Goal: Task Accomplishment & Management: Manage account settings

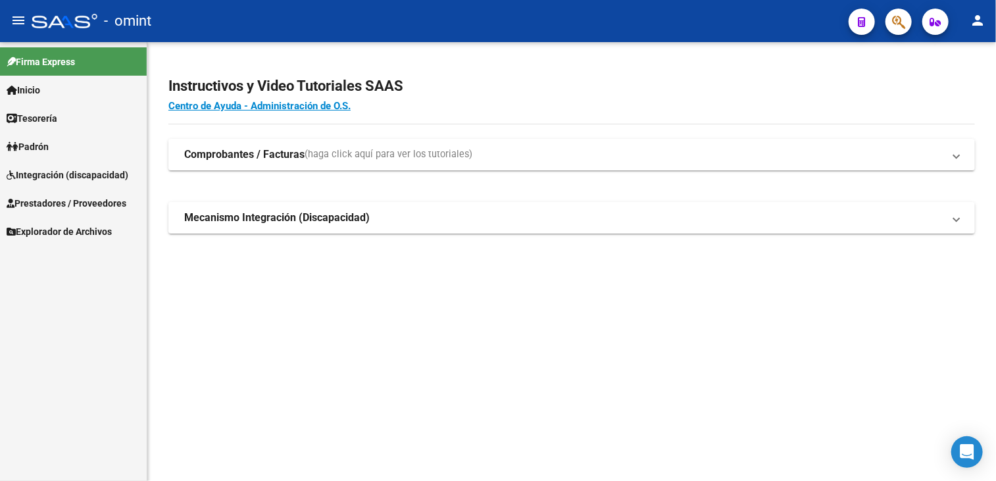
click at [82, 174] on span "Integración (discapacidad)" at bounding box center [68, 175] width 122 height 14
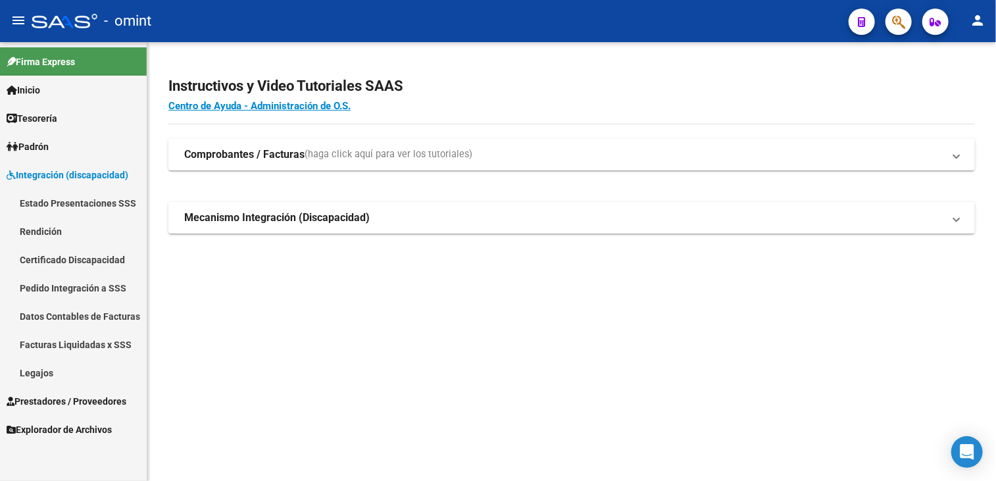
drag, startPoint x: 41, startPoint y: 376, endPoint x: 53, endPoint y: 380, distance: 12.5
click at [42, 376] on link "Legajos" at bounding box center [73, 373] width 147 height 28
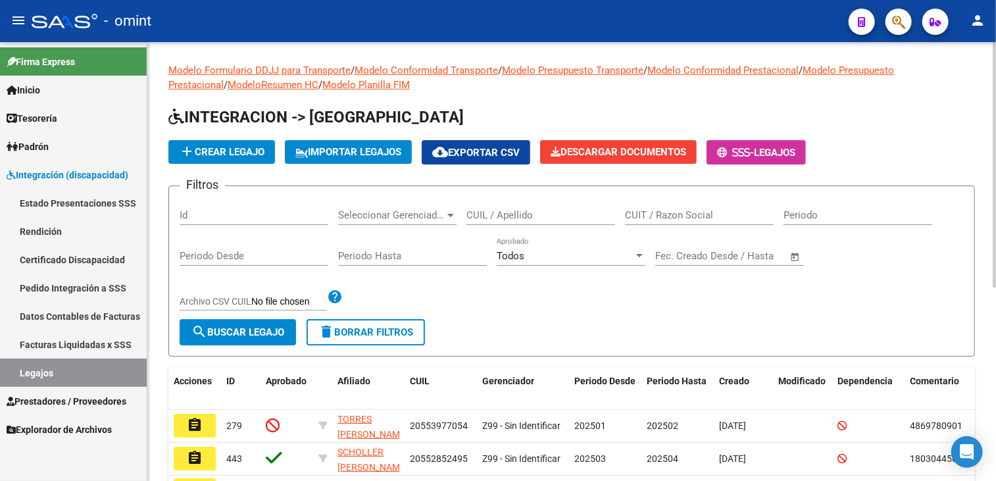
click at [491, 211] on input "CUIL / Apellido" at bounding box center [540, 215] width 149 height 12
type input "medanci"
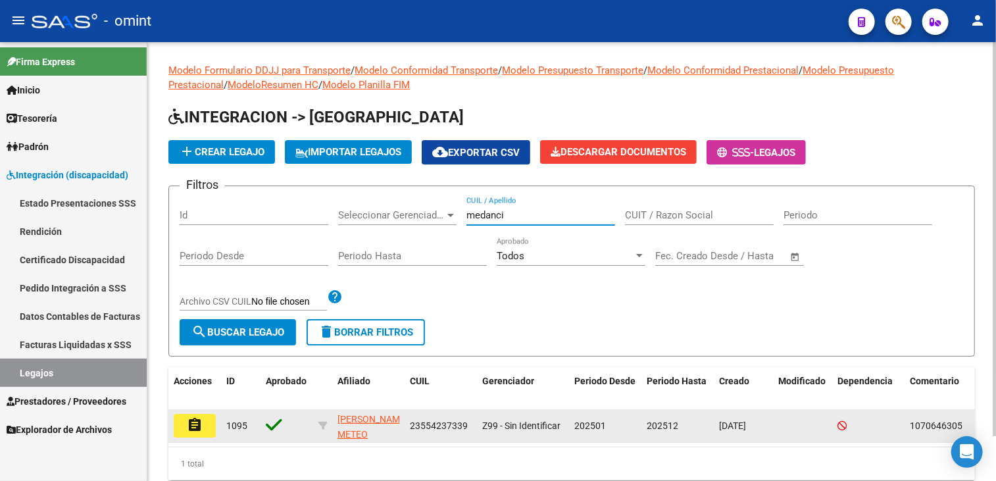
click at [209, 420] on button "assignment" at bounding box center [195, 426] width 42 height 24
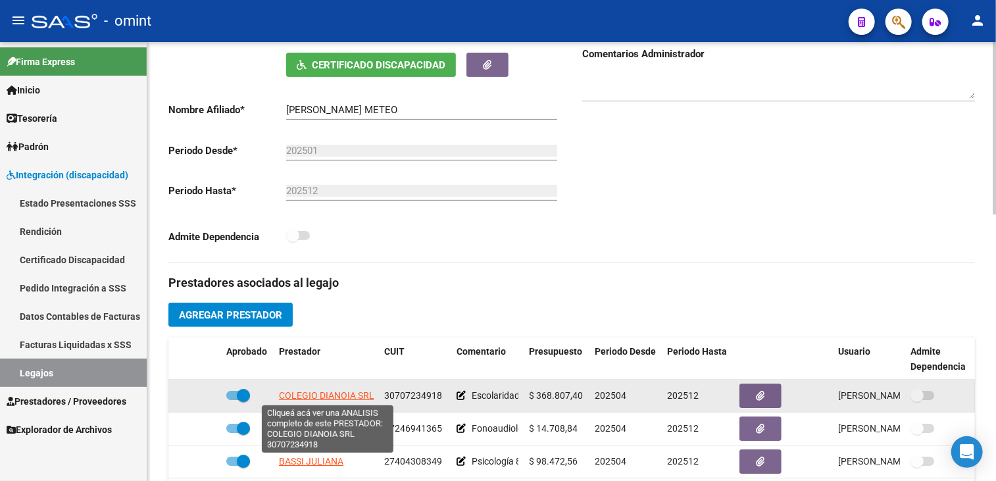
click at [308, 395] on span "COLEGIO DIANOIA SRL" at bounding box center [326, 395] width 95 height 11
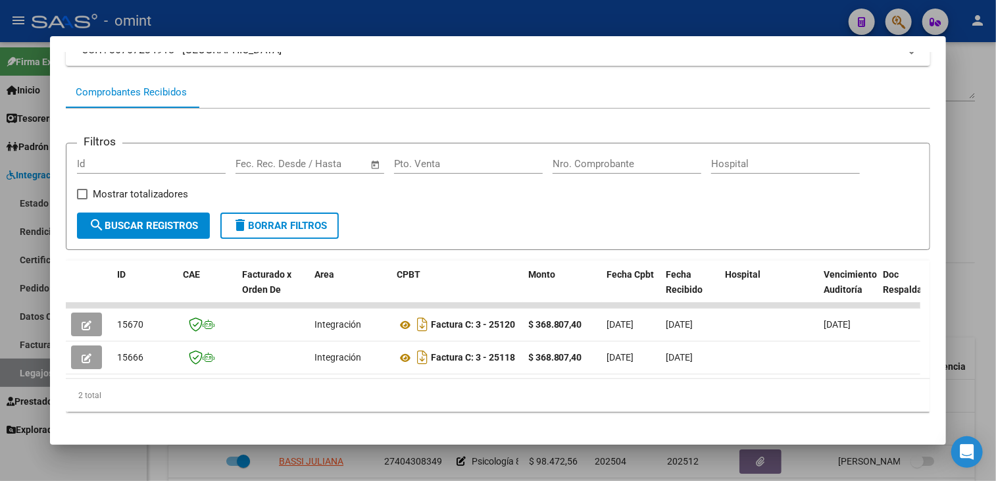
click at [209, 464] on div at bounding box center [498, 240] width 996 height 481
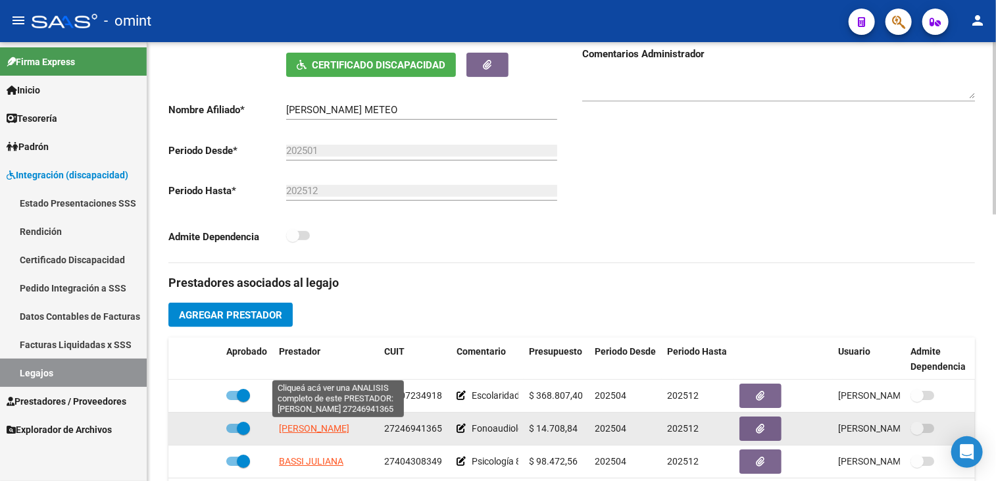
click at [309, 431] on span "RODRIGUEZ EDITH BEATRIZ" at bounding box center [314, 428] width 70 height 11
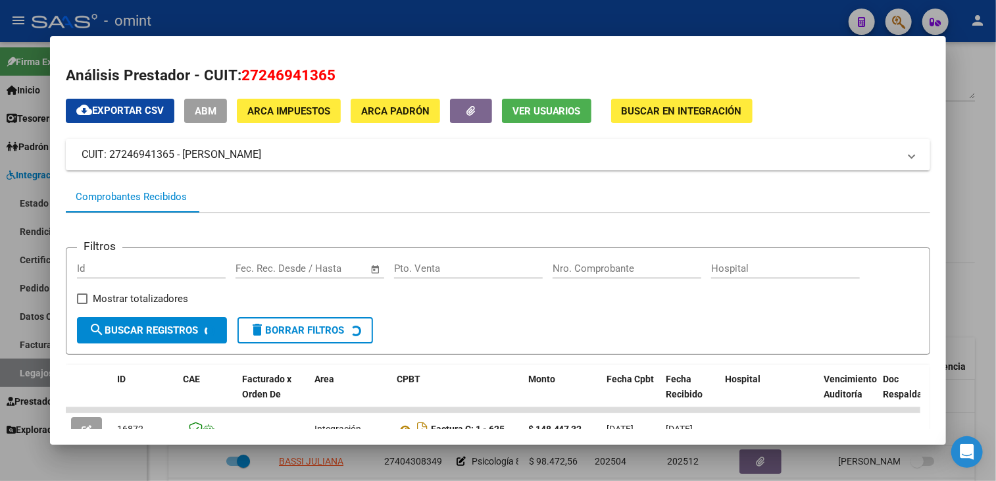
scroll to position [105, 0]
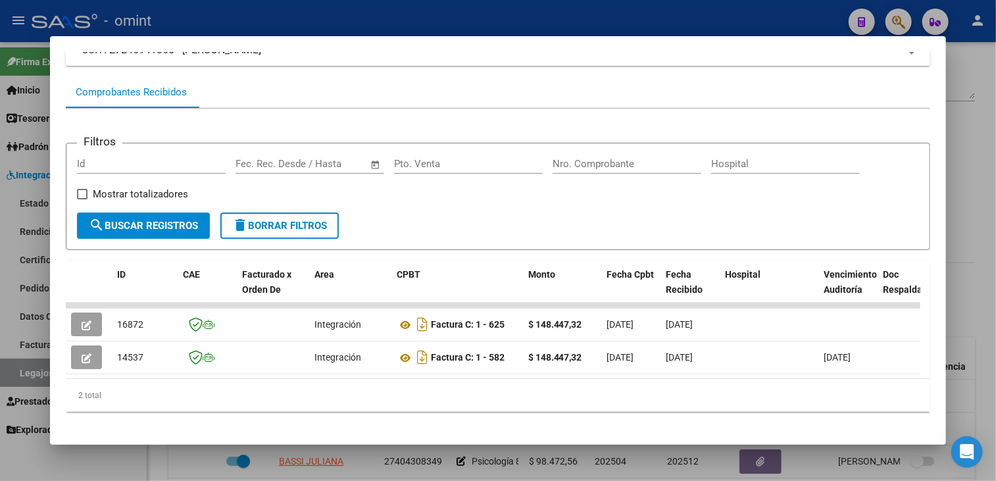
click at [218, 442] on mat-dialog-container "Análisis Prestador - CUIT: 27246941365 cloud_download Exportar CSV ABM ARCA Imp…" at bounding box center [498, 240] width 897 height 409
click at [191, 464] on div at bounding box center [498, 240] width 996 height 481
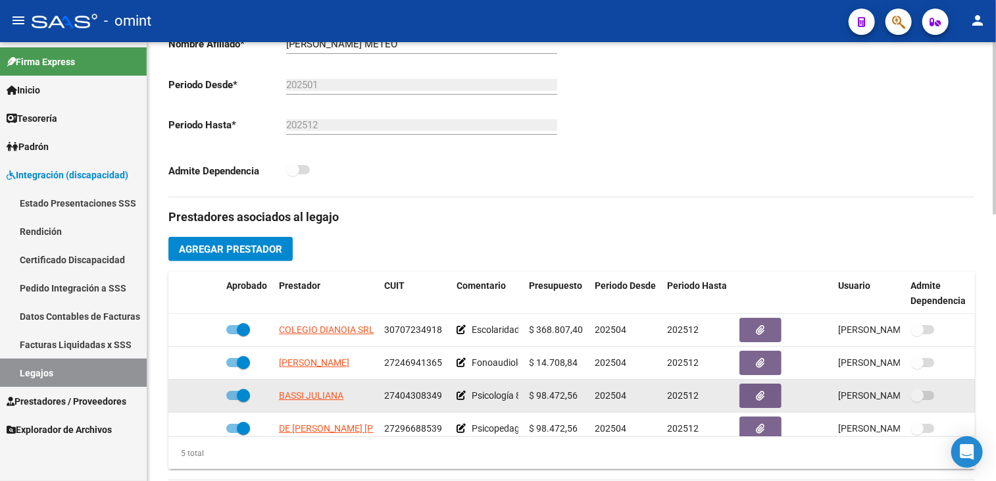
scroll to position [56, 0]
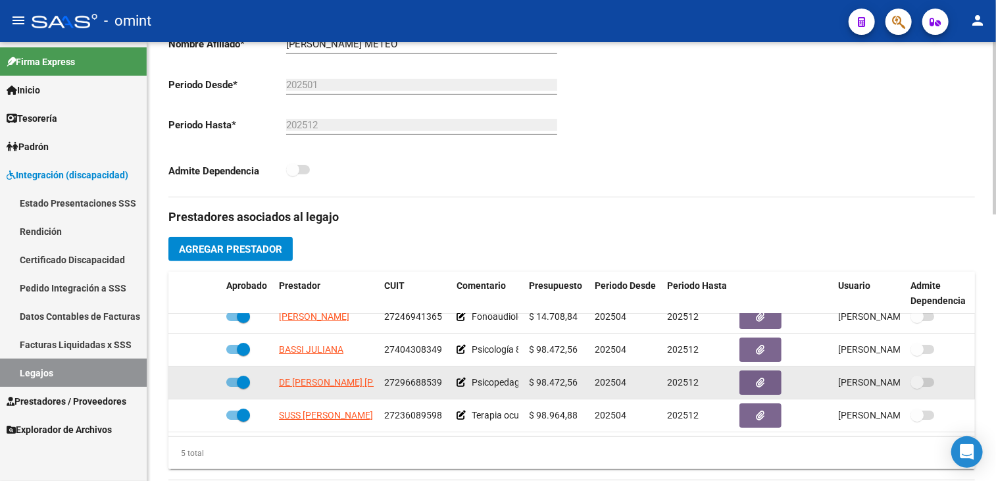
click at [414, 377] on span "27296688539" at bounding box center [413, 382] width 58 height 11
copy span "27296688539"
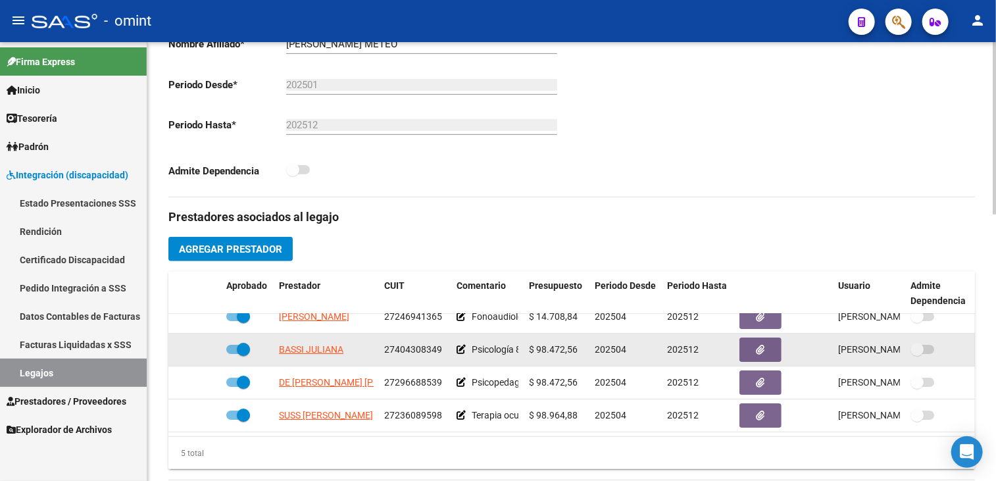
click at [410, 344] on span "27404308349" at bounding box center [413, 349] width 58 height 11
copy span "27404308349"
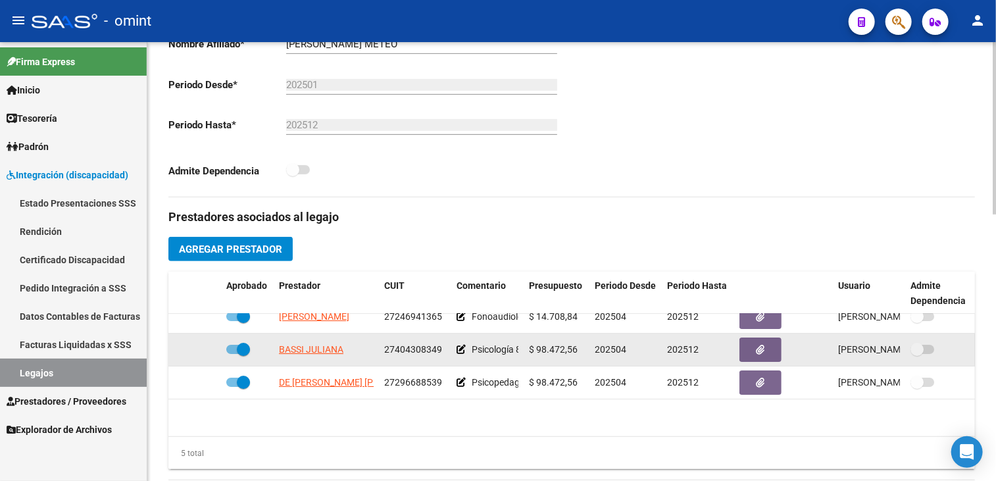
scroll to position [0, 0]
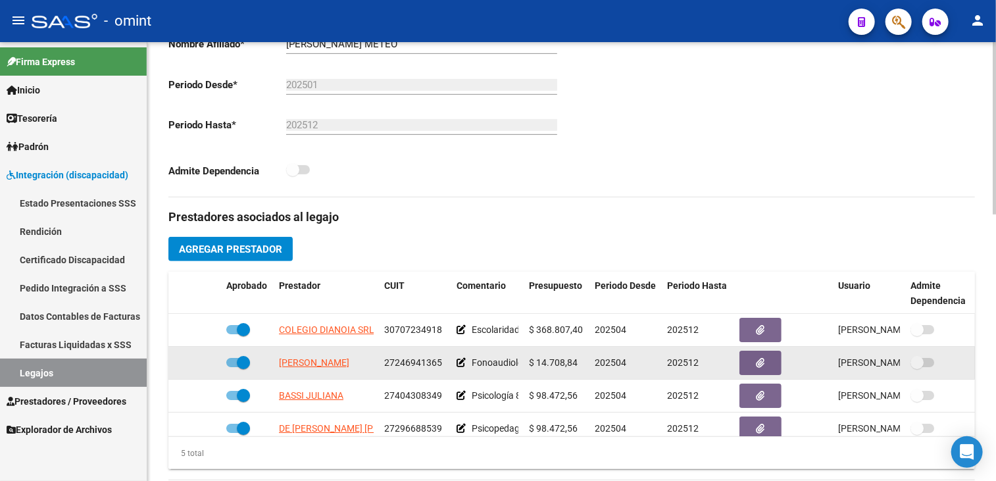
click at [404, 357] on span "27246941365" at bounding box center [413, 362] width 58 height 11
copy span "27246941365"
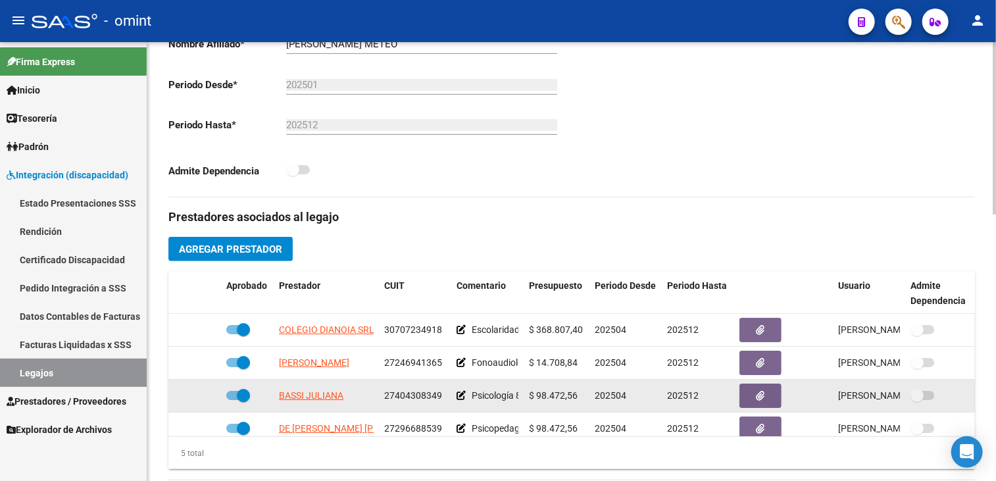
click at [413, 393] on span "27404308349" at bounding box center [413, 395] width 58 height 11
copy span "27404308349"
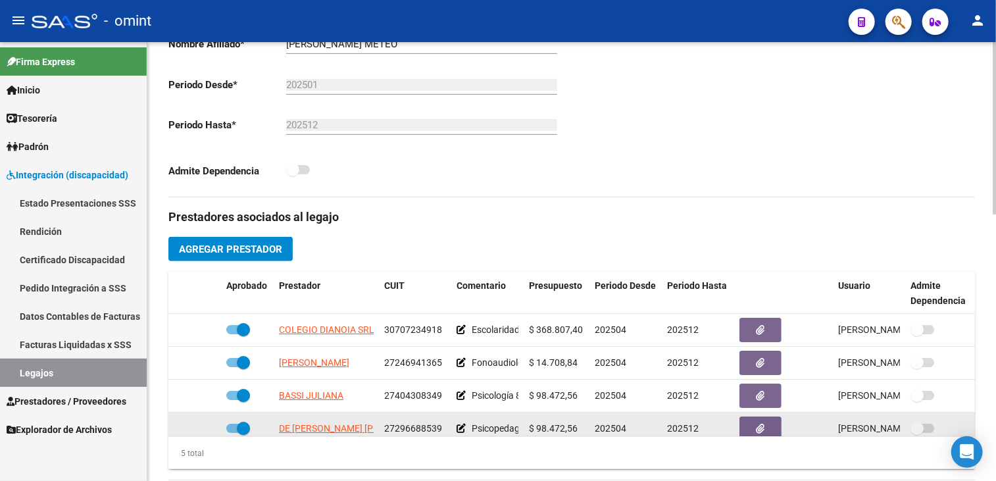
scroll to position [56, 0]
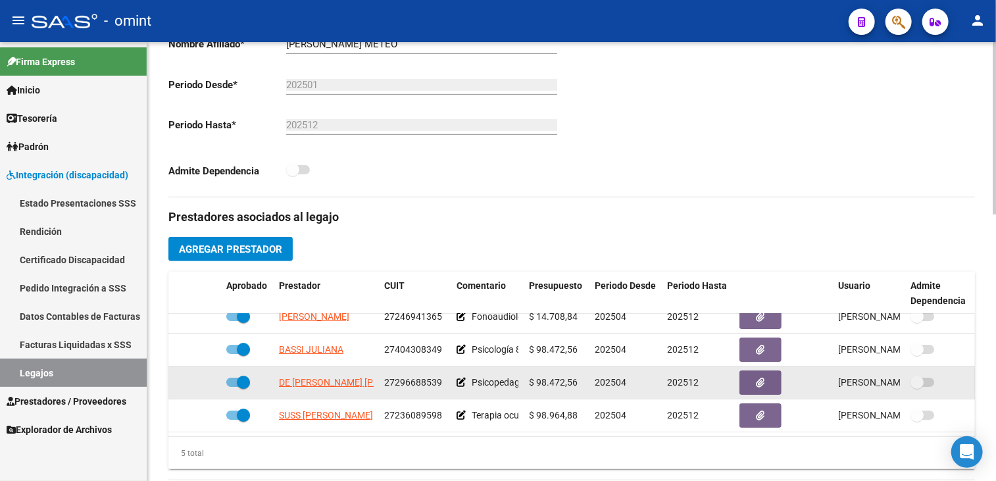
click at [411, 377] on span "27296688539" at bounding box center [413, 382] width 58 height 11
copy span "27296688539"
click at [322, 378] on app-link-go-to "DE MENDONCA SOUSA CECILIA ROMINA" at bounding box center [357, 382] width 156 height 15
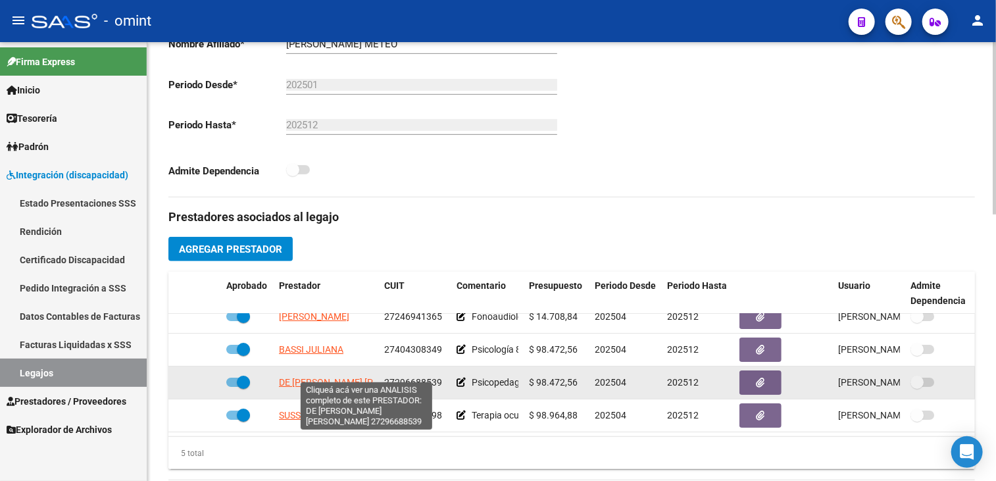
click at [322, 377] on span "DE MENDONCA SOUSA CECILIA ROMINA" at bounding box center [357, 382] width 156 height 11
type textarea "27296688539"
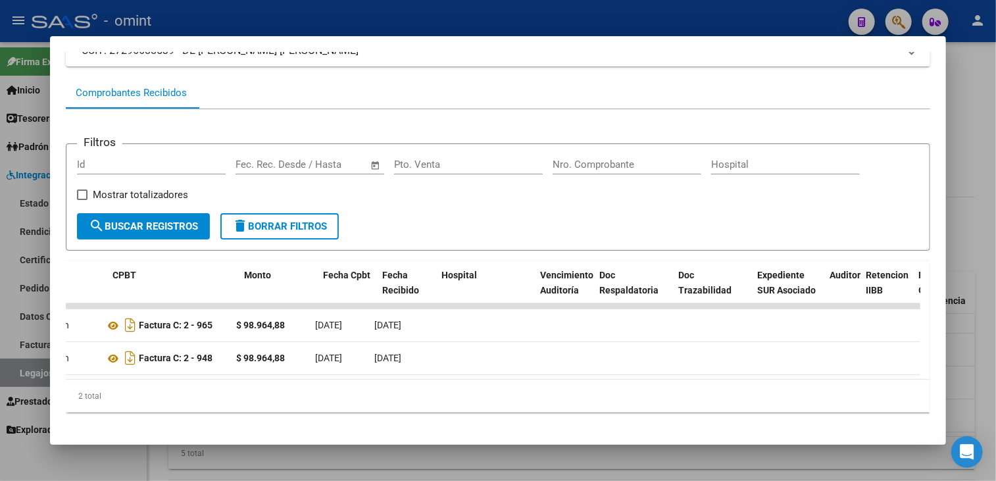
scroll to position [0, 284]
click at [434, 467] on div at bounding box center [498, 240] width 996 height 481
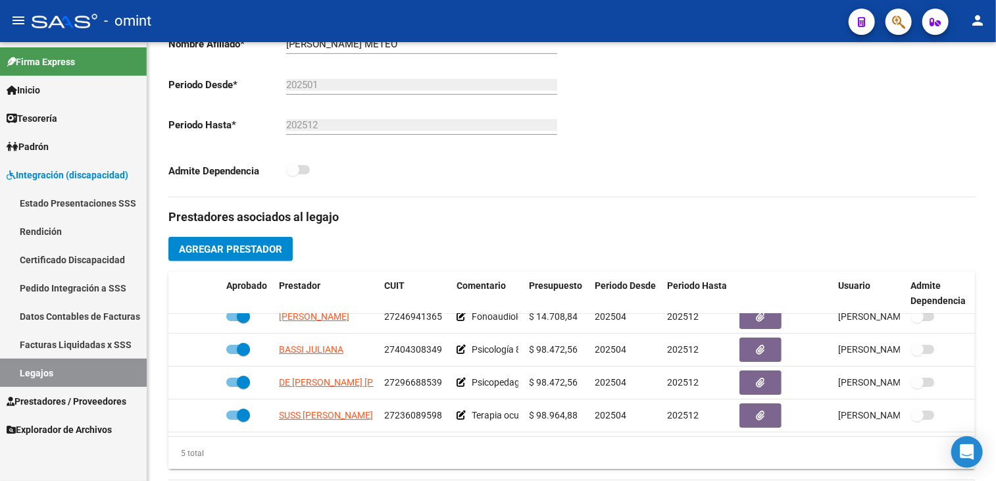
click at [82, 84] on link "Inicio" at bounding box center [73, 90] width 147 height 28
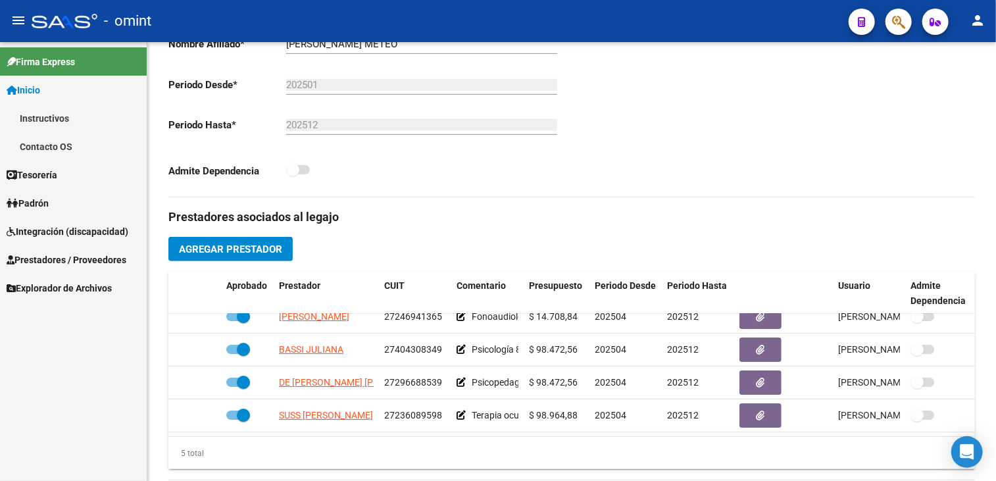
click at [72, 224] on span "Integración (discapacidad)" at bounding box center [68, 231] width 122 height 14
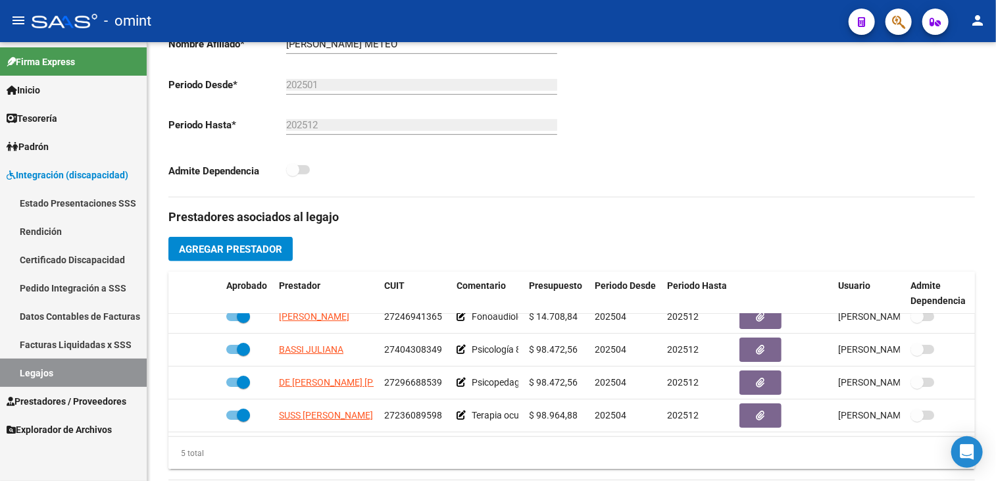
click at [43, 370] on link "Legajos" at bounding box center [73, 373] width 147 height 28
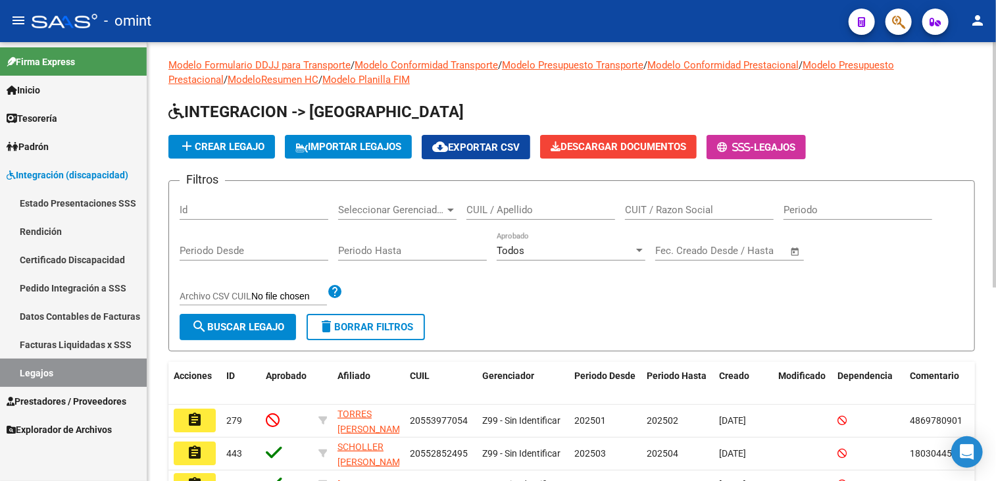
scroll to position [329, 0]
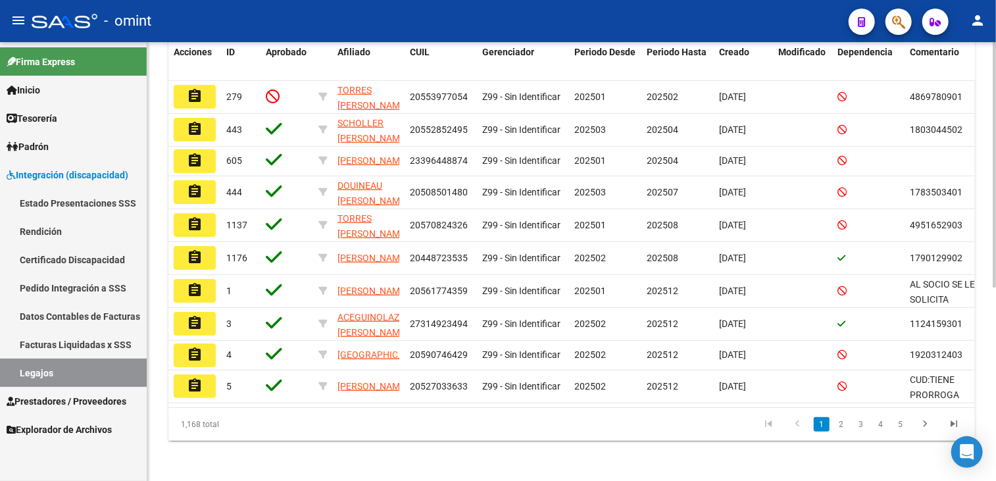
click at [492, 441] on div "1,168 total 1 2 3 4 5" at bounding box center [571, 424] width 807 height 33
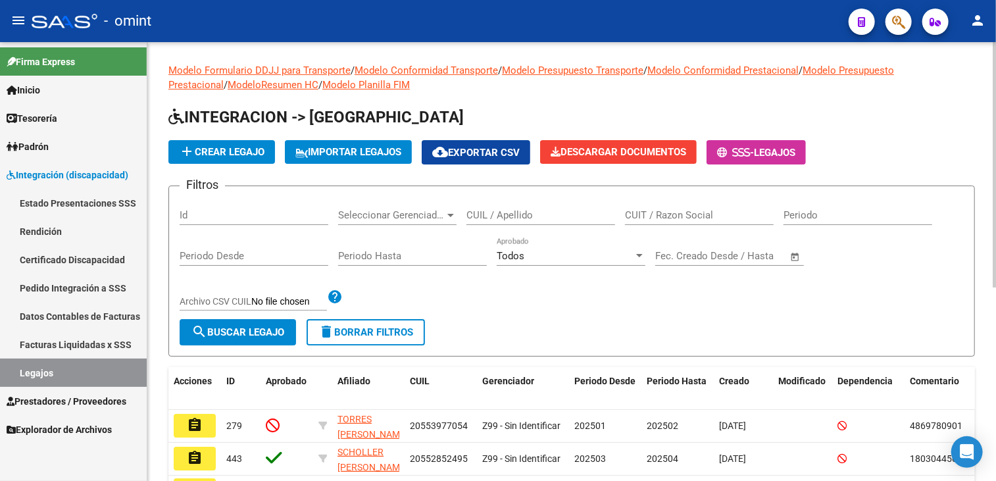
click at [503, 213] on input "CUIL / Apellido" at bounding box center [540, 215] width 149 height 12
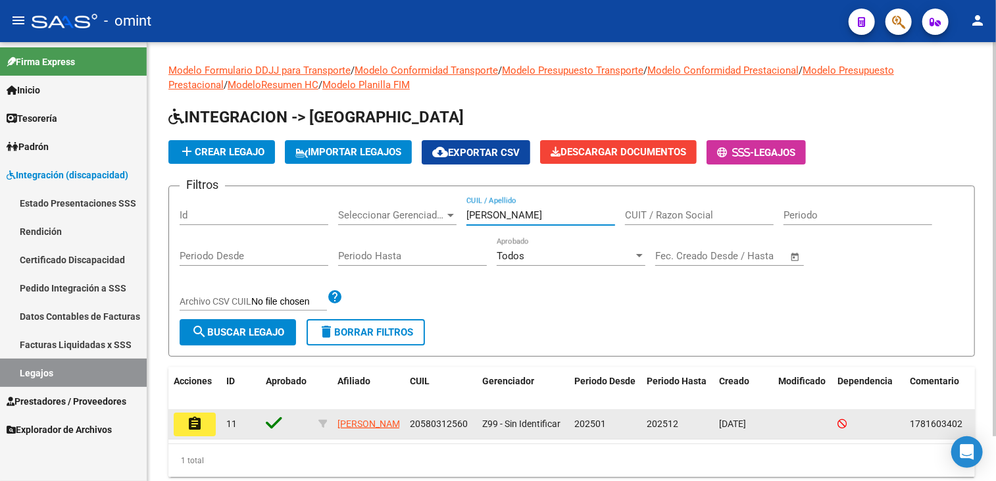
type input "gomez galeano"
click at [203, 432] on button "assignment" at bounding box center [195, 424] width 42 height 24
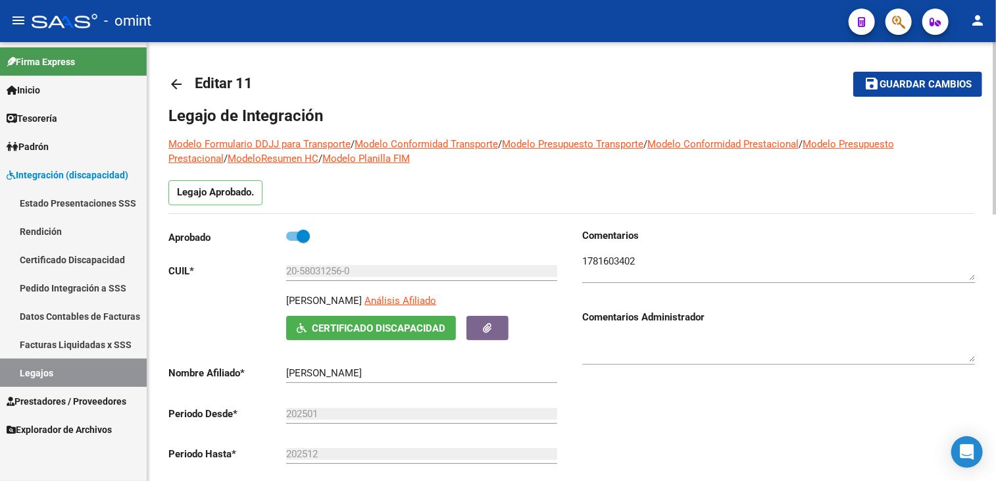
scroll to position [263, 0]
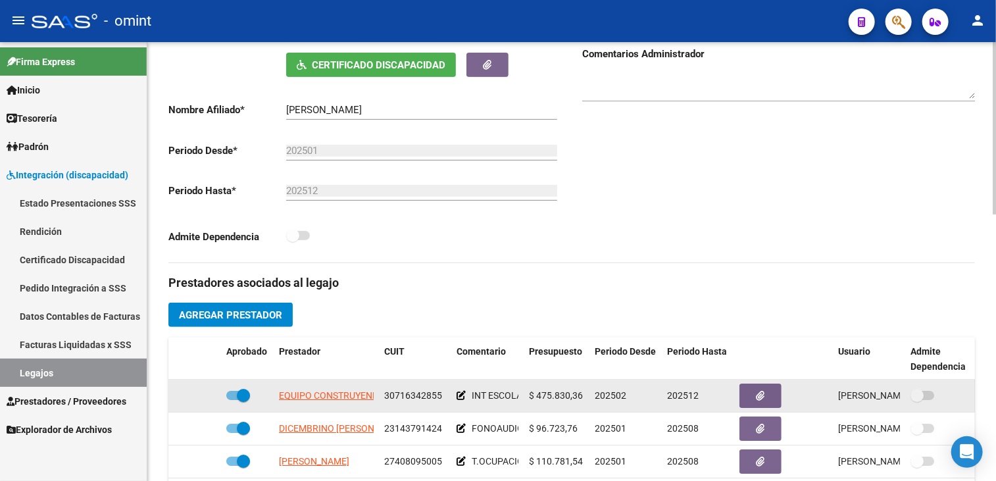
click at [413, 395] on span "30716342855" at bounding box center [413, 395] width 58 height 11
copy span "30716342855"
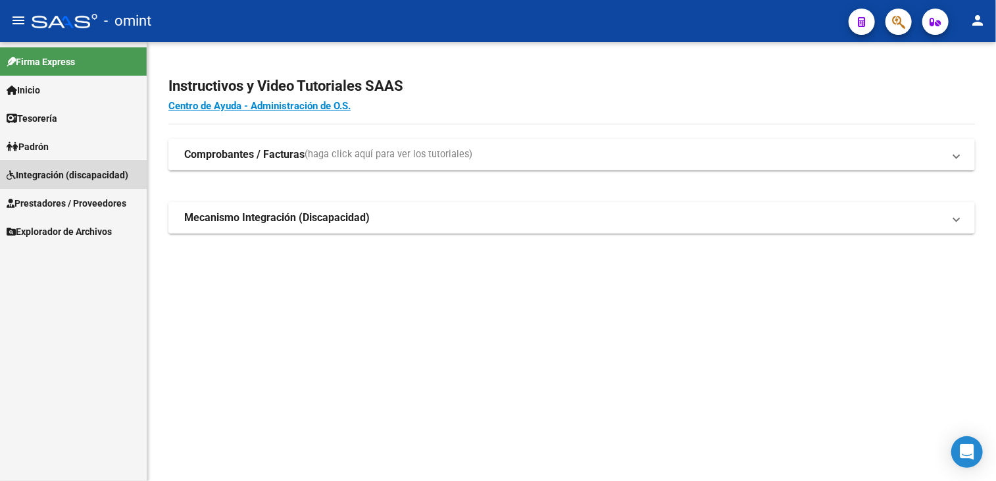
drag, startPoint x: 69, startPoint y: 168, endPoint x: 63, endPoint y: 194, distance: 27.0
click at [69, 168] on span "Integración (discapacidad)" at bounding box center [68, 175] width 122 height 14
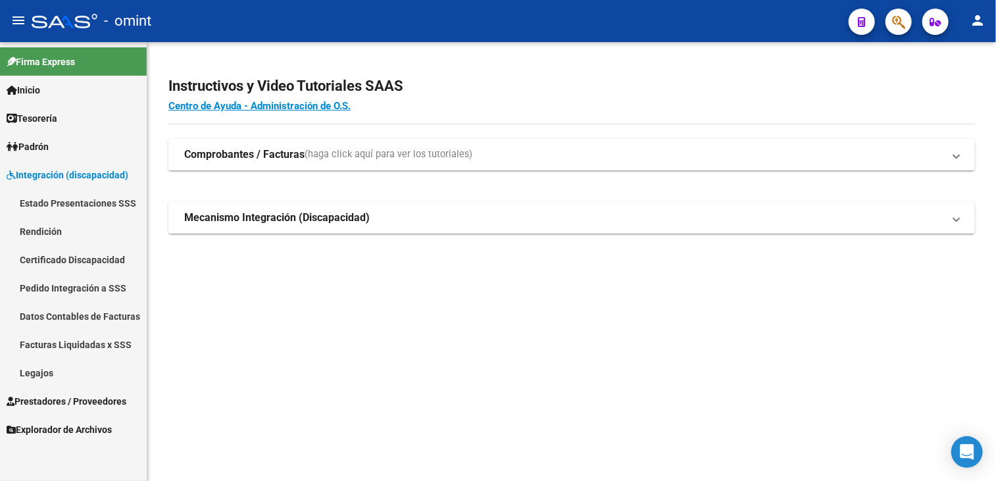
click at [79, 341] on link "Facturas Liquidadas x SSS" at bounding box center [73, 344] width 147 height 28
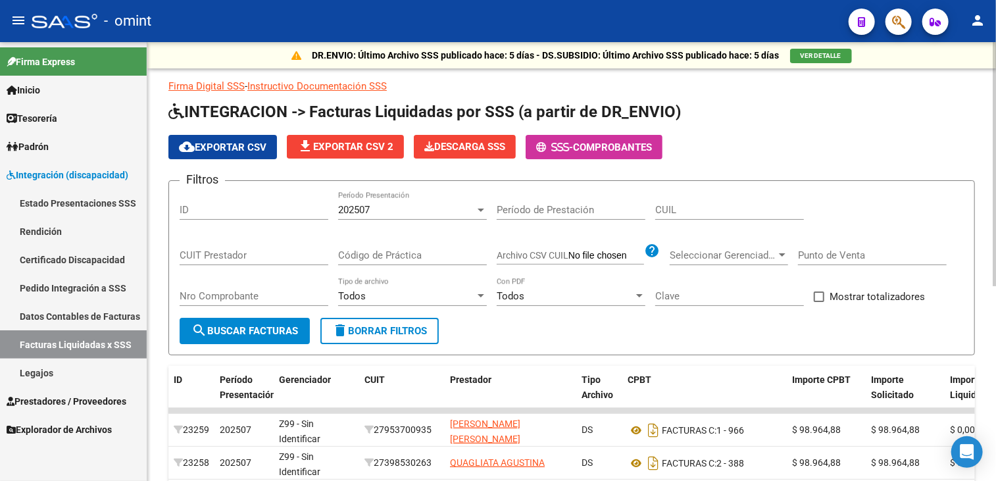
click at [402, 334] on span "delete Borrar Filtros" at bounding box center [379, 331] width 95 height 12
click at [236, 255] on input "CUIT Prestador" at bounding box center [254, 255] width 149 height 12
paste input "30-71634285-5"
type input "30-71634285-5"
click at [335, 322] on mat-icon "delete" at bounding box center [340, 330] width 16 height 16
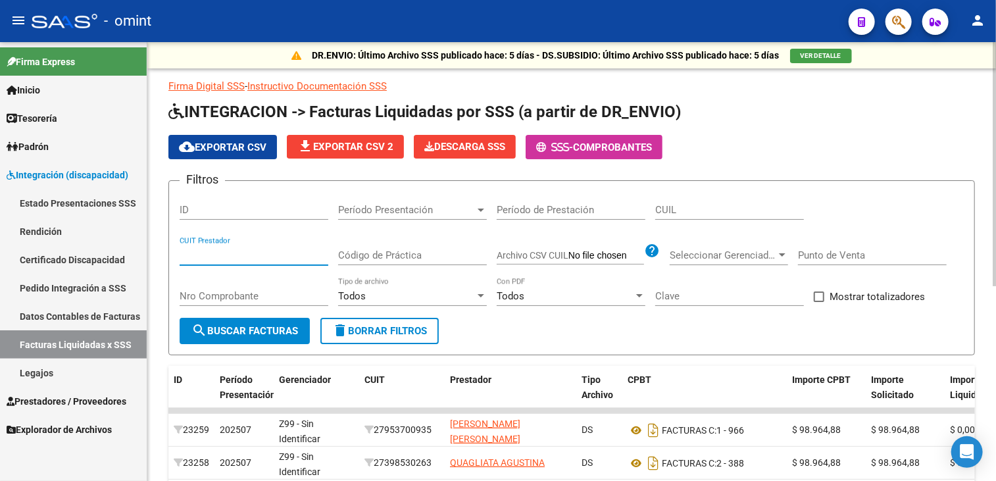
click at [254, 249] on input "CUIT Prestador" at bounding box center [254, 255] width 149 height 12
paste input "30-71634285-5"
type input "30-71634285-5"
click at [240, 331] on span "search Buscar Facturas" at bounding box center [244, 331] width 107 height 12
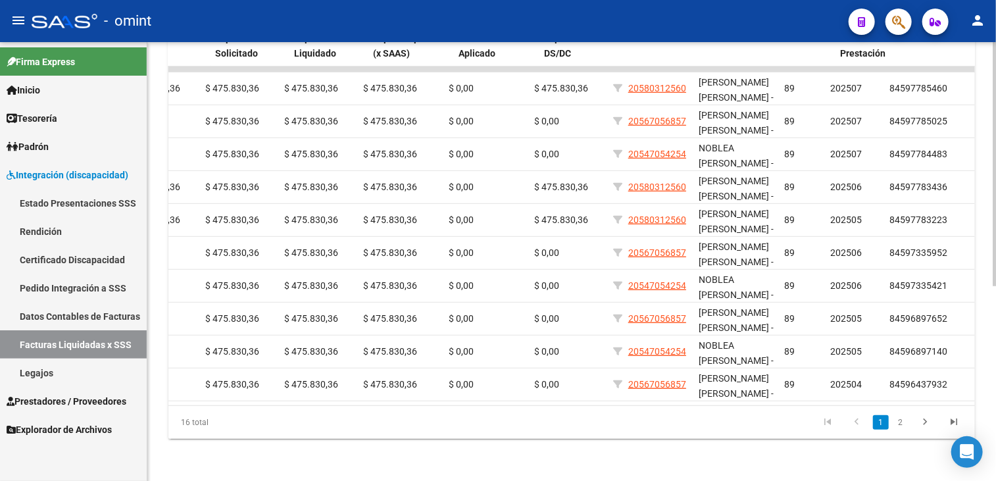
scroll to position [0, 674]
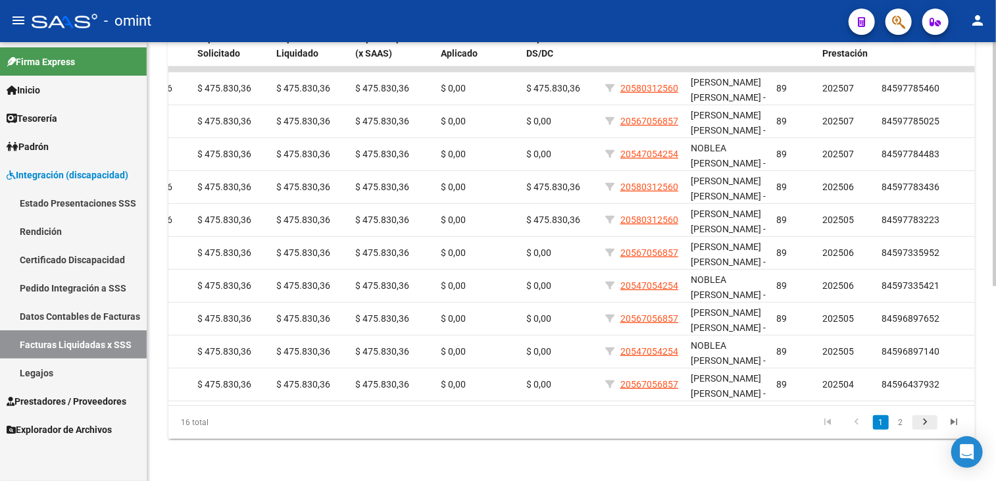
click at [919, 420] on icon "go to next page" at bounding box center [924, 424] width 17 height 16
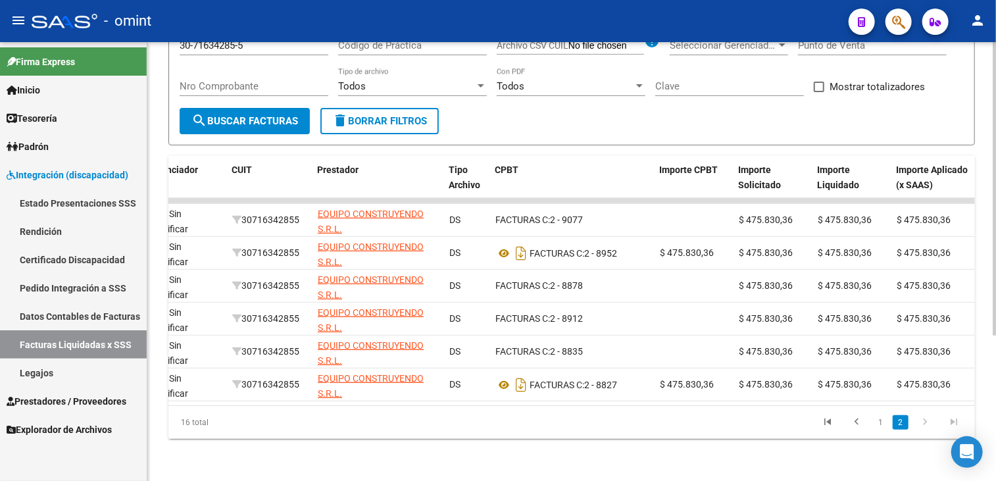
scroll to position [0, 0]
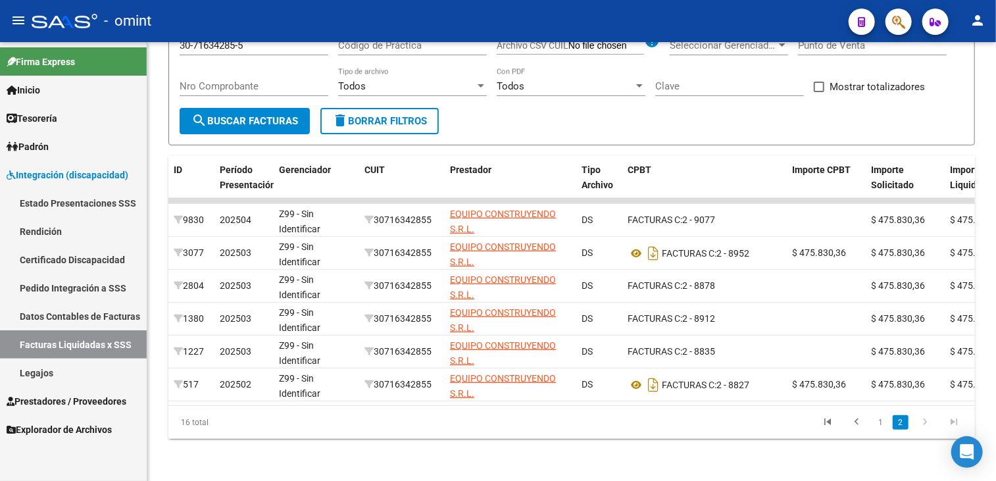
click at [297, 7] on div "- omint" at bounding box center [435, 21] width 807 height 29
click at [300, 4] on mat-toolbar "menu - omint person" at bounding box center [498, 21] width 996 height 42
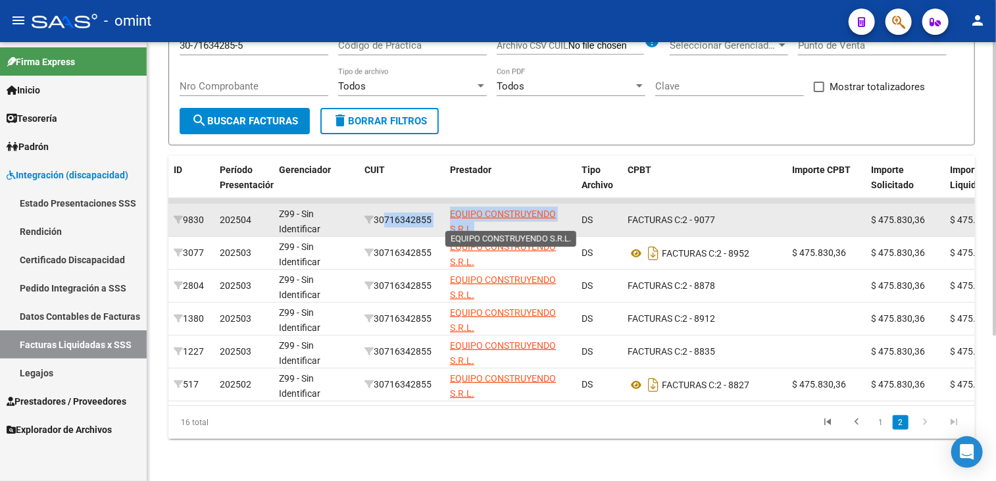
drag, startPoint x: 378, startPoint y: 210, endPoint x: 480, endPoint y: 212, distance: 102.0
click at [480, 212] on div "9830 202504 Z99 - Sin Identificar 30716342855 EQUIPO CONSTRUYENDO S.R.L. DS FAC…" at bounding box center [908, 220] width 1480 height 33
copy div "30716342855 EQUIPO CONSTRUYENDO S.R.L."
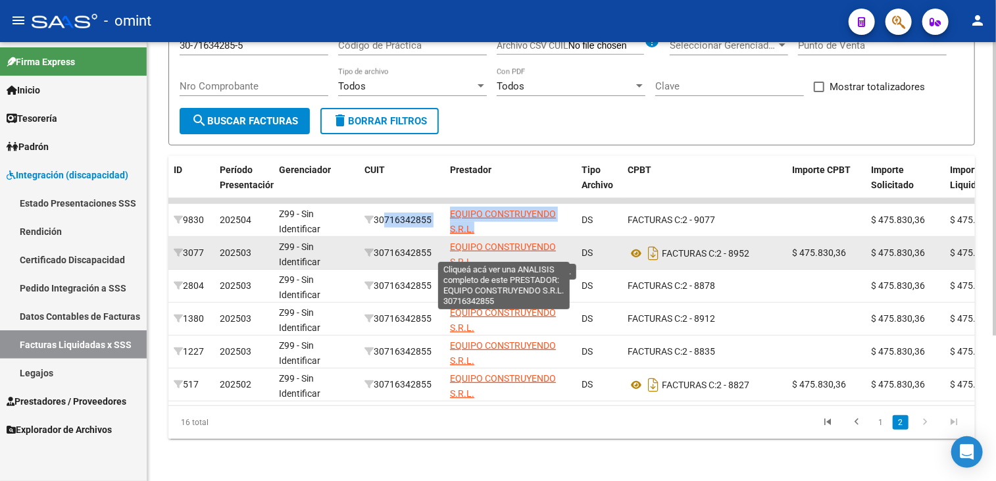
click at [460, 246] on span "EQUIPO CONSTRUYENDO S.R.L." at bounding box center [503, 254] width 106 height 26
copy div "30716342855 EQUIPO CONSTRUYENDO S.R.L."
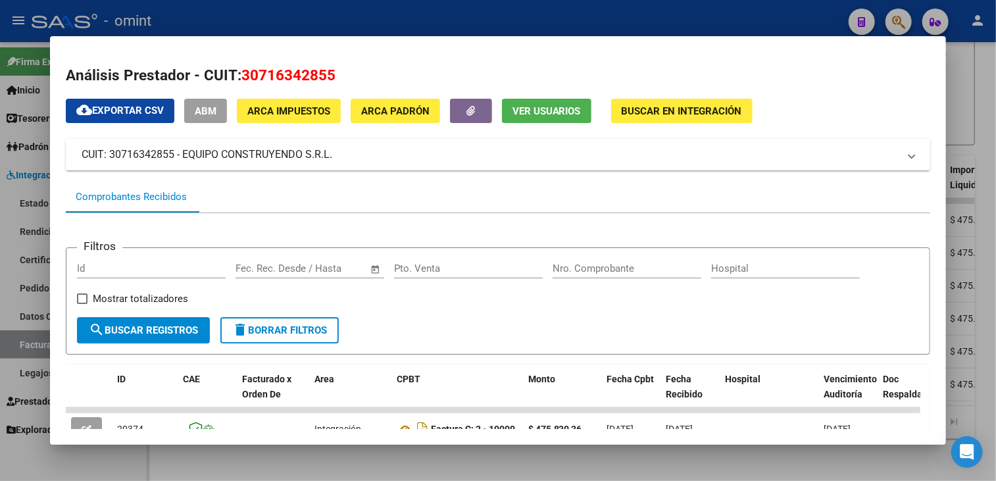
drag, startPoint x: 450, startPoint y: 247, endPoint x: 472, endPoint y: 355, distance: 110.0
click at [470, 353] on form "Filtros Id Fecha inicio – Fecha fin Fec. Rec. Desde / Hasta Pto. Venta Nro. Com…" at bounding box center [498, 300] width 865 height 107
click at [444, 472] on div at bounding box center [498, 240] width 996 height 481
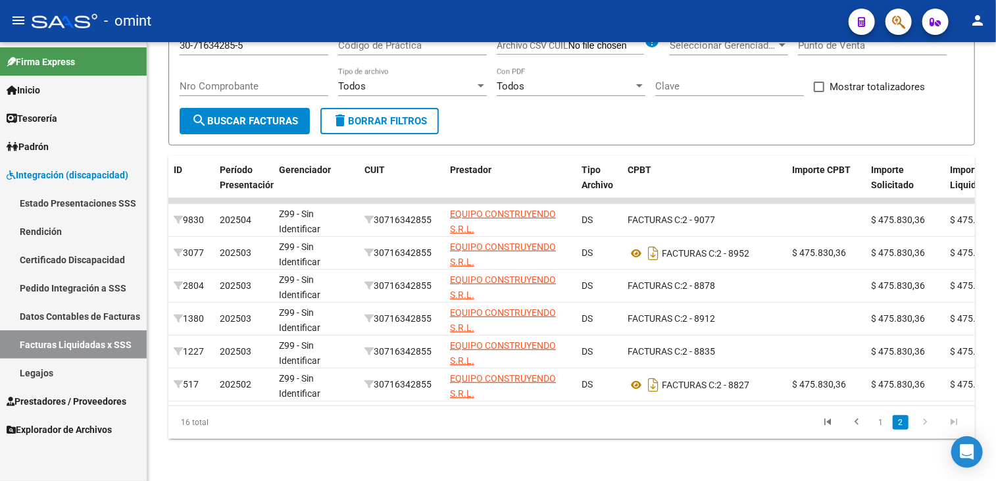
drag, startPoint x: 45, startPoint y: 373, endPoint x: 58, endPoint y: 374, distance: 13.2
click at [46, 374] on link "Legajos" at bounding box center [73, 373] width 147 height 28
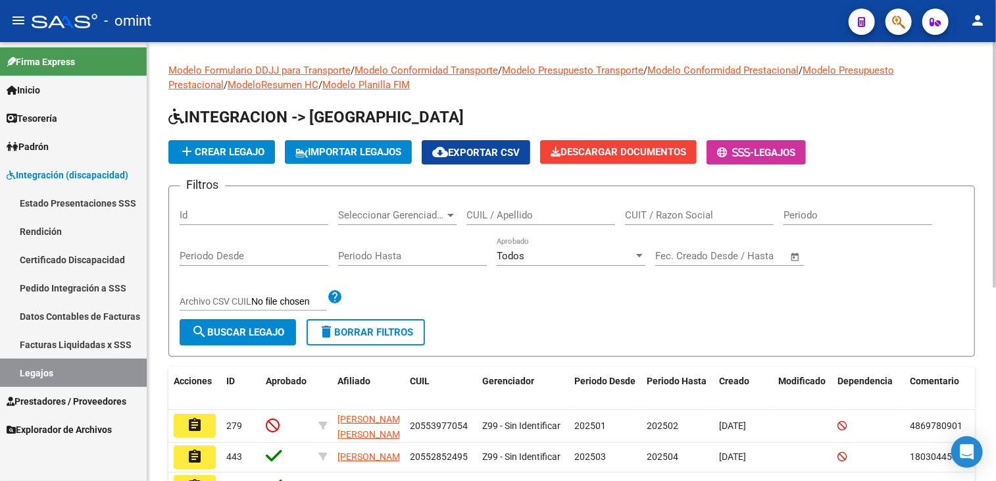
click at [499, 209] on input "CUIL / Apellido" at bounding box center [540, 215] width 149 height 12
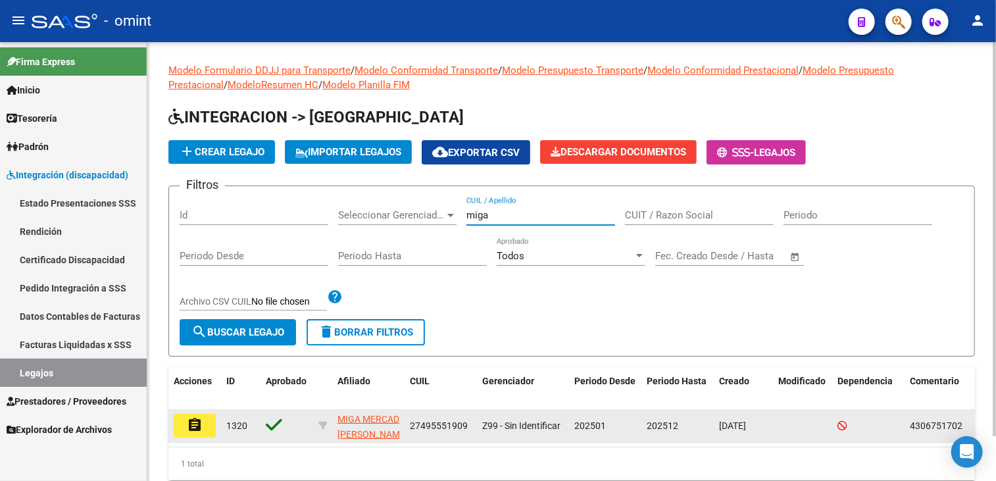
type input "miga"
click at [188, 429] on mat-icon "assignment" at bounding box center [195, 425] width 16 height 16
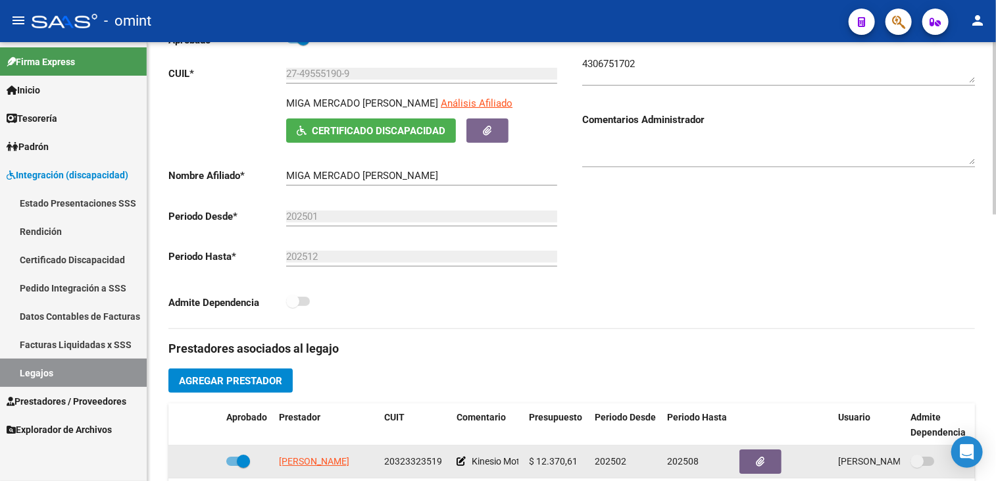
scroll to position [263, 0]
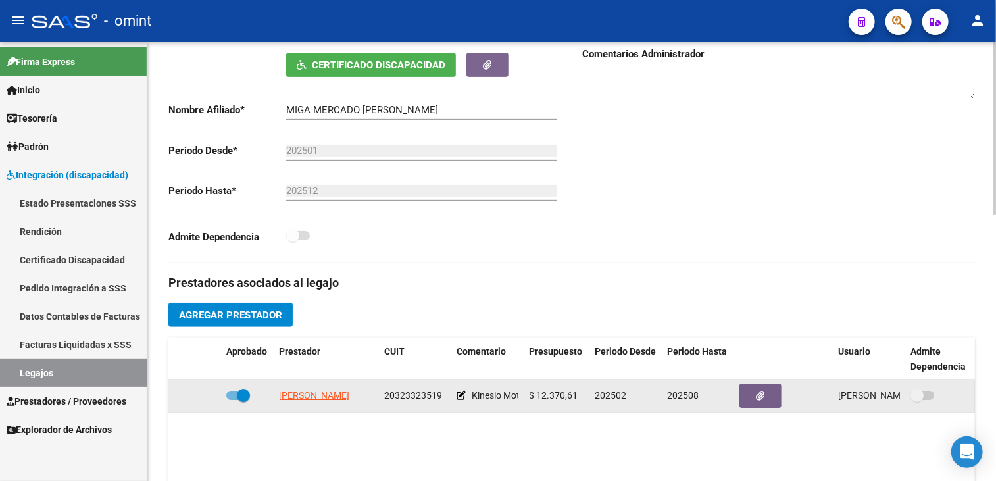
click at [401, 395] on span "20323323519" at bounding box center [413, 395] width 58 height 11
copy span "20323323519"
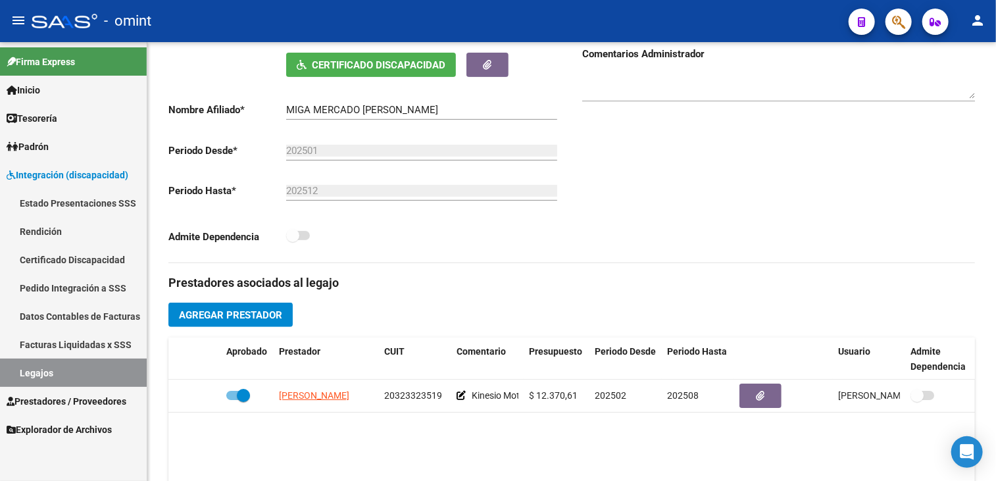
click at [75, 399] on span "Prestadores / Proveedores" at bounding box center [67, 401] width 120 height 14
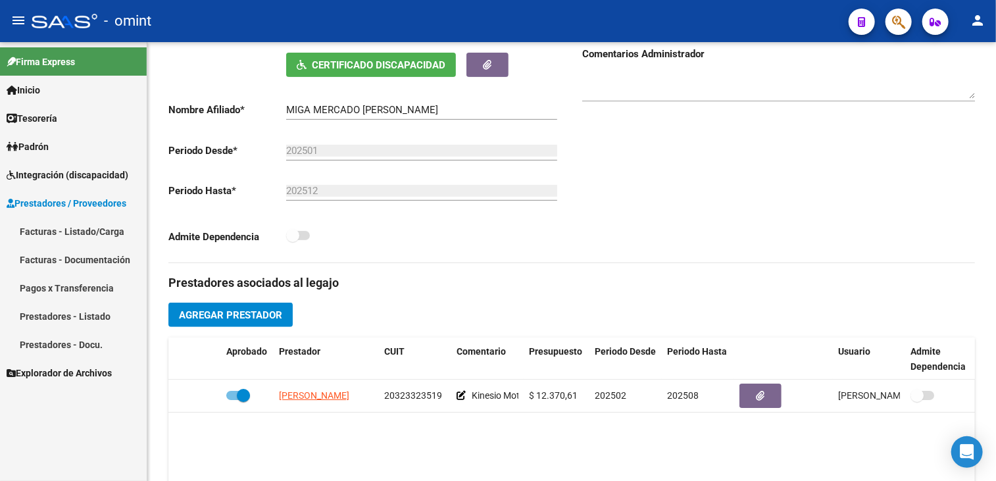
click at [57, 235] on link "Facturas - Listado/Carga" at bounding box center [73, 231] width 147 height 28
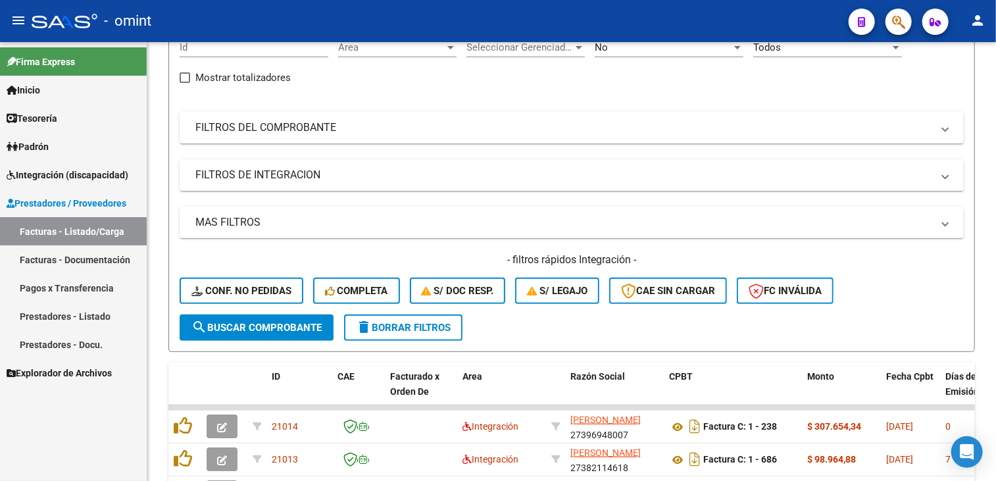
scroll to position [263, 0]
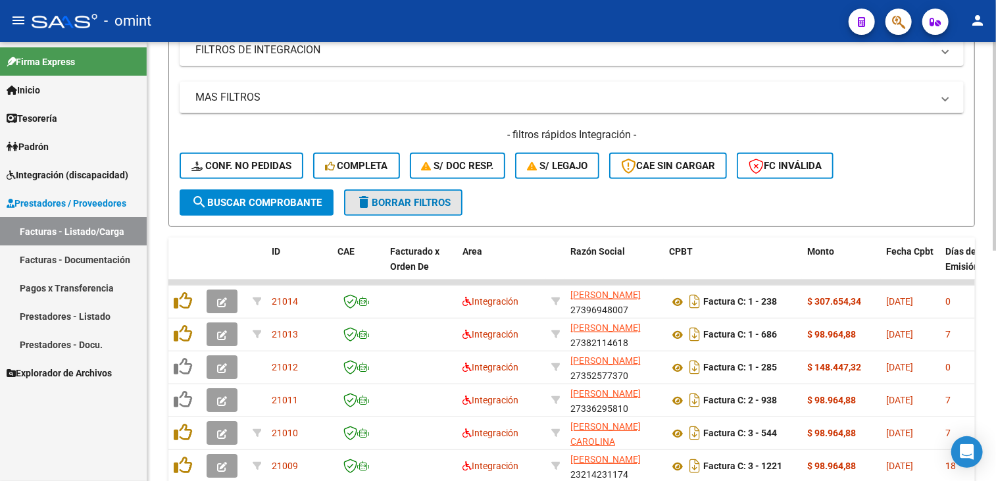
click at [431, 197] on span "delete Borrar Filtros" at bounding box center [403, 203] width 95 height 12
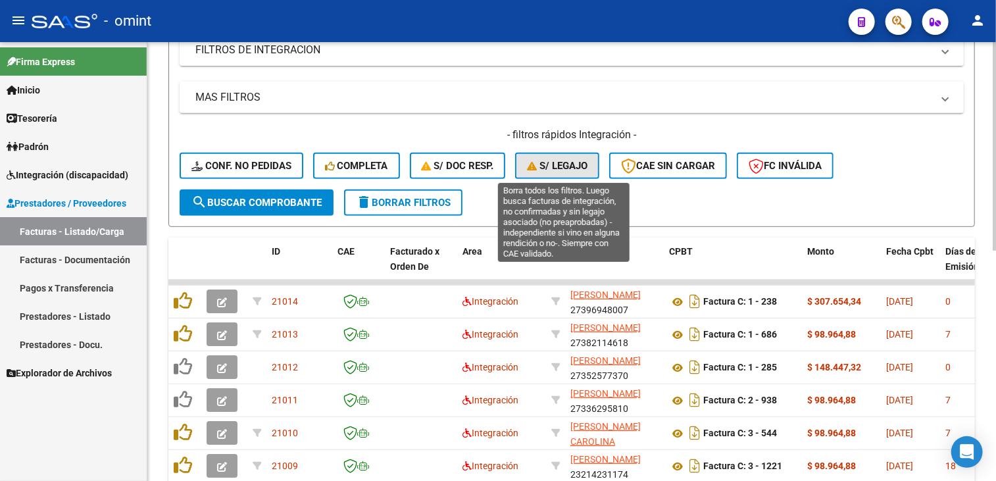
click at [557, 160] on span "S/ legajo" at bounding box center [557, 166] width 61 height 12
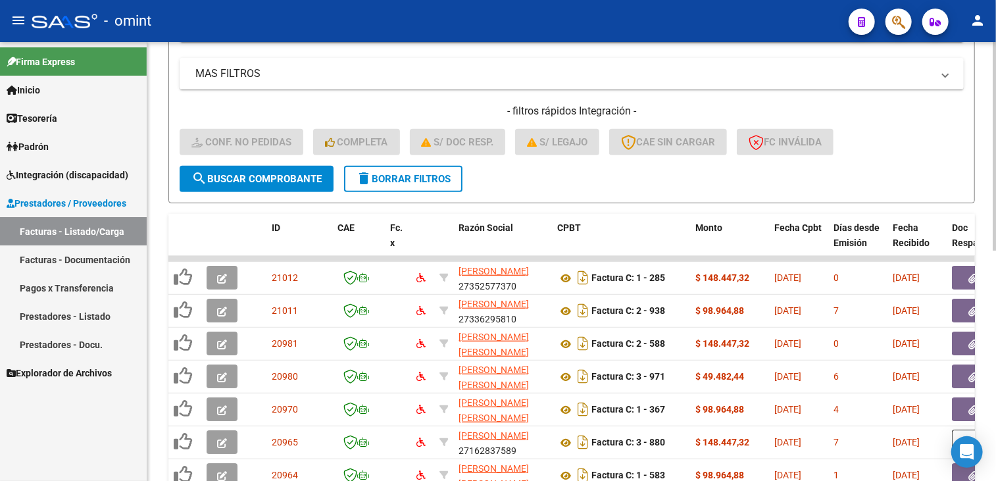
scroll to position [155, 0]
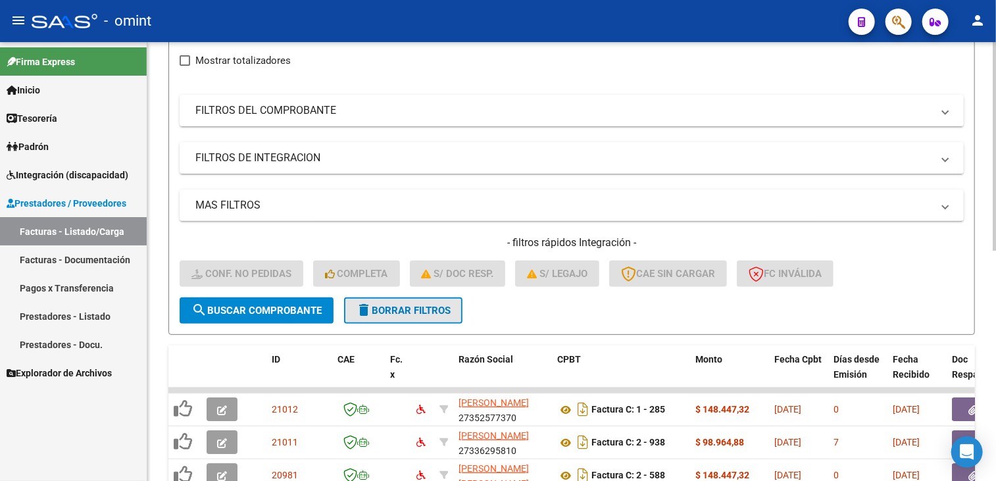
click at [382, 317] on button "delete Borrar Filtros" at bounding box center [403, 310] width 118 height 26
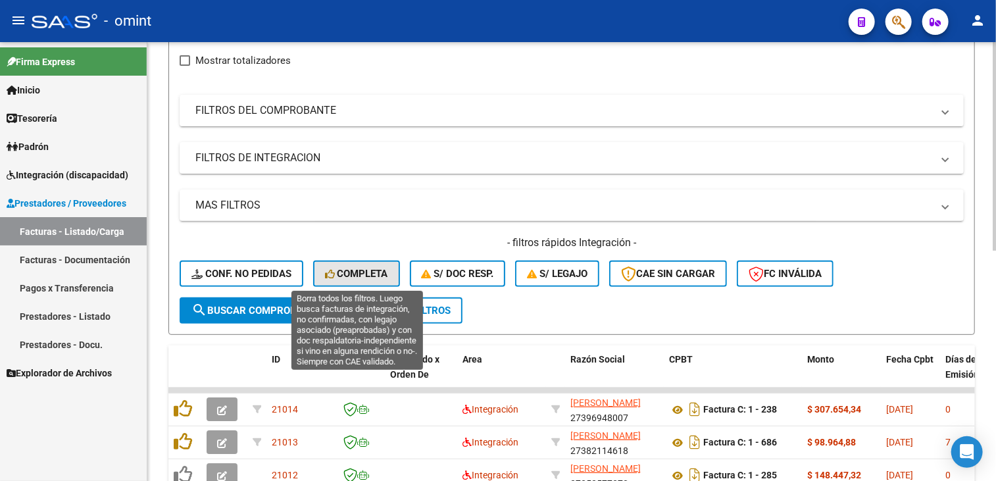
click at [353, 277] on span "Completa" at bounding box center [356, 274] width 63 height 12
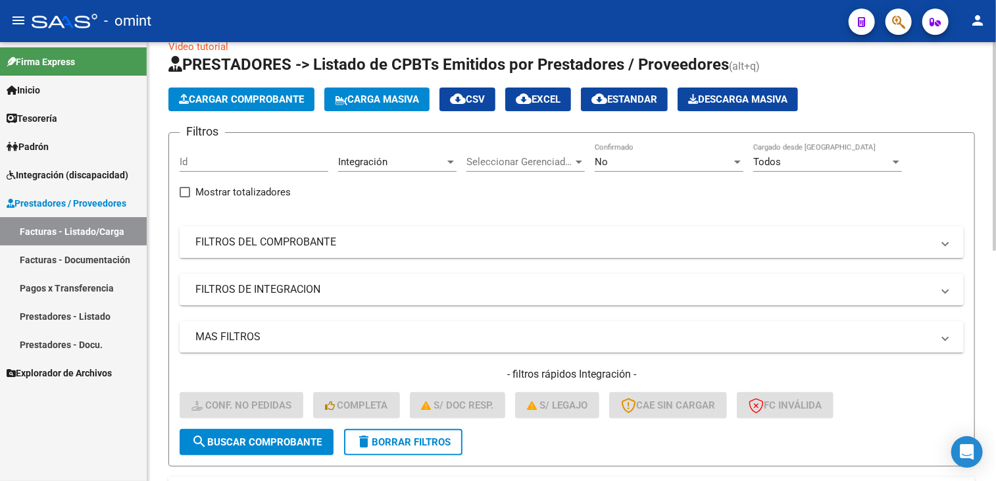
scroll to position [0, 0]
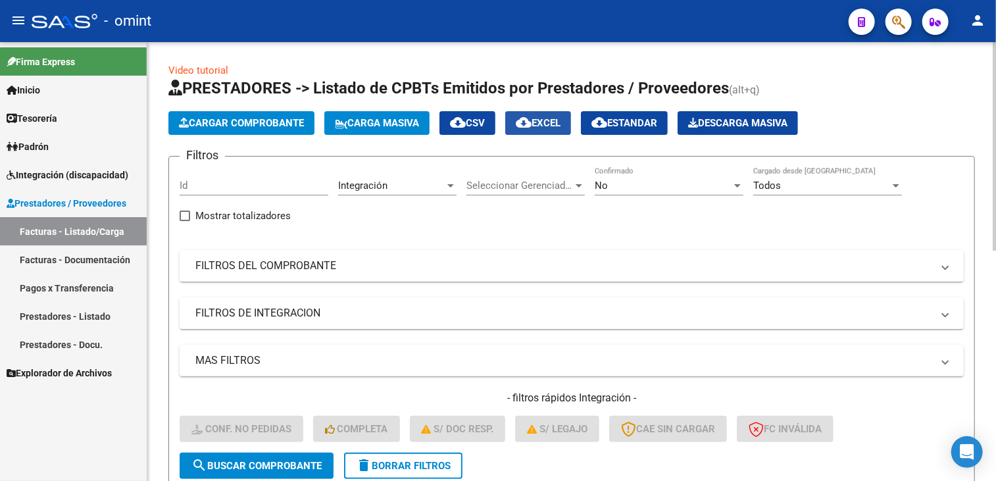
click at [557, 118] on span "cloud_download EXCEL" at bounding box center [538, 123] width 45 height 12
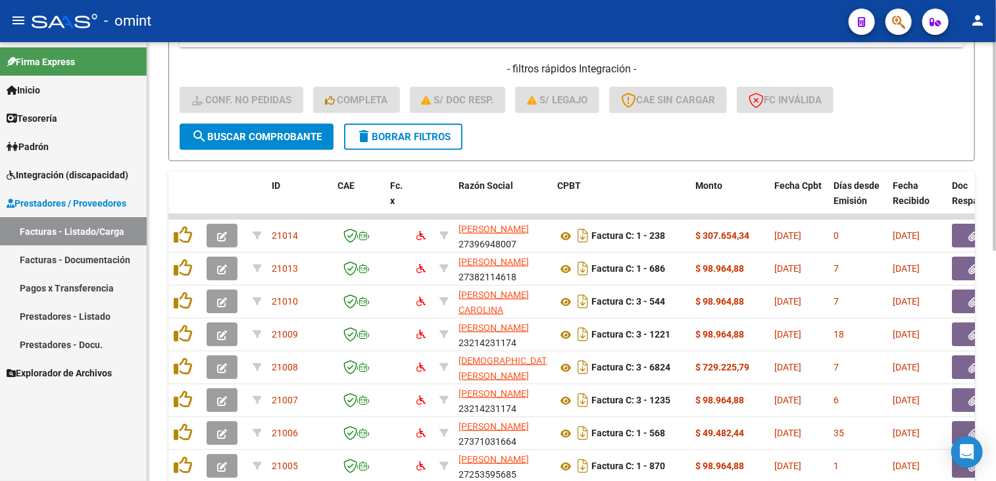
scroll to position [484, 0]
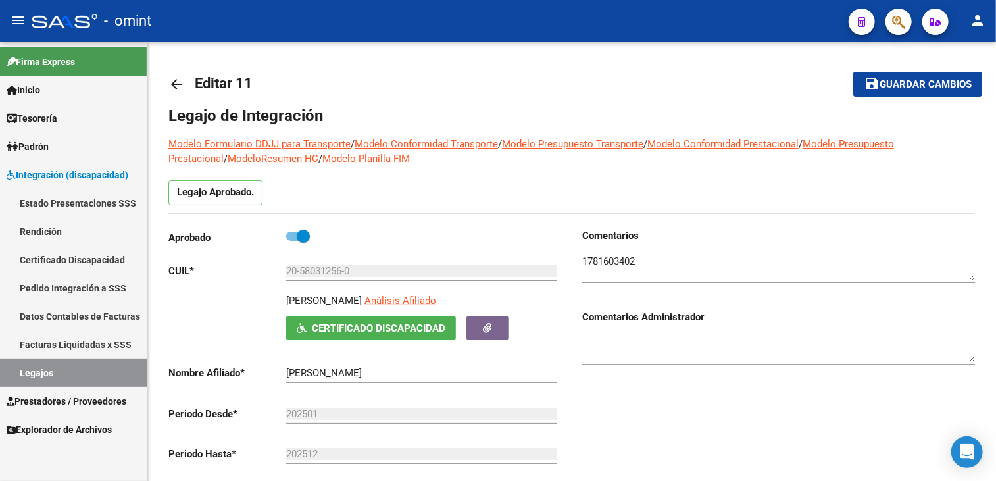
click at [37, 370] on link "Legajos" at bounding box center [73, 373] width 147 height 28
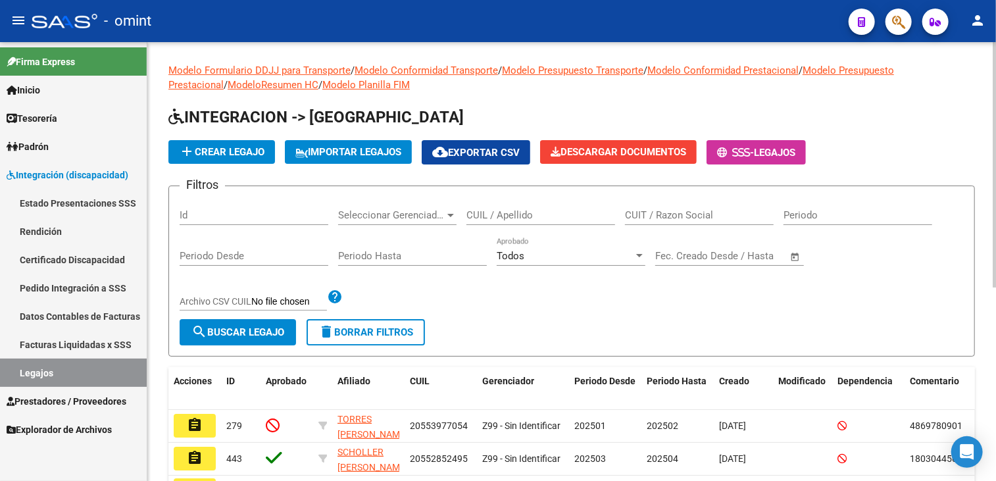
click at [568, 217] on input "CUIL / Apellido" at bounding box center [540, 215] width 149 height 12
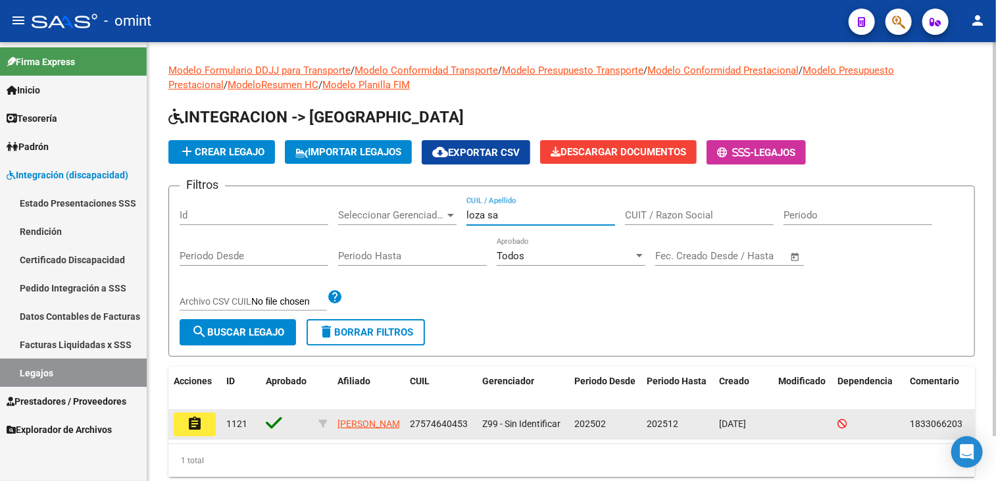
type input "loza sa"
click at [192, 426] on mat-icon "assignment" at bounding box center [195, 424] width 16 height 16
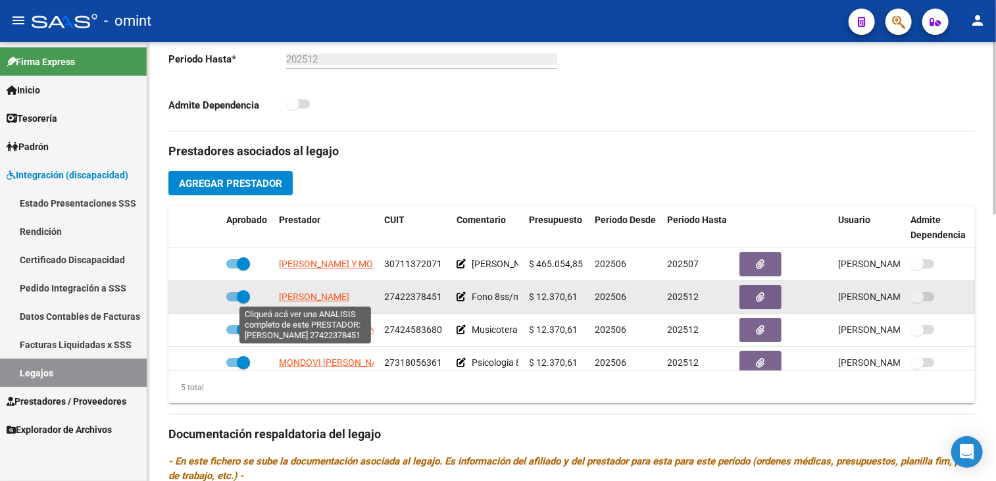
click at [307, 299] on span "LUNA PILAR" at bounding box center [314, 296] width 70 height 11
type textarea "27422378451"
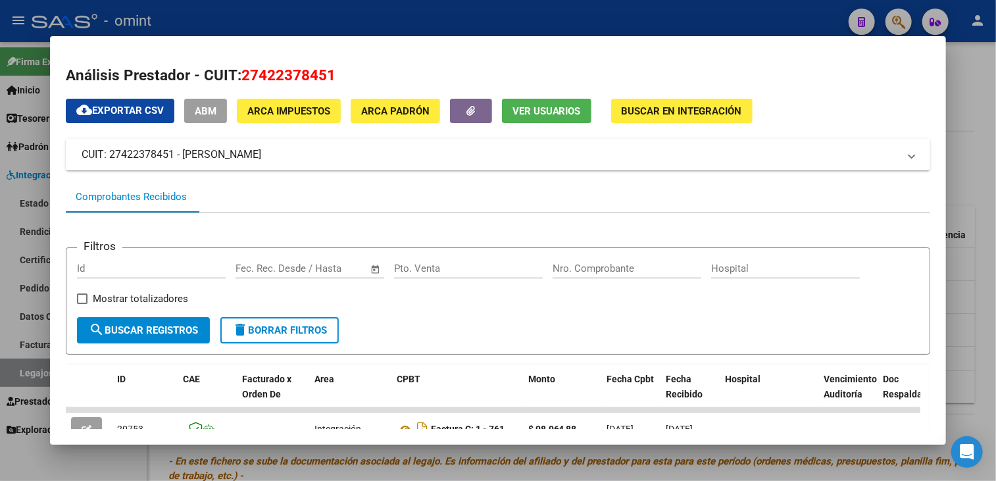
click at [383, 473] on div at bounding box center [498, 240] width 996 height 481
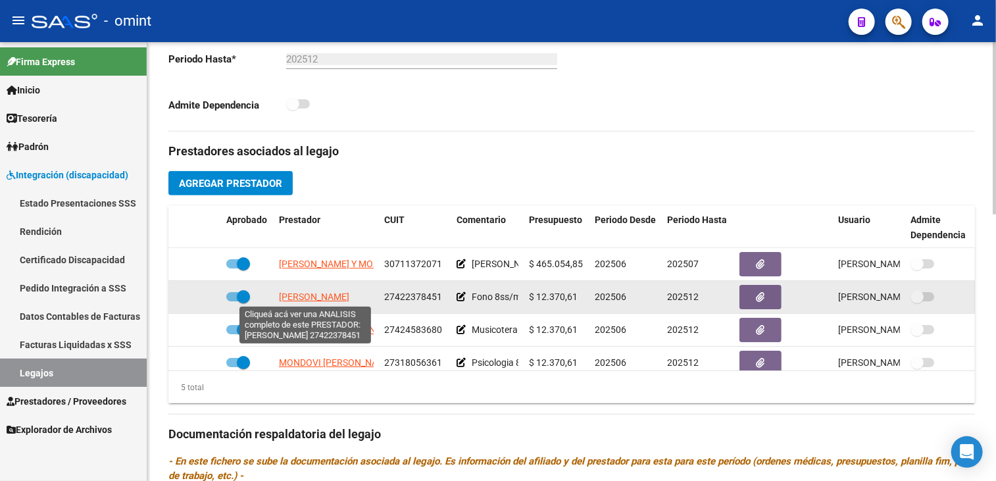
click at [314, 301] on span "LUNA PILAR" at bounding box center [314, 296] width 70 height 11
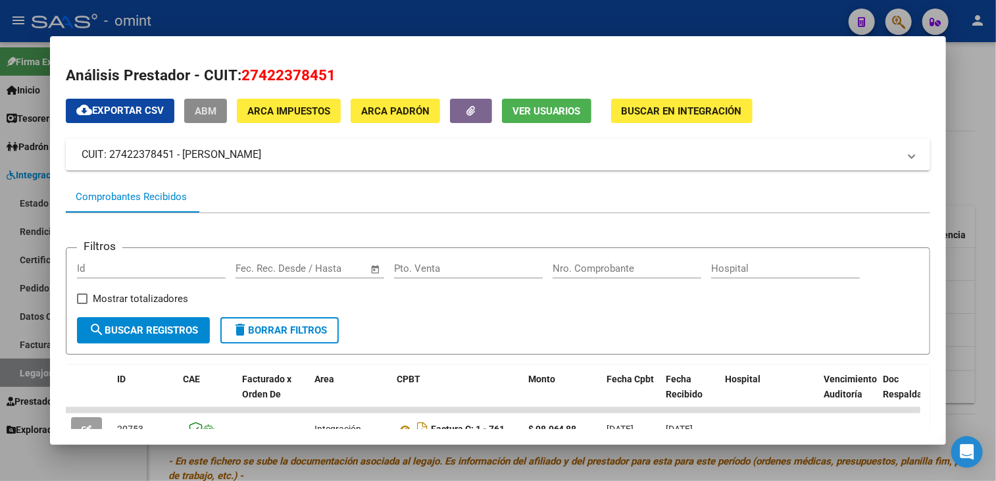
scroll to position [154, 0]
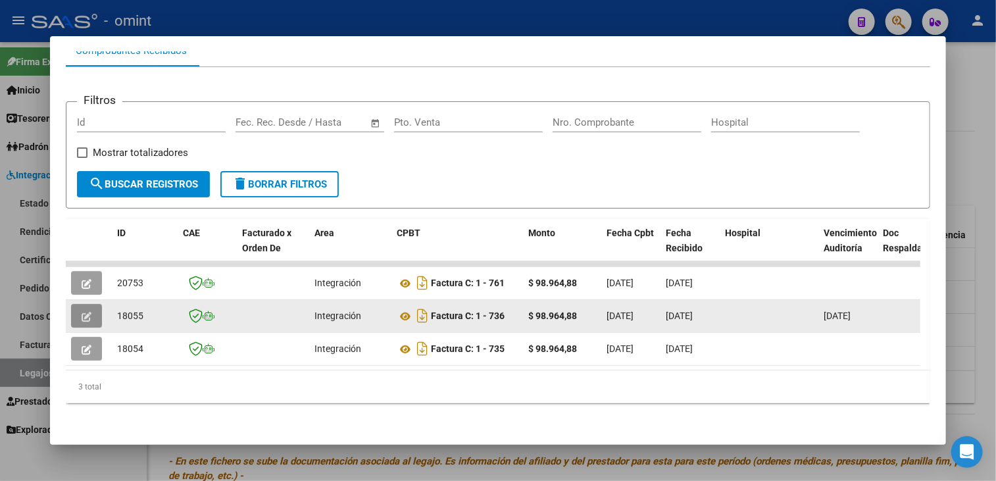
click at [84, 312] on icon "button" at bounding box center [87, 317] width 10 height 10
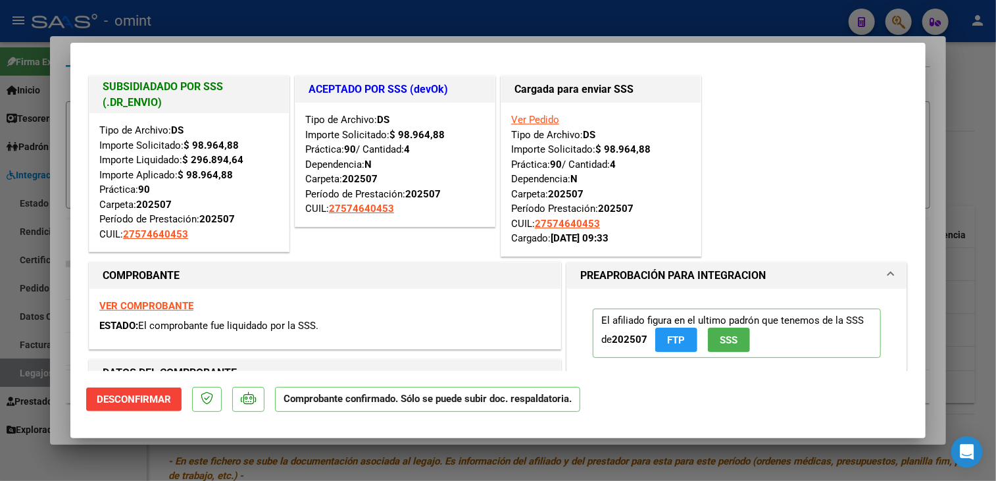
click at [53, 308] on div at bounding box center [498, 240] width 996 height 481
type input "$ 0,00"
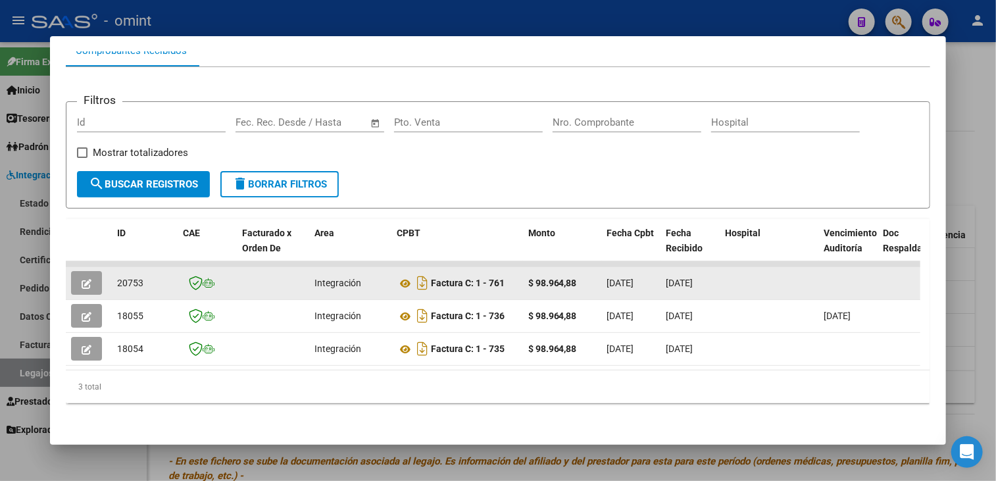
click at [87, 279] on button "button" at bounding box center [86, 283] width 31 height 24
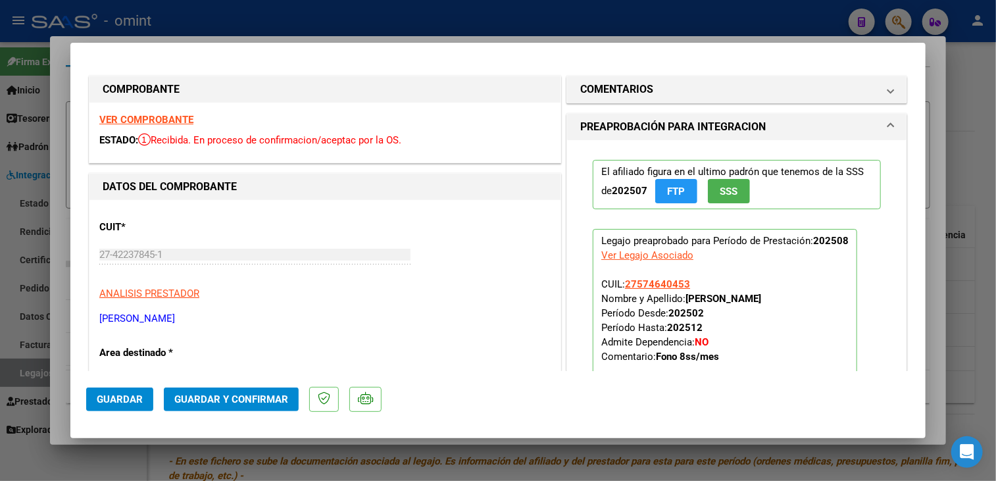
click at [184, 119] on strong "VER COMPROBANTE" at bounding box center [146, 120] width 94 height 12
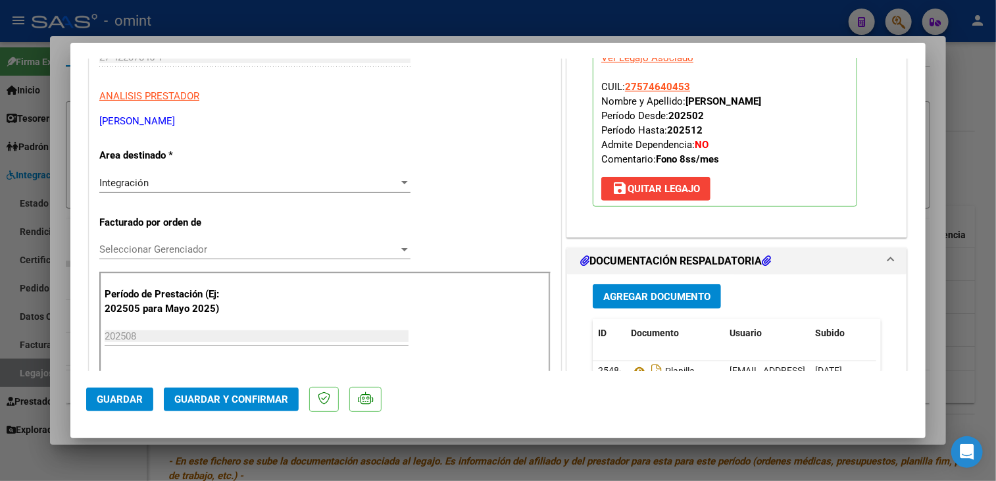
scroll to position [395, 0]
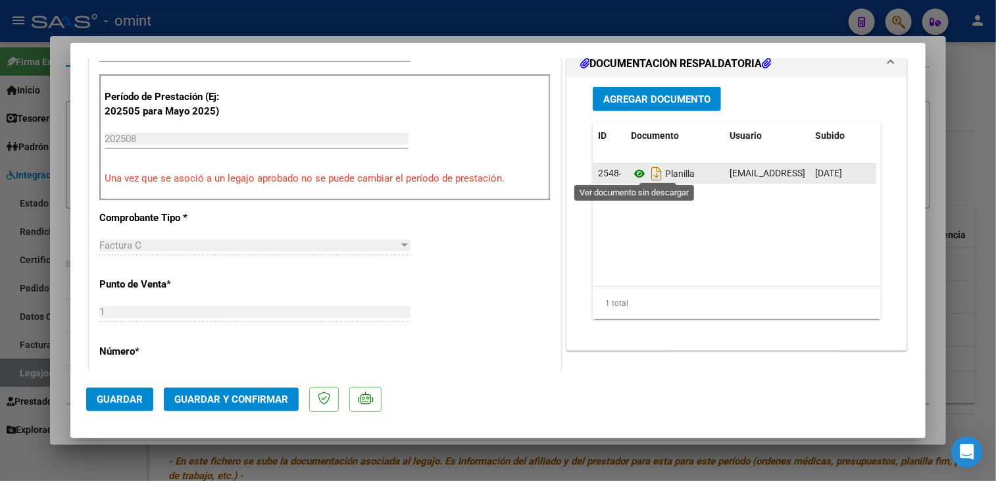
click at [632, 170] on icon at bounding box center [639, 174] width 17 height 16
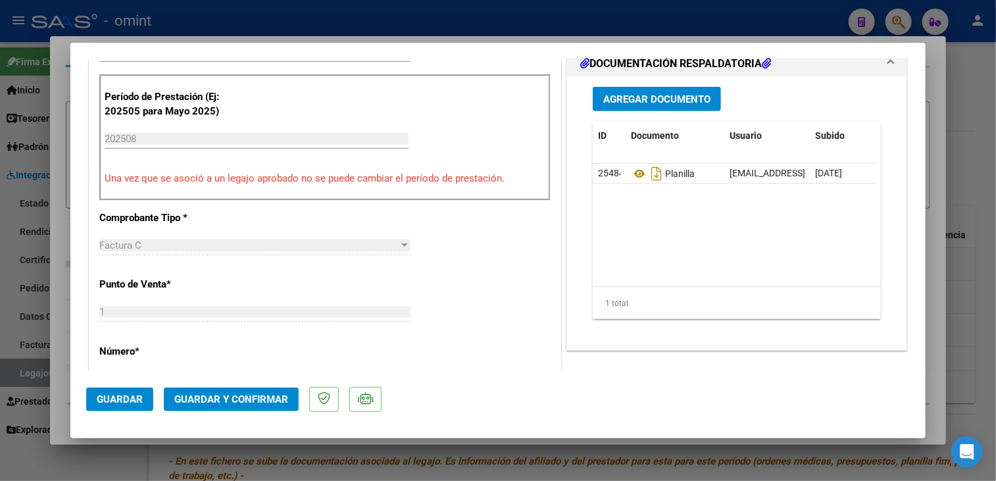
scroll to position [263, 0]
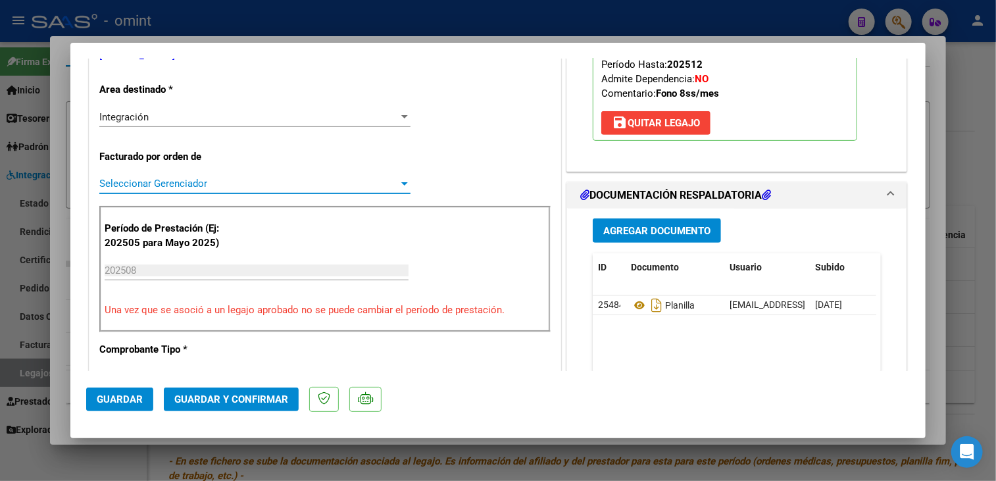
click at [166, 182] on span "Seleccionar Gerenciador" at bounding box center [248, 184] width 299 height 12
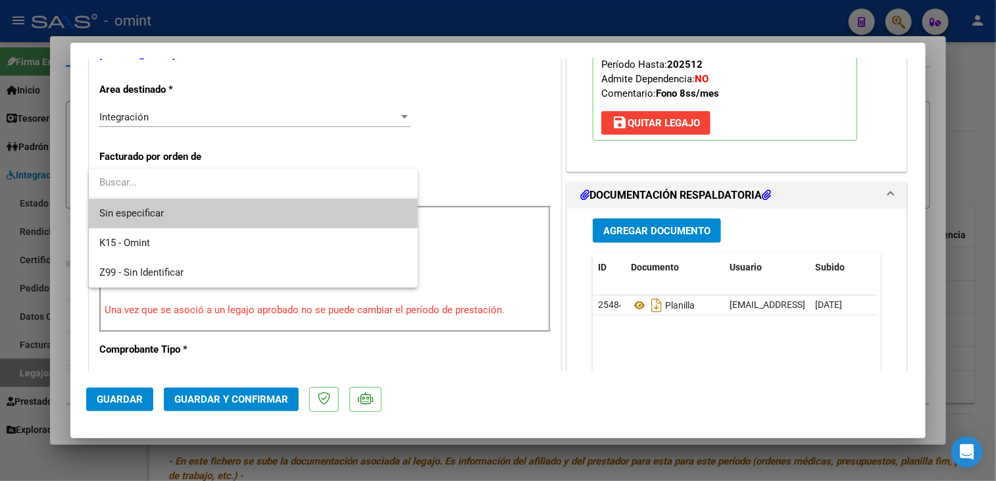
click at [156, 203] on span "Sin especificar" at bounding box center [253, 214] width 308 height 30
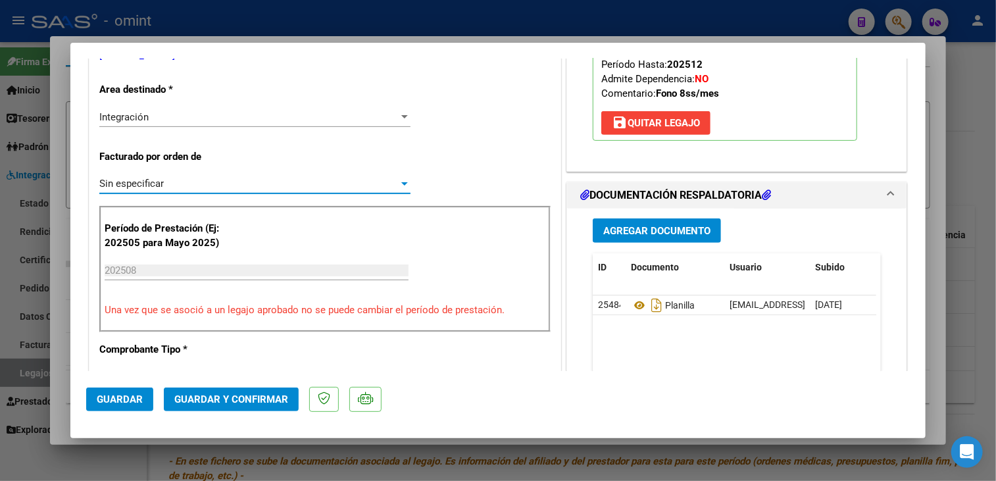
click at [223, 399] on span "Guardar y Confirmar" at bounding box center [231, 399] width 114 height 12
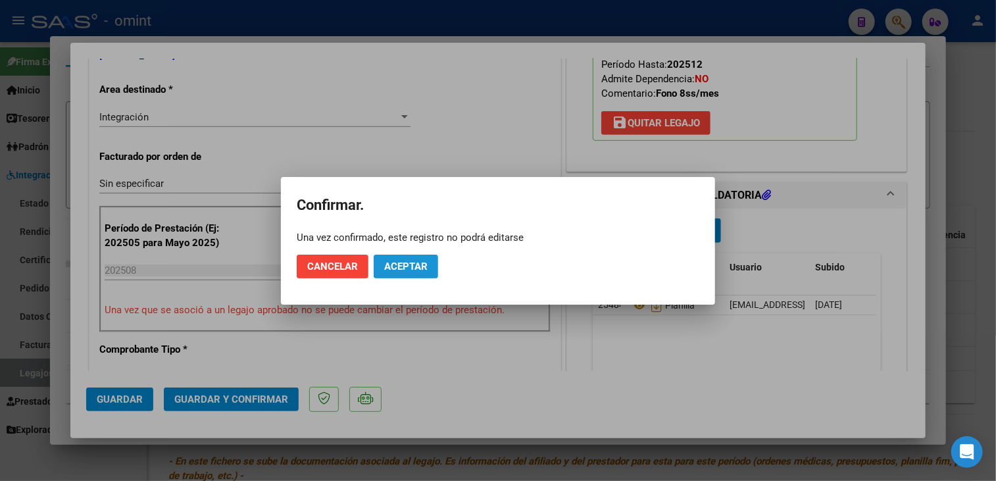
click at [404, 275] on button "Aceptar" at bounding box center [406, 267] width 64 height 24
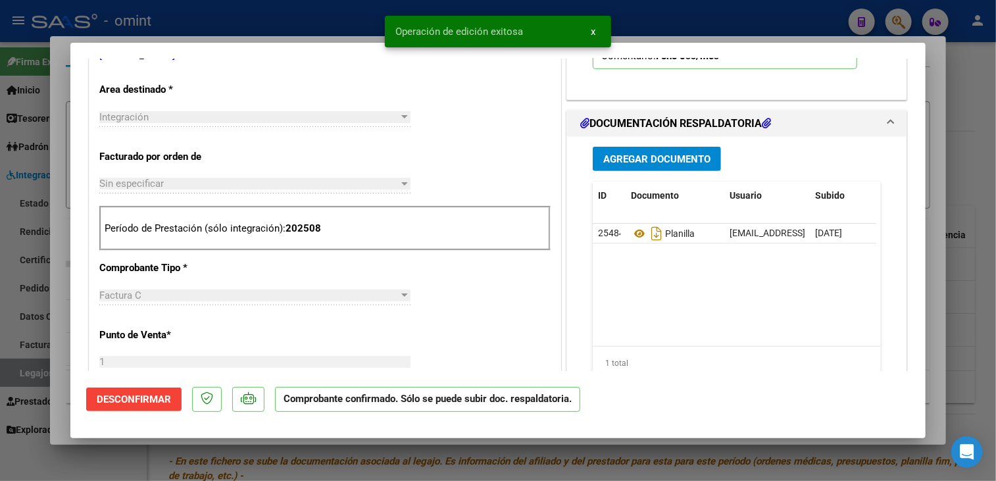
scroll to position [526, 0]
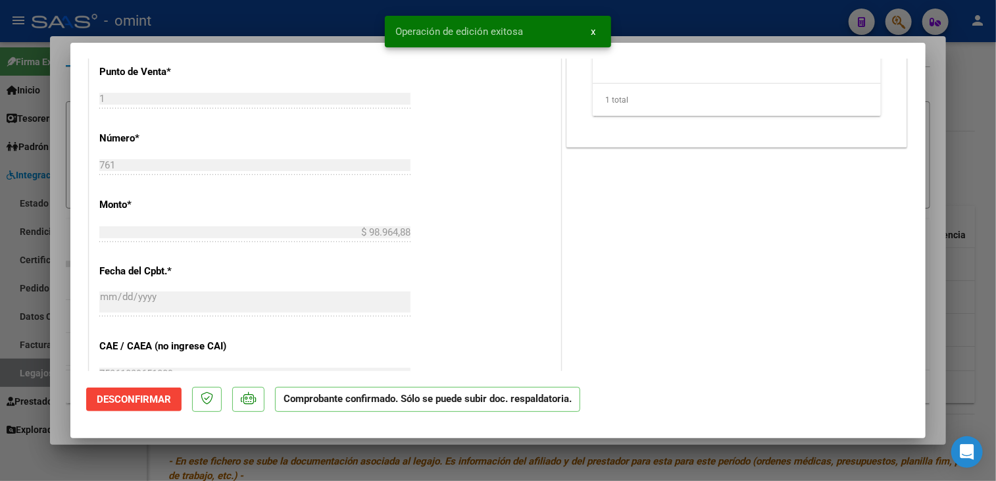
click at [61, 331] on div at bounding box center [498, 240] width 996 height 481
type input "$ 0,00"
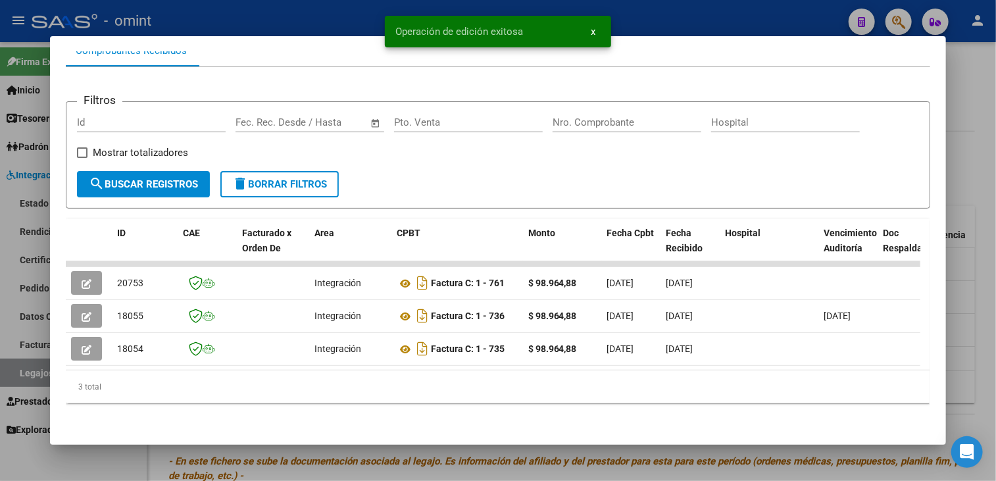
click at [95, 453] on div at bounding box center [498, 240] width 996 height 481
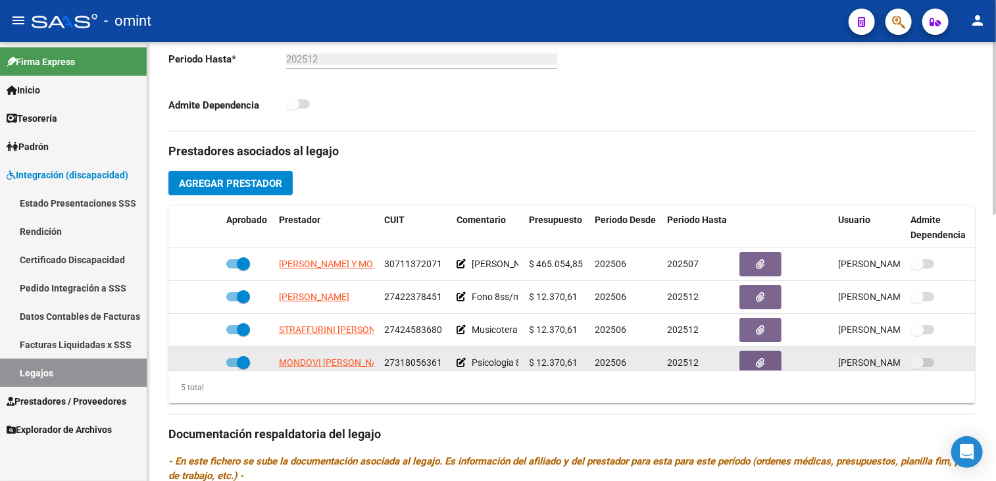
scroll to position [56, 0]
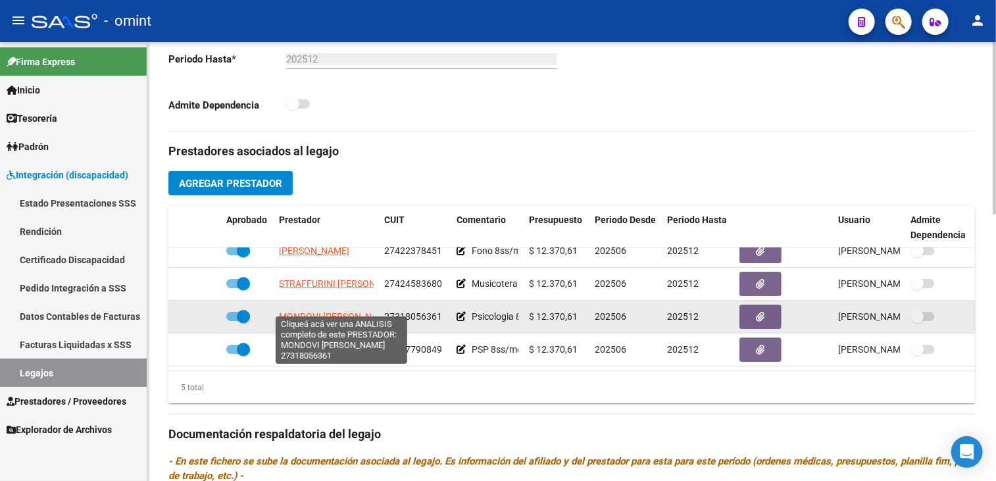
click at [321, 311] on span "MONDOVI PAOLA FERNANDA" at bounding box center [336, 316] width 114 height 11
type textarea "27318056361"
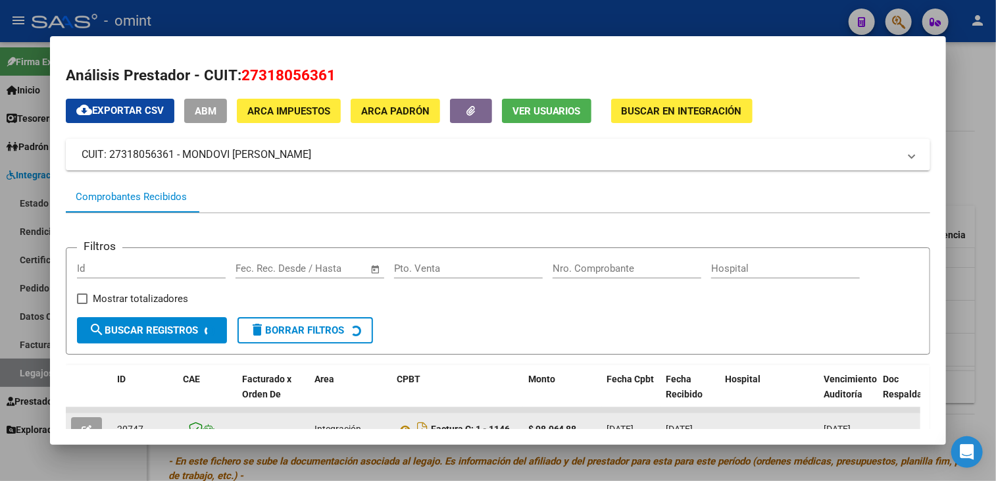
scroll to position [154, 0]
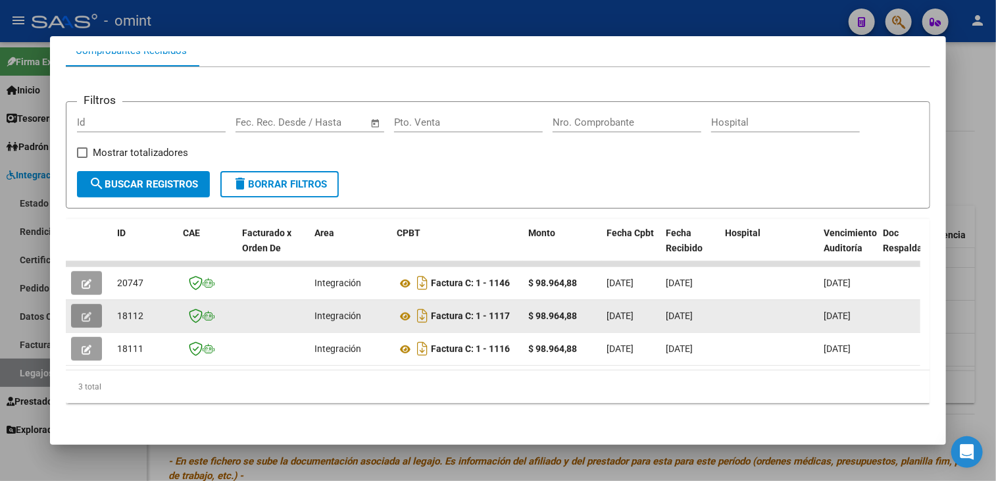
click at [93, 307] on button "button" at bounding box center [86, 316] width 31 height 24
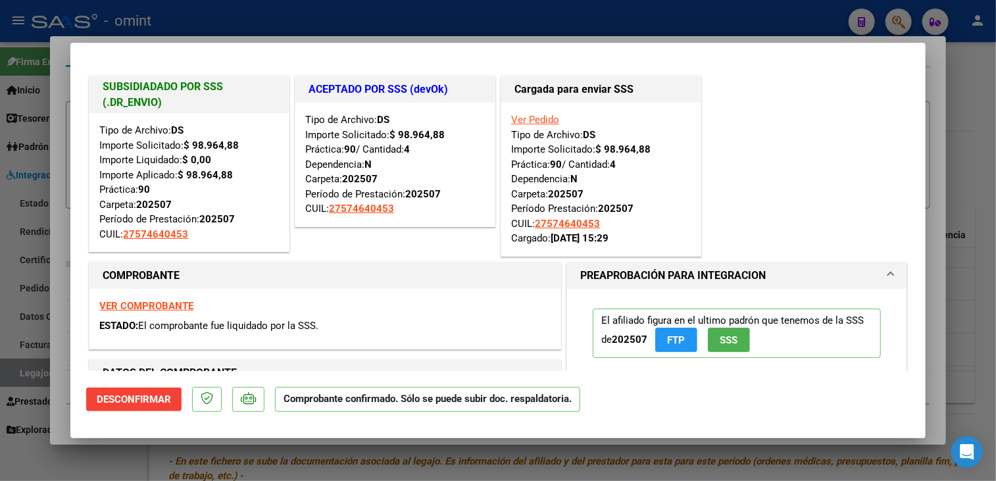
click at [48, 276] on div at bounding box center [498, 240] width 996 height 481
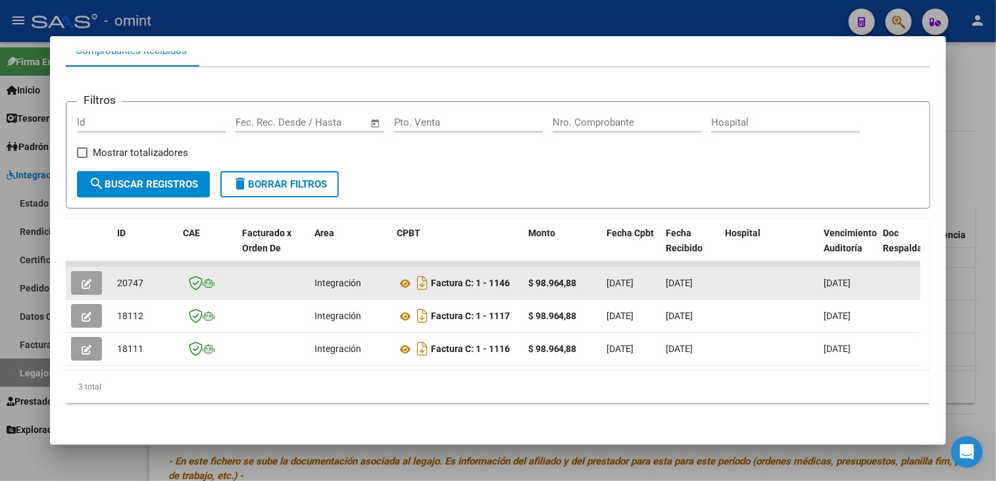
click at [87, 279] on icon "button" at bounding box center [87, 284] width 10 height 10
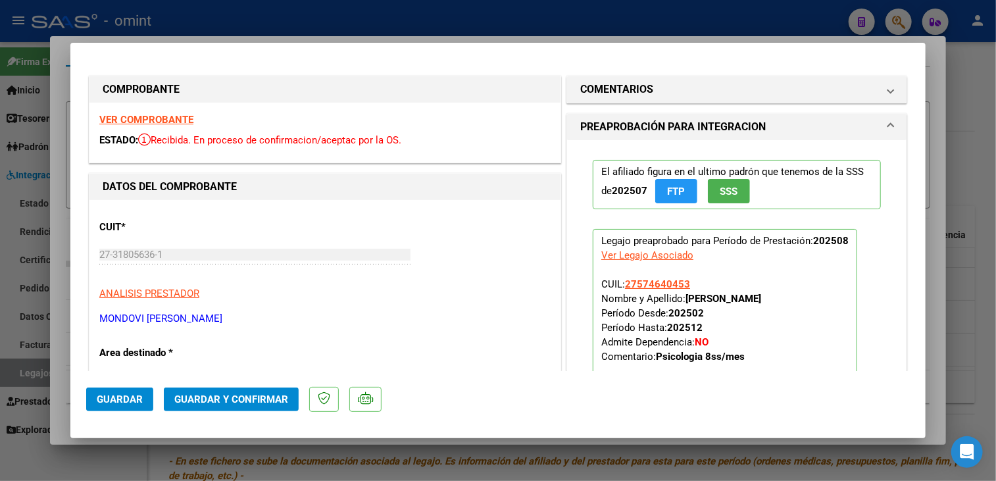
click at [174, 118] on strong "VER COMPROBANTE" at bounding box center [146, 120] width 94 height 12
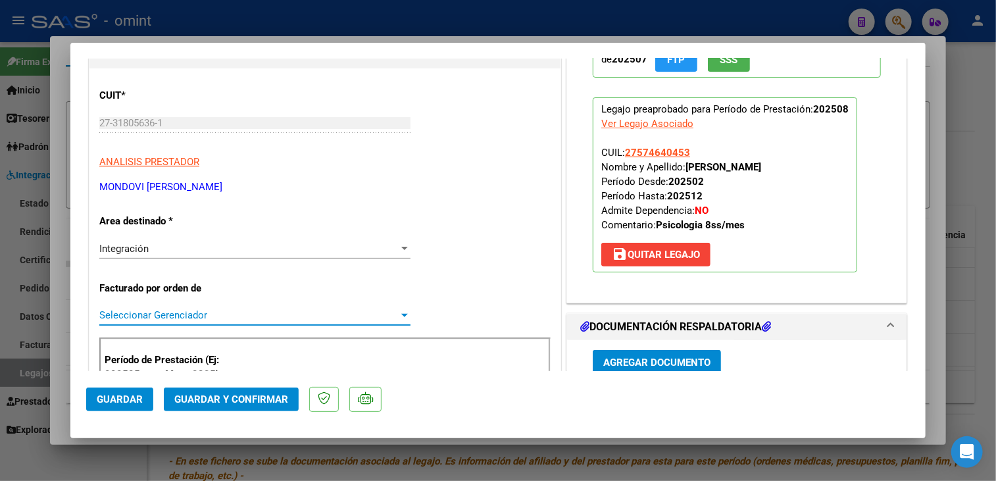
click at [207, 314] on span "Seleccionar Gerenciador" at bounding box center [248, 315] width 299 height 12
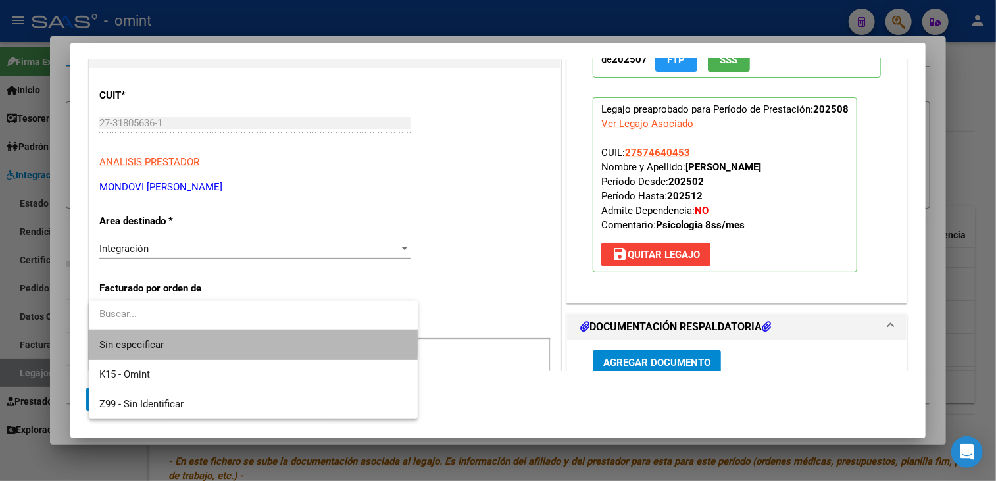
drag, startPoint x: 196, startPoint y: 339, endPoint x: 206, endPoint y: 386, distance: 48.4
click at [195, 339] on span "Sin especificar" at bounding box center [253, 345] width 308 height 30
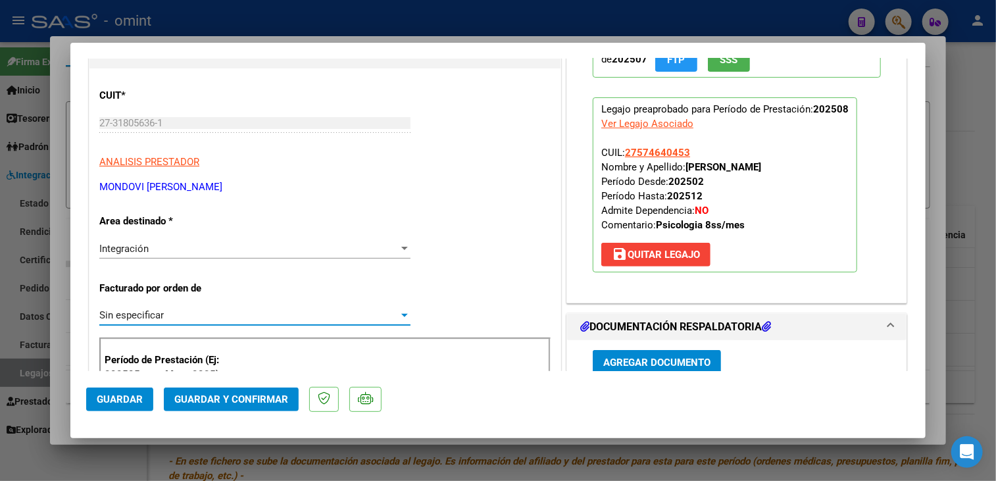
click at [229, 404] on span "Guardar y Confirmar" at bounding box center [231, 399] width 114 height 12
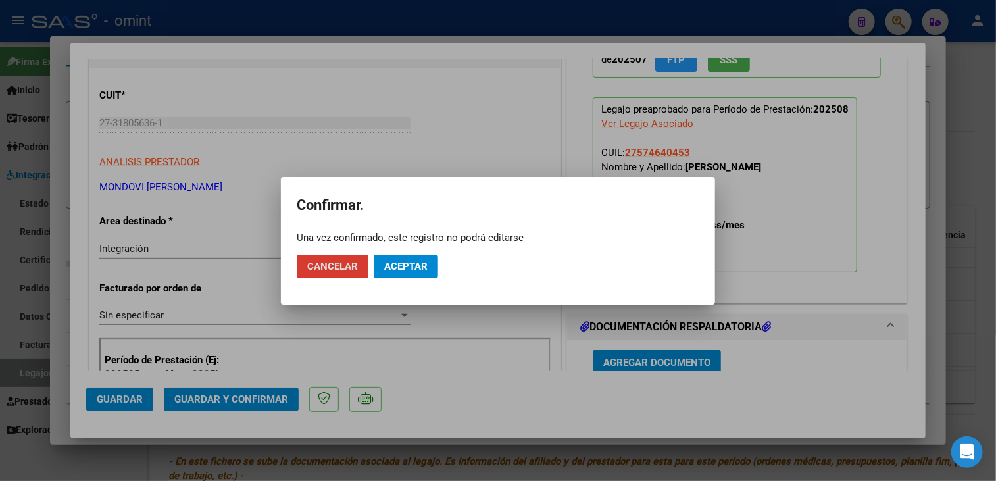
click at [414, 266] on span "Aceptar" at bounding box center [405, 267] width 43 height 12
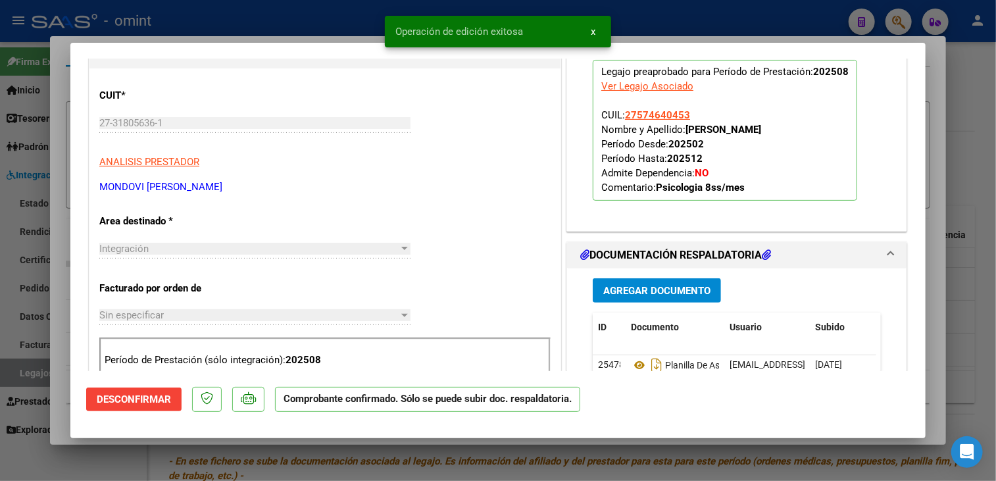
click at [55, 323] on div at bounding box center [498, 240] width 996 height 481
type input "$ 0,00"
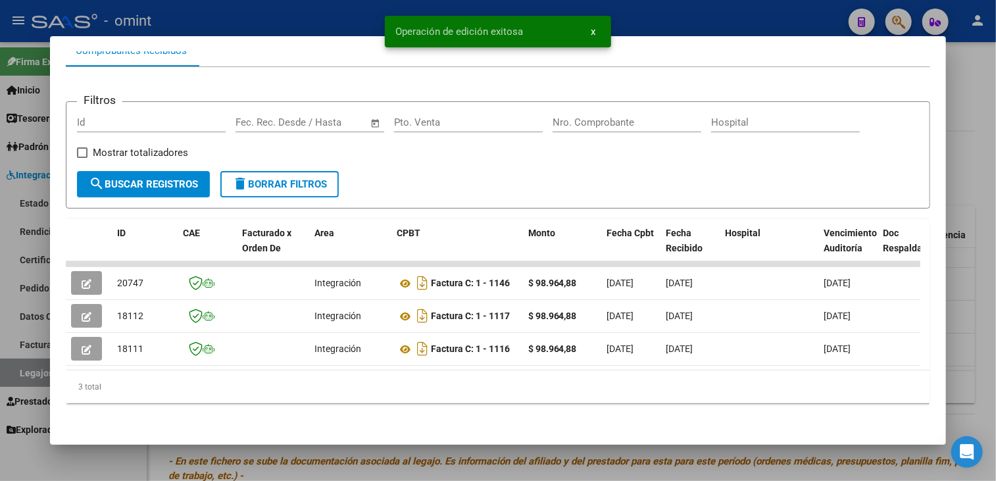
click at [30, 320] on div at bounding box center [498, 240] width 996 height 481
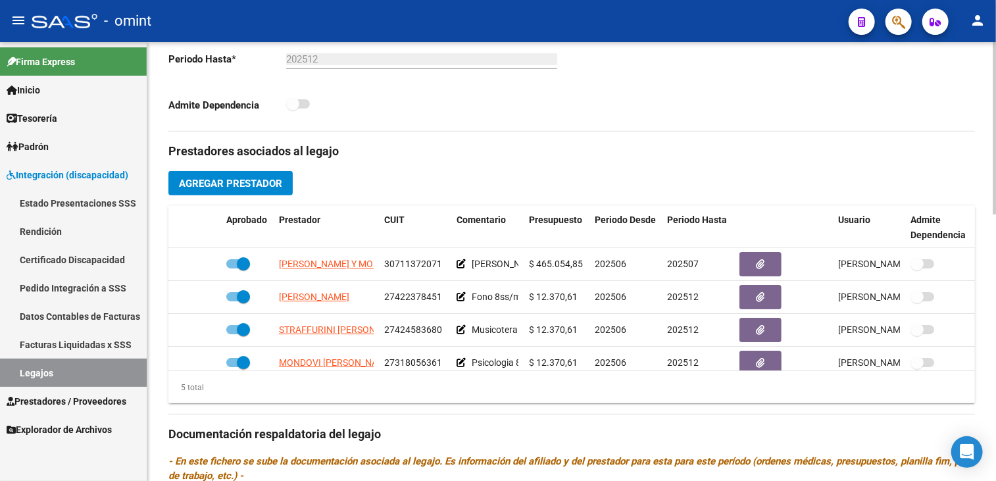
scroll to position [0, 0]
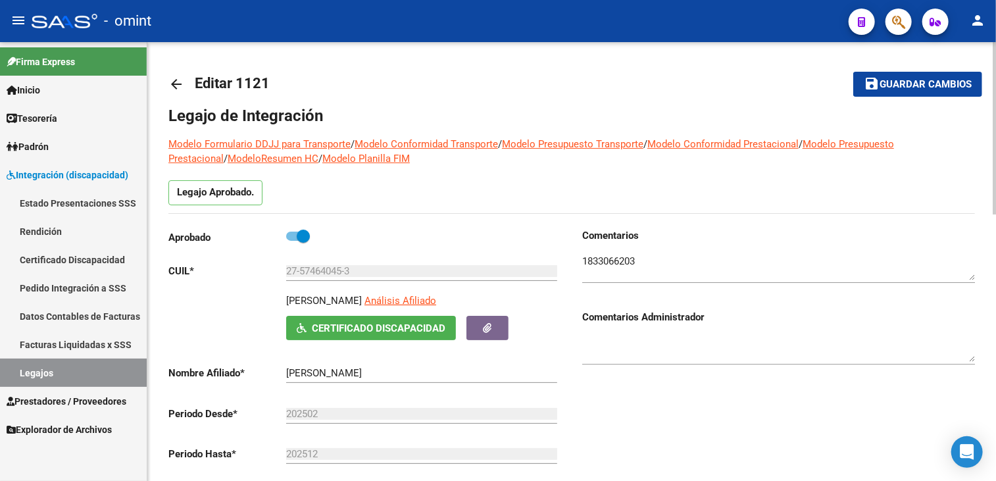
click at [851, 111] on h1 "Legajo de Integración" at bounding box center [571, 115] width 807 height 21
click at [888, 84] on span "Guardar cambios" at bounding box center [926, 85] width 92 height 12
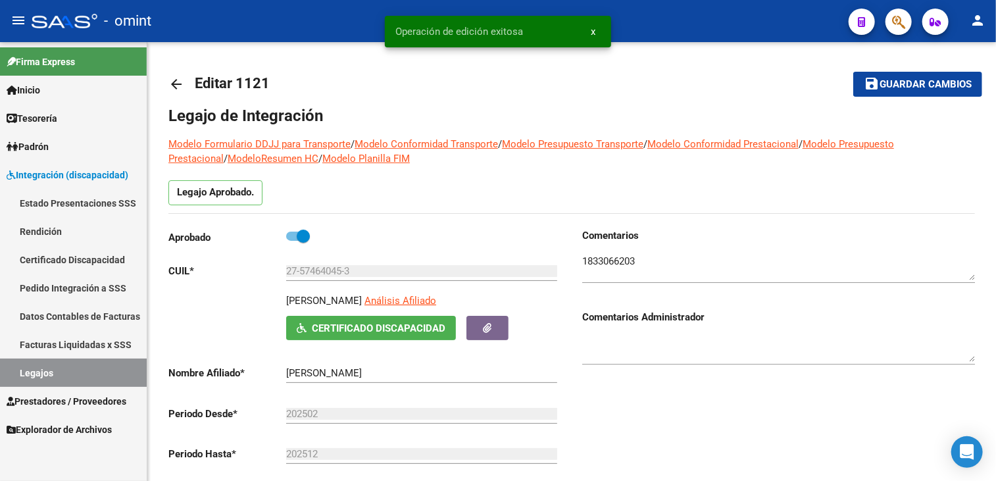
click at [55, 371] on link "Legajos" at bounding box center [73, 373] width 147 height 28
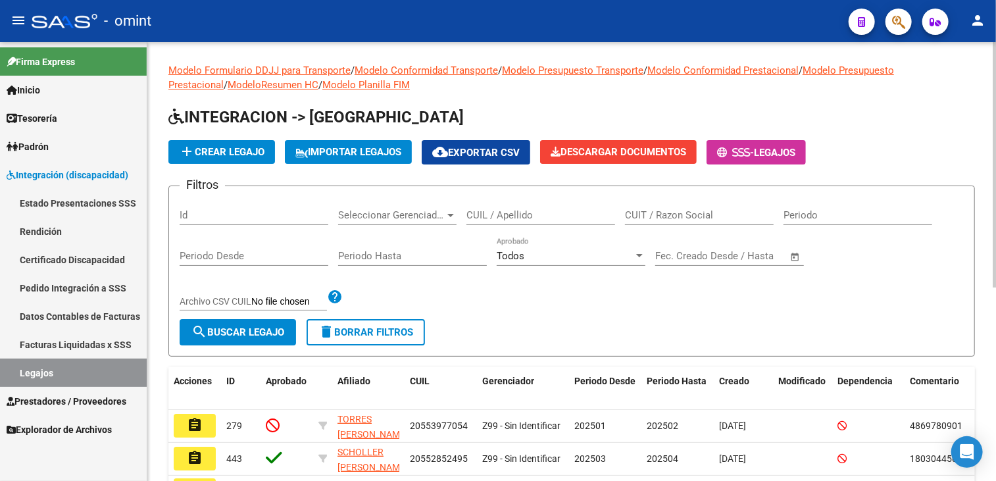
click at [534, 216] on input "CUIL / Apellido" at bounding box center [540, 215] width 149 height 12
type input "lozano die"
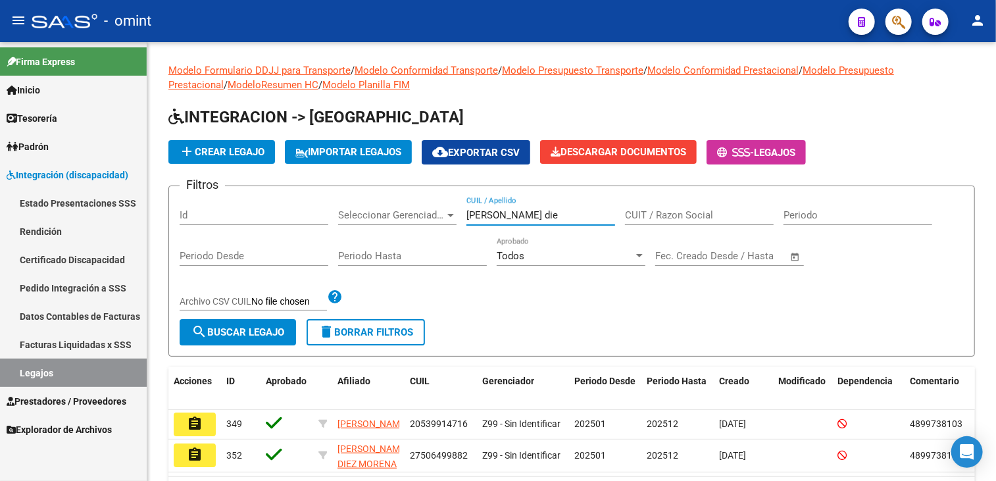
click at [209, 428] on button "assignment" at bounding box center [195, 424] width 42 height 24
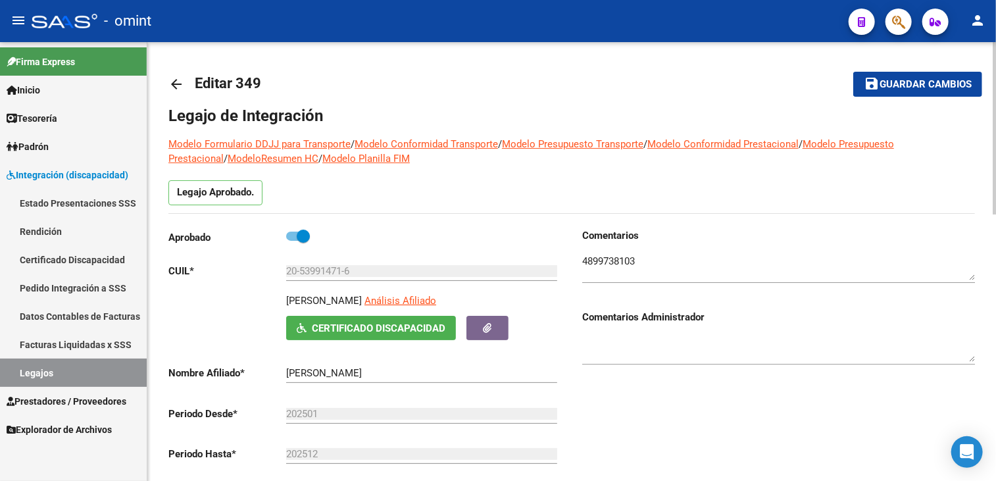
click at [397, 113] on h1 "Legajo de Integración" at bounding box center [571, 115] width 807 height 21
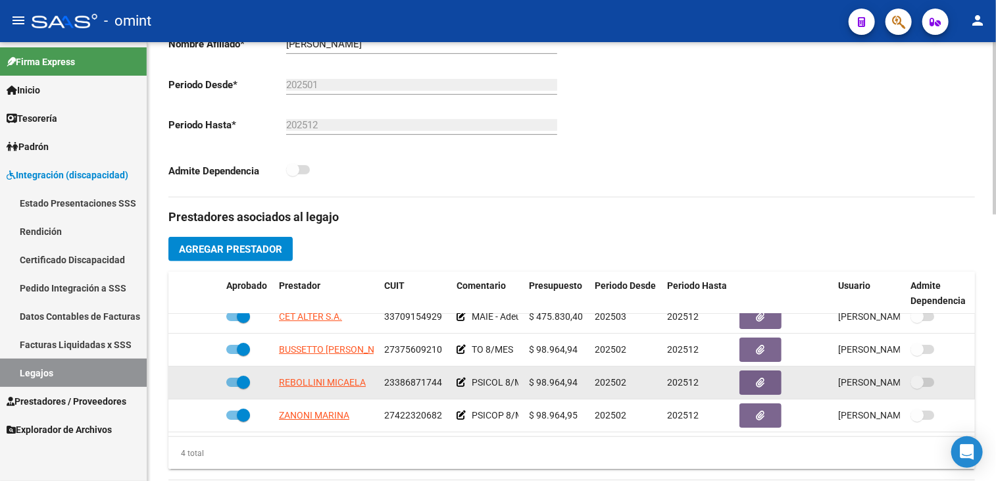
scroll to position [395, 0]
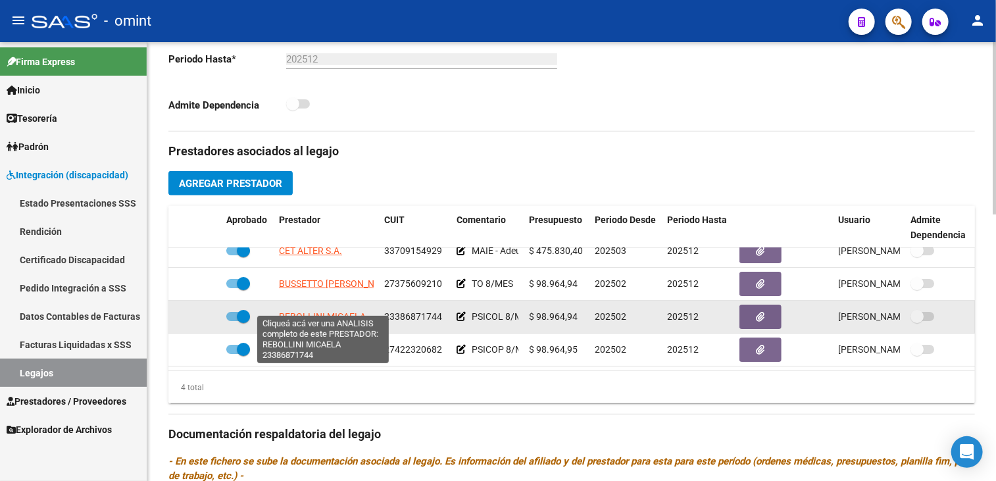
click at [305, 311] on span "REBOLLINI MICAELA" at bounding box center [322, 316] width 87 height 11
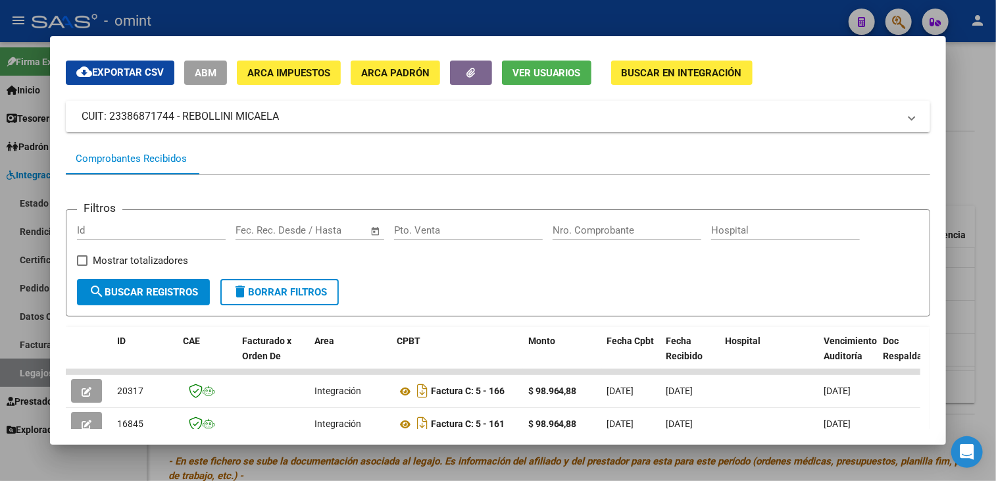
scroll to position [170, 0]
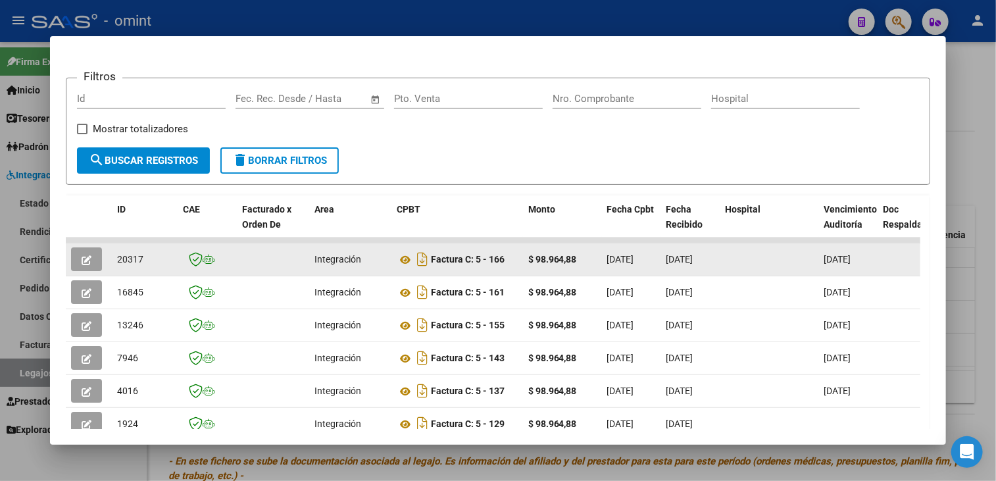
click at [99, 255] on button "button" at bounding box center [86, 259] width 31 height 24
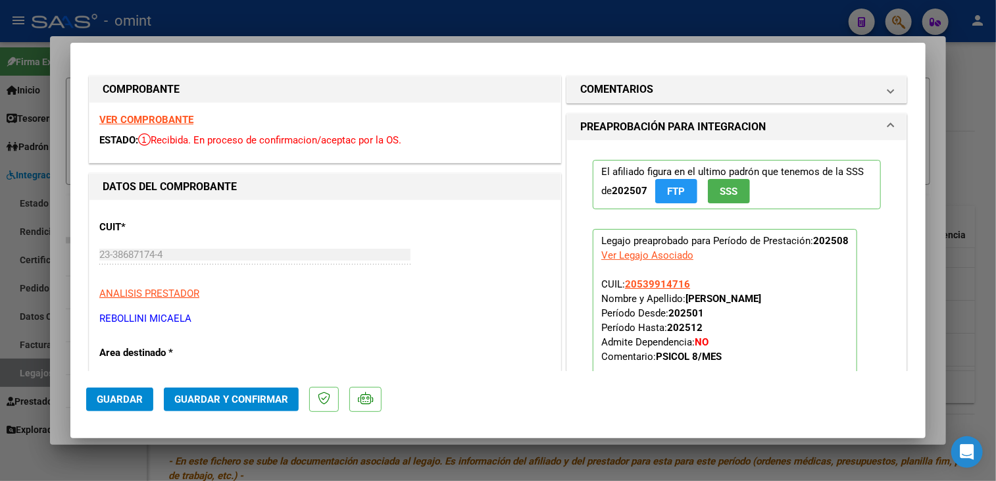
click at [187, 120] on strong "VER COMPROBANTE" at bounding box center [146, 120] width 94 height 12
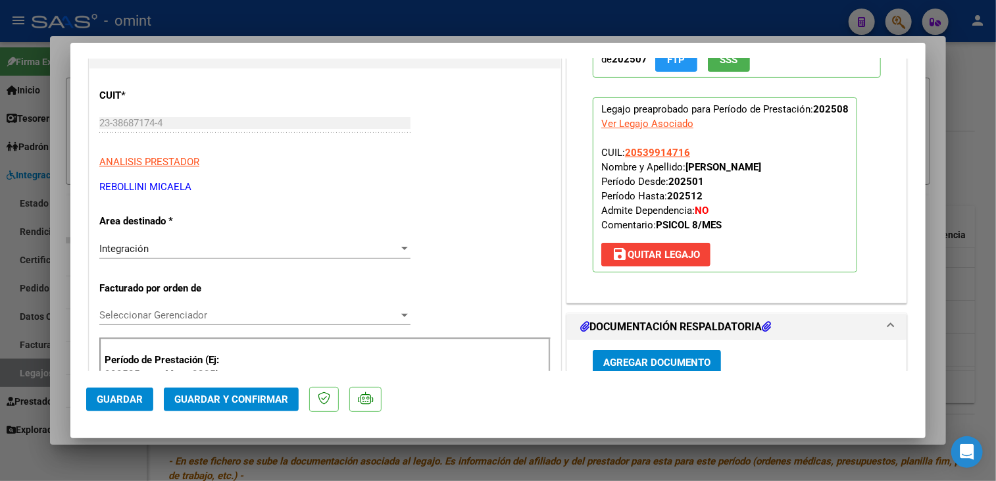
scroll to position [263, 0]
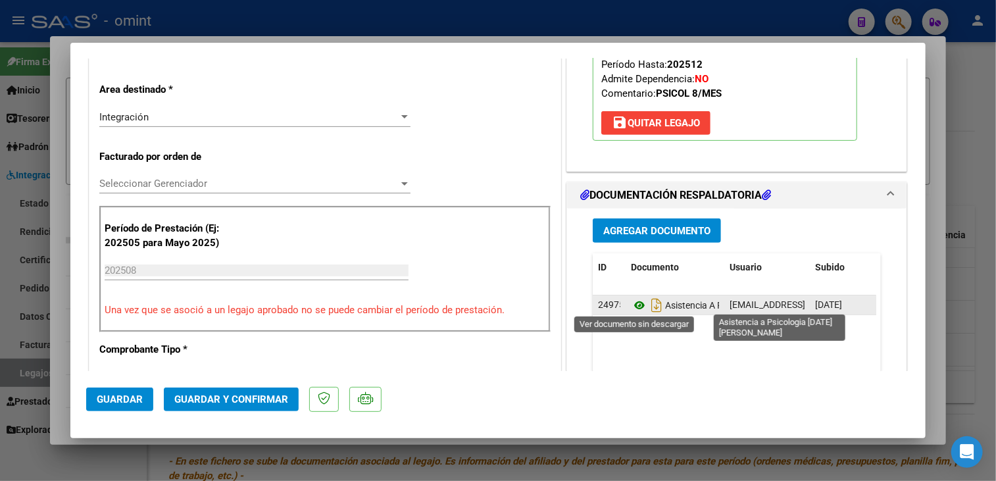
click at [631, 305] on icon at bounding box center [639, 305] width 17 height 16
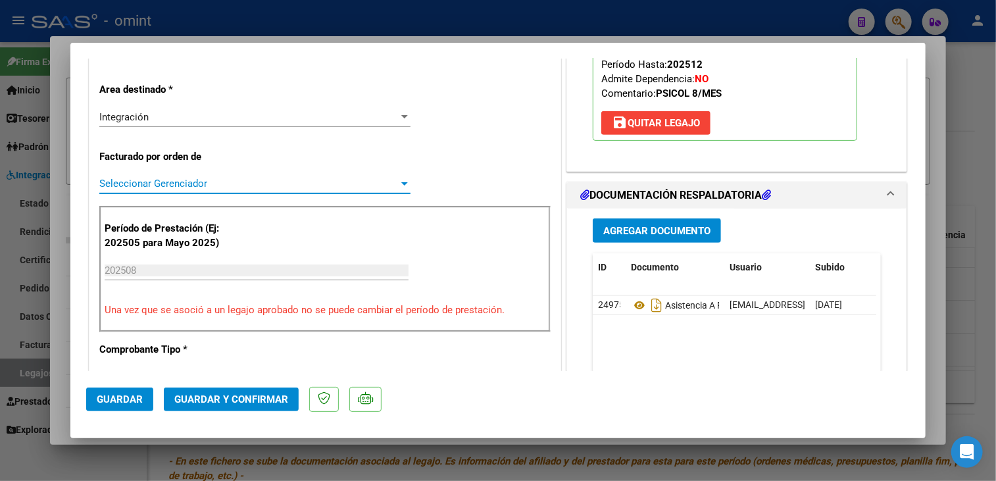
click at [216, 186] on span "Seleccionar Gerenciador" at bounding box center [248, 184] width 299 height 12
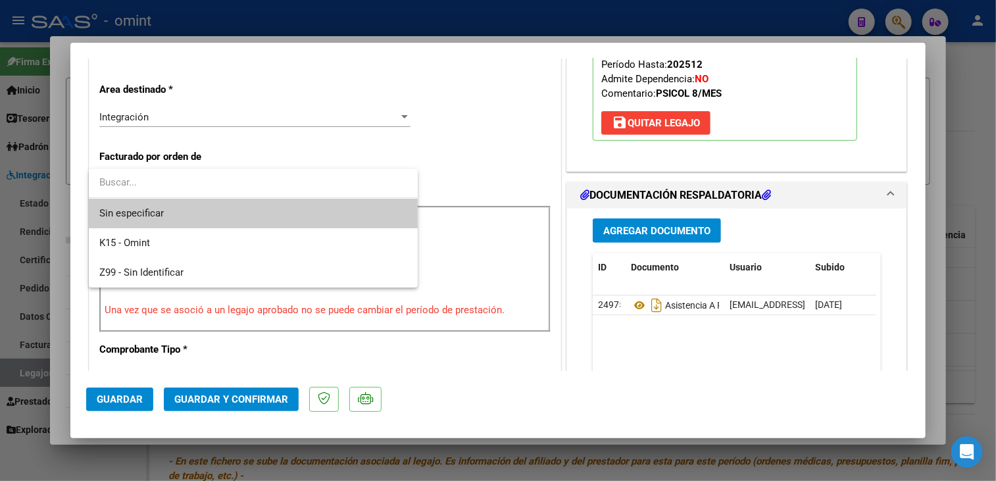
click at [209, 207] on span "Sin especificar" at bounding box center [253, 214] width 308 height 30
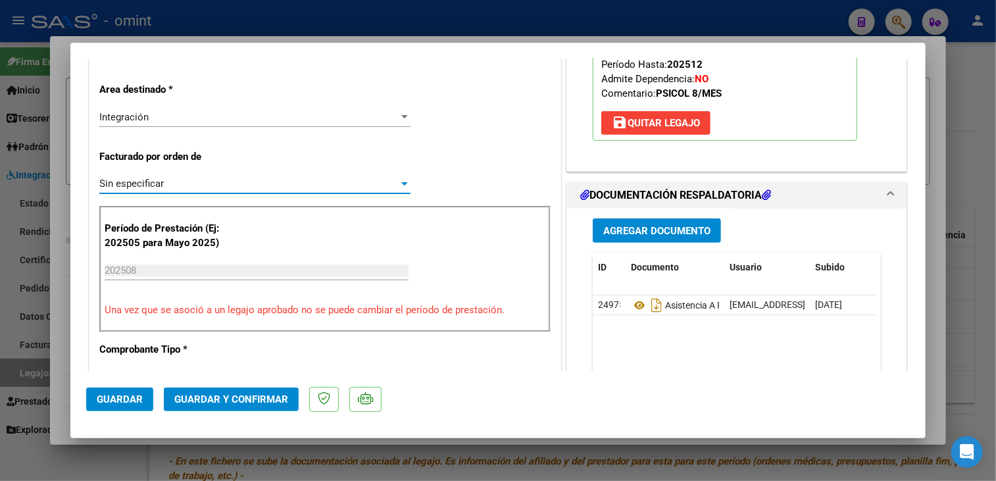
click at [234, 402] on span "Guardar y Confirmar" at bounding box center [231, 399] width 114 height 12
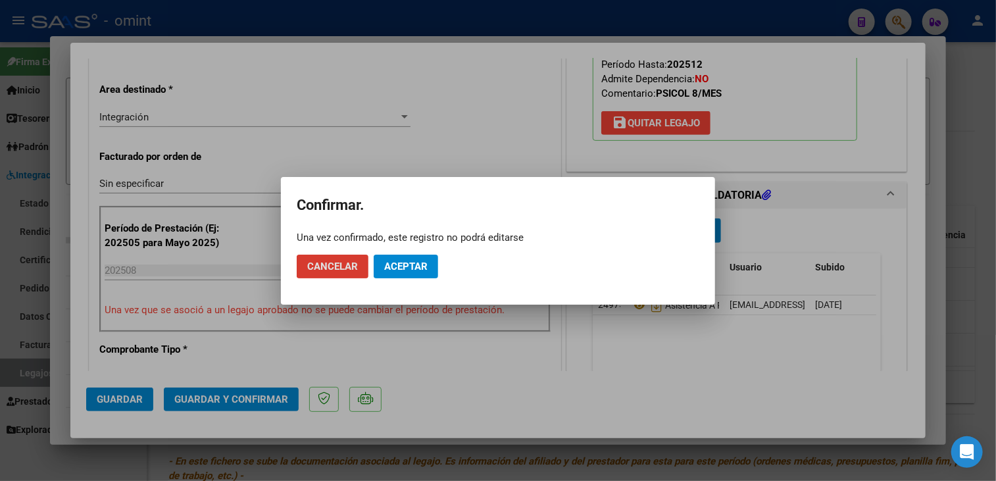
click at [407, 262] on span "Aceptar" at bounding box center [405, 267] width 43 height 12
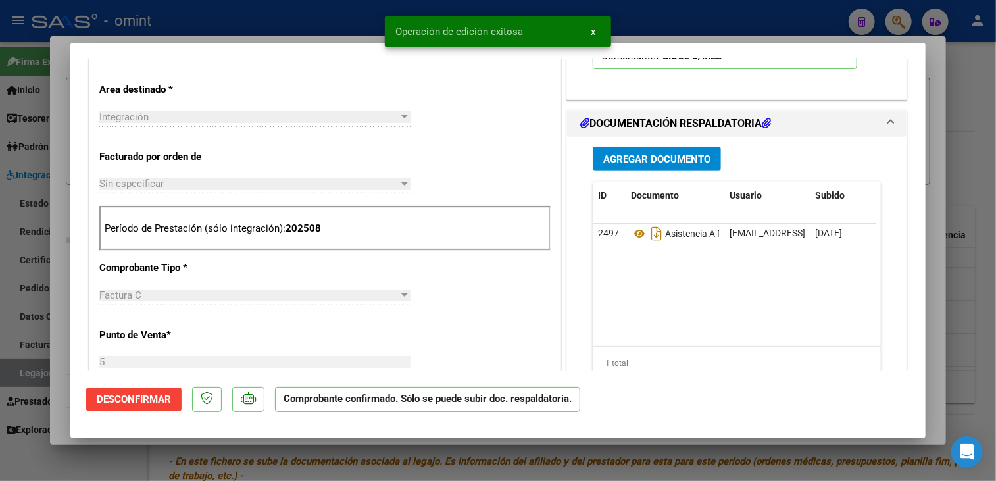
click at [60, 269] on div at bounding box center [498, 240] width 996 height 481
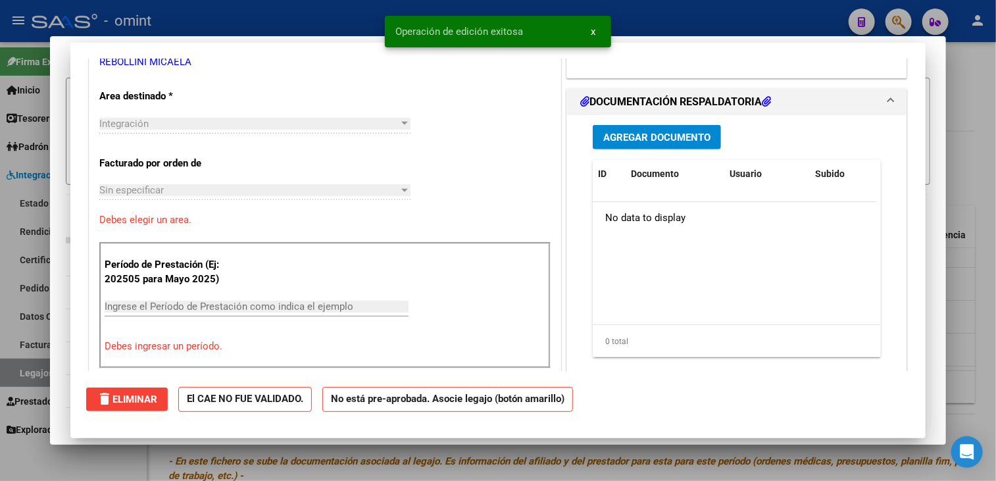
scroll to position [0, 0]
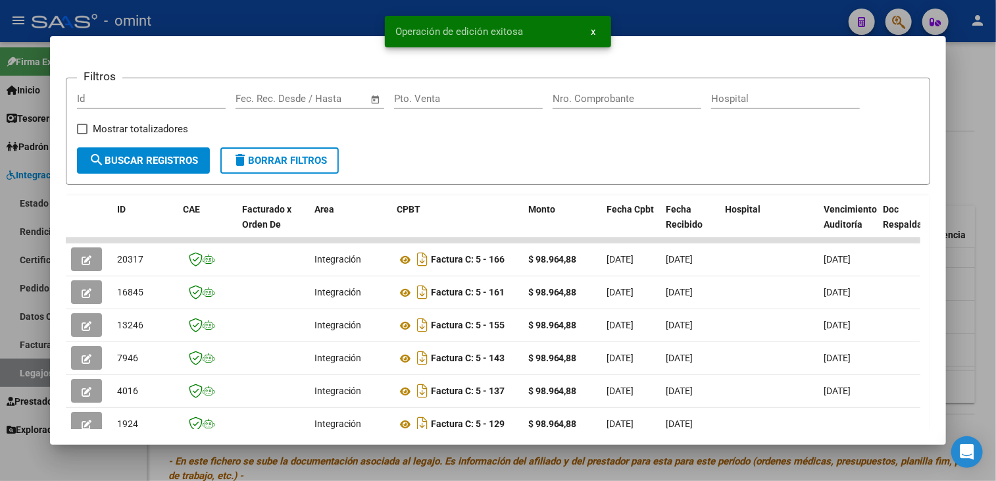
click at [36, 275] on div at bounding box center [498, 240] width 996 height 481
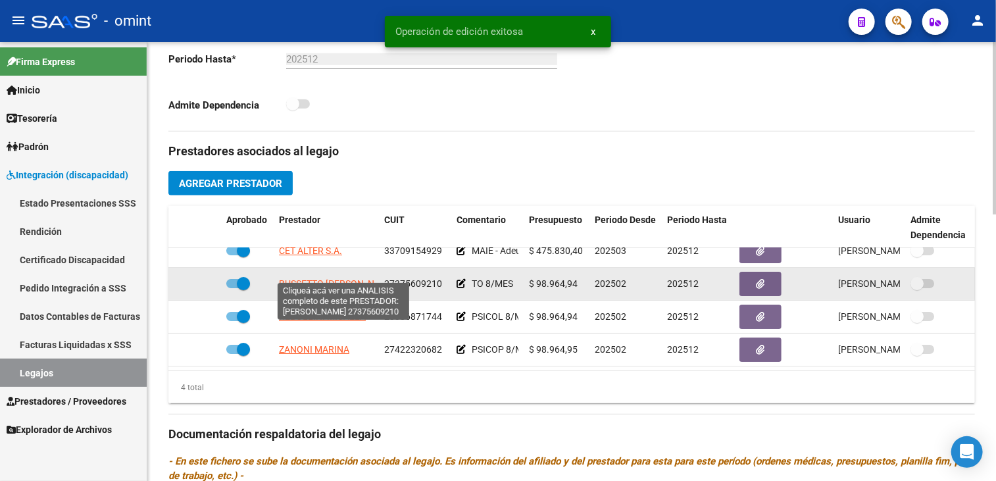
click at [329, 278] on span "BUSSETTO MICAELA ALDANA" at bounding box center [337, 283] width 117 height 11
type textarea "27375609210"
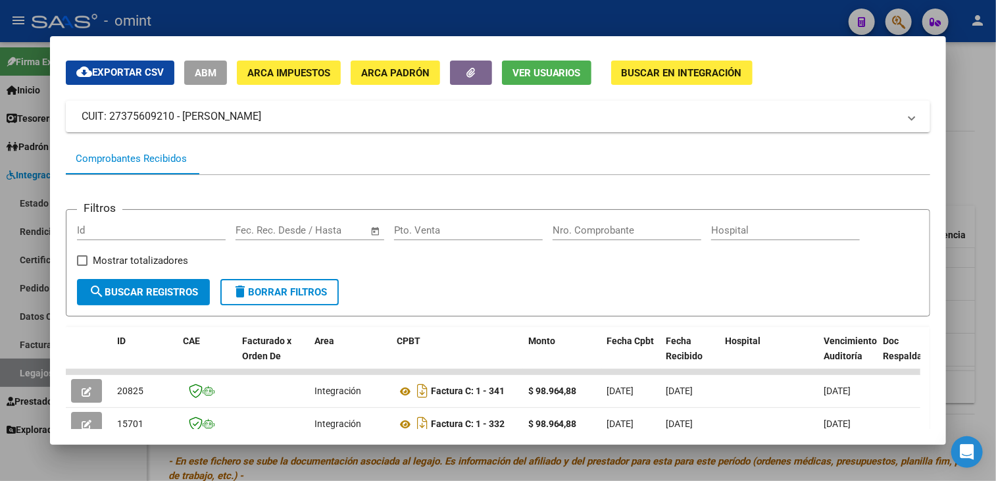
scroll to position [236, 0]
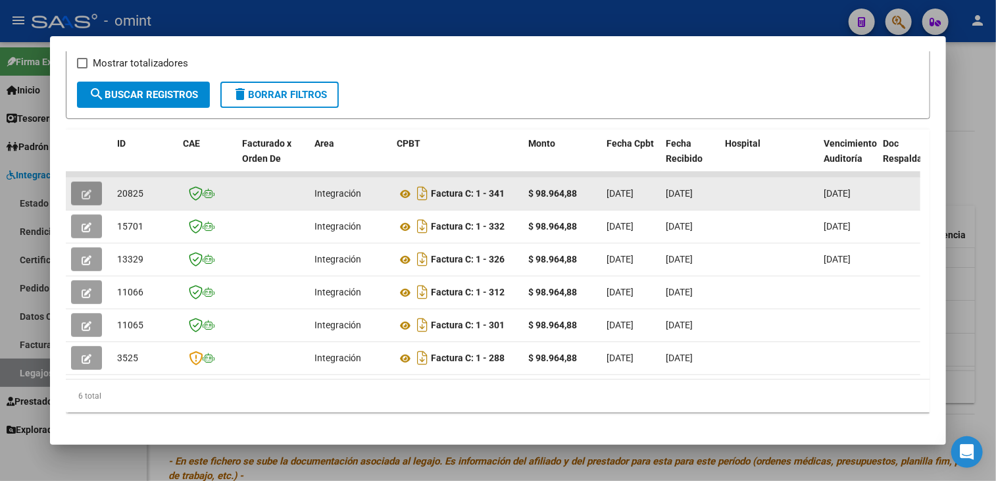
click at [80, 186] on button "button" at bounding box center [86, 194] width 31 height 24
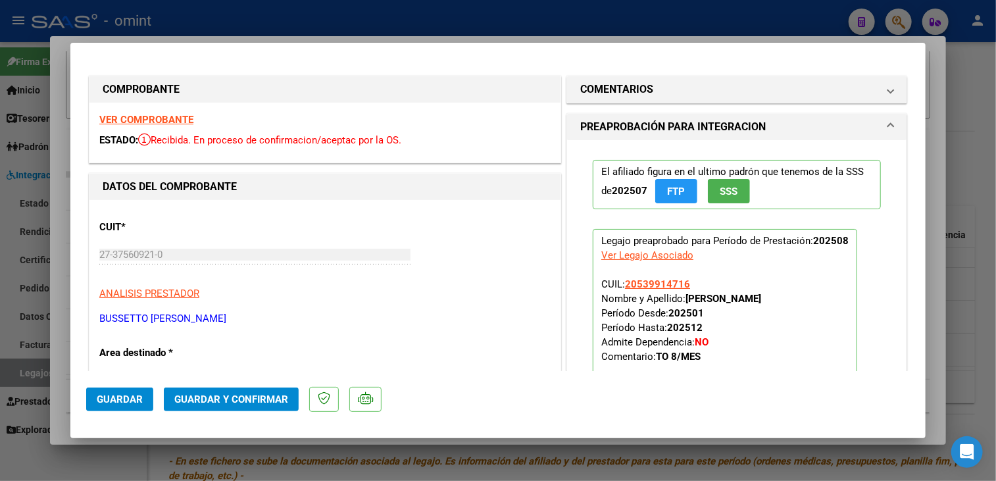
click at [180, 116] on strong "VER COMPROBANTE" at bounding box center [146, 120] width 94 height 12
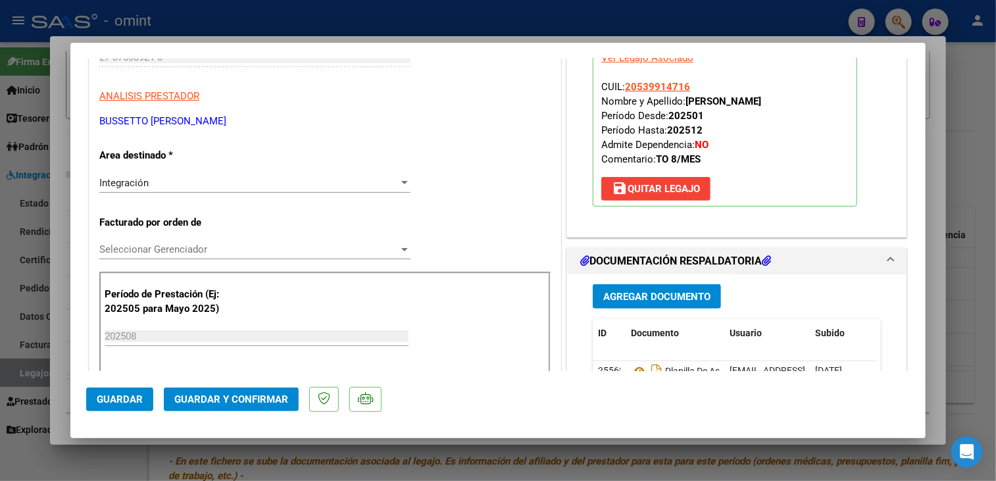
scroll to position [329, 0]
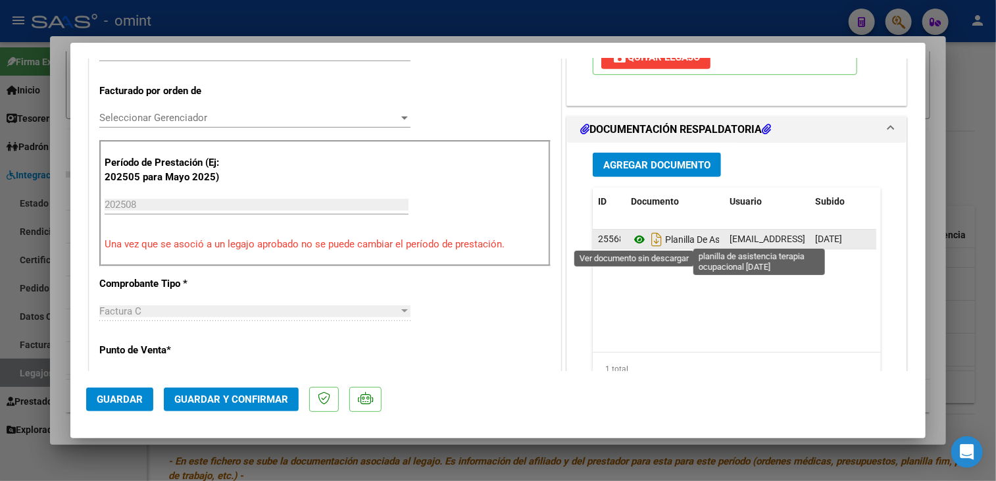
click at [637, 234] on icon at bounding box center [639, 240] width 17 height 16
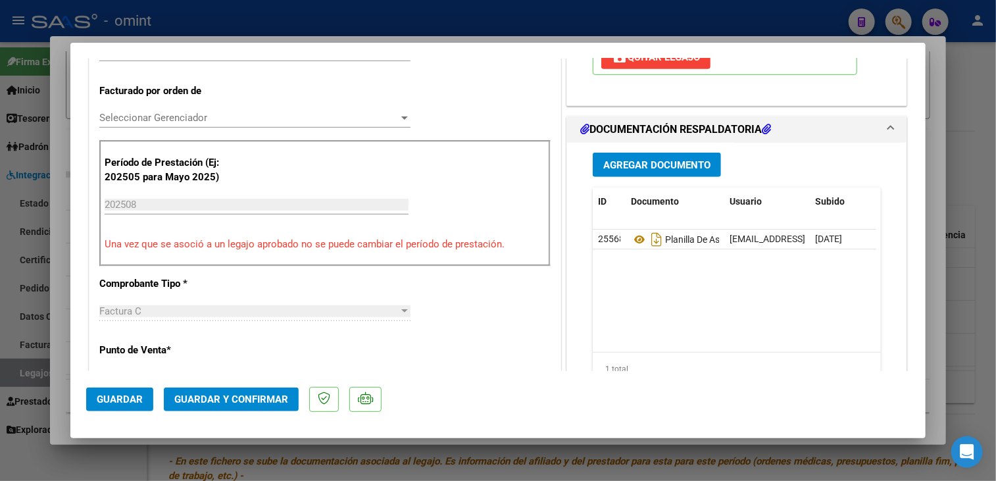
click at [212, 118] on span "Seleccionar Gerenciador" at bounding box center [248, 118] width 299 height 12
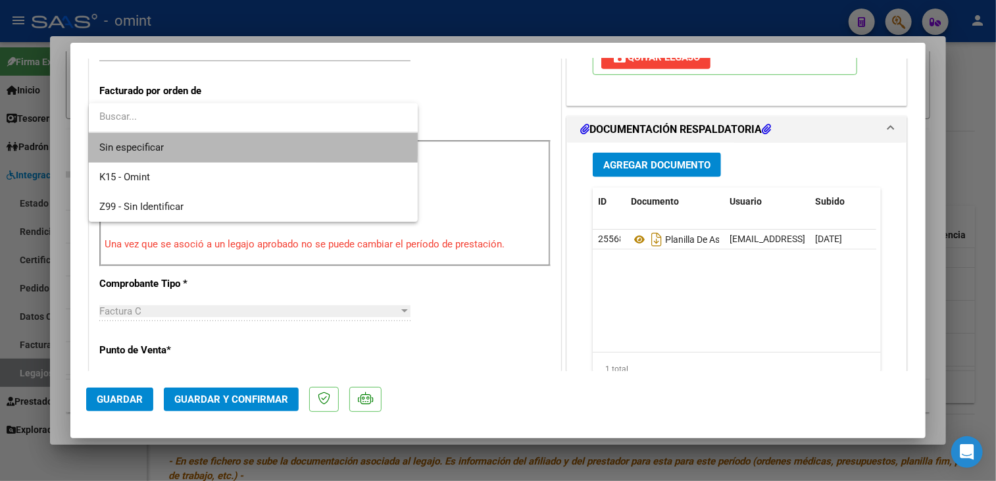
click at [200, 141] on span "Sin especificar" at bounding box center [253, 148] width 308 height 30
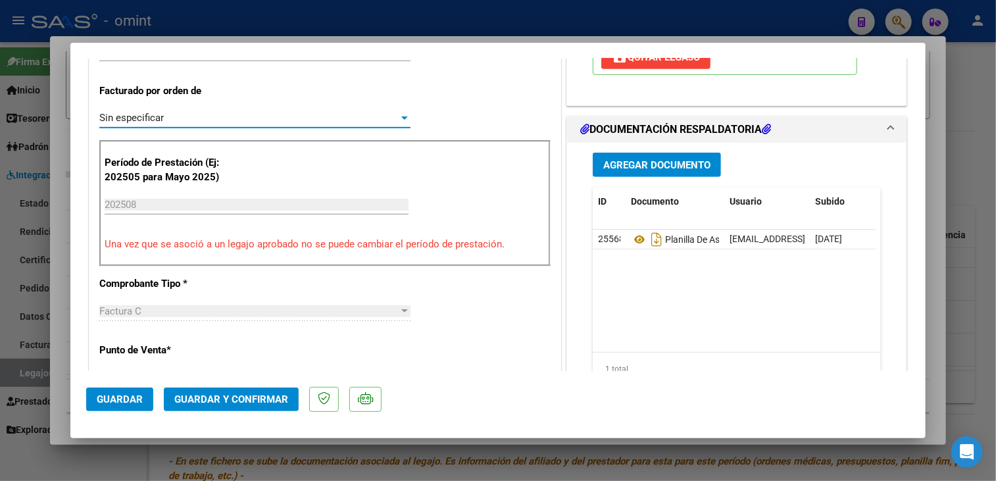
click at [222, 397] on span "Guardar y Confirmar" at bounding box center [231, 399] width 114 height 12
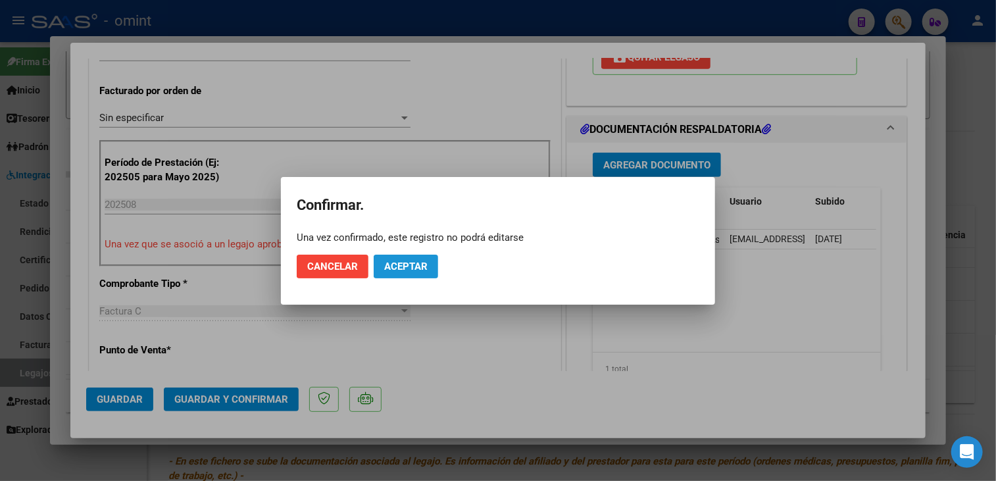
click at [415, 275] on button "Aceptar" at bounding box center [406, 267] width 64 height 24
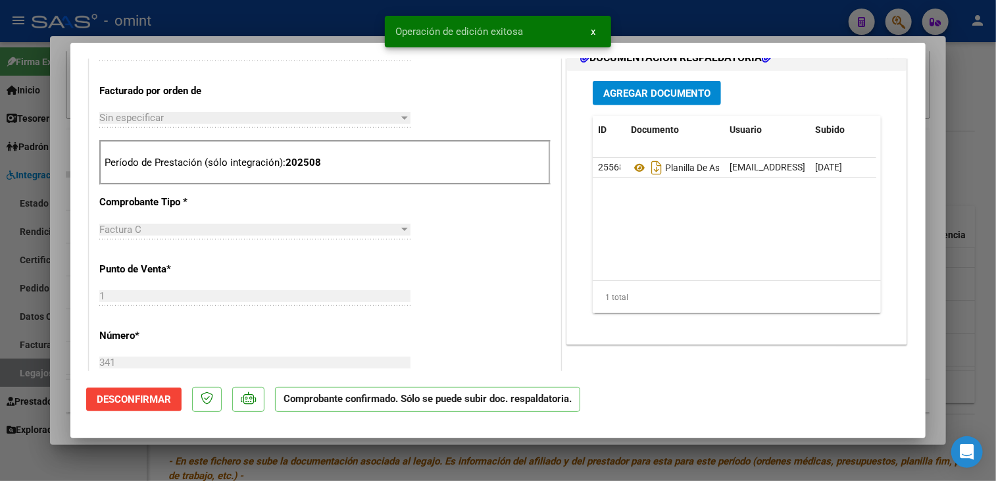
click at [68, 293] on div at bounding box center [498, 240] width 996 height 481
type input "$ 0,00"
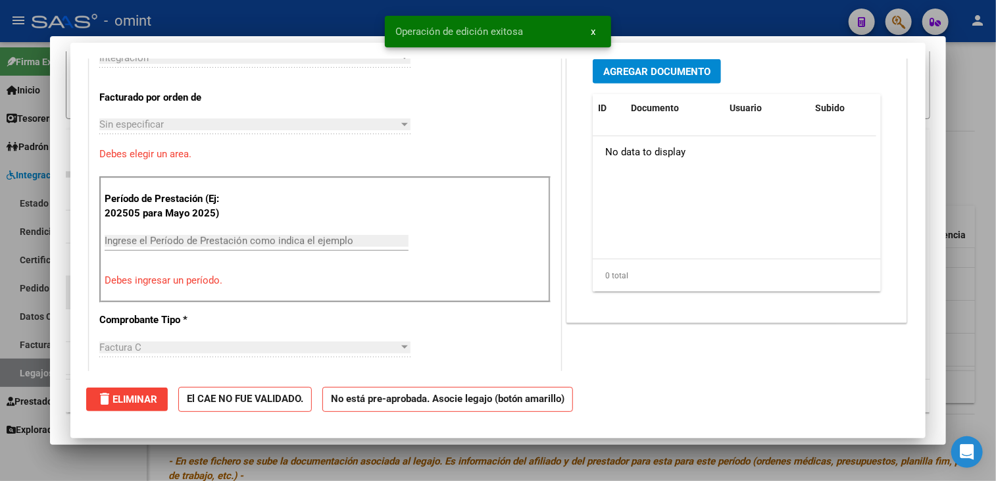
scroll to position [0, 0]
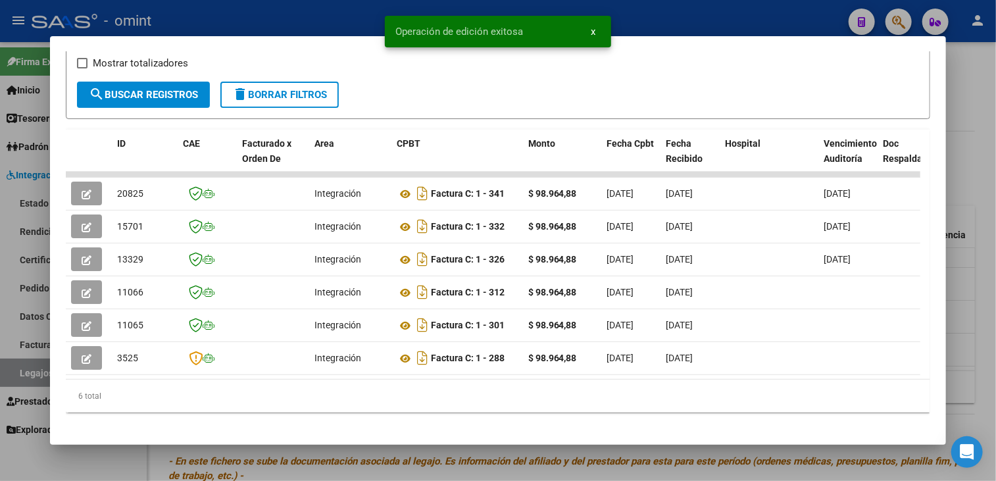
click at [58, 299] on mat-dialog-content "Análisis Prestador - CUIT: 27375609210 cloud_download Exportar CSV ABM ARCA Imp…" at bounding box center [498, 240] width 897 height 377
click at [26, 302] on div at bounding box center [498, 240] width 996 height 481
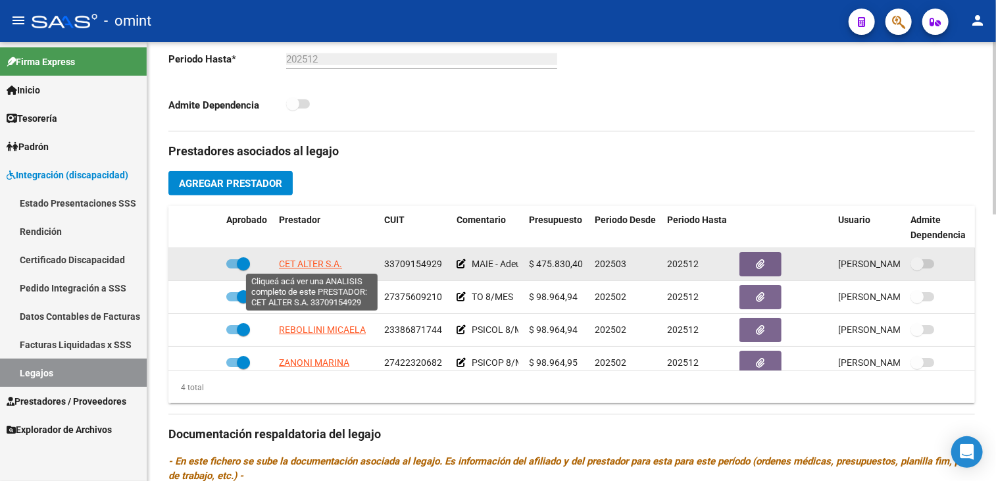
click at [322, 267] on span "CET ALTER S.A." at bounding box center [310, 264] width 63 height 11
type textarea "33709154929"
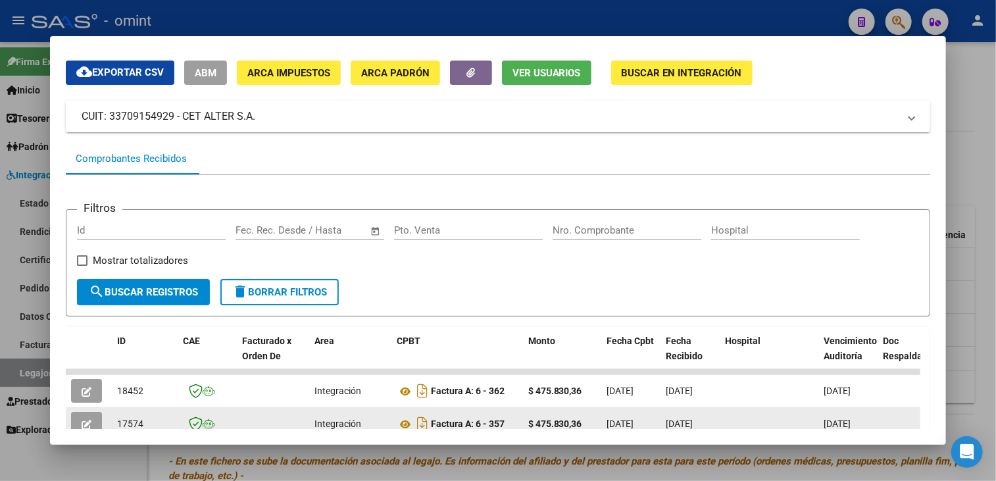
scroll to position [170, 0]
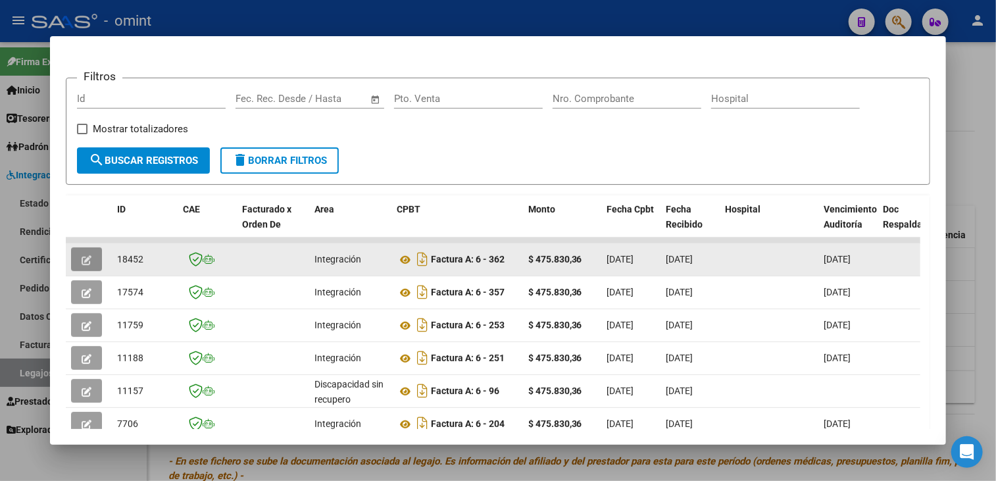
click at [90, 263] on button "button" at bounding box center [86, 259] width 31 height 24
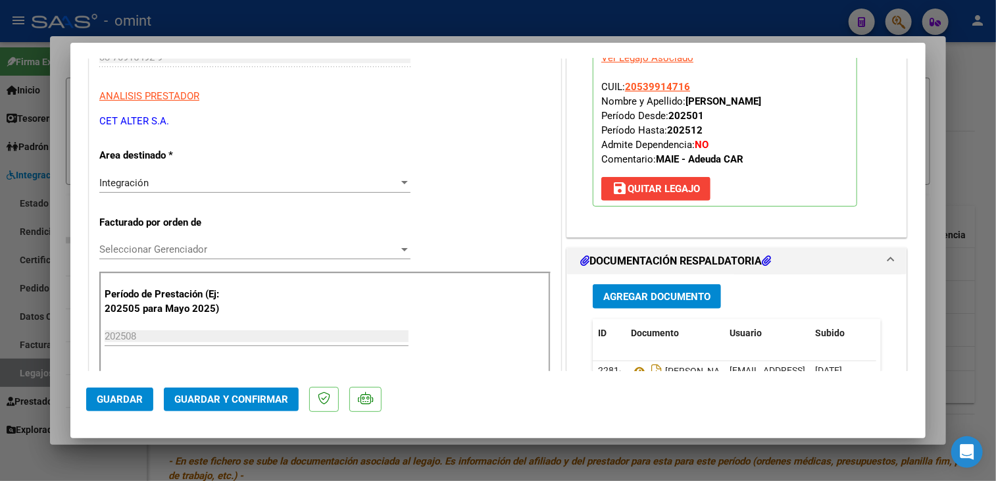
scroll to position [329, 0]
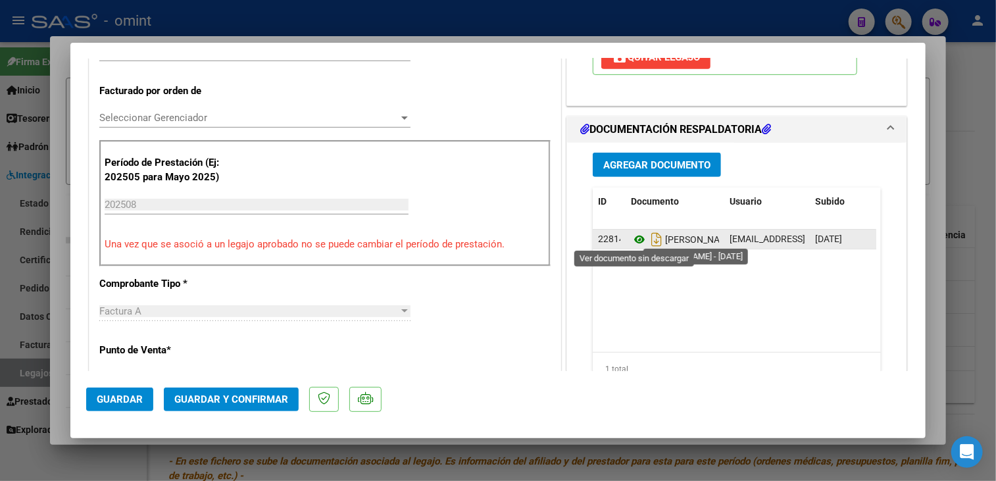
click at [636, 236] on icon at bounding box center [639, 240] width 17 height 16
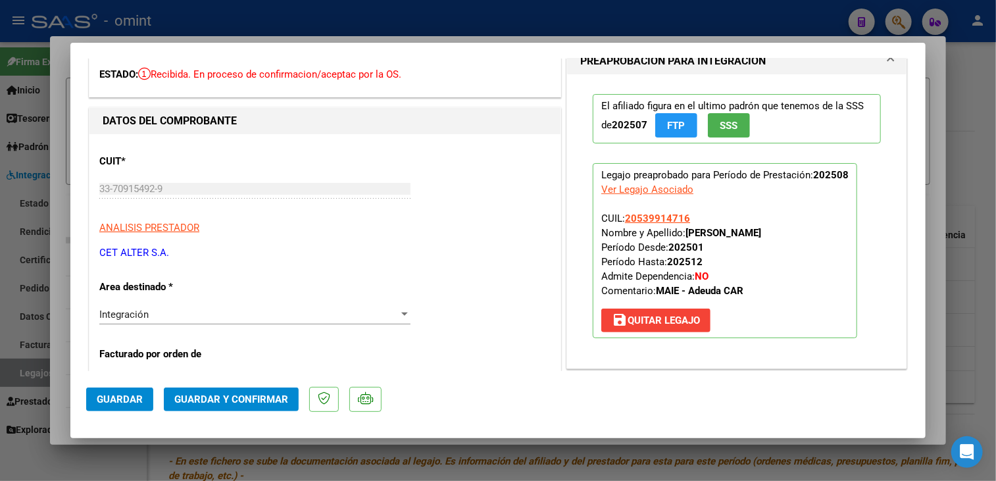
scroll to position [0, 0]
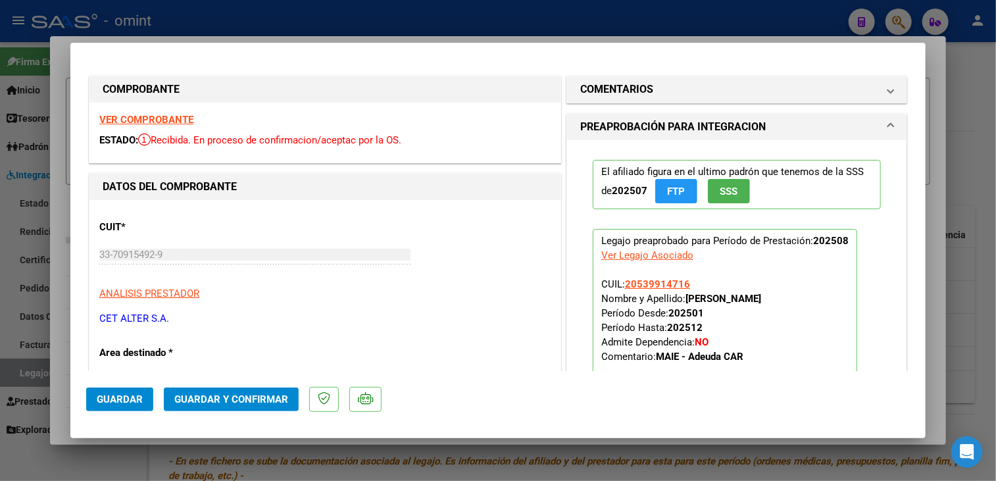
click at [155, 117] on strong "VER COMPROBANTE" at bounding box center [146, 120] width 94 height 12
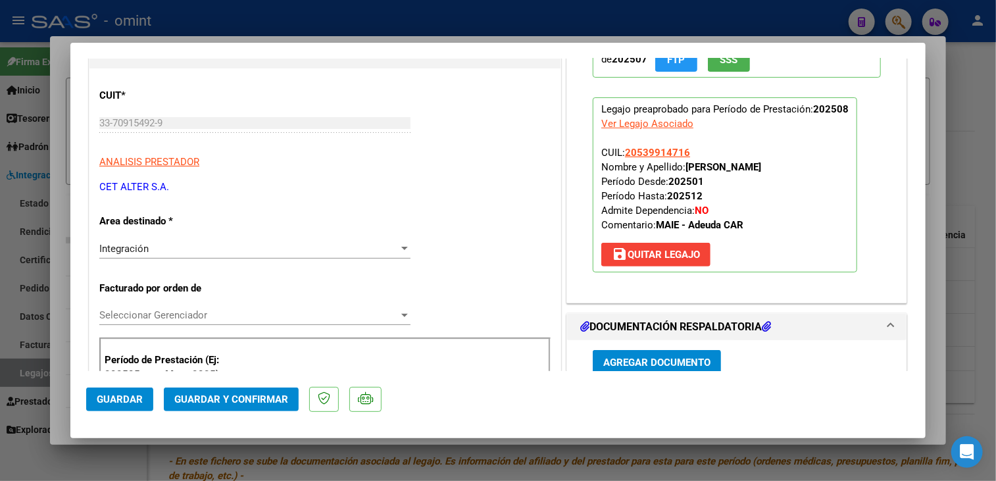
click at [219, 320] on span "Seleccionar Gerenciador" at bounding box center [248, 315] width 299 height 12
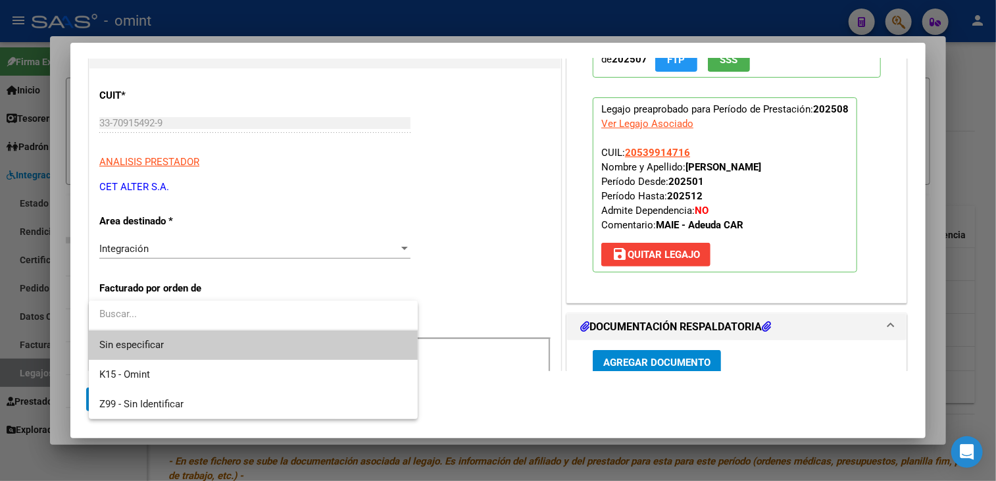
click at [205, 331] on span "Sin especificar" at bounding box center [253, 345] width 308 height 30
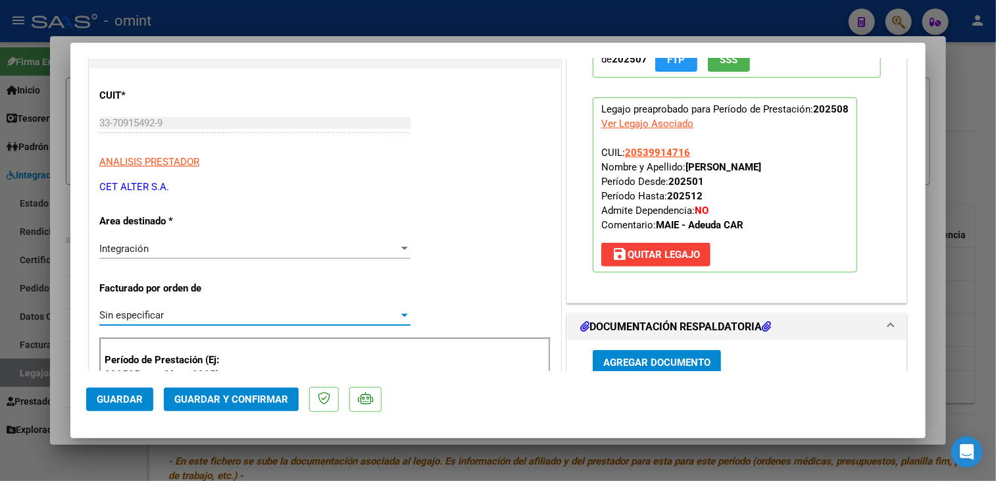
click at [229, 396] on span "Guardar y Confirmar" at bounding box center [231, 399] width 114 height 12
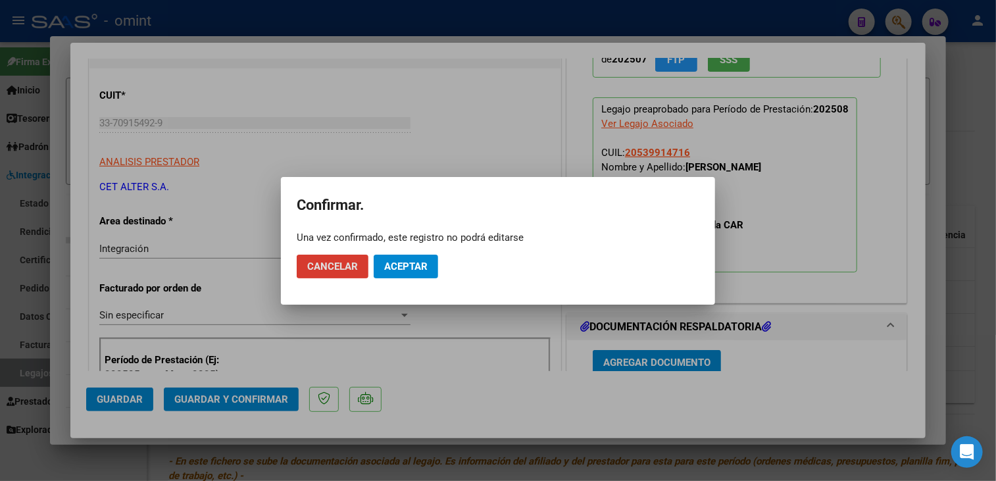
click at [396, 264] on span "Aceptar" at bounding box center [405, 267] width 43 height 12
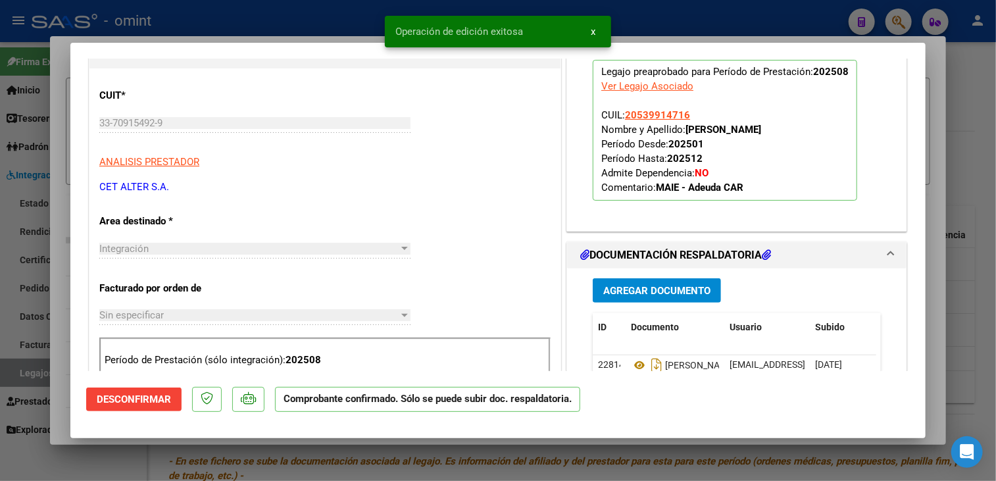
click at [55, 320] on div at bounding box center [498, 240] width 996 height 481
type input "$ 0,00"
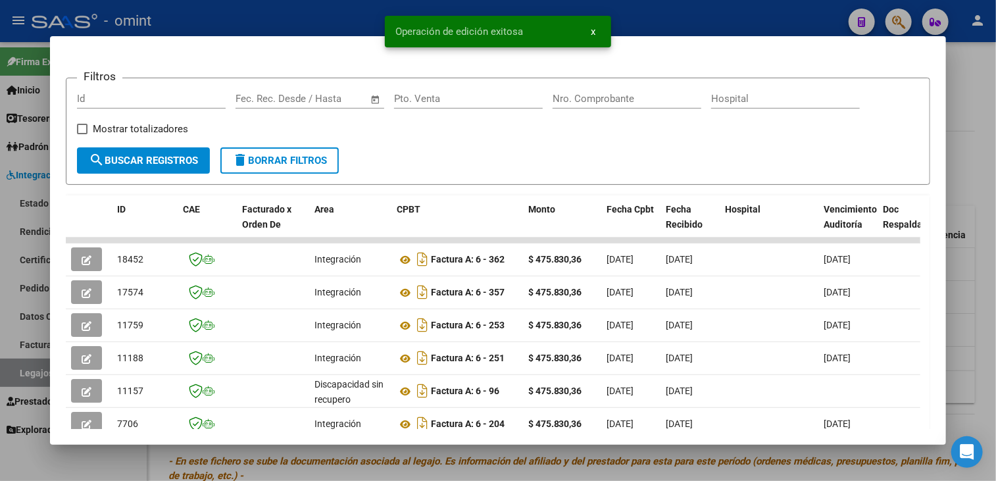
click at [41, 330] on div at bounding box center [498, 240] width 996 height 481
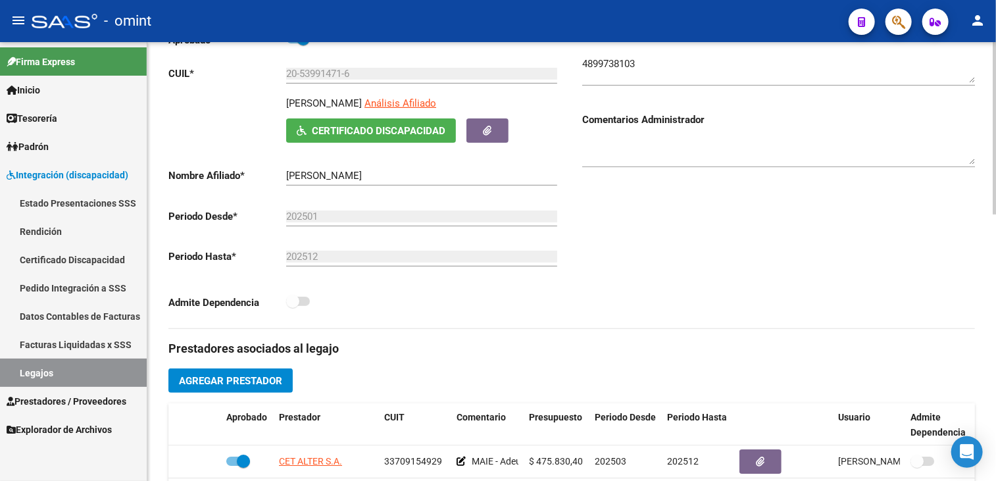
scroll to position [329, 0]
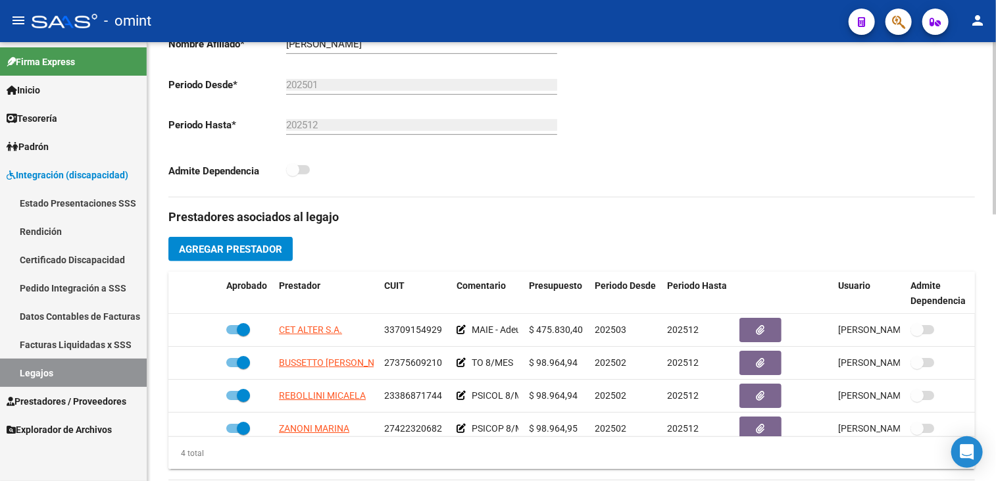
click at [226, 249] on span "Agregar Prestador" at bounding box center [230, 249] width 103 height 12
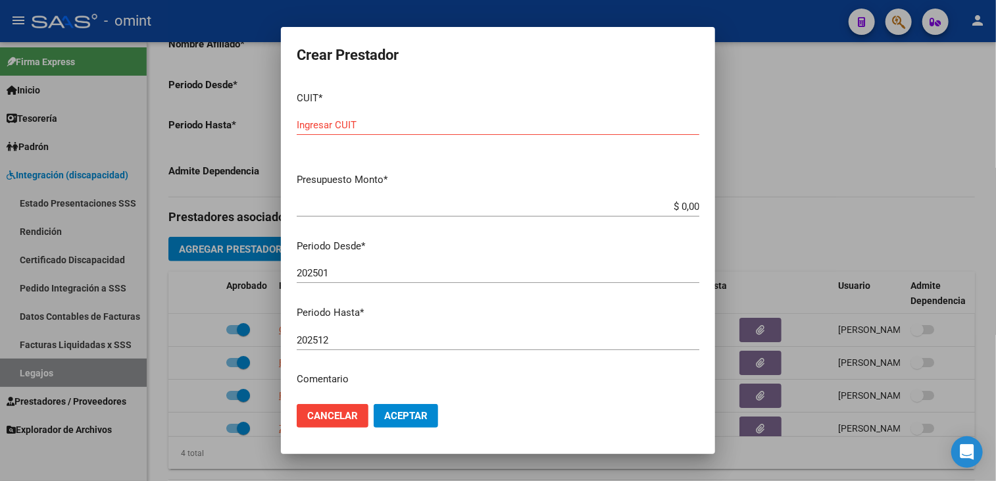
click at [762, 58] on div at bounding box center [498, 240] width 996 height 481
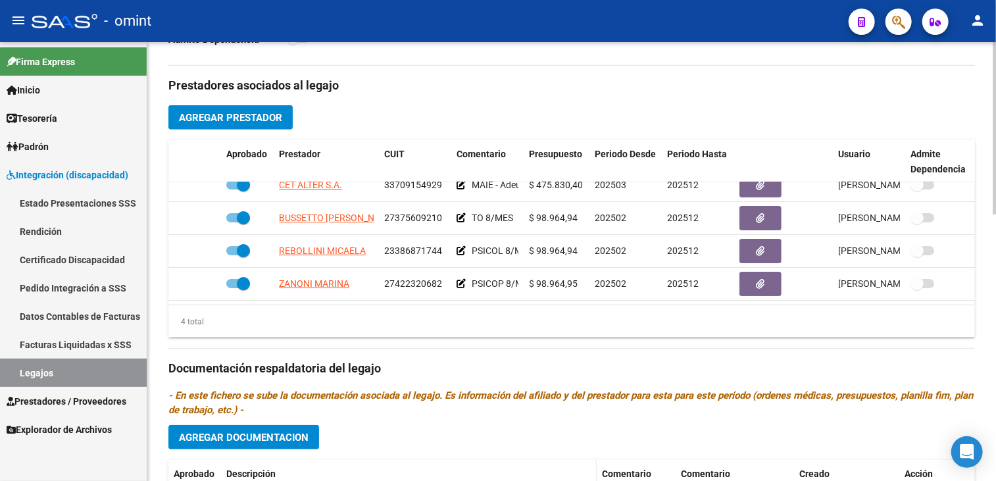
scroll to position [592, 0]
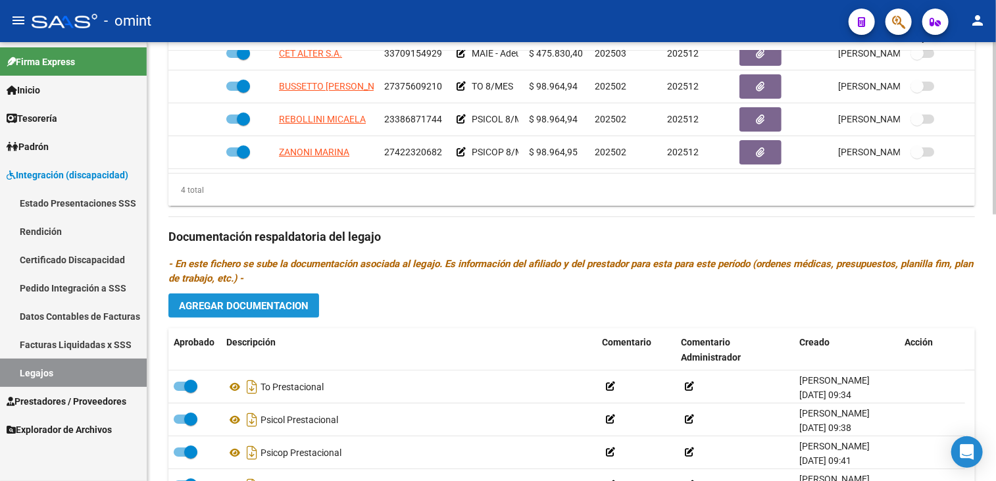
click at [247, 302] on span "Agregar Documentacion" at bounding box center [244, 306] width 130 height 12
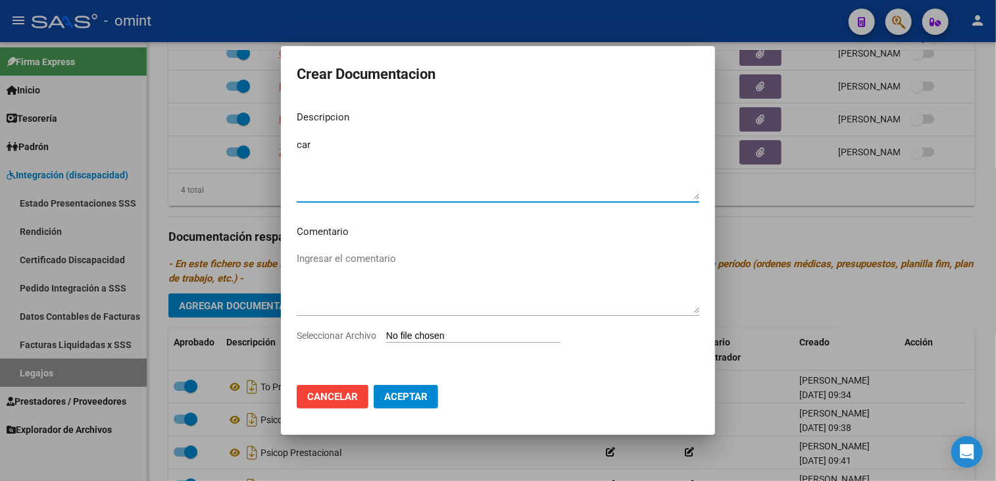
type textarea "car"
click at [349, 332] on span "Seleccionar Archivo" at bounding box center [337, 335] width 80 height 11
click at [386, 332] on input "Seleccionar Archivo" at bounding box center [473, 336] width 174 height 12
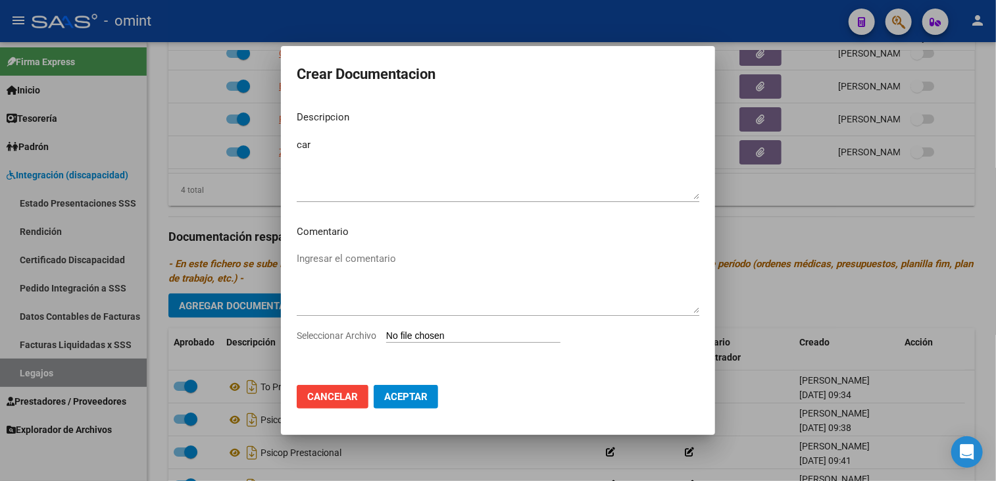
type input "C:\fakepath\CAR.pdf"
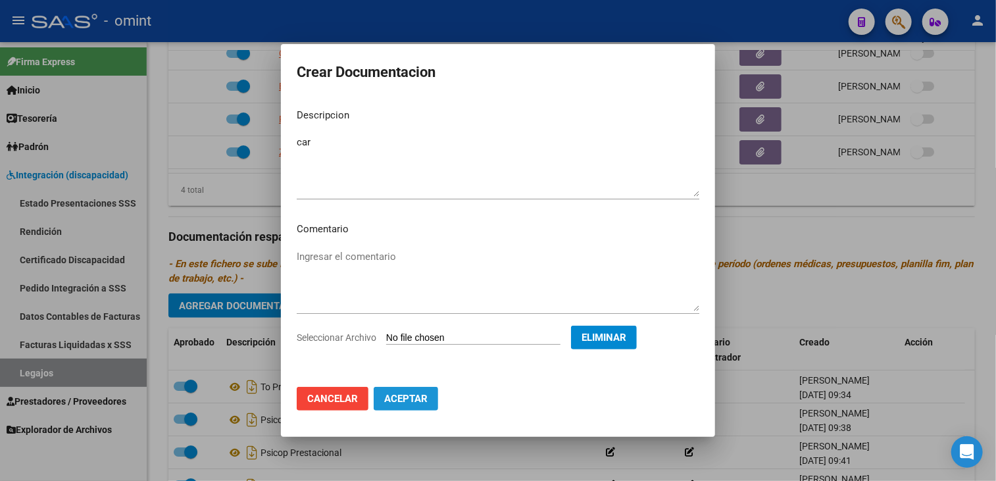
click at [424, 401] on span "Aceptar" at bounding box center [405, 399] width 43 height 12
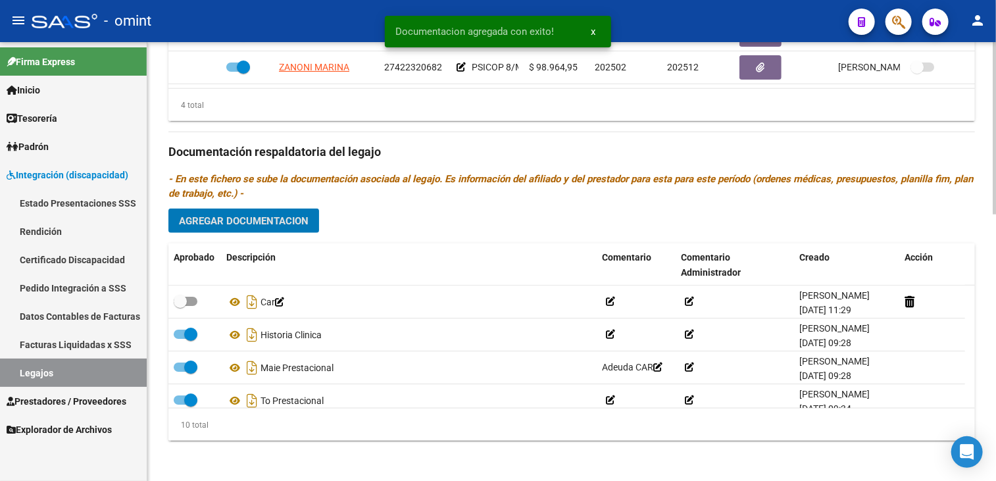
scroll to position [545, 0]
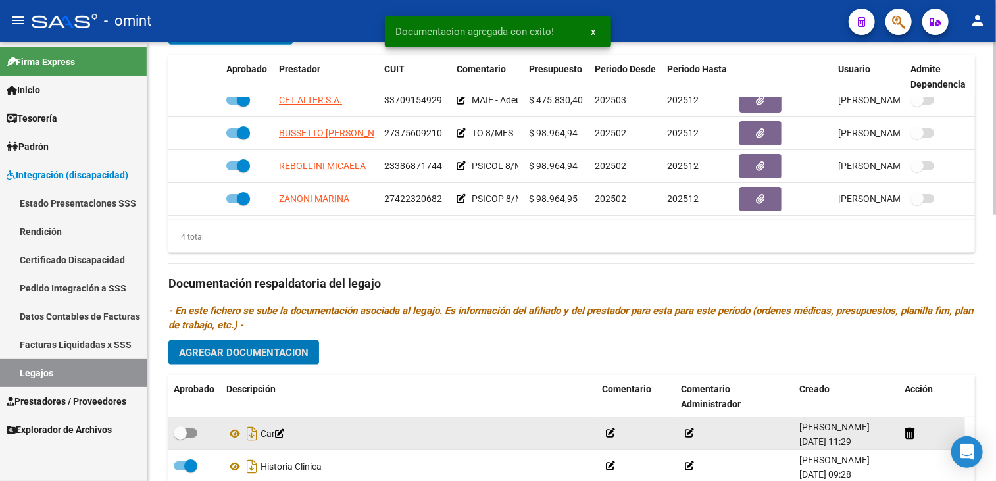
click at [187, 430] on span at bounding box center [186, 432] width 24 height 9
click at [180, 437] on input "checkbox" at bounding box center [180, 437] width 1 height 1
checkbox input "true"
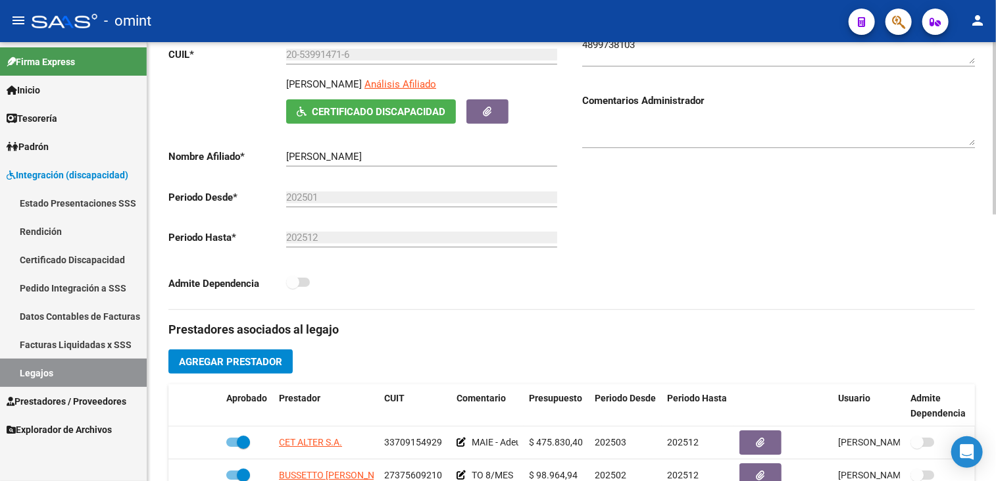
scroll to position [19, 0]
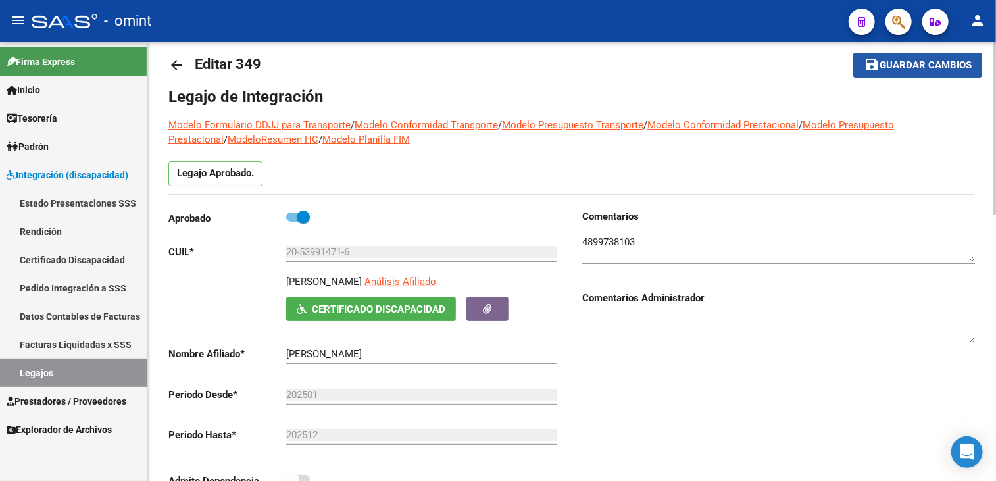
click at [912, 63] on span "Guardar cambios" at bounding box center [926, 66] width 92 height 12
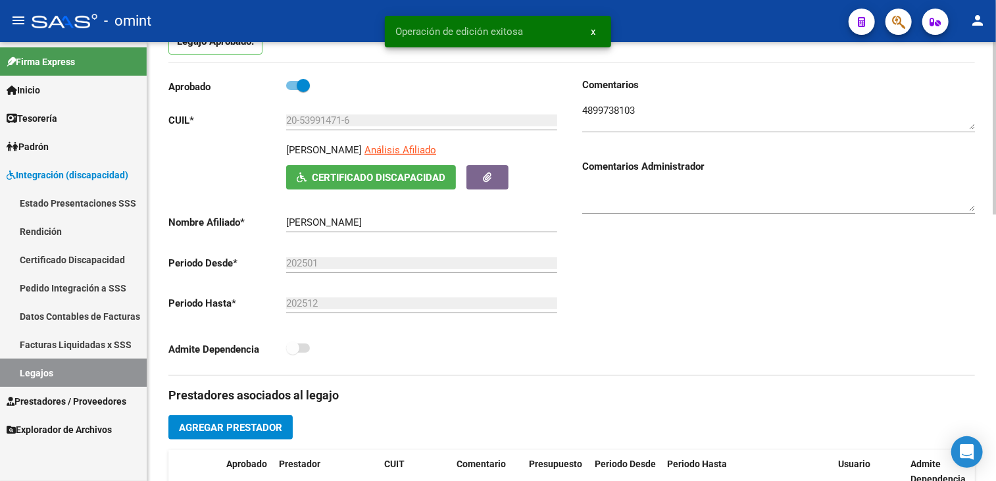
scroll to position [282, 0]
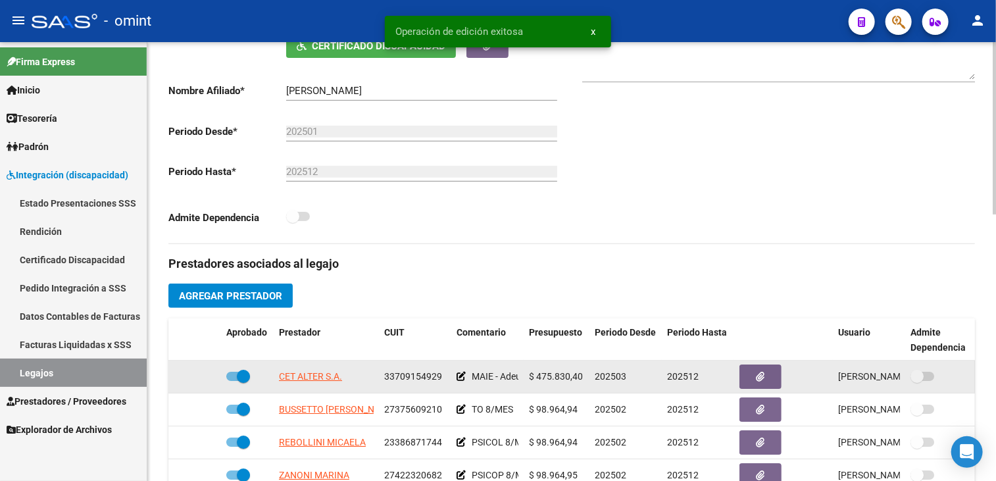
click at [464, 378] on icon at bounding box center [461, 376] width 9 height 9
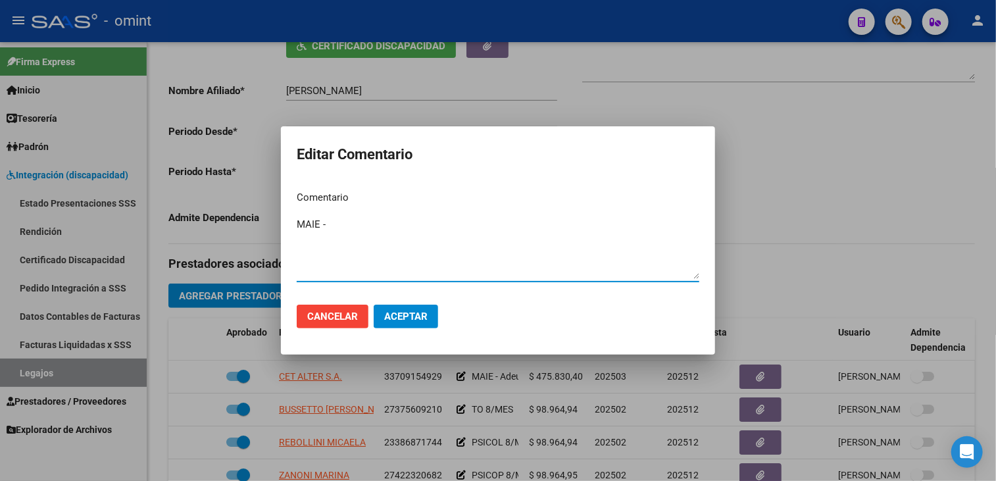
type textarea "MAIE -"
click at [420, 316] on span "Aceptar" at bounding box center [405, 317] width 43 height 12
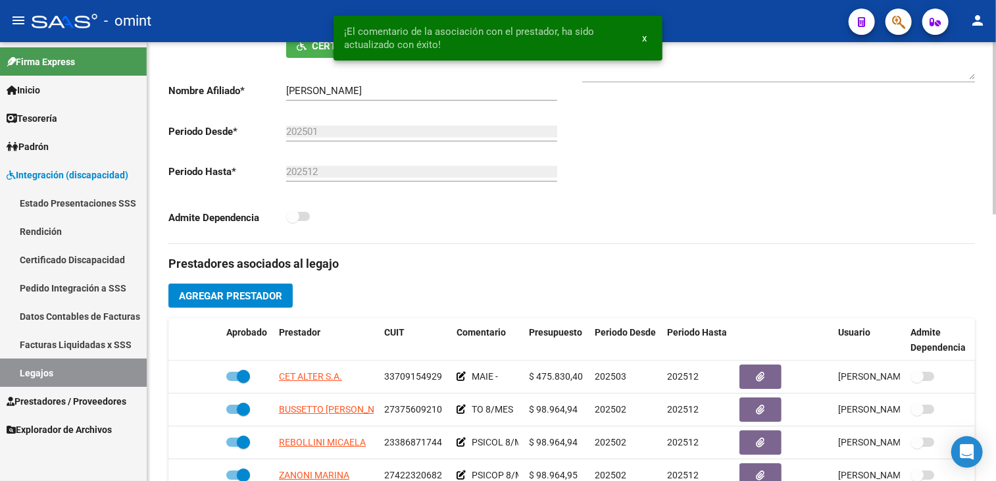
scroll to position [19, 0]
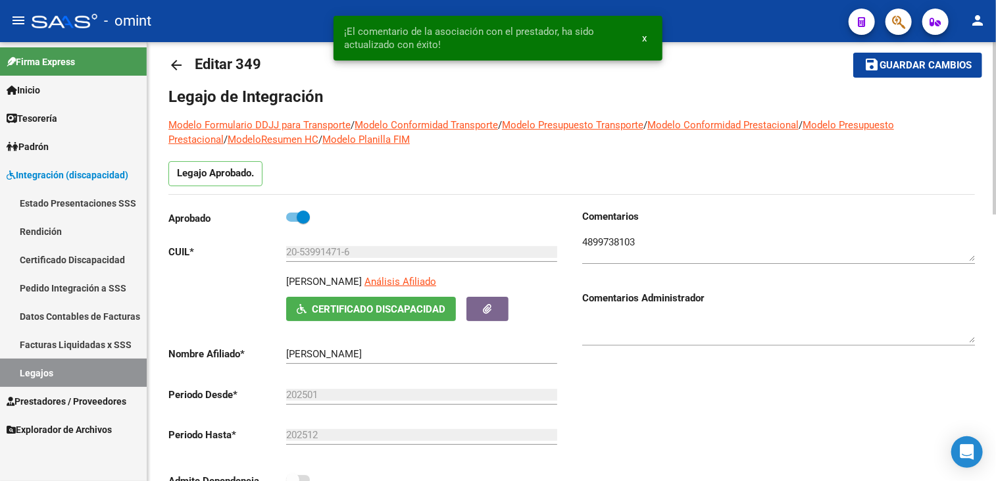
click at [884, 63] on span "Guardar cambios" at bounding box center [926, 66] width 92 height 12
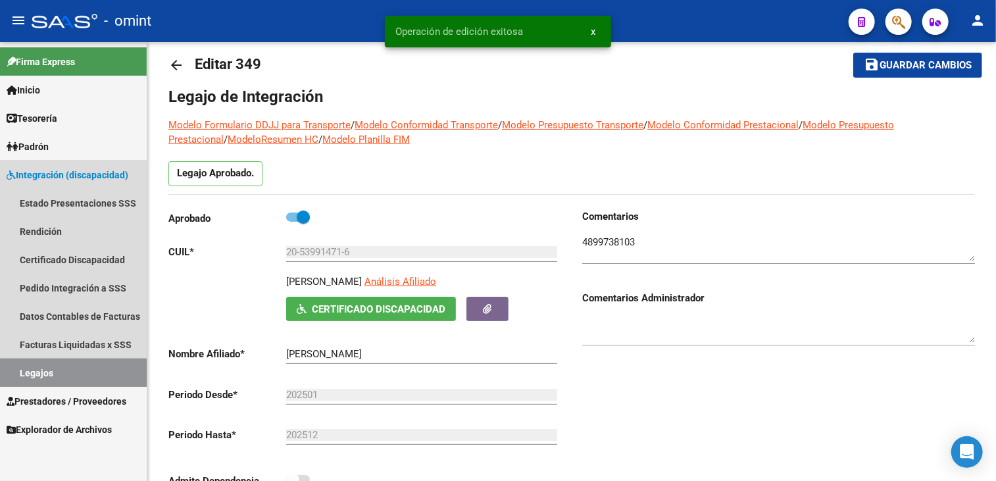
click at [39, 368] on link "Legajos" at bounding box center [73, 373] width 147 height 28
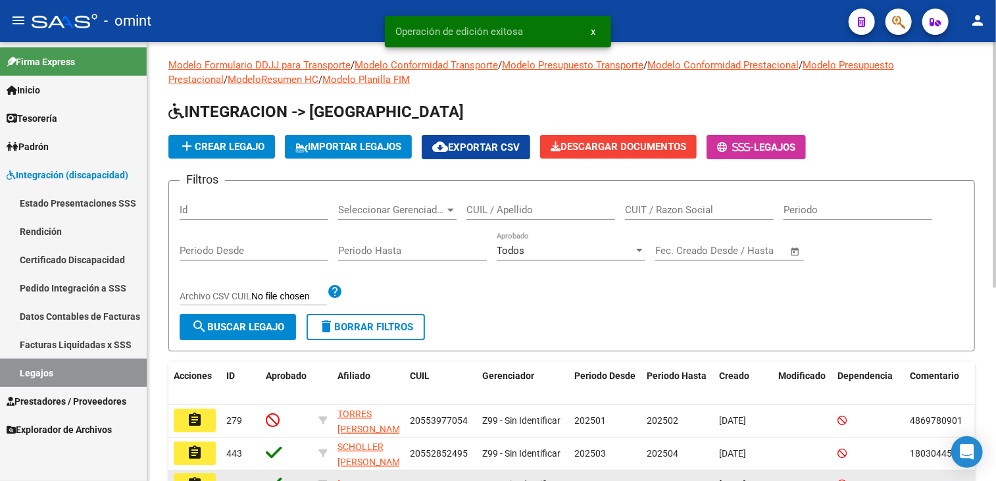
scroll to position [19, 0]
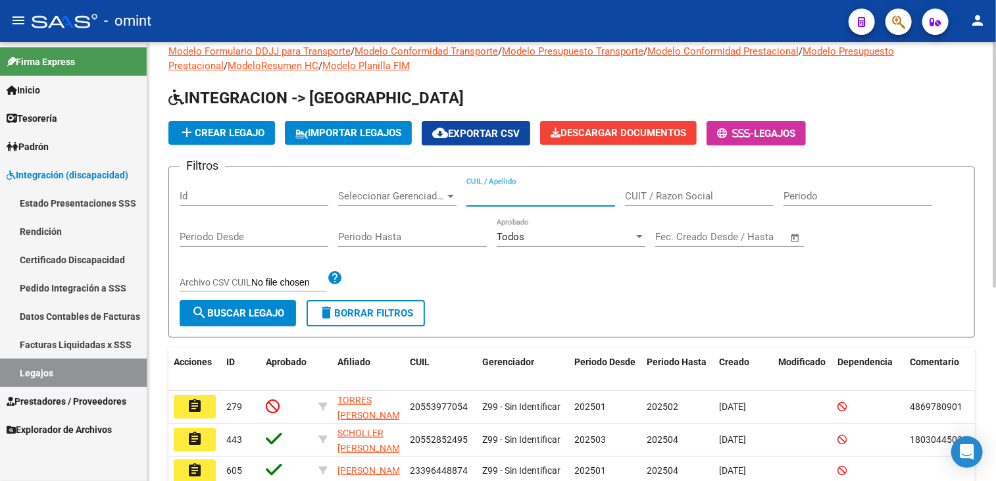
click at [500, 193] on input "CUIL / Apellido" at bounding box center [540, 196] width 149 height 12
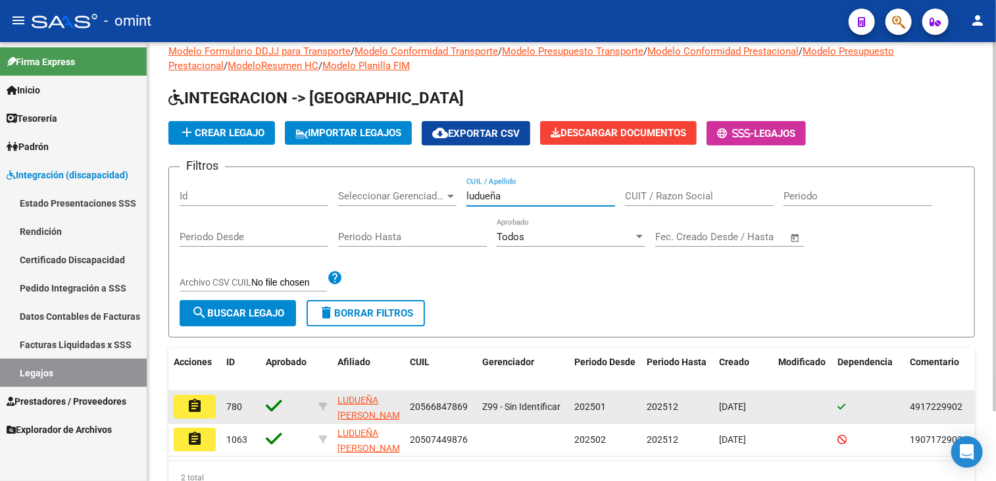
type input "ludueña"
click at [195, 403] on mat-icon "assignment" at bounding box center [195, 406] width 16 height 16
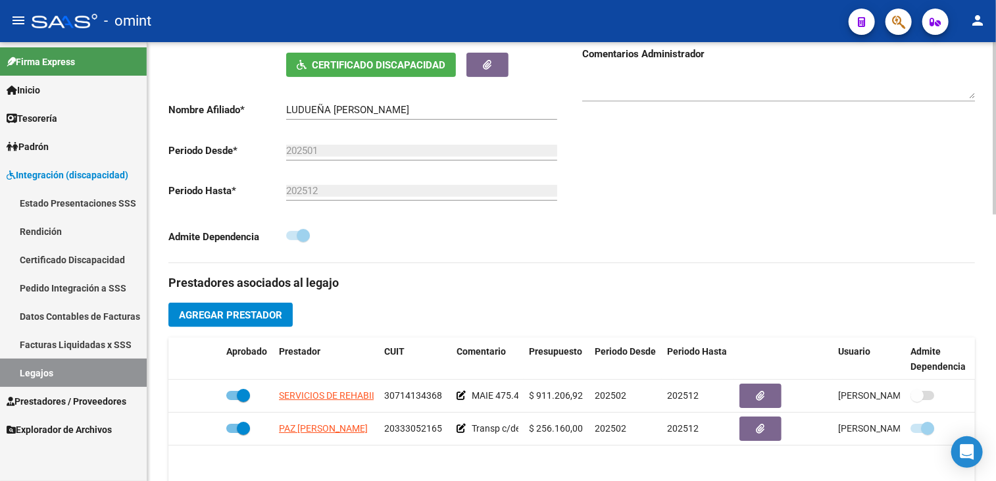
scroll to position [329, 0]
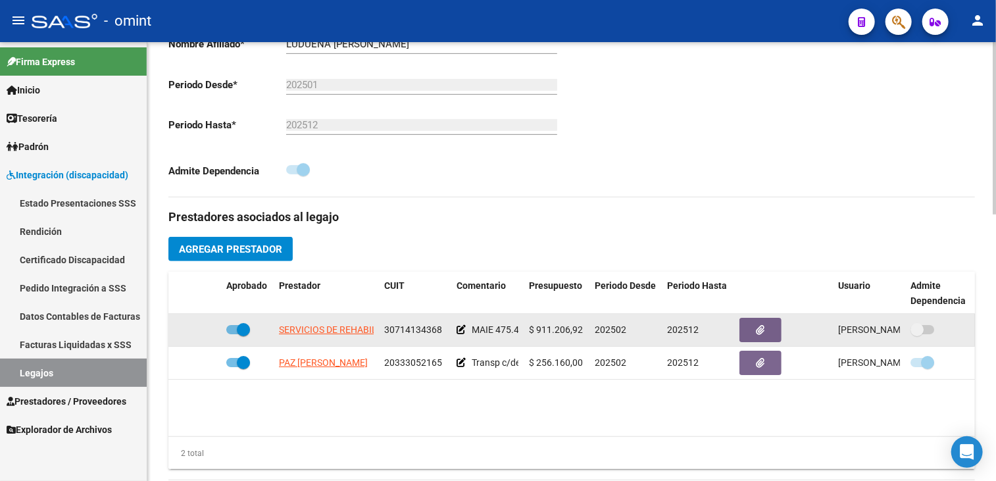
click at [460, 330] on icon at bounding box center [461, 329] width 9 height 9
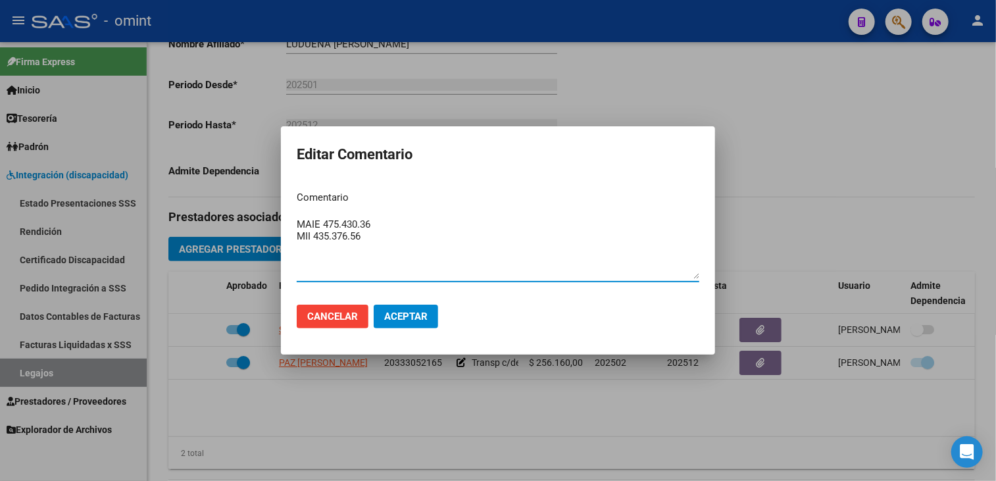
click at [314, 318] on span "Cancelar" at bounding box center [332, 317] width 51 height 12
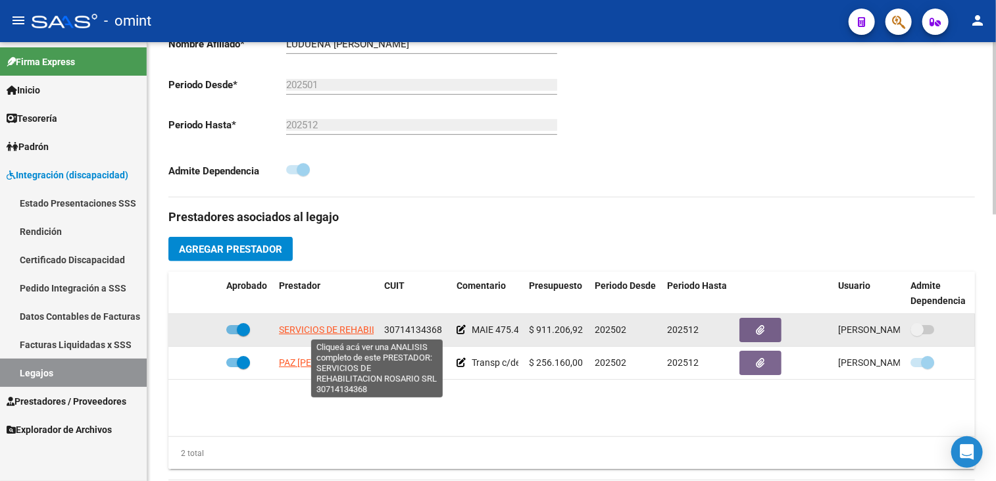
click at [330, 325] on span "SERVICIOS DE REHABILITACION ROSARIO SRL" at bounding box center [375, 329] width 192 height 11
type textarea "30714134368"
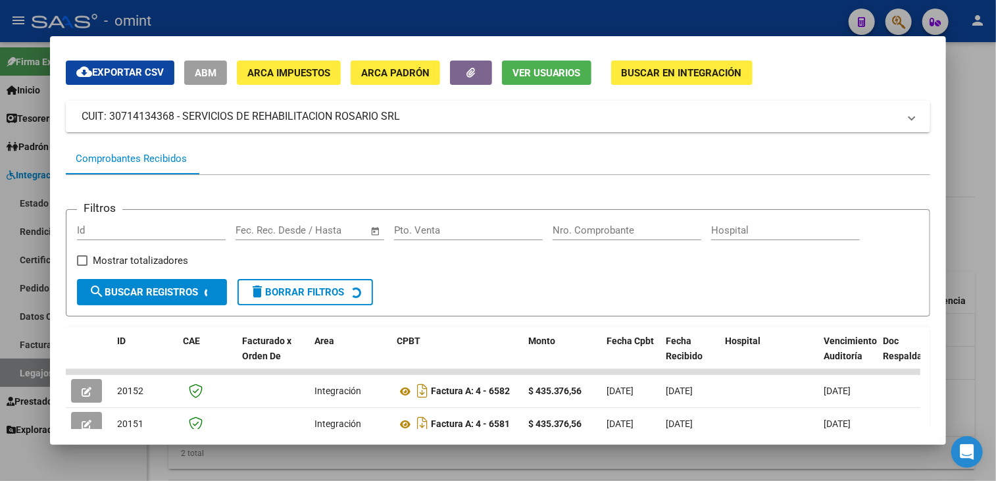
scroll to position [170, 0]
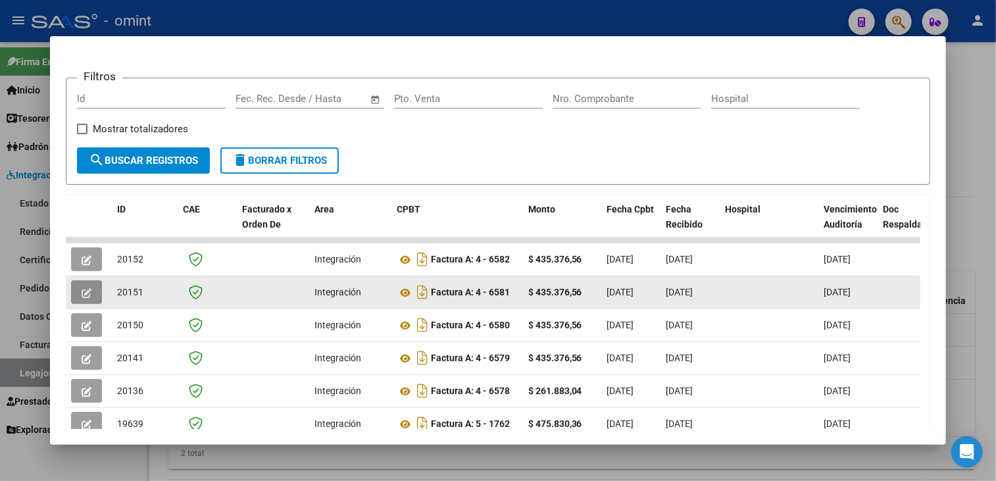
click at [90, 289] on icon "button" at bounding box center [87, 293] width 10 height 10
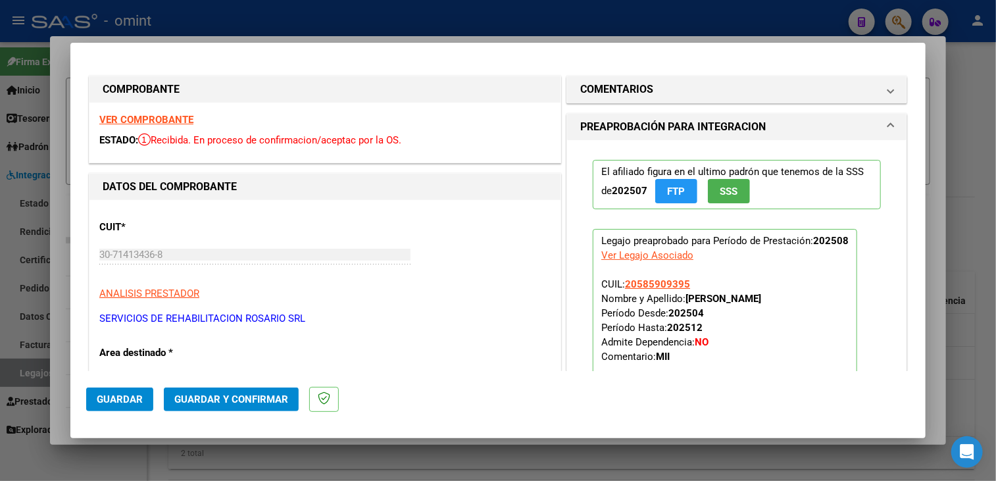
click at [163, 116] on strong "VER COMPROBANTE" at bounding box center [146, 120] width 94 height 12
click at [401, 457] on div at bounding box center [498, 240] width 996 height 481
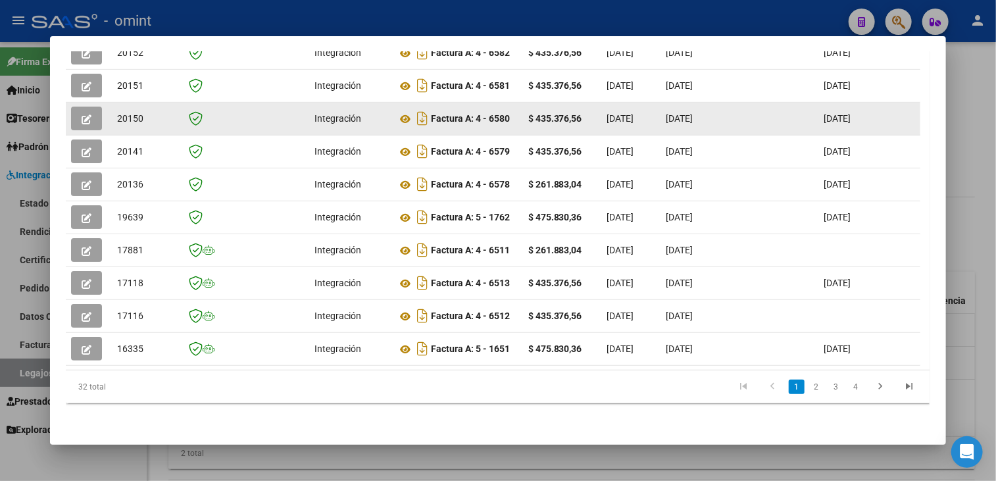
scroll to position [253, 0]
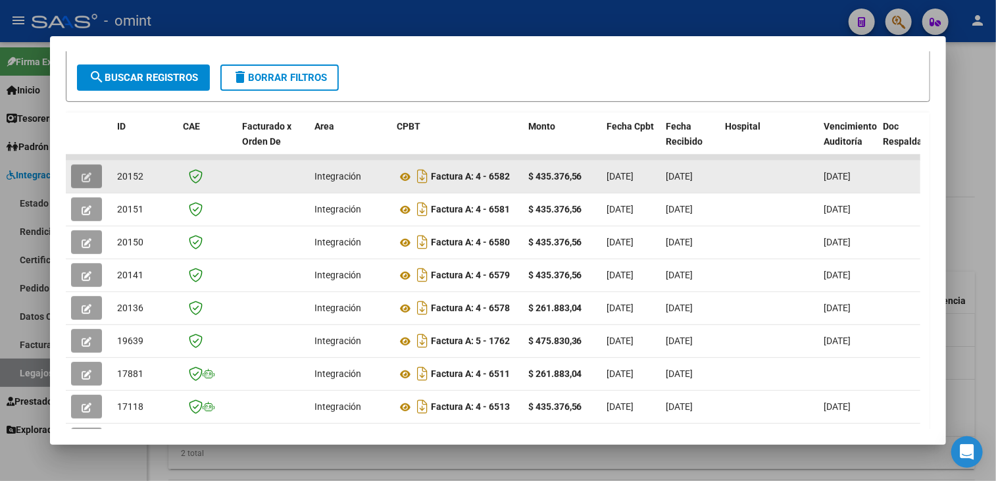
click at [82, 184] on button "button" at bounding box center [86, 176] width 31 height 24
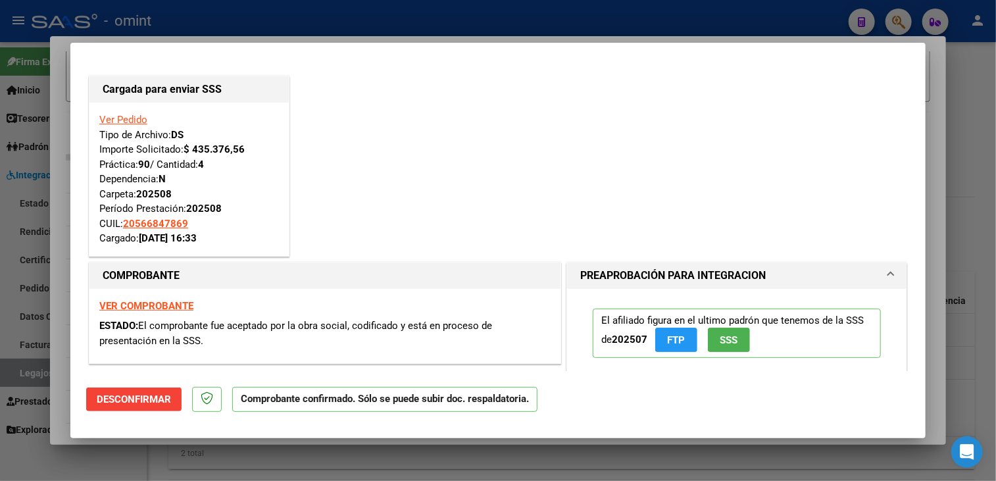
click at [54, 344] on div at bounding box center [498, 240] width 996 height 481
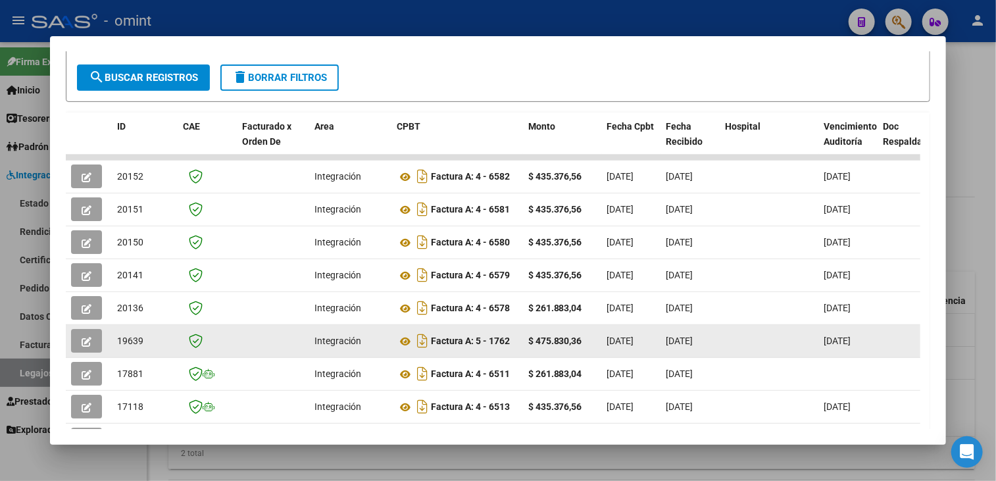
click at [80, 334] on button "button" at bounding box center [86, 341] width 31 height 24
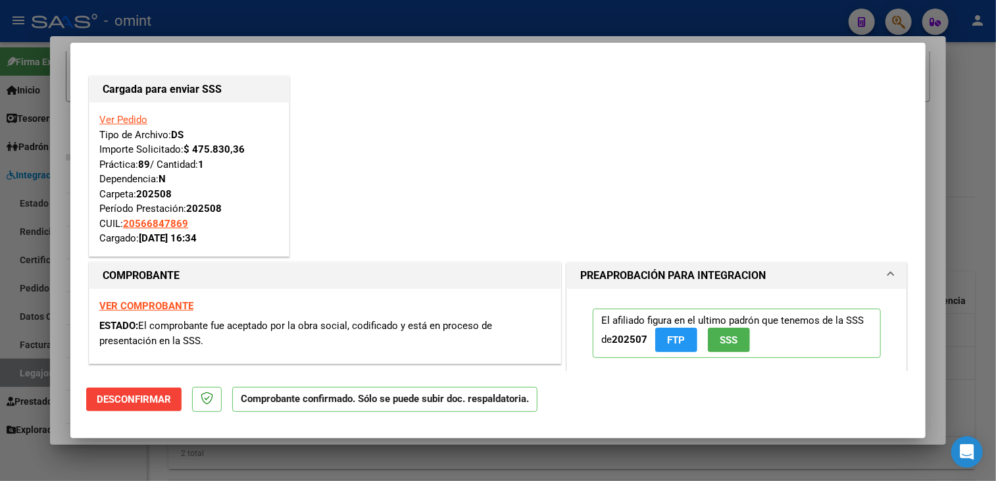
click at [58, 339] on div at bounding box center [498, 240] width 996 height 481
type input "$ 0,00"
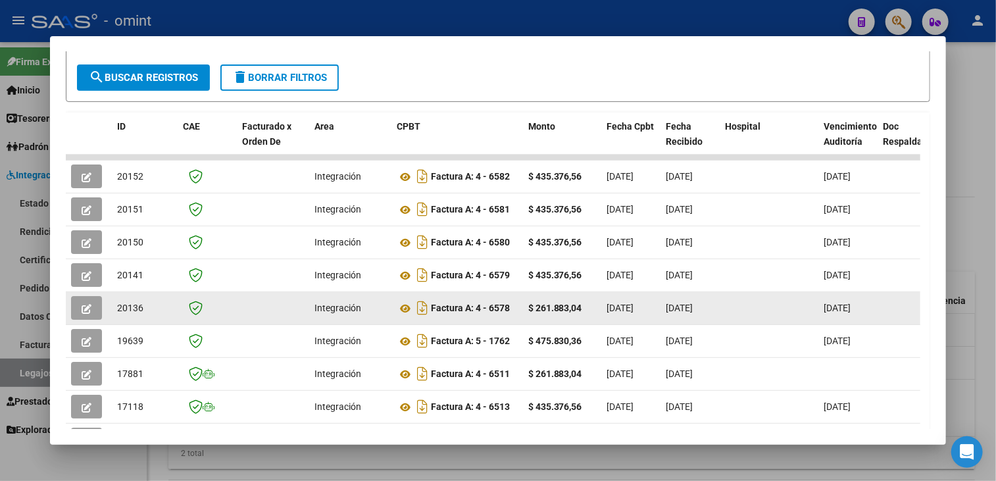
click at [85, 308] on icon "button" at bounding box center [87, 309] width 10 height 10
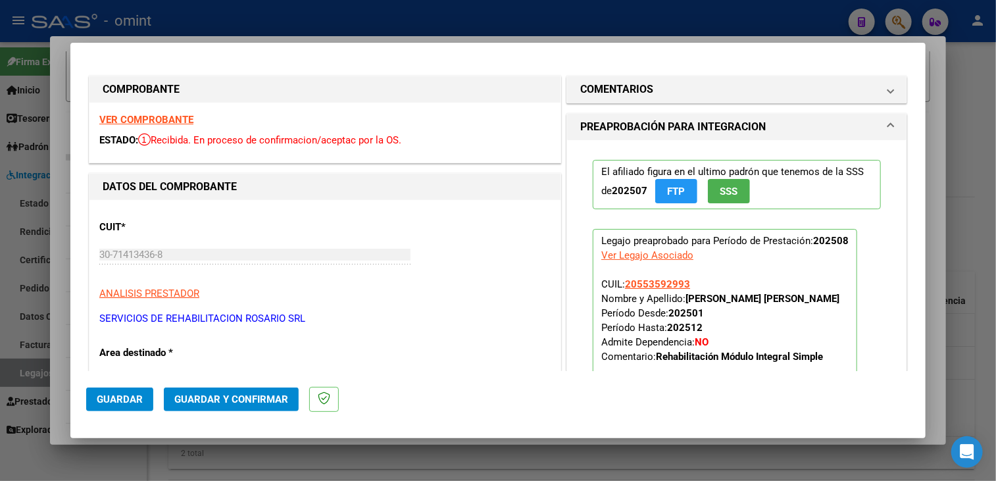
click at [180, 121] on strong "VER COMPROBANTE" at bounding box center [146, 120] width 94 height 12
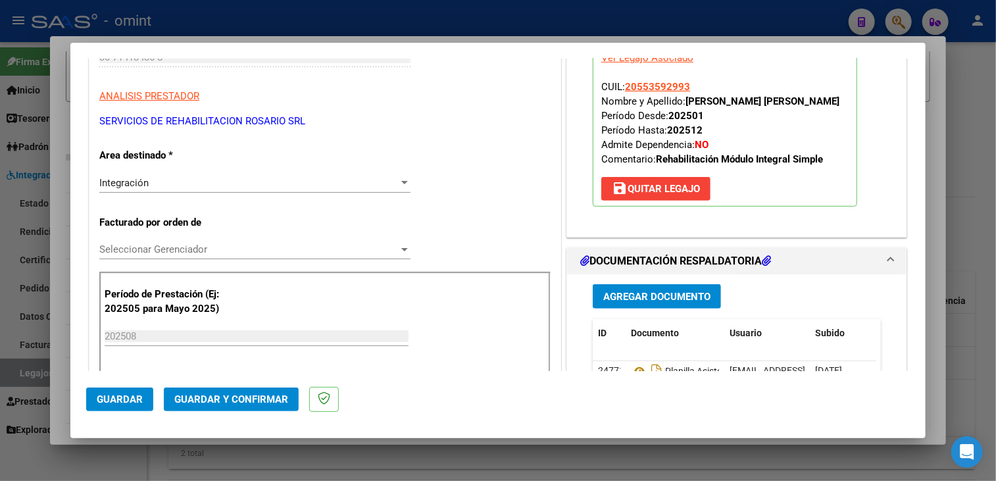
scroll to position [329, 0]
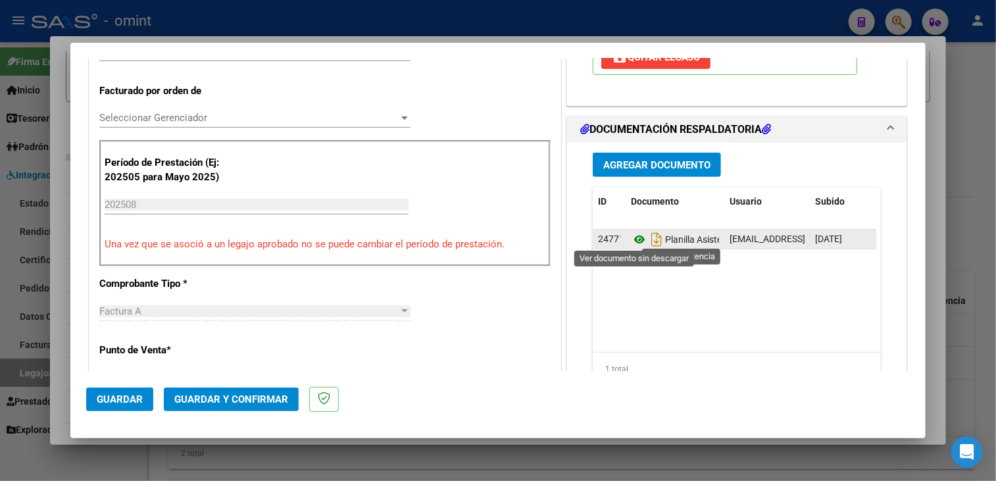
click at [631, 235] on icon at bounding box center [639, 240] width 17 height 16
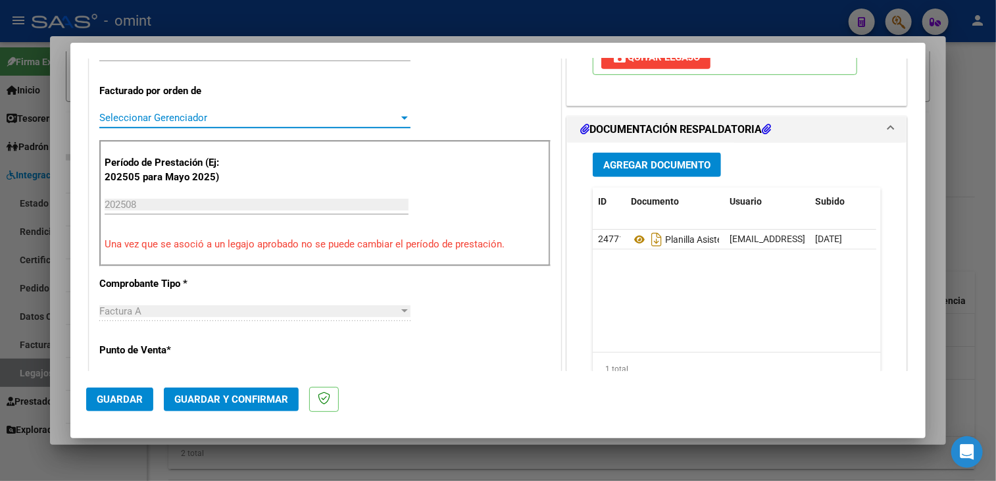
click at [213, 119] on span "Seleccionar Gerenciador" at bounding box center [248, 118] width 299 height 12
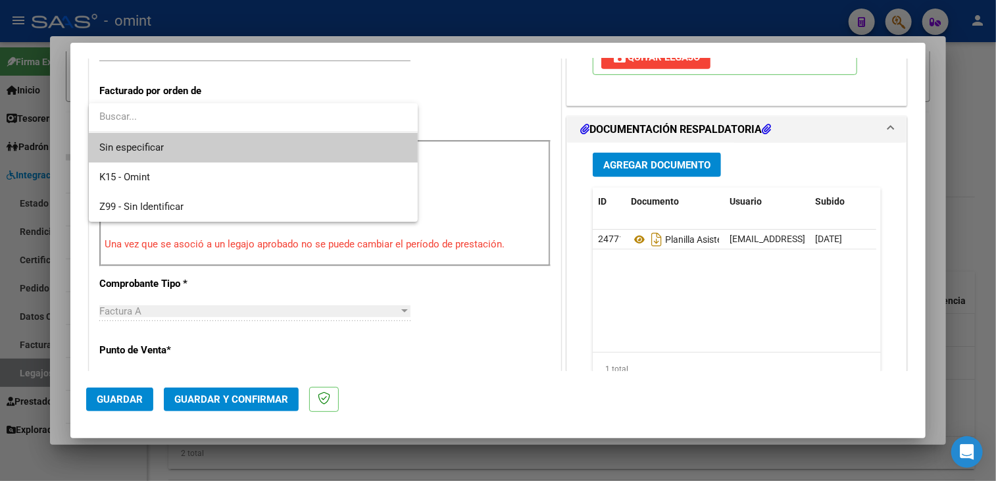
click at [205, 151] on span "Sin especificar" at bounding box center [253, 148] width 308 height 30
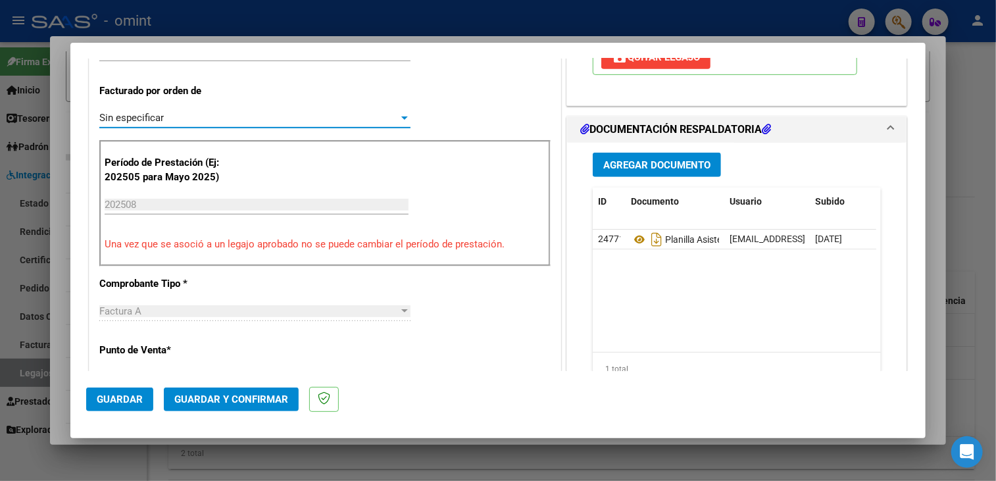
click at [243, 401] on span "Guardar y Confirmar" at bounding box center [231, 399] width 114 height 12
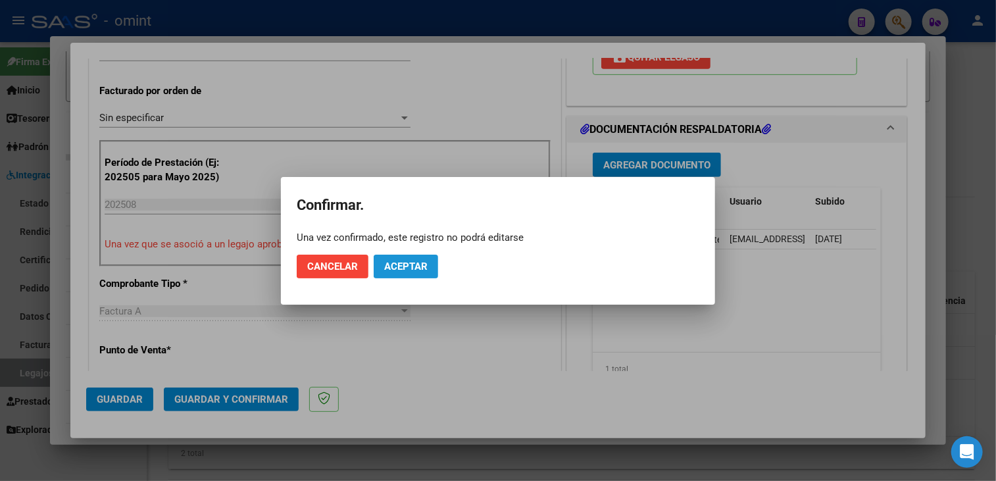
click at [419, 272] on button "Aceptar" at bounding box center [406, 267] width 64 height 24
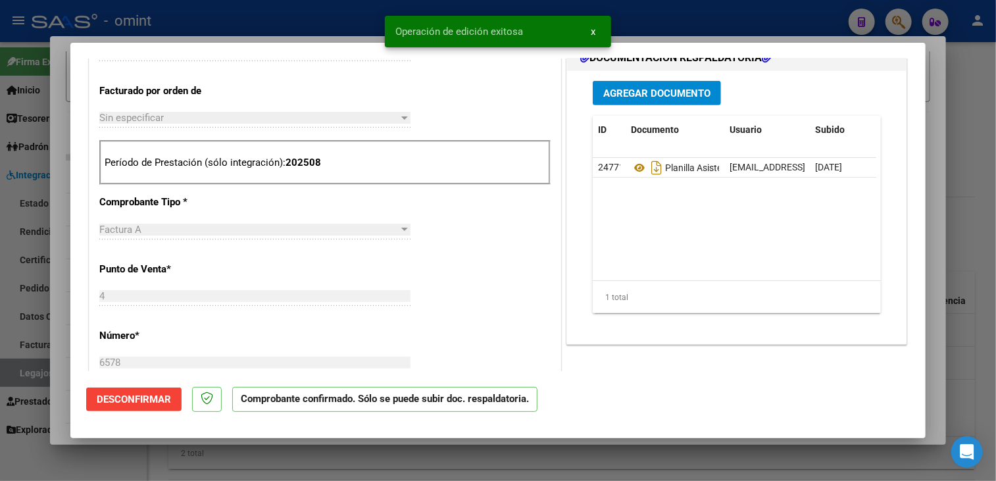
click at [49, 293] on div at bounding box center [498, 240] width 996 height 481
type input "$ 0,00"
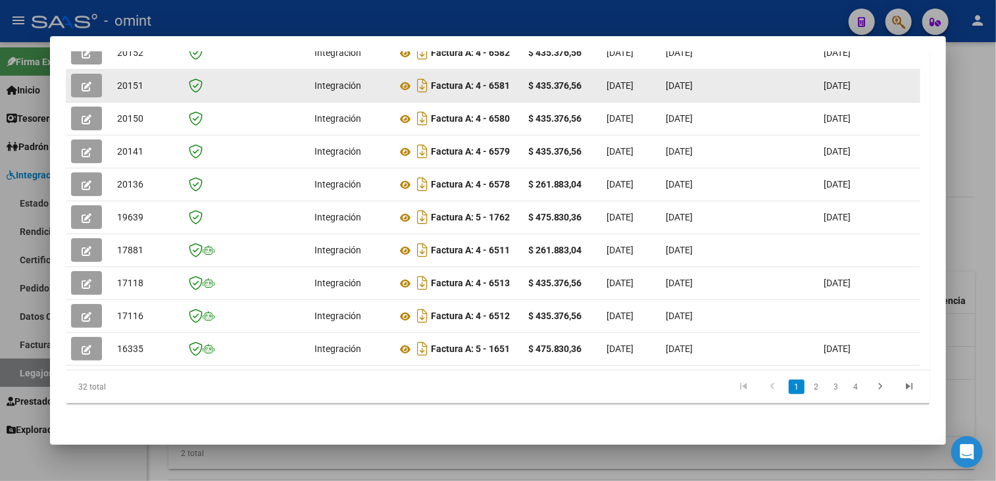
scroll to position [253, 0]
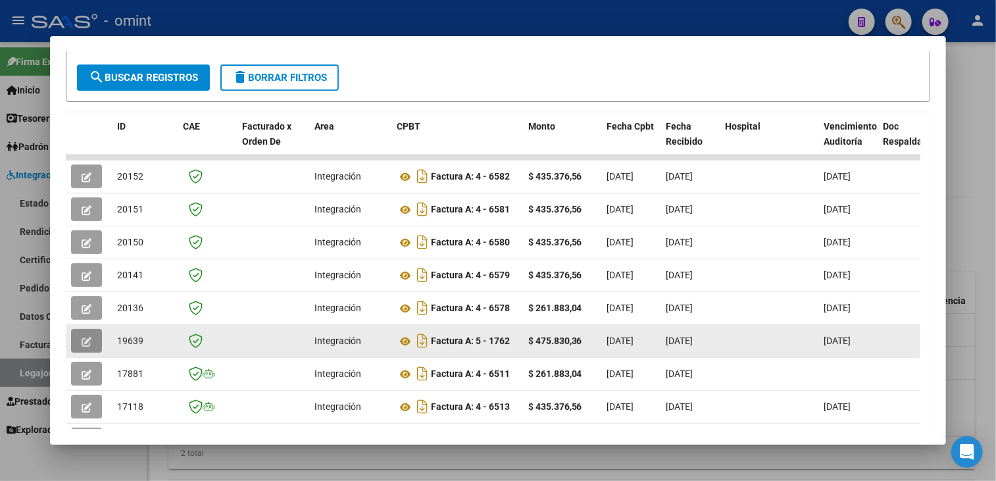
click at [96, 341] on button "button" at bounding box center [86, 341] width 31 height 24
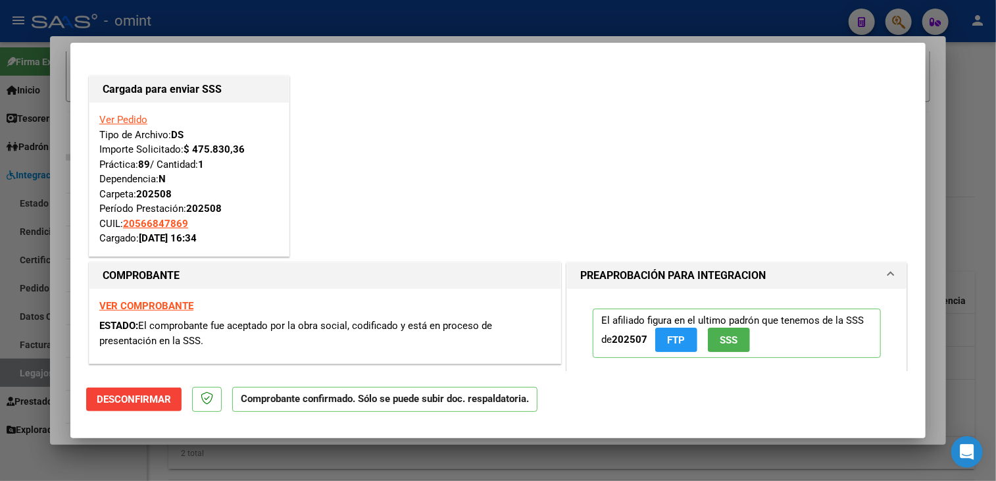
click at [49, 339] on div at bounding box center [498, 240] width 996 height 481
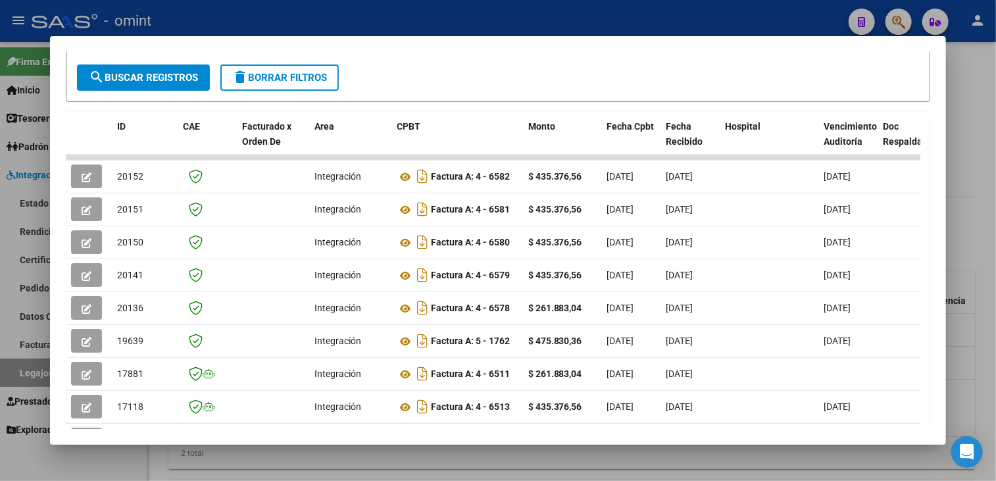
click at [29, 337] on div at bounding box center [498, 240] width 996 height 481
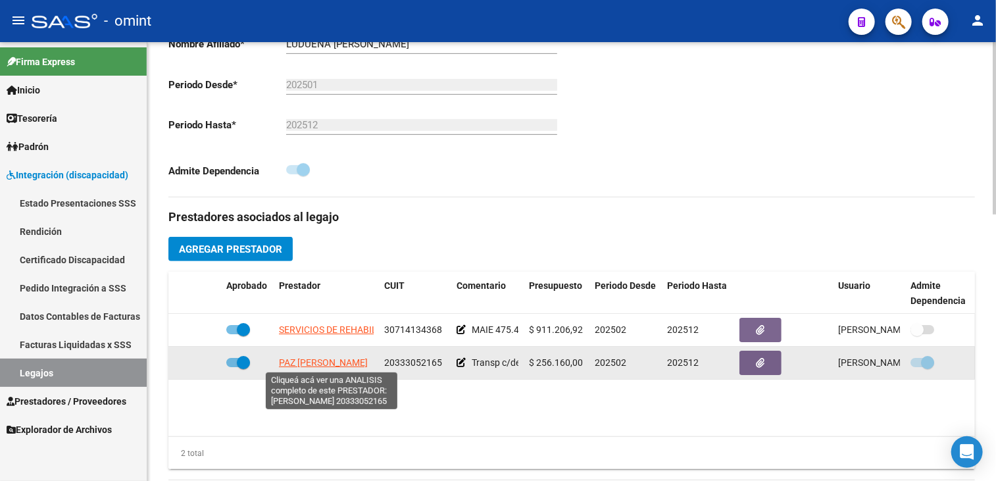
click at [297, 364] on span "PAZ ALEJANDRO OSCAR" at bounding box center [323, 362] width 89 height 11
type textarea "20333052165"
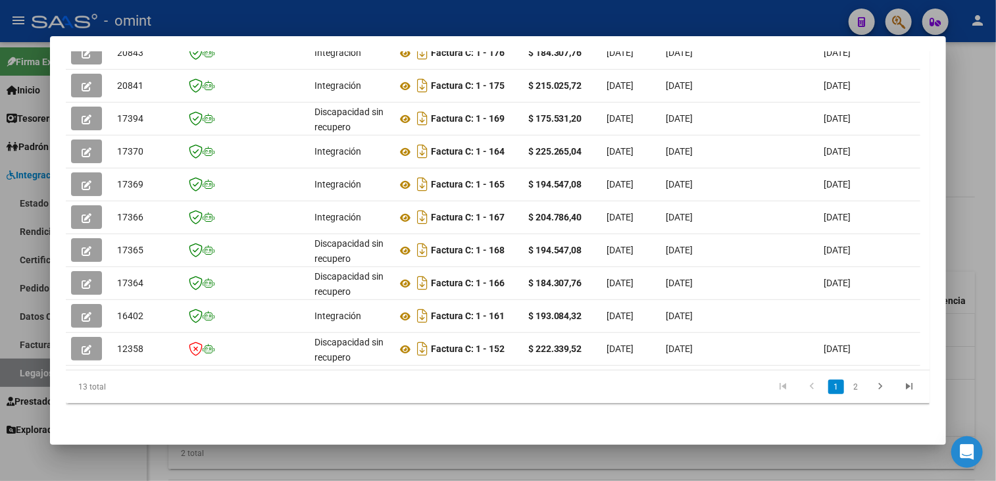
scroll to position [318, 0]
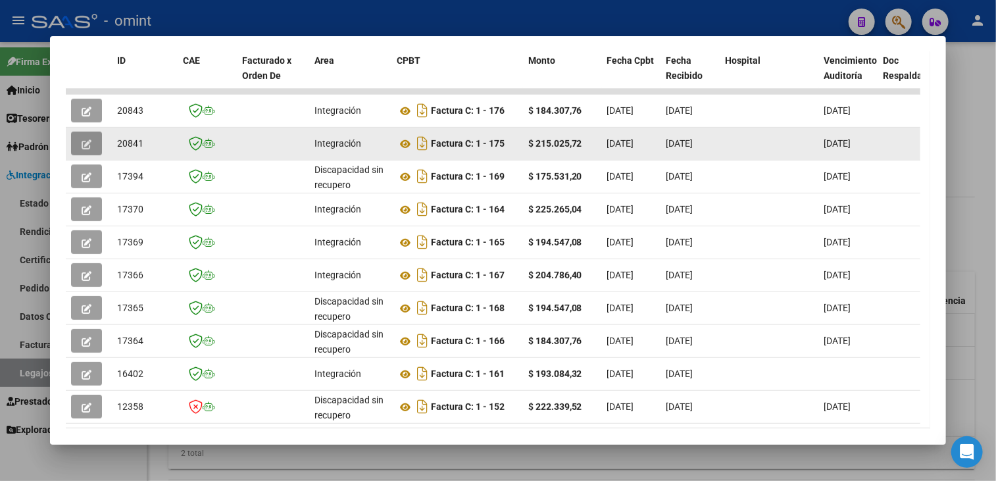
click at [86, 141] on icon "button" at bounding box center [87, 144] width 10 height 10
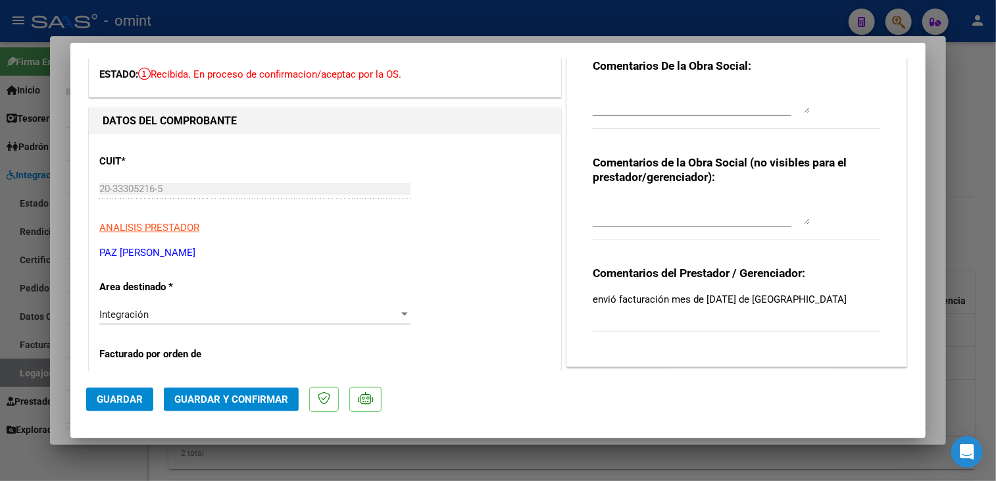
scroll to position [0, 0]
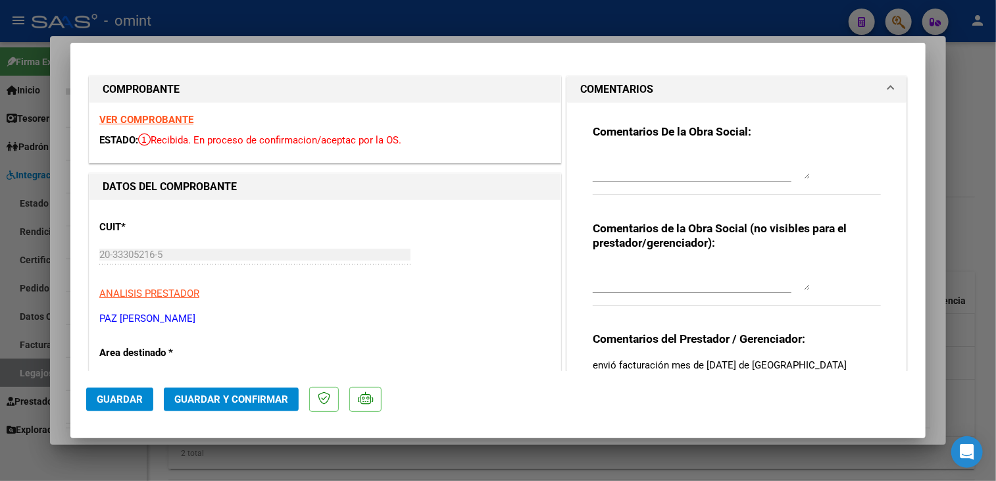
click at [156, 118] on strong "VER COMPROBANTE" at bounding box center [146, 120] width 94 height 12
click at [412, 445] on div at bounding box center [498, 240] width 996 height 481
type input "$ 0,00"
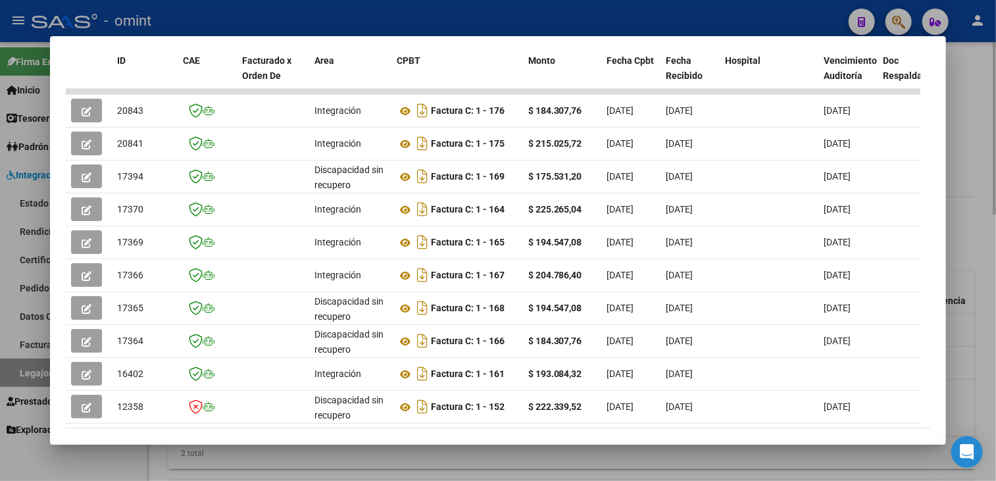
click at [447, 445] on div at bounding box center [498, 240] width 996 height 481
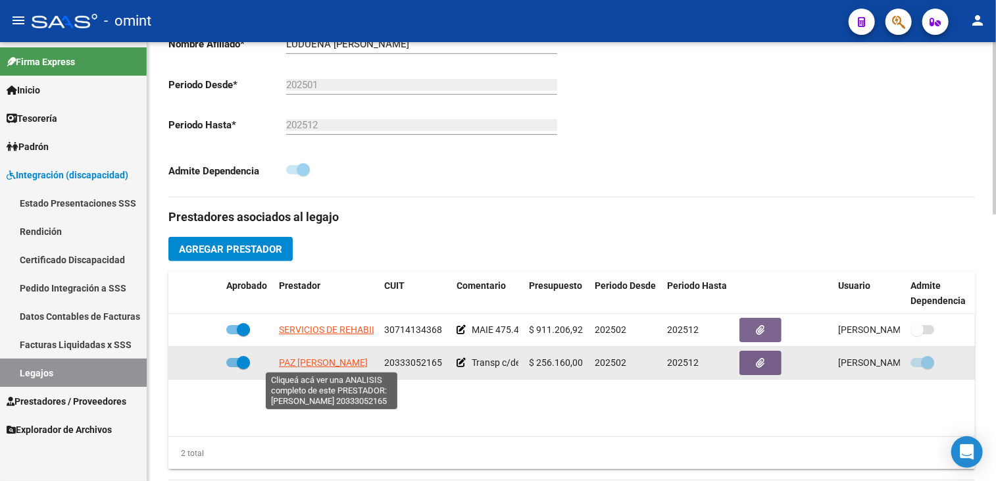
click at [337, 362] on span "PAZ ALEJANDRO OSCAR" at bounding box center [323, 362] width 89 height 11
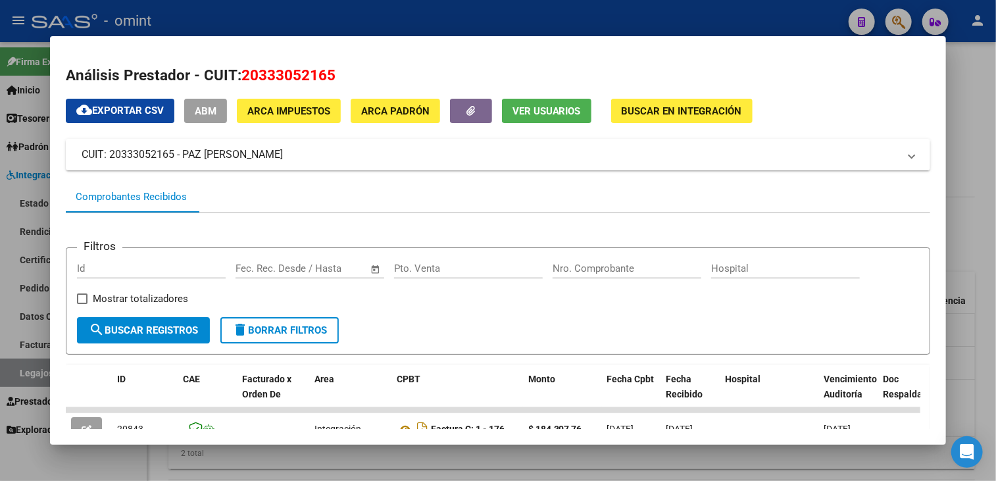
scroll to position [197, 0]
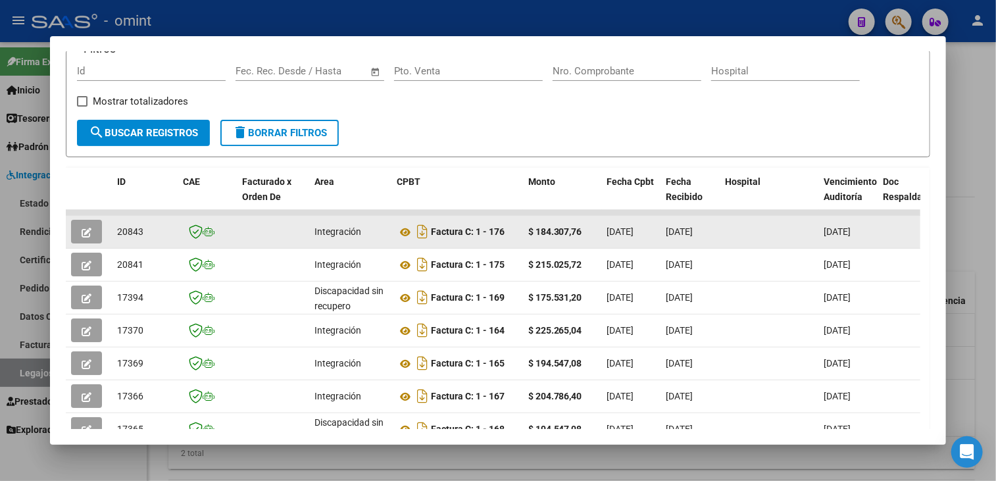
click at [84, 216] on datatable-body-cell at bounding box center [89, 232] width 46 height 32
click at [88, 234] on icon "button" at bounding box center [87, 233] width 10 height 10
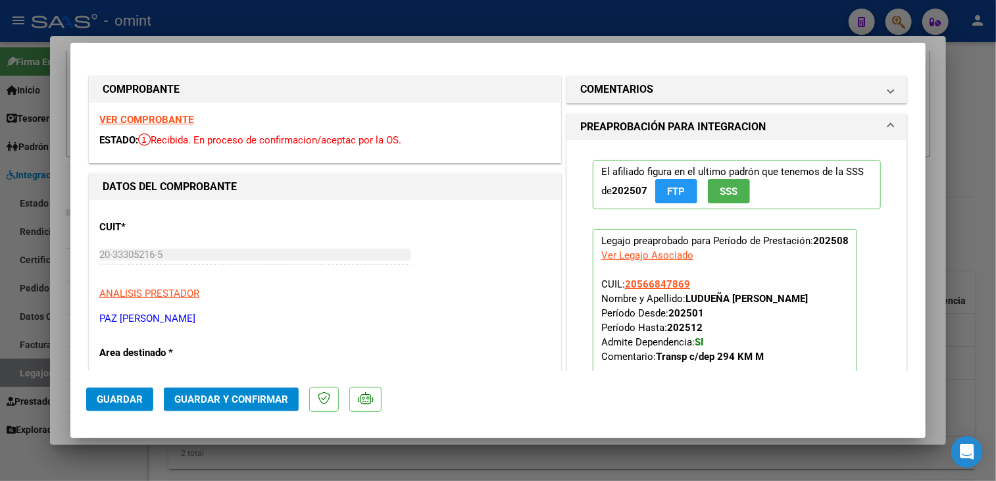
click at [189, 113] on div "VER COMPROBANTE ESTADO: Recibida. En proceso de confirmacion/aceptac por la OS." at bounding box center [324, 133] width 471 height 60
click at [178, 119] on strong "VER COMPROBANTE" at bounding box center [146, 120] width 94 height 12
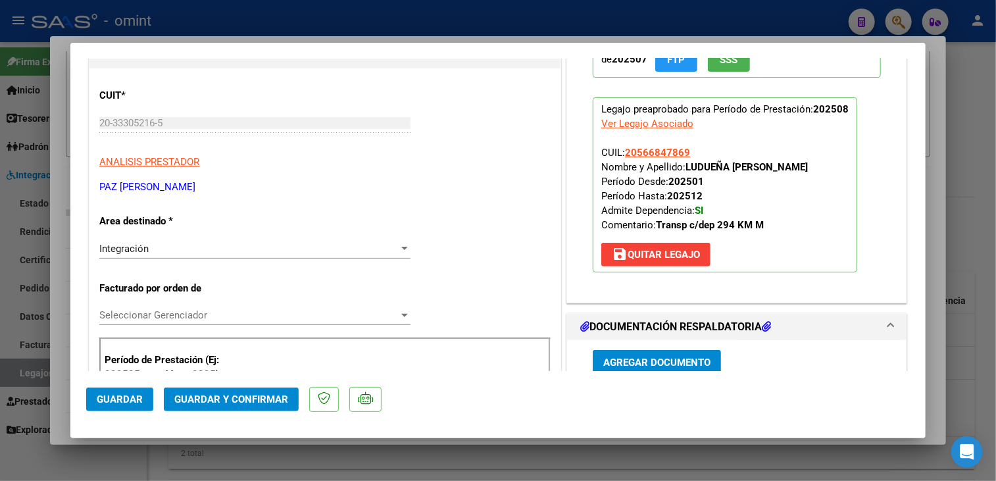
scroll to position [263, 0]
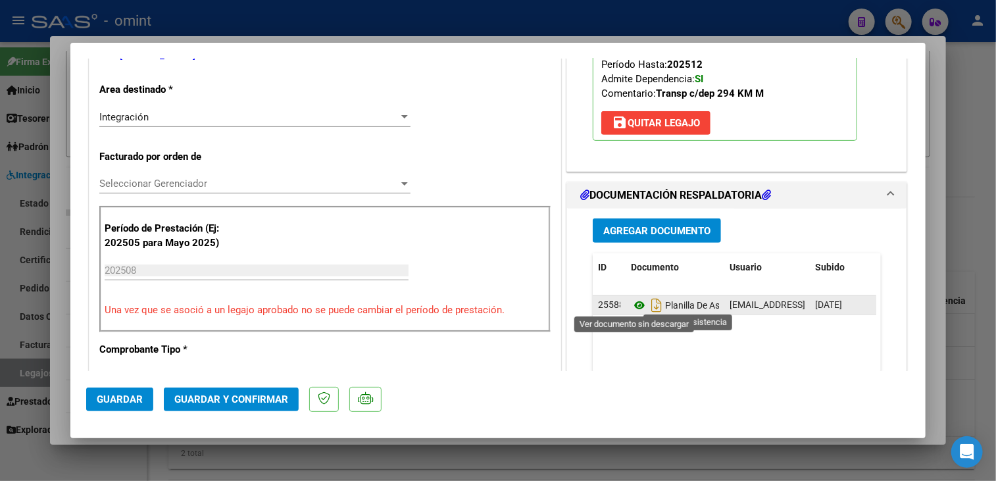
click at [634, 305] on icon at bounding box center [639, 305] width 17 height 16
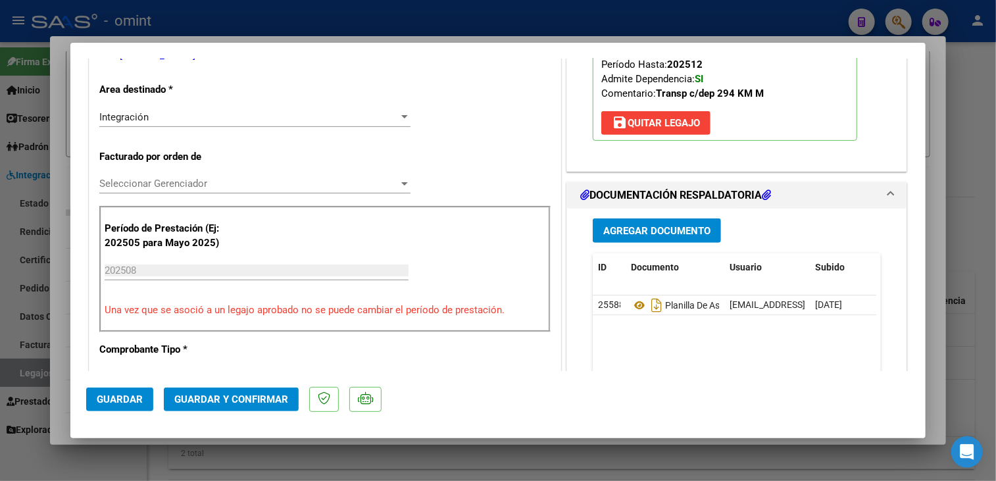
scroll to position [66, 0]
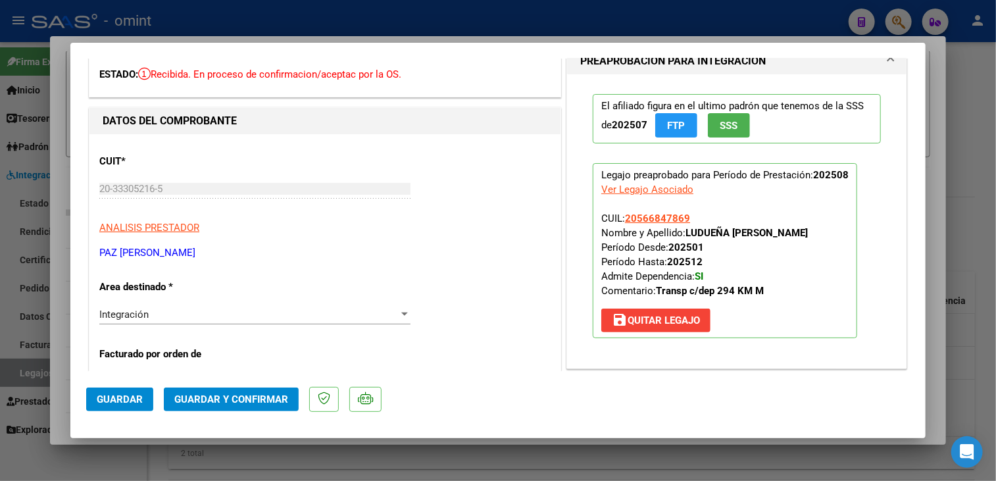
click at [664, 311] on button "save Quitar Legajo" at bounding box center [655, 321] width 109 height 24
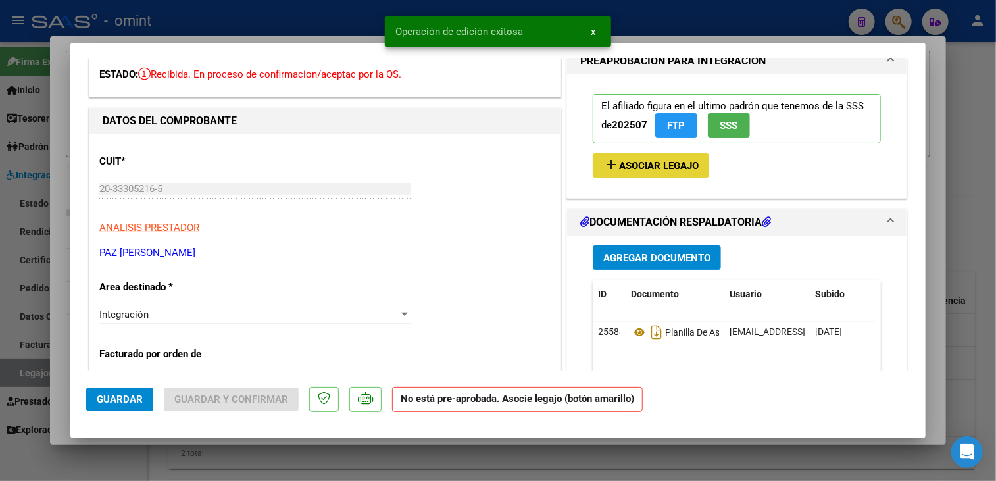
click at [639, 170] on span "Asociar Legajo" at bounding box center [659, 166] width 80 height 12
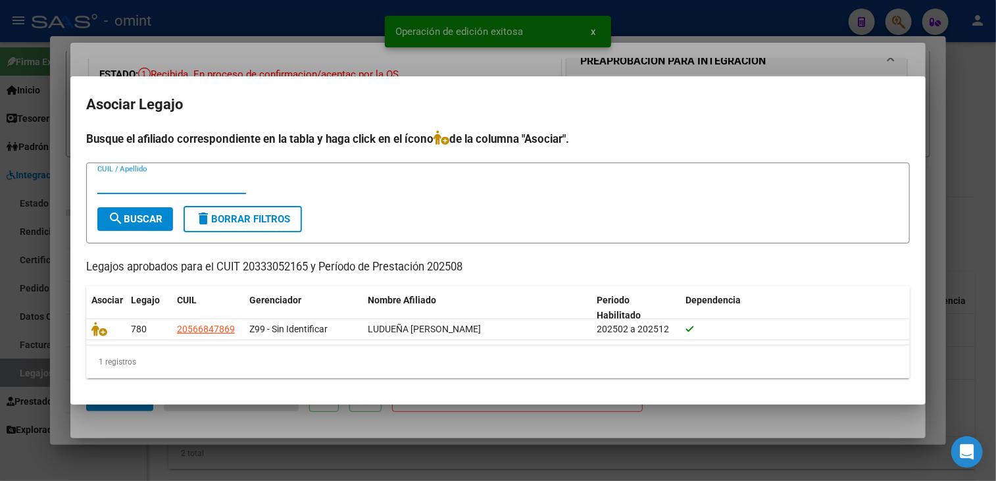
click at [548, 430] on div at bounding box center [498, 240] width 996 height 481
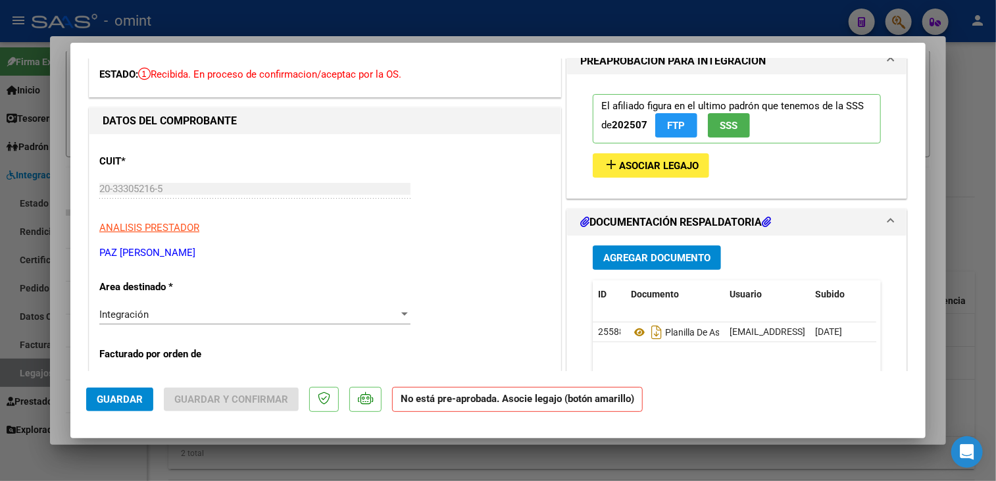
click at [518, 452] on div at bounding box center [498, 240] width 996 height 481
type input "$ 0,00"
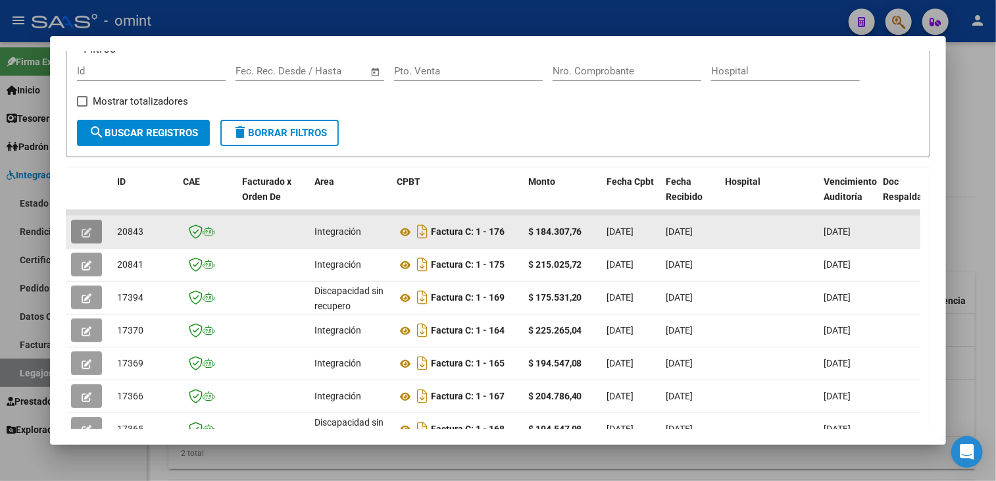
click at [92, 237] on button "button" at bounding box center [86, 232] width 31 height 24
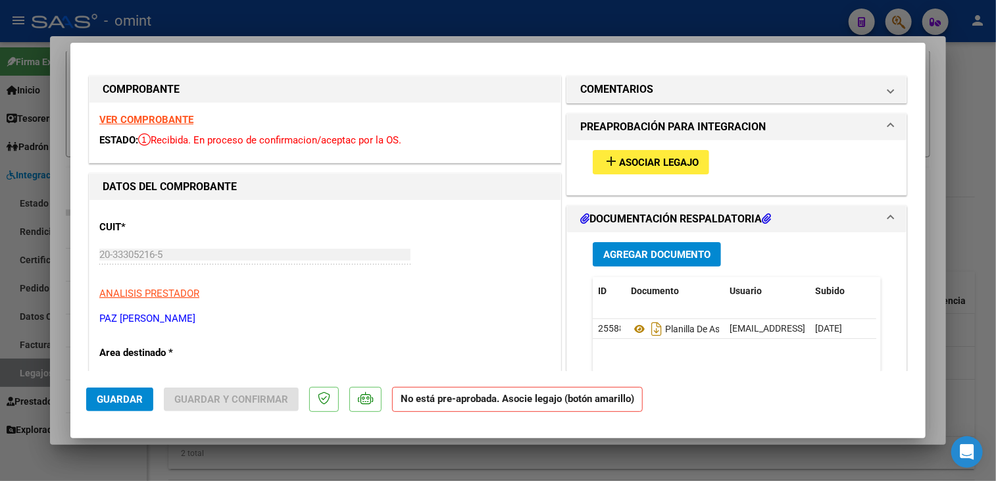
click at [49, 253] on div at bounding box center [498, 240] width 996 height 481
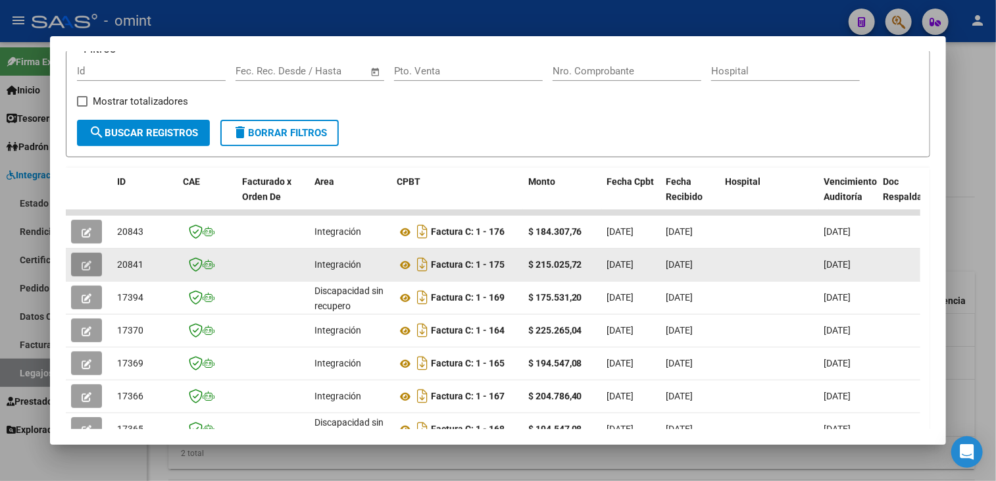
click at [84, 253] on button "button" at bounding box center [86, 265] width 31 height 24
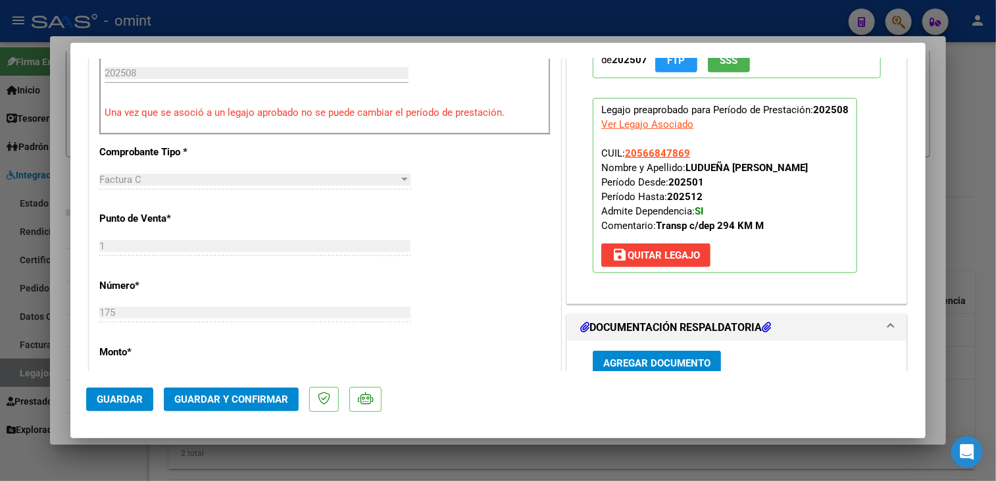
scroll to position [263, 0]
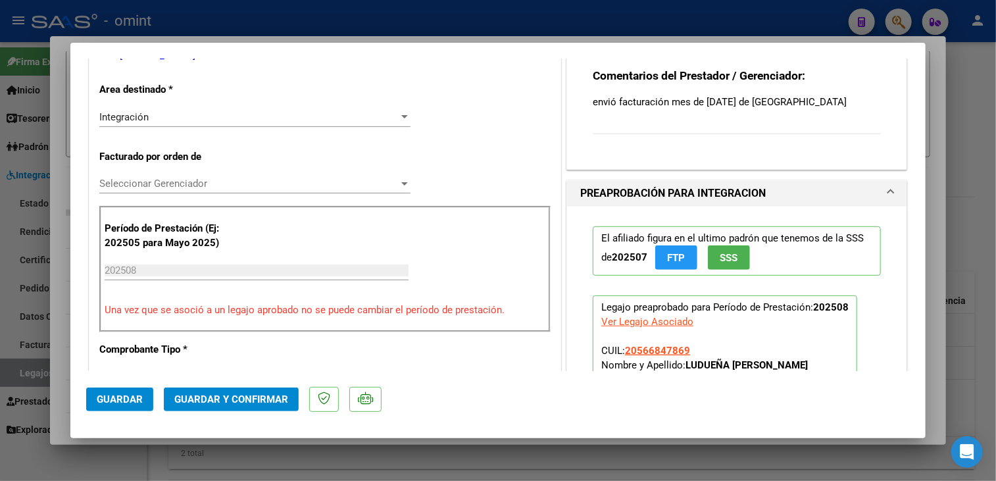
click at [163, 176] on div "Seleccionar Gerenciador Seleccionar Gerenciador" at bounding box center [254, 184] width 311 height 20
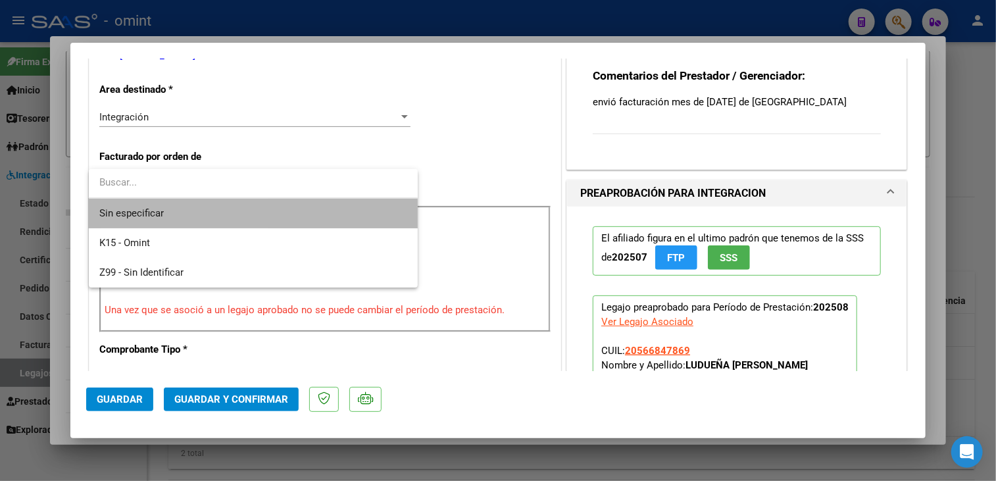
click at [176, 215] on span "Sin especificar" at bounding box center [253, 214] width 308 height 30
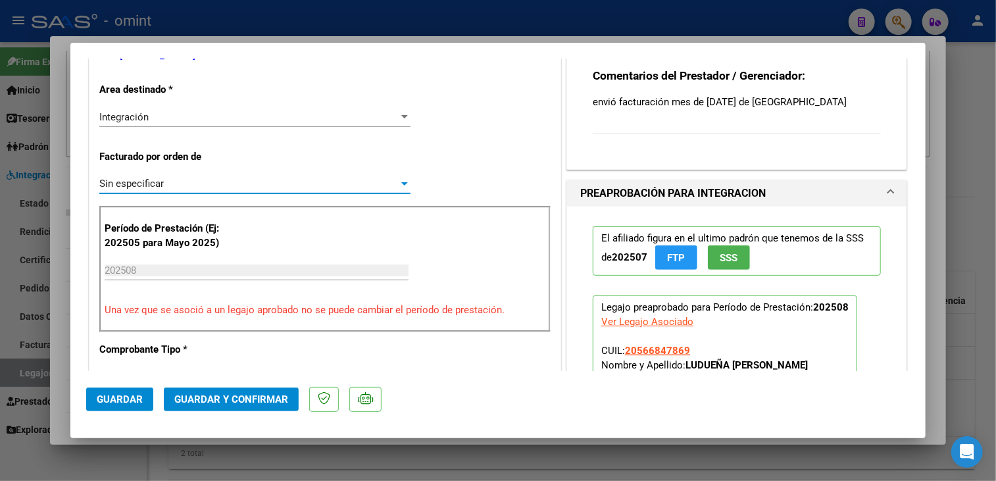
click at [240, 391] on button "Guardar y Confirmar" at bounding box center [231, 399] width 135 height 24
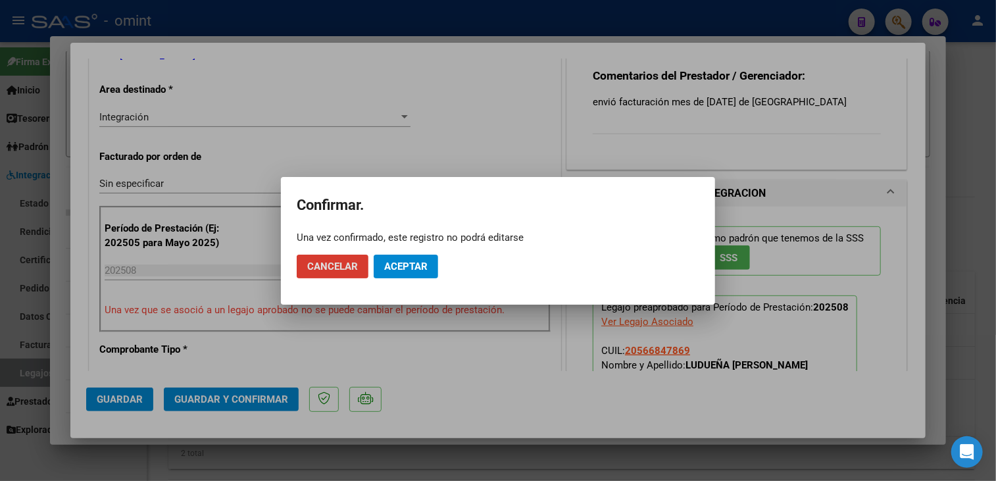
click at [416, 273] on button "Aceptar" at bounding box center [406, 267] width 64 height 24
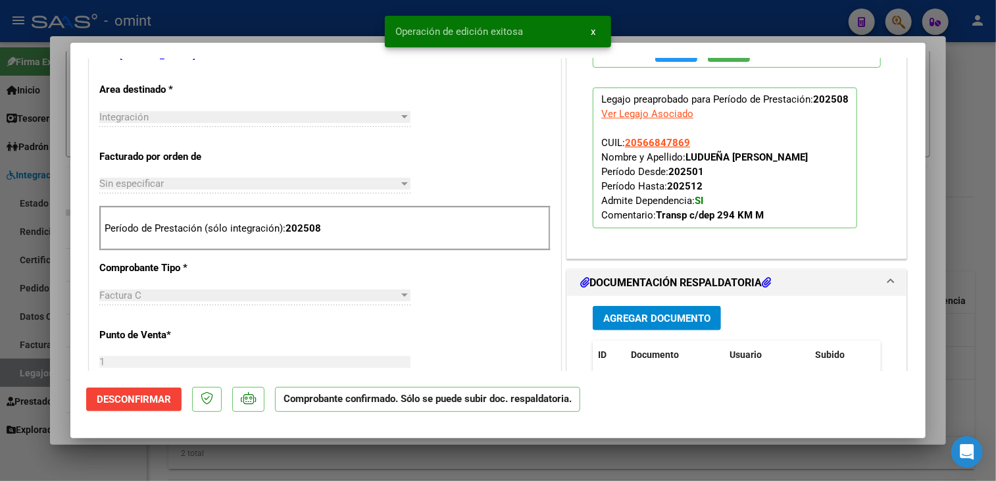
click at [57, 339] on div at bounding box center [498, 240] width 996 height 481
type input "$ 0,00"
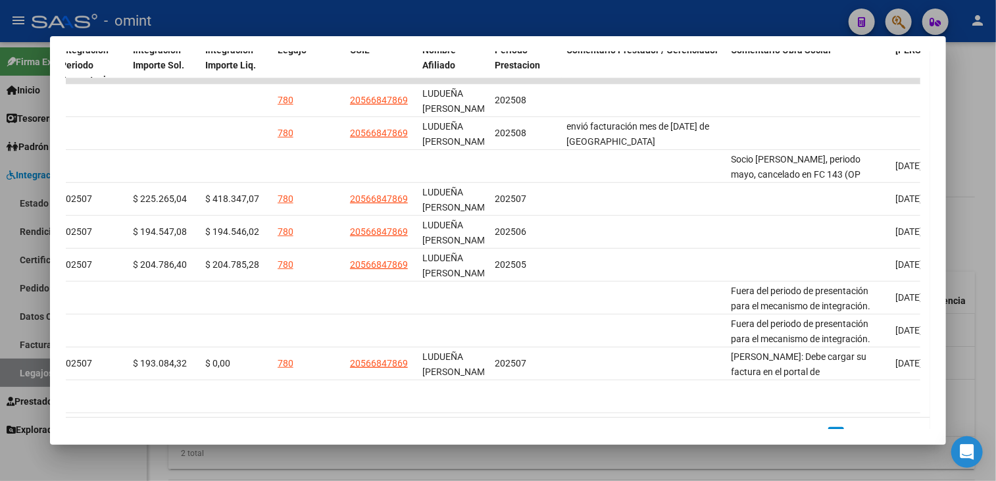
scroll to position [0, 1886]
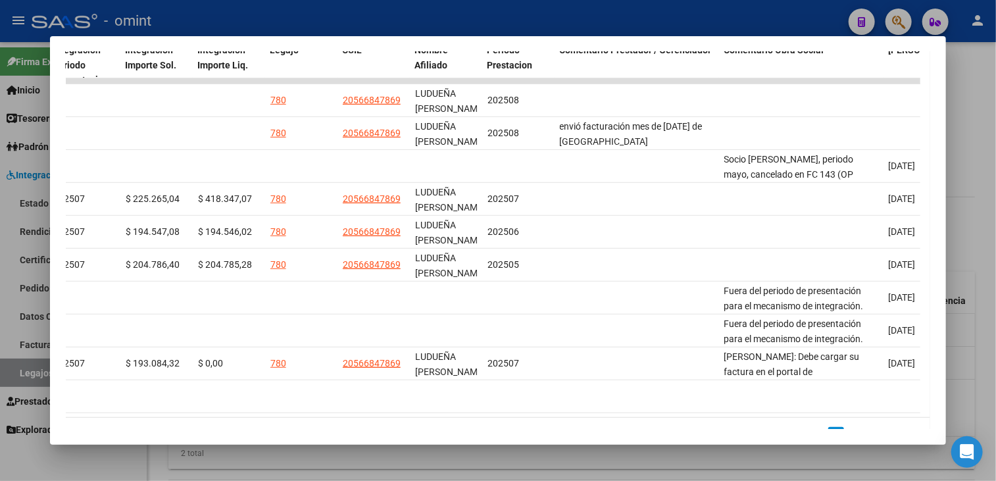
click at [428, 441] on mat-dialog-container "Análisis Prestador - CUIT: 20333052165 cloud_download Exportar CSV ABM ARCA Imp…" at bounding box center [498, 240] width 897 height 409
click at [448, 453] on div at bounding box center [498, 240] width 996 height 481
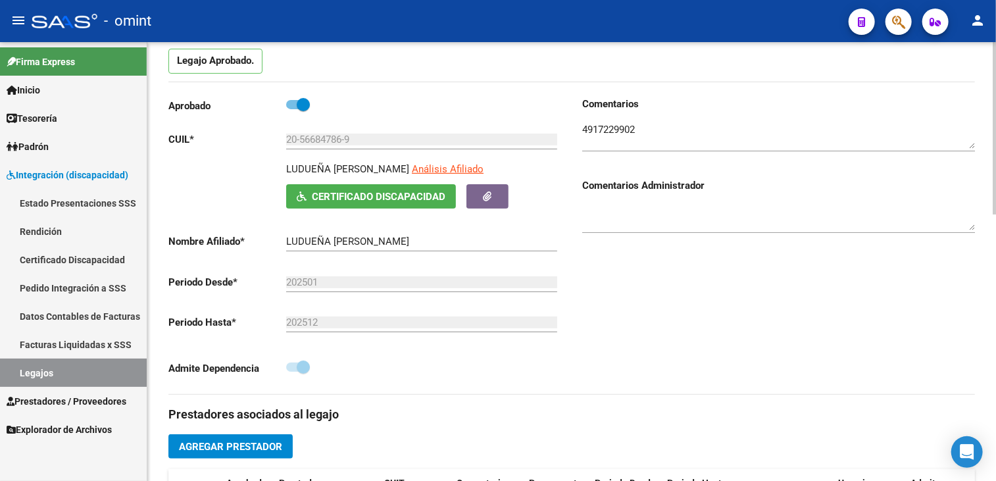
scroll to position [0, 0]
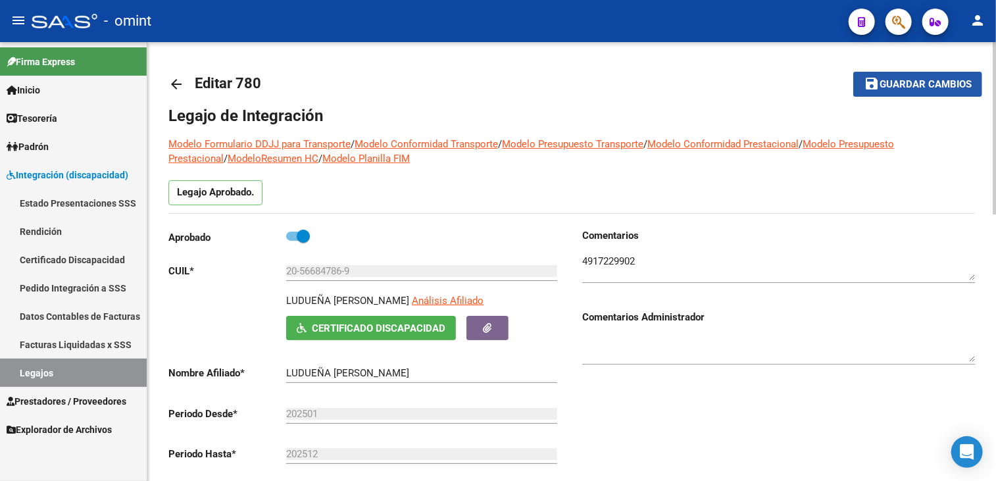
click at [881, 84] on span "Guardar cambios" at bounding box center [926, 85] width 92 height 12
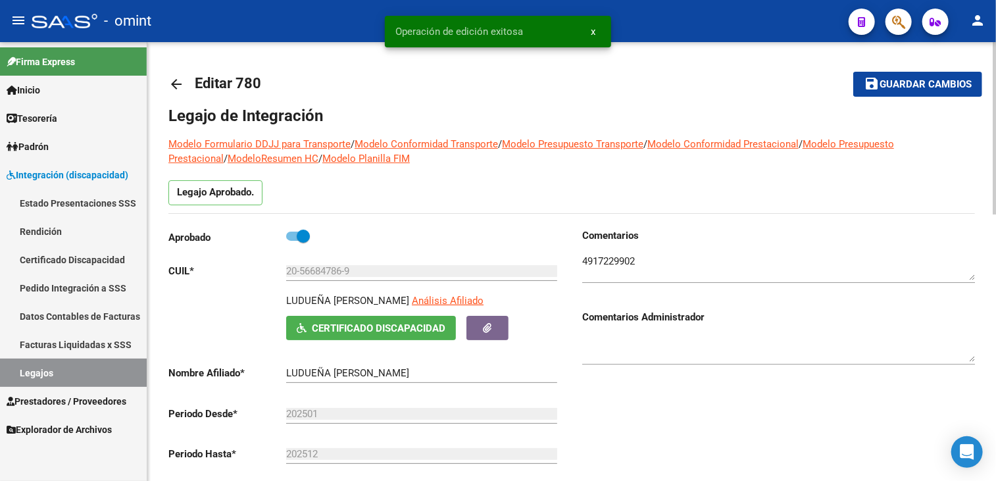
click at [105, 374] on link "Legajos" at bounding box center [73, 373] width 147 height 28
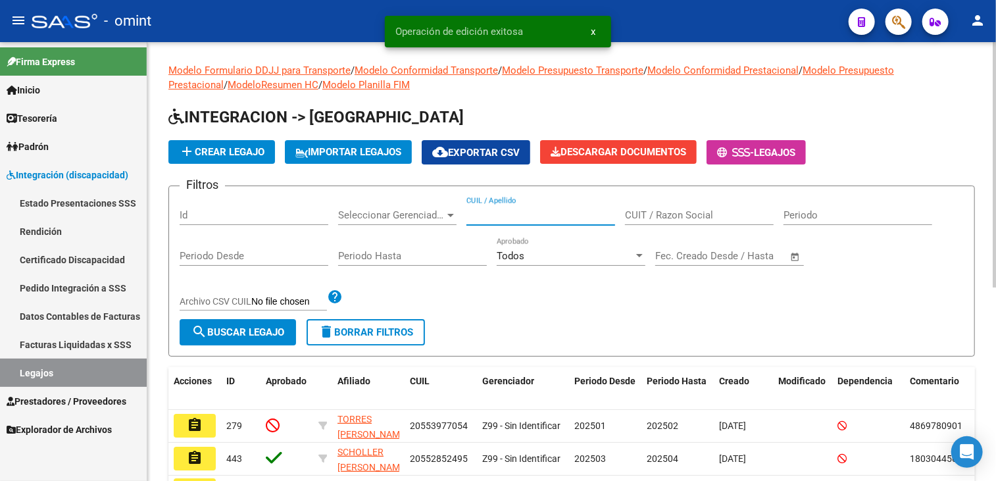
click at [523, 211] on input "CUIL / Apellido" at bounding box center [540, 215] width 149 height 12
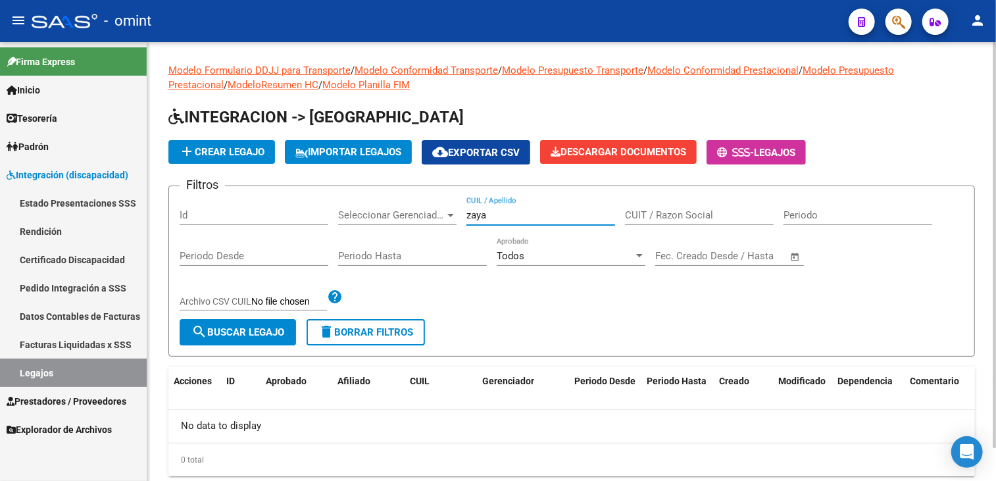
drag, startPoint x: 497, startPoint y: 214, endPoint x: 453, endPoint y: 218, distance: 44.2
click at [453, 218] on div "Filtros Id Seleccionar Gerenciador Seleccionar Gerenciador zaya CUIL / Apellido…" at bounding box center [572, 258] width 784 height 122
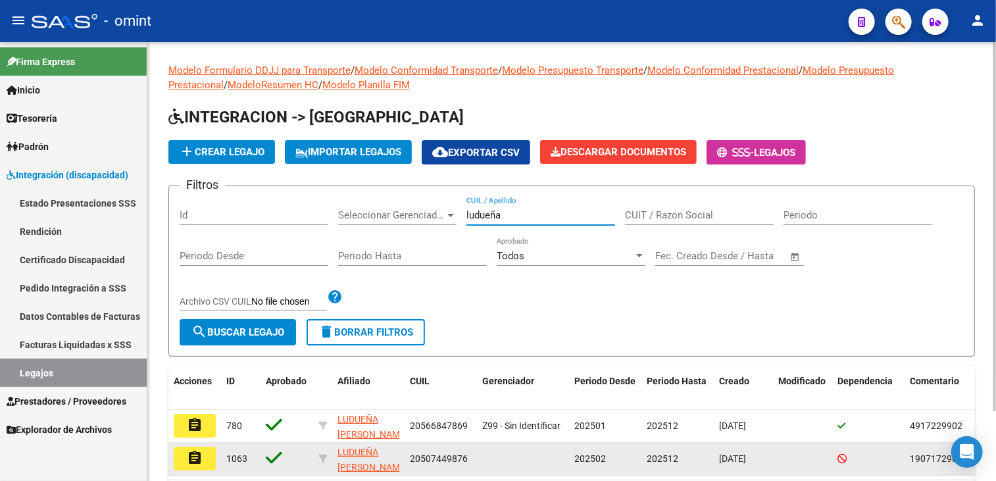
type input "ludueña"
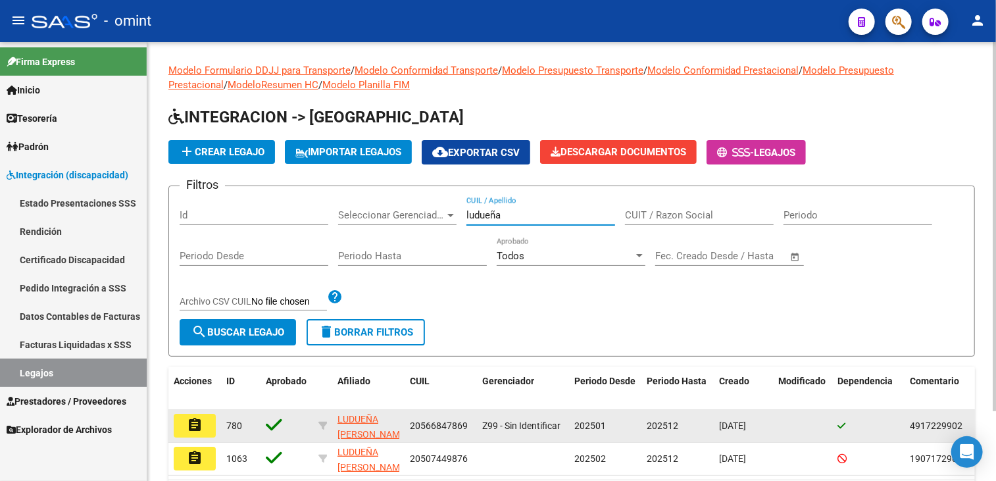
click at [194, 425] on mat-icon "assignment" at bounding box center [195, 425] width 16 height 16
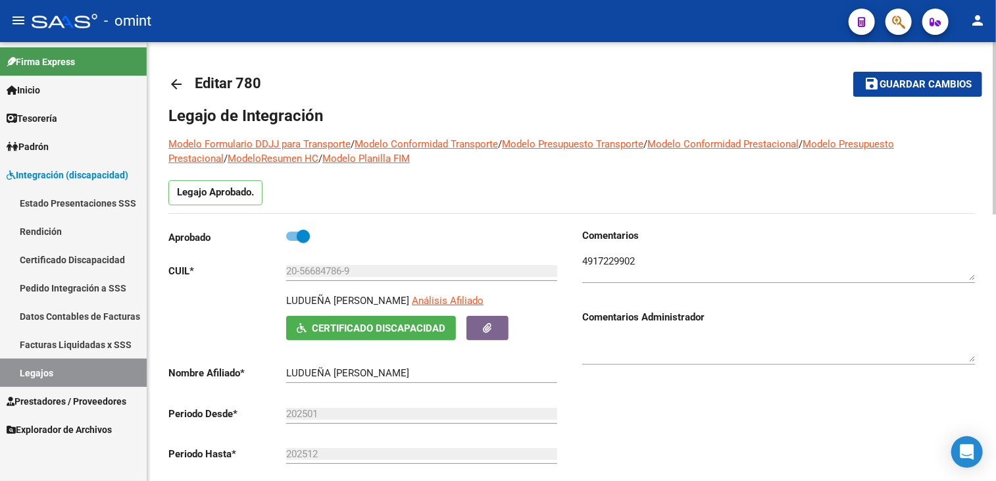
click at [34, 370] on link "Legajos" at bounding box center [73, 373] width 147 height 28
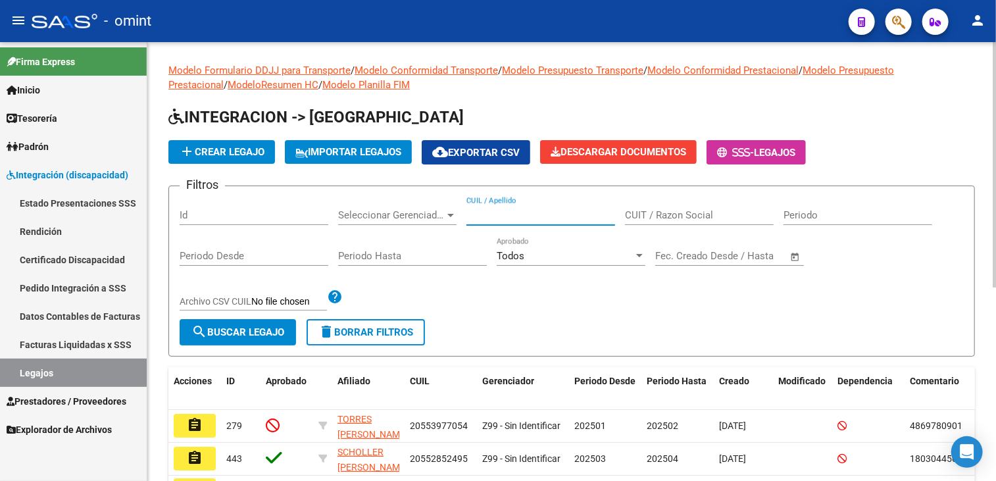
click at [521, 212] on input "CUIL / Apellido" at bounding box center [540, 215] width 149 height 12
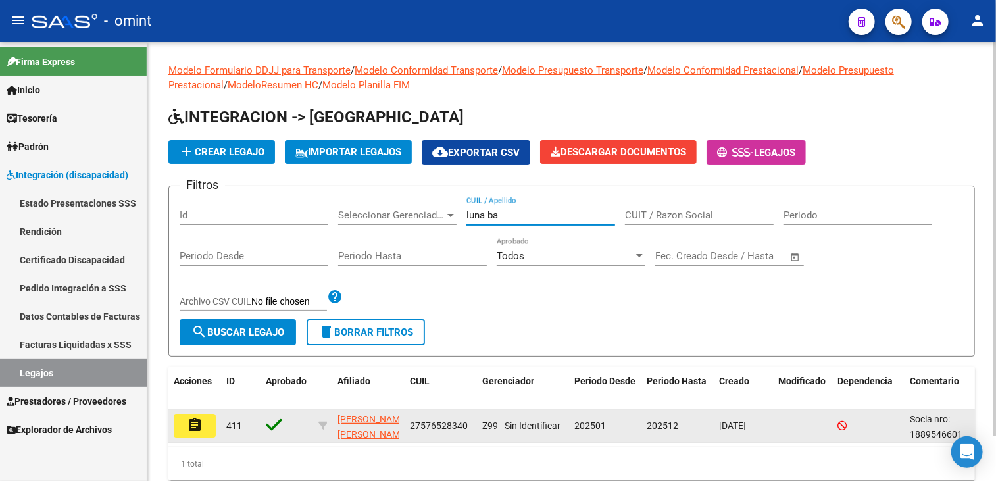
type input "luna ba"
click at [189, 423] on mat-icon "assignment" at bounding box center [195, 425] width 16 height 16
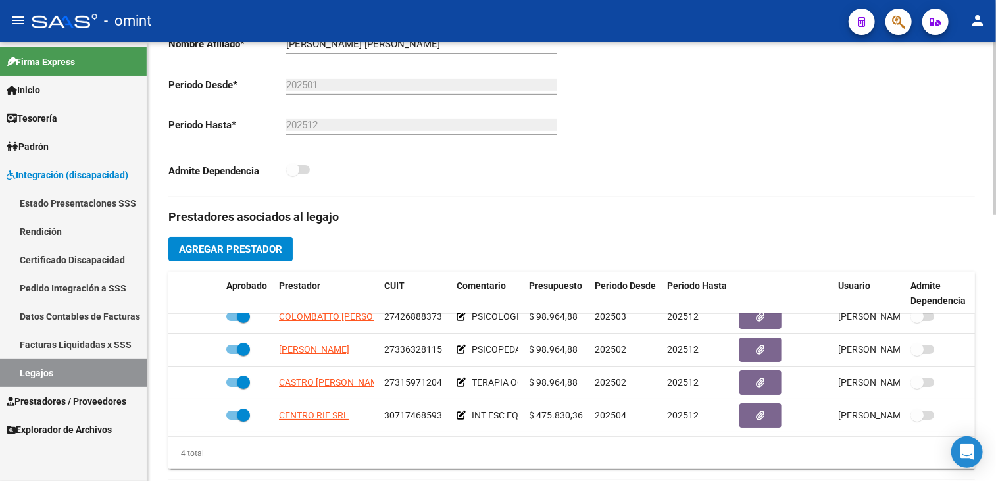
scroll to position [395, 0]
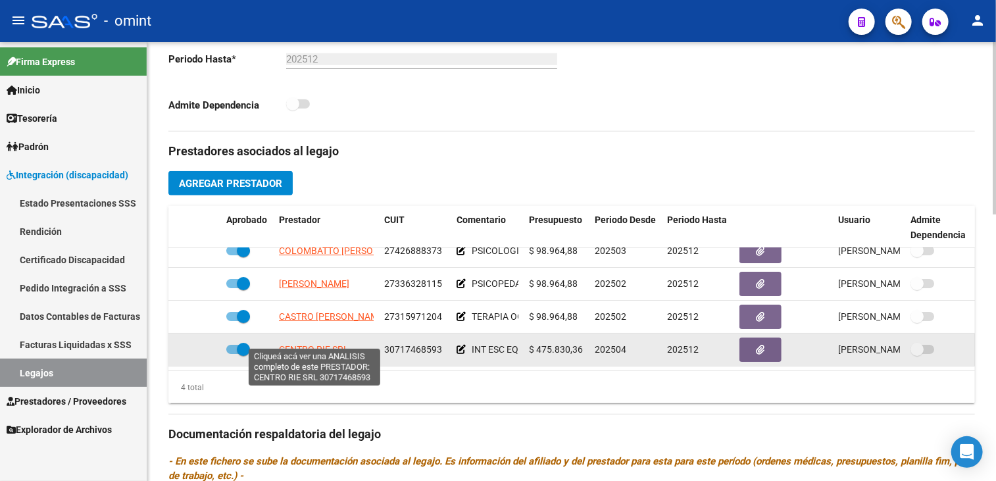
click at [318, 344] on span "CENTRO RIE SRL" at bounding box center [314, 349] width 70 height 11
type textarea "30717468593"
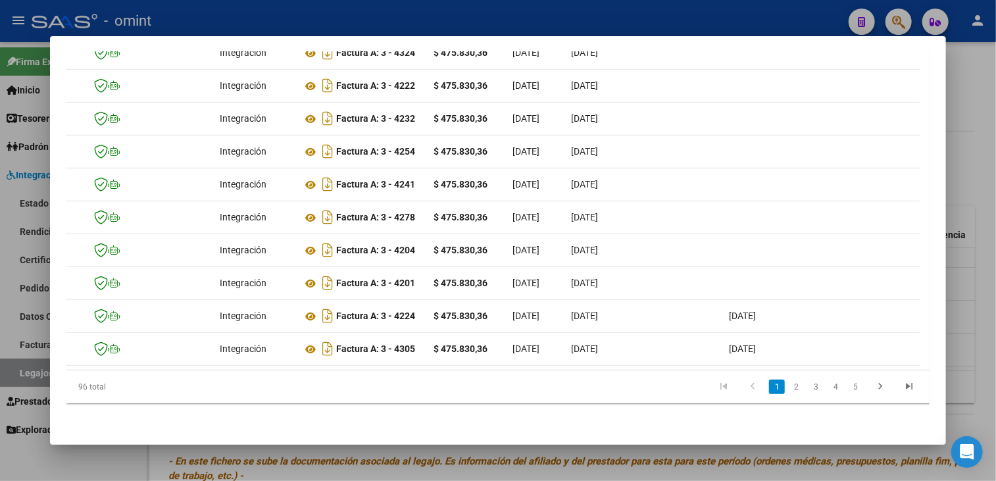
scroll to position [0, 0]
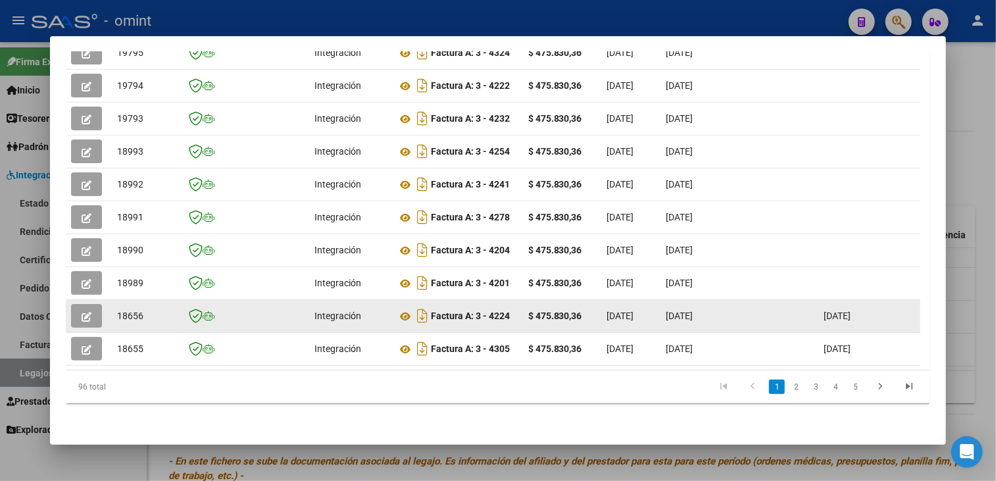
click at [84, 304] on button "button" at bounding box center [86, 316] width 31 height 24
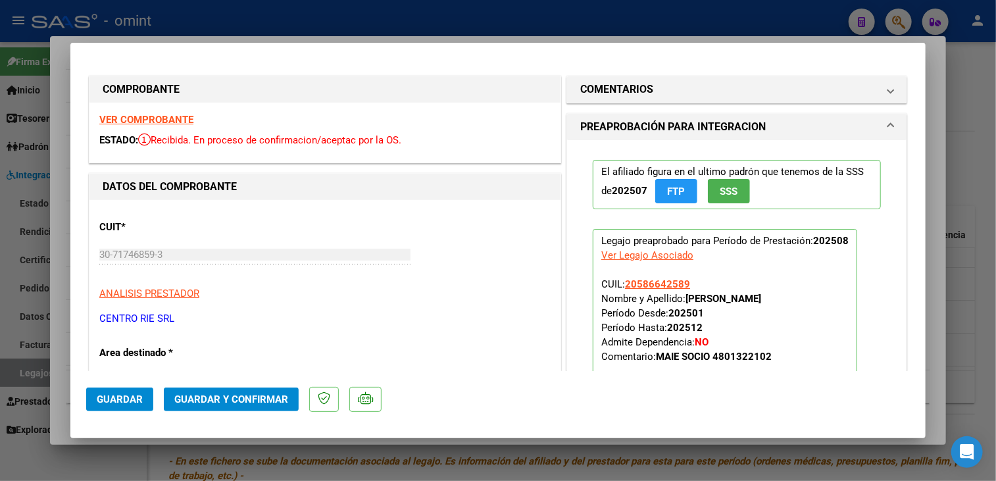
click at [166, 123] on strong "VER COMPROBANTE" at bounding box center [146, 120] width 94 height 12
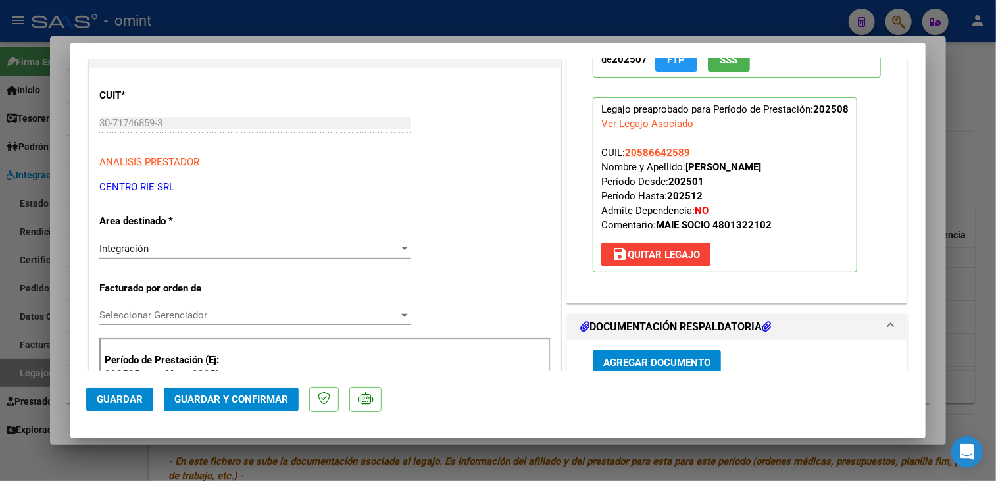
scroll to position [263, 0]
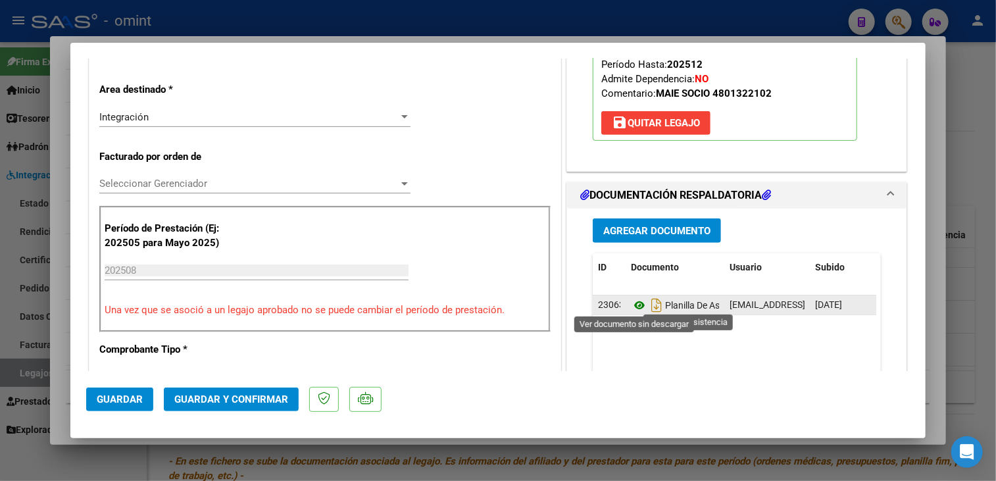
click at [633, 307] on icon at bounding box center [639, 305] width 17 height 16
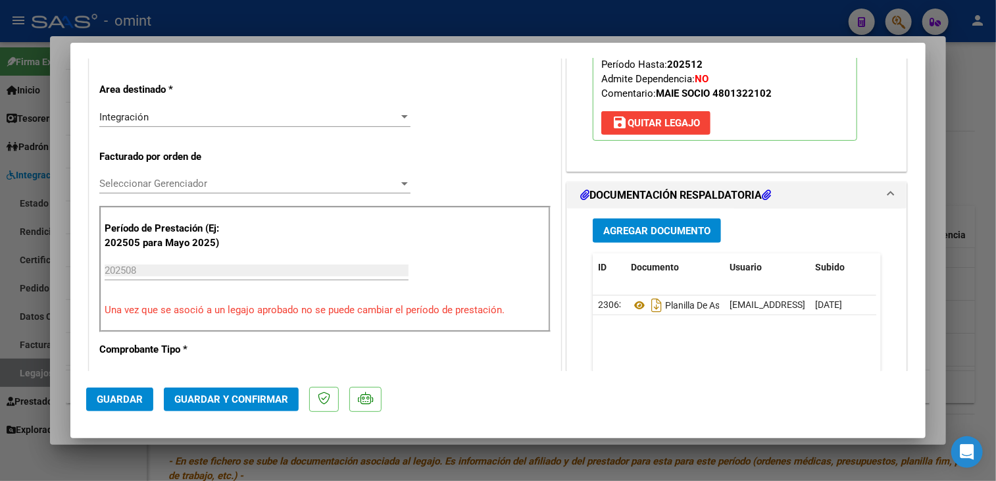
click at [222, 188] on span "Seleccionar Gerenciador" at bounding box center [248, 184] width 299 height 12
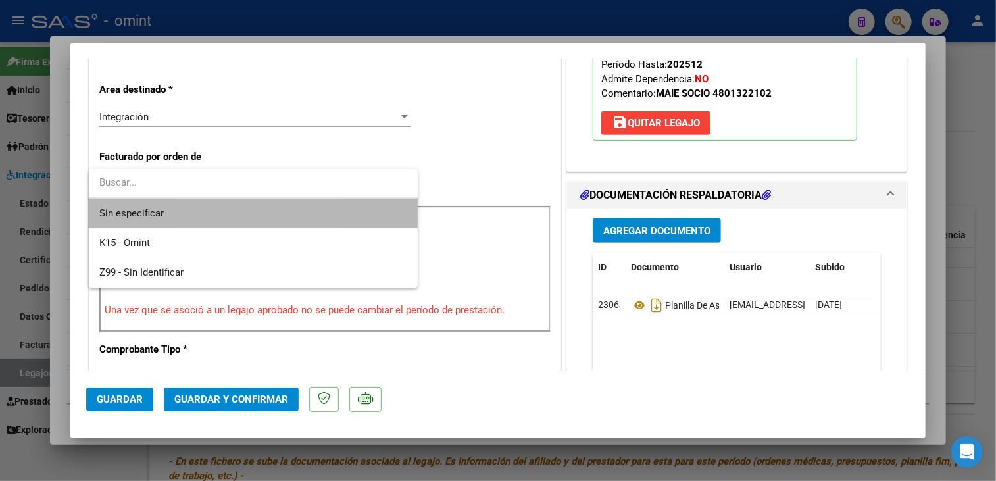
click at [212, 212] on span "Sin especificar" at bounding box center [253, 214] width 308 height 30
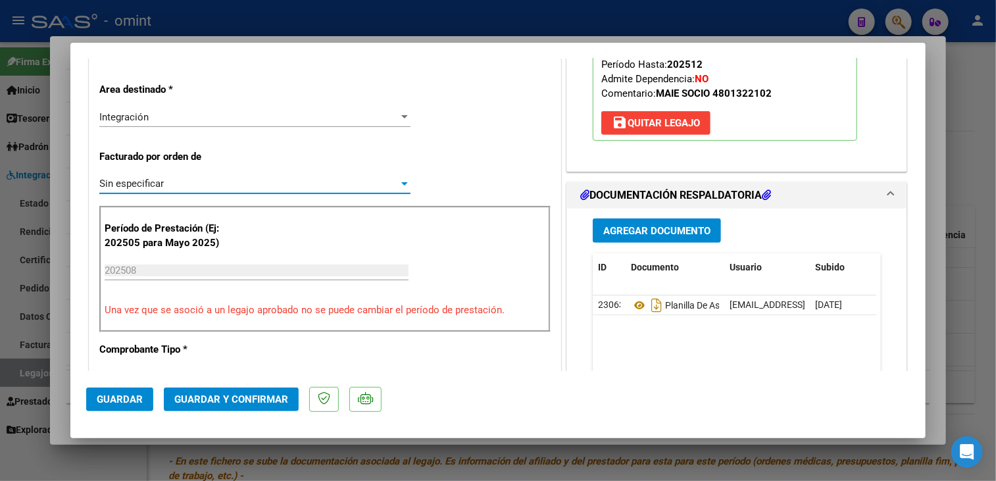
click at [234, 398] on span "Guardar y Confirmar" at bounding box center [231, 399] width 114 height 12
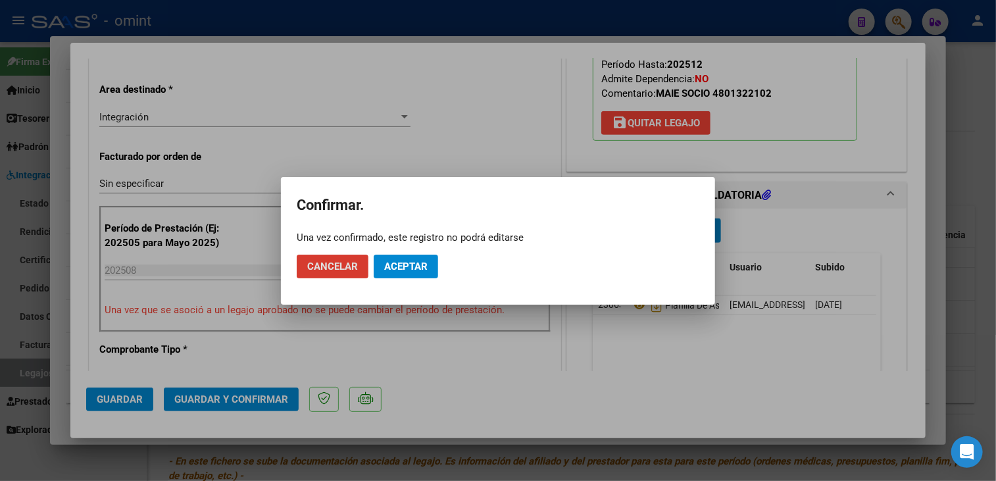
click at [407, 277] on button "Aceptar" at bounding box center [406, 267] width 64 height 24
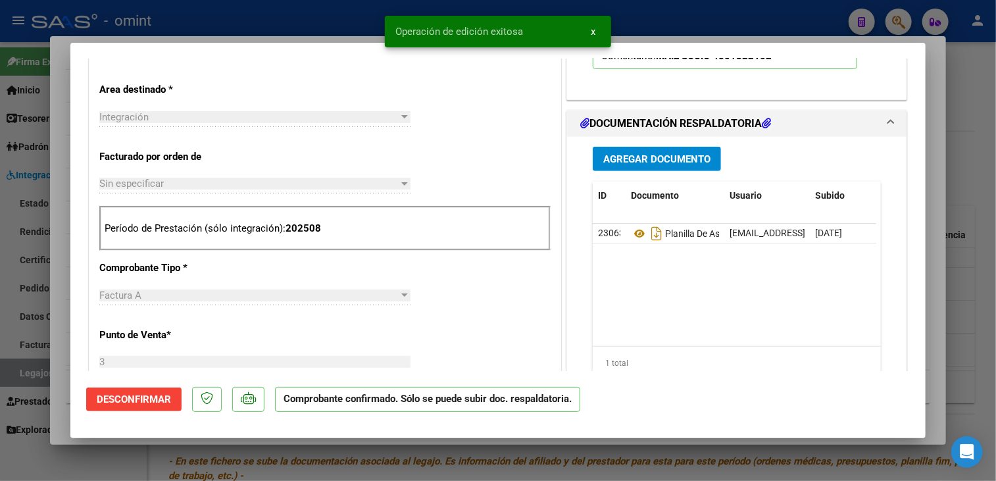
click at [53, 396] on div at bounding box center [498, 240] width 996 height 481
type input "$ 0,00"
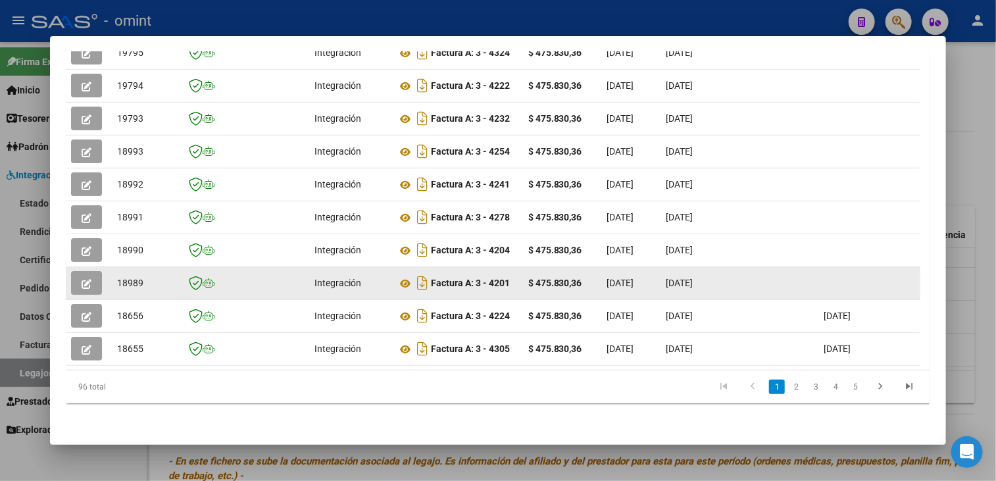
scroll to position [315, 0]
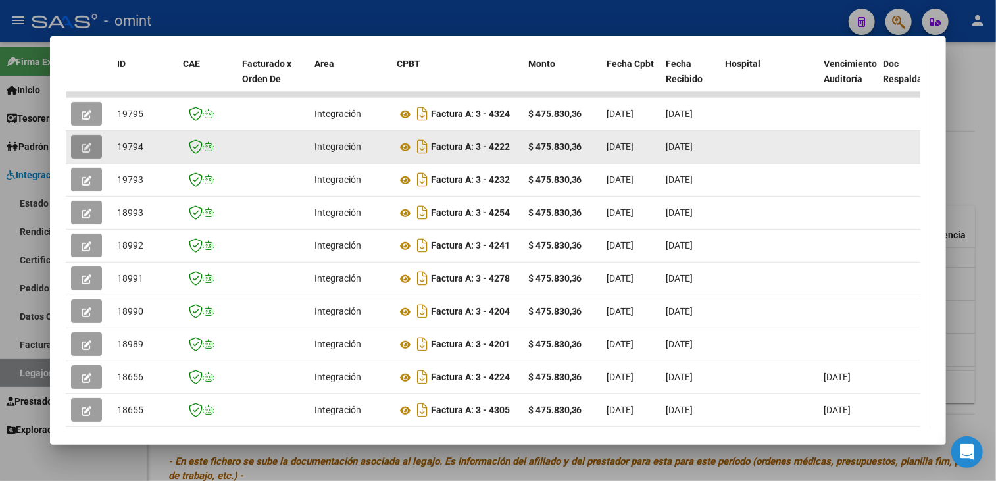
click at [82, 135] on button "button" at bounding box center [86, 147] width 31 height 24
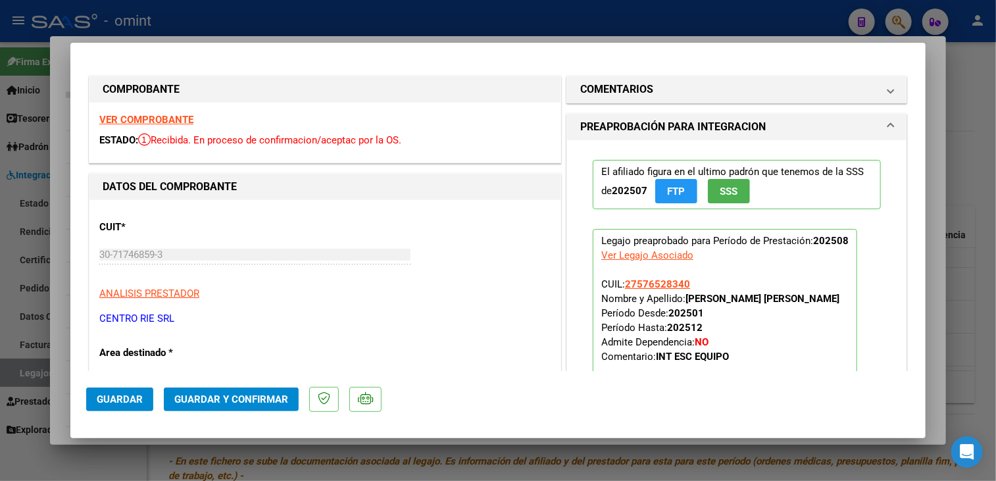
click at [159, 117] on strong "VER COMPROBANTE" at bounding box center [146, 120] width 94 height 12
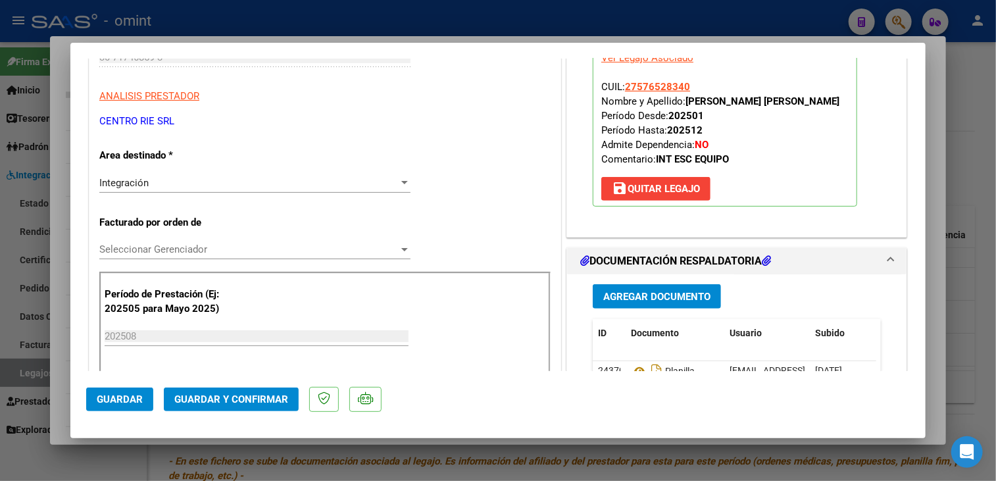
scroll to position [395, 0]
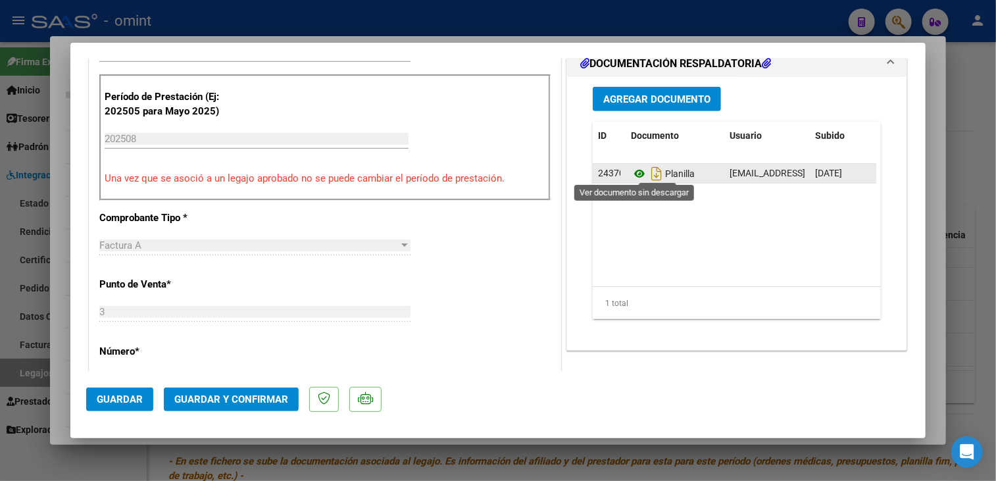
click at [635, 166] on icon at bounding box center [639, 174] width 17 height 16
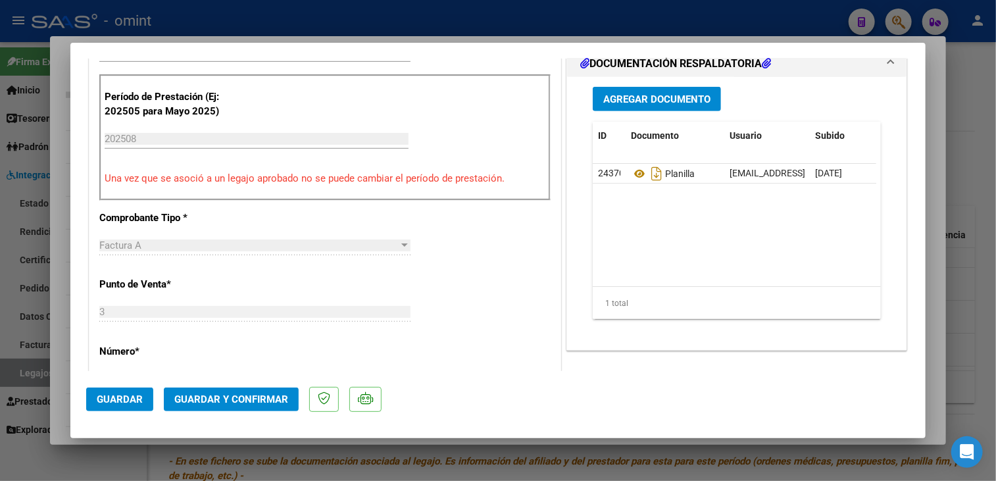
scroll to position [329, 0]
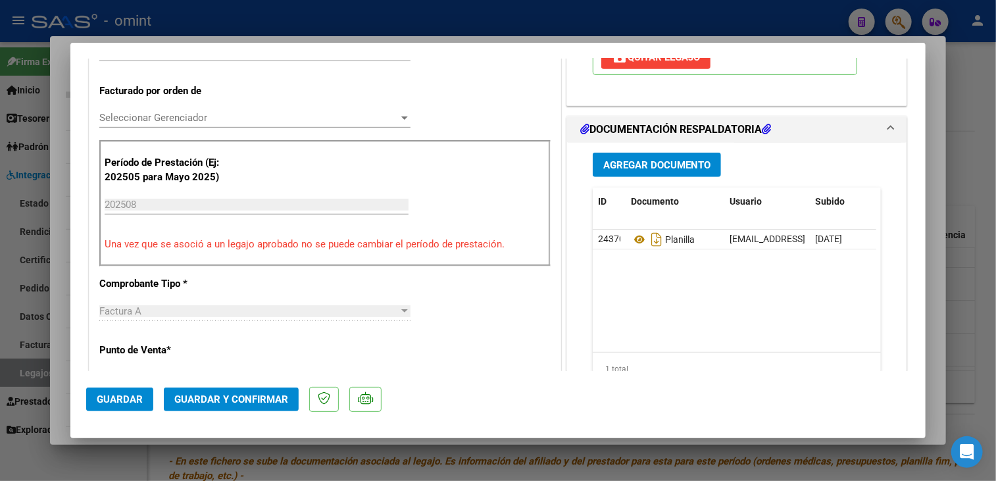
click at [218, 120] on span "Seleccionar Gerenciador" at bounding box center [248, 118] width 299 height 12
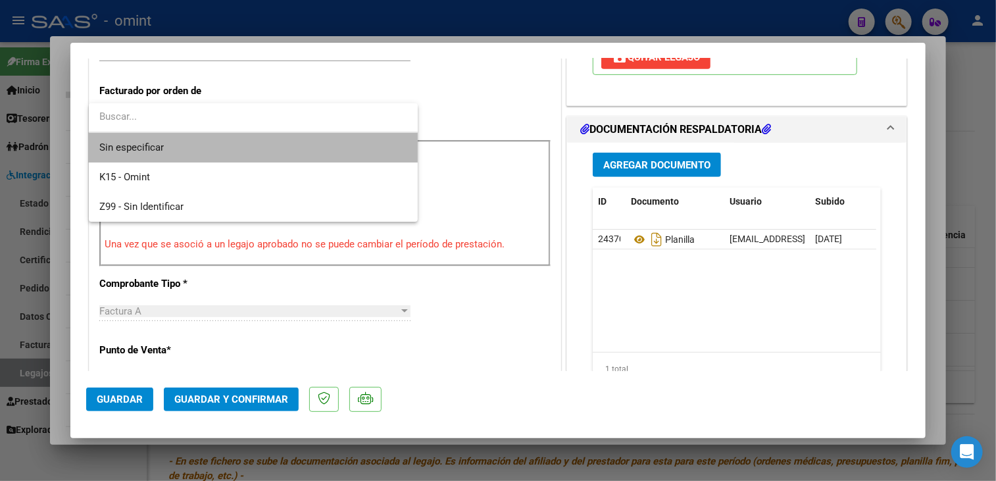
click at [199, 138] on span "Sin especificar" at bounding box center [253, 148] width 308 height 30
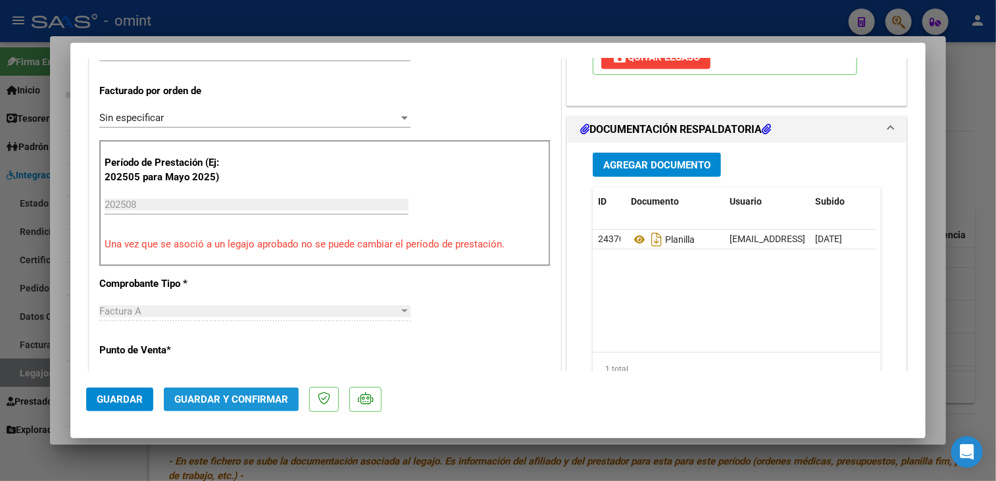
click at [223, 405] on button "Guardar y Confirmar" at bounding box center [231, 399] width 135 height 24
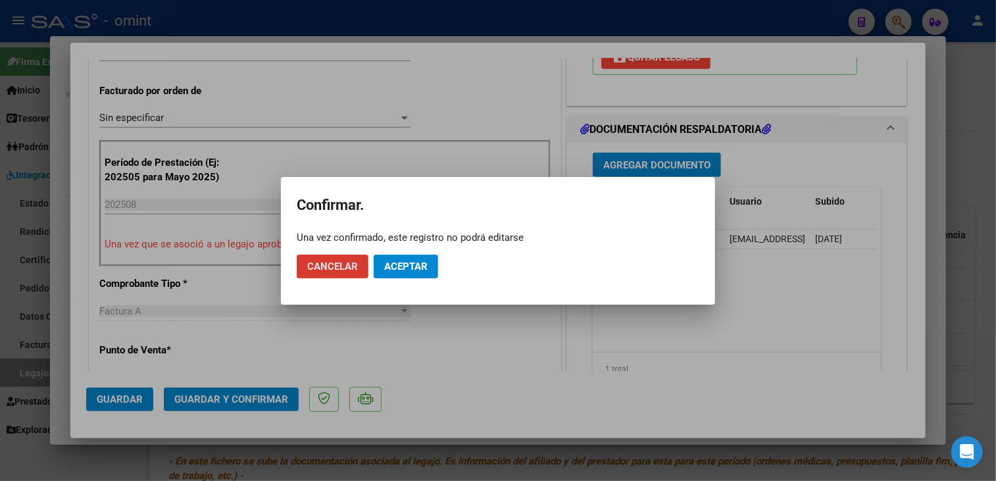
click at [410, 272] on button "Aceptar" at bounding box center [406, 267] width 64 height 24
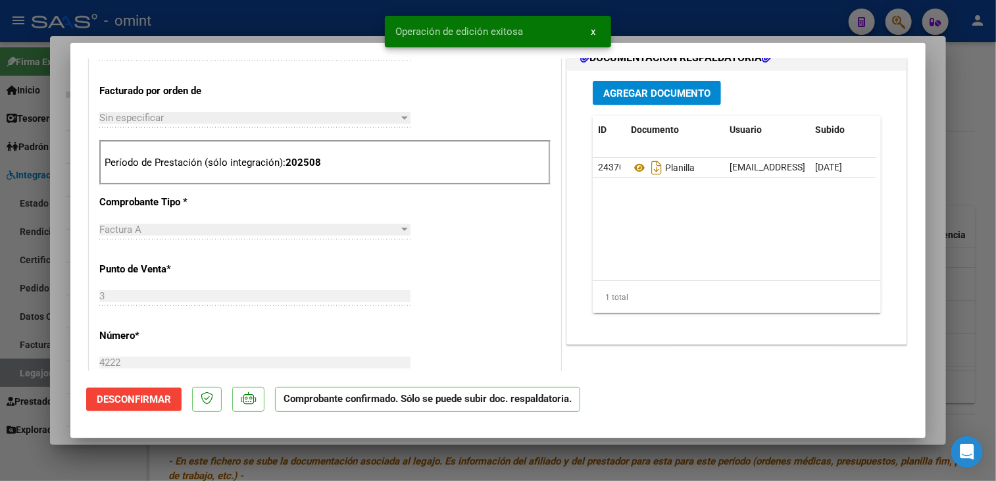
click at [63, 308] on div at bounding box center [498, 240] width 996 height 481
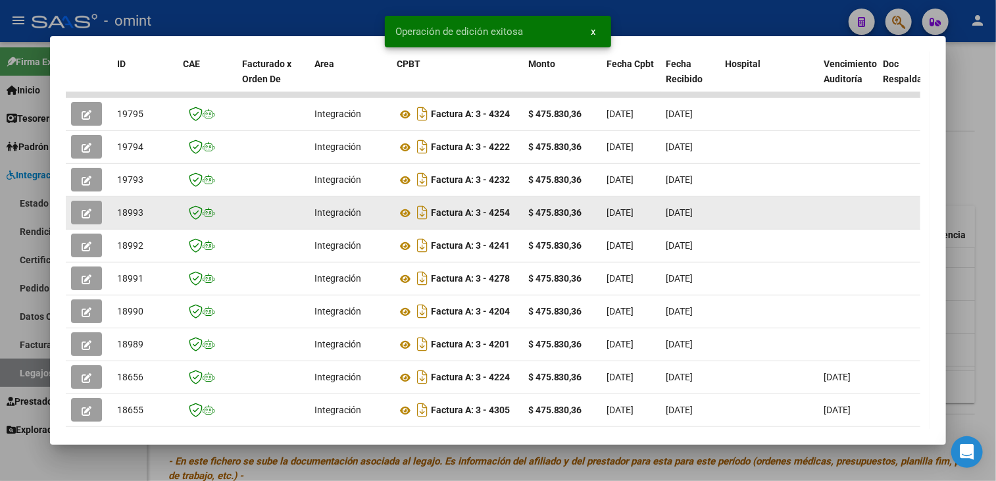
click at [88, 212] on icon "button" at bounding box center [87, 214] width 10 height 10
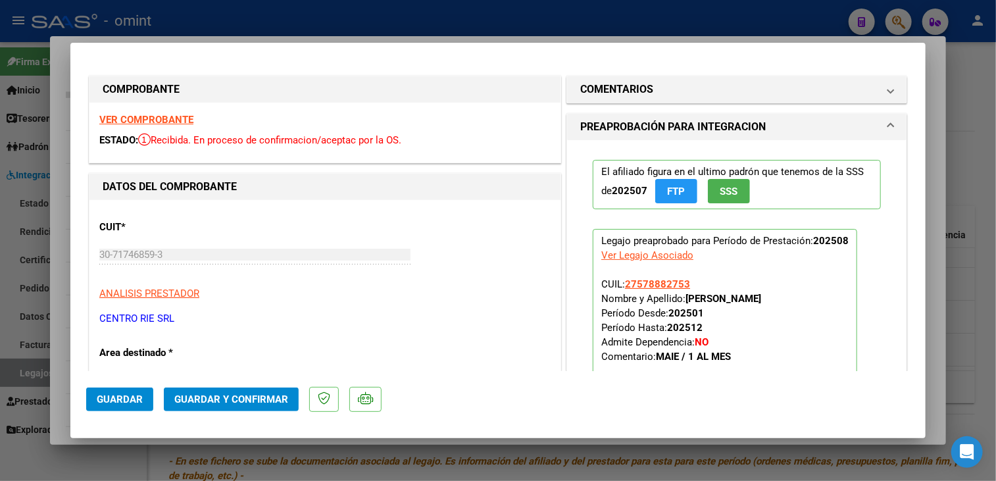
click at [166, 120] on strong "VER COMPROBANTE" at bounding box center [146, 120] width 94 height 12
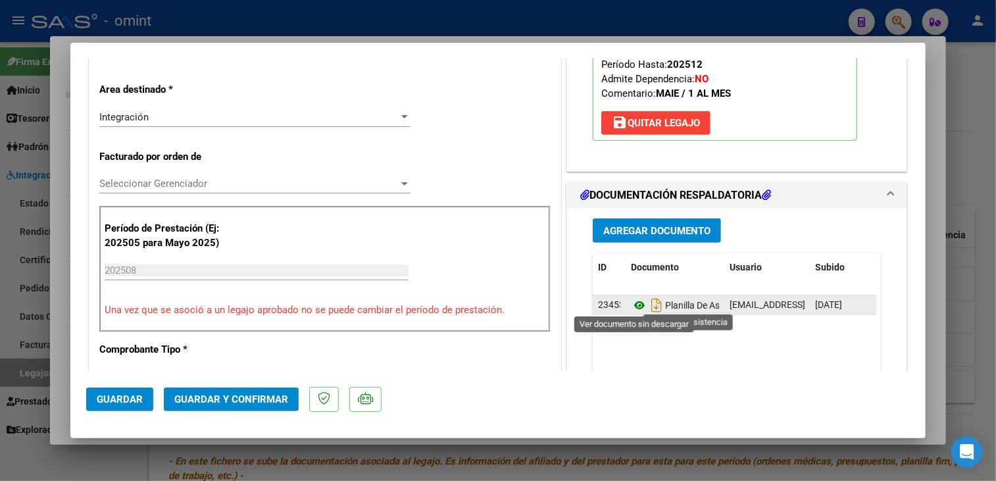
click at [631, 310] on icon at bounding box center [639, 305] width 17 height 16
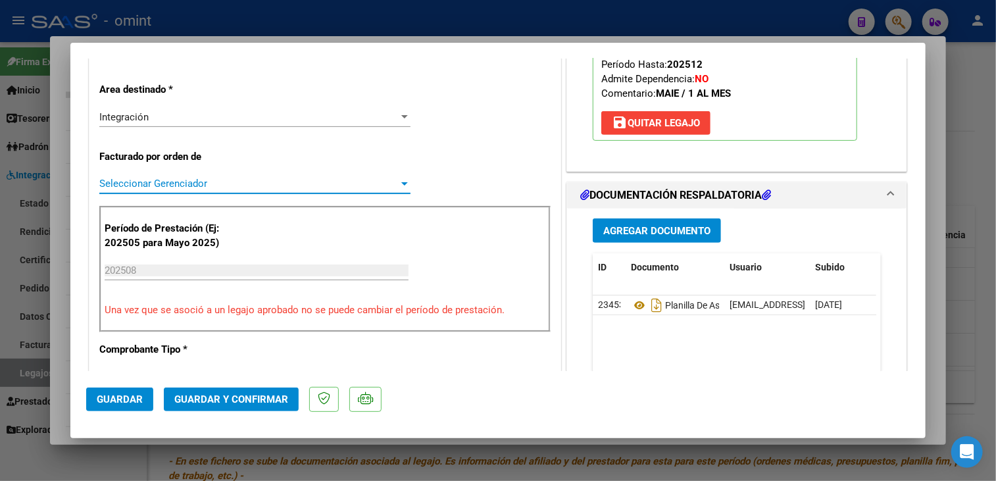
click at [255, 186] on span "Seleccionar Gerenciador" at bounding box center [248, 184] width 299 height 12
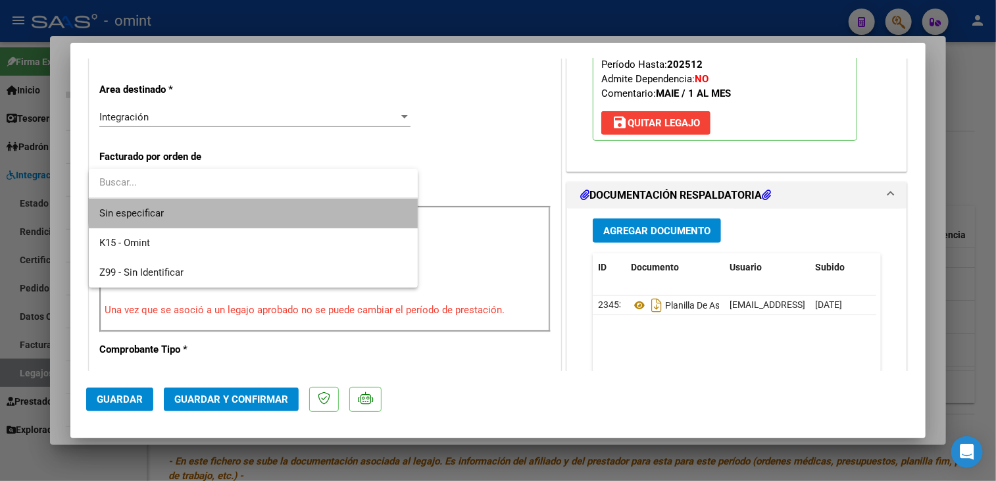
click at [266, 201] on span "Sin especificar" at bounding box center [253, 214] width 308 height 30
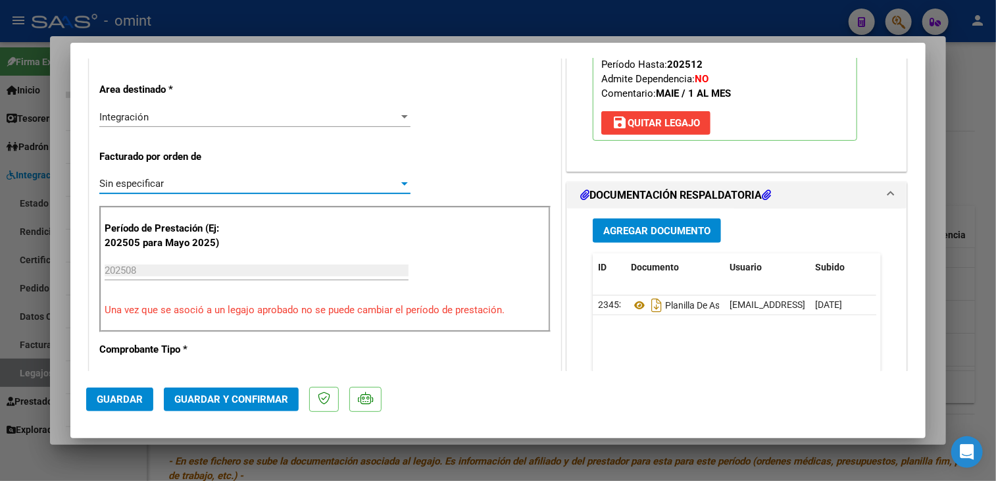
click at [243, 395] on span "Guardar y Confirmar" at bounding box center [231, 399] width 114 height 12
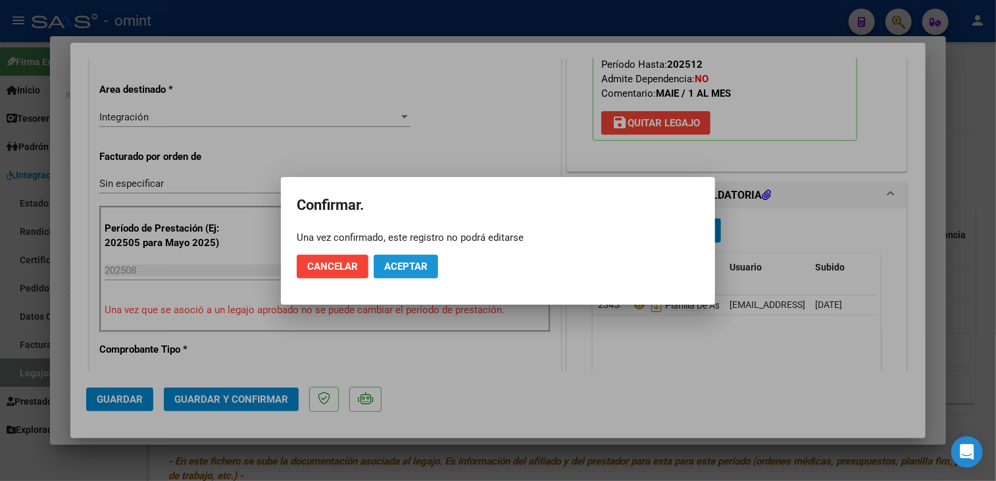
click at [405, 277] on button "Aceptar" at bounding box center [406, 267] width 64 height 24
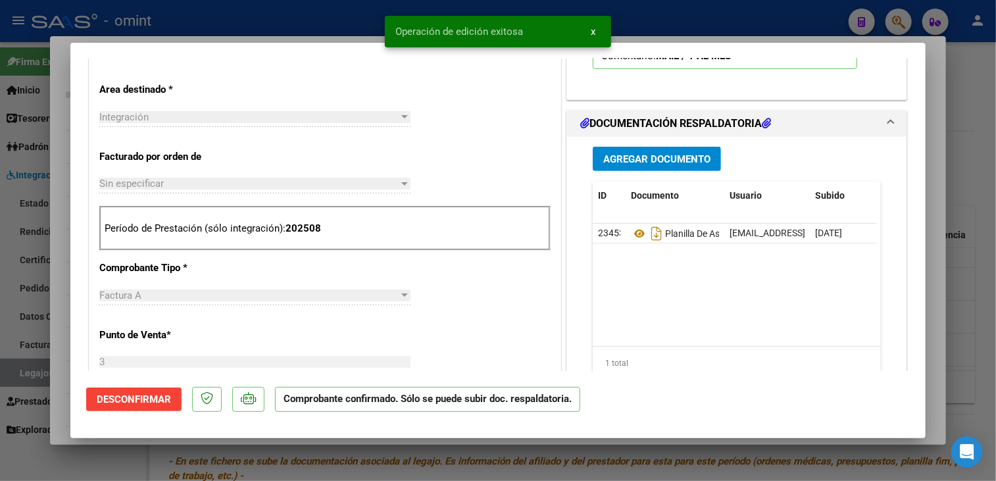
click at [64, 358] on div at bounding box center [498, 240] width 996 height 481
type input "$ 0,00"
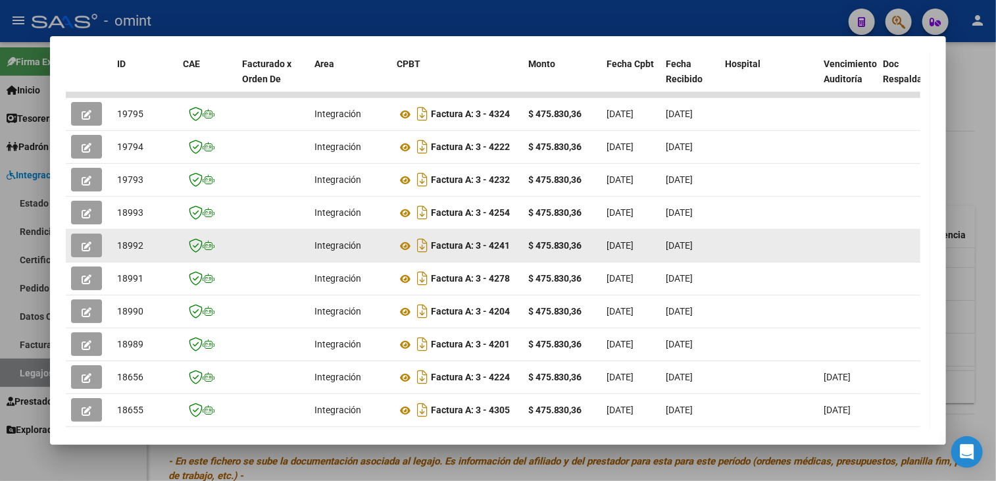
click at [85, 244] on icon "button" at bounding box center [87, 246] width 10 height 10
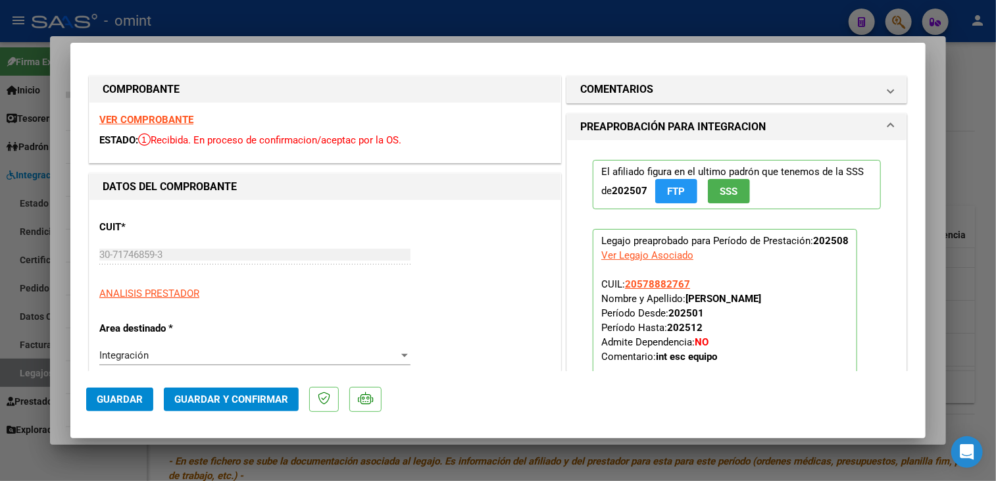
click at [176, 118] on strong "VER COMPROBANTE" at bounding box center [146, 120] width 94 height 12
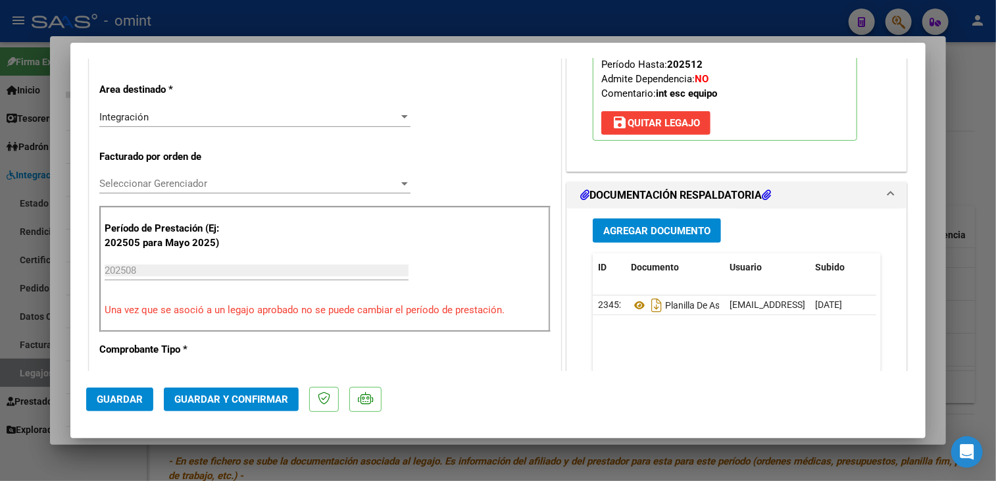
scroll to position [329, 0]
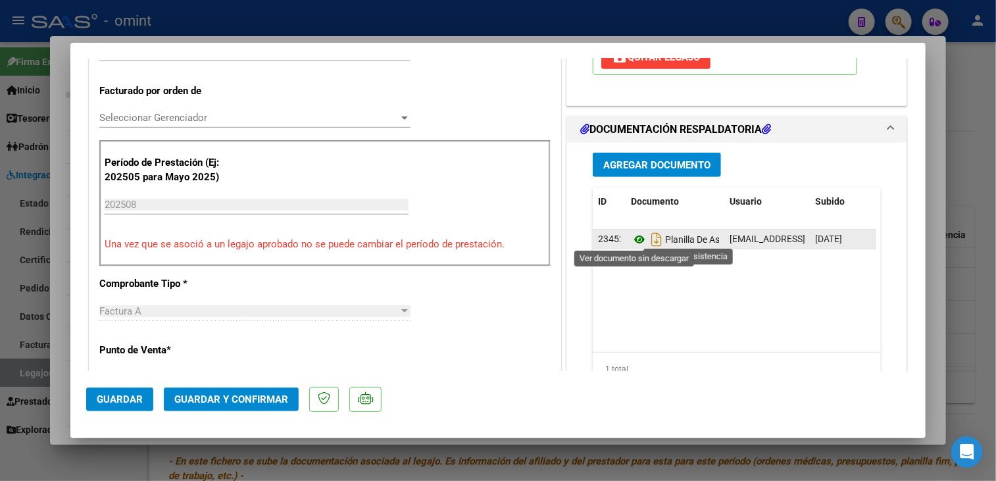
click at [631, 234] on icon at bounding box center [639, 240] width 17 height 16
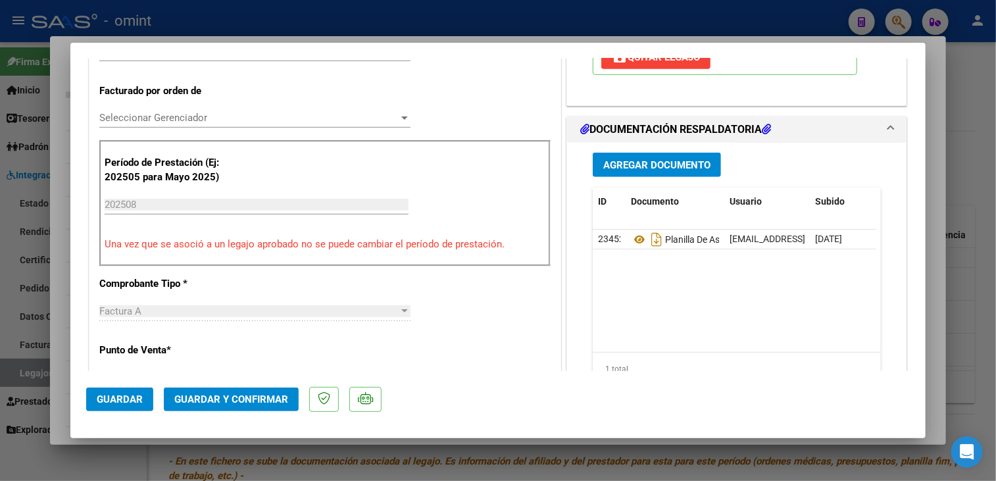
click at [167, 120] on span "Seleccionar Gerenciador" at bounding box center [248, 118] width 299 height 12
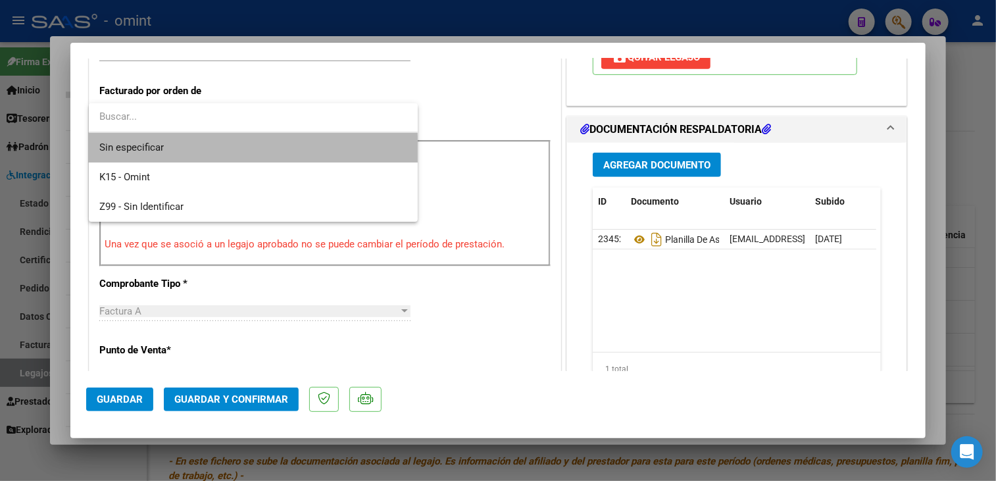
click at [153, 153] on span "Sin especificar" at bounding box center [253, 148] width 308 height 30
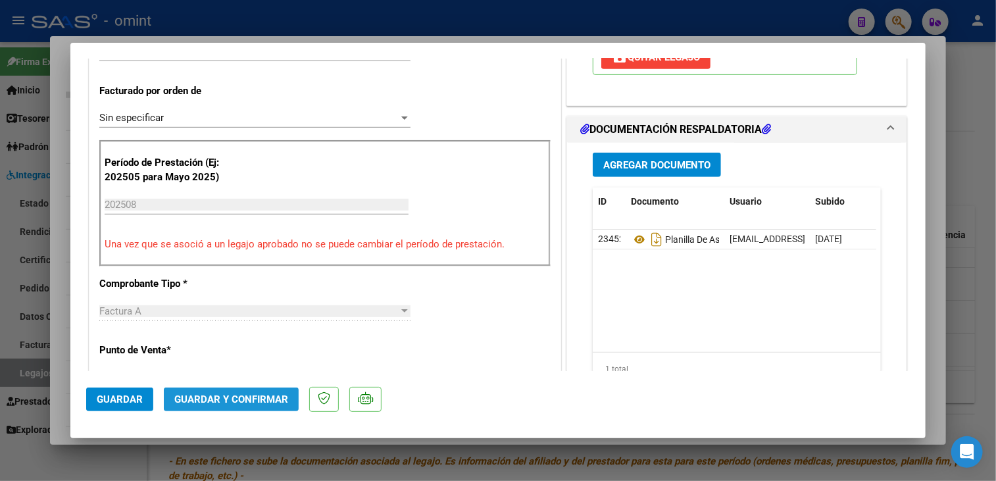
click at [228, 397] on span "Guardar y Confirmar" at bounding box center [231, 399] width 114 height 12
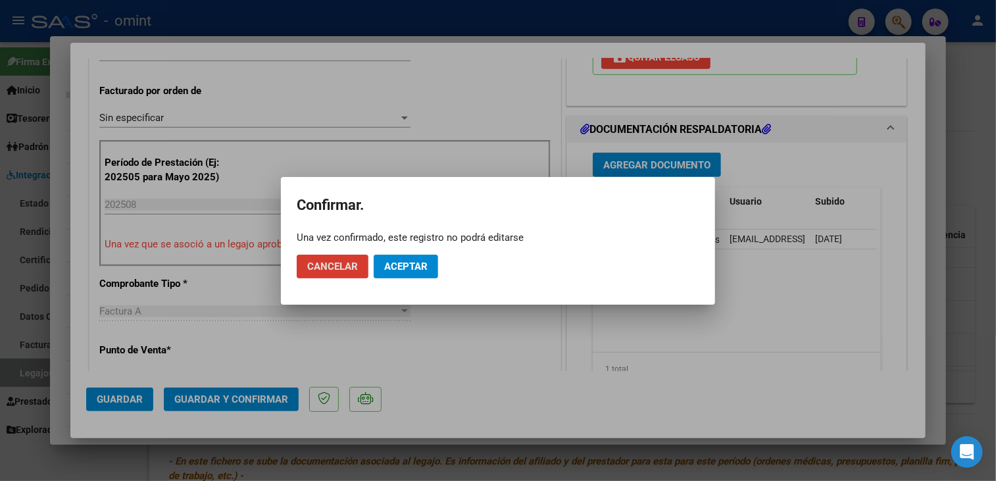
click at [418, 264] on span "Aceptar" at bounding box center [405, 267] width 43 height 12
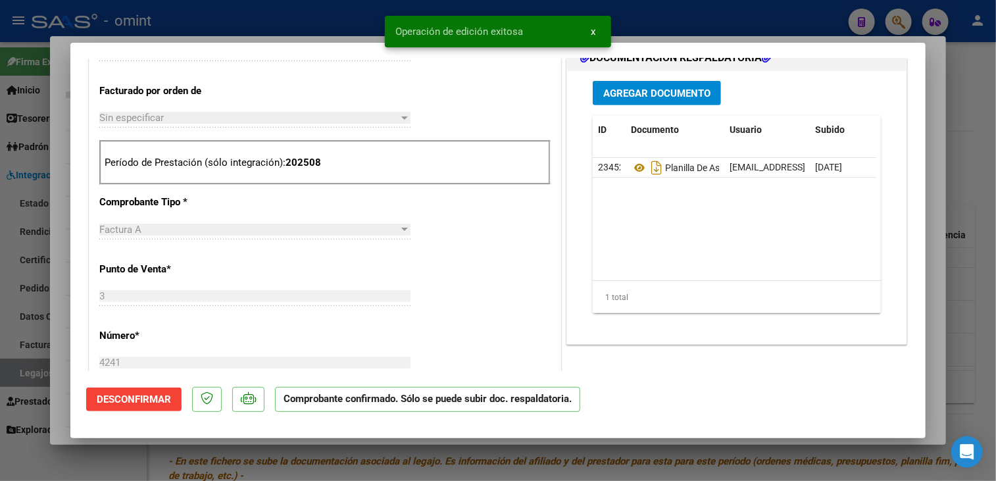
click at [45, 371] on div at bounding box center [498, 240] width 996 height 481
type input "$ 0,00"
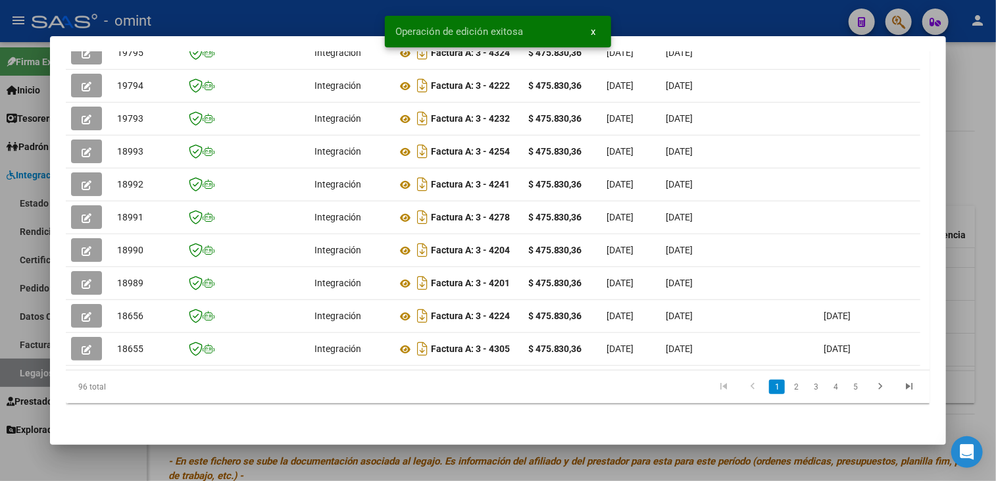
scroll to position [315, 0]
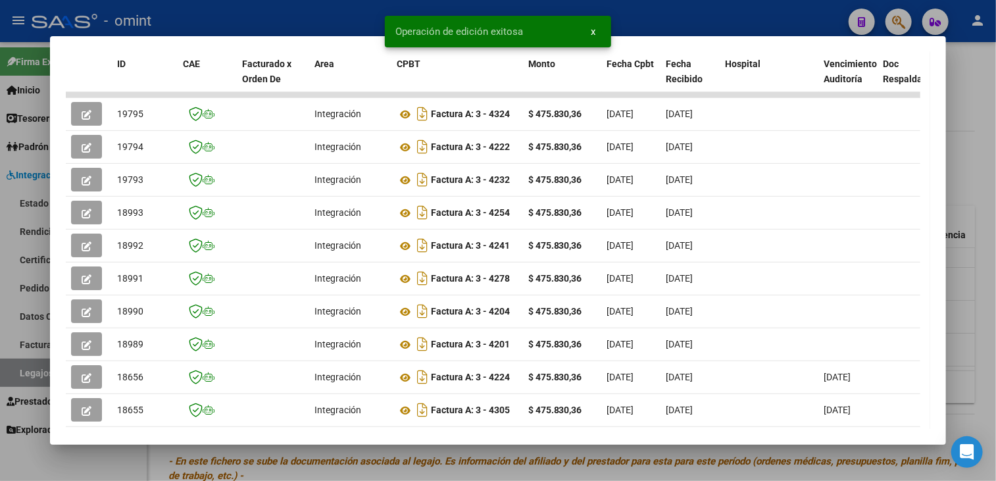
click at [335, 476] on div at bounding box center [498, 240] width 996 height 481
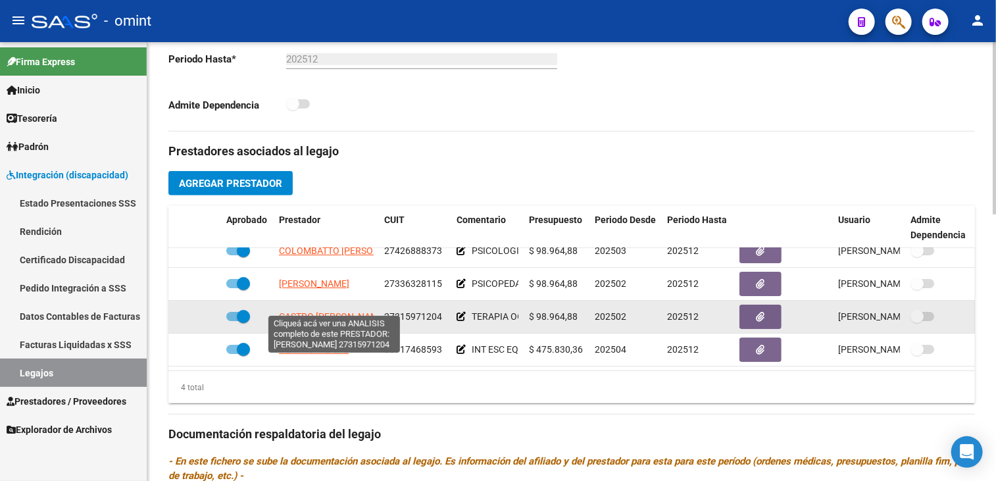
click at [326, 311] on span "CASTRO SABRINA GISELE" at bounding box center [332, 316] width 107 height 11
type textarea "27315971204"
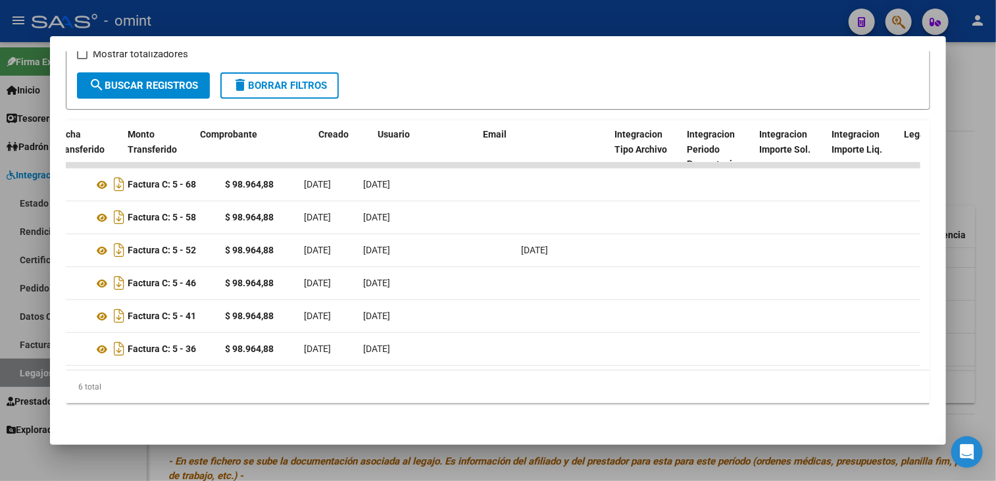
scroll to position [0, 0]
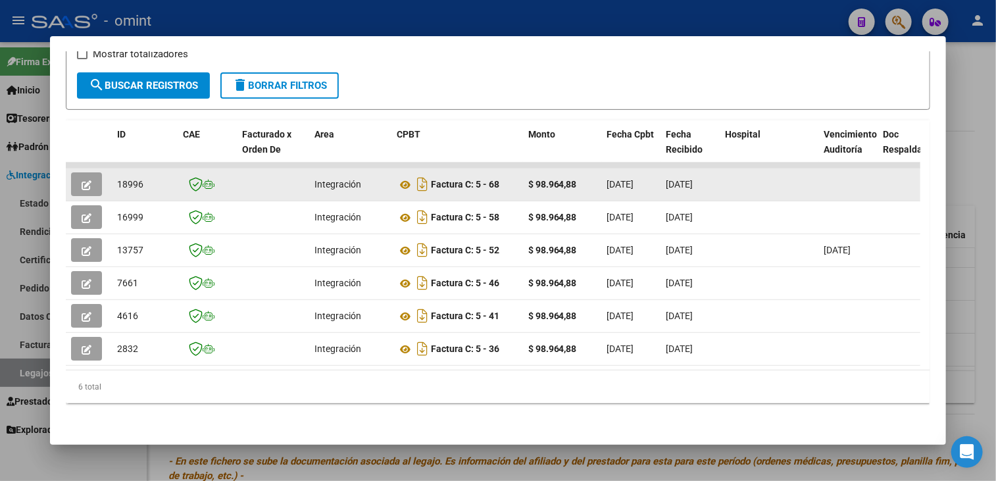
click at [86, 180] on icon "button" at bounding box center [87, 185] width 10 height 10
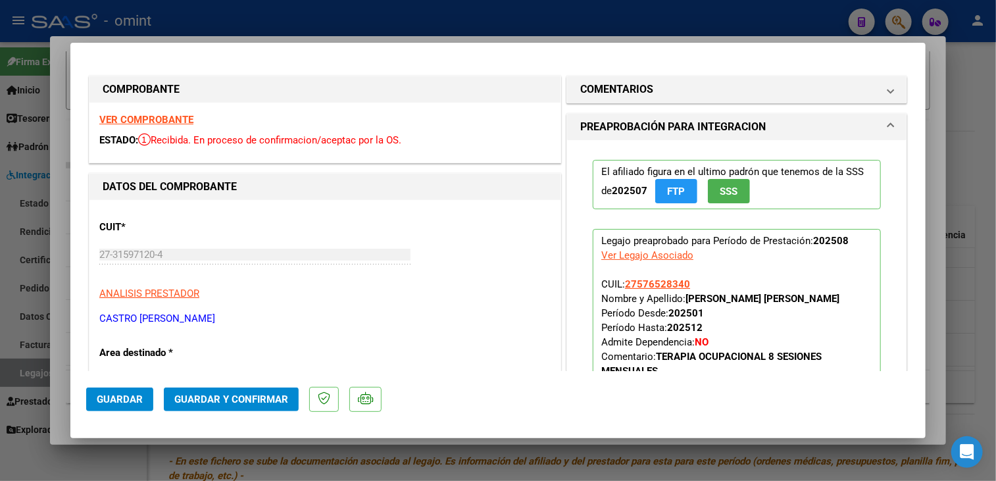
click at [175, 113] on div "VER COMPROBANTE ESTADO: Recibida. En proceso de confirmacion/aceptac por la OS." at bounding box center [324, 133] width 471 height 60
click at [170, 121] on strong "VER COMPROBANTE" at bounding box center [146, 120] width 94 height 12
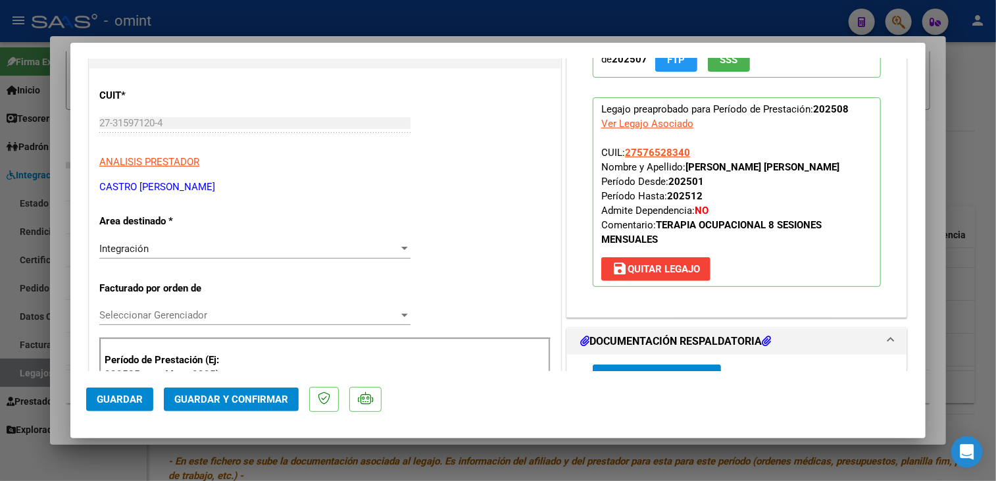
scroll to position [395, 0]
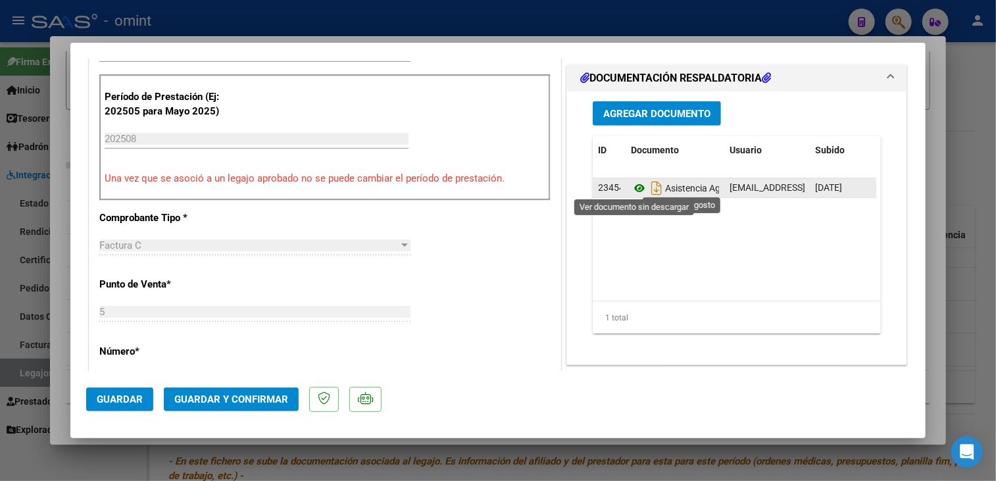
click at [632, 180] on icon at bounding box center [639, 188] width 17 height 16
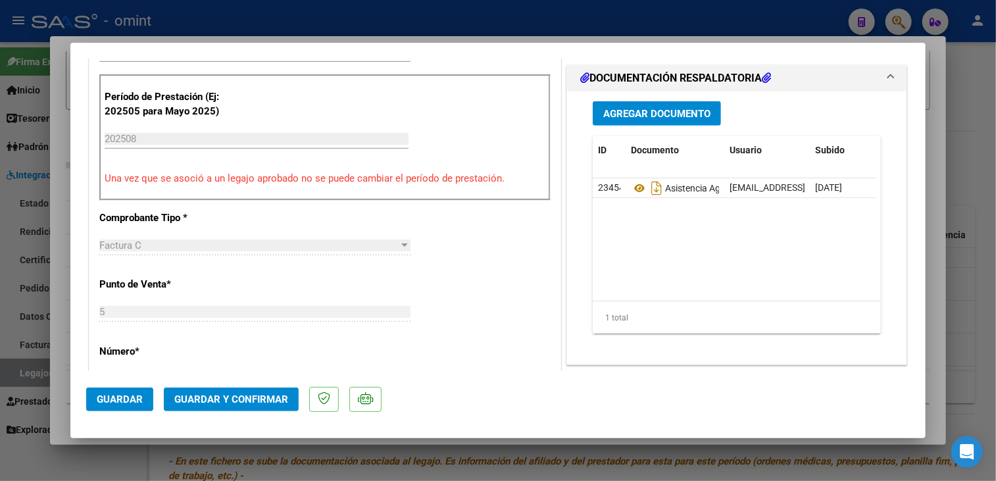
click at [247, 304] on div "5 Ingresar el Nro." at bounding box center [254, 312] width 311 height 20
click at [265, 125] on div "Período de Prestación (Ej: 202505 para Mayo 2025) 202508 Ingrese el Período de …" at bounding box center [324, 137] width 451 height 126
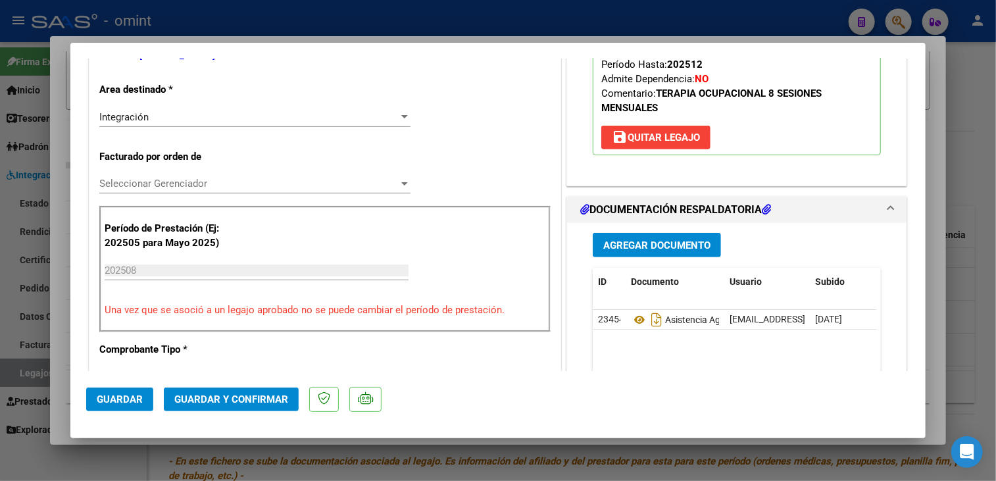
click at [278, 182] on span "Seleccionar Gerenciador" at bounding box center [248, 184] width 299 height 12
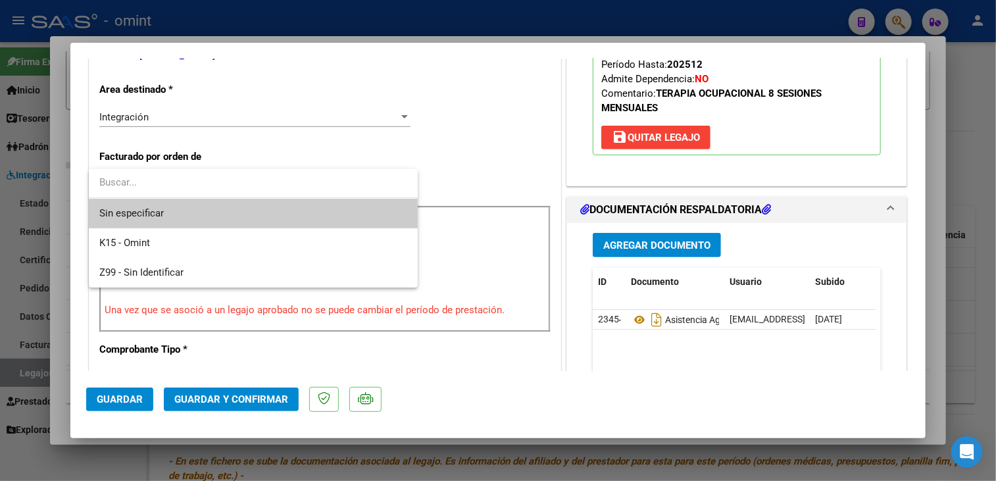
click at [264, 219] on span "Sin especificar" at bounding box center [253, 214] width 308 height 30
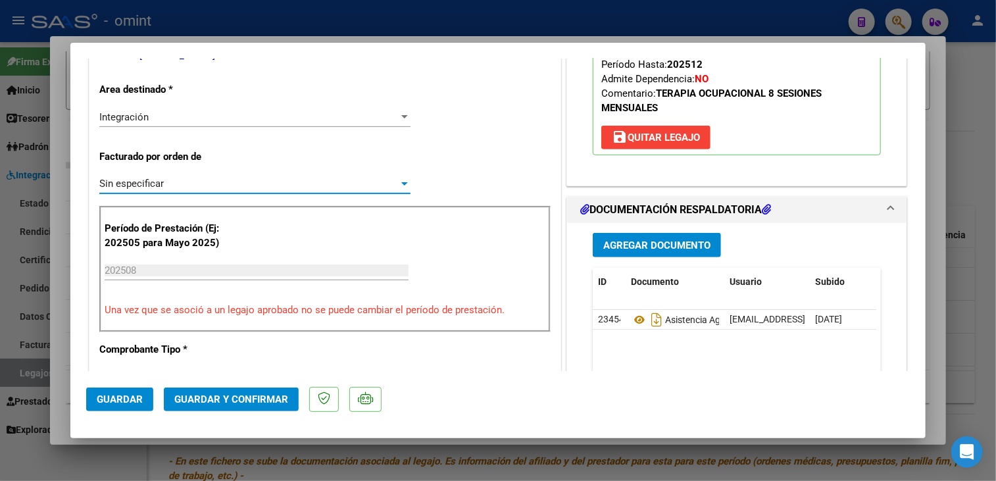
click at [261, 399] on span "Guardar y Confirmar" at bounding box center [231, 399] width 114 height 12
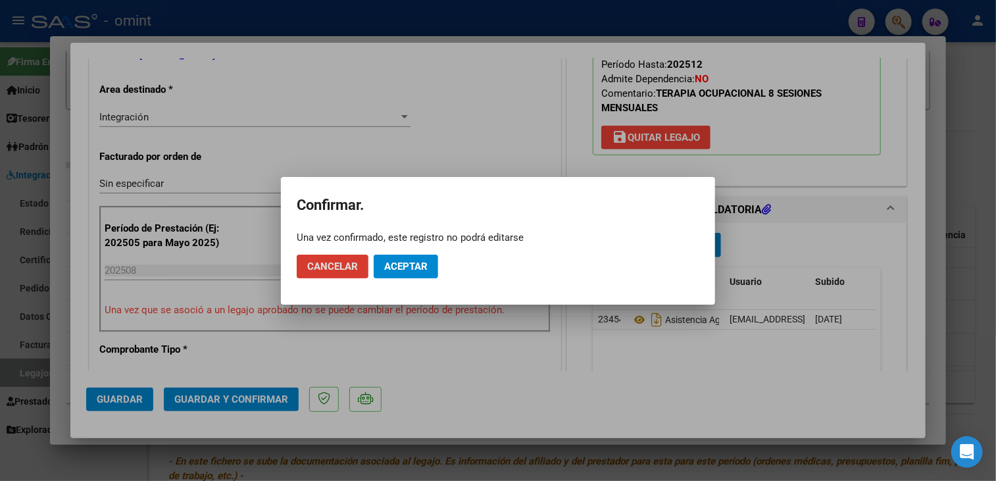
click at [418, 267] on span "Aceptar" at bounding box center [405, 267] width 43 height 12
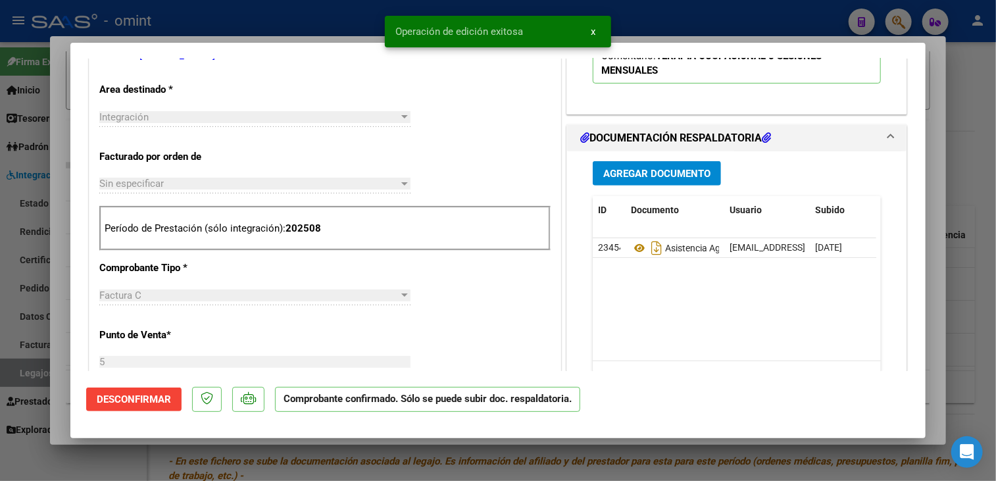
click at [56, 347] on div at bounding box center [498, 240] width 996 height 481
type input "$ 0,00"
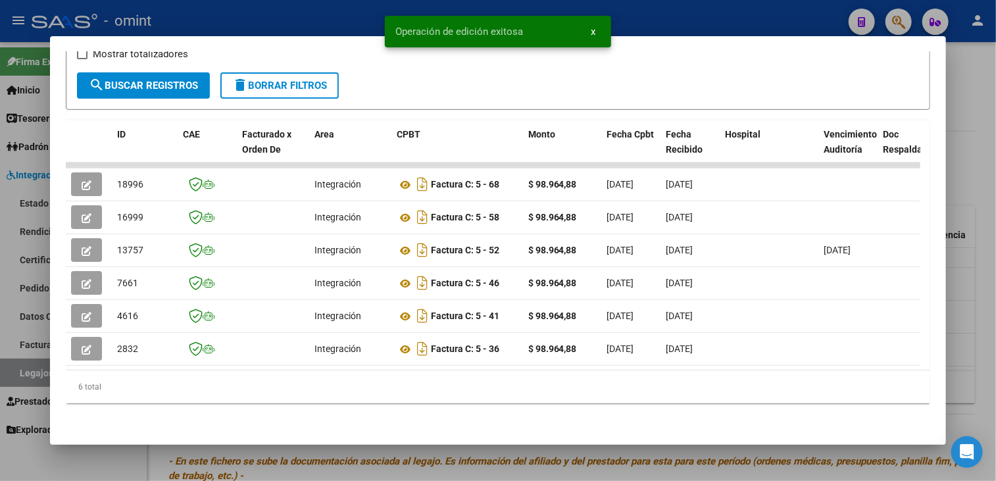
click at [345, 460] on div at bounding box center [498, 240] width 996 height 481
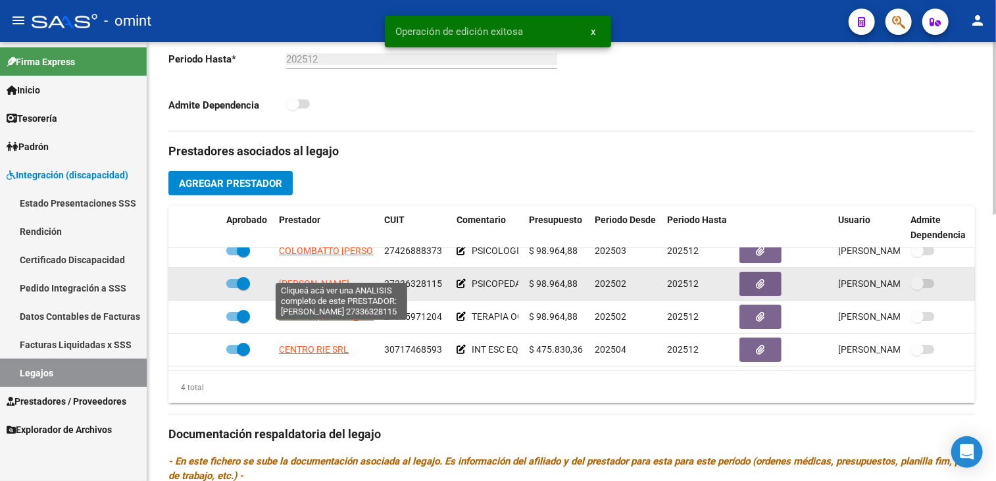
click at [335, 278] on span "ALBORNOZ NANCY BETSABE" at bounding box center [314, 283] width 70 height 11
type textarea "27336328115"
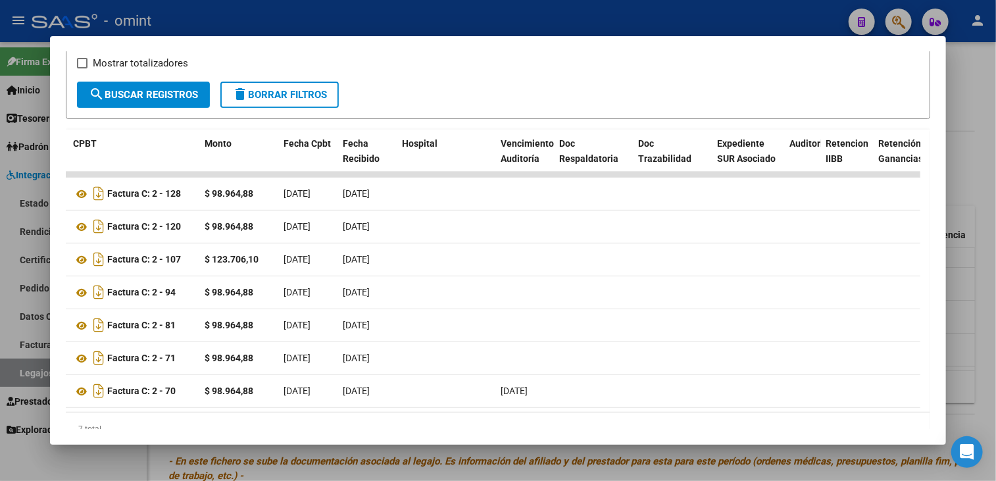
scroll to position [0, 0]
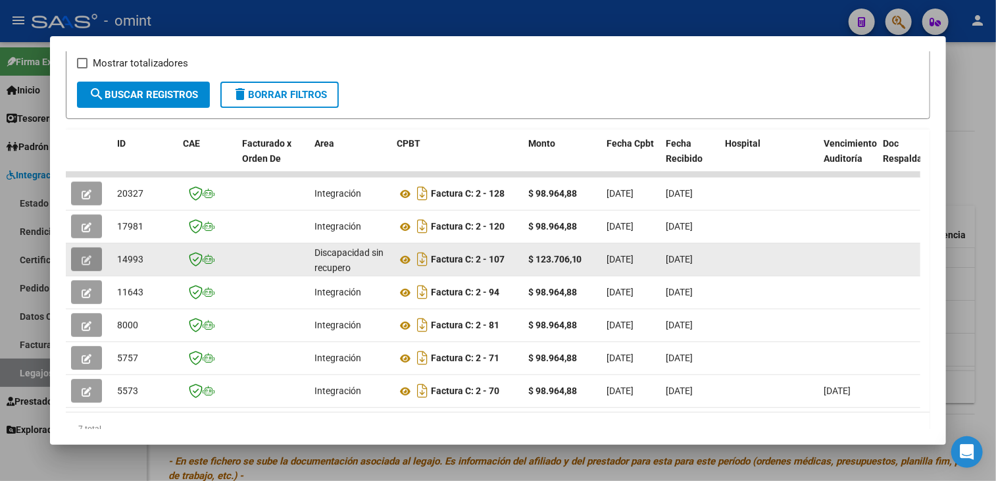
click at [91, 261] on icon "button" at bounding box center [87, 260] width 10 height 10
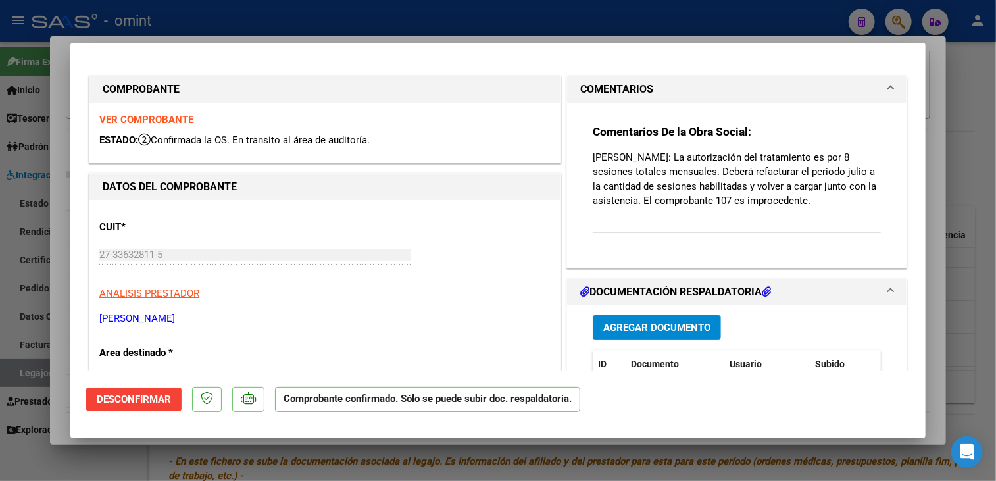
click at [54, 343] on div at bounding box center [498, 240] width 996 height 481
type input "$ 0,00"
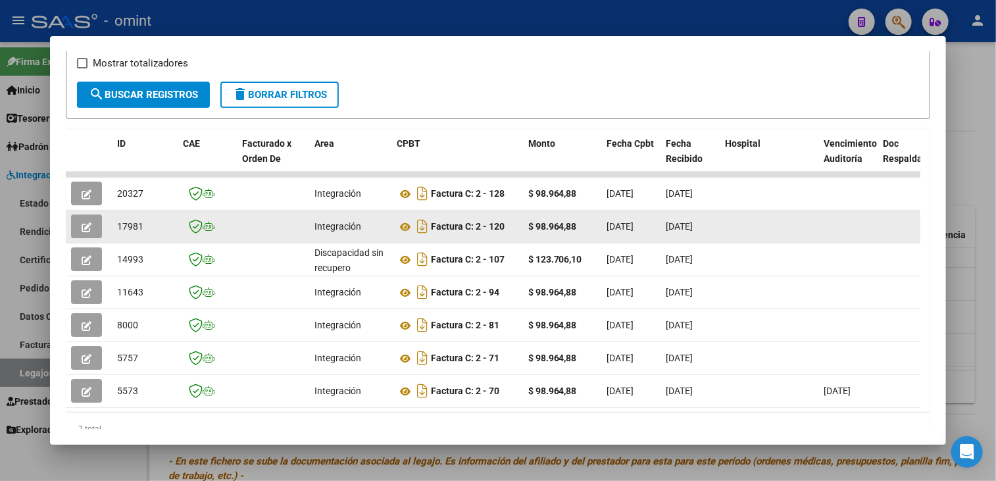
click at [98, 218] on button "button" at bounding box center [86, 226] width 31 height 24
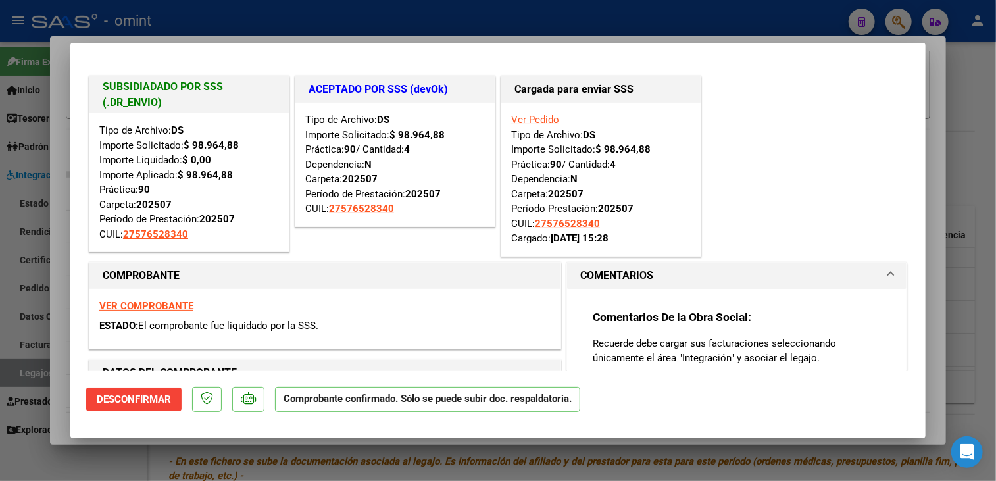
click at [64, 243] on div at bounding box center [498, 240] width 996 height 481
type input "$ 0,00"
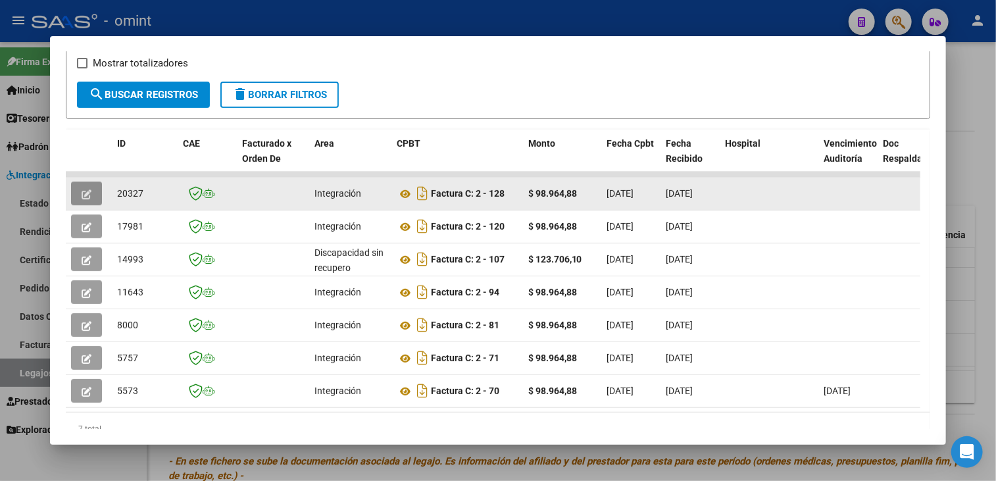
click at [82, 189] on icon "button" at bounding box center [87, 194] width 10 height 10
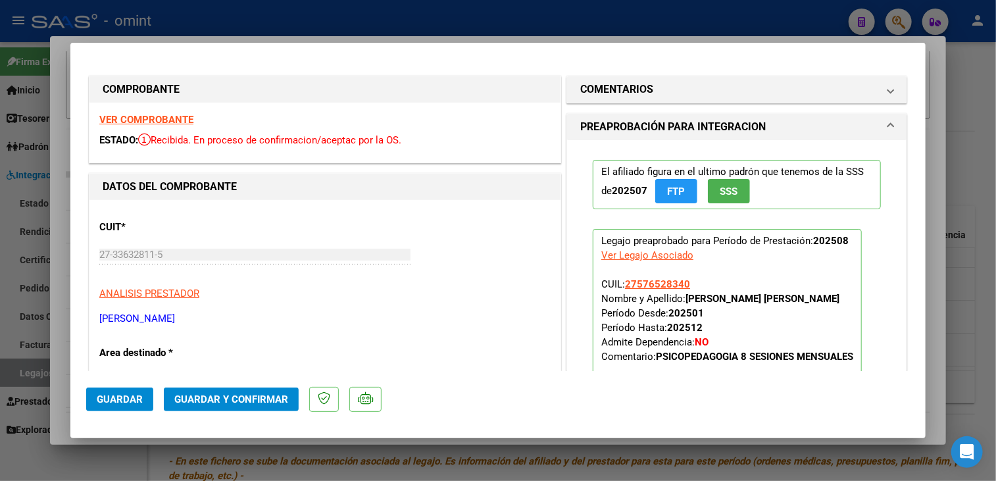
click at [178, 116] on strong "VER COMPROBANTE" at bounding box center [146, 120] width 94 height 12
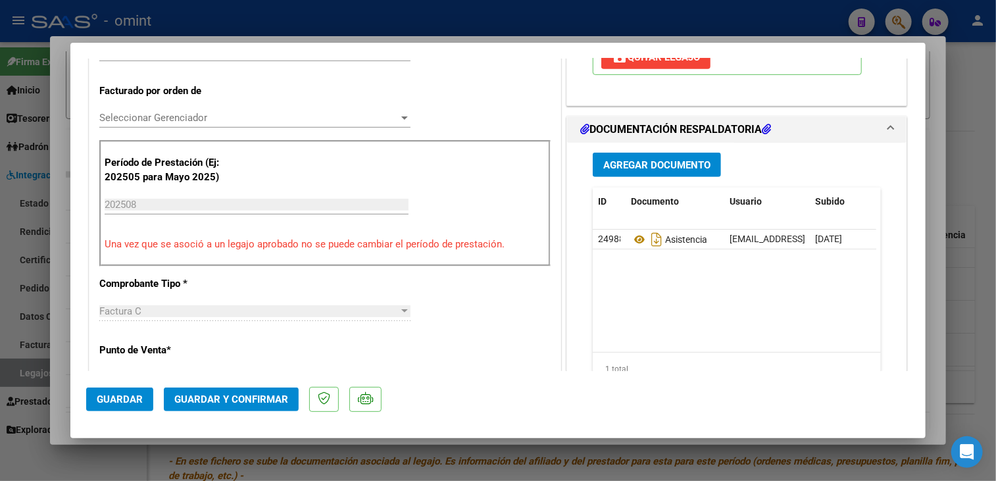
scroll to position [395, 0]
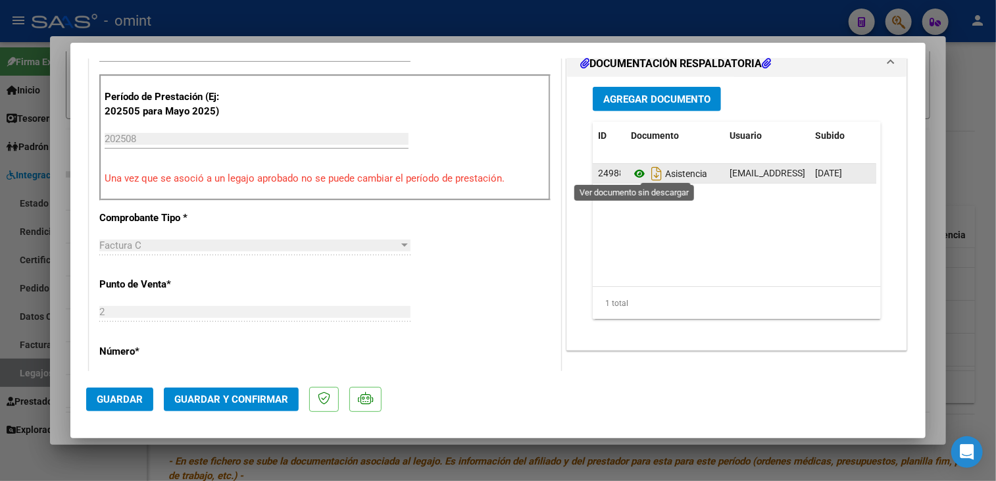
click at [631, 169] on icon at bounding box center [639, 174] width 17 height 16
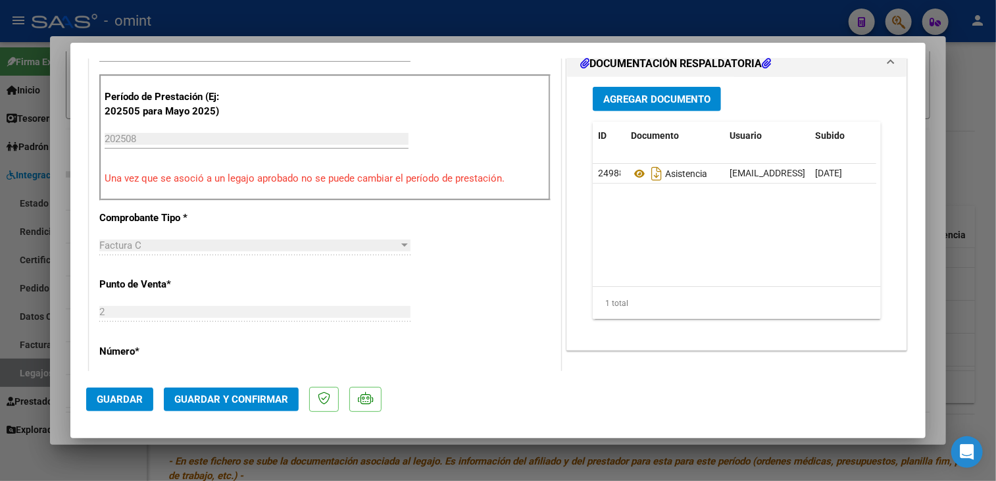
scroll to position [197, 0]
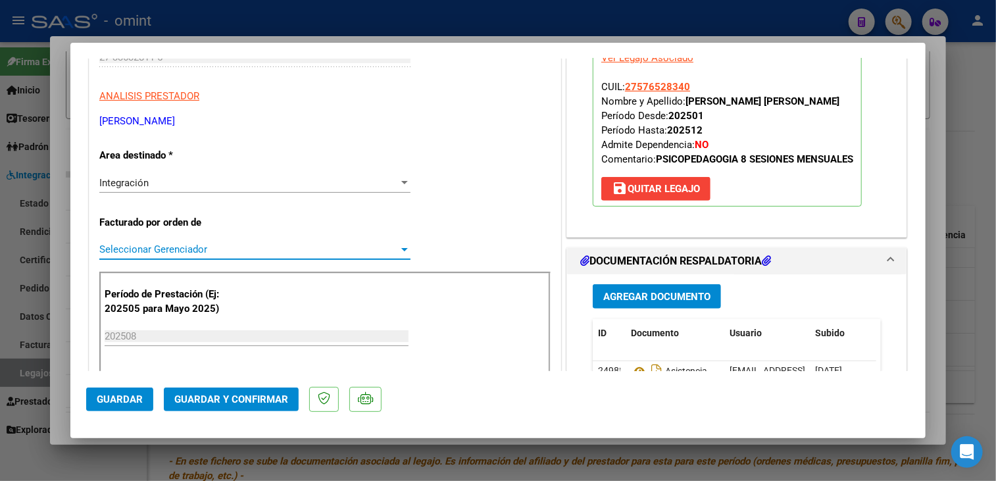
click at [220, 253] on span "Seleccionar Gerenciador" at bounding box center [248, 249] width 299 height 12
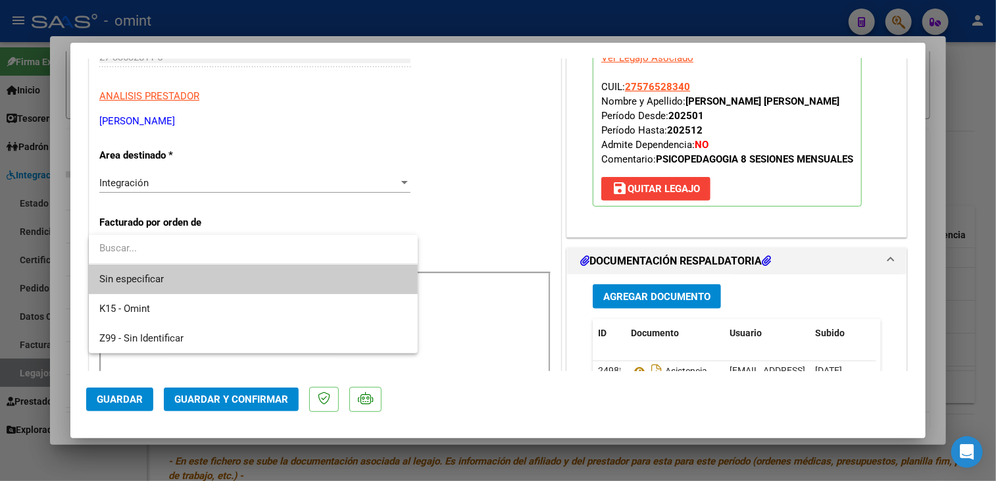
click at [218, 272] on span "Sin especificar" at bounding box center [253, 279] width 308 height 30
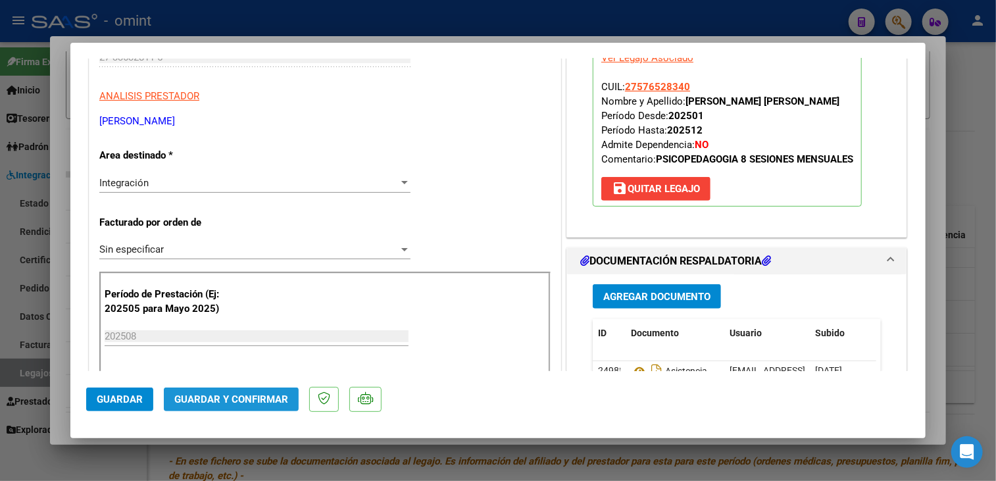
click at [245, 395] on span "Guardar y Confirmar" at bounding box center [231, 399] width 114 height 12
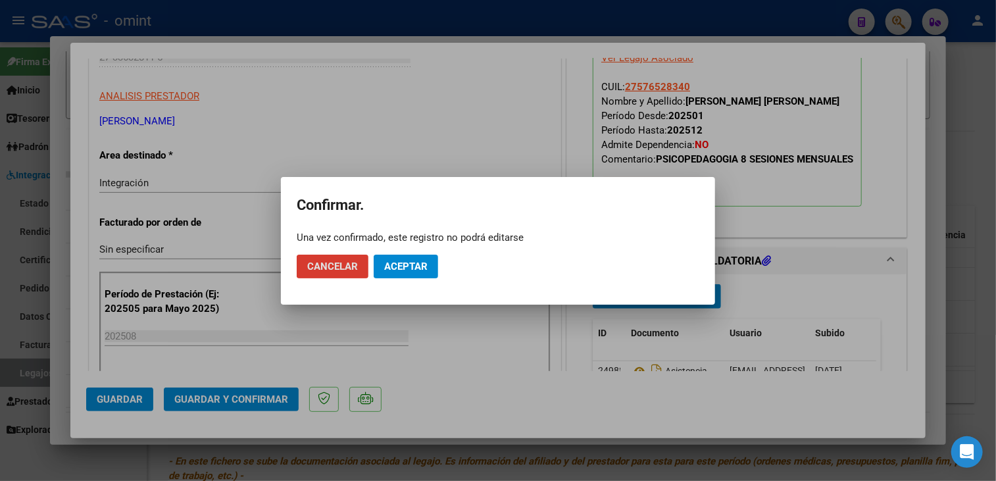
click at [394, 261] on span "Aceptar" at bounding box center [405, 267] width 43 height 12
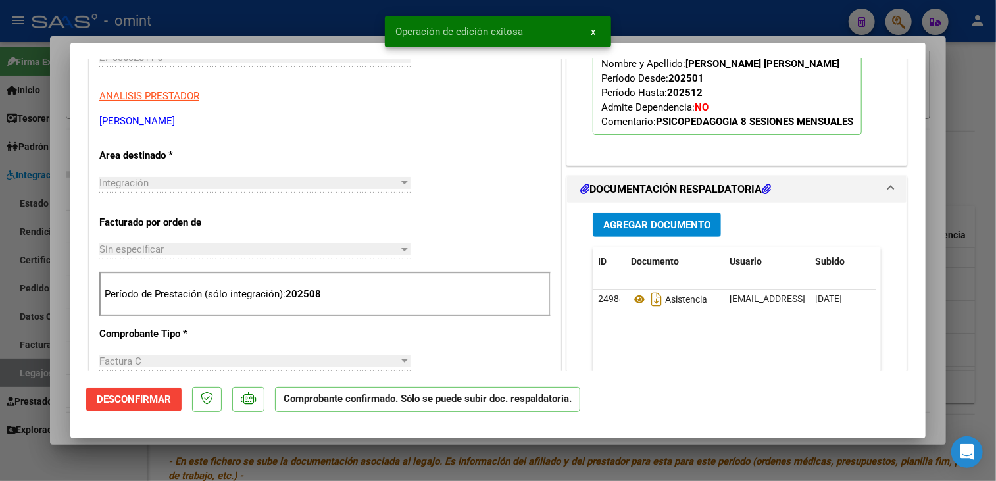
click at [53, 394] on div at bounding box center [498, 240] width 996 height 481
type input "$ 0,00"
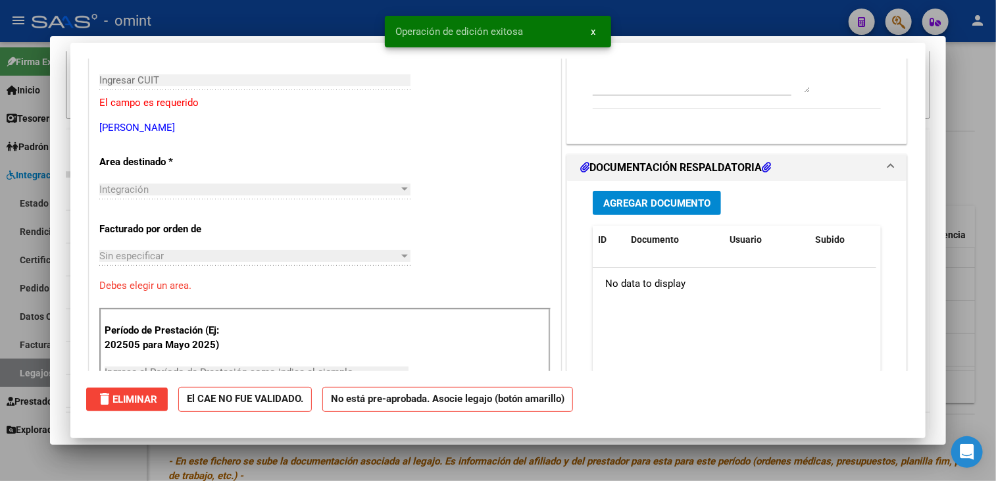
scroll to position [220, 0]
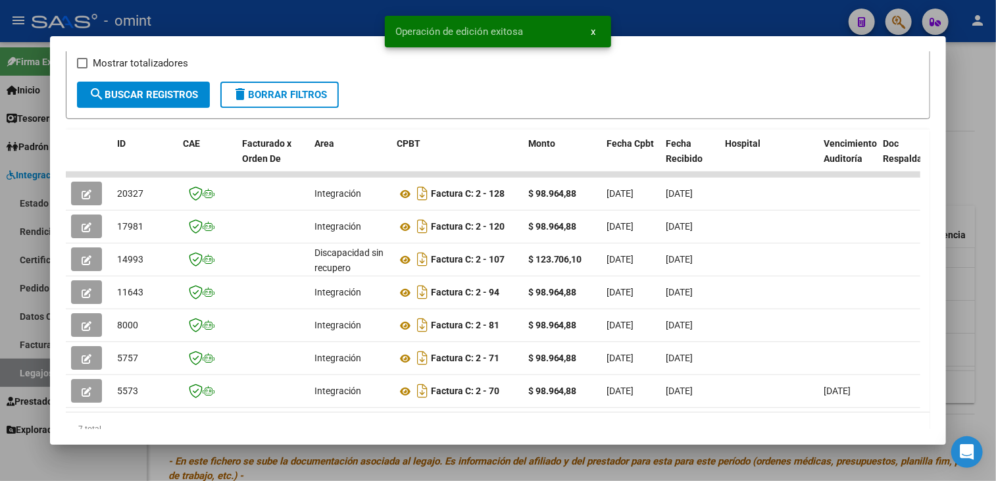
click at [20, 376] on div at bounding box center [498, 240] width 996 height 481
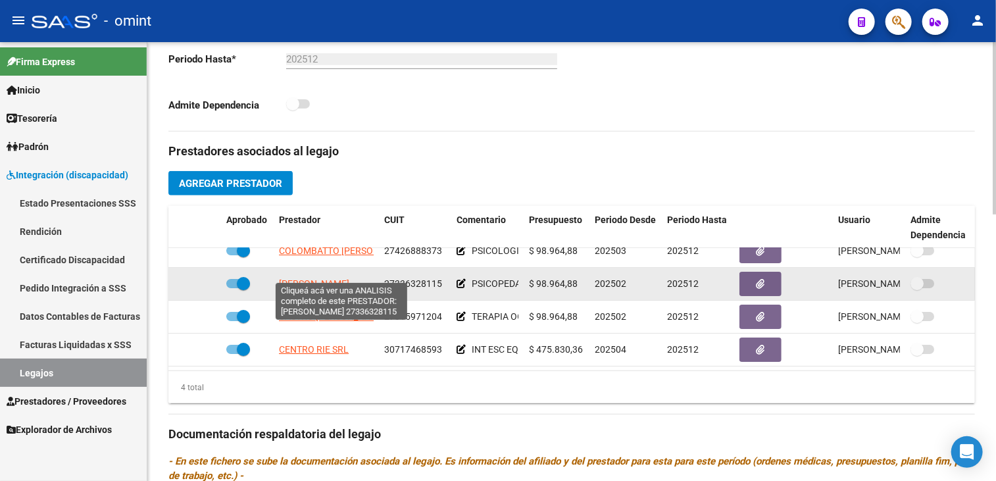
click at [349, 278] on span "ALBORNOZ NANCY BETSABE" at bounding box center [314, 283] width 70 height 11
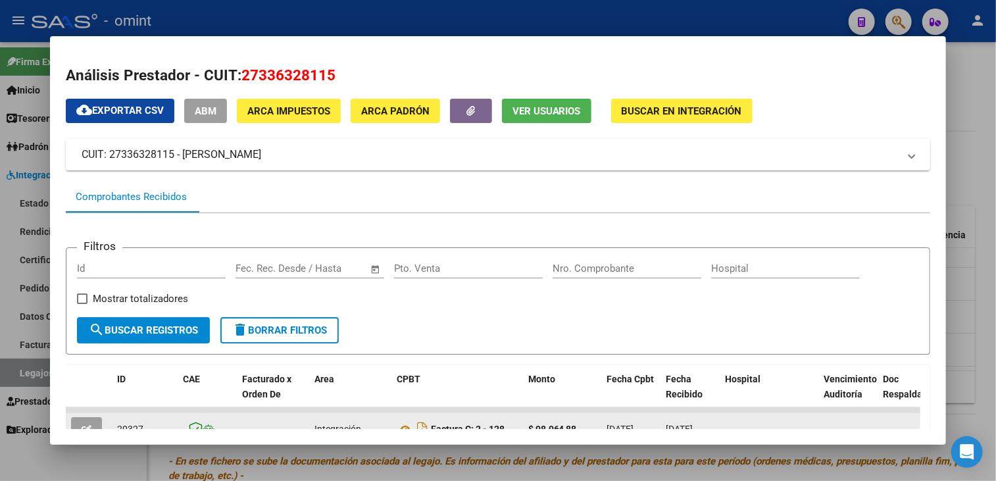
scroll to position [132, 0]
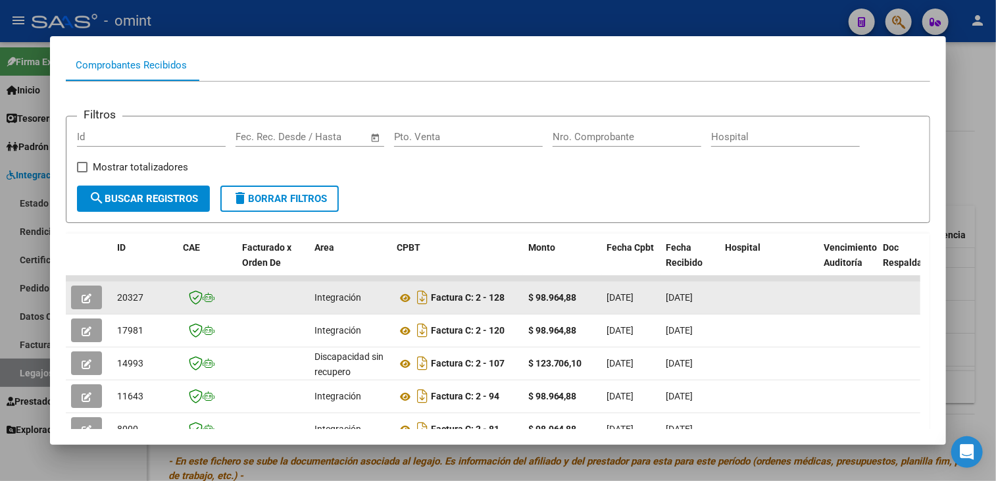
click at [74, 293] on button "button" at bounding box center [86, 298] width 31 height 24
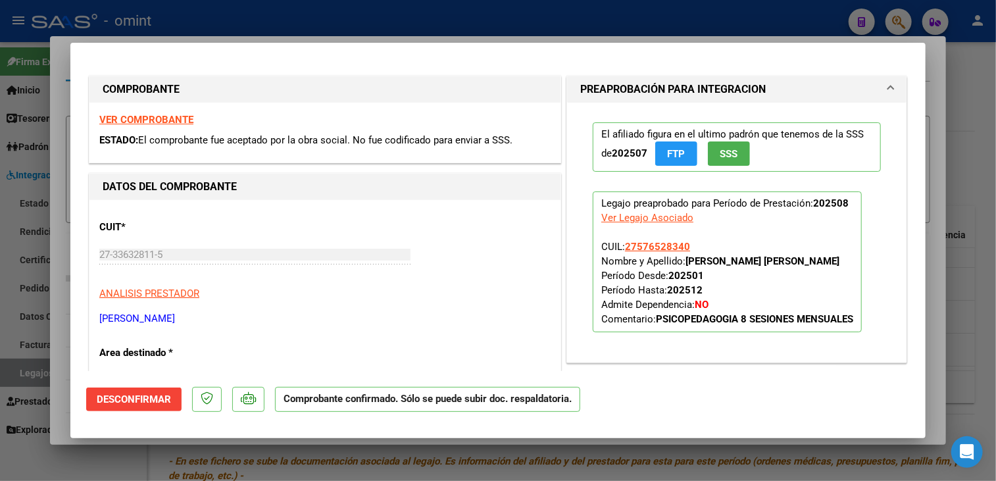
click at [45, 303] on div at bounding box center [498, 240] width 996 height 481
type input "$ 0,00"
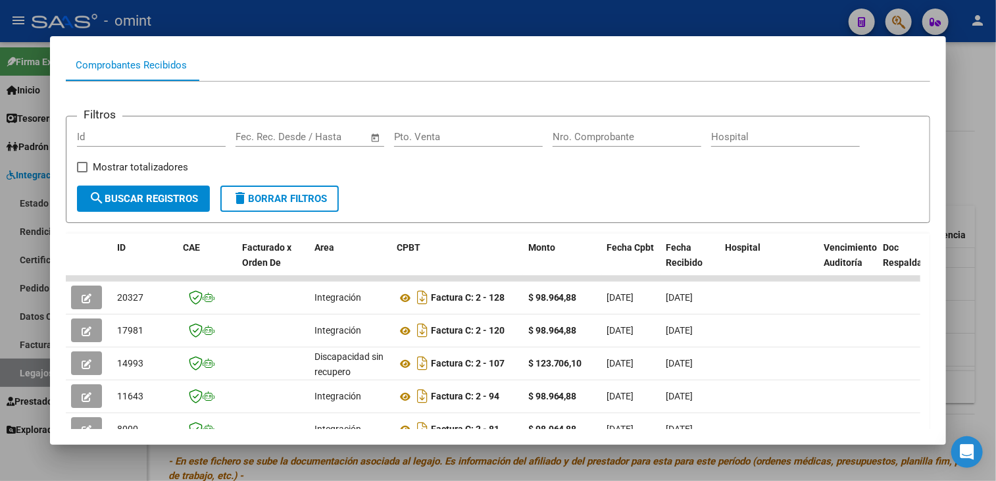
click at [32, 298] on div at bounding box center [498, 240] width 996 height 481
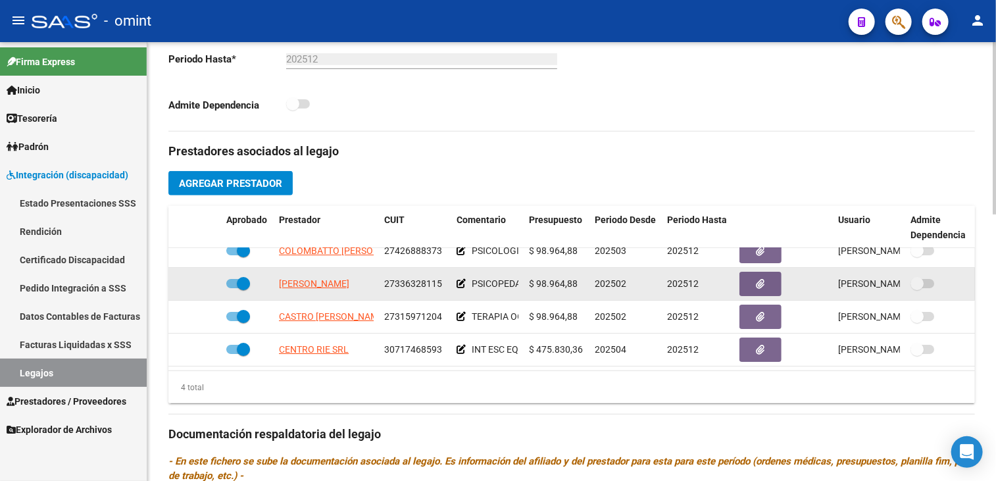
scroll to position [0, 0]
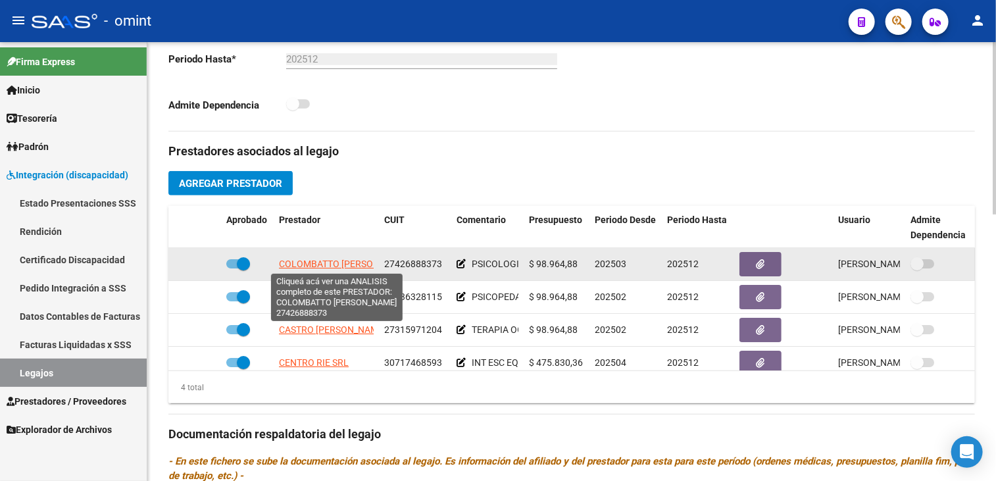
click at [332, 265] on span "COLOMBATTO AIXA MICOL" at bounding box center [345, 264] width 133 height 11
type textarea "27426888373"
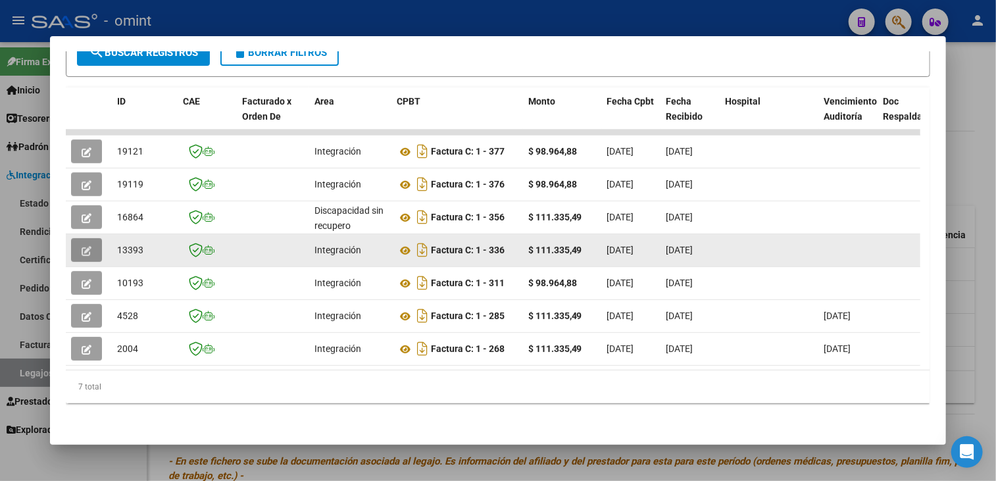
click at [90, 246] on icon "button" at bounding box center [87, 251] width 10 height 10
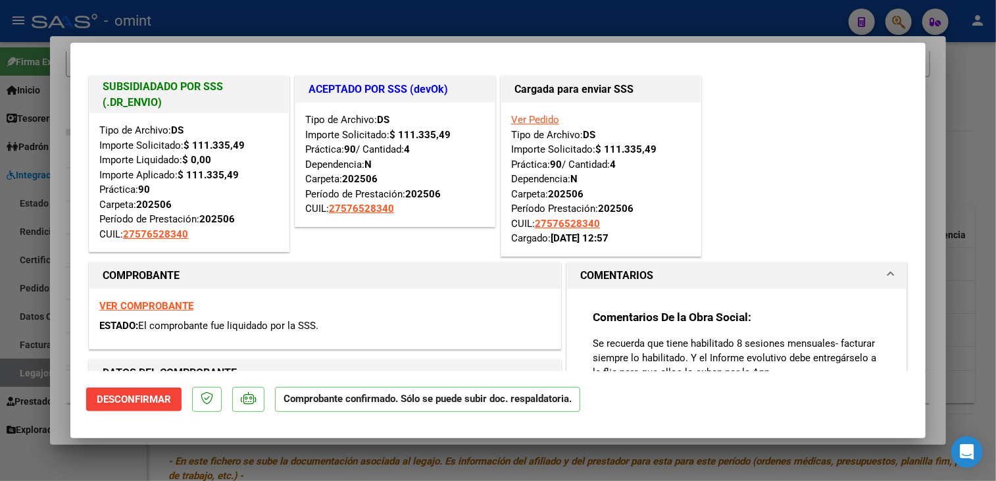
click at [63, 253] on div at bounding box center [498, 240] width 996 height 481
type input "$ 0,00"
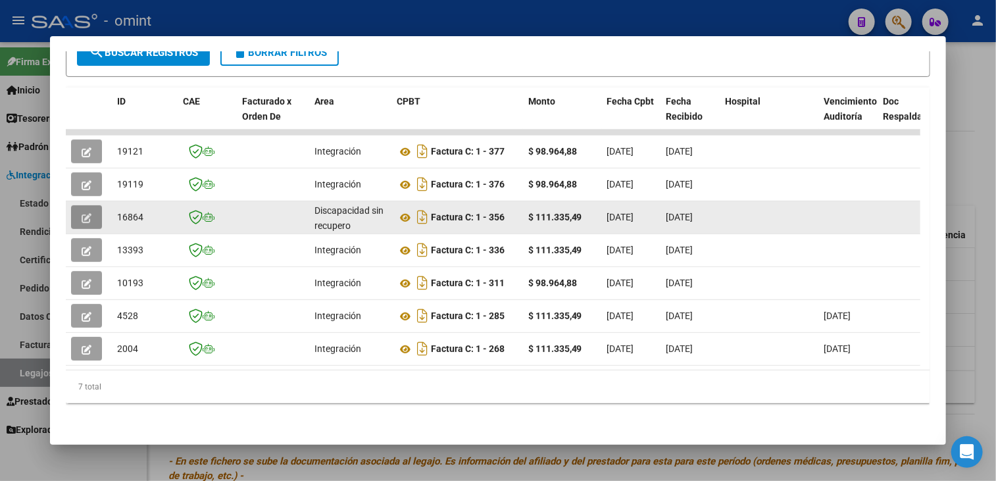
click at [74, 205] on button "button" at bounding box center [86, 217] width 31 height 24
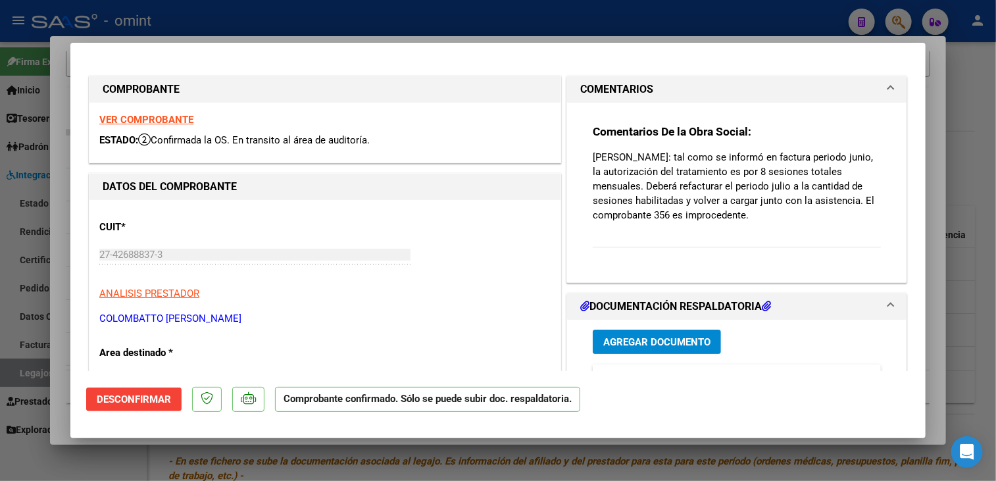
click at [55, 218] on div at bounding box center [498, 240] width 996 height 481
type input "$ 0,00"
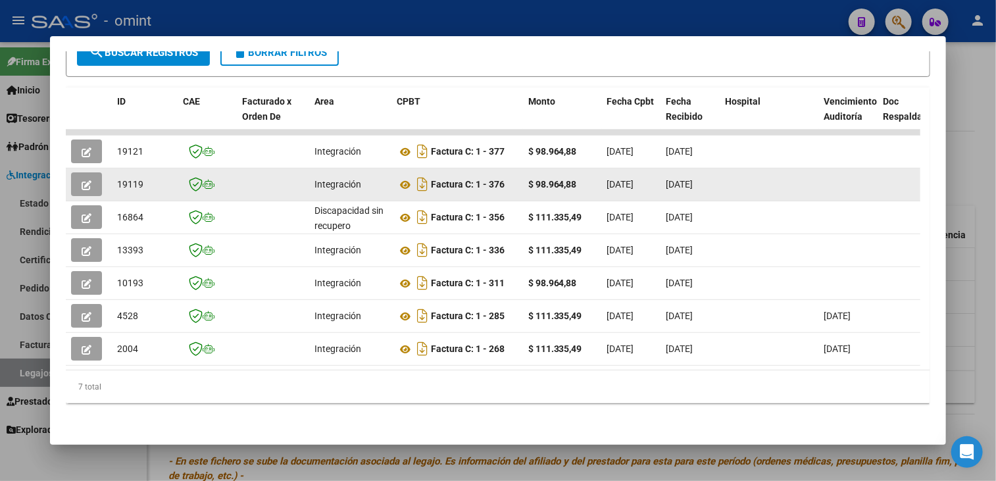
click at [98, 184] on button "button" at bounding box center [86, 184] width 31 height 24
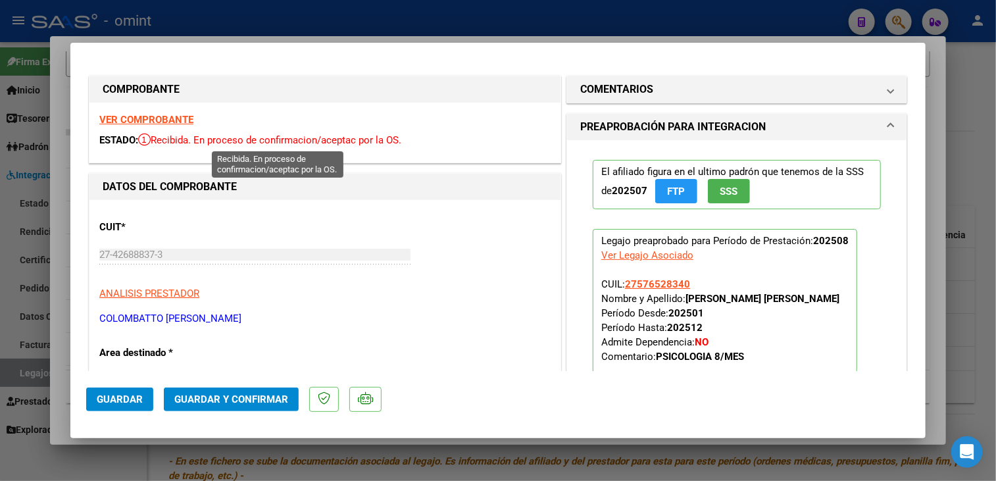
click at [178, 115] on strong "VER COMPROBANTE" at bounding box center [146, 120] width 94 height 12
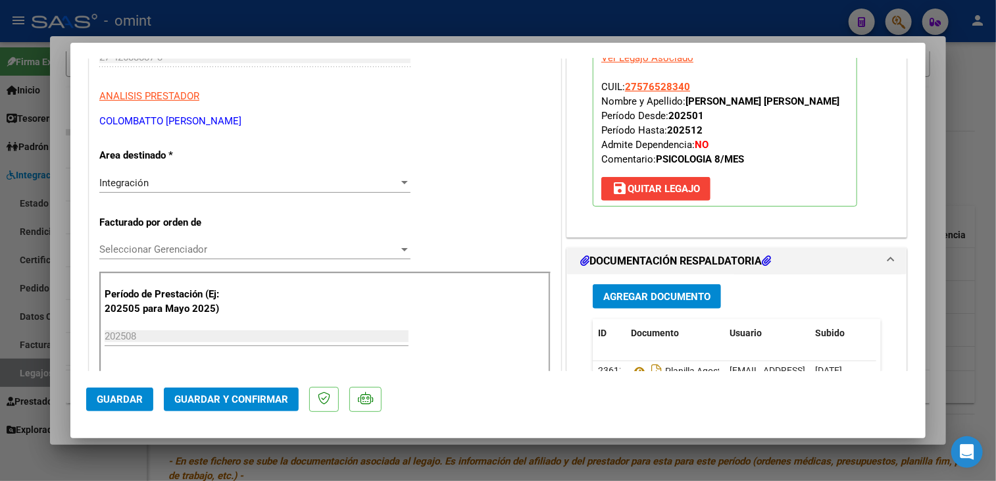
scroll to position [329, 0]
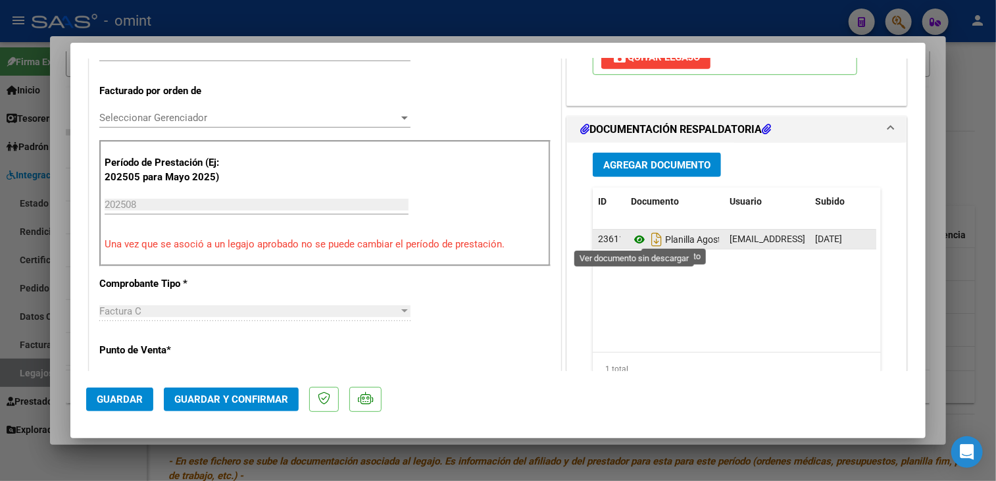
click at [632, 232] on icon at bounding box center [639, 240] width 17 height 16
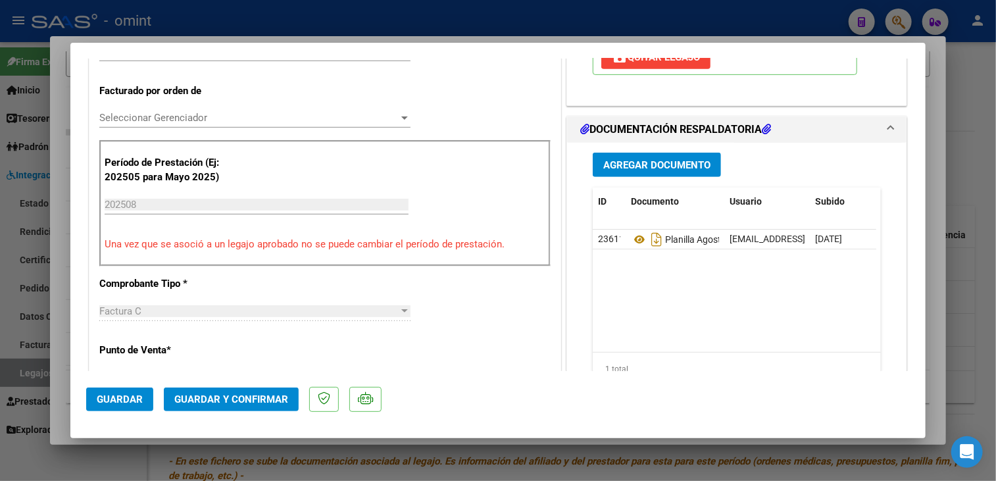
click at [195, 109] on div "Seleccionar Gerenciador Seleccionar Gerenciador" at bounding box center [254, 118] width 311 height 20
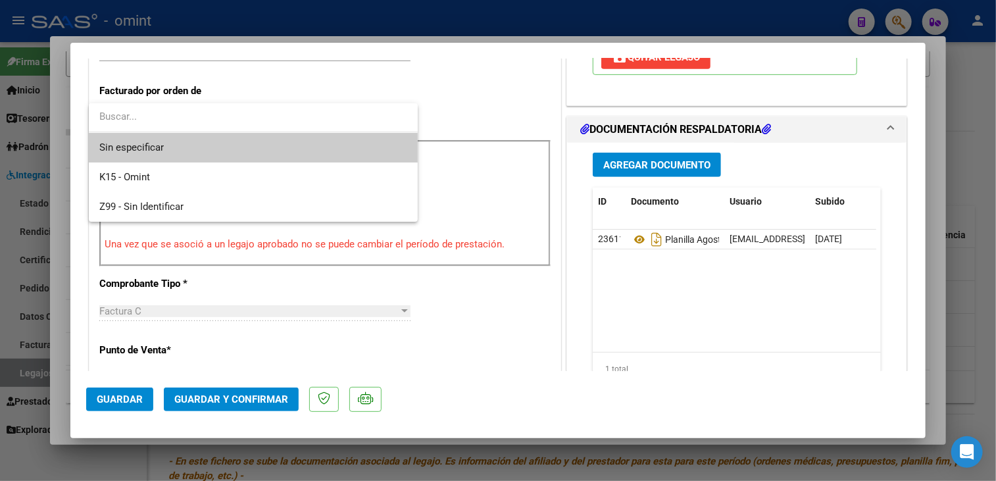
click at [189, 149] on span "Sin especificar" at bounding box center [253, 148] width 308 height 30
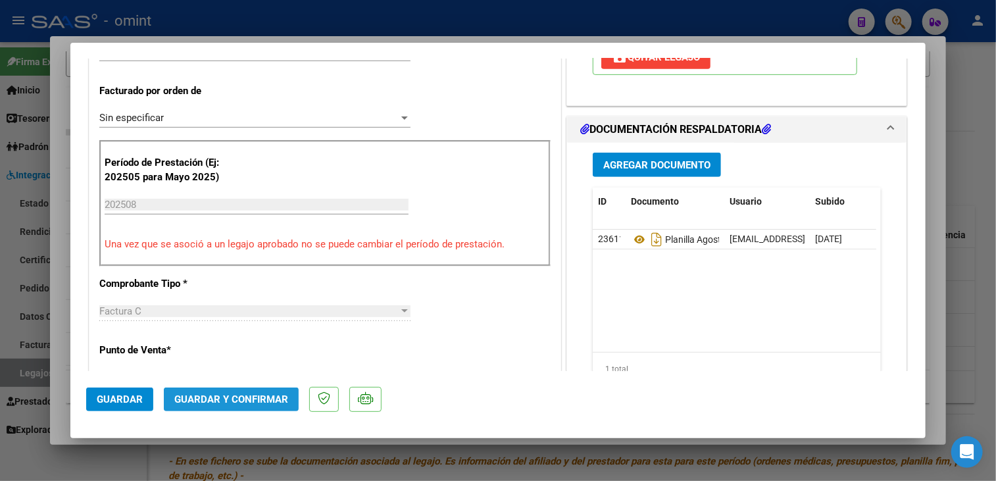
click at [252, 405] on button "Guardar y Confirmar" at bounding box center [231, 399] width 135 height 24
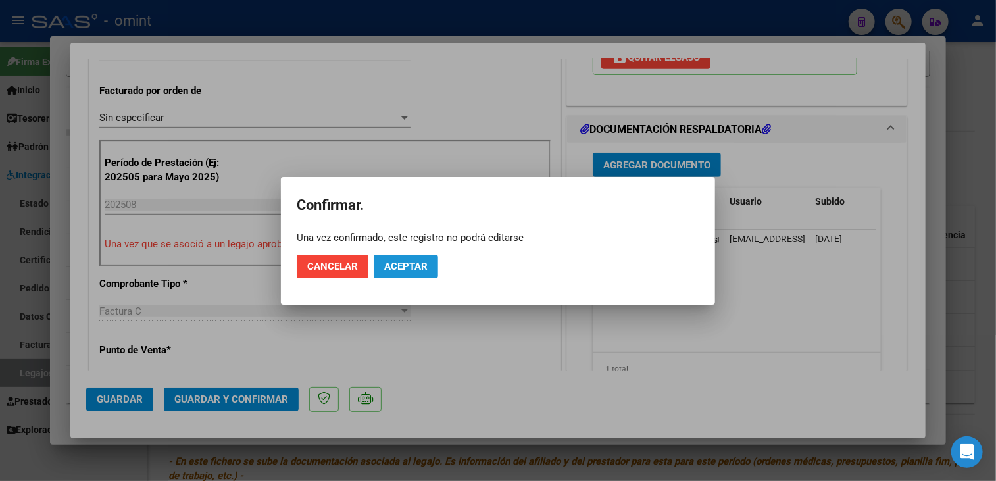
click at [412, 273] on button "Aceptar" at bounding box center [406, 267] width 64 height 24
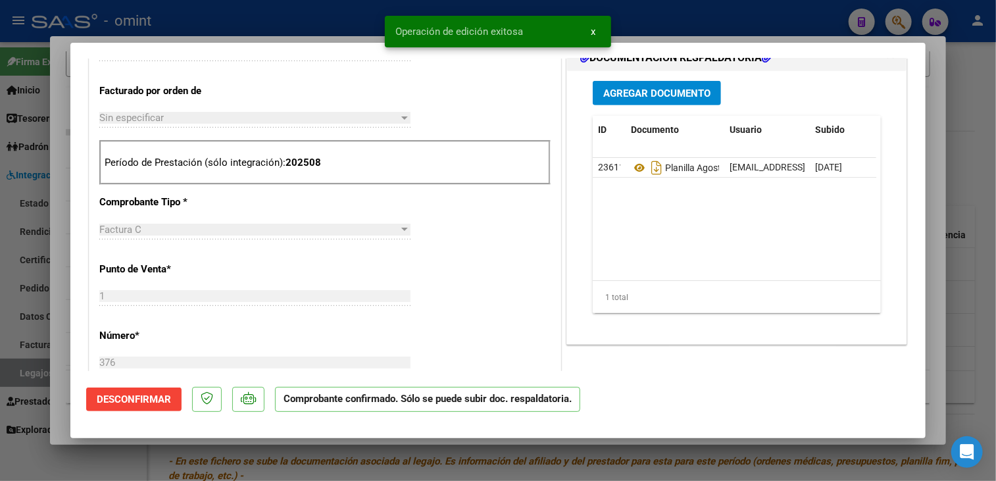
click at [71, 311] on mat-dialog-content "COMPROBANTE VER COMPROBANTE ESTADO: El comprobante fue aceptado por la obra soc…" at bounding box center [497, 215] width 855 height 312
click at [61, 277] on div at bounding box center [498, 240] width 996 height 481
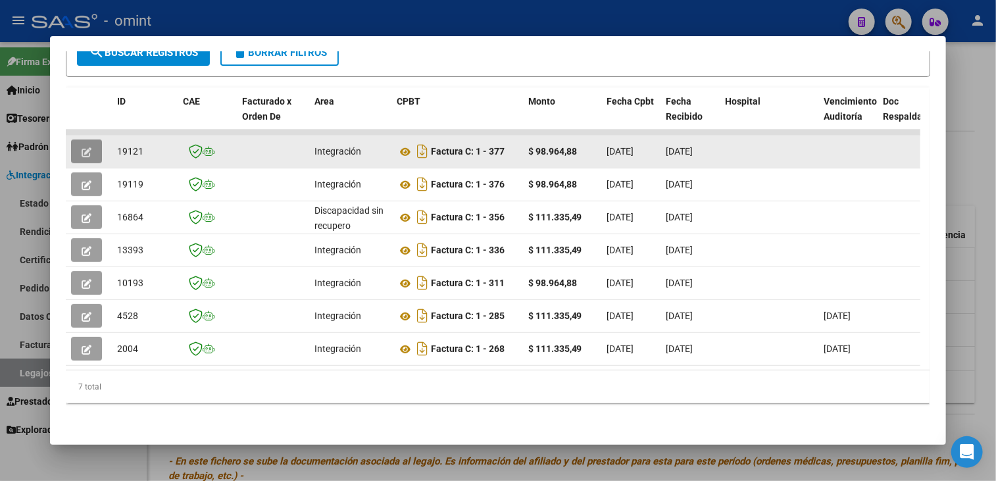
click at [86, 147] on icon "button" at bounding box center [87, 152] width 10 height 10
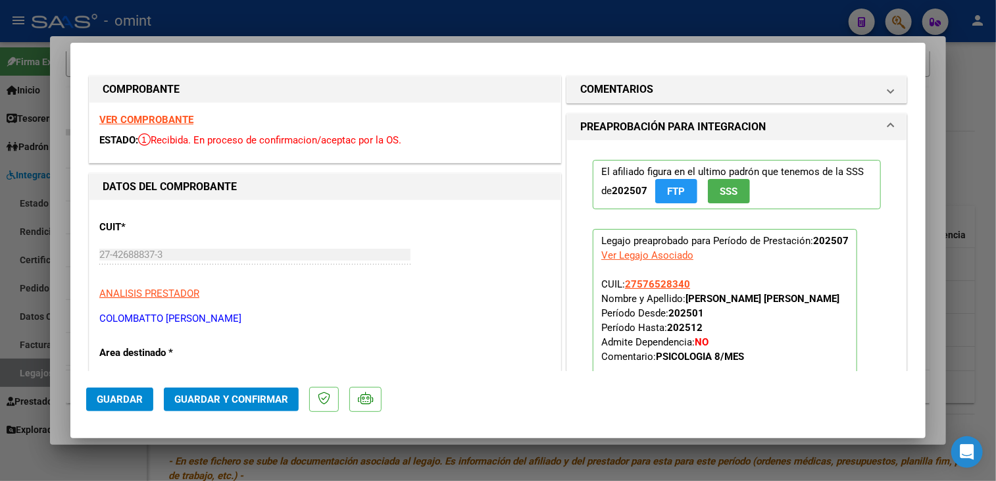
click at [89, 146] on div "VER COMPROBANTE ESTADO: Recibida. En proceso de confirmacion/aceptac por la OS." at bounding box center [324, 133] width 471 height 60
click at [184, 116] on strong "VER COMPROBANTE" at bounding box center [146, 120] width 94 height 12
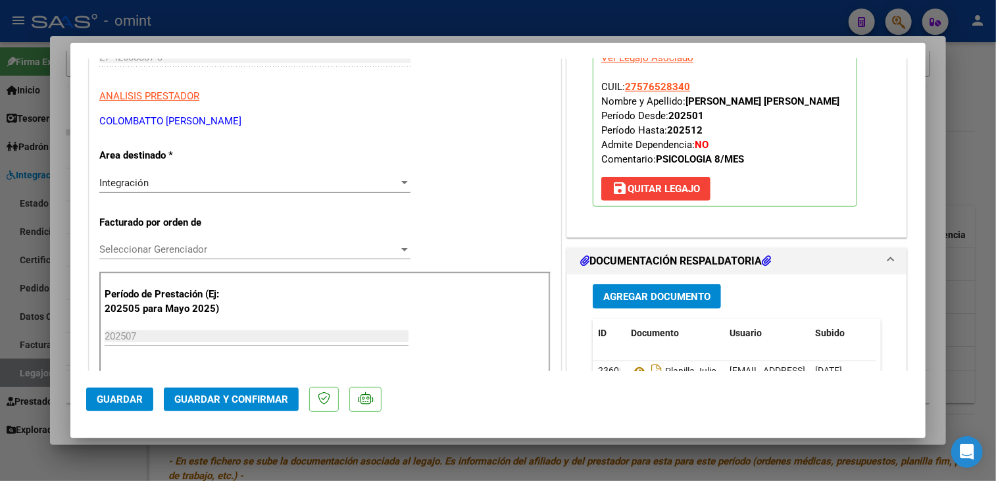
scroll to position [329, 0]
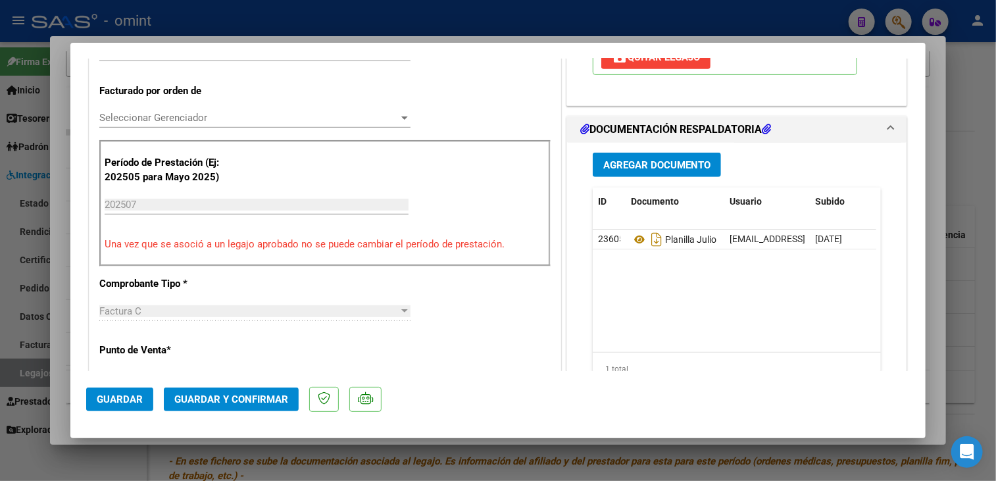
click at [330, 109] on div "Seleccionar Gerenciador Seleccionar Gerenciador" at bounding box center [254, 118] width 311 height 20
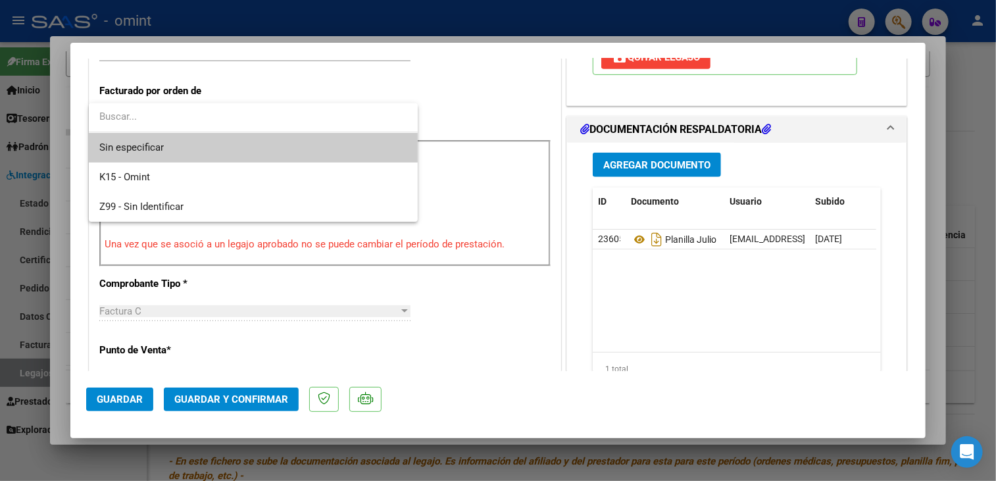
click at [318, 151] on span "Sin especificar" at bounding box center [253, 148] width 308 height 30
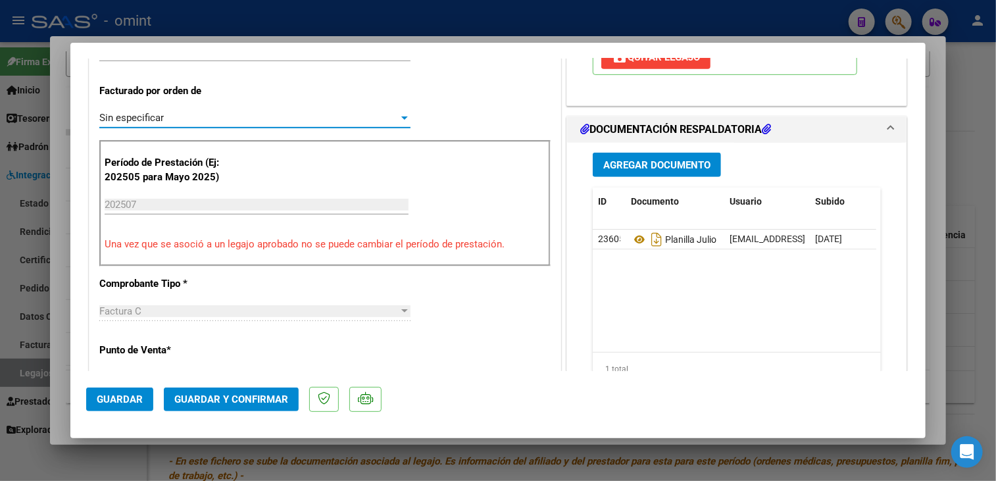
click at [285, 399] on span "Guardar y Confirmar" at bounding box center [231, 399] width 114 height 12
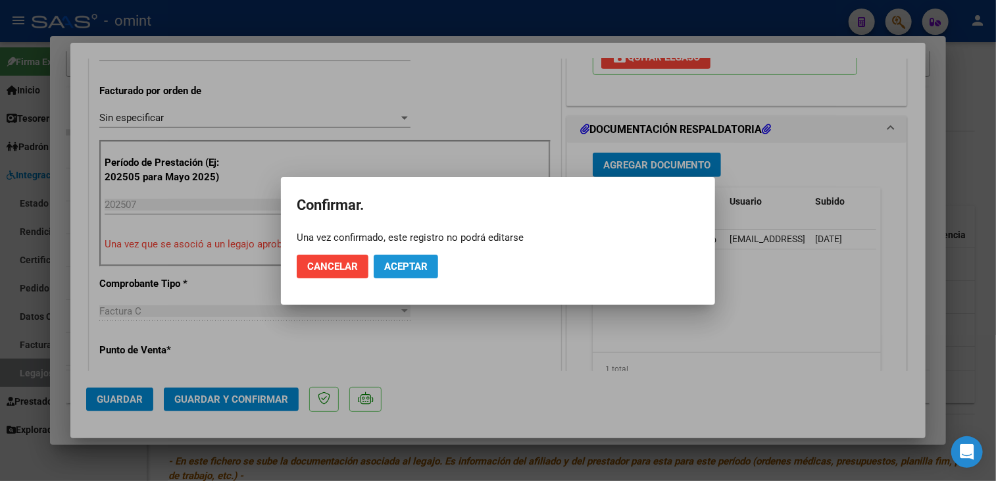
click at [390, 269] on span "Aceptar" at bounding box center [405, 267] width 43 height 12
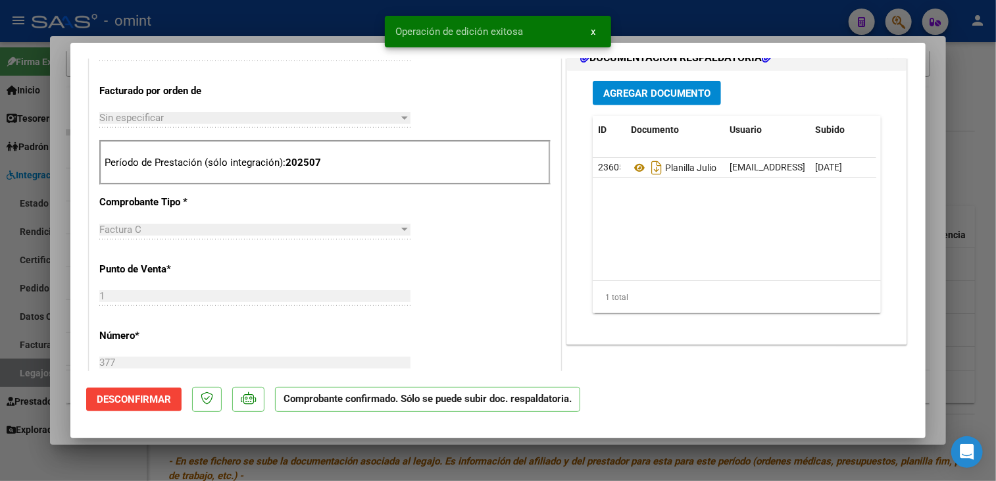
click at [49, 236] on div at bounding box center [498, 240] width 996 height 481
type input "$ 0,00"
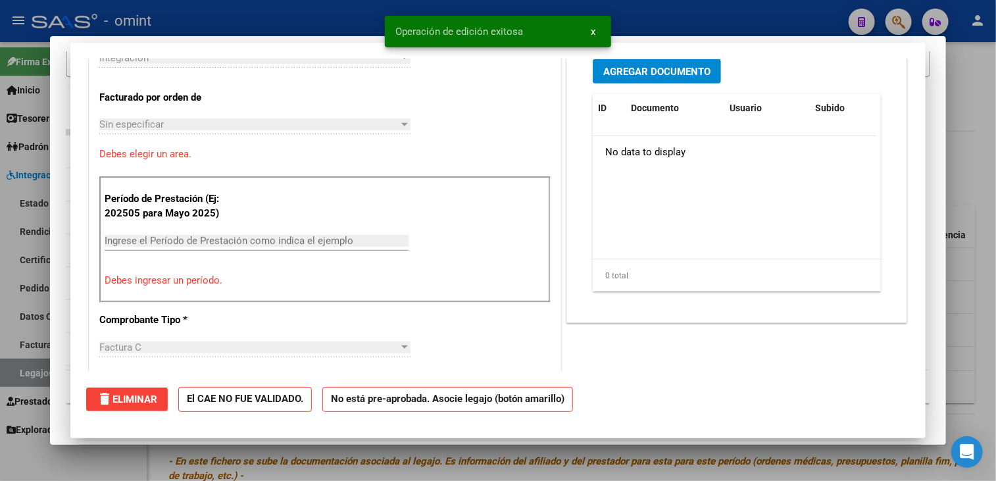
scroll to position [0, 0]
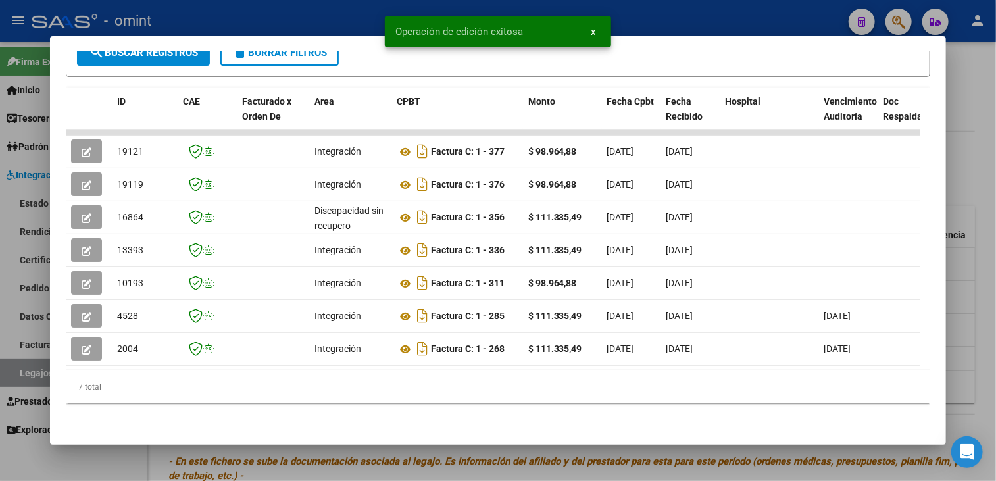
click at [32, 239] on div at bounding box center [498, 240] width 996 height 481
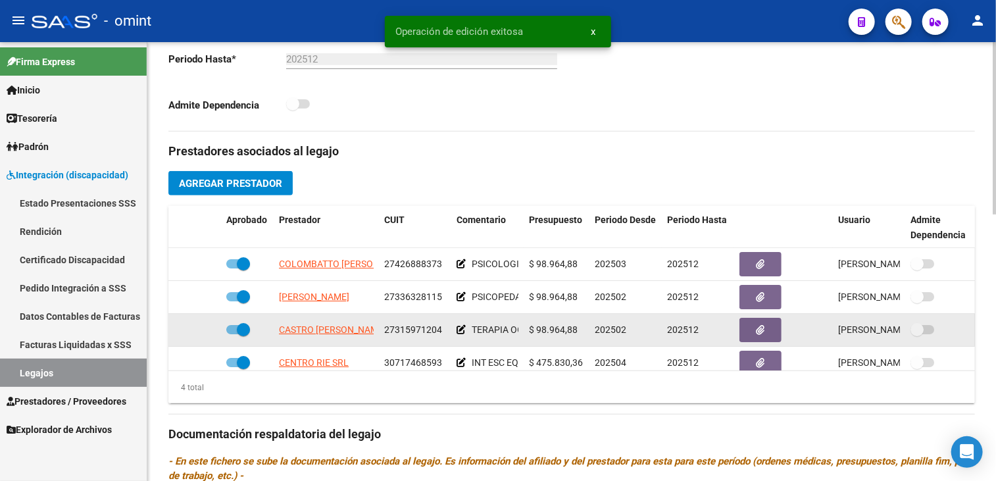
scroll to position [24, 0]
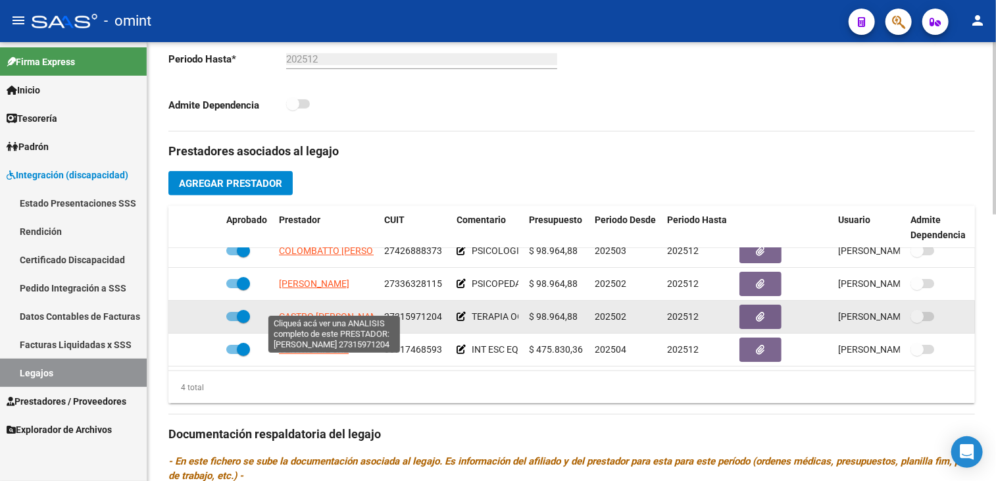
click at [347, 311] on span "CASTRO SABRINA GISELE" at bounding box center [332, 316] width 107 height 11
type textarea "27315971204"
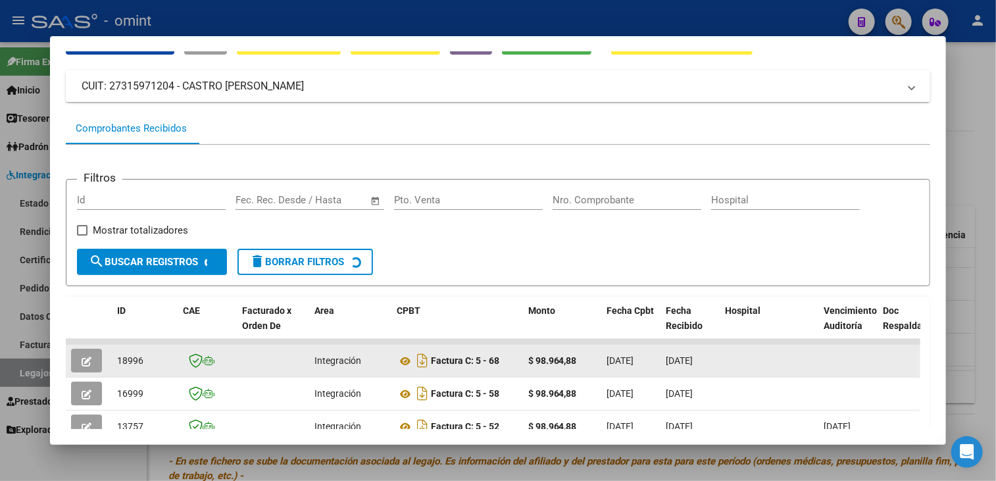
scroll to position [200, 0]
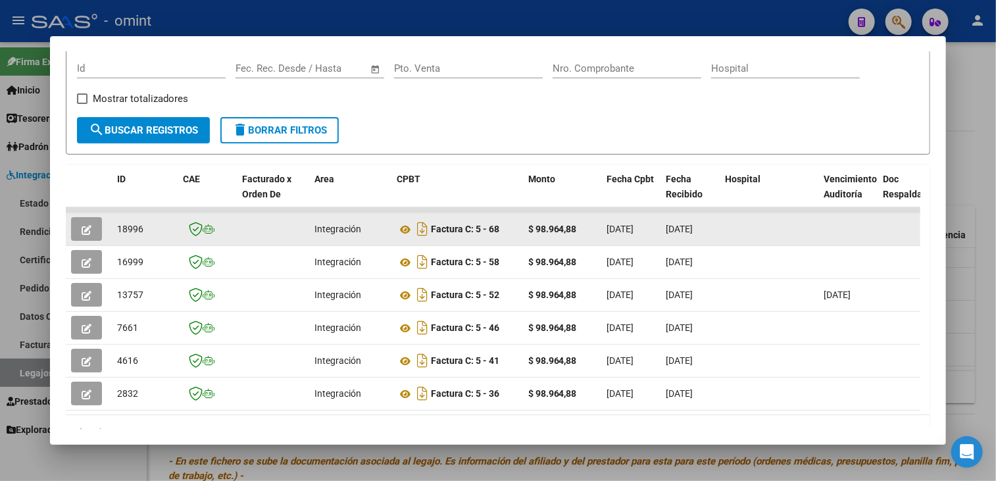
click at [71, 230] on button "button" at bounding box center [86, 229] width 31 height 24
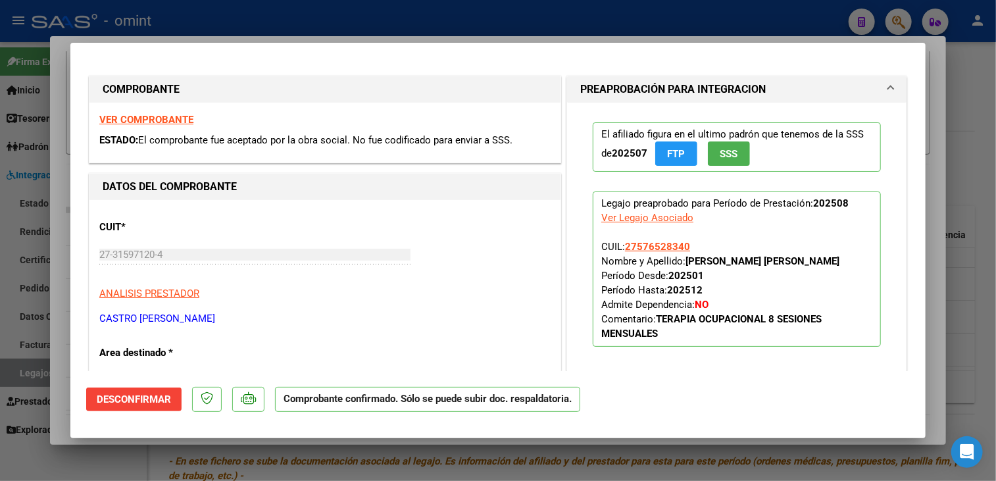
click at [55, 231] on div at bounding box center [498, 240] width 996 height 481
type input "$ 0,00"
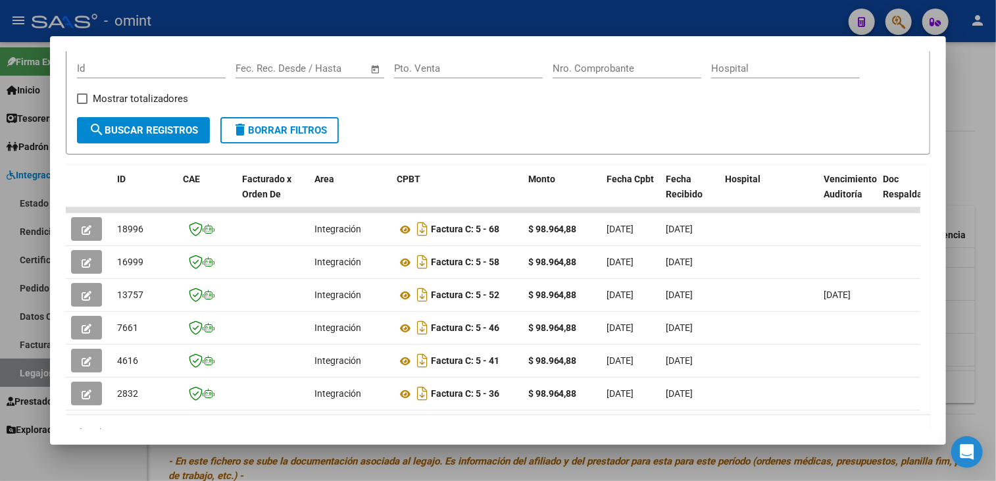
click at [24, 237] on div at bounding box center [498, 240] width 996 height 481
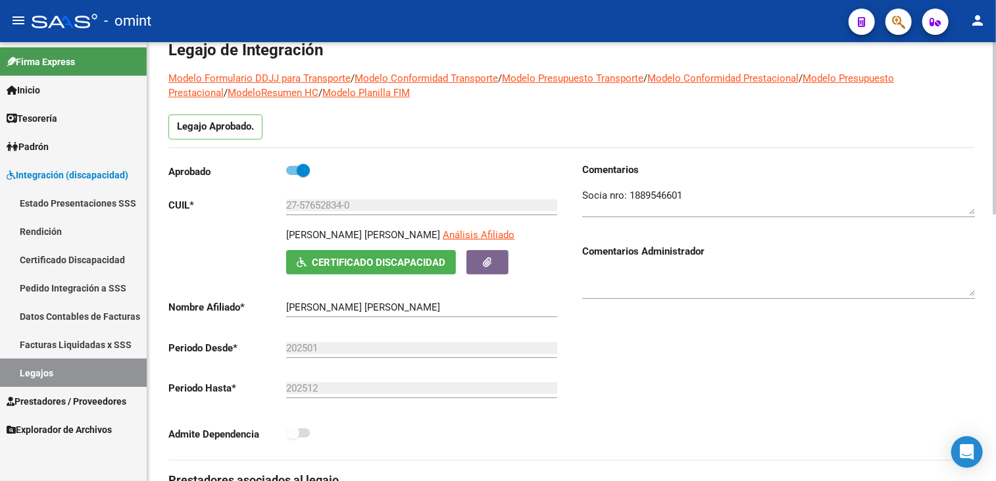
scroll to position [0, 0]
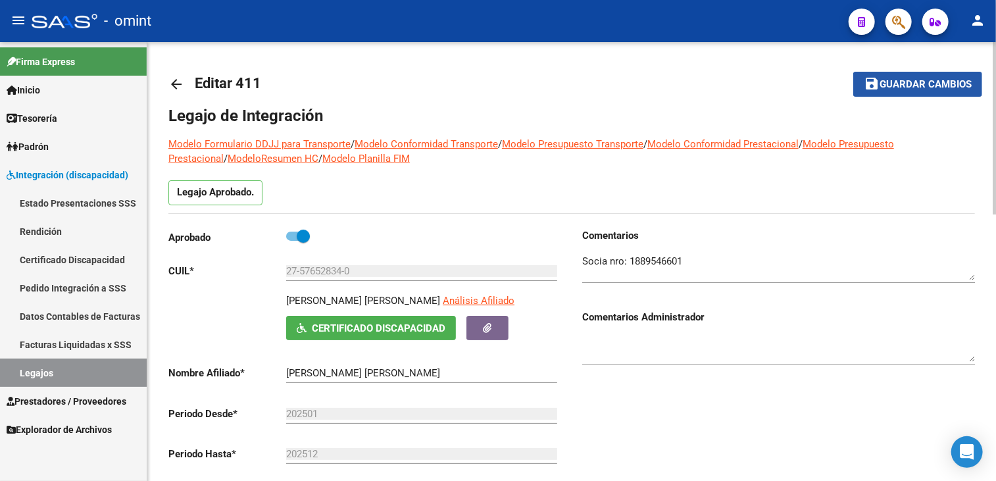
click at [890, 86] on span "Guardar cambios" at bounding box center [926, 85] width 92 height 12
click at [960, 84] on span "Guardar cambios" at bounding box center [926, 85] width 92 height 12
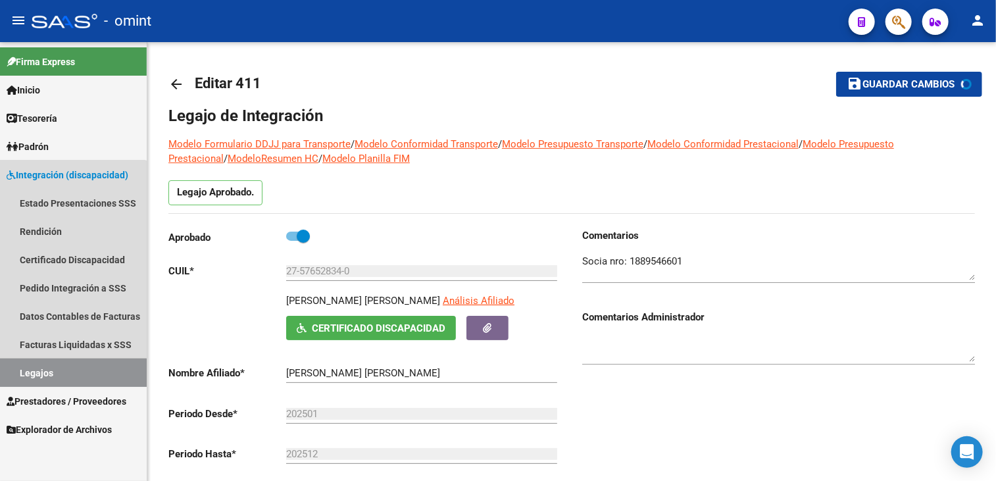
click at [72, 381] on link "Legajos" at bounding box center [73, 373] width 147 height 28
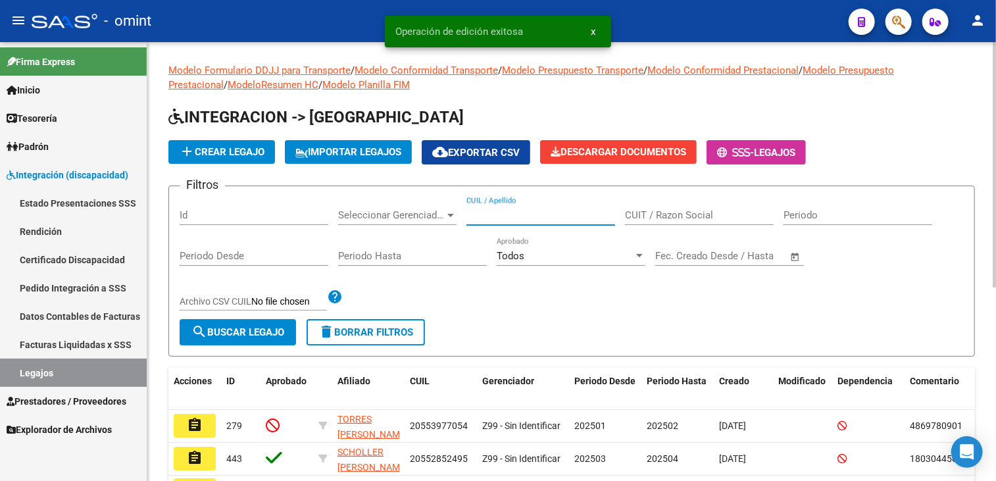
click at [545, 212] on input "CUIL / Apellido" at bounding box center [540, 215] width 149 height 12
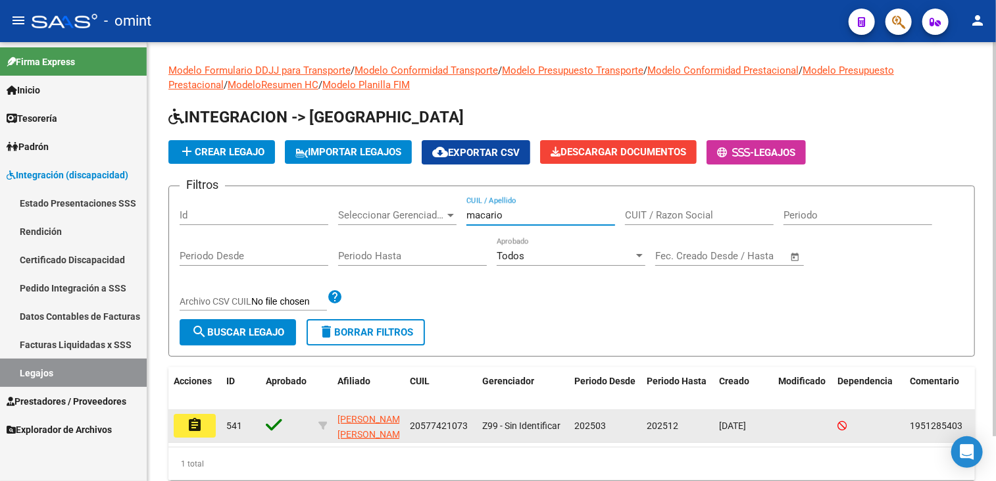
type input "macario"
click at [211, 421] on button "assignment" at bounding box center [195, 426] width 42 height 24
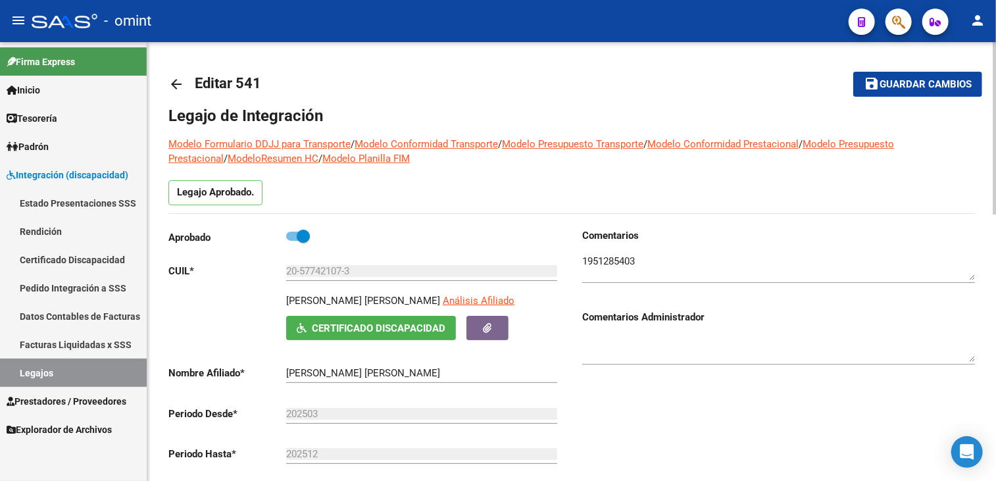
scroll to position [66, 0]
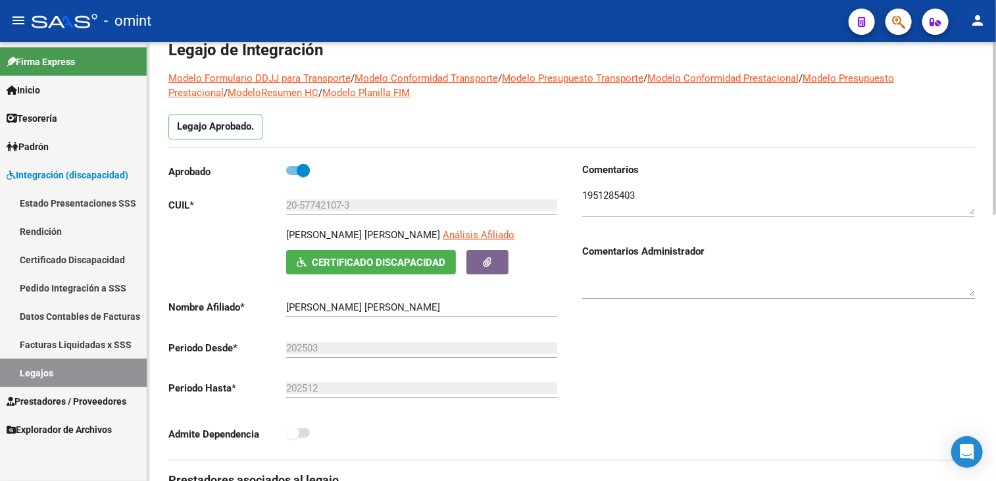
click at [614, 189] on textarea at bounding box center [778, 201] width 393 height 26
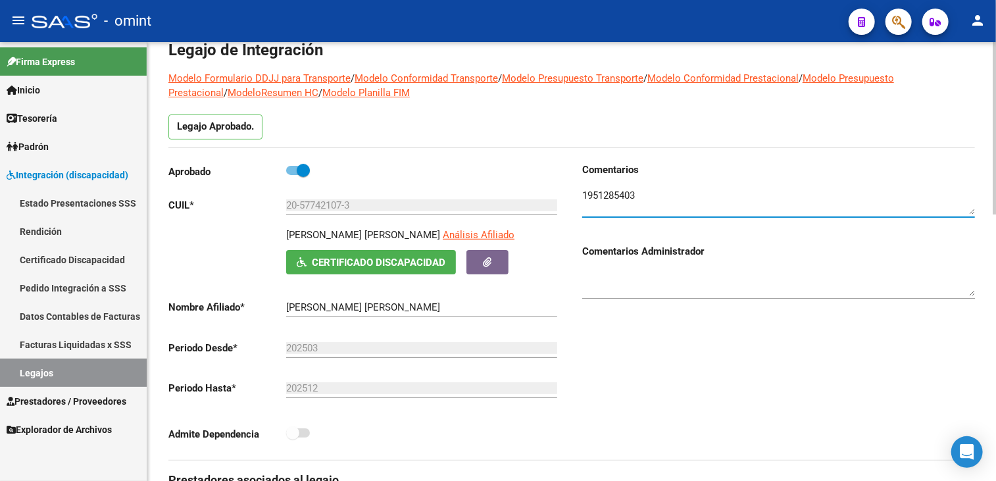
click at [614, 189] on textarea at bounding box center [778, 201] width 393 height 26
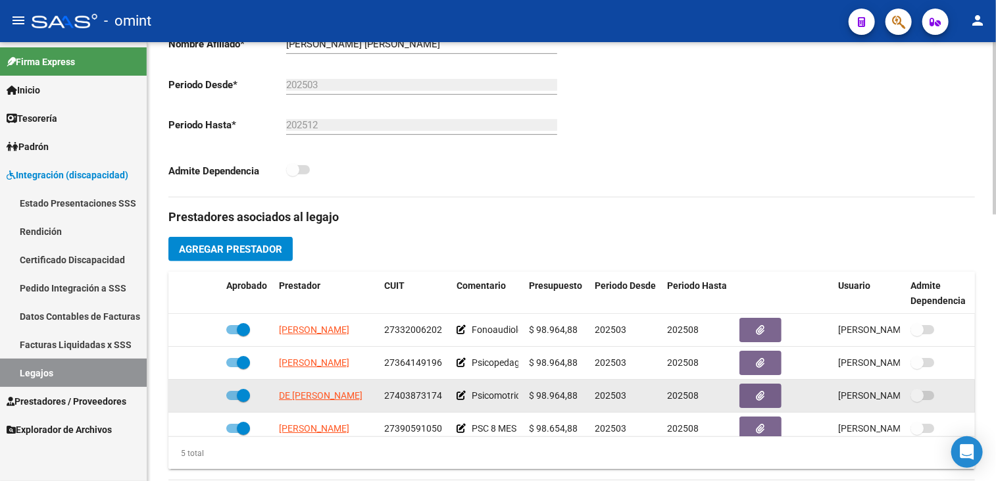
scroll to position [395, 0]
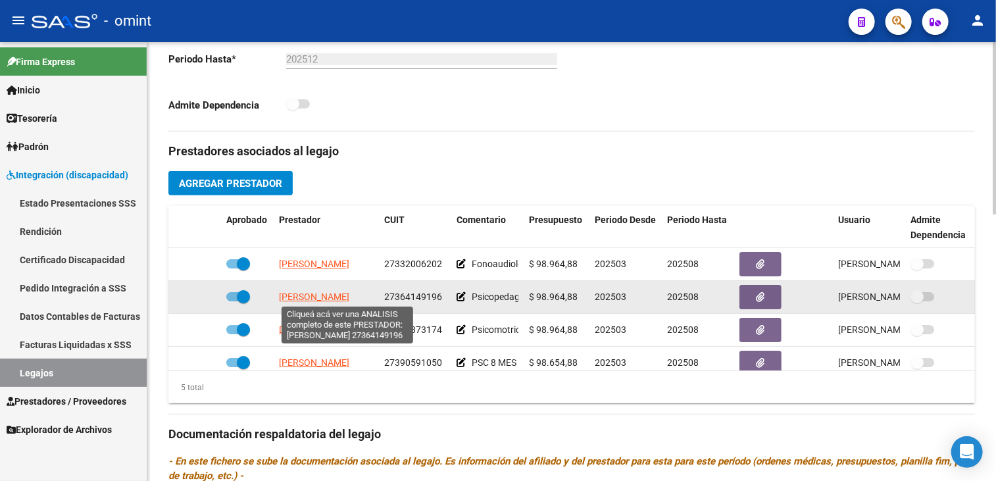
click at [343, 297] on span "FERNANDEZ MARIA FLORENCIA" at bounding box center [314, 296] width 70 height 11
type textarea "27364149196"
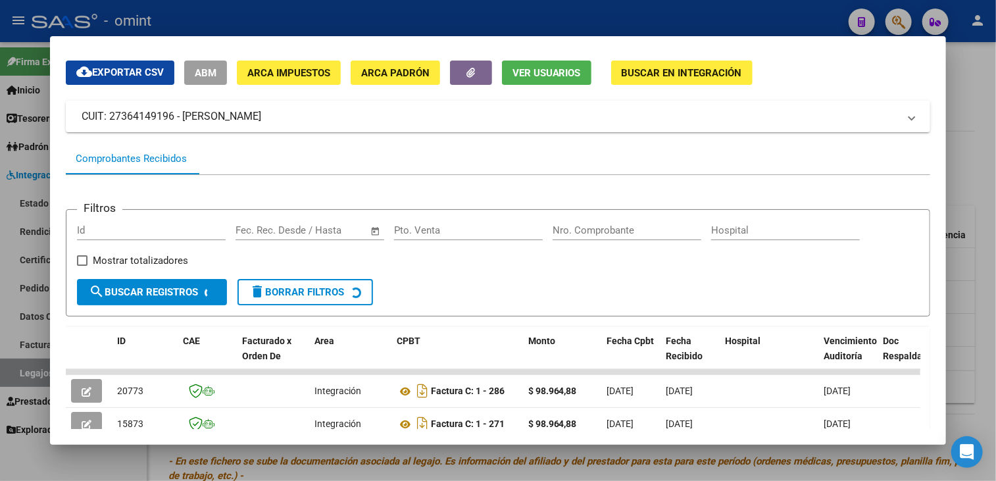
scroll to position [170, 0]
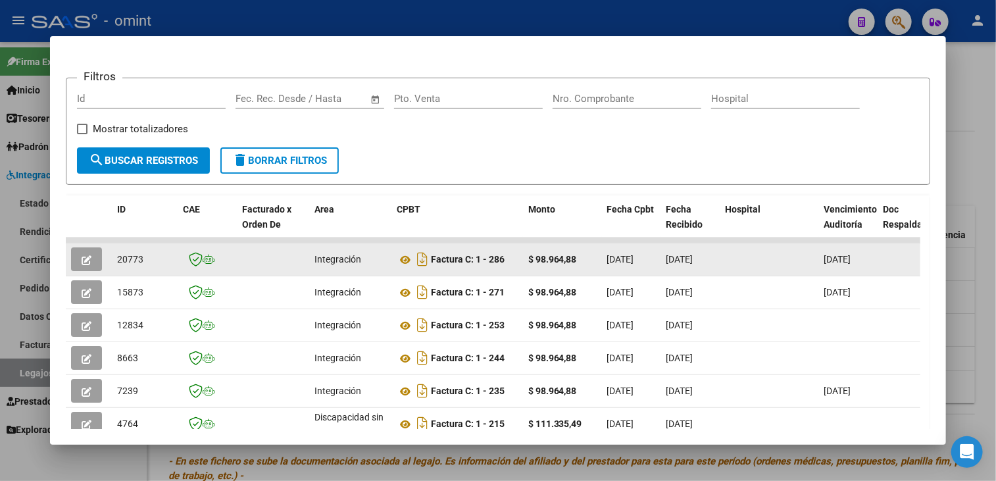
click at [84, 251] on button "button" at bounding box center [86, 259] width 31 height 24
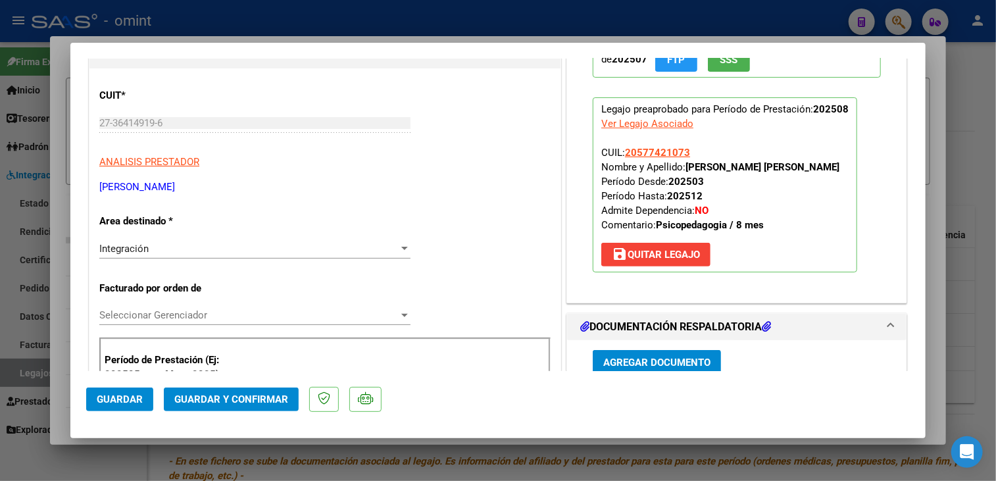
scroll to position [0, 0]
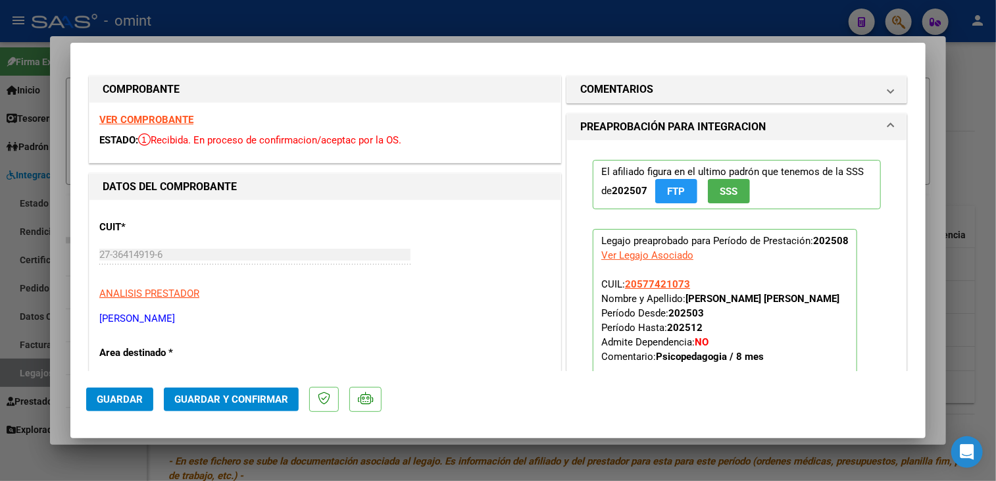
click at [170, 116] on strong "VER COMPROBANTE" at bounding box center [146, 120] width 94 height 12
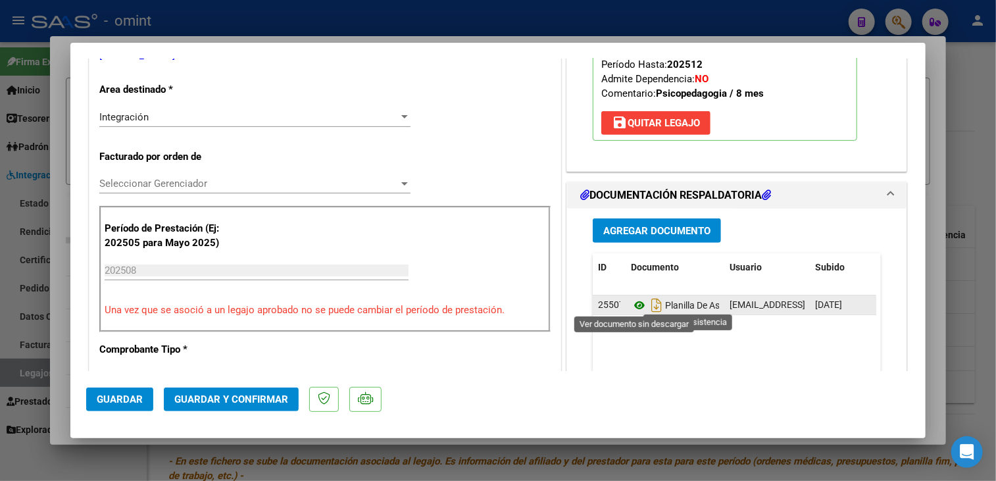
click at [635, 299] on icon at bounding box center [639, 305] width 17 height 16
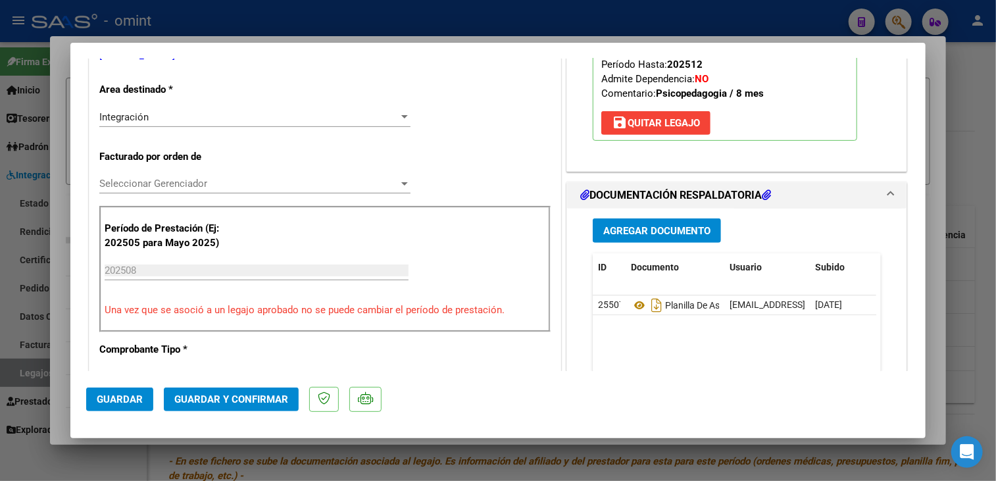
click at [313, 185] on span "Seleccionar Gerenciador" at bounding box center [248, 184] width 299 height 12
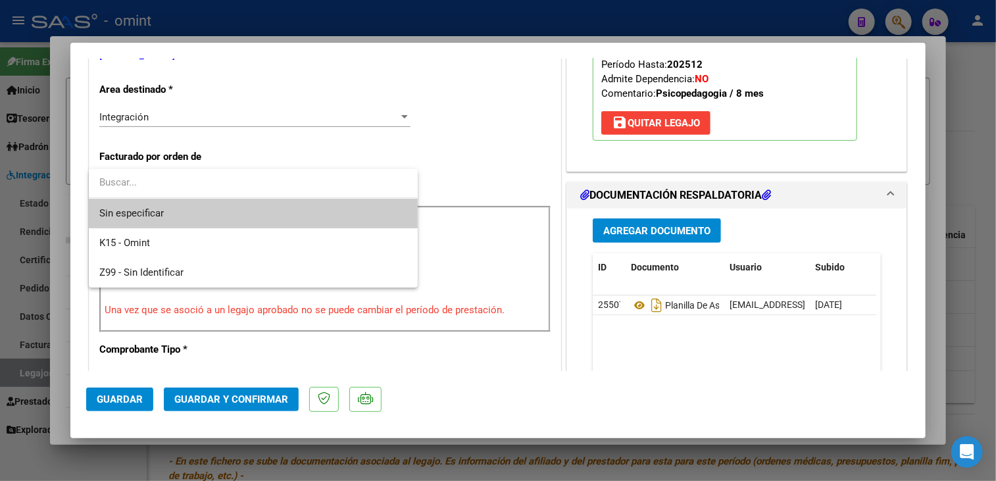
click at [299, 211] on span "Sin especificar" at bounding box center [253, 214] width 308 height 30
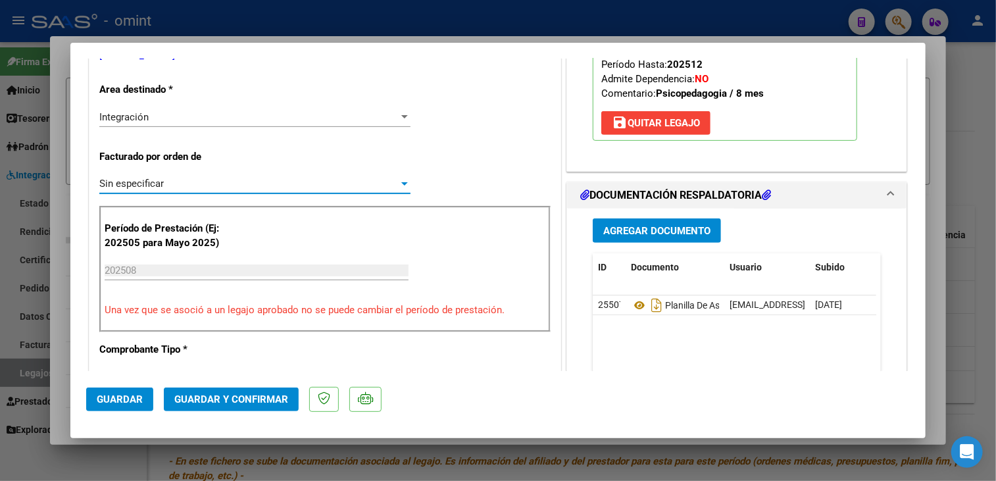
click at [249, 408] on button "Guardar y Confirmar" at bounding box center [231, 399] width 135 height 24
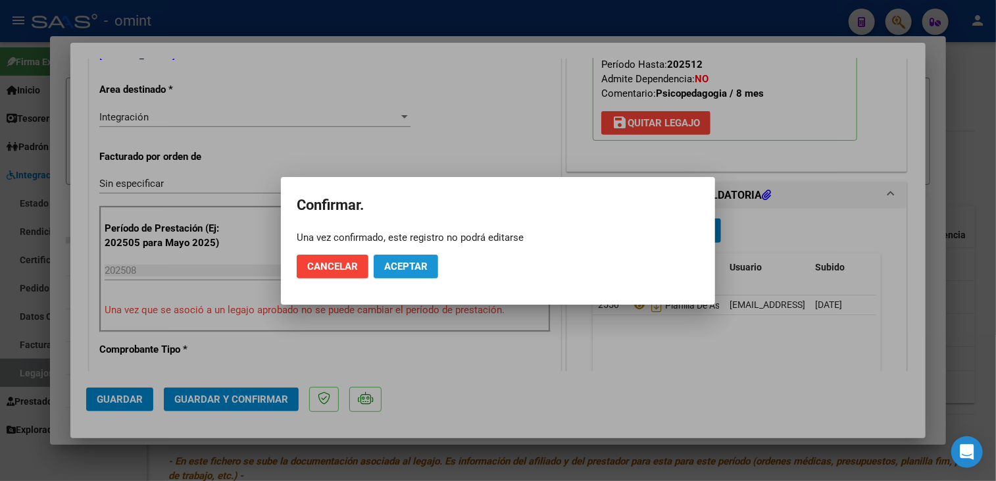
click at [402, 264] on span "Aceptar" at bounding box center [405, 267] width 43 height 12
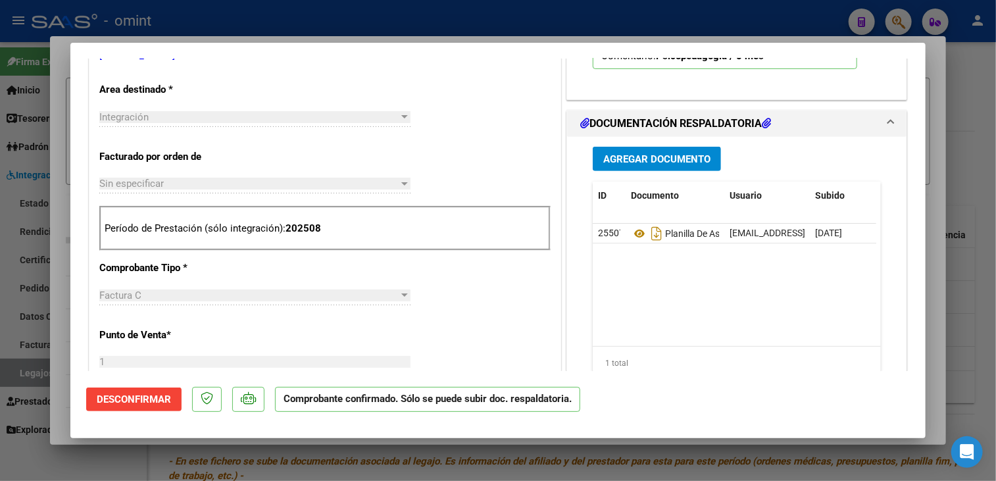
click at [52, 186] on div at bounding box center [498, 240] width 996 height 481
type input "$ 0,00"
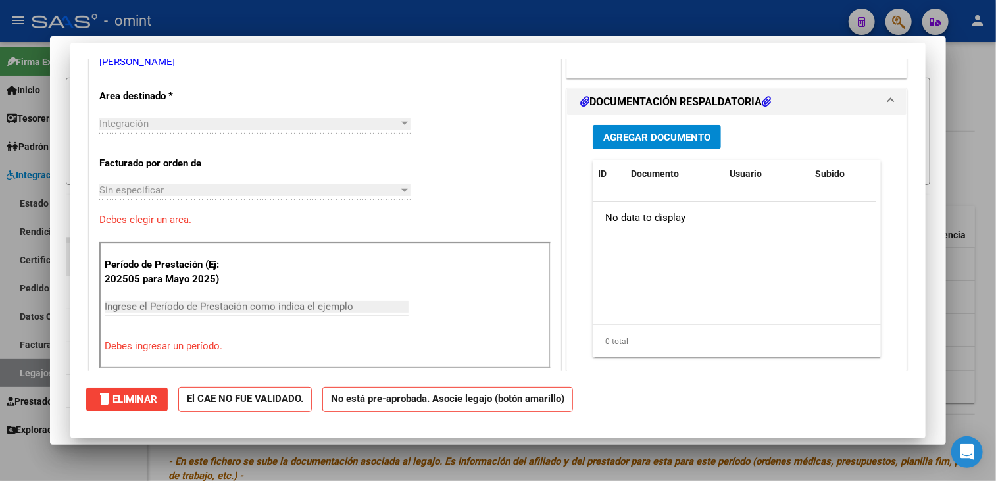
scroll to position [0, 0]
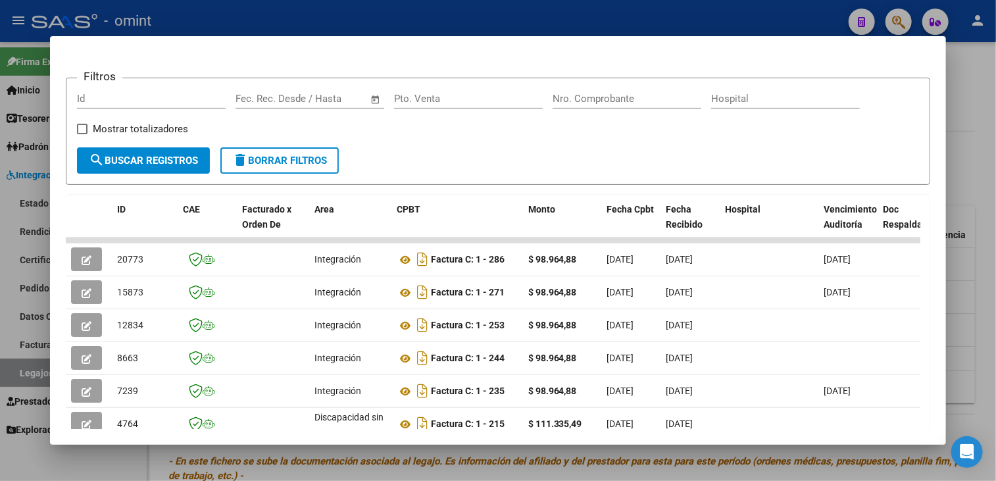
click at [48, 289] on div at bounding box center [498, 240] width 996 height 481
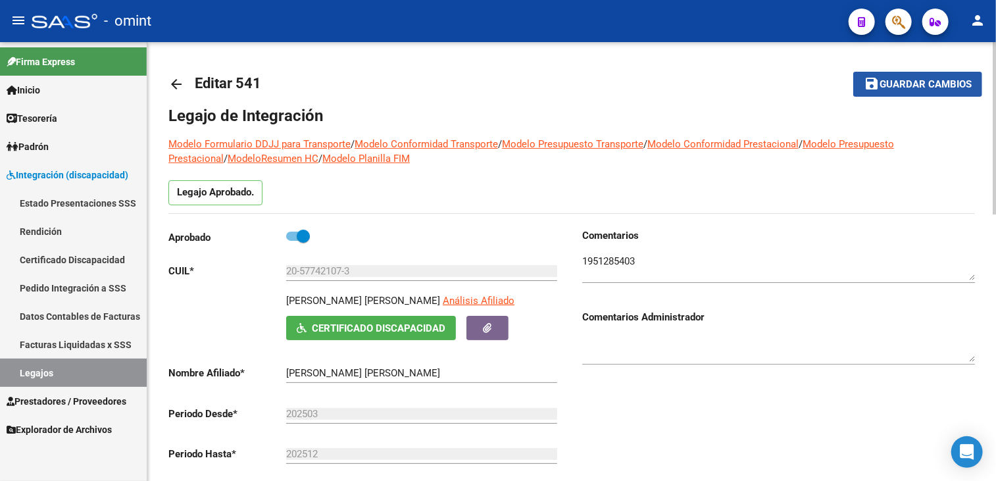
click at [903, 90] on button "save Guardar cambios" at bounding box center [917, 84] width 129 height 24
click at [58, 374] on link "Legajos" at bounding box center [73, 373] width 147 height 28
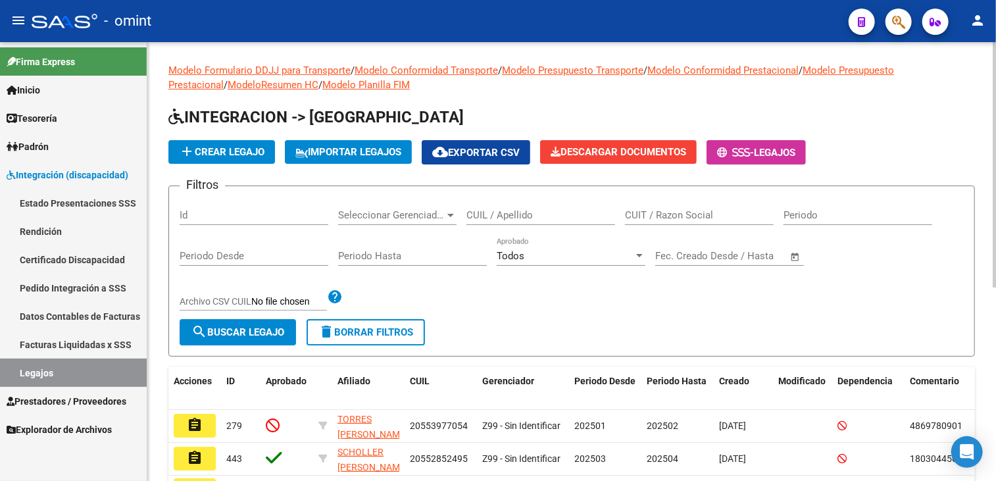
click at [492, 209] on input "CUIL / Apellido" at bounding box center [540, 215] width 149 height 12
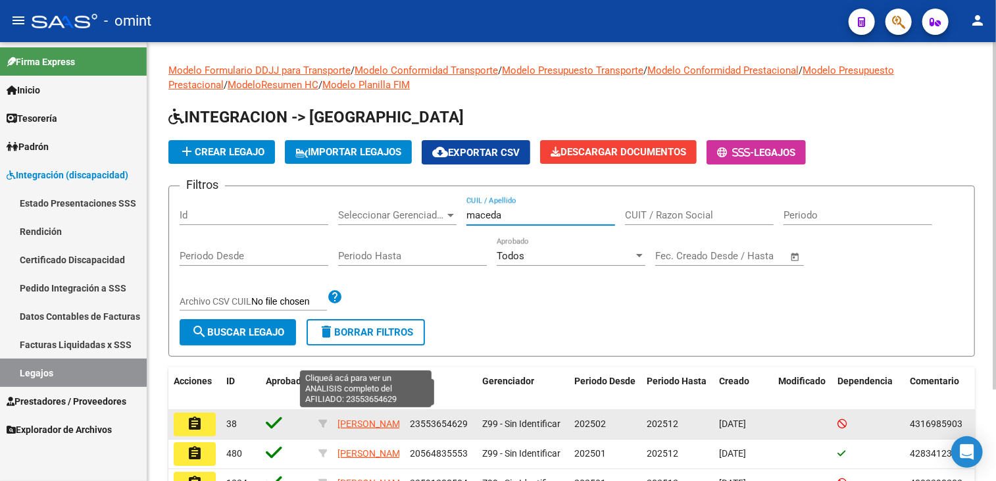
scroll to position [32, 0]
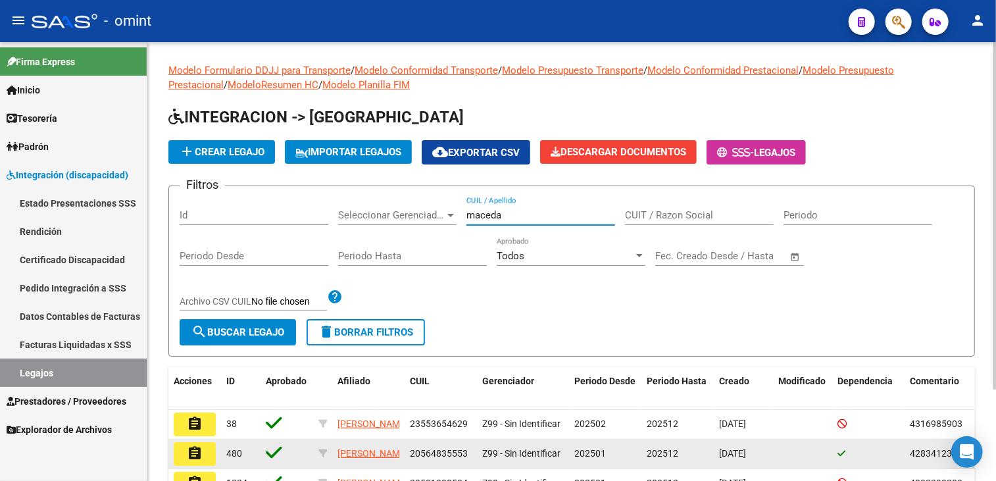
type input "maceda"
click at [194, 461] on mat-icon "assignment" at bounding box center [195, 453] width 16 height 16
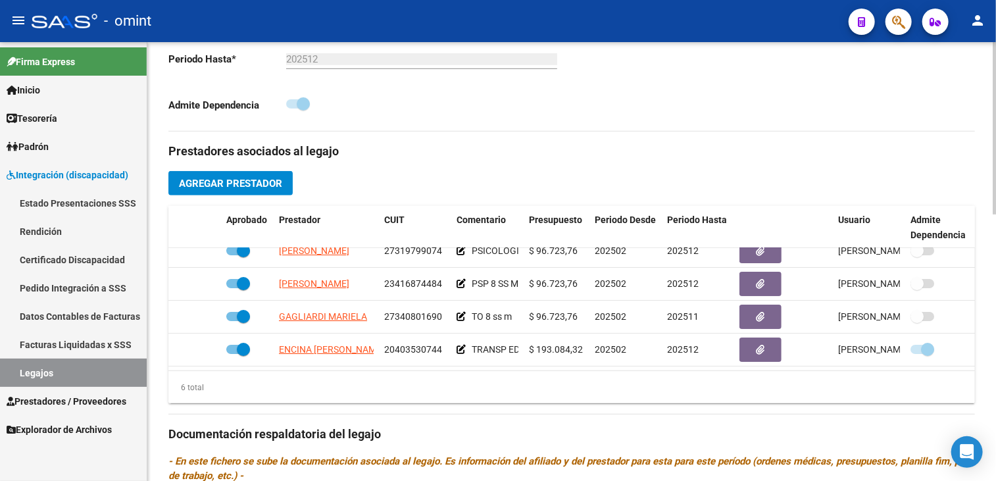
scroll to position [526, 0]
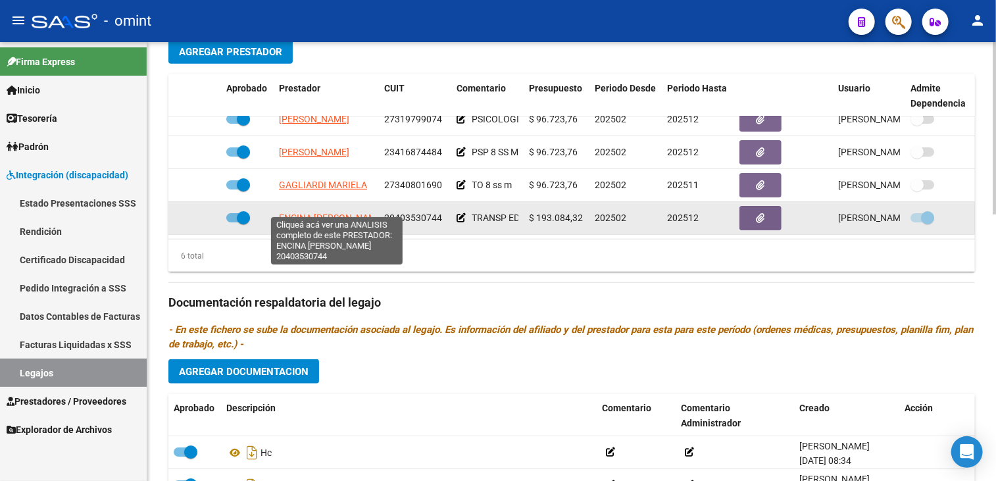
click at [319, 212] on span "ENCINA NAHUEL AGUSTIN" at bounding box center [331, 217] width 105 height 11
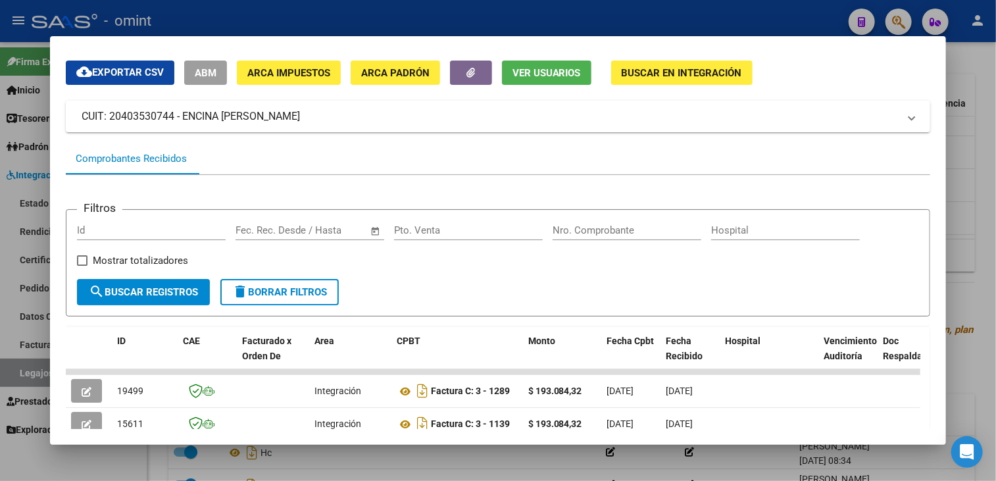
scroll to position [170, 0]
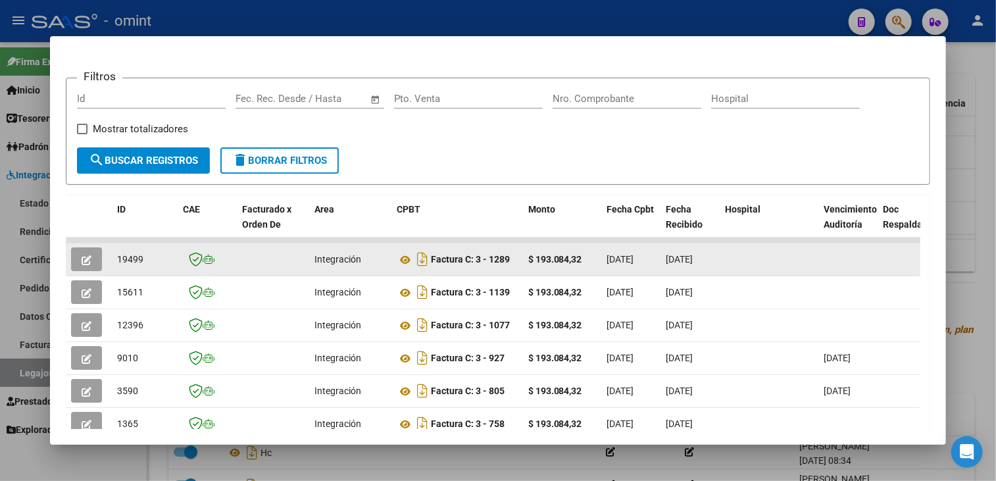
click at [93, 256] on button "button" at bounding box center [86, 259] width 31 height 24
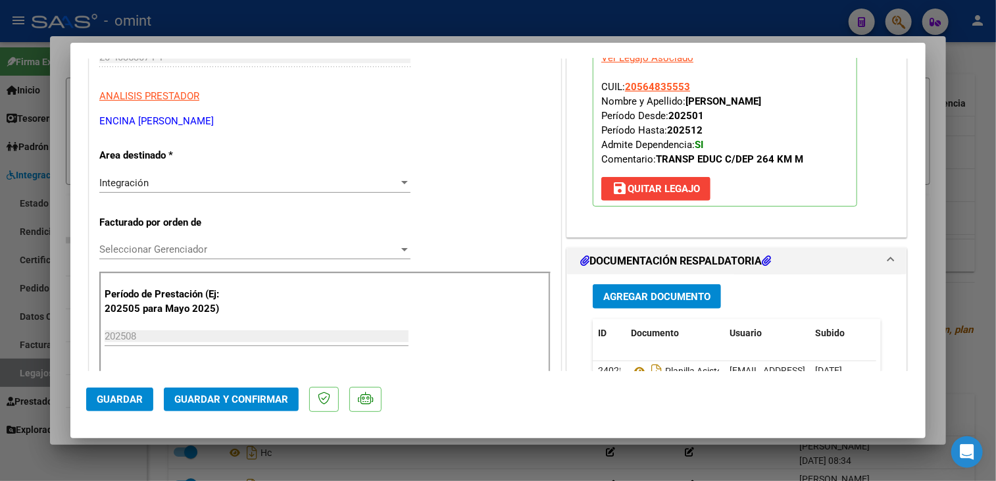
scroll to position [263, 0]
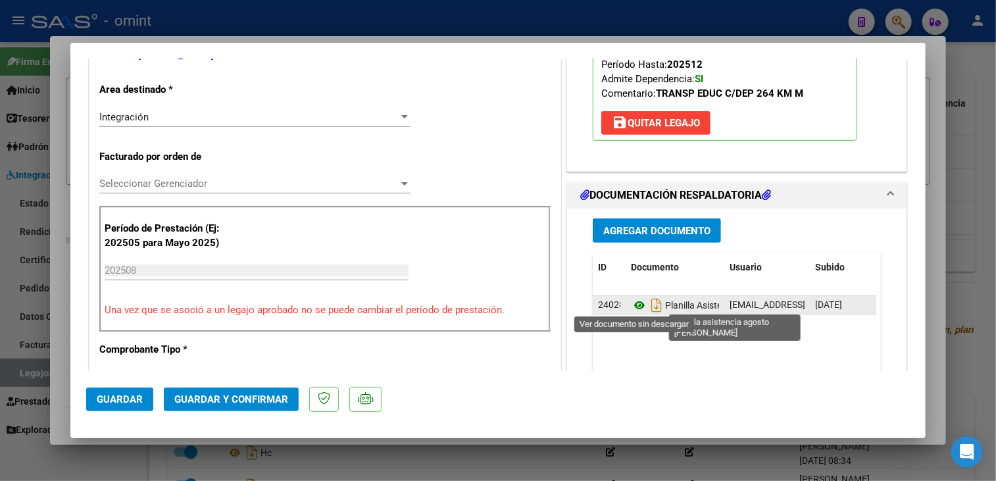
click at [637, 305] on icon at bounding box center [639, 305] width 17 height 16
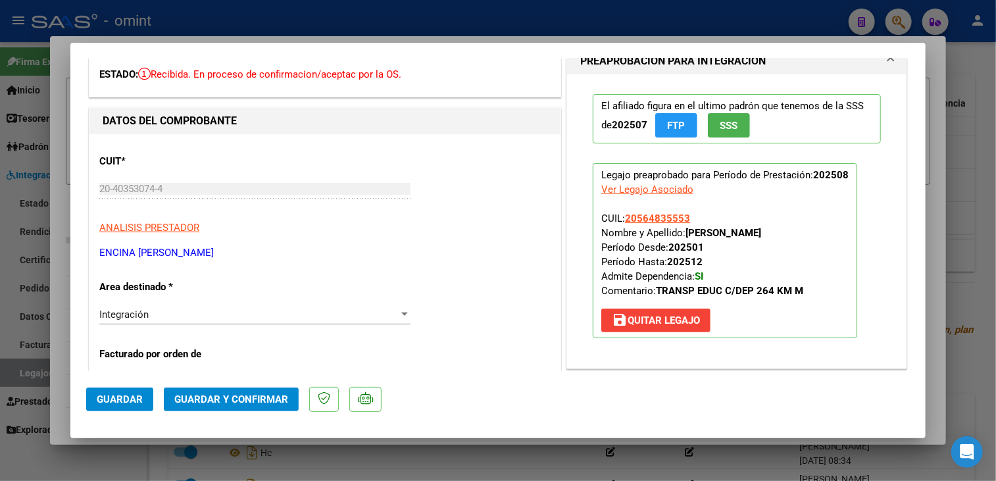
scroll to position [0, 0]
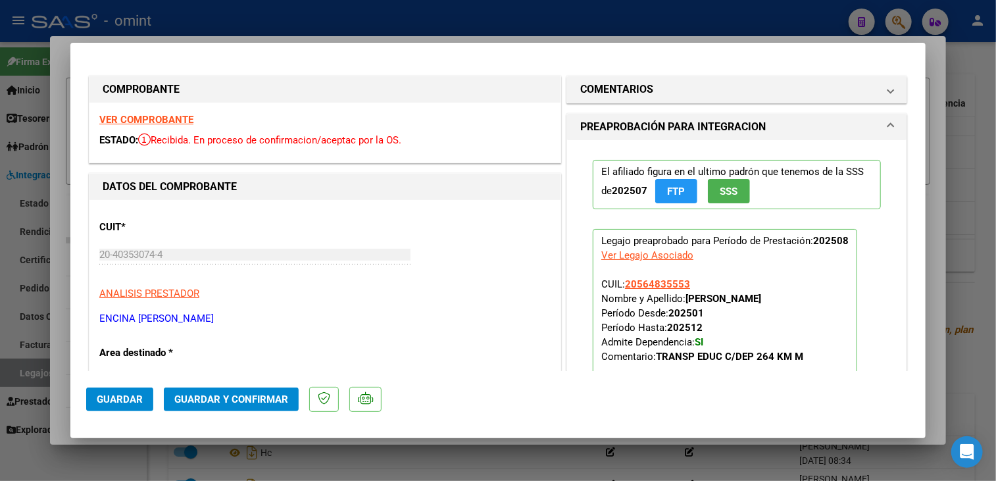
click at [166, 120] on strong "VER COMPROBANTE" at bounding box center [146, 120] width 94 height 12
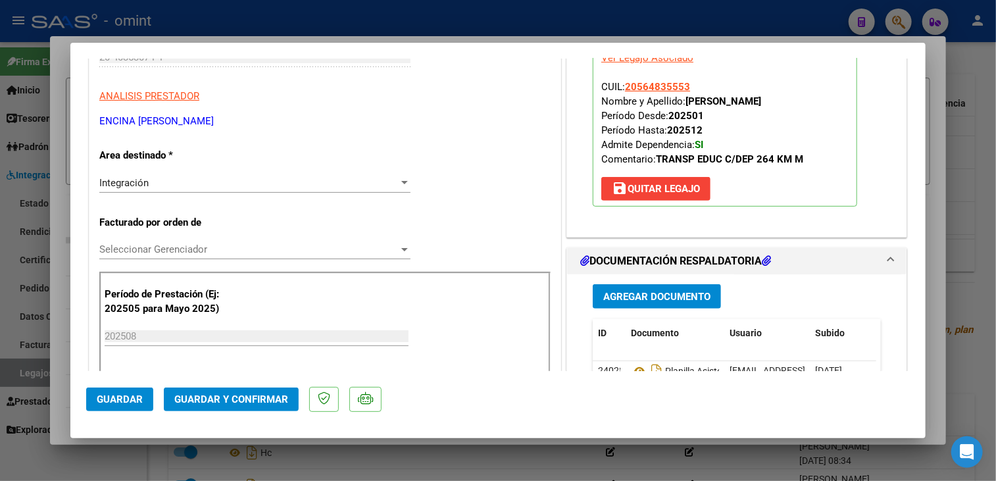
click at [242, 246] on span "Seleccionar Gerenciador" at bounding box center [248, 249] width 299 height 12
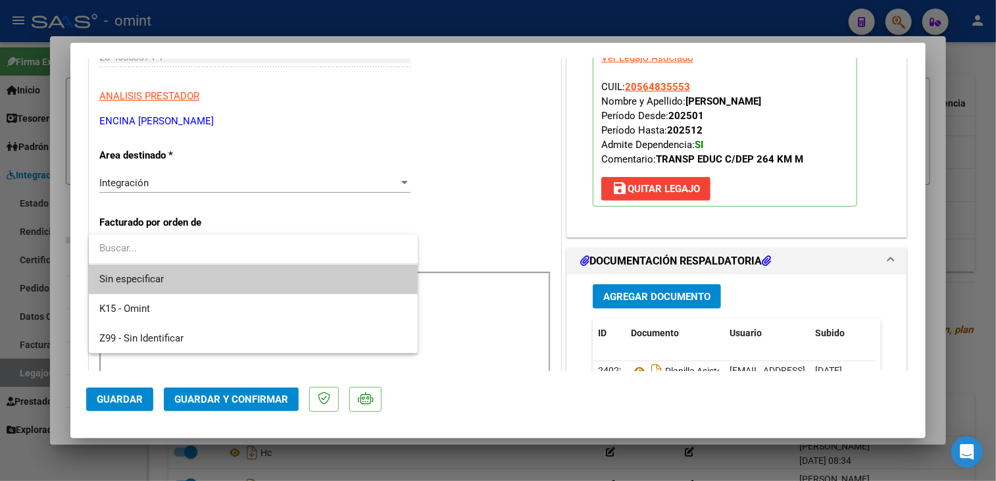
click at [237, 272] on span "Sin especificar" at bounding box center [253, 279] width 308 height 30
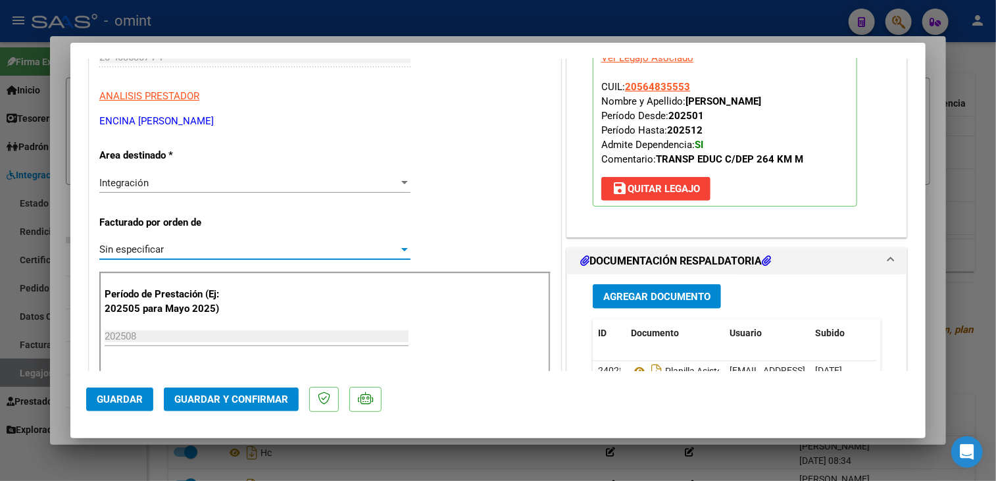
click at [217, 397] on span "Guardar y Confirmar" at bounding box center [231, 399] width 114 height 12
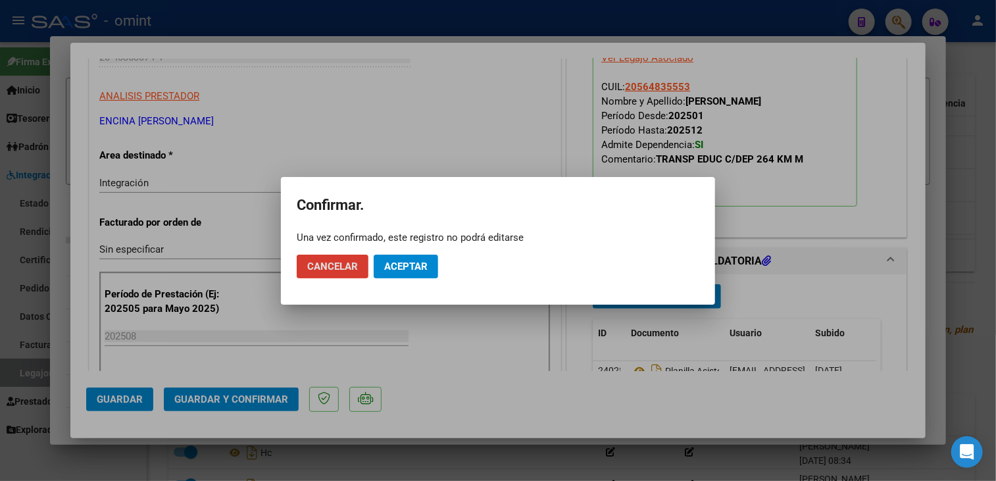
click at [405, 266] on span "Aceptar" at bounding box center [405, 267] width 43 height 12
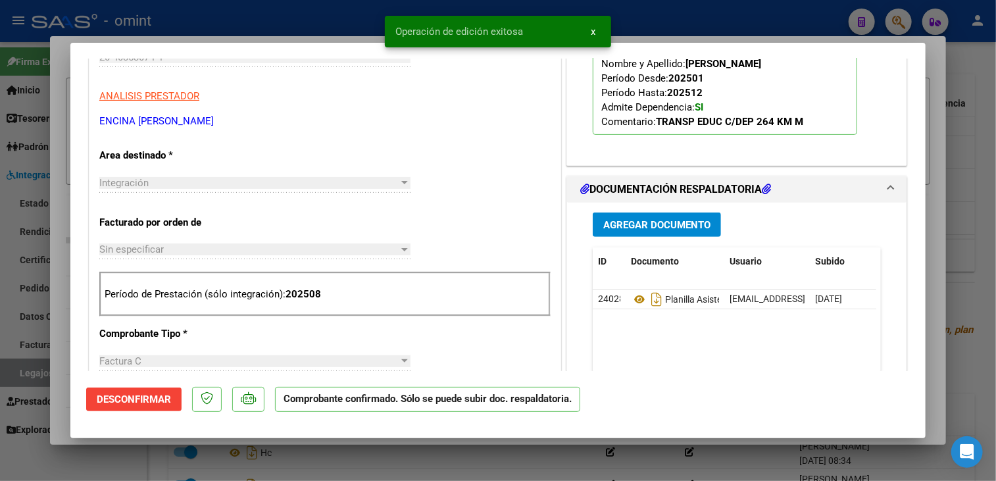
click at [53, 297] on div at bounding box center [498, 240] width 996 height 481
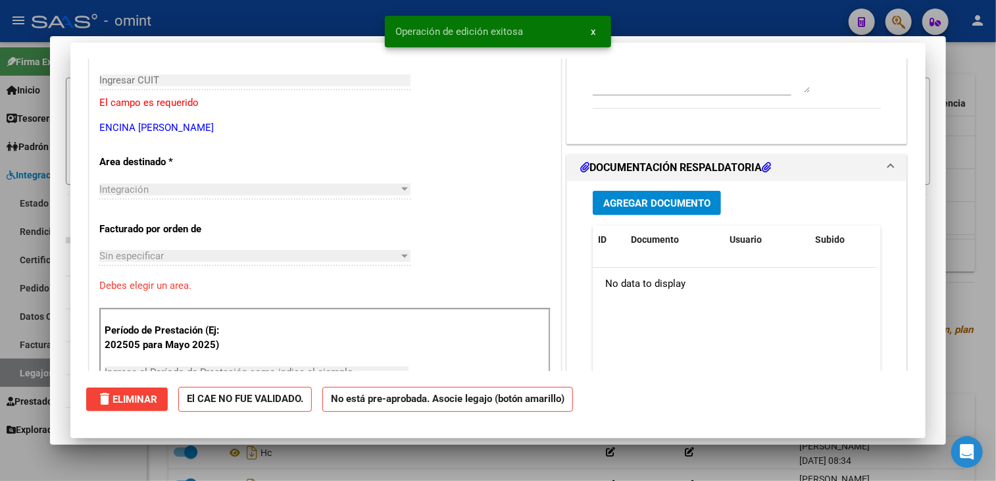
scroll to position [0, 0]
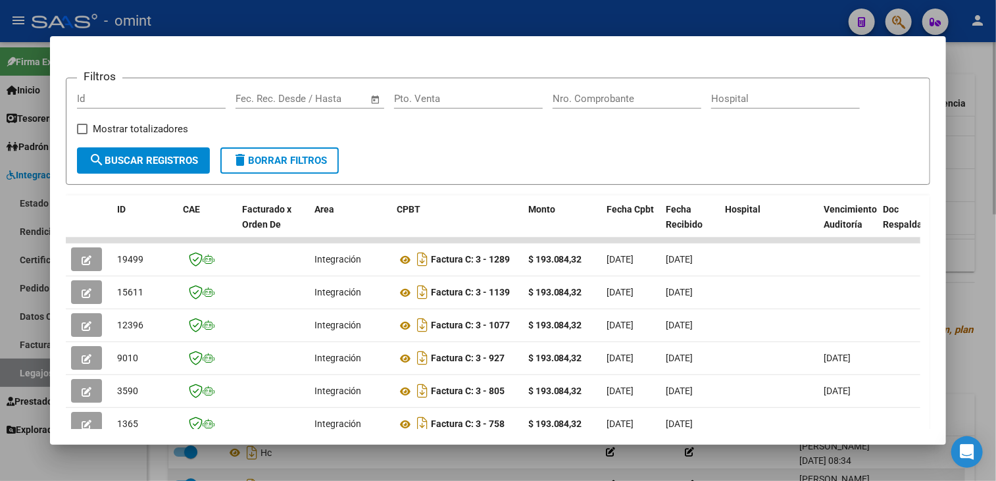
click at [44, 302] on div at bounding box center [498, 240] width 996 height 481
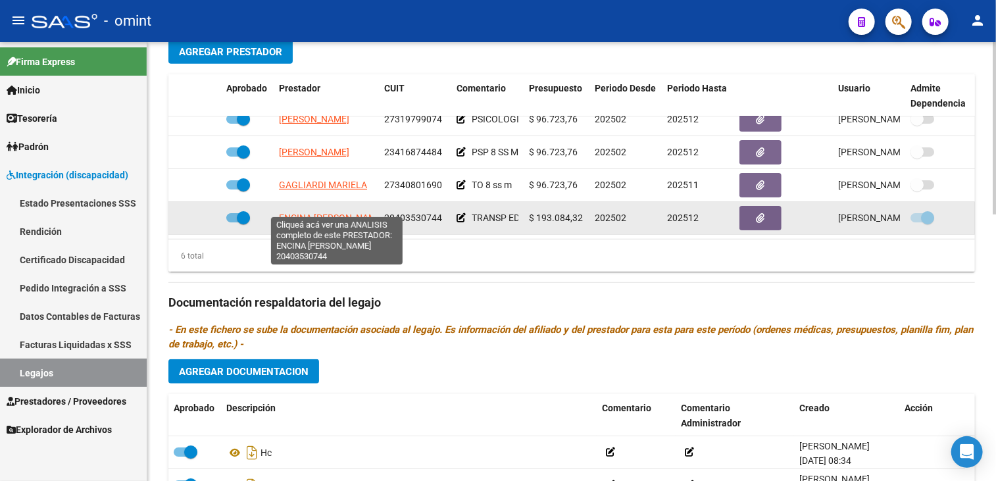
click at [328, 212] on span "ENCINA NAHUEL AGUSTIN" at bounding box center [331, 217] width 105 height 11
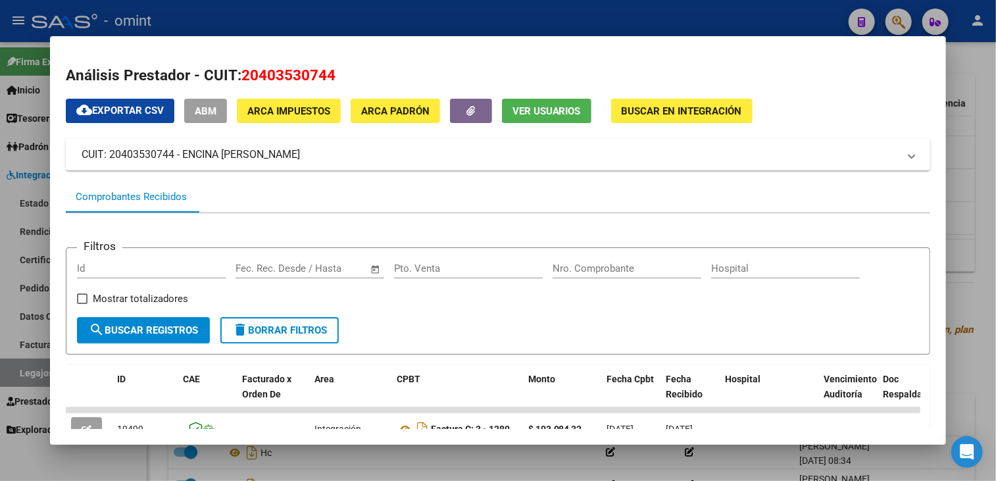
scroll to position [132, 0]
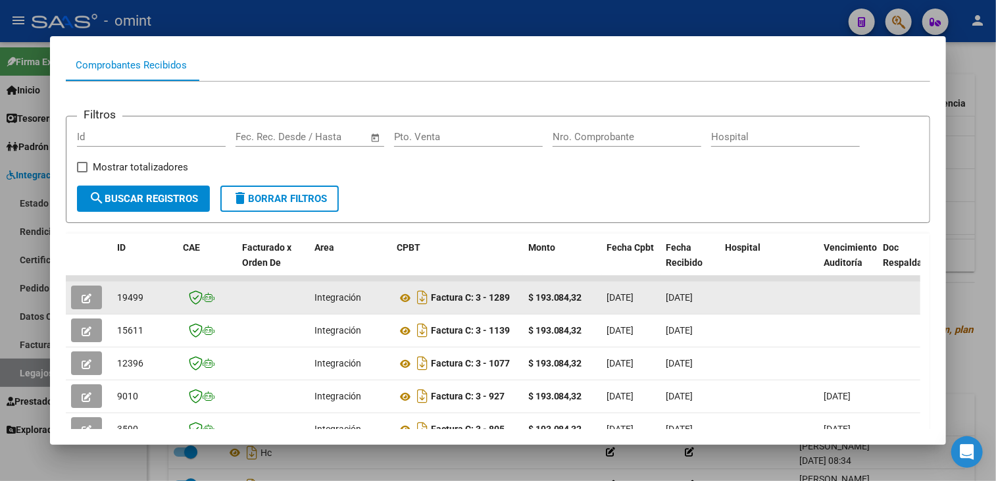
click at [95, 297] on button "button" at bounding box center [86, 298] width 31 height 24
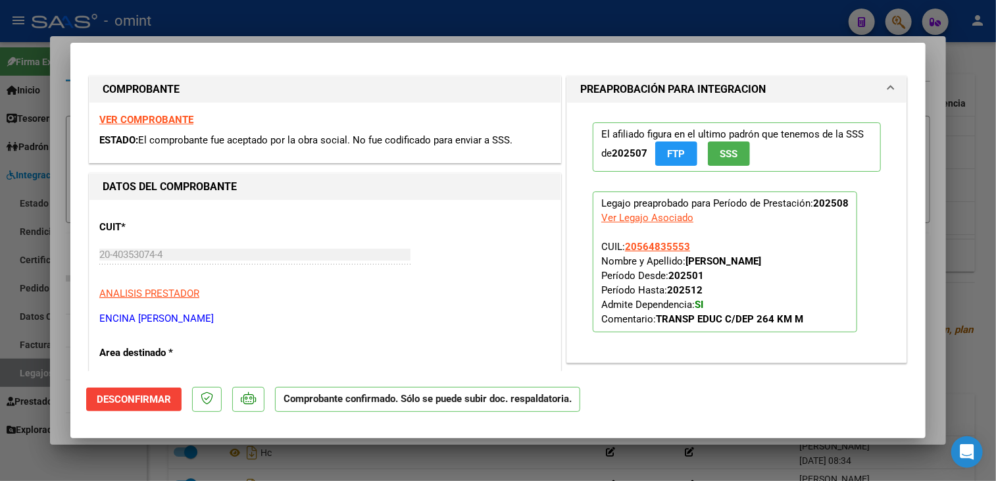
click at [57, 305] on div at bounding box center [498, 240] width 996 height 481
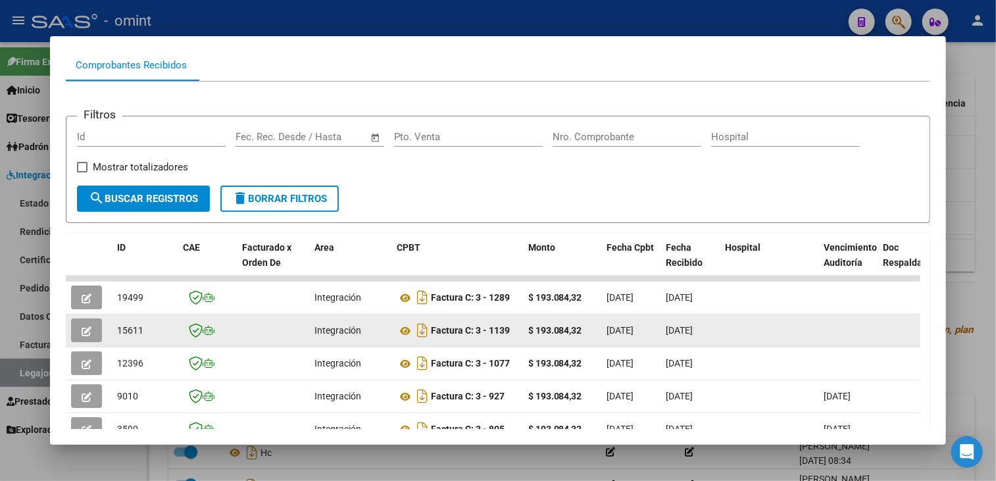
click at [90, 333] on icon "button" at bounding box center [87, 331] width 10 height 10
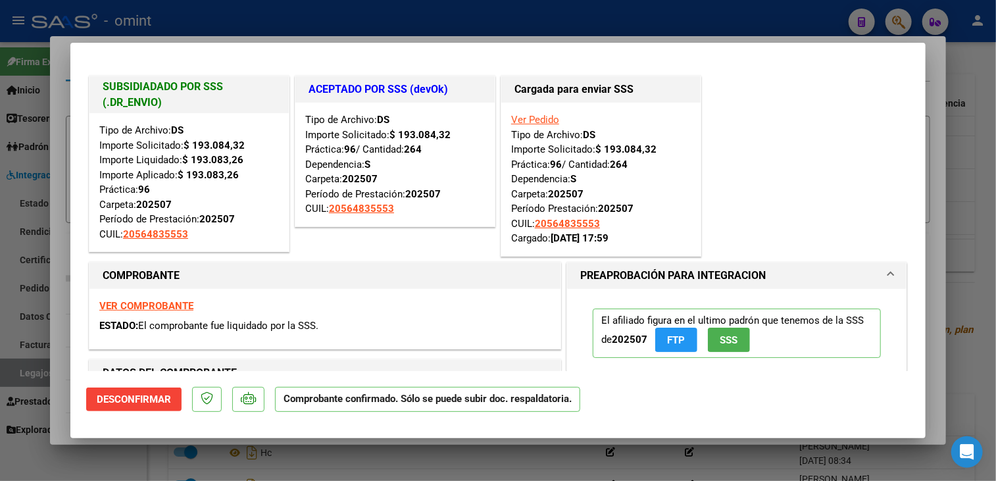
click at [53, 338] on div at bounding box center [498, 240] width 996 height 481
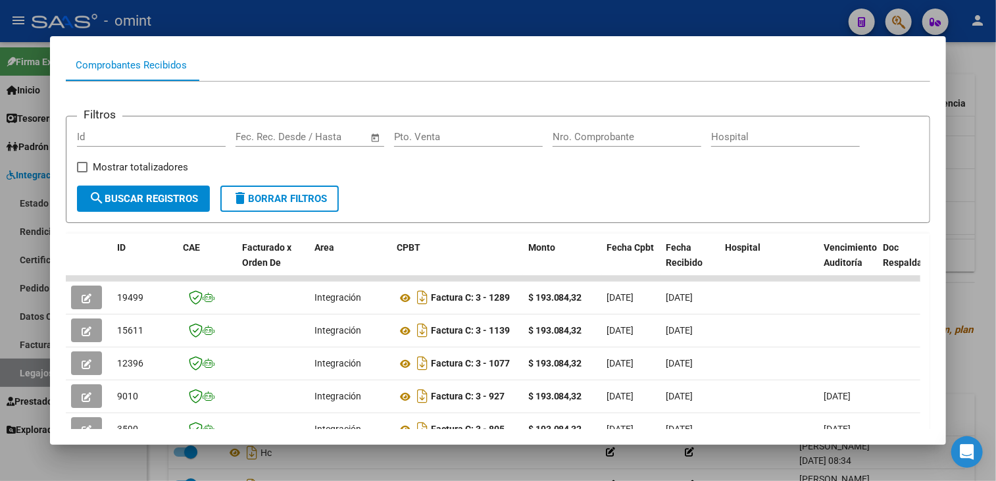
click at [35, 341] on div at bounding box center [498, 240] width 996 height 481
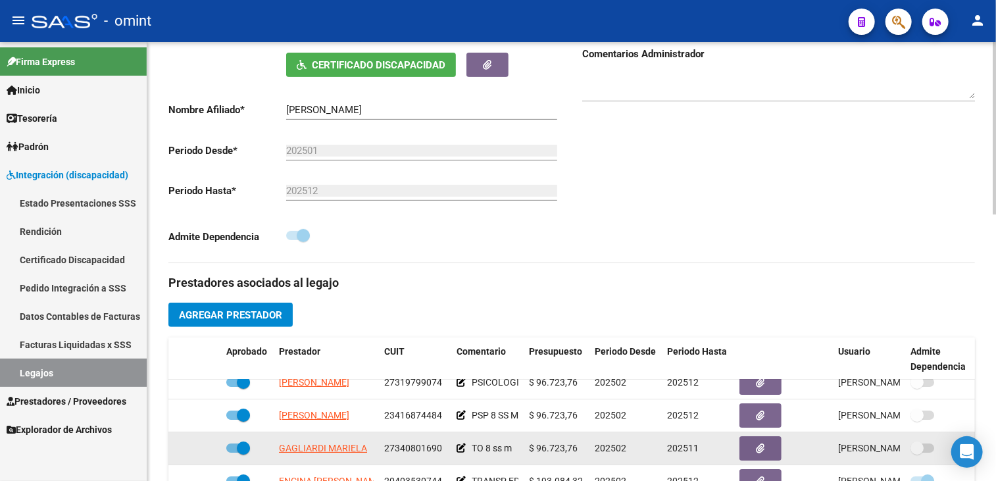
scroll to position [395, 0]
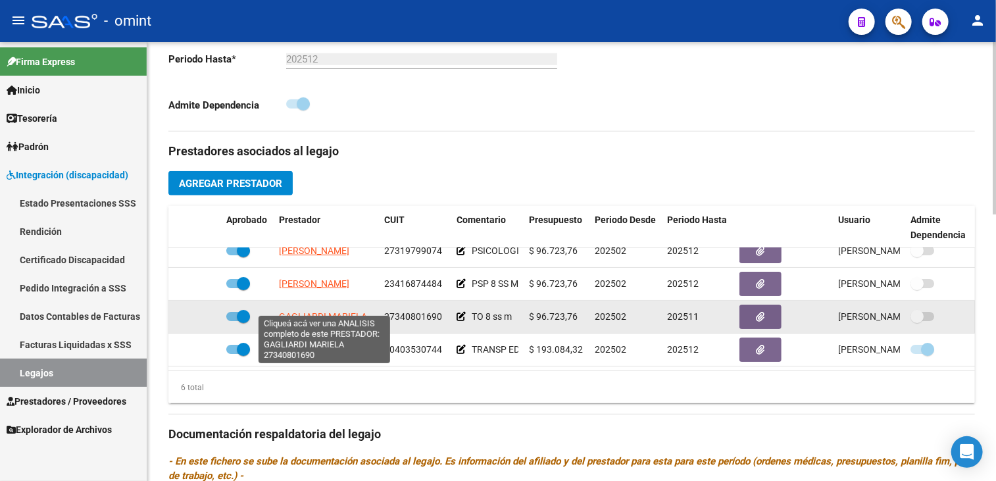
click at [311, 311] on span "GAGLIARDI MARIELA" at bounding box center [323, 316] width 88 height 11
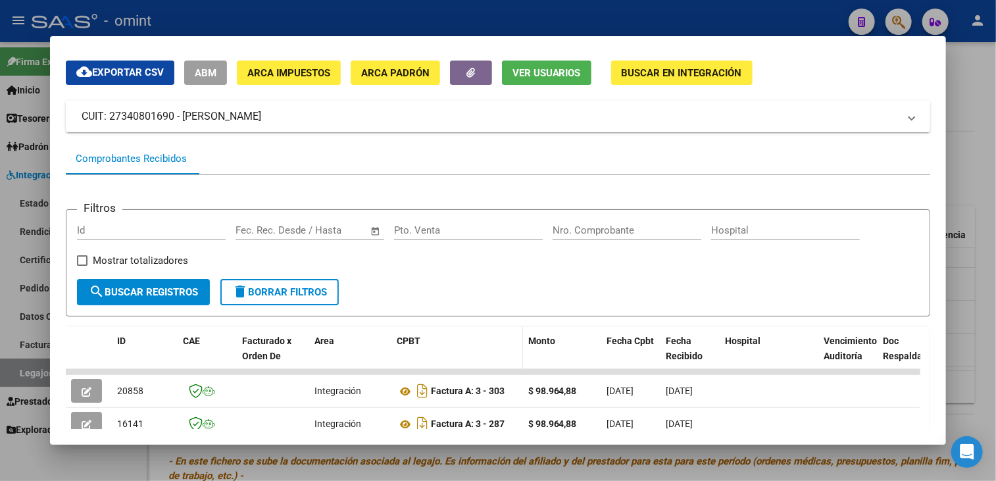
scroll to position [104, 0]
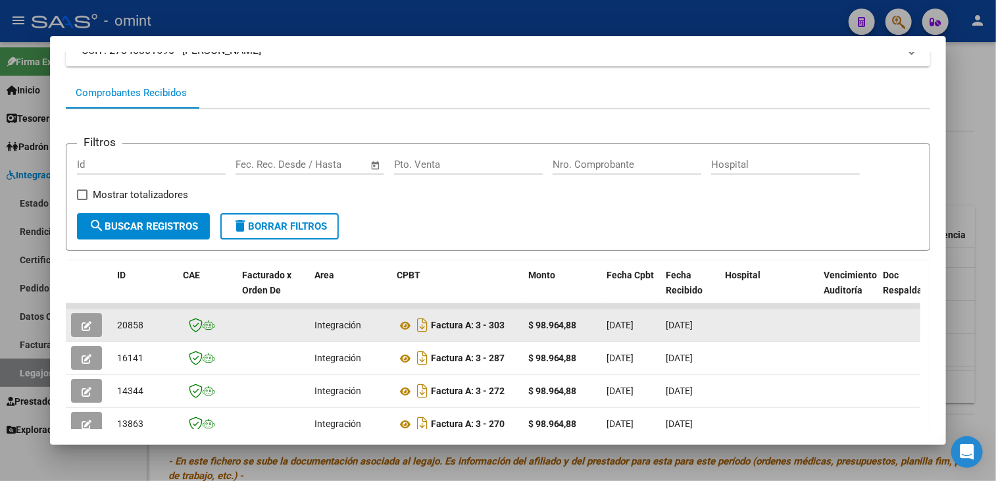
click at [80, 326] on button "button" at bounding box center [86, 325] width 31 height 24
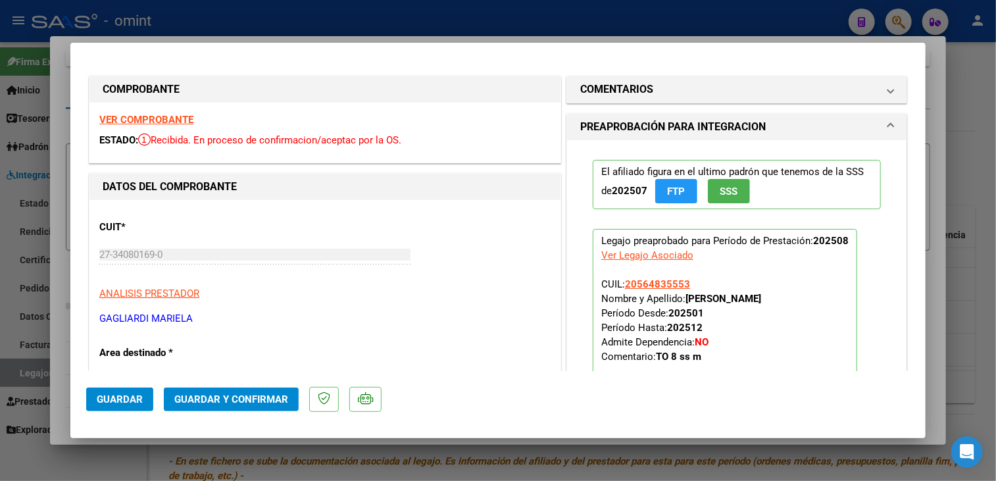
click at [179, 120] on strong "VER COMPROBANTE" at bounding box center [146, 120] width 94 height 12
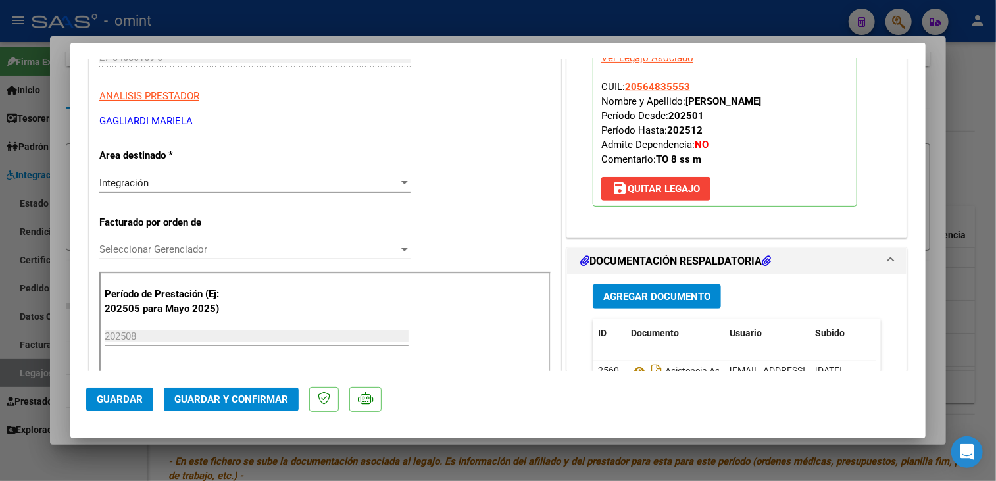
scroll to position [329, 0]
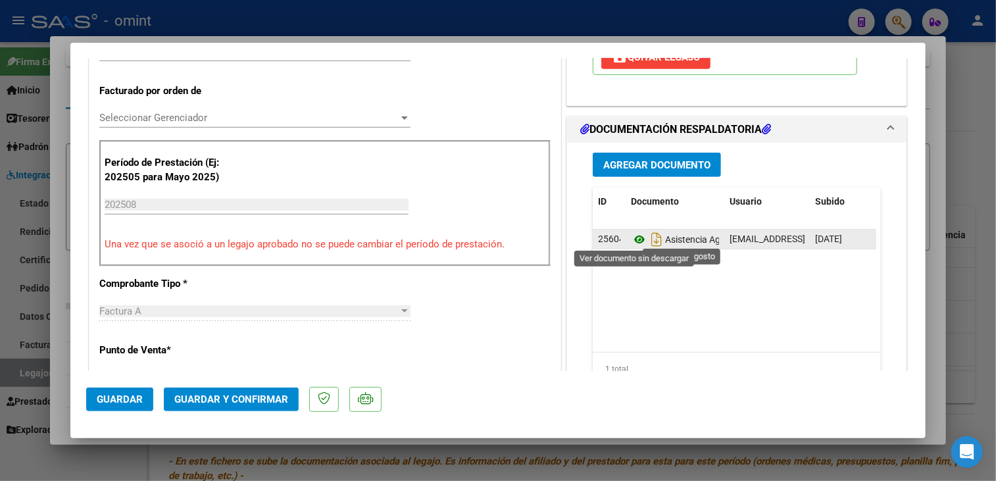
click at [632, 236] on icon at bounding box center [639, 240] width 17 height 16
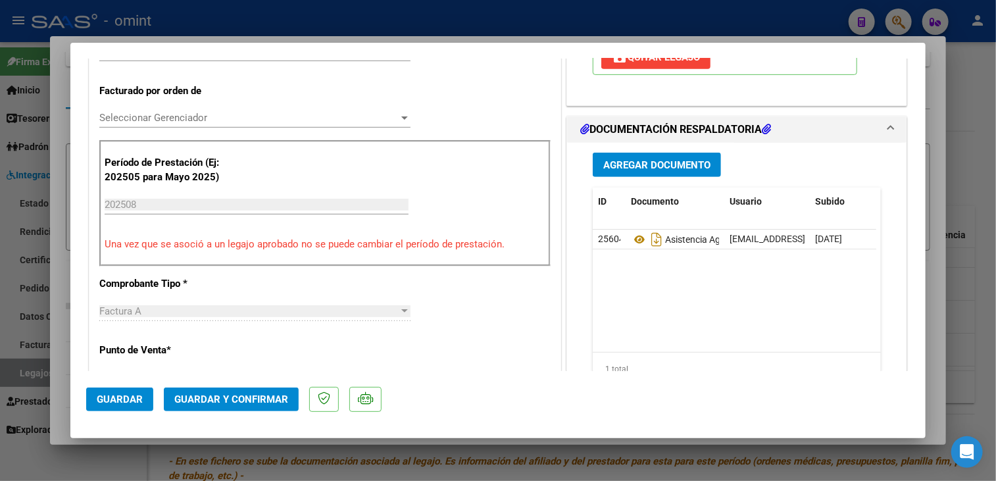
click at [224, 111] on div "Seleccionar Gerenciador Seleccionar Gerenciador" at bounding box center [254, 118] width 311 height 20
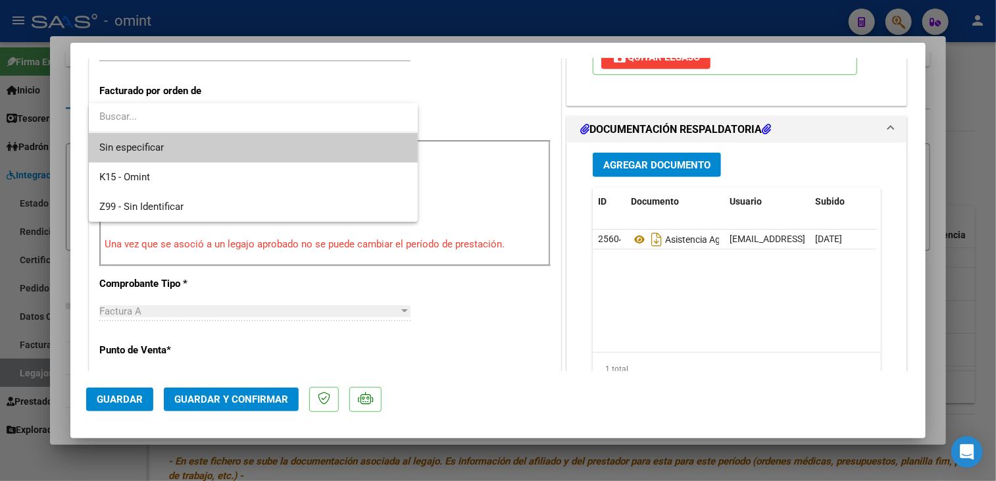
click at [218, 144] on span "Sin especificar" at bounding box center [253, 148] width 308 height 30
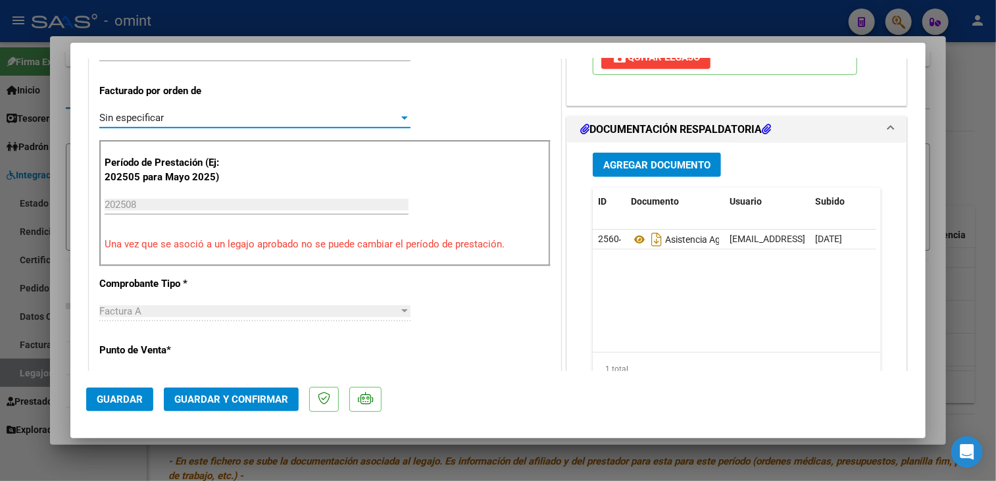
click at [257, 399] on span "Guardar y Confirmar" at bounding box center [231, 399] width 114 height 12
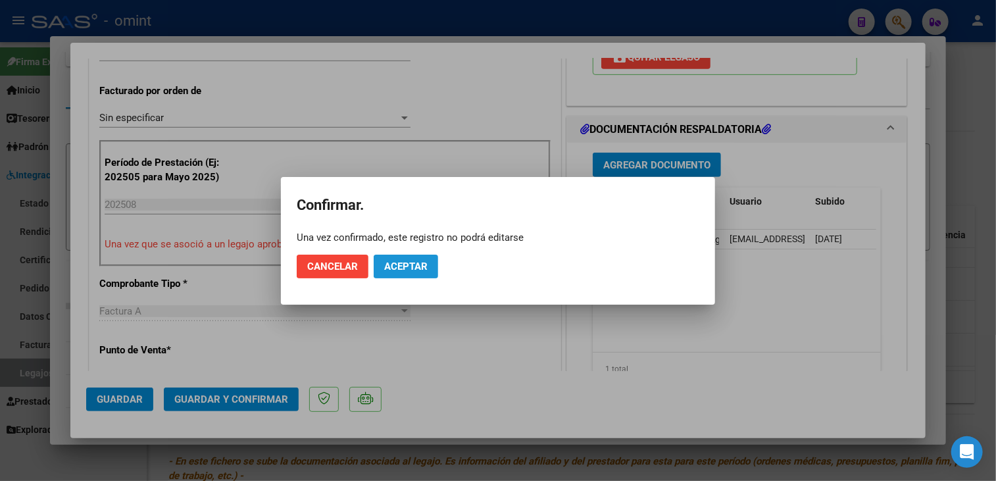
click at [422, 265] on span "Aceptar" at bounding box center [405, 267] width 43 height 12
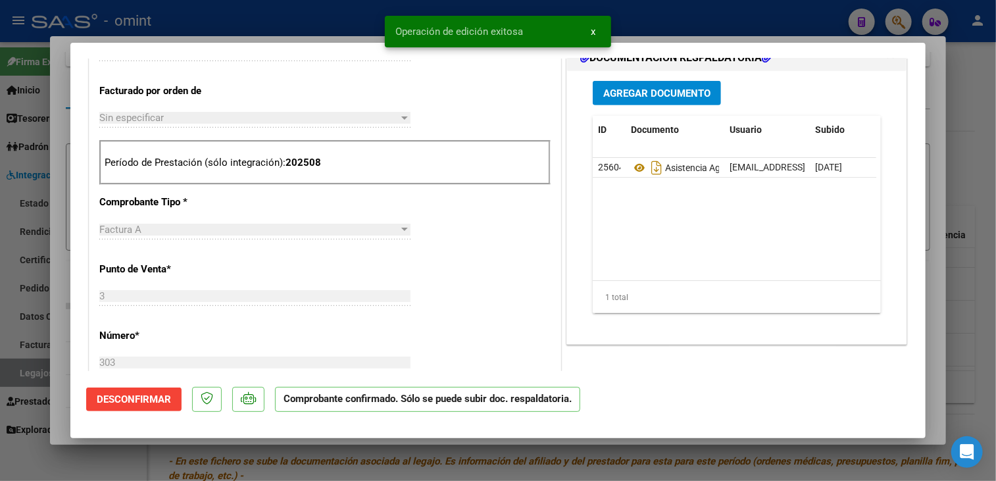
click at [54, 301] on div at bounding box center [498, 240] width 996 height 481
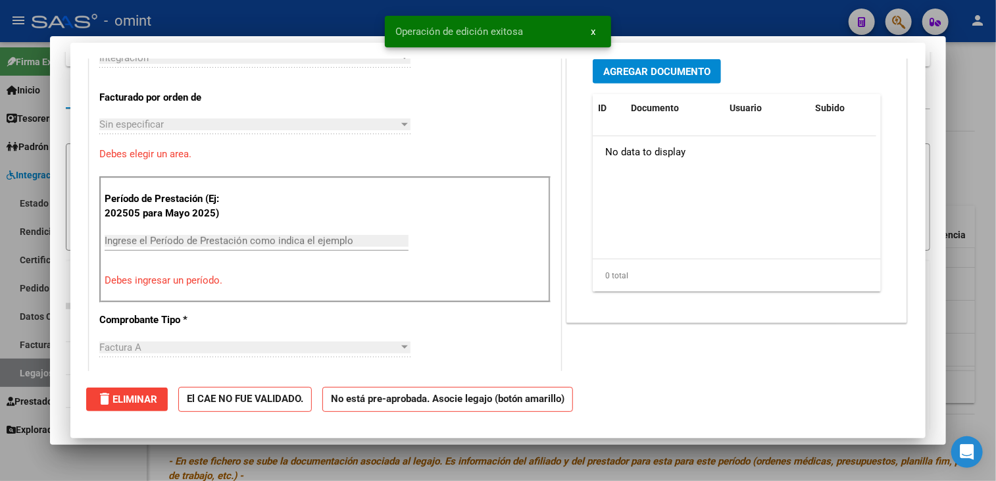
scroll to position [0, 0]
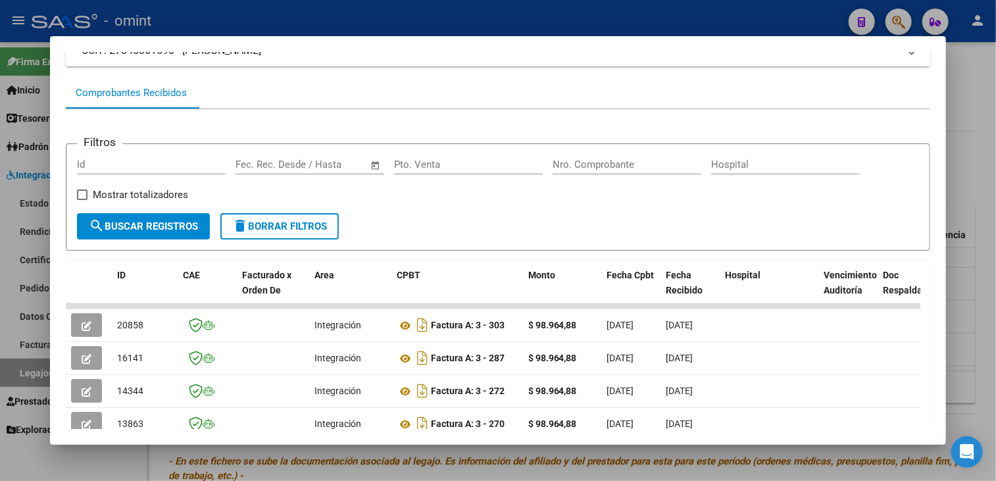
click at [34, 303] on div at bounding box center [498, 240] width 996 height 481
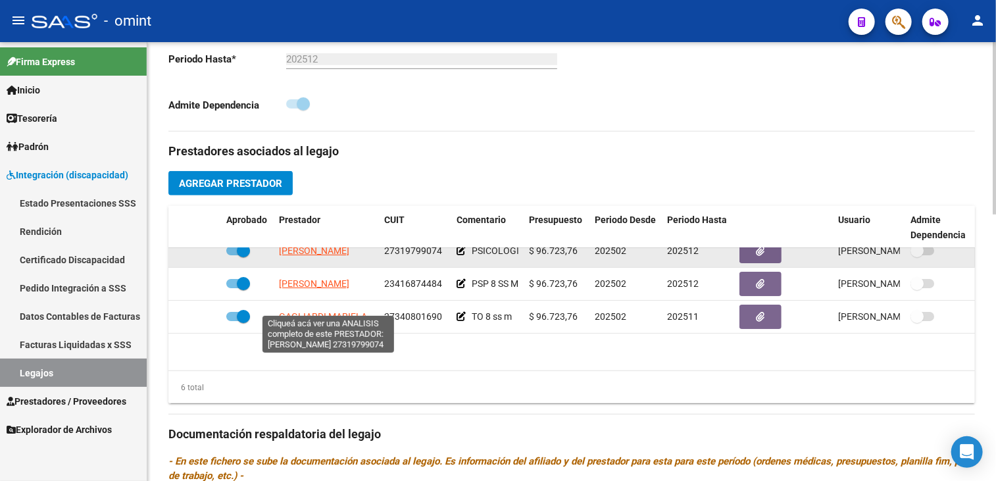
scroll to position [24, 0]
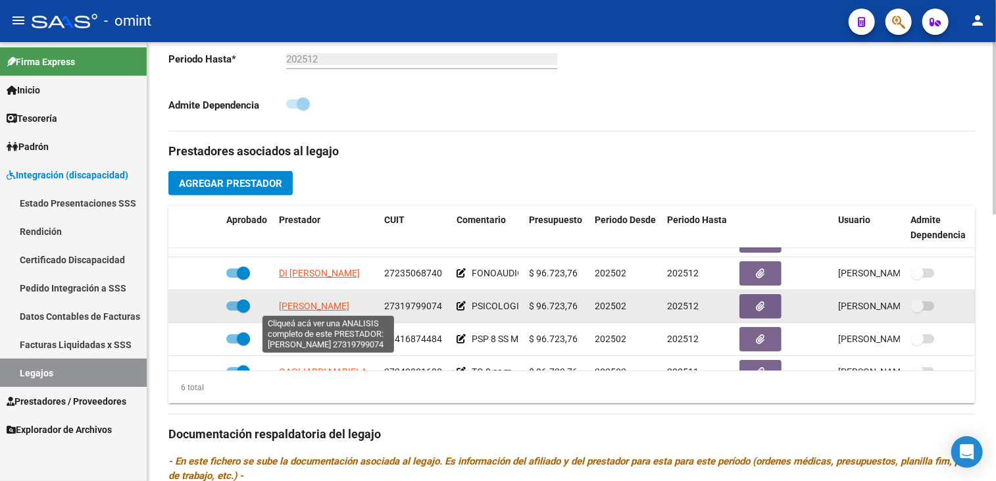
click at [326, 302] on span "LOPEZ GISELE LILIANA" at bounding box center [314, 306] width 70 height 11
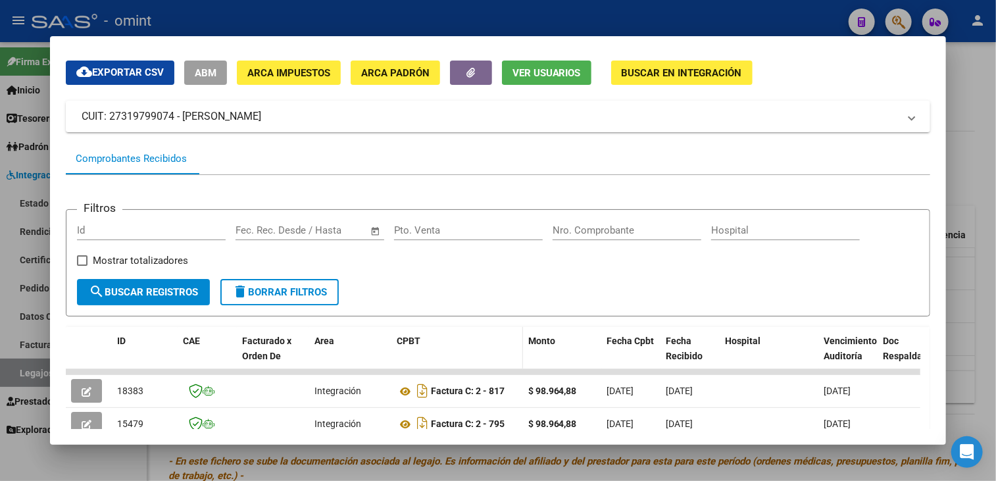
scroll to position [104, 0]
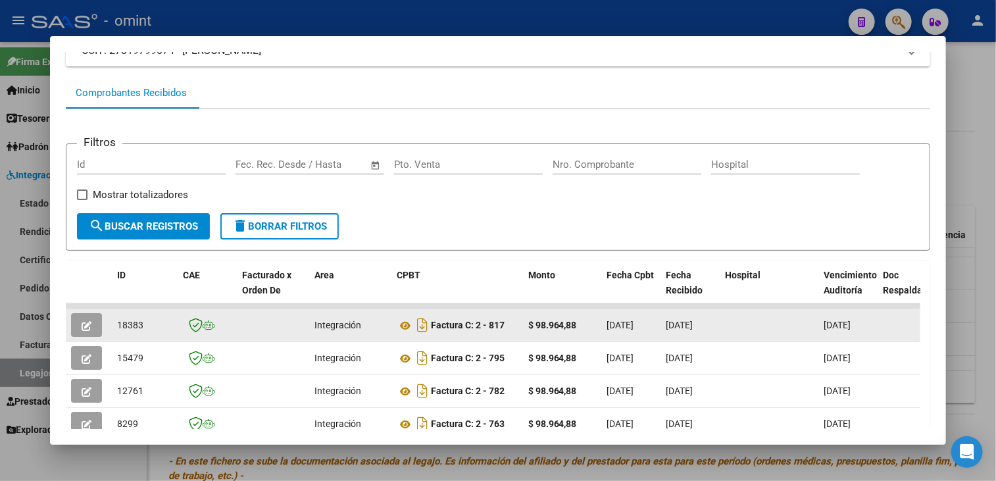
click at [76, 326] on button "button" at bounding box center [86, 325] width 31 height 24
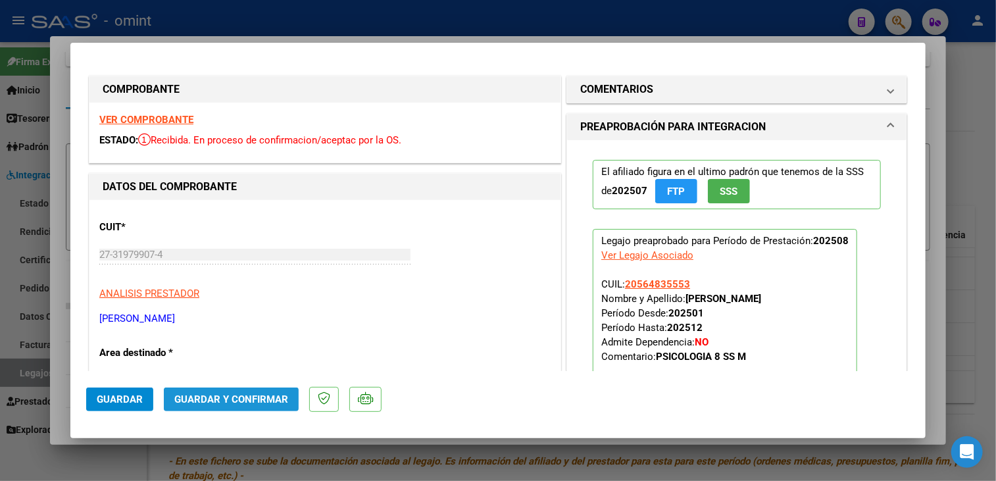
click at [274, 403] on span "Guardar y Confirmar" at bounding box center [231, 399] width 114 height 12
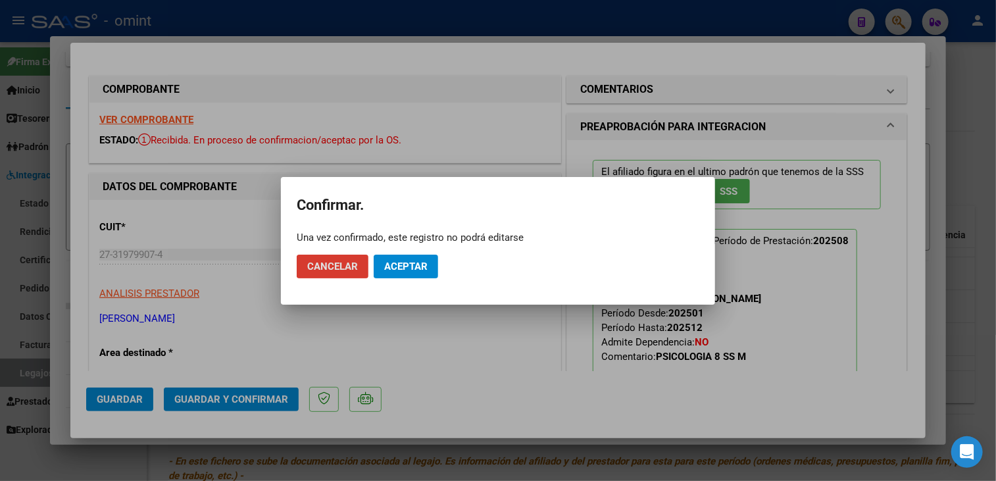
click at [424, 265] on span "Aceptar" at bounding box center [405, 267] width 43 height 12
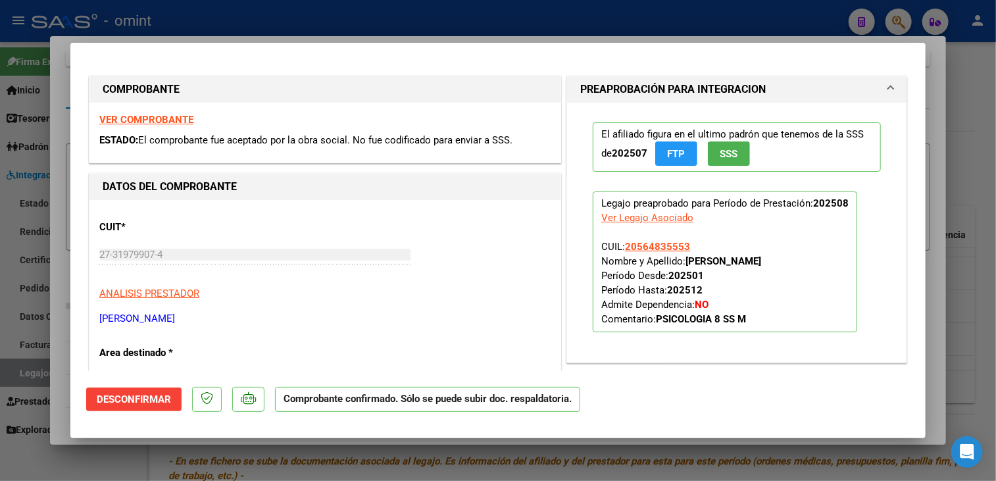
click at [153, 120] on strong "VER COMPROBANTE" at bounding box center [146, 120] width 94 height 12
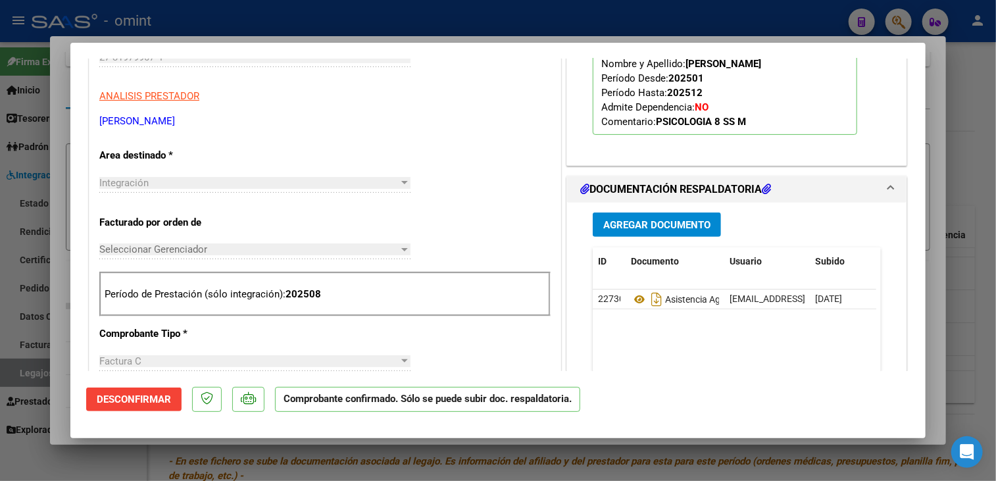
scroll to position [263, 0]
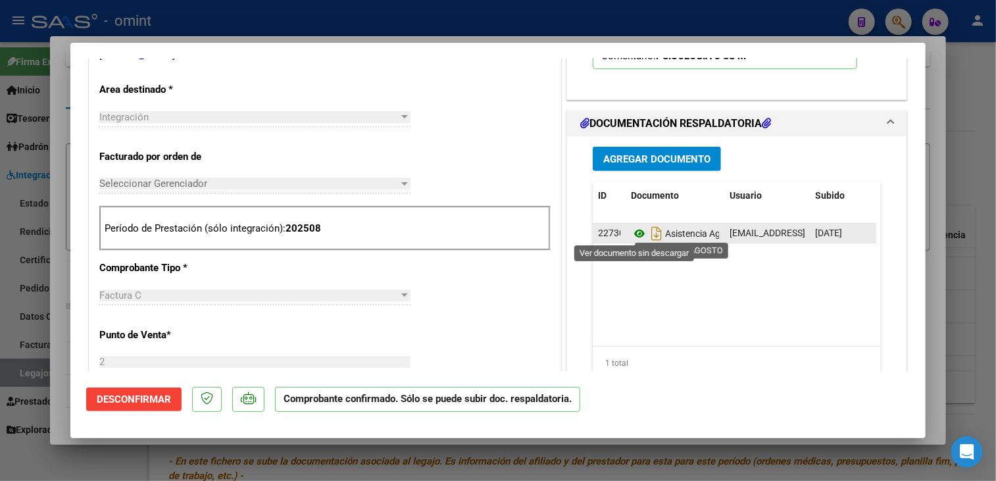
click at [635, 230] on icon at bounding box center [639, 234] width 17 height 16
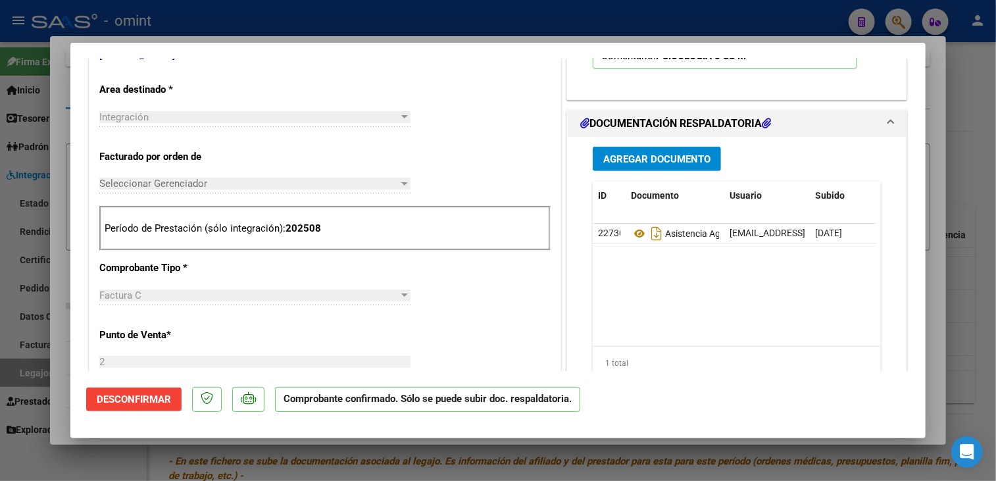
click at [198, 170] on div "CUIT * 27-31979907-4 Ingresar CUIT ANALISIS PRESTADOR LOPEZ GISELE LILIANA ARCA…" at bounding box center [324, 459] width 471 height 1044
click at [198, 176] on div "Seleccionar Gerenciador Seleccionar Gerenciador" at bounding box center [254, 184] width 311 height 20
click at [197, 187] on span "Seleccionar Gerenciador" at bounding box center [248, 184] width 299 height 12
click at [197, 184] on span "Seleccionar Gerenciador" at bounding box center [248, 184] width 299 height 12
click at [404, 176] on div "Seleccionar Gerenciador Seleccionar Gerenciador" at bounding box center [254, 184] width 311 height 20
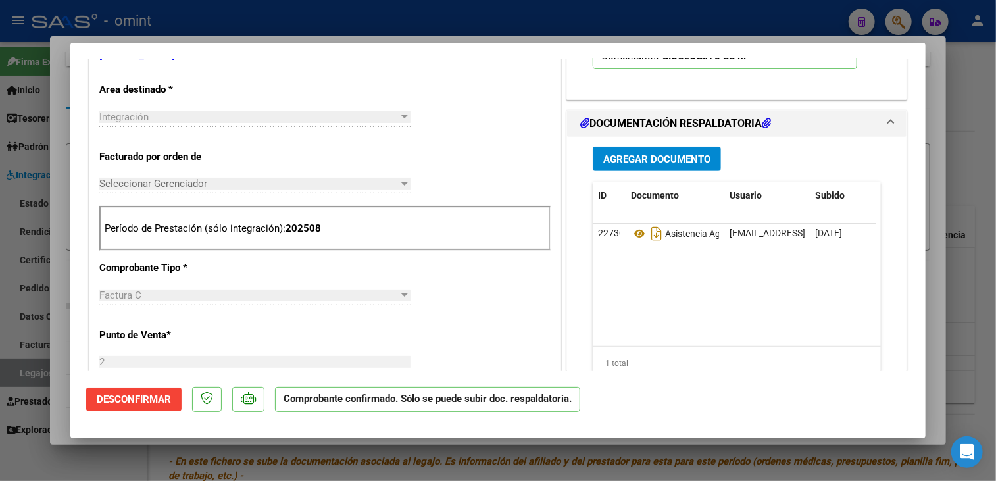
click at [402, 185] on div at bounding box center [405, 183] width 12 height 11
click at [399, 190] on div "Seleccionar Gerenciador Seleccionar Gerenciador" at bounding box center [254, 184] width 311 height 20
click at [68, 303] on div at bounding box center [498, 240] width 996 height 481
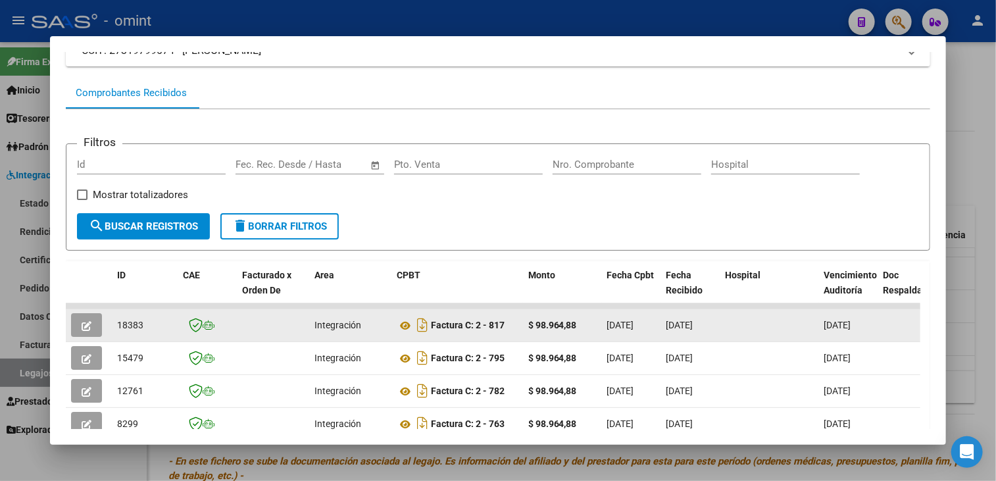
click at [92, 329] on button "button" at bounding box center [86, 325] width 31 height 24
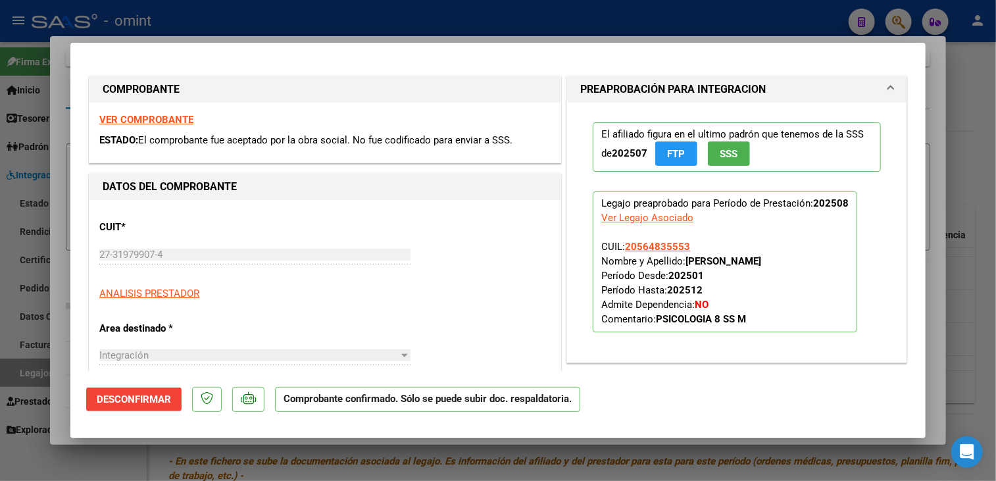
click at [43, 344] on div at bounding box center [498, 240] width 996 height 481
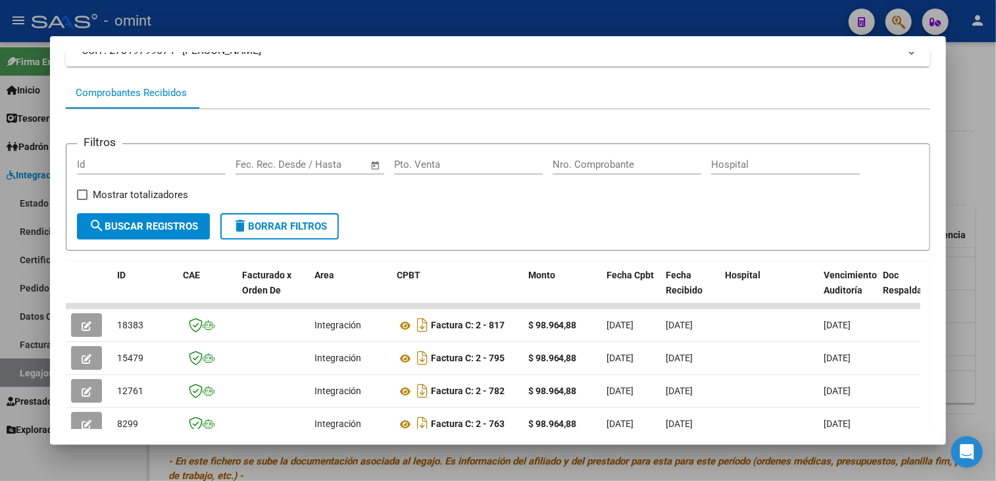
click at [29, 344] on div at bounding box center [498, 240] width 996 height 481
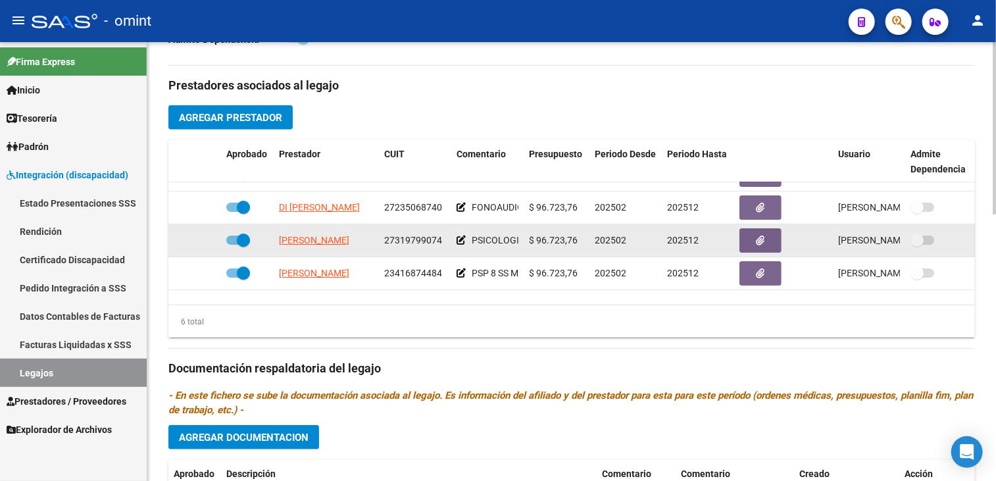
scroll to position [0, 0]
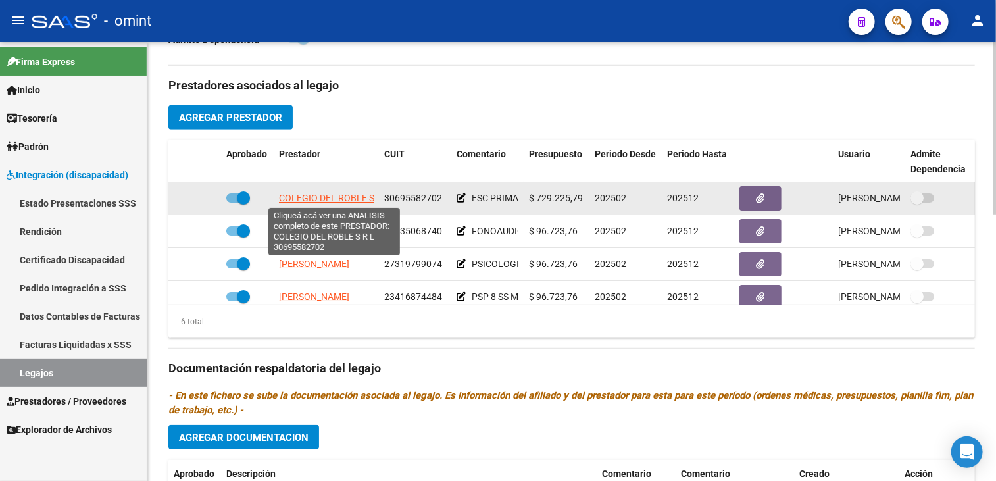
click at [312, 197] on span "COLEGIO DEL ROBLE S R L" at bounding box center [334, 198] width 111 height 11
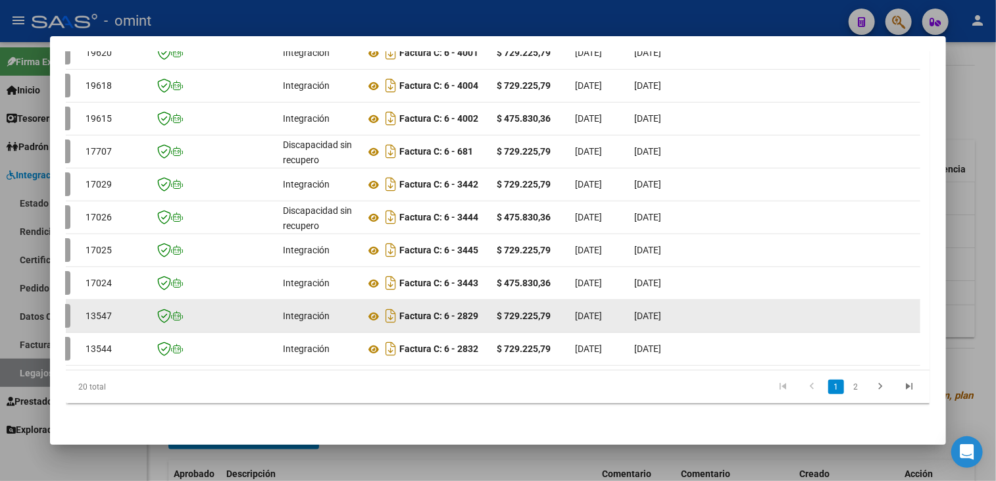
scroll to position [0, 30]
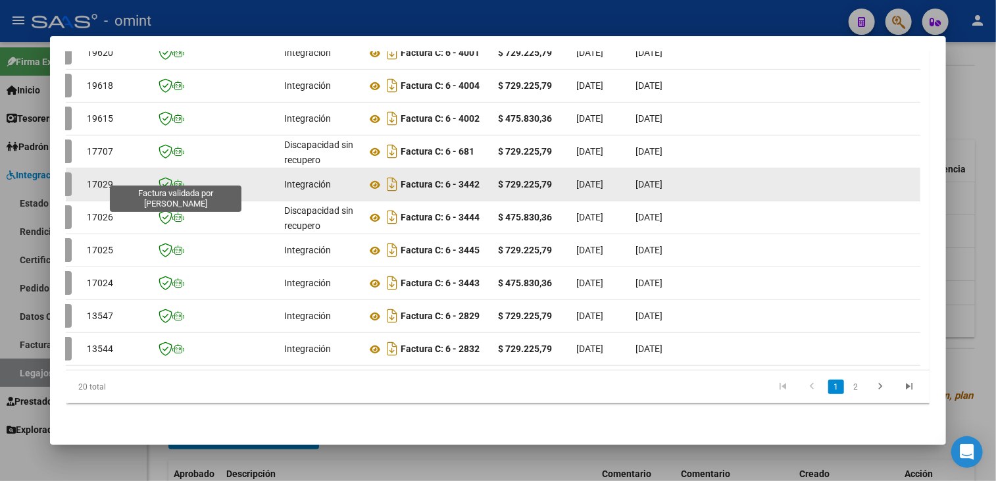
click at [166, 180] on icon at bounding box center [166, 184] width 14 height 14
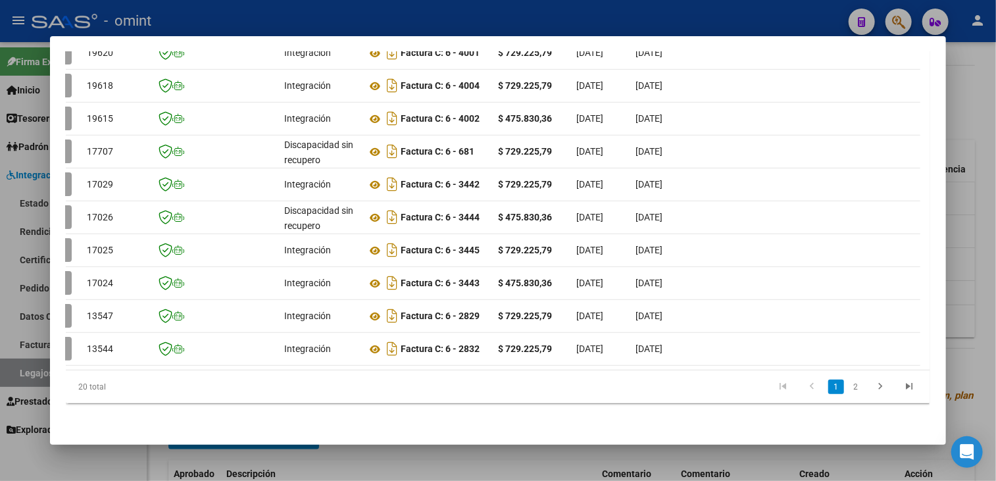
scroll to position [0, 0]
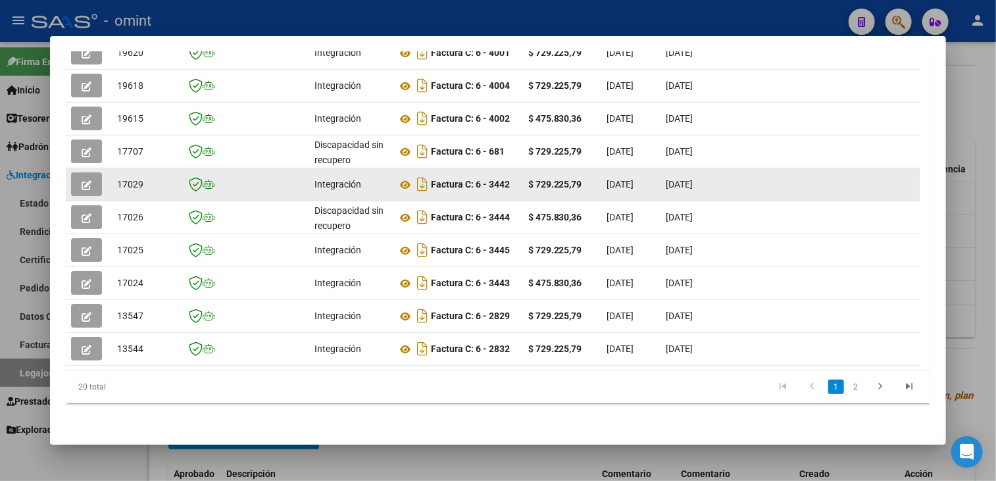
click at [97, 175] on button "button" at bounding box center [86, 184] width 31 height 24
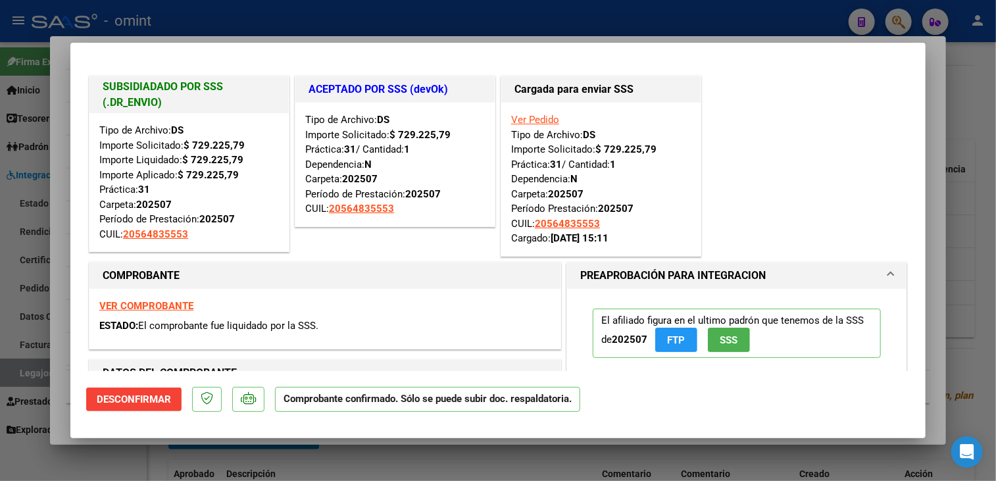
click at [266, 443] on div at bounding box center [498, 240] width 996 height 481
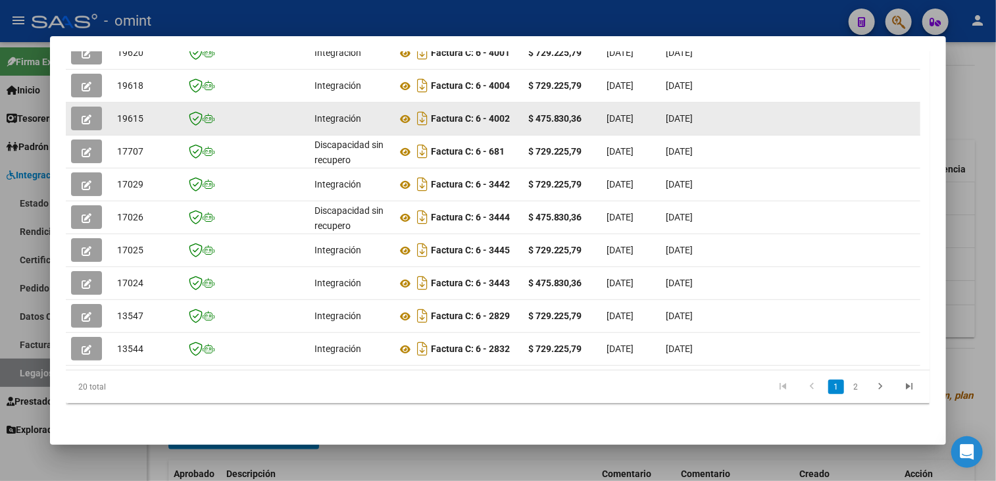
click at [87, 114] on icon "button" at bounding box center [87, 119] width 10 height 10
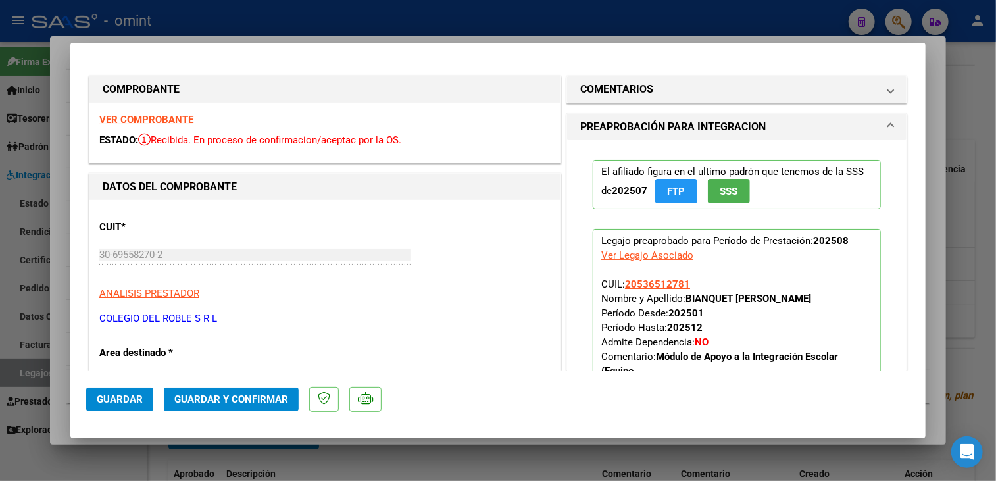
scroll to position [66, 0]
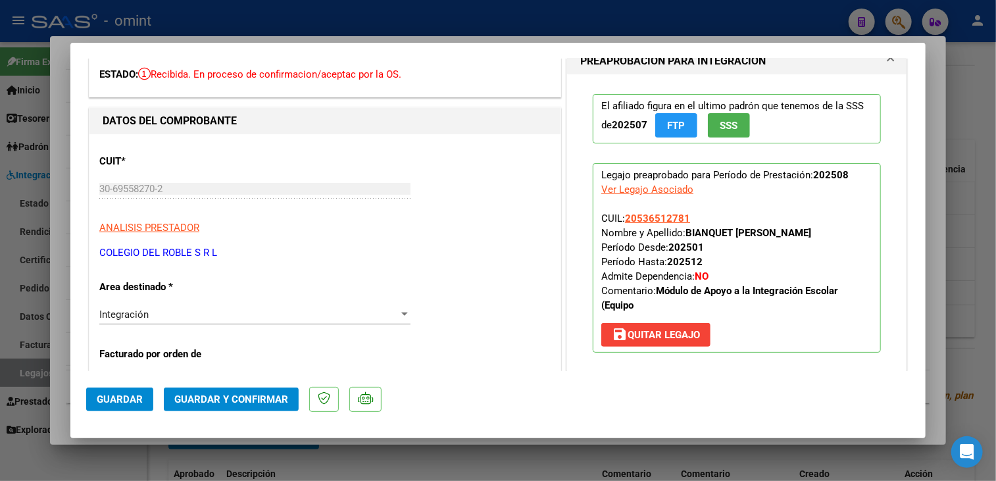
click at [285, 466] on div at bounding box center [498, 240] width 996 height 481
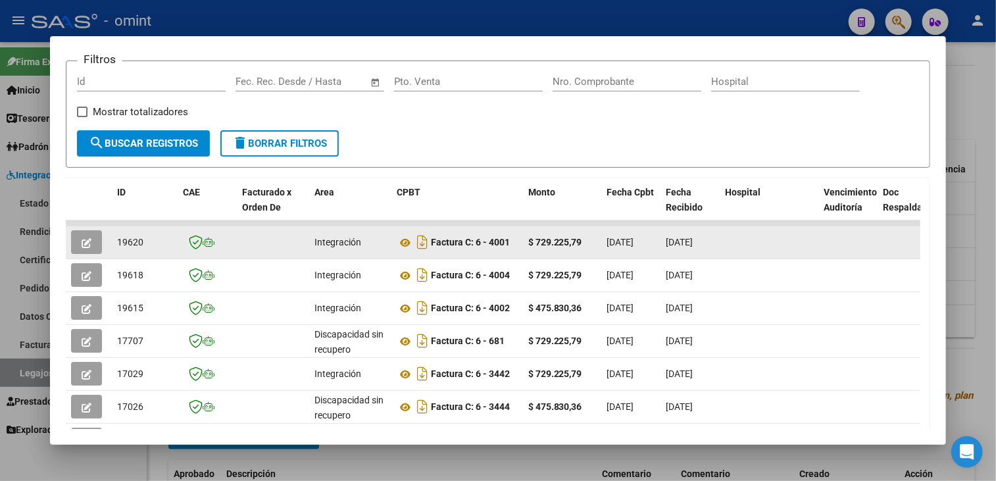
scroll to position [55, 0]
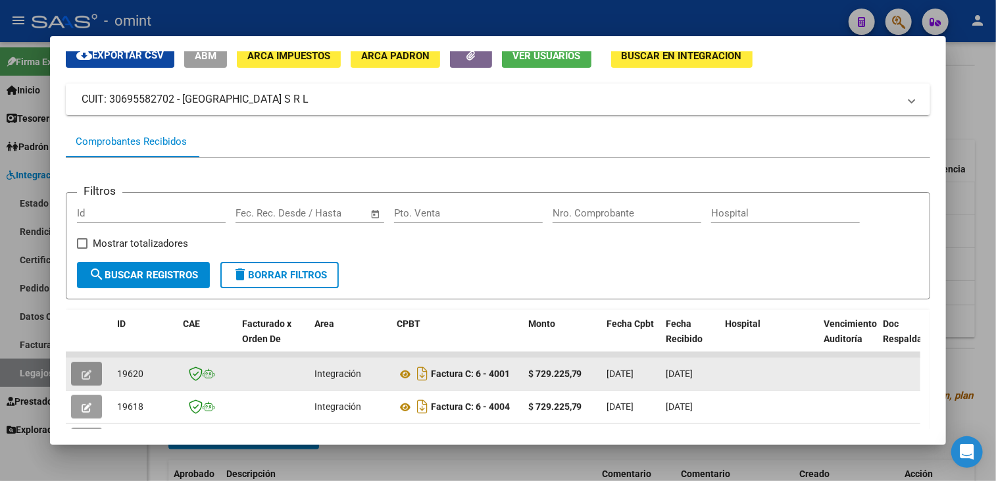
click at [82, 370] on icon "button" at bounding box center [87, 375] width 10 height 10
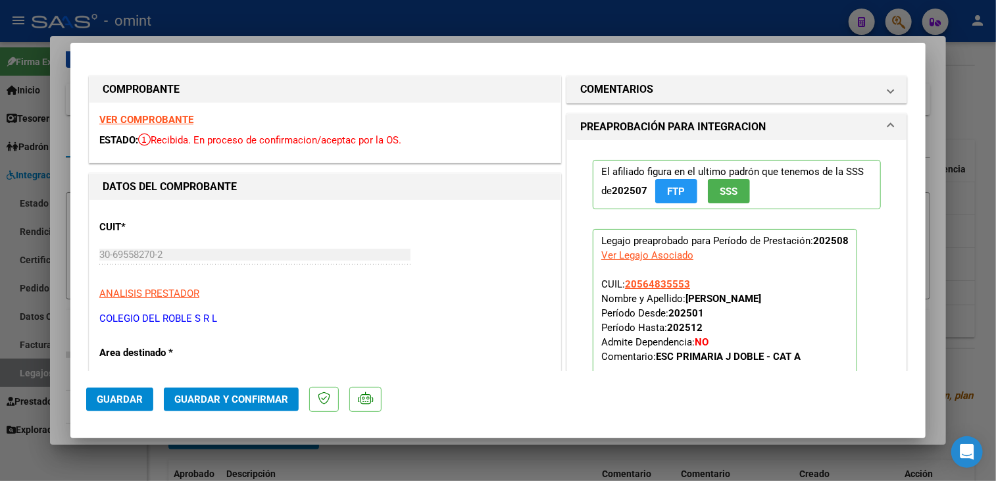
click at [184, 118] on strong "VER COMPROBANTE" at bounding box center [146, 120] width 94 height 12
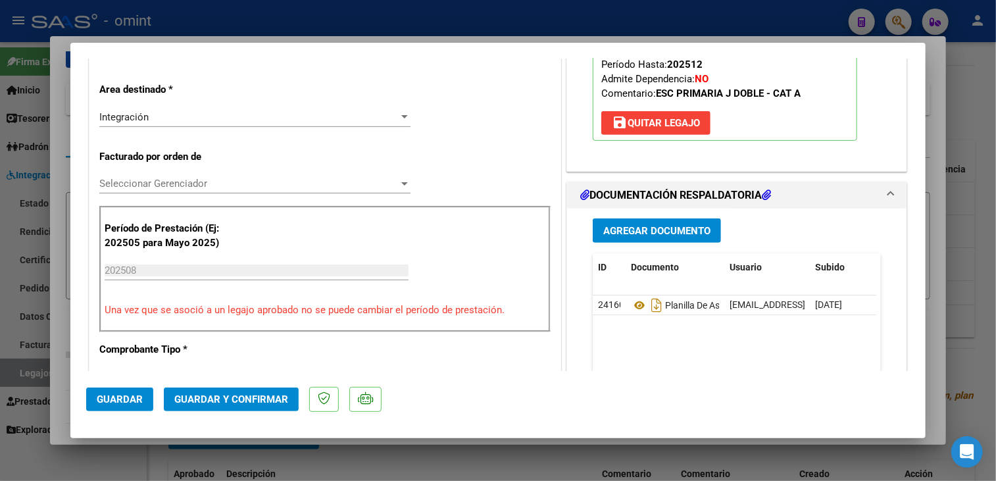
scroll to position [395, 0]
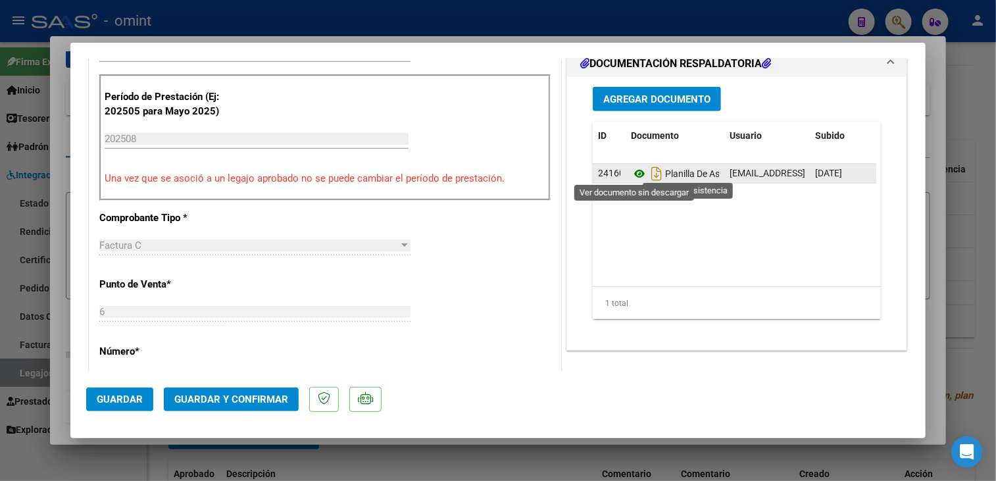
click at [633, 170] on icon at bounding box center [639, 174] width 17 height 16
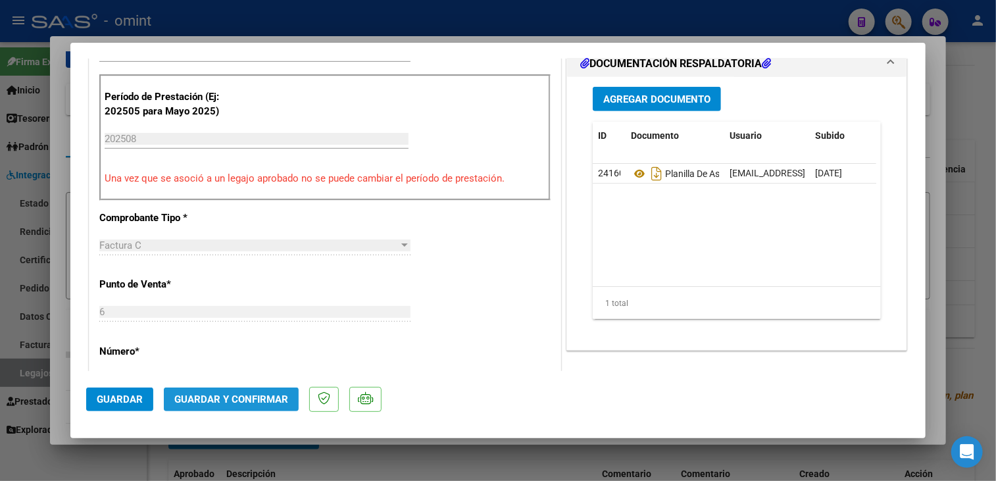
click at [208, 405] on button "Guardar y Confirmar" at bounding box center [231, 399] width 135 height 24
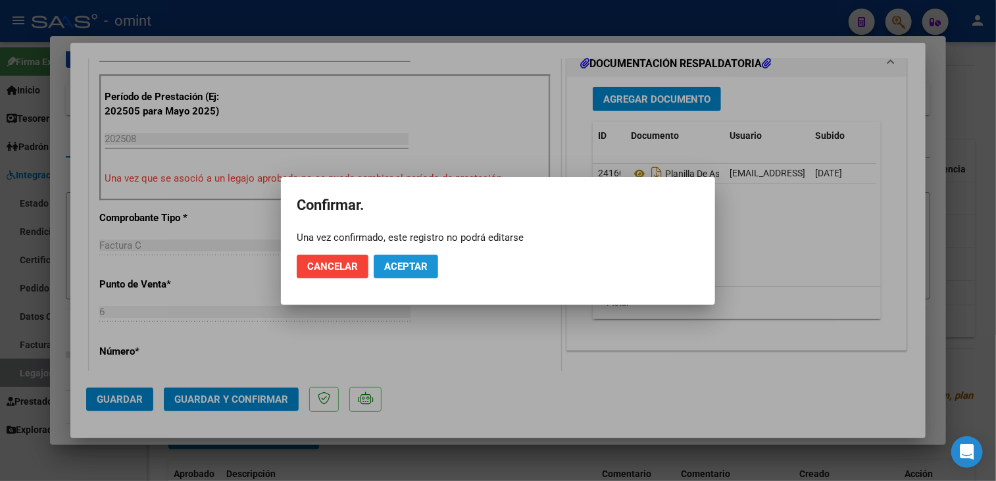
click at [426, 274] on button "Aceptar" at bounding box center [406, 267] width 64 height 24
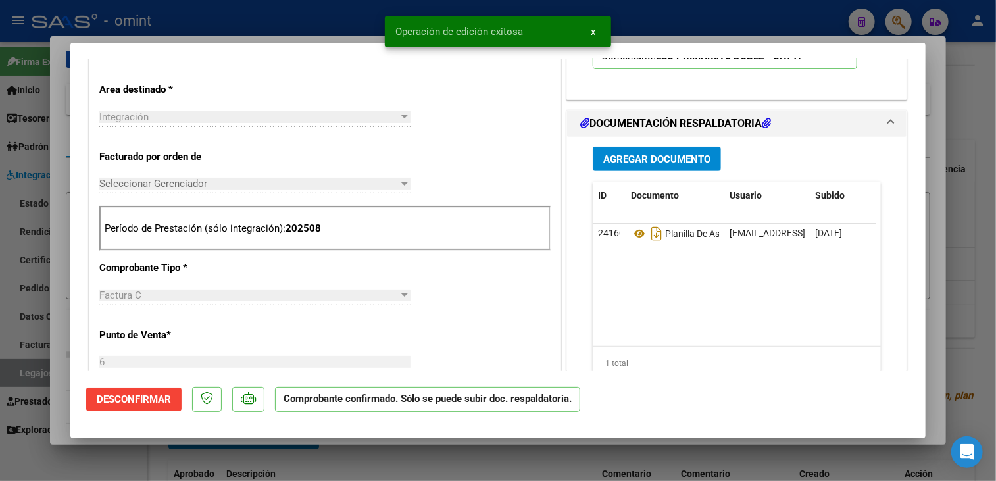
scroll to position [132, 0]
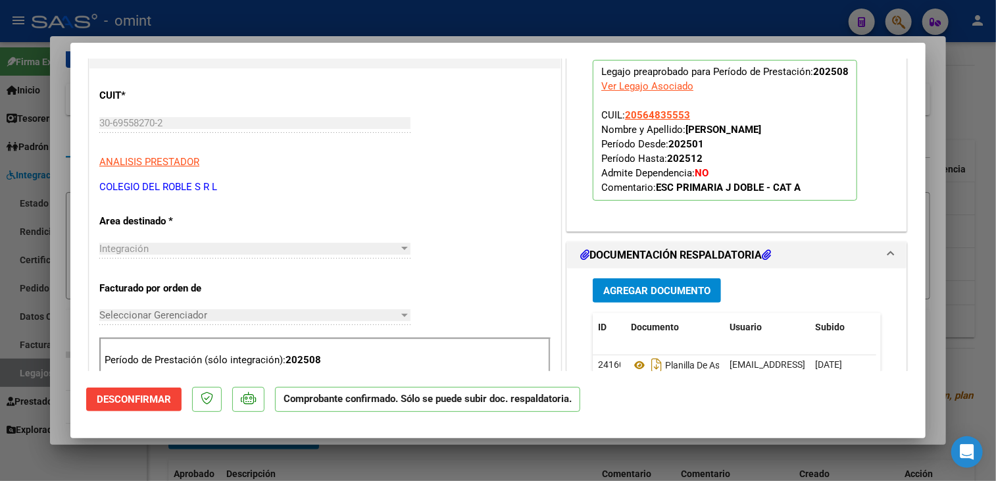
click at [55, 305] on div at bounding box center [498, 240] width 996 height 481
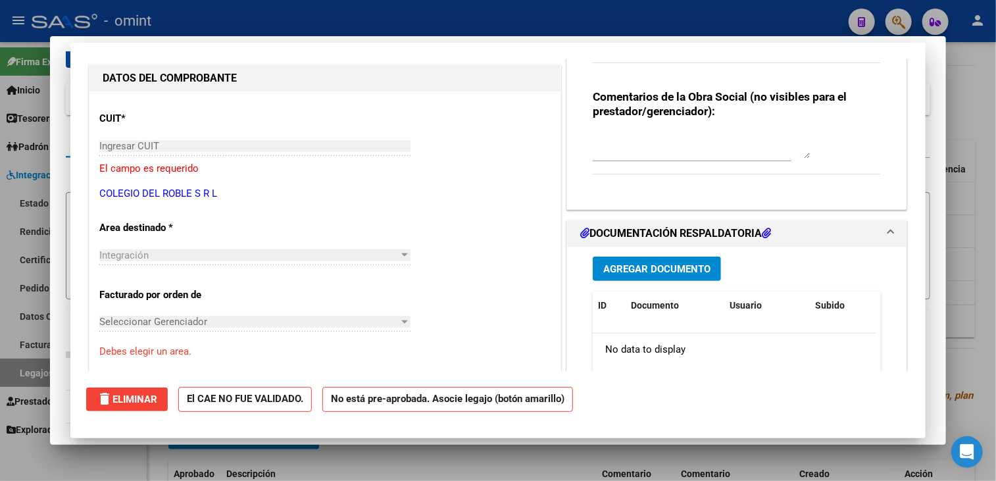
scroll to position [0, 0]
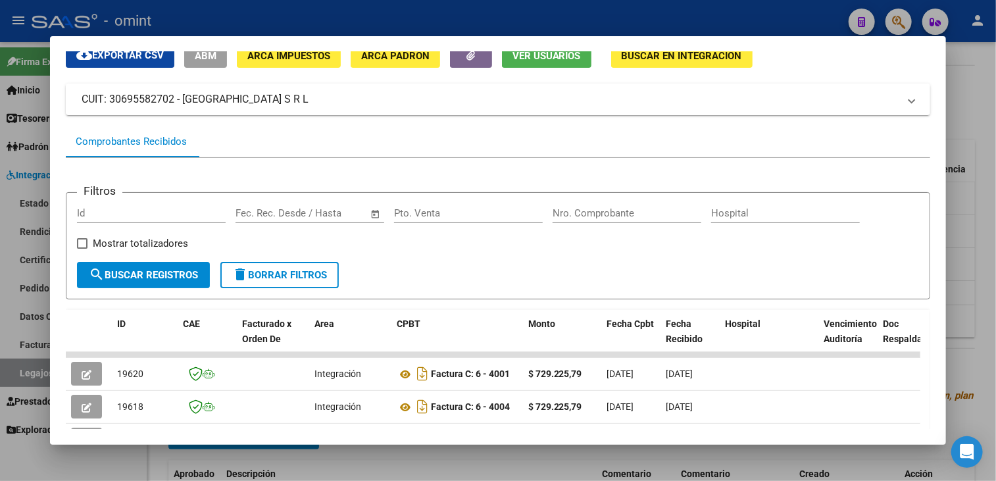
click at [499, 470] on div at bounding box center [498, 240] width 996 height 481
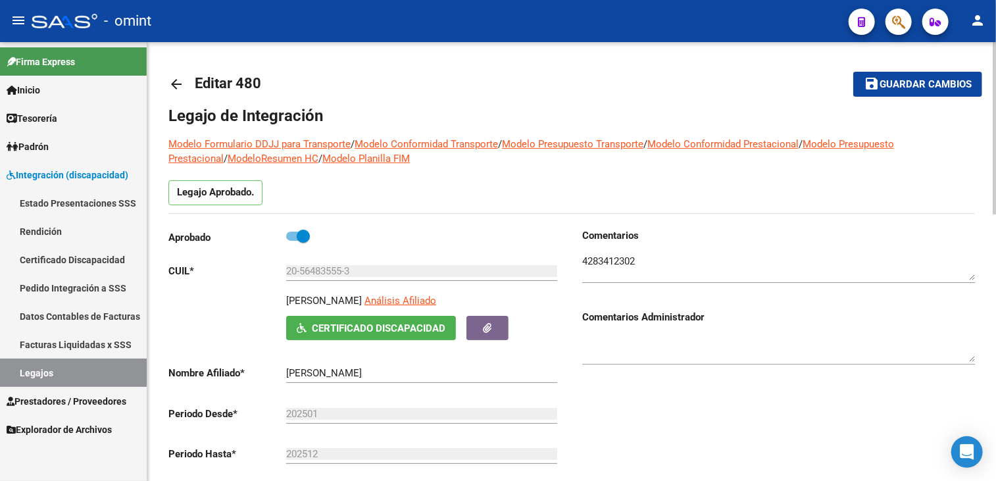
click at [895, 99] on mat-toolbar-row "save Guardar cambios" at bounding box center [897, 84] width 170 height 42
click at [893, 86] on span "Guardar cambios" at bounding box center [926, 85] width 92 height 12
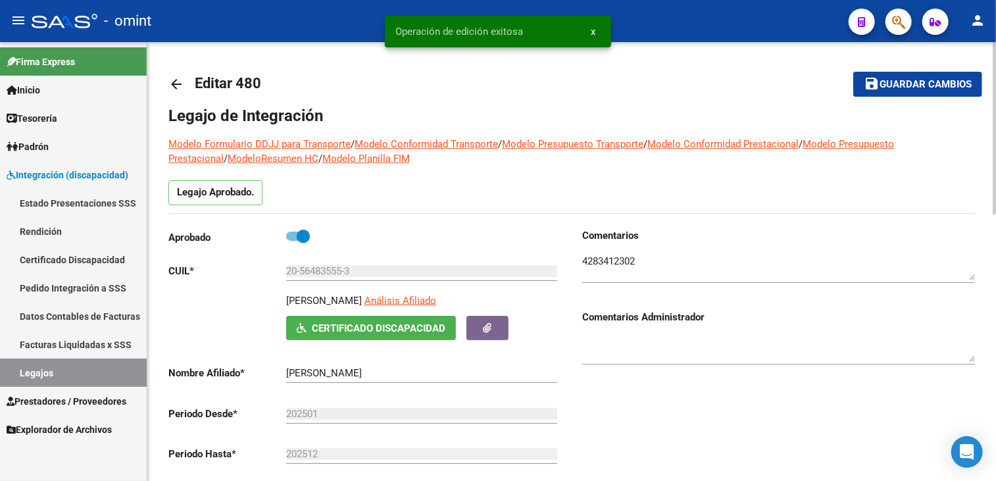
drag, startPoint x: 41, startPoint y: 372, endPoint x: 161, endPoint y: 402, distance: 124.0
click at [42, 372] on link "Legajos" at bounding box center [73, 373] width 147 height 28
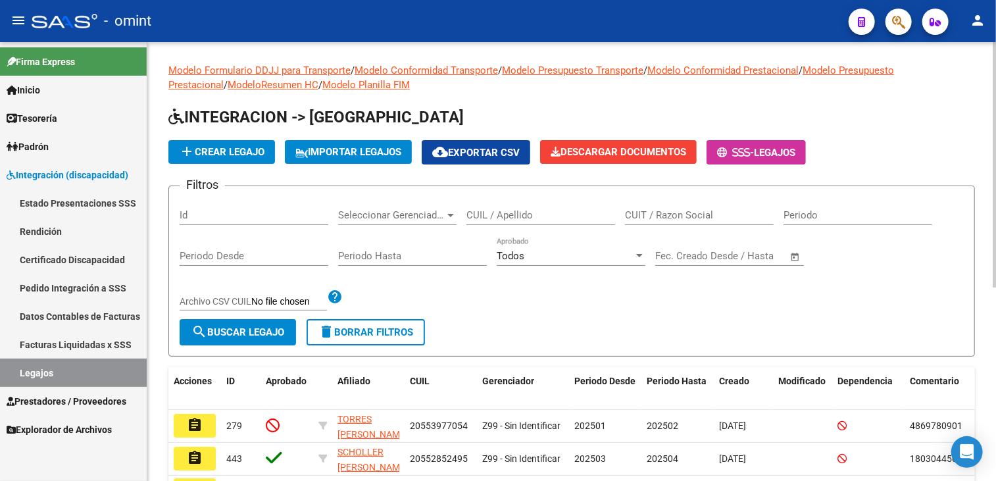
click at [487, 222] on div "CUIL / Apellido" at bounding box center [540, 211] width 149 height 28
click at [487, 216] on input "CUIL / Apellido" at bounding box center [540, 215] width 149 height 12
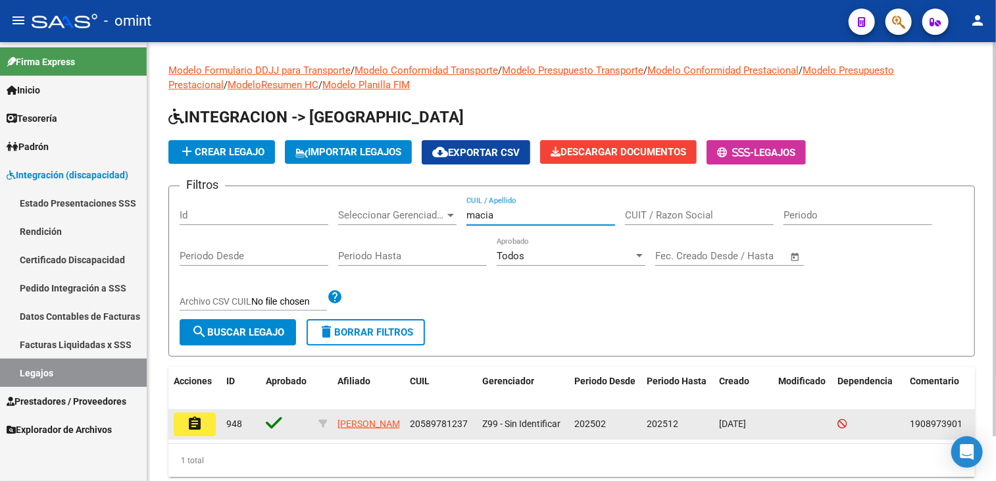
click at [208, 424] on button "assignment" at bounding box center [195, 424] width 42 height 24
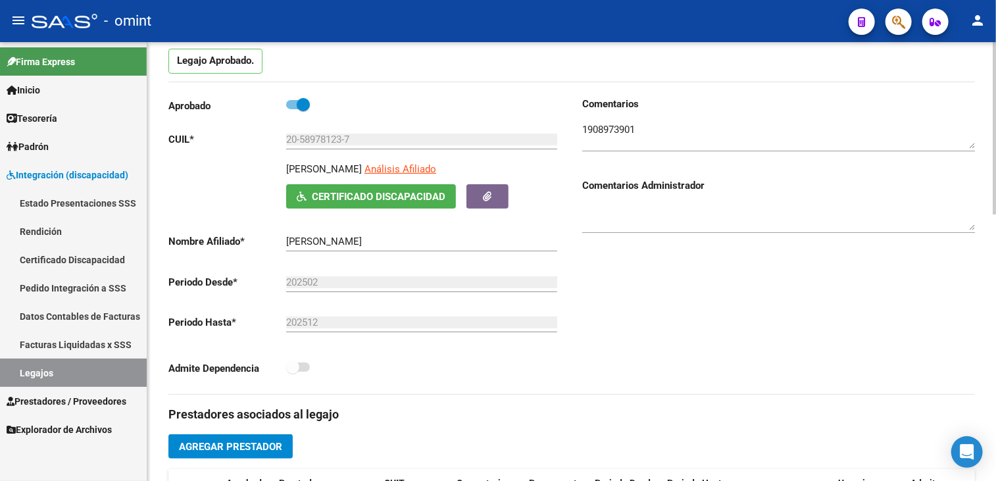
scroll to position [263, 0]
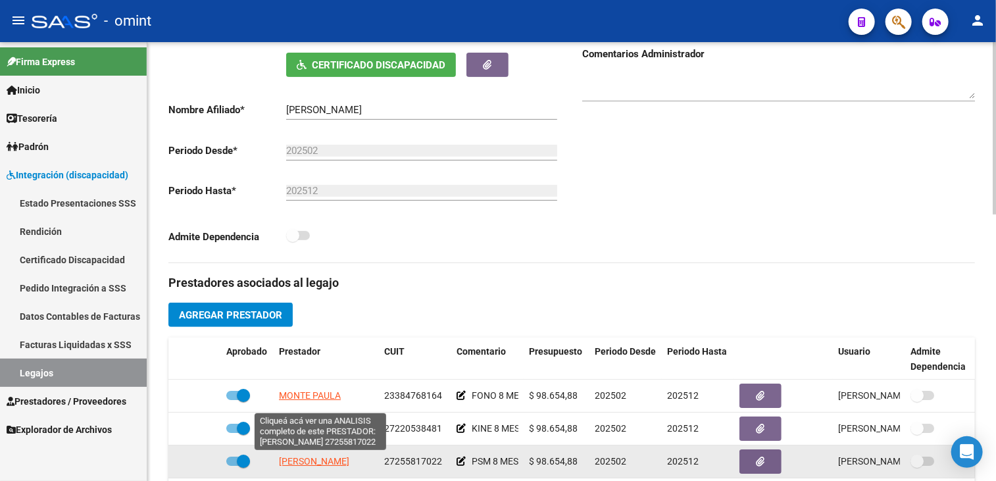
click at [337, 462] on span "SARGIOTTO CARLA" at bounding box center [314, 461] width 70 height 11
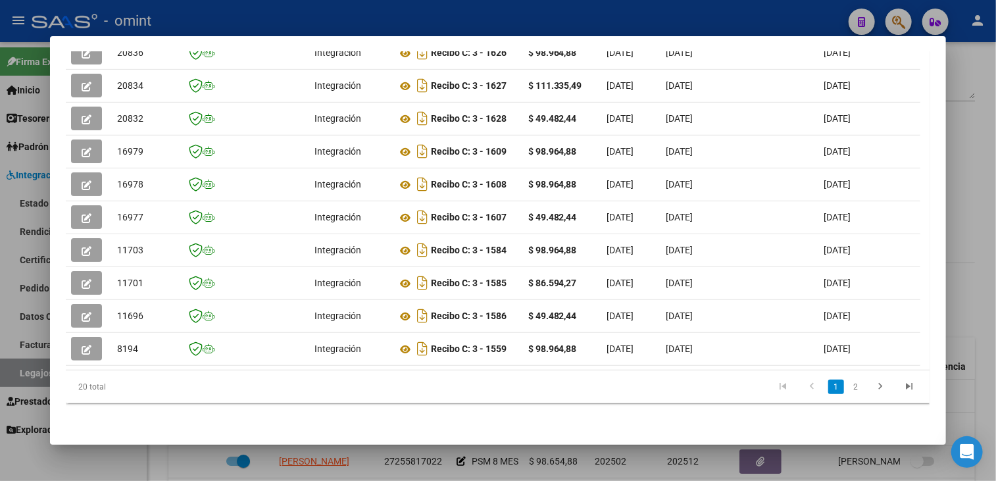
scroll to position [253, 0]
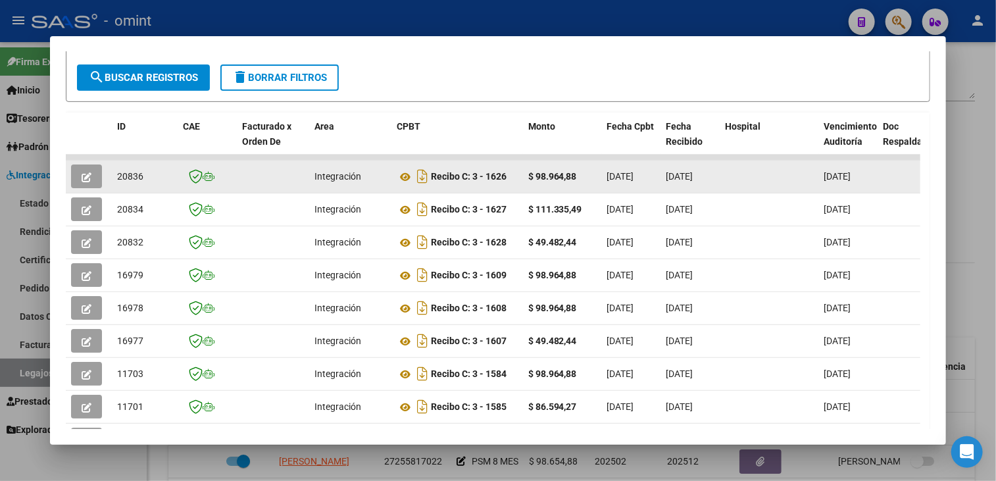
click at [97, 177] on button "button" at bounding box center [86, 176] width 31 height 24
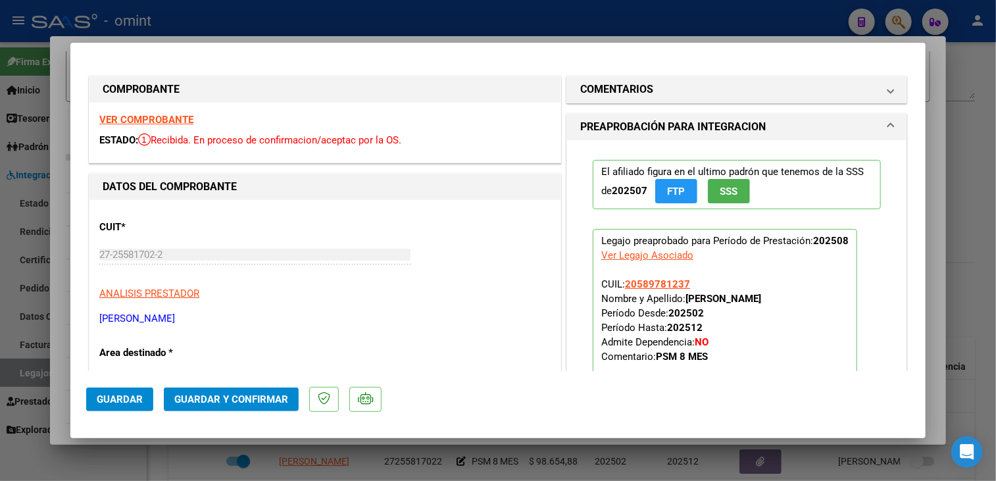
click at [187, 123] on strong "VER COMPROBANTE" at bounding box center [146, 120] width 94 height 12
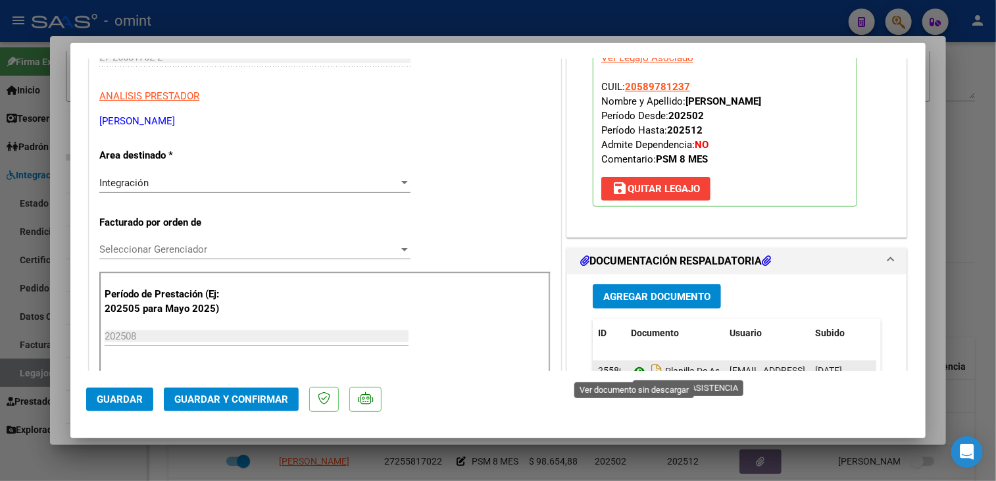
click at [637, 366] on icon at bounding box center [639, 371] width 17 height 16
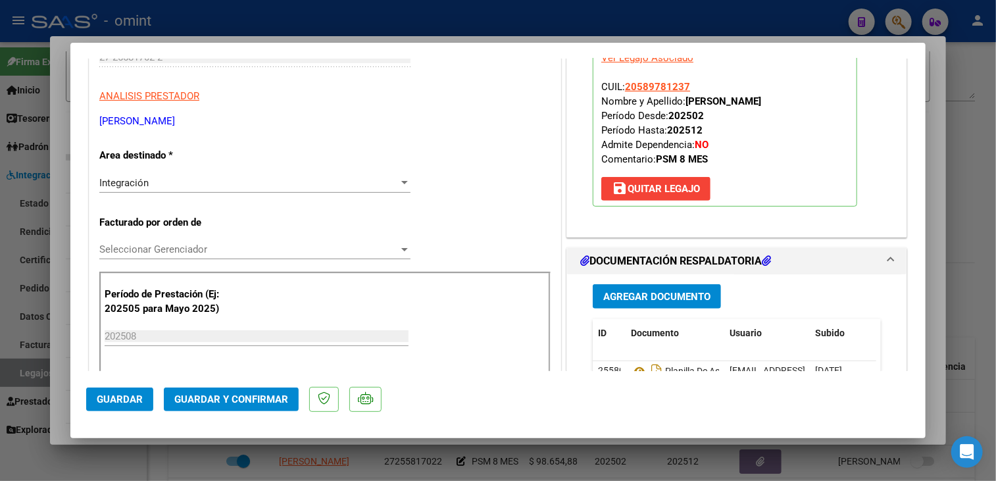
drag, startPoint x: 211, startPoint y: 236, endPoint x: 210, endPoint y: 247, distance: 10.6
click at [209, 248] on span "Seleccionar Gerenciador" at bounding box center [248, 249] width 299 height 12
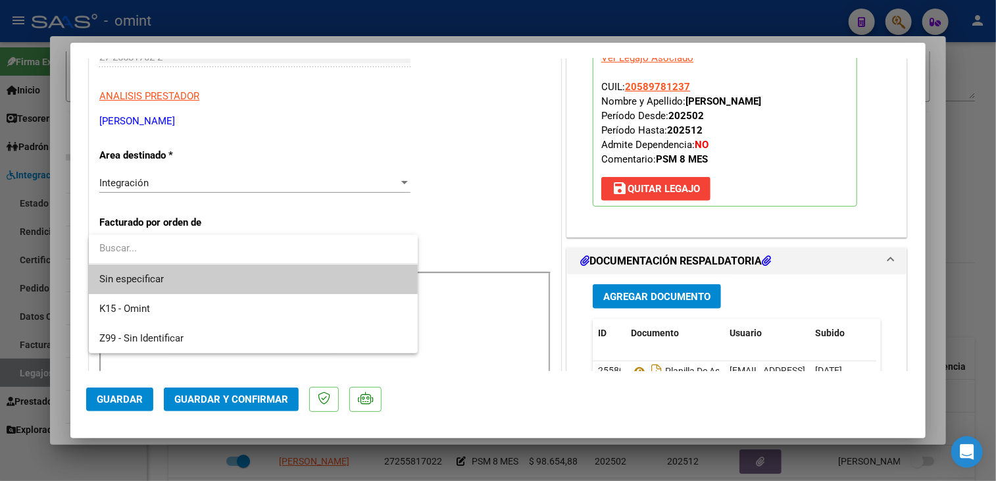
click at [204, 267] on span "Sin especificar" at bounding box center [253, 279] width 308 height 30
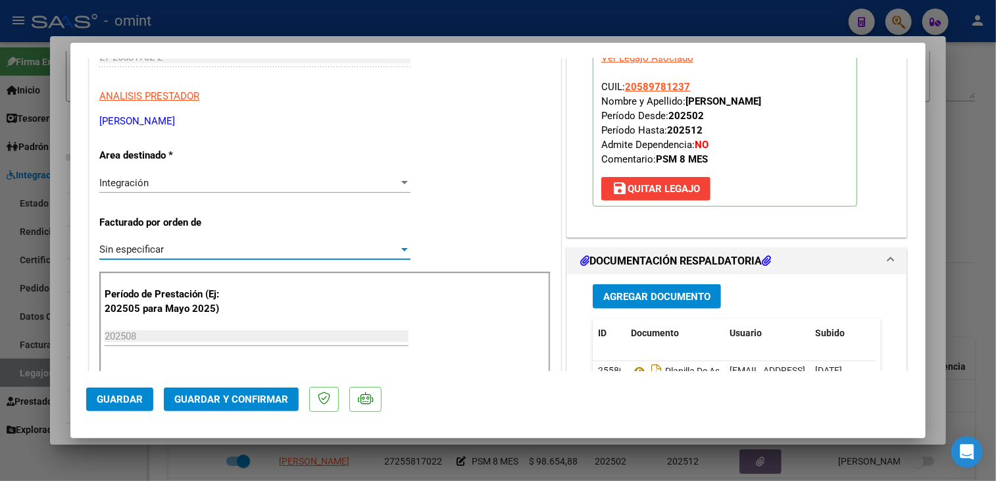
click at [229, 401] on span "Guardar y Confirmar" at bounding box center [231, 399] width 114 height 12
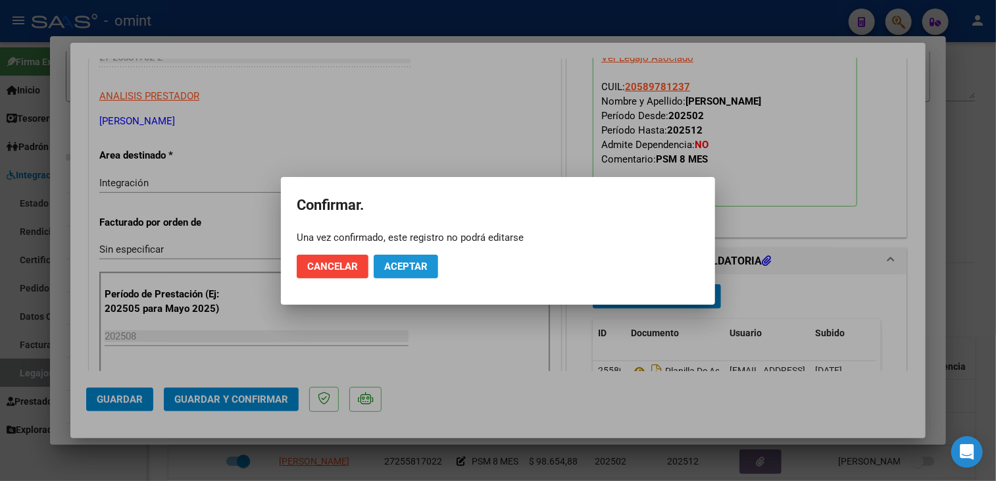
click at [412, 267] on span "Aceptar" at bounding box center [405, 267] width 43 height 12
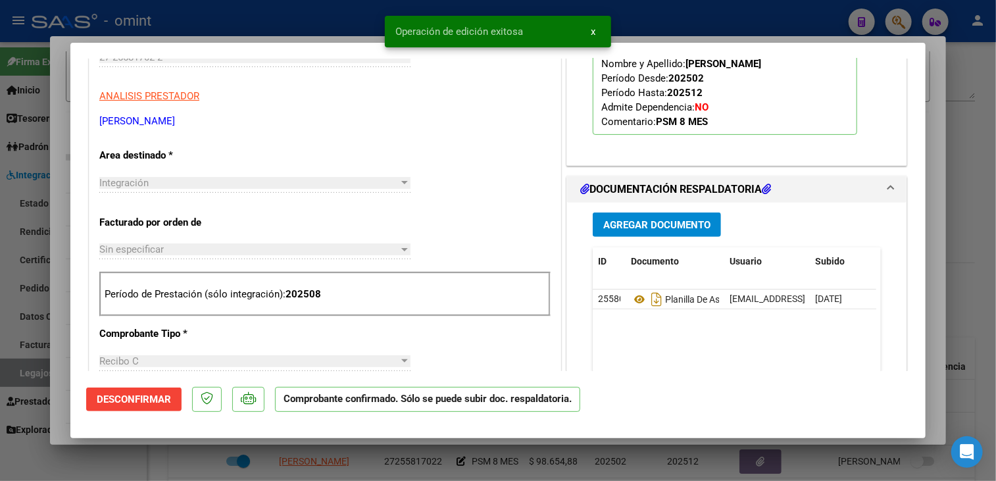
click at [61, 272] on div at bounding box center [498, 240] width 996 height 481
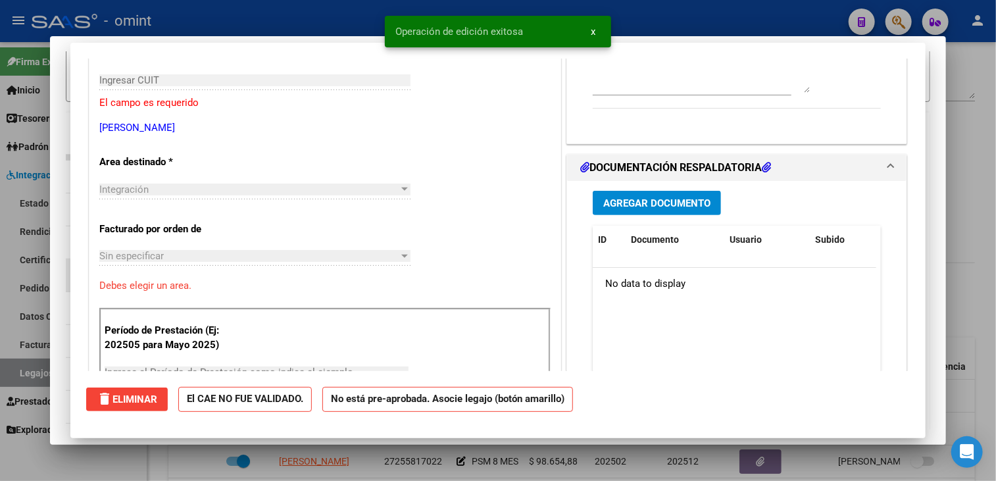
scroll to position [0, 0]
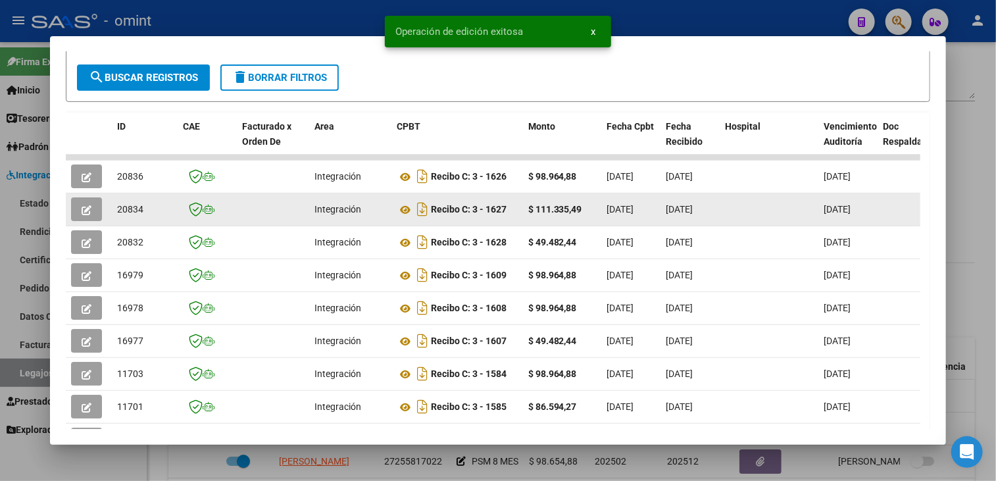
click at [87, 210] on icon "button" at bounding box center [87, 210] width 10 height 10
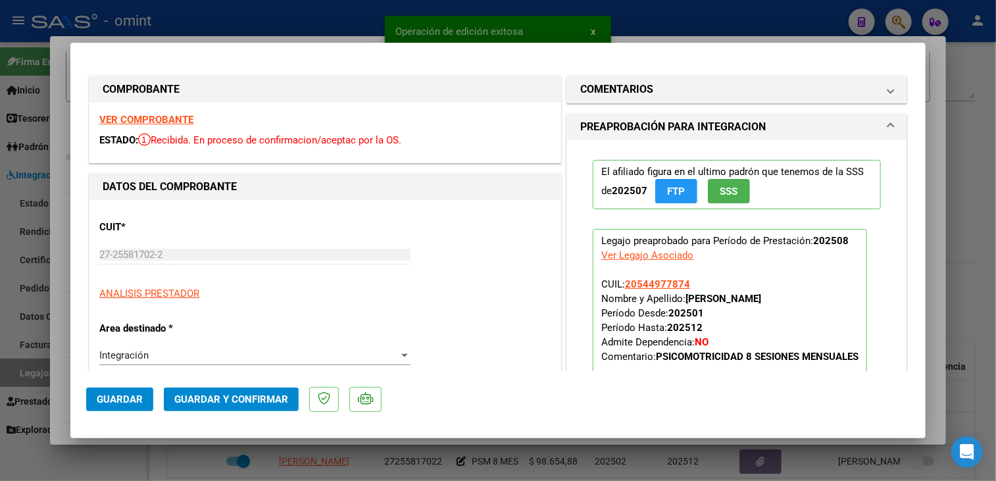
click at [158, 118] on strong "VER COMPROBANTE" at bounding box center [146, 120] width 94 height 12
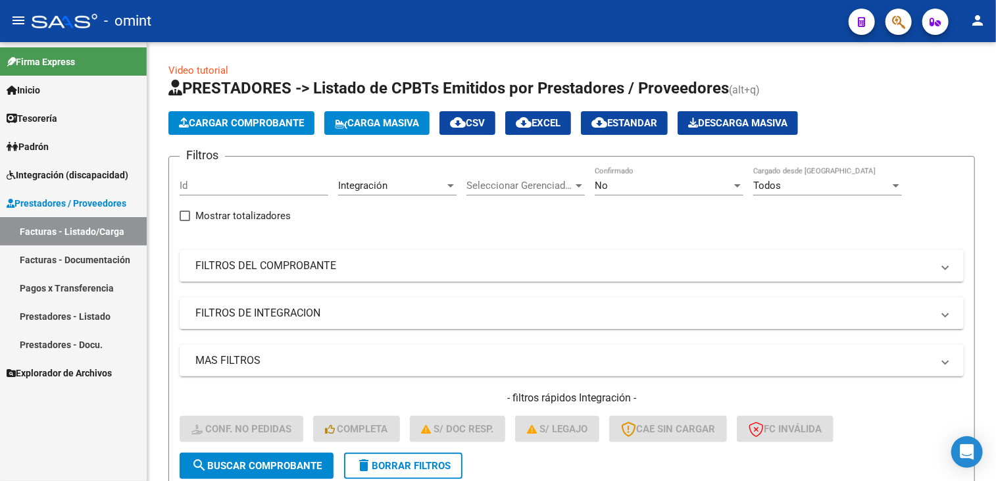
click at [88, 237] on link "Facturas - Listado/Carga" at bounding box center [73, 231] width 147 height 28
click at [434, 464] on span "delete Borrar Filtros" at bounding box center [403, 466] width 95 height 12
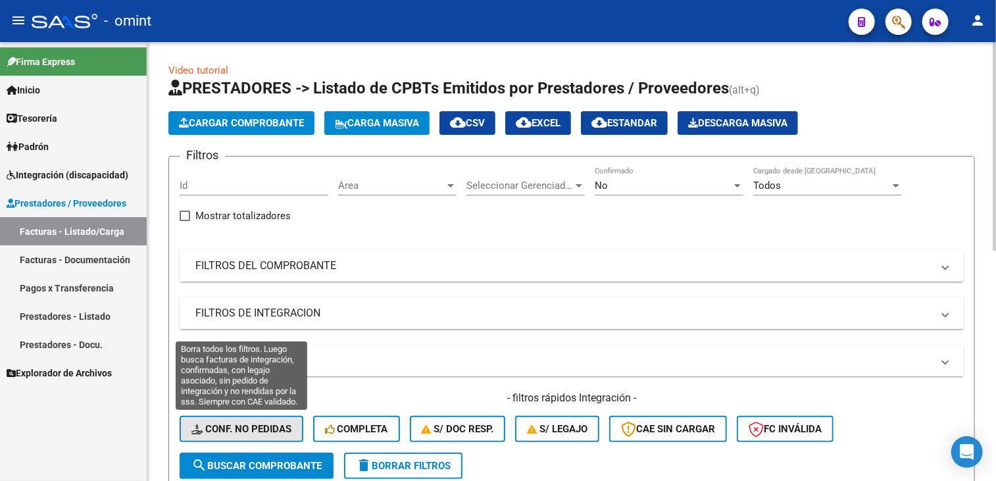
click at [249, 425] on span "Conf. no pedidas" at bounding box center [241, 429] width 100 height 12
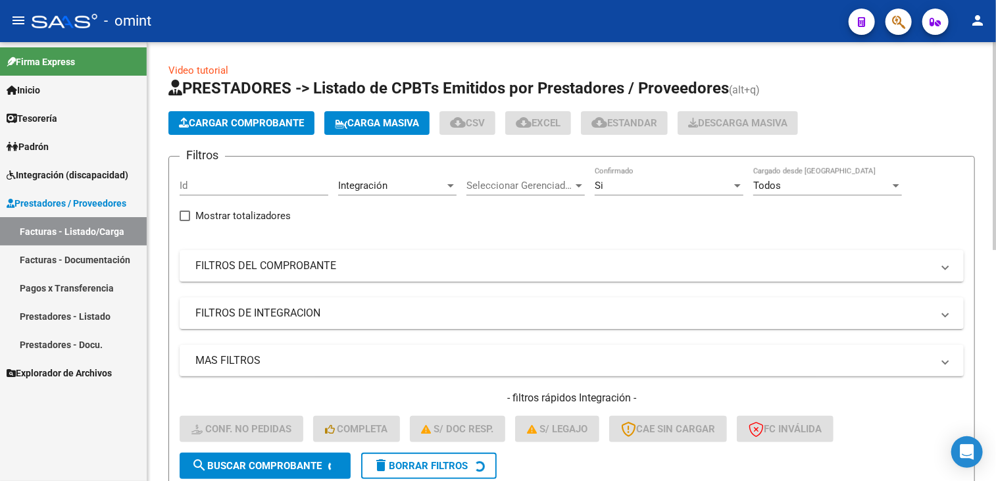
click at [219, 184] on input "Id" at bounding box center [254, 186] width 149 height 12
paste input "20834"
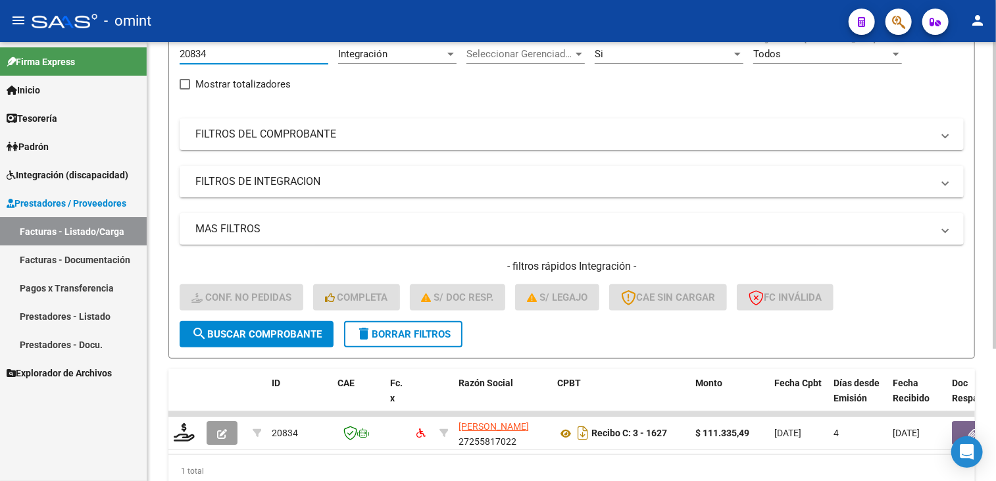
scroll to position [188, 0]
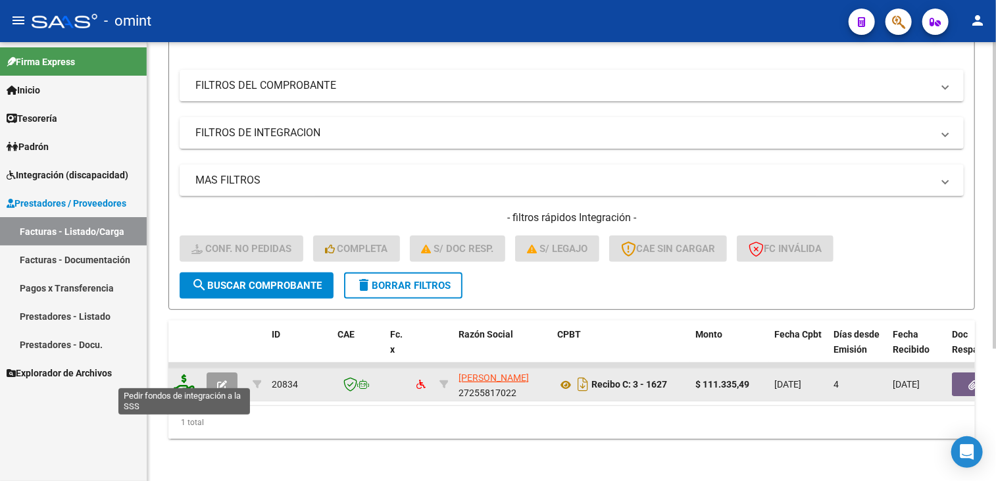
type input "20834"
click at [181, 375] on icon at bounding box center [184, 383] width 21 height 18
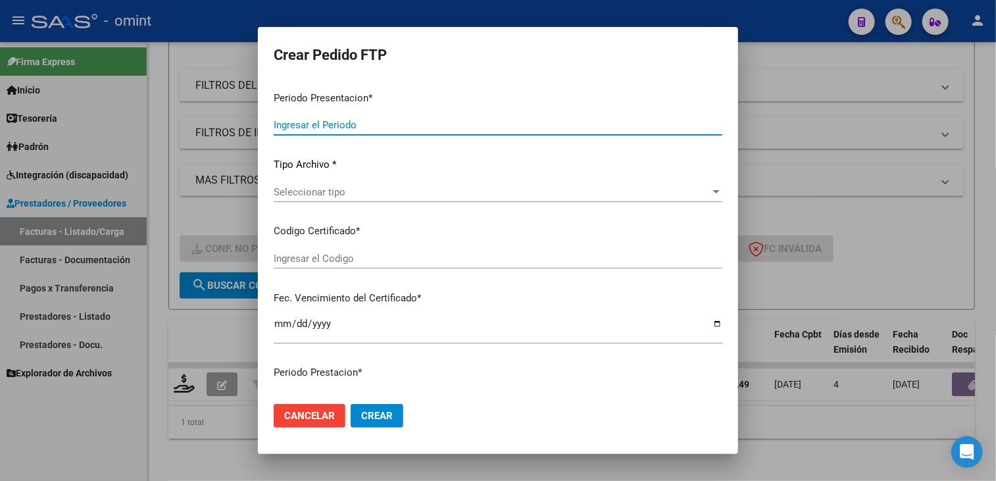
type input "202508"
type input "$ 111.335,49"
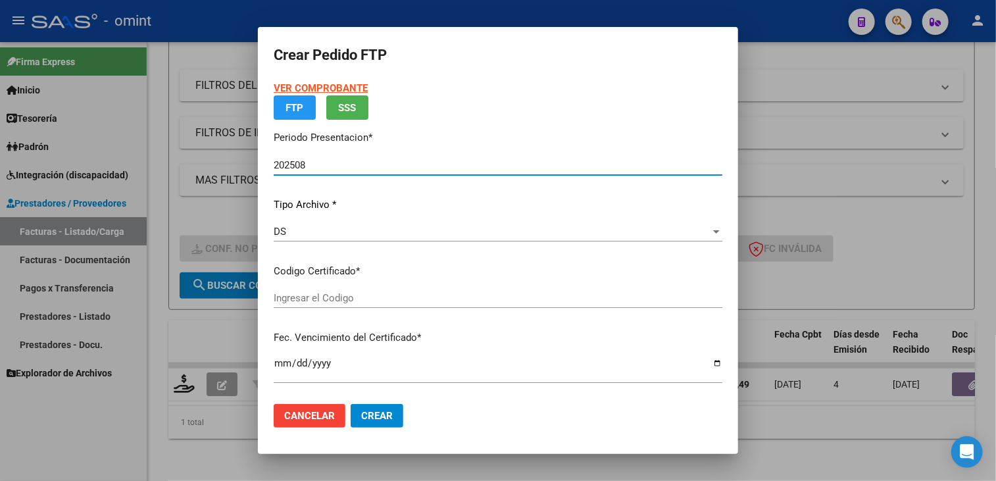
type input "1839257785"
type input "[DATE]"
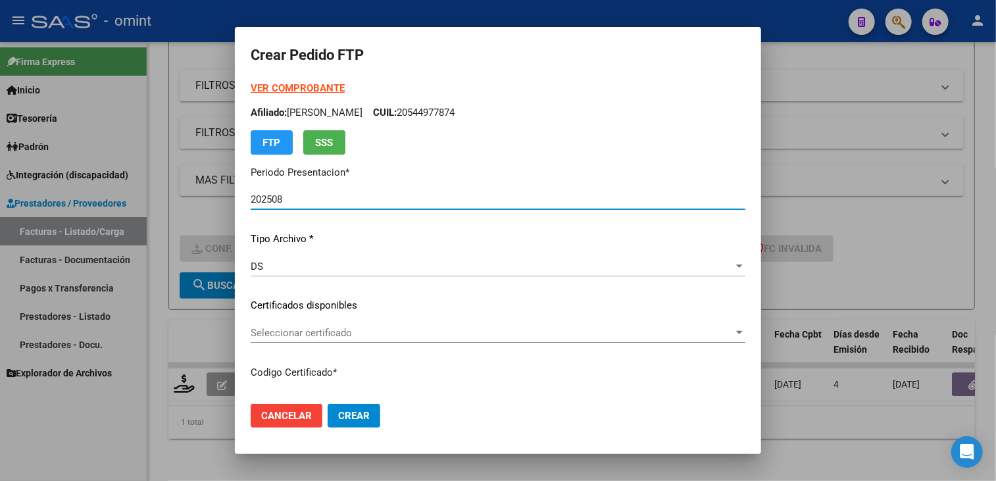
click at [337, 336] on span "Seleccionar certificado" at bounding box center [492, 333] width 483 height 12
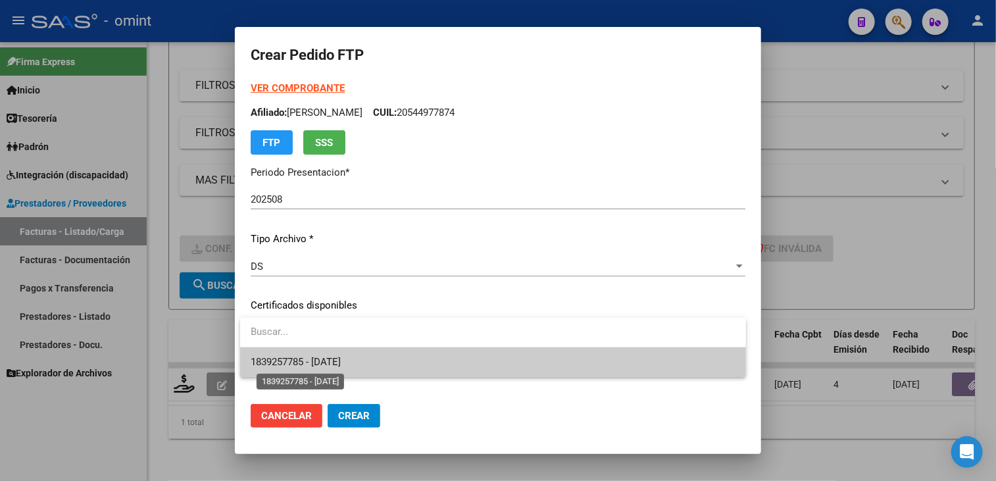
click at [324, 366] on span "1839257785 - [DATE]" at bounding box center [296, 362] width 90 height 12
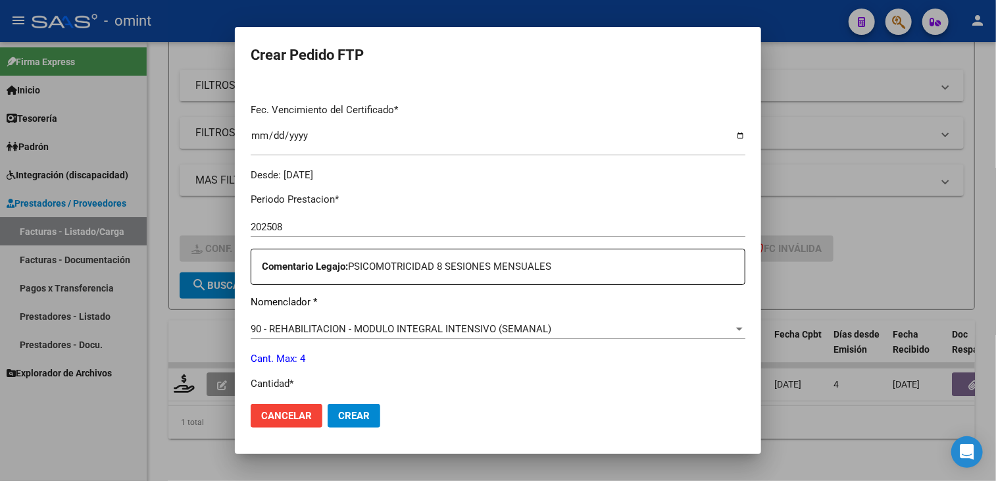
scroll to position [460, 0]
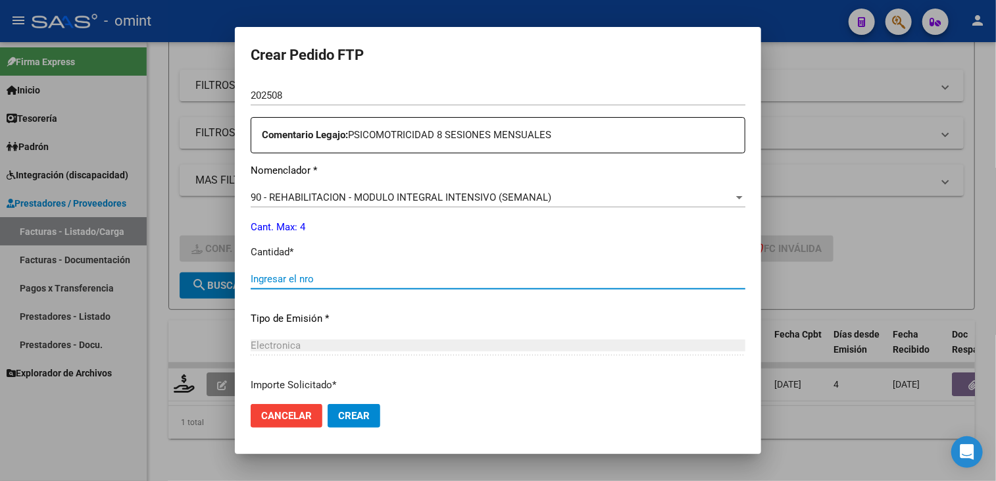
click at [307, 284] on input "Ingresar el nro" at bounding box center [498, 279] width 495 height 12
type input "4"
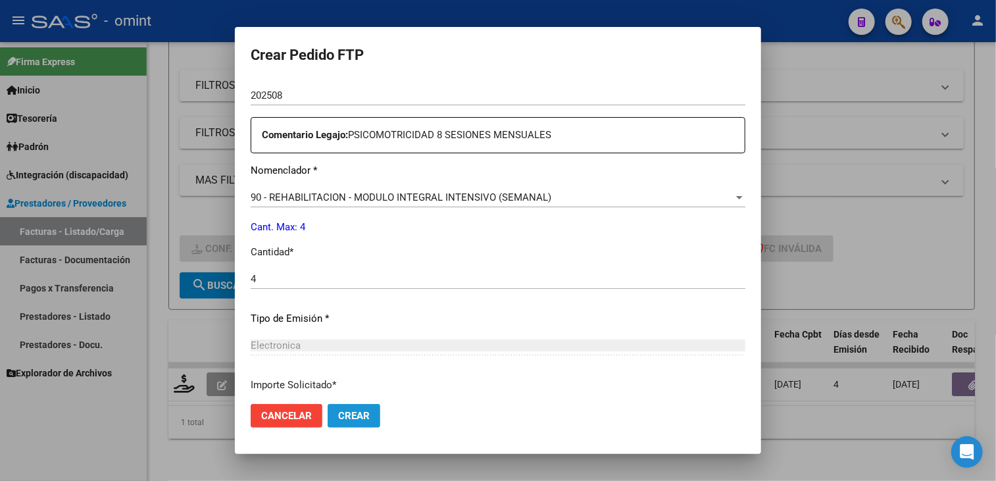
click at [355, 415] on span "Crear" at bounding box center [354, 416] width 32 height 12
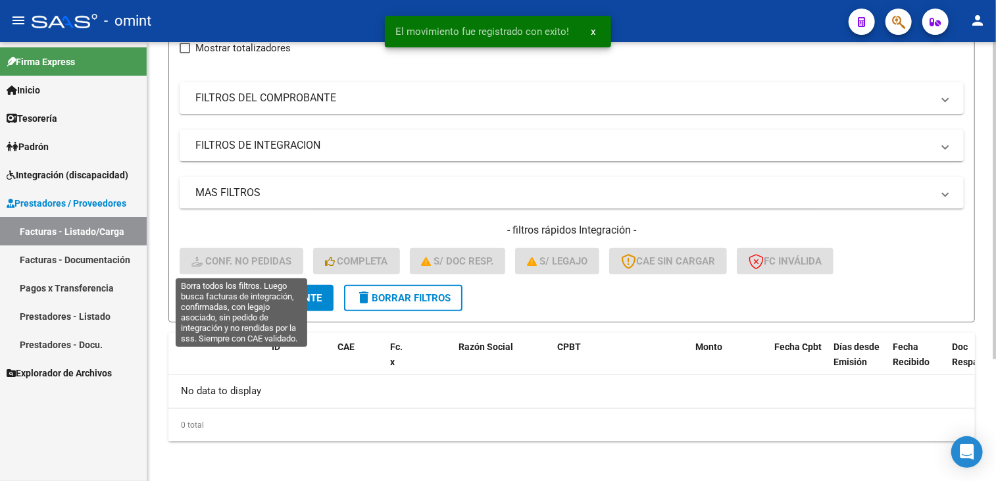
scroll to position [0, 0]
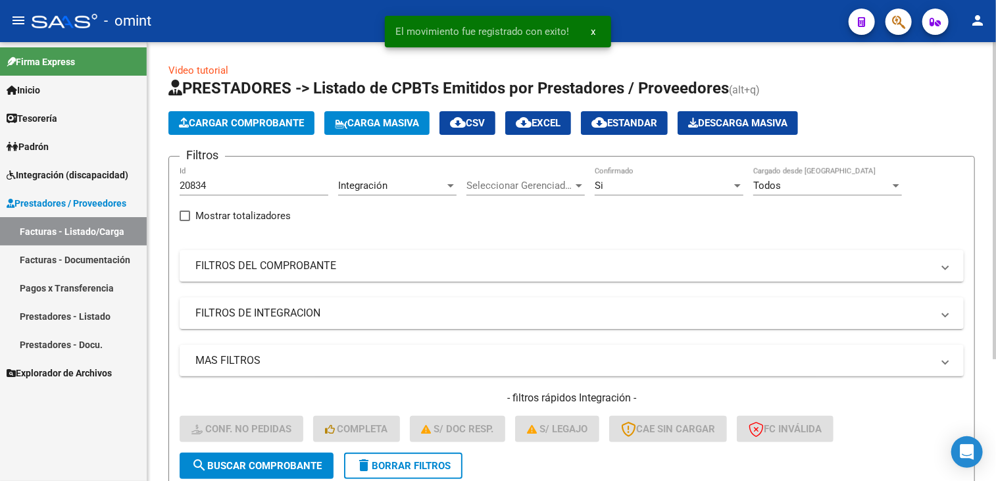
click at [407, 466] on span "delete Borrar Filtros" at bounding box center [403, 466] width 95 height 12
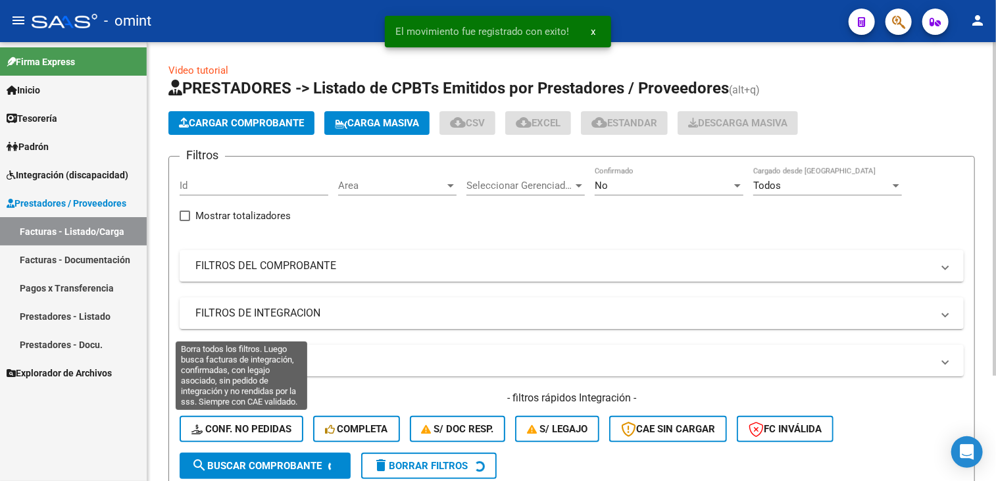
click at [268, 432] on span "Conf. no pedidas" at bounding box center [241, 429] width 100 height 12
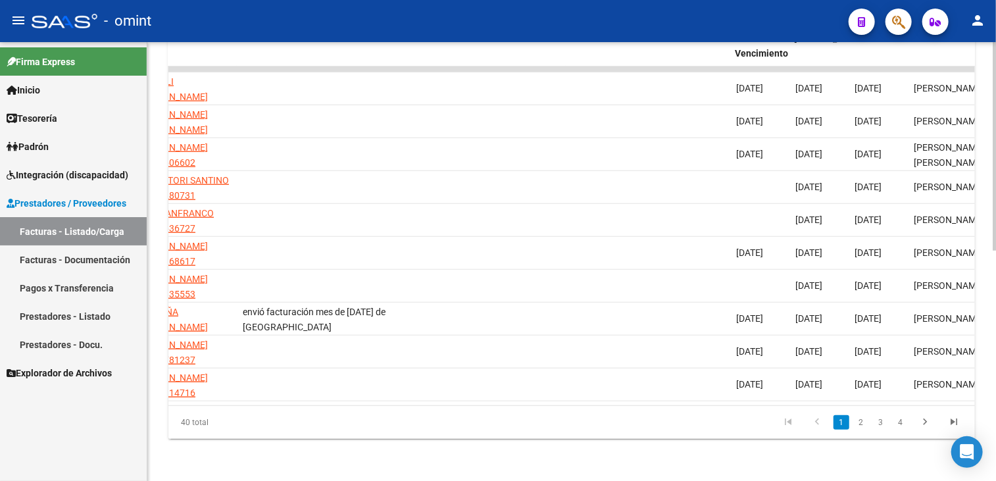
scroll to position [0, 1299]
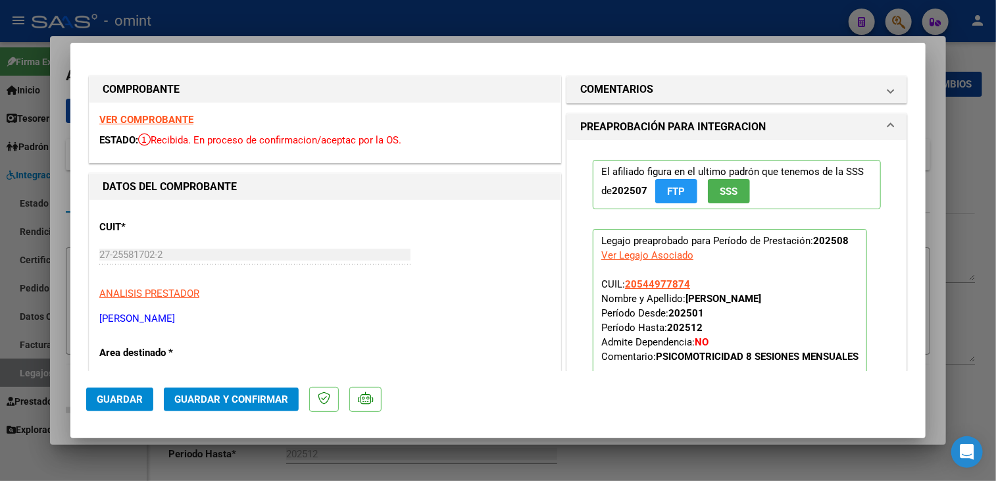
scroll to position [253, 0]
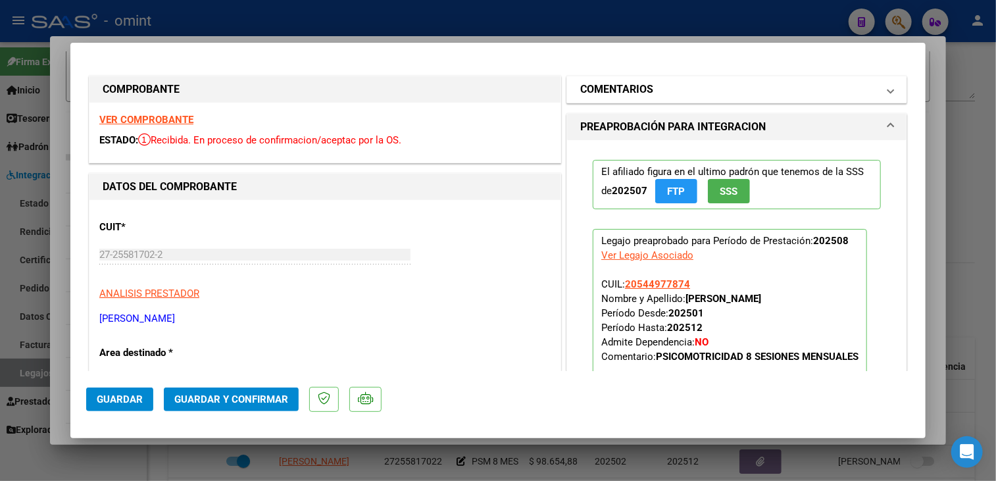
click at [752, 95] on mat-panel-title "COMENTARIOS" at bounding box center [728, 90] width 297 height 16
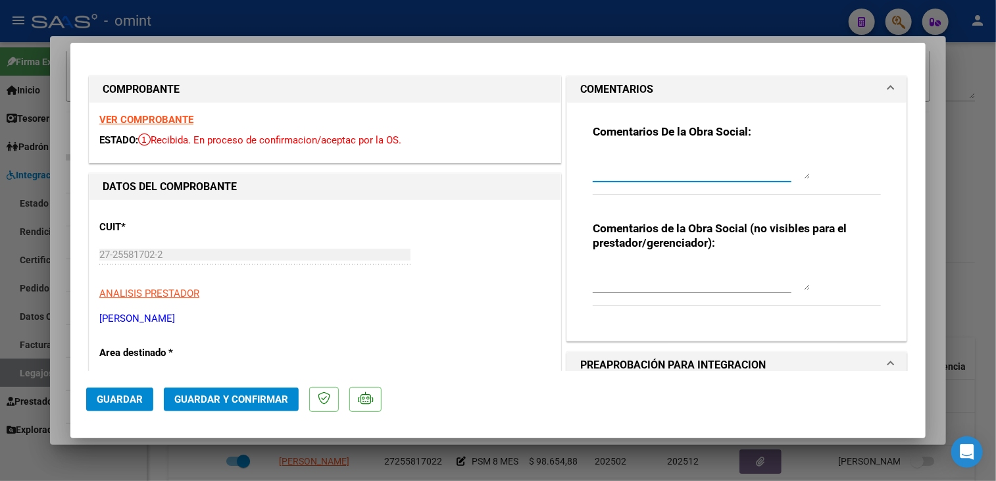
click at [705, 167] on textarea at bounding box center [701, 166] width 217 height 26
type textarea "Recuerde que el sico tiene habilitadas, 8 sesiones"
click at [984, 249] on div at bounding box center [498, 240] width 996 height 481
type input "$ 0,00"
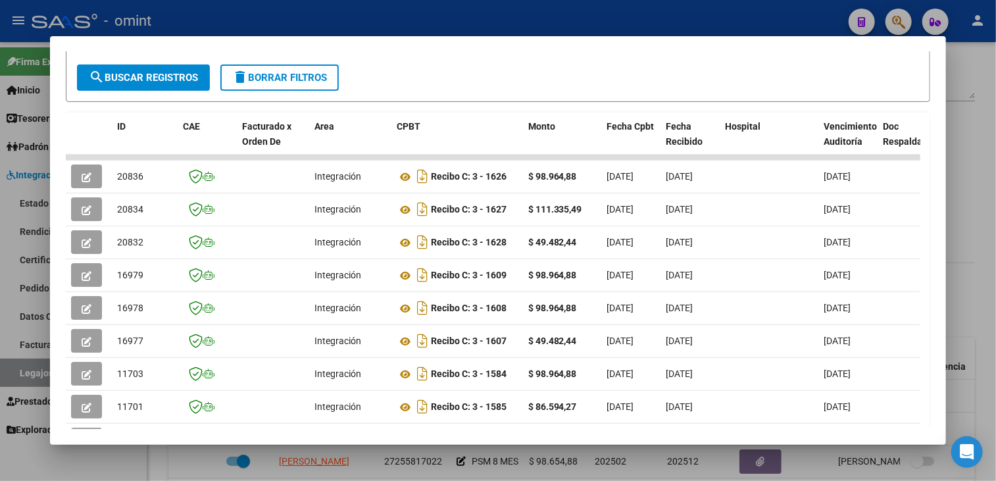
click at [509, 449] on div at bounding box center [498, 240] width 996 height 481
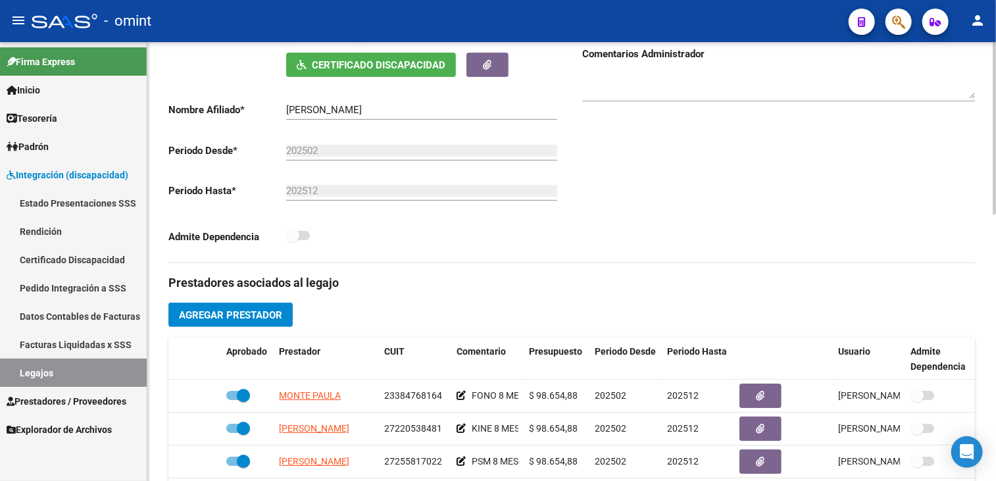
scroll to position [0, 0]
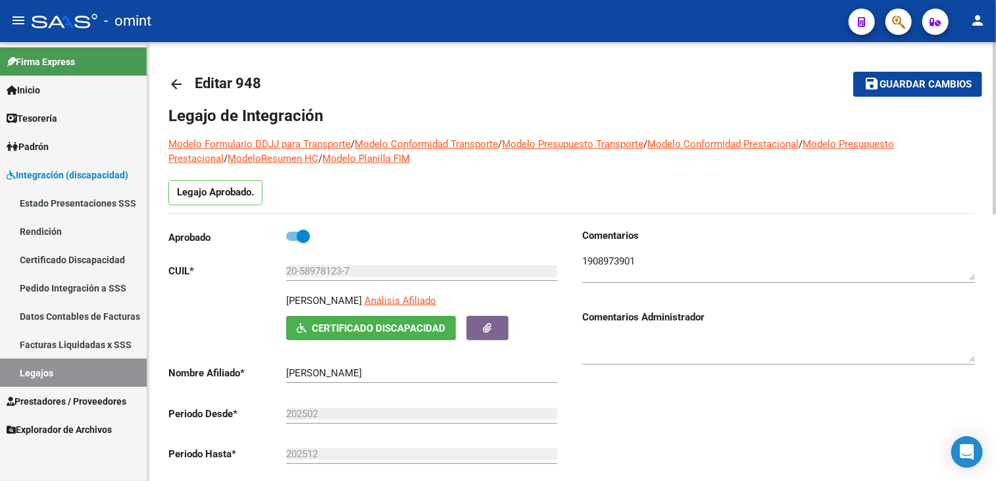
click at [892, 80] on span "Guardar cambios" at bounding box center [926, 85] width 92 height 12
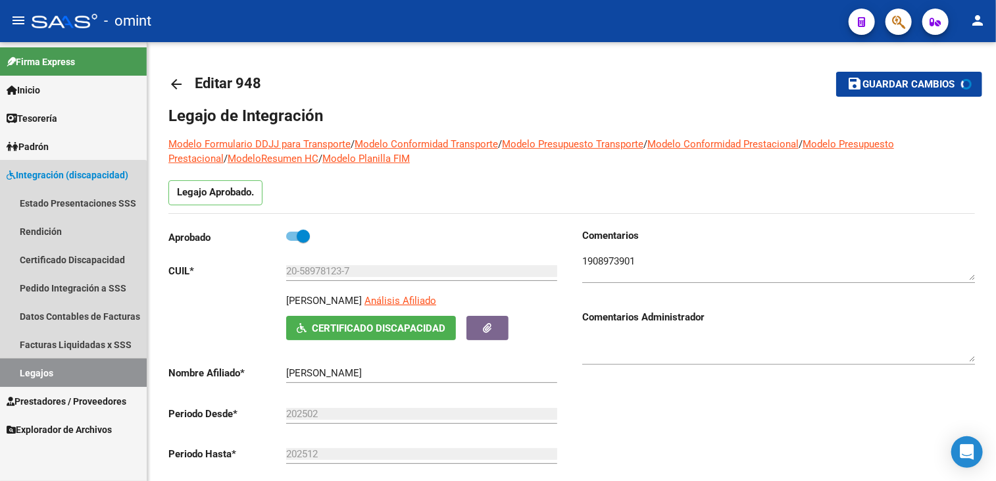
click at [55, 374] on link "Legajos" at bounding box center [73, 373] width 147 height 28
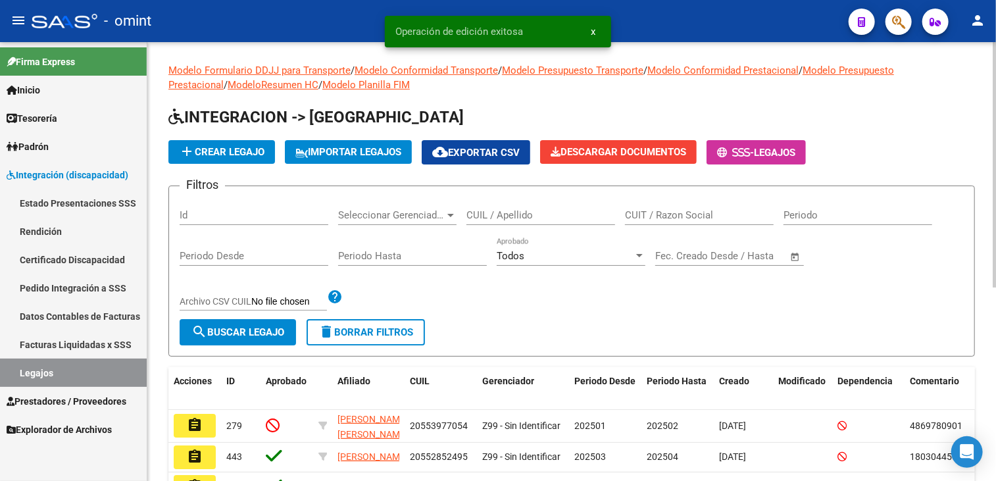
click at [559, 222] on div "CUIL / Apellido" at bounding box center [540, 217] width 149 height 41
drag, startPoint x: 559, startPoint y: 222, endPoint x: 562, endPoint y: 215, distance: 7.4
click at [562, 215] on input "CUIL / Apellido" at bounding box center [540, 215] width 149 height 12
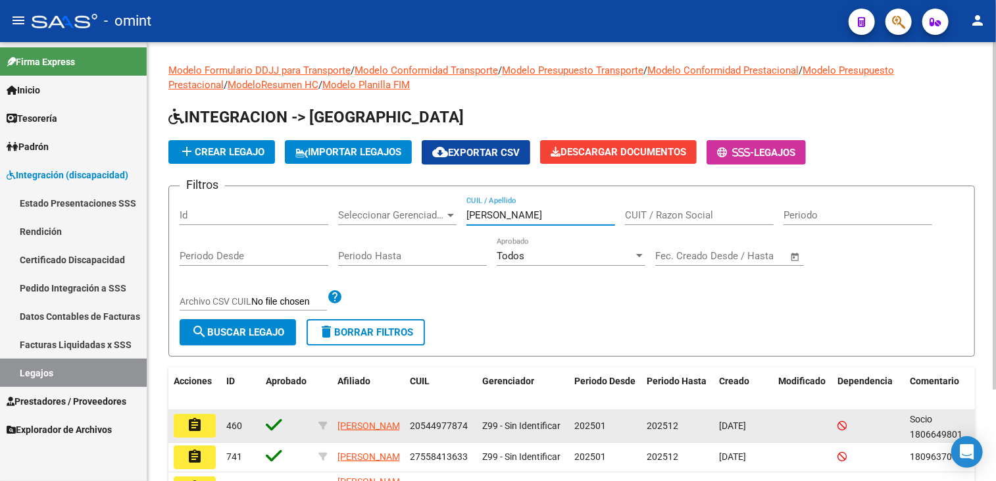
type input "[PERSON_NAME]"
click at [189, 439] on datatable-body-cell "assignment" at bounding box center [194, 426] width 53 height 32
click at [190, 430] on mat-icon "assignment" at bounding box center [195, 425] width 16 height 16
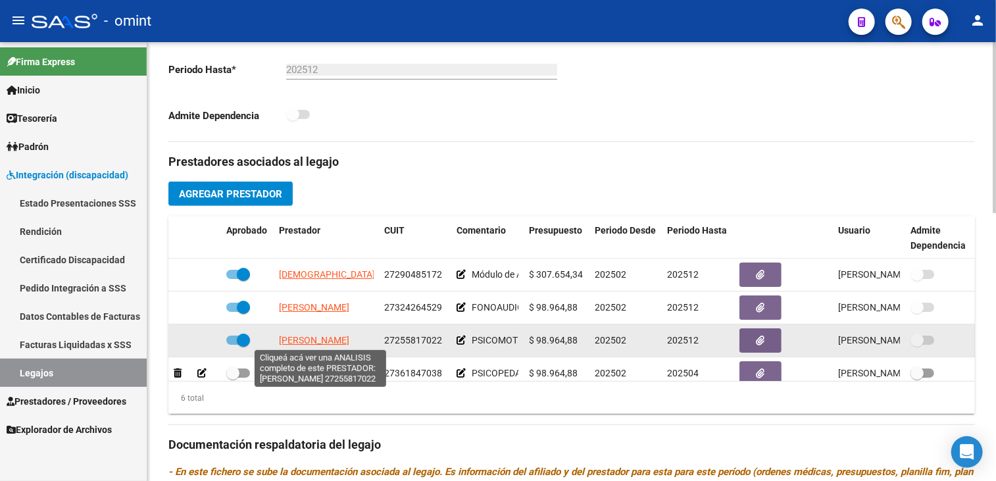
click at [330, 338] on span "[PERSON_NAME]" at bounding box center [314, 340] width 70 height 11
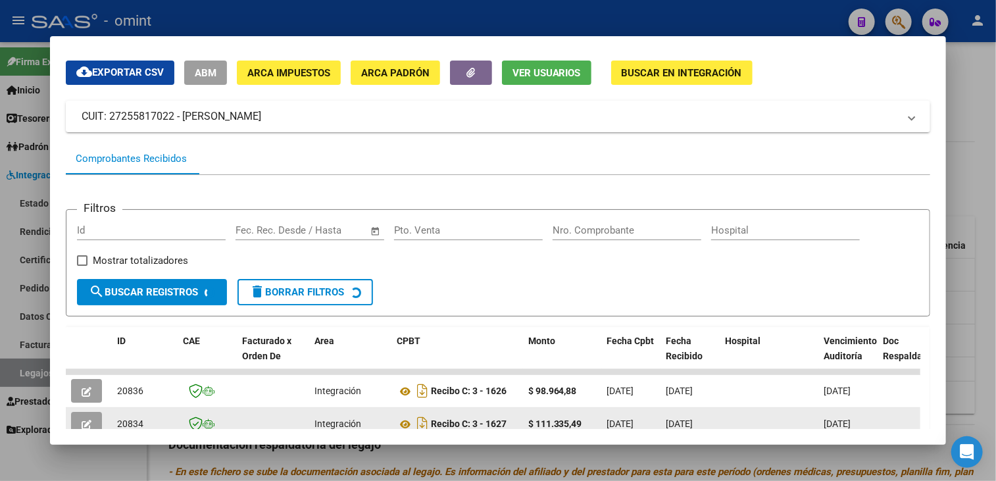
scroll to position [104, 0]
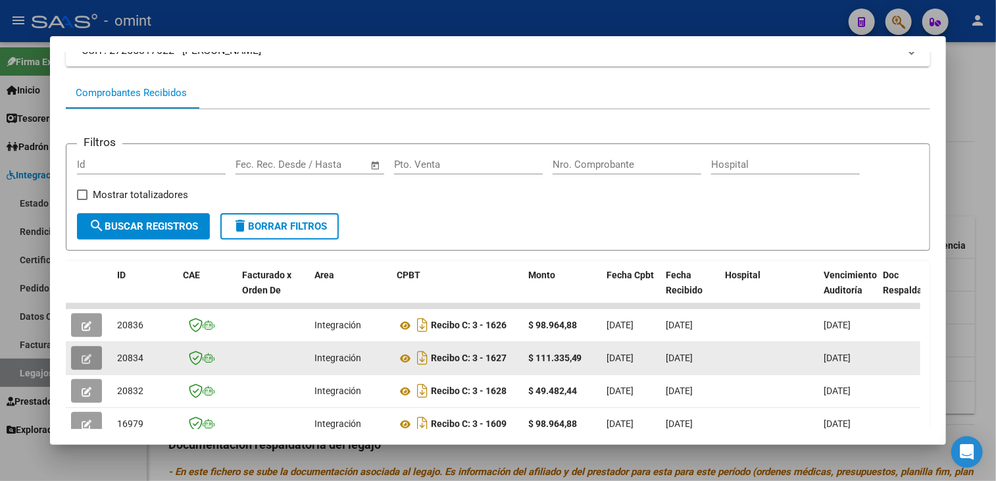
click at [84, 362] on button "button" at bounding box center [86, 358] width 31 height 24
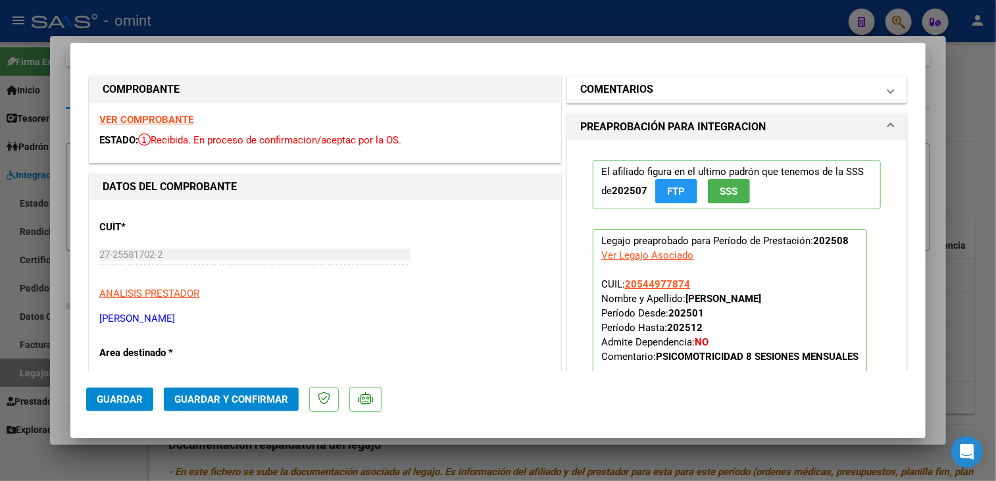
click at [716, 94] on mat-panel-title "COMENTARIOS" at bounding box center [728, 90] width 297 height 16
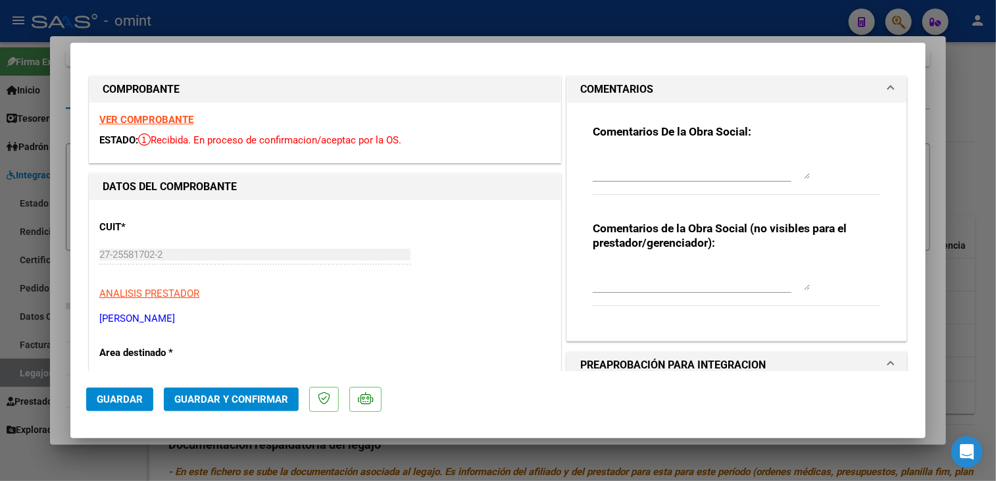
click at [686, 176] on textarea at bounding box center [701, 166] width 217 height 26
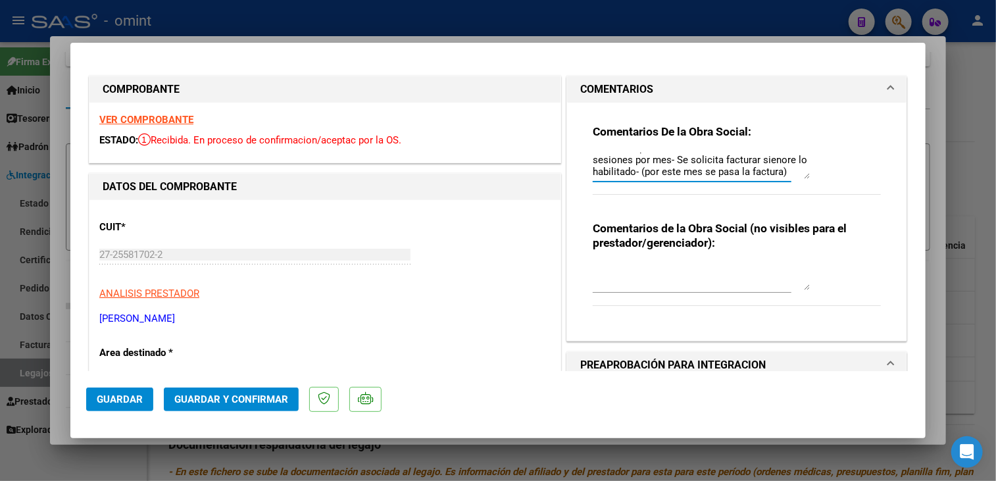
type textarea "Recuerde que el socio tiene habilitadas 8 sesiones por mes- Se solicita factura…"
click at [232, 401] on span "Guardar y Confirmar" at bounding box center [231, 399] width 114 height 12
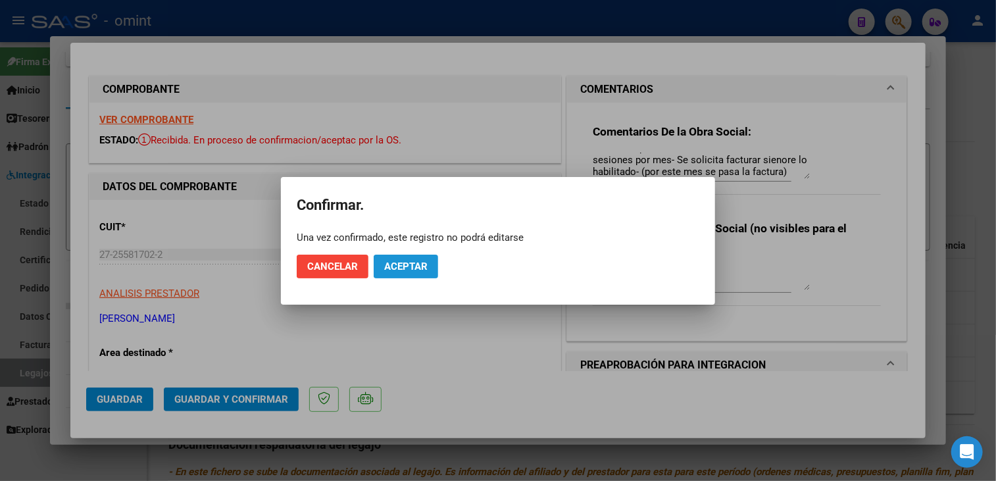
click at [425, 274] on button "Aceptar" at bounding box center [406, 267] width 64 height 24
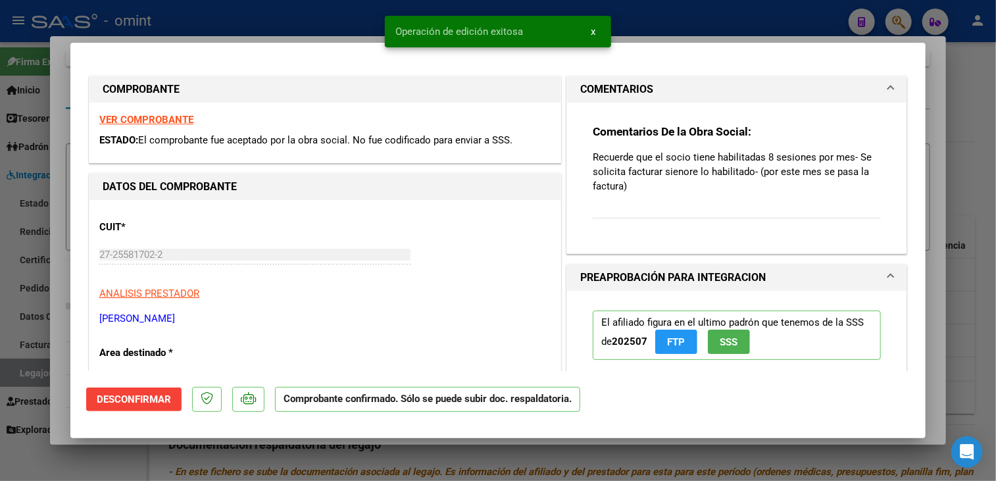
click at [65, 338] on div at bounding box center [498, 240] width 996 height 481
type input "$ 0,00"
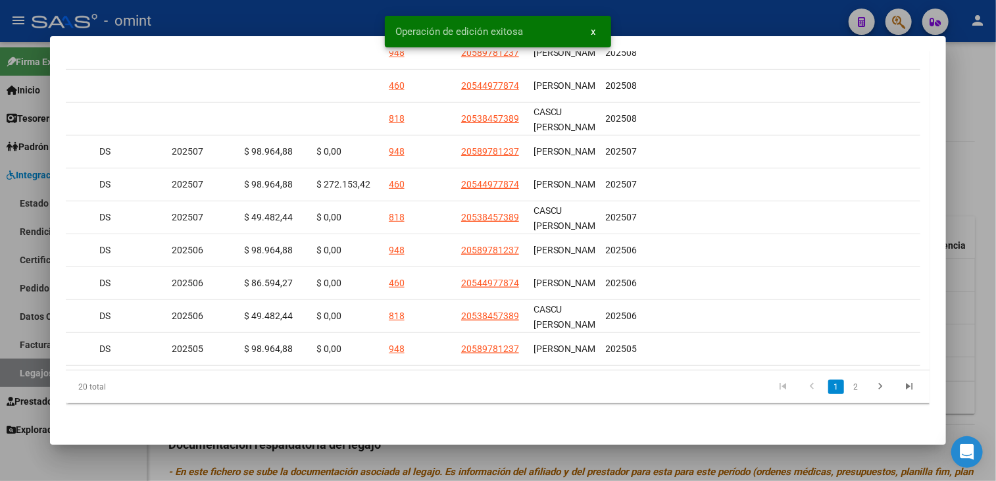
scroll to position [0, 1987]
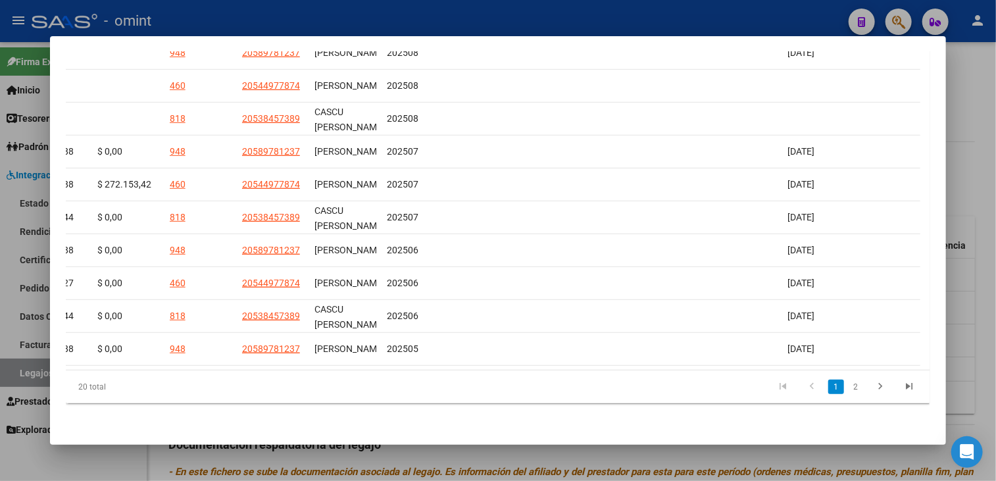
click at [983, 126] on div at bounding box center [498, 240] width 996 height 481
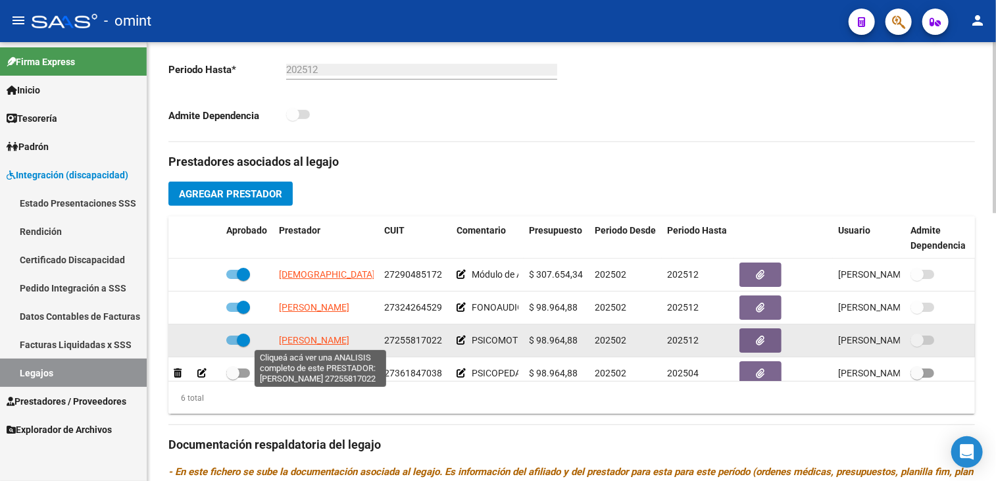
click at [318, 337] on span "SARGIOTTO CARLA" at bounding box center [314, 340] width 70 height 11
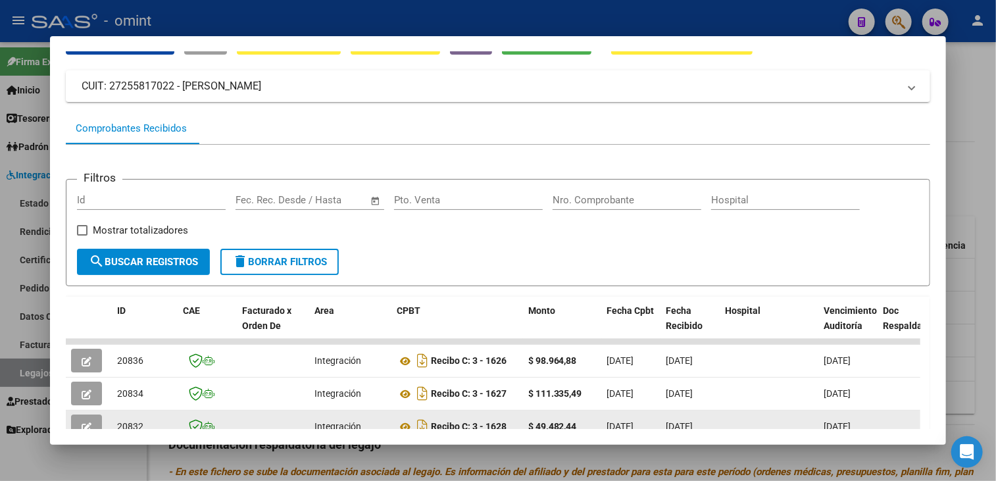
scroll to position [200, 0]
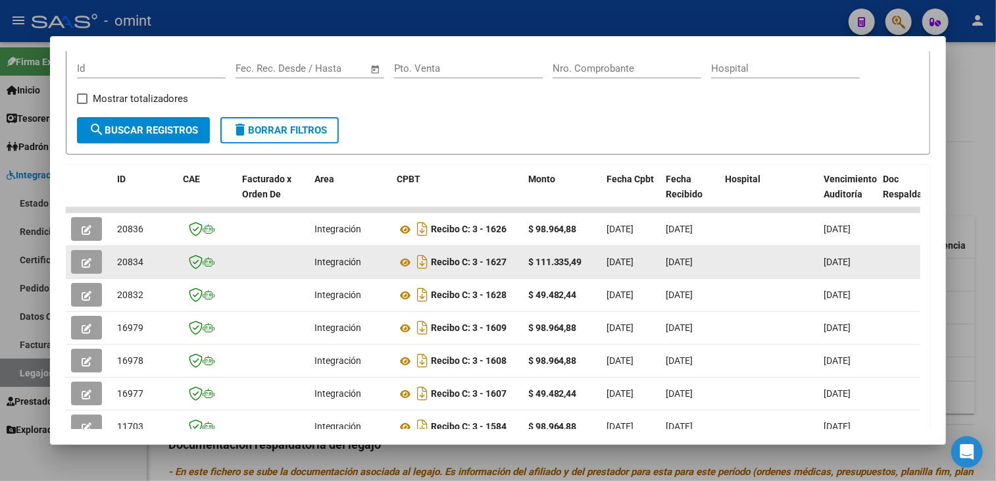
click at [126, 261] on span "20834" at bounding box center [130, 262] width 26 height 11
copy span "20834"
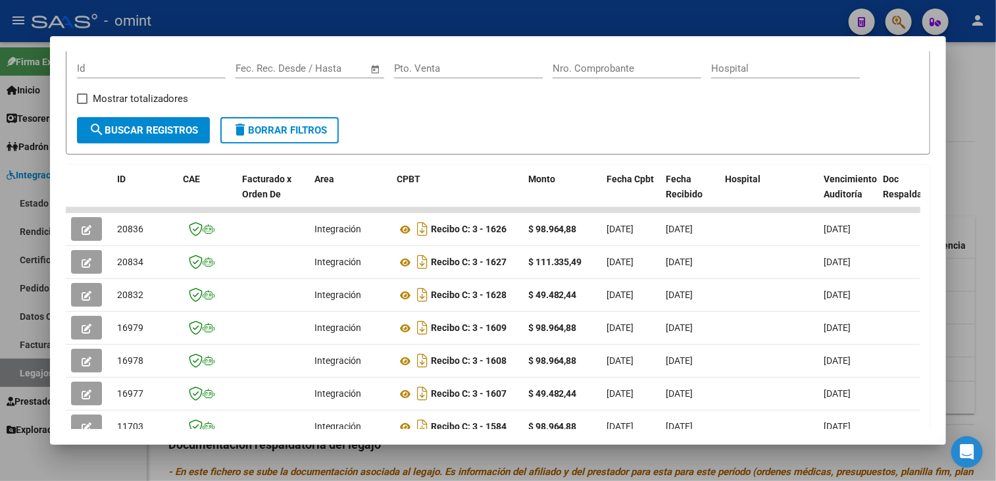
click at [288, 455] on div at bounding box center [498, 240] width 996 height 481
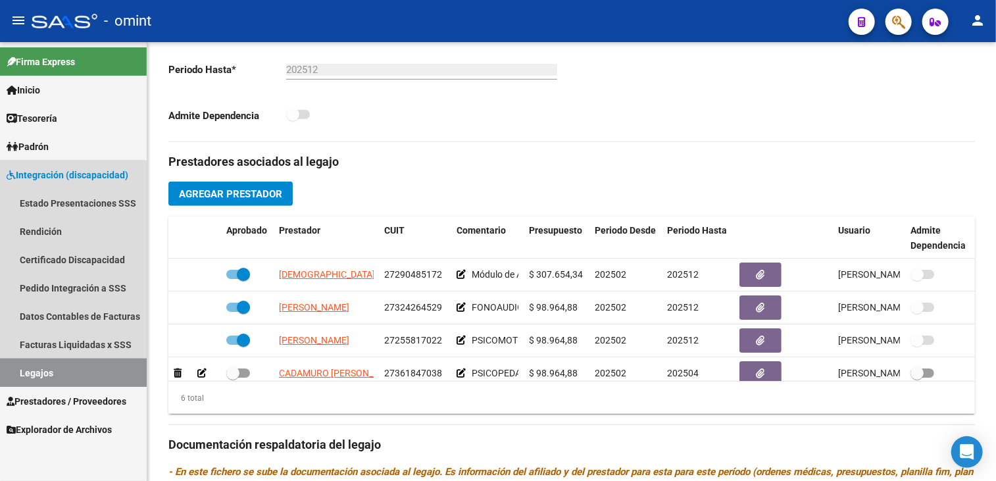
click at [66, 370] on link "Legajos" at bounding box center [73, 373] width 147 height 28
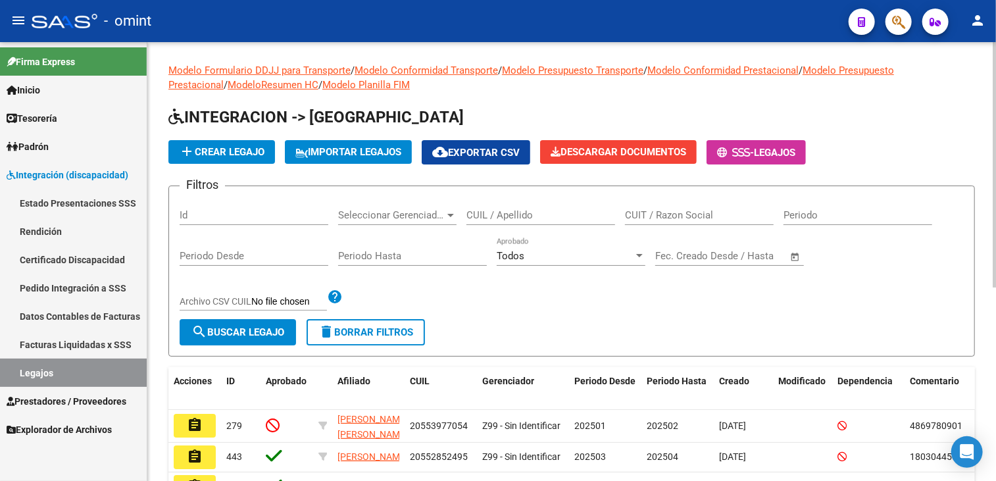
click at [510, 207] on div "CUIL / Apellido" at bounding box center [540, 211] width 149 height 28
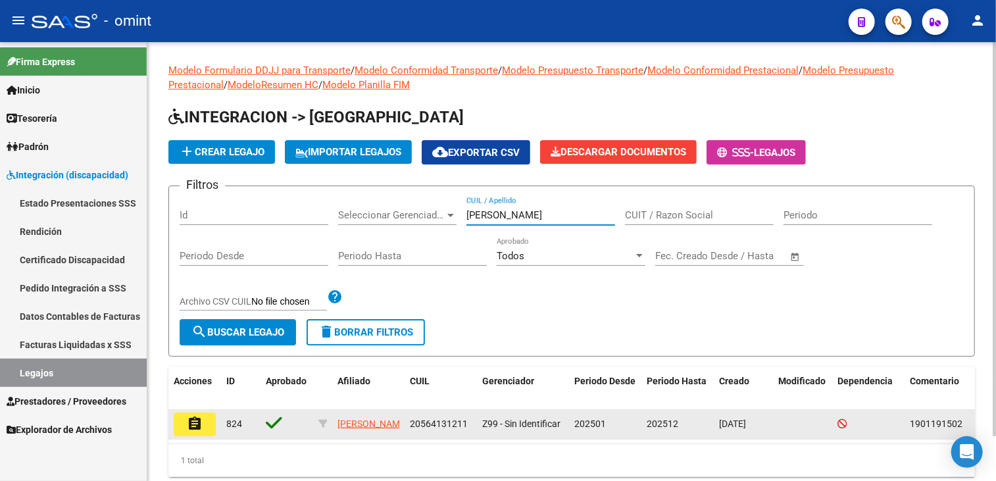
type input "madariaga"
click at [196, 434] on button "assignment" at bounding box center [195, 424] width 42 height 24
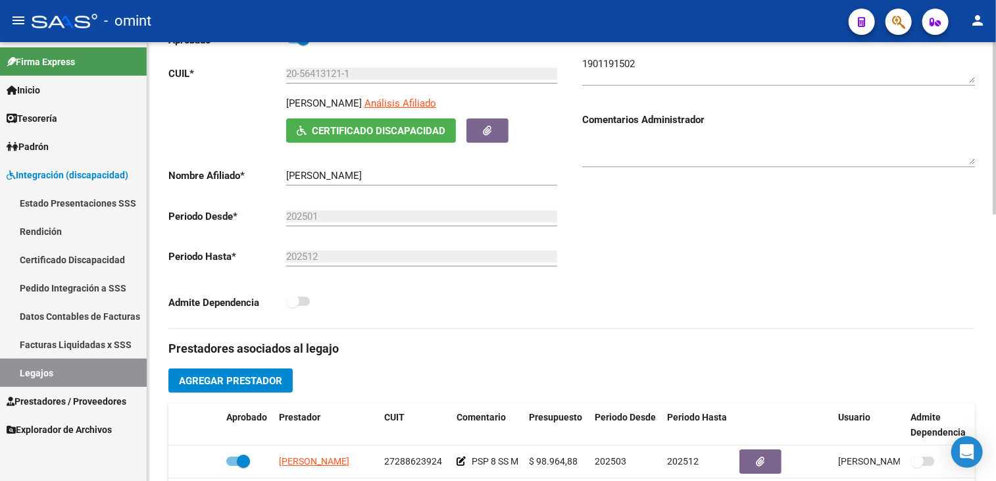
scroll to position [329, 0]
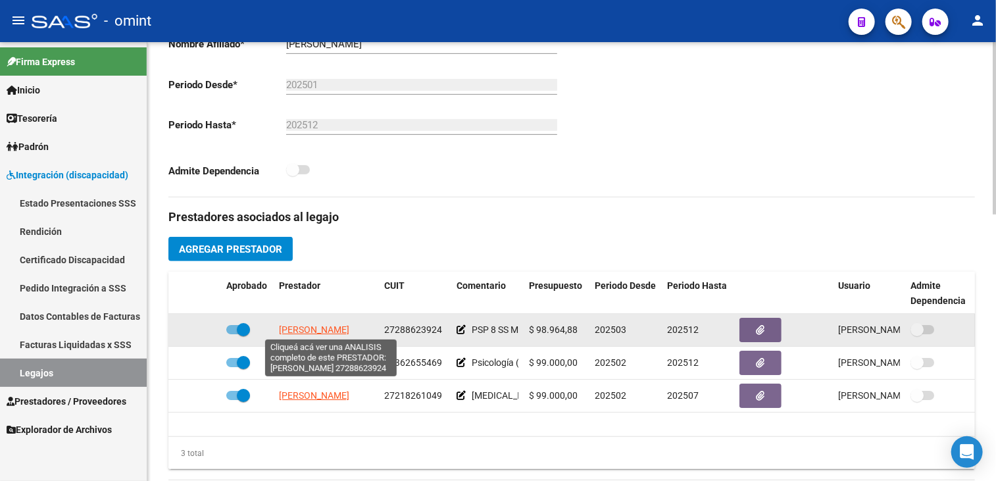
click at [332, 324] on span "GARCIA SIERRA KARINA" at bounding box center [314, 329] width 70 height 11
type textarea "27288623924"
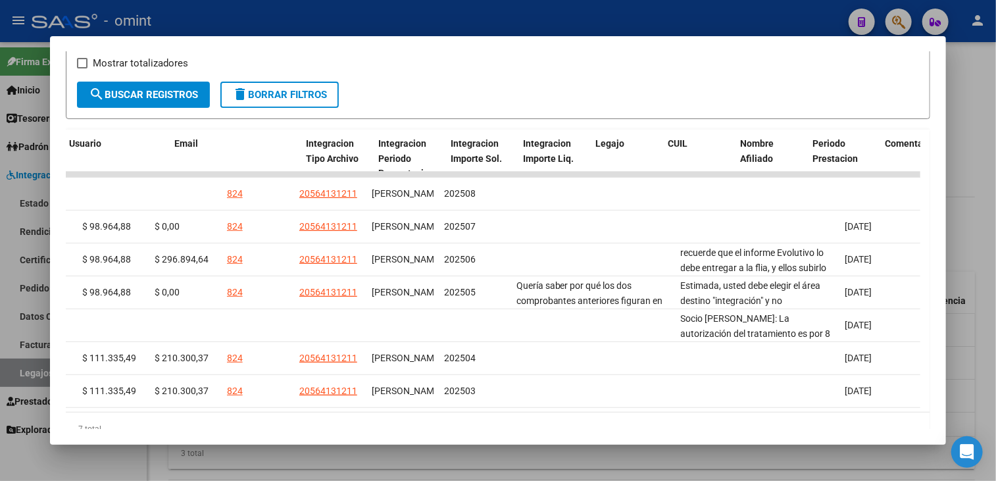
scroll to position [0, 0]
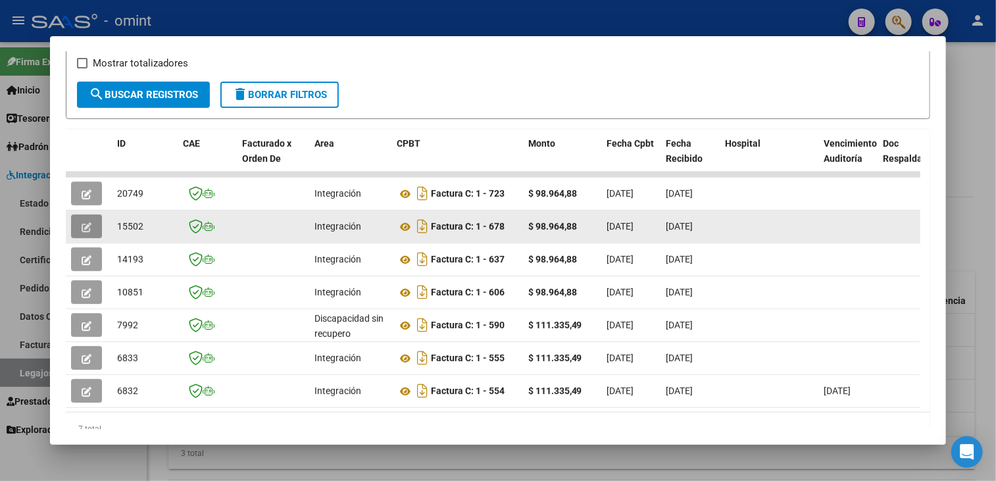
click at [80, 223] on button "button" at bounding box center [86, 226] width 31 height 24
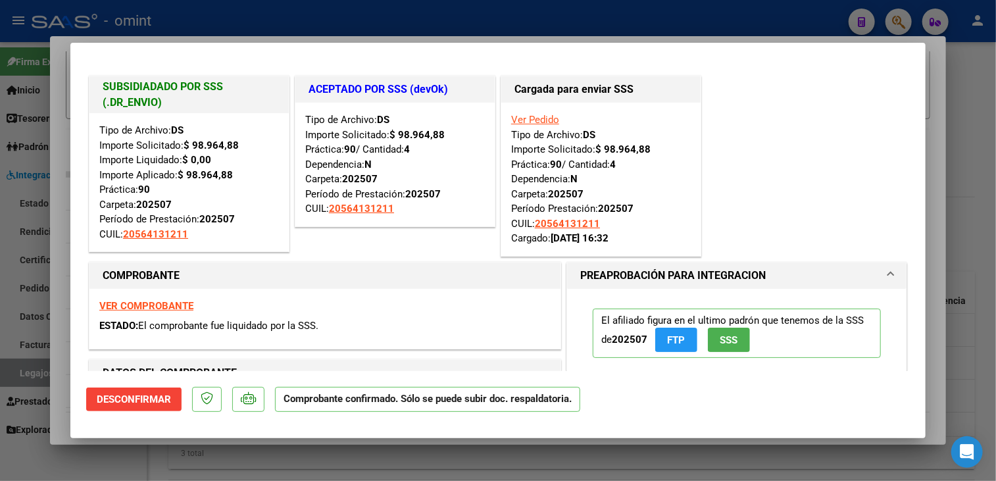
click at [57, 220] on div at bounding box center [498, 240] width 996 height 481
type input "$ 0,00"
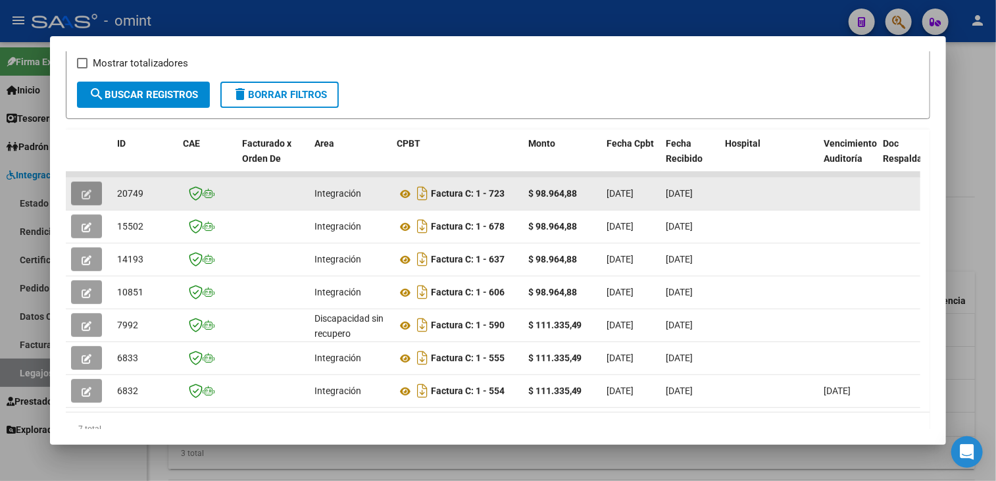
click at [89, 191] on icon "button" at bounding box center [87, 194] width 10 height 10
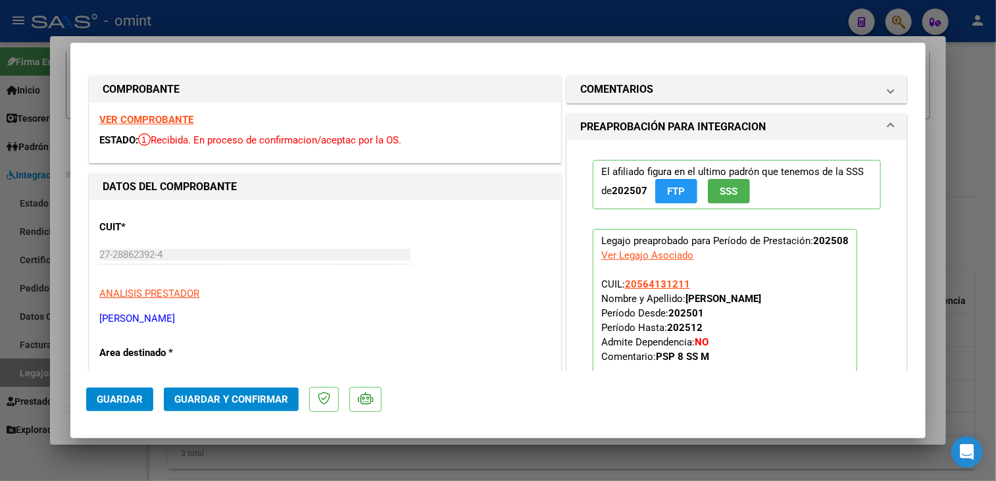
click at [157, 114] on strong "VER COMPROBANTE" at bounding box center [146, 120] width 94 height 12
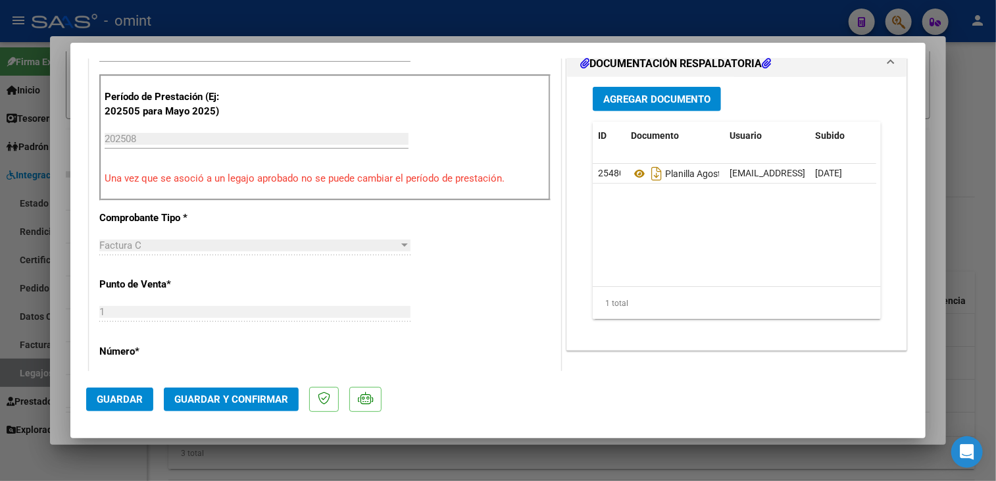
scroll to position [460, 0]
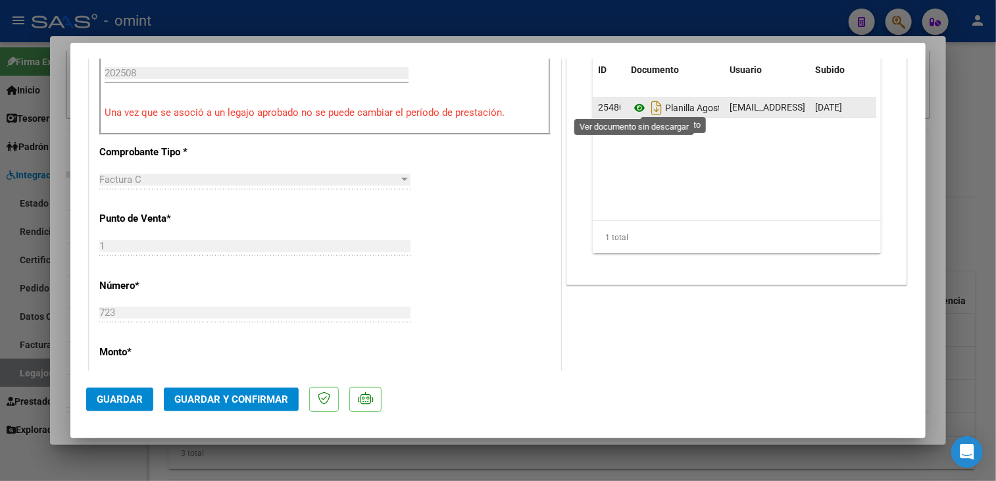
click at [631, 107] on icon at bounding box center [639, 108] width 17 height 16
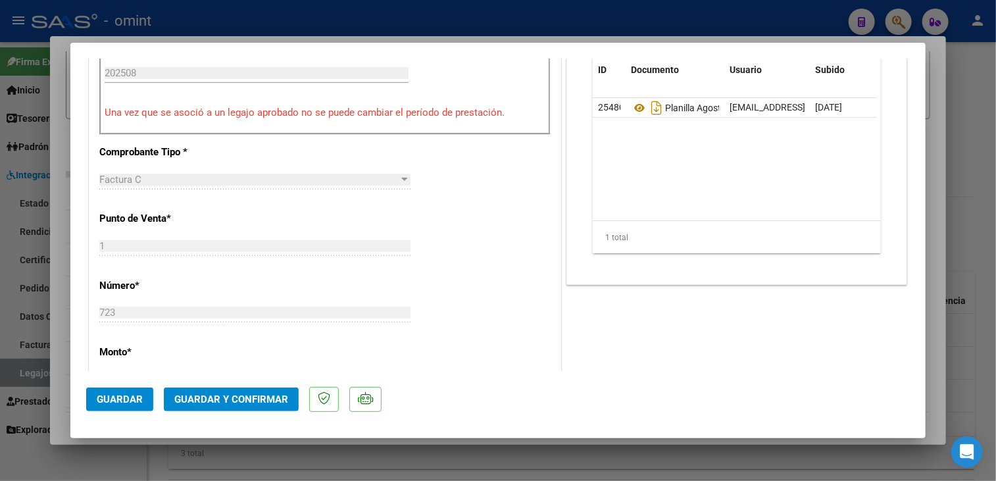
scroll to position [329, 0]
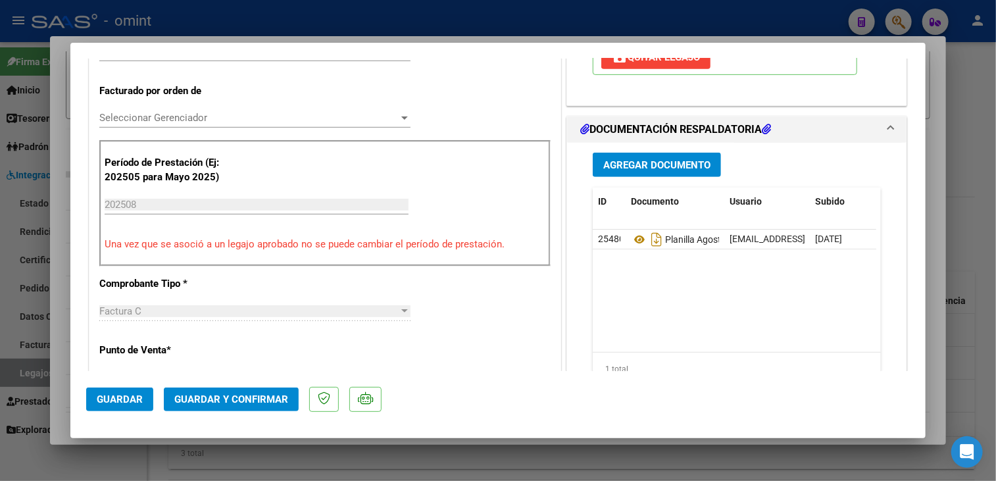
click at [244, 124] on div "Seleccionar Gerenciador Seleccionar Gerenciador" at bounding box center [254, 118] width 311 height 20
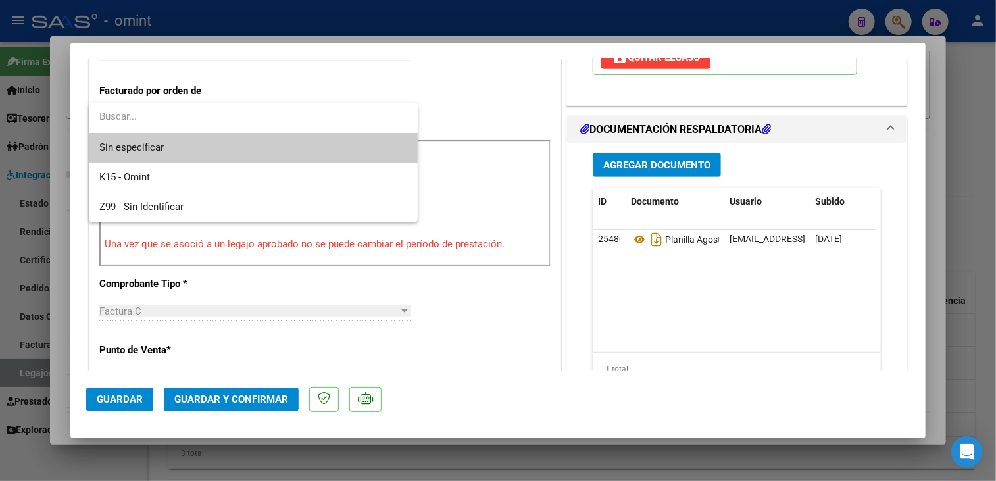
click at [236, 152] on span "Sin especificar" at bounding box center [253, 148] width 308 height 30
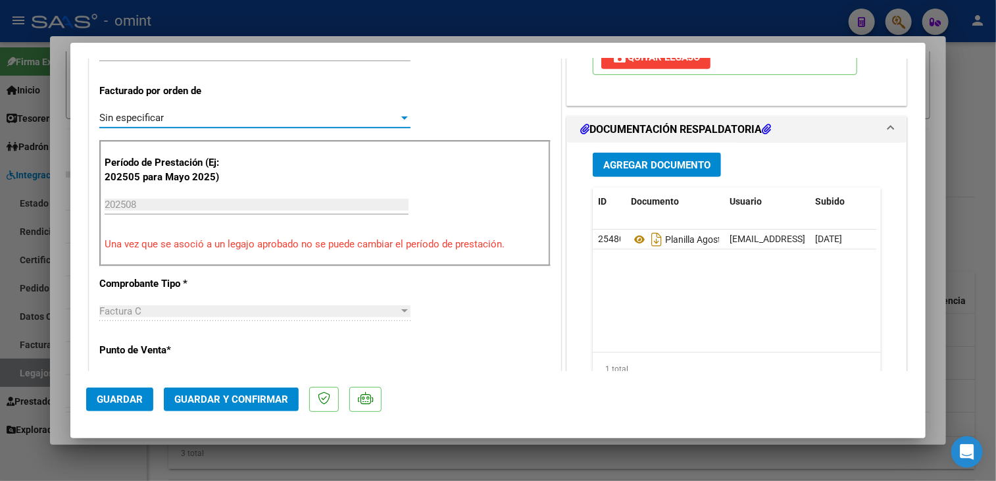
click at [227, 391] on button "Guardar y Confirmar" at bounding box center [231, 399] width 135 height 24
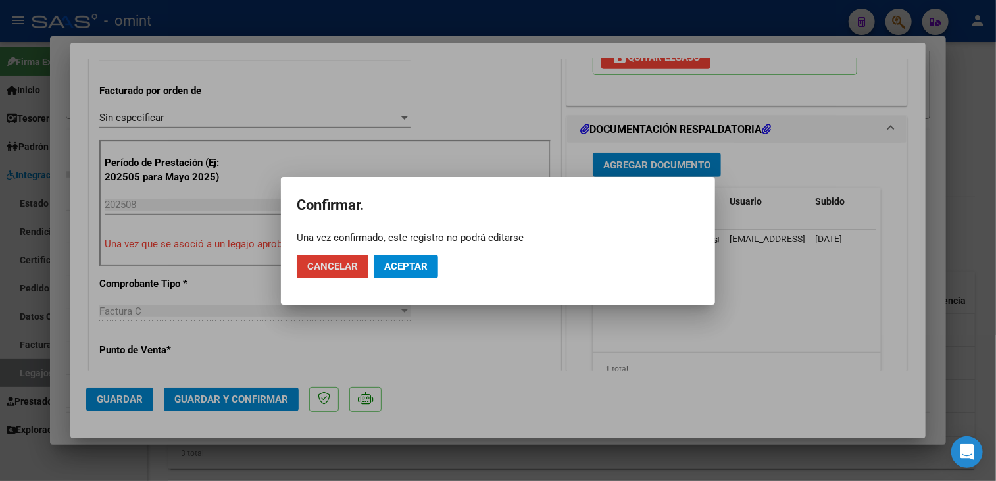
click at [392, 263] on span "Aceptar" at bounding box center [405, 267] width 43 height 12
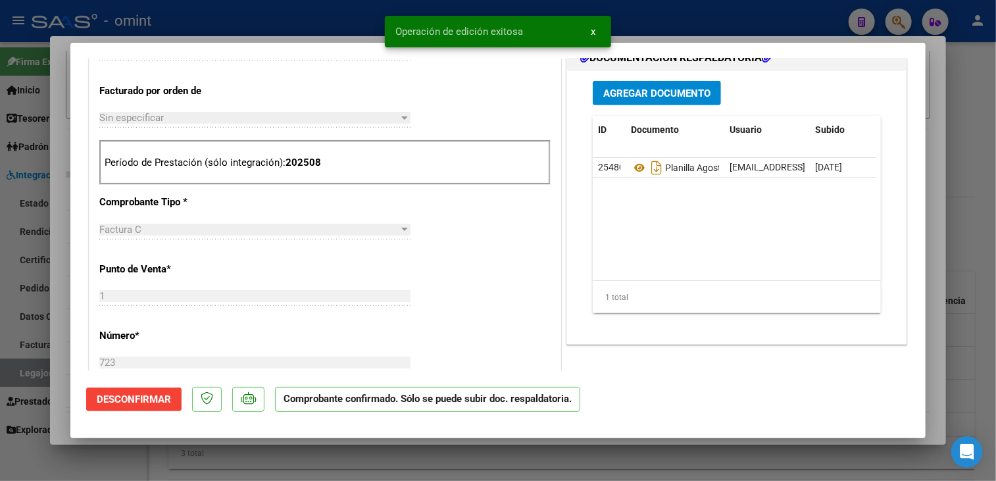
click at [55, 355] on div at bounding box center [498, 240] width 996 height 481
type input "$ 0,00"
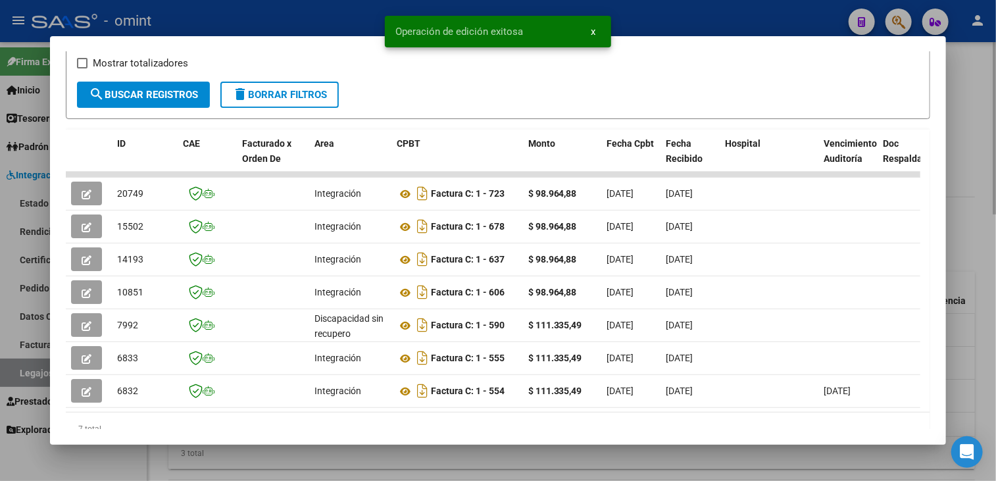
click at [320, 455] on div at bounding box center [498, 240] width 996 height 481
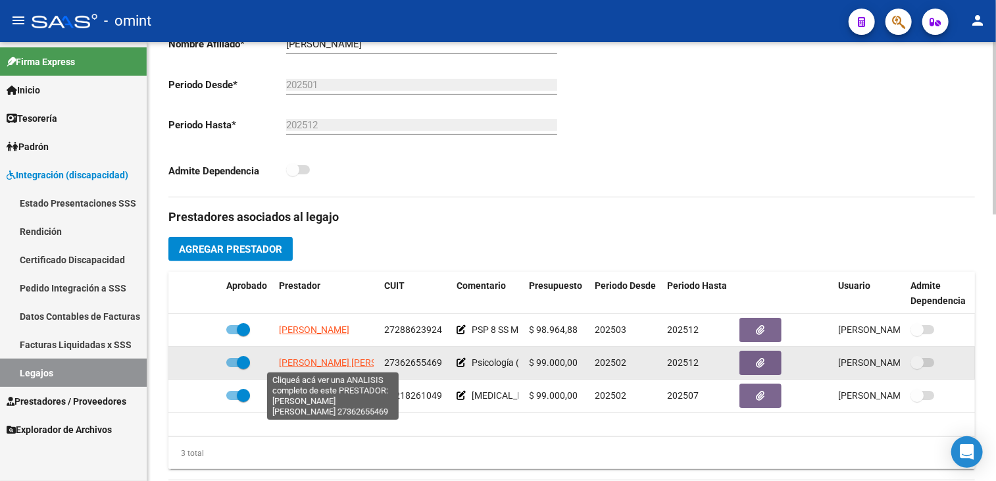
click at [332, 362] on span "SOLER DAMARIS MELISA" at bounding box center [350, 362] width 143 height 11
type textarea "27362655469"
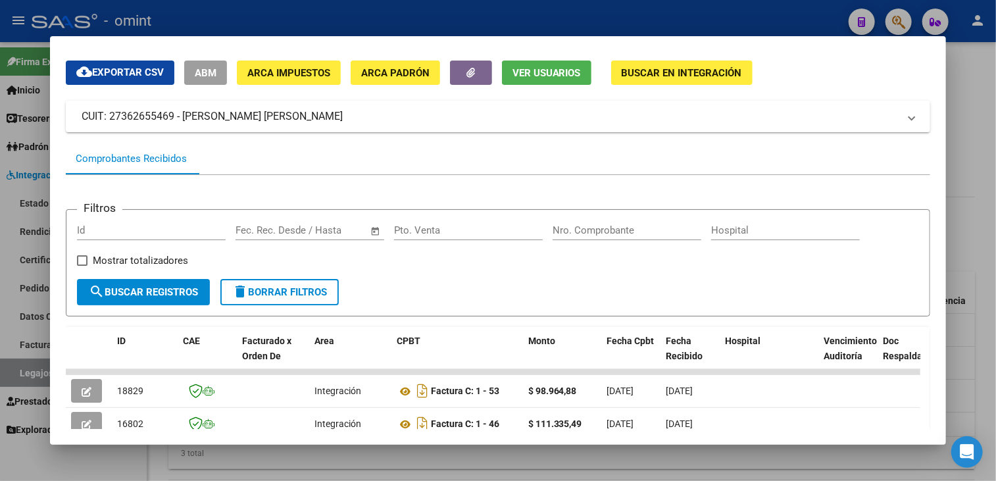
scroll to position [170, 0]
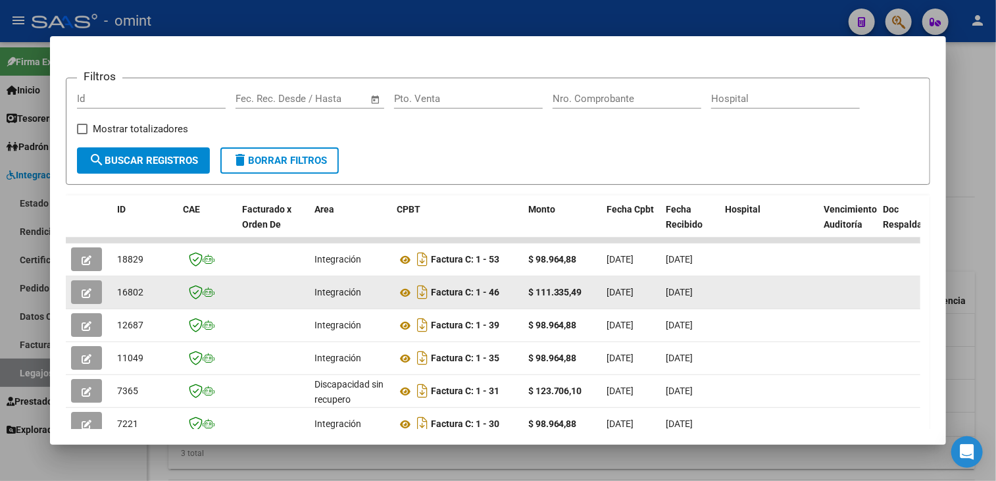
click at [81, 284] on button "button" at bounding box center [86, 292] width 31 height 24
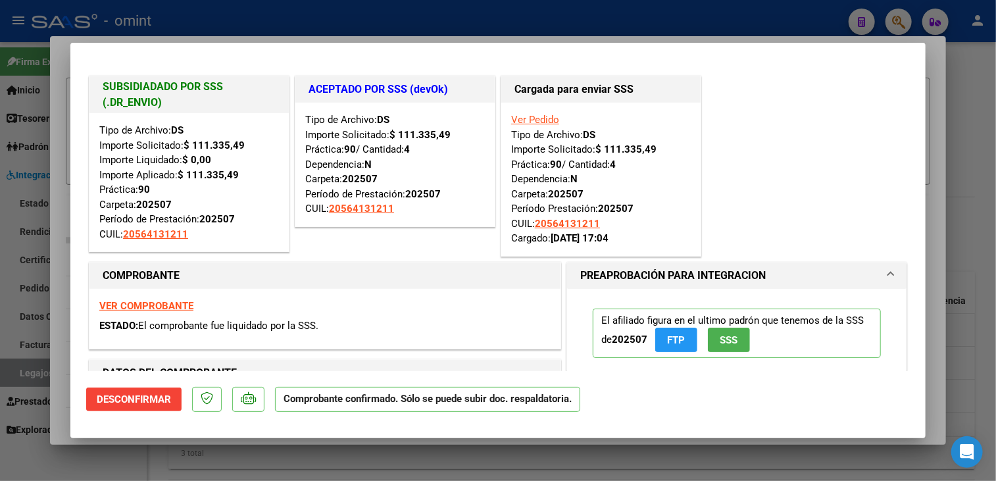
click at [62, 257] on div at bounding box center [498, 240] width 996 height 481
type input "$ 0,00"
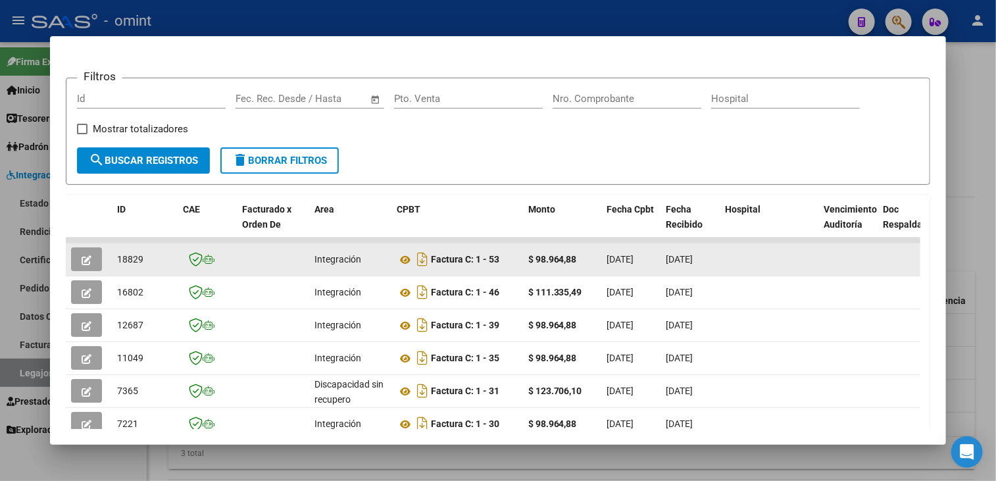
click at [83, 259] on icon "button" at bounding box center [87, 260] width 10 height 10
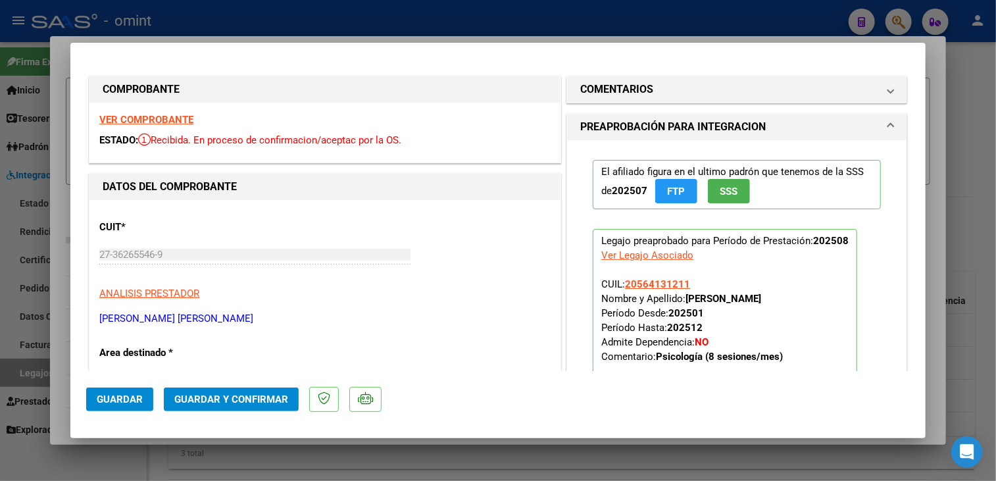
click at [193, 118] on strong "VER COMPROBANTE" at bounding box center [146, 120] width 94 height 12
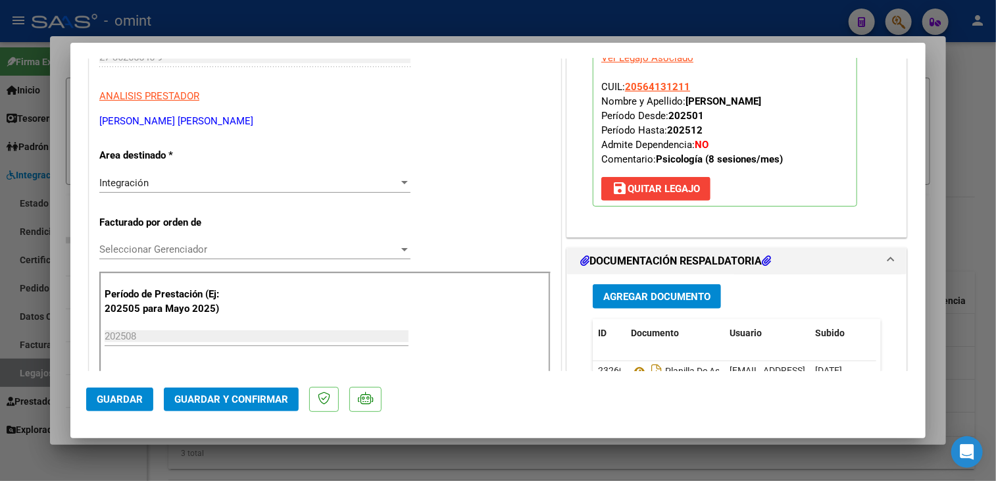
scroll to position [263, 0]
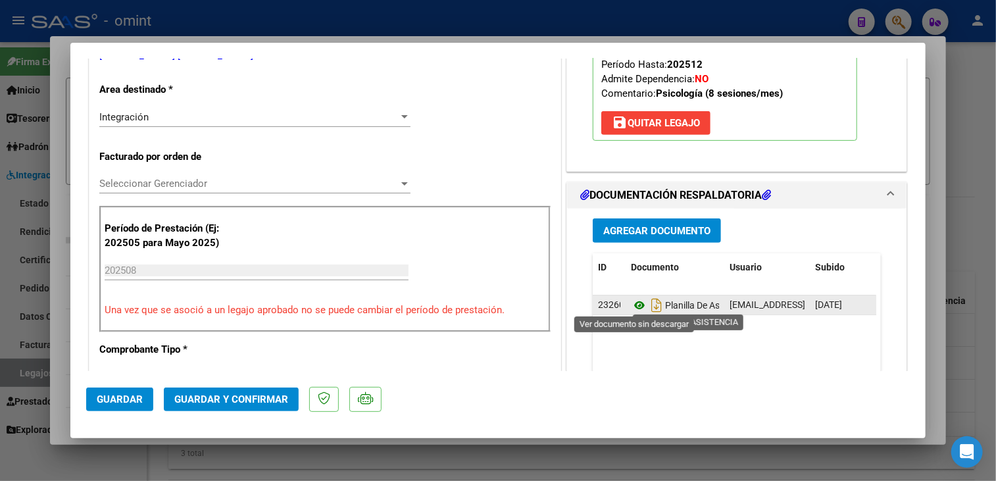
click at [631, 302] on icon at bounding box center [639, 305] width 17 height 16
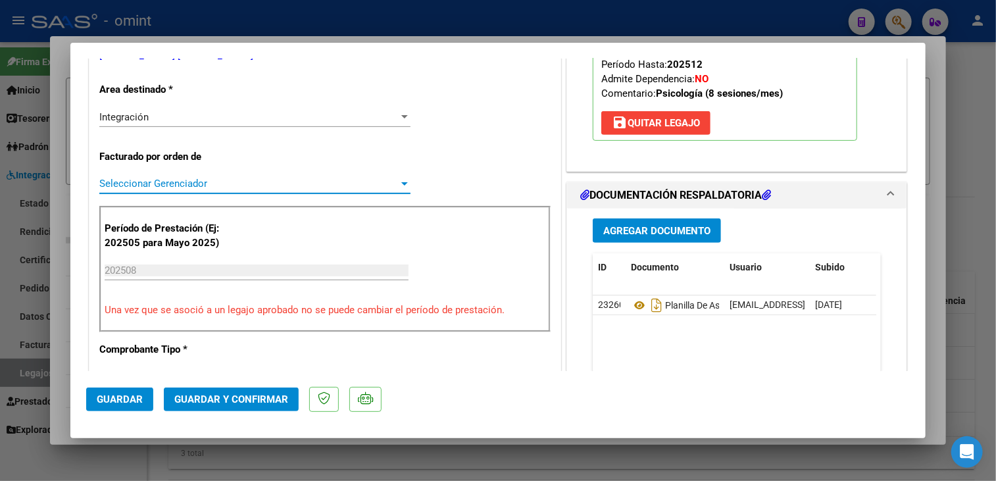
click at [264, 182] on span "Seleccionar Gerenciador" at bounding box center [248, 184] width 299 height 12
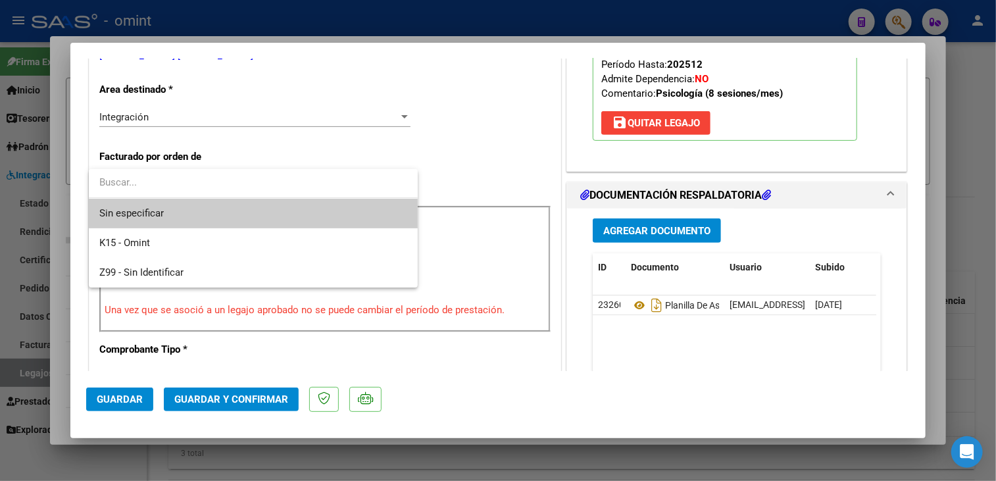
click at [255, 207] on span "Sin especificar" at bounding box center [253, 214] width 308 height 30
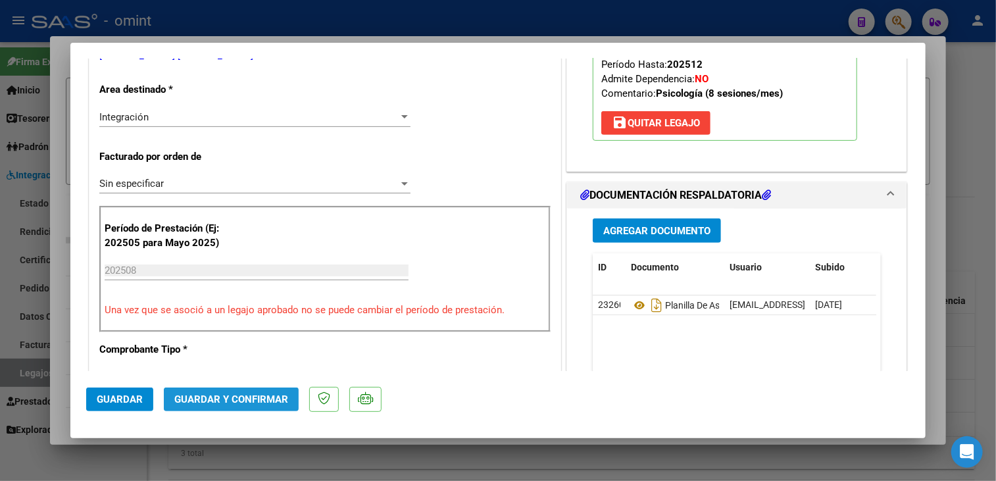
click at [232, 407] on button "Guardar y Confirmar" at bounding box center [231, 399] width 135 height 24
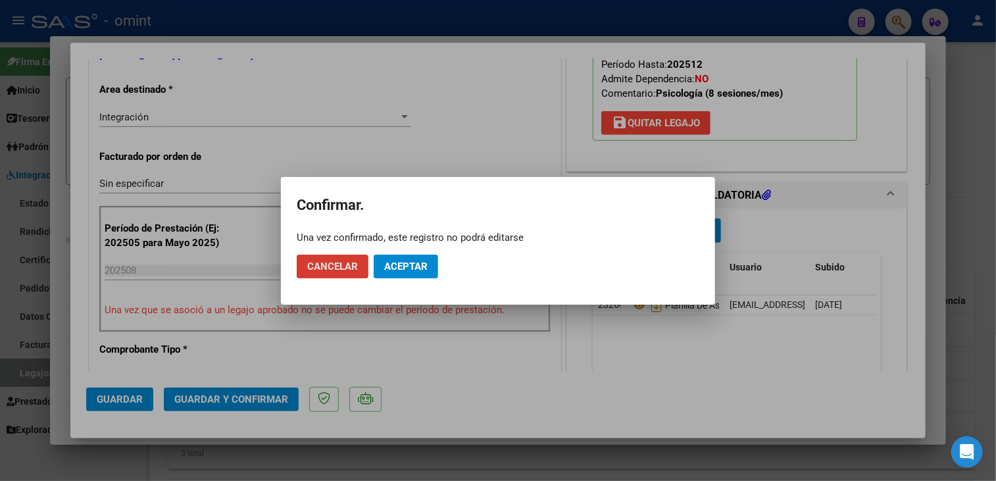
click at [405, 268] on span "Aceptar" at bounding box center [405, 267] width 43 height 12
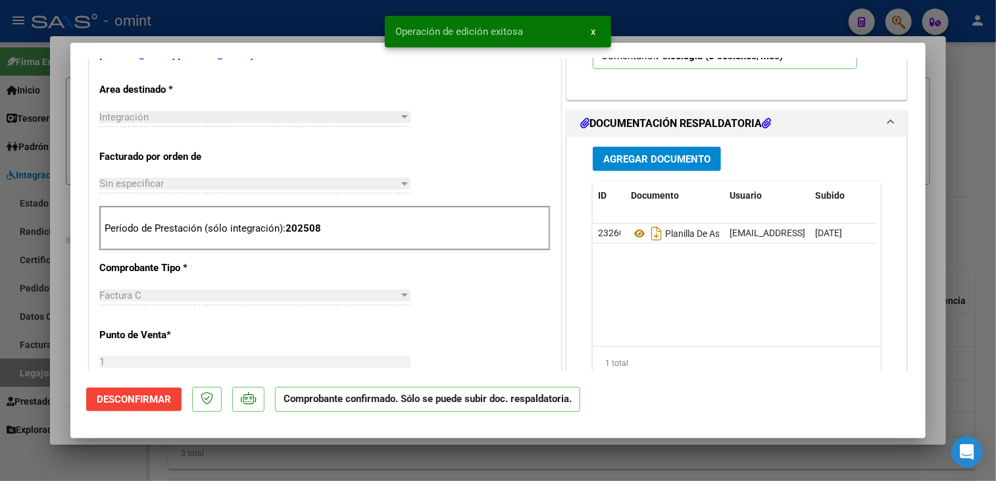
click at [53, 270] on div at bounding box center [498, 240] width 996 height 481
type input "$ 0,00"
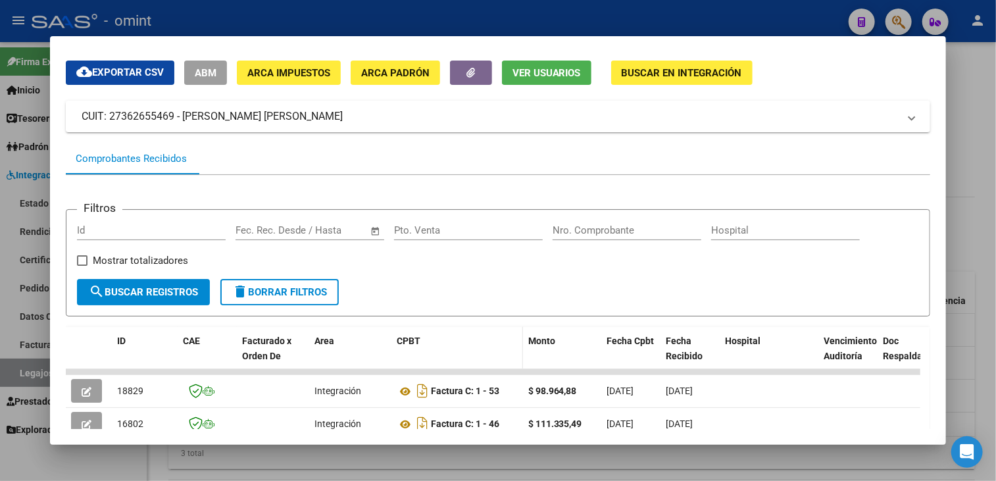
scroll to position [0, 0]
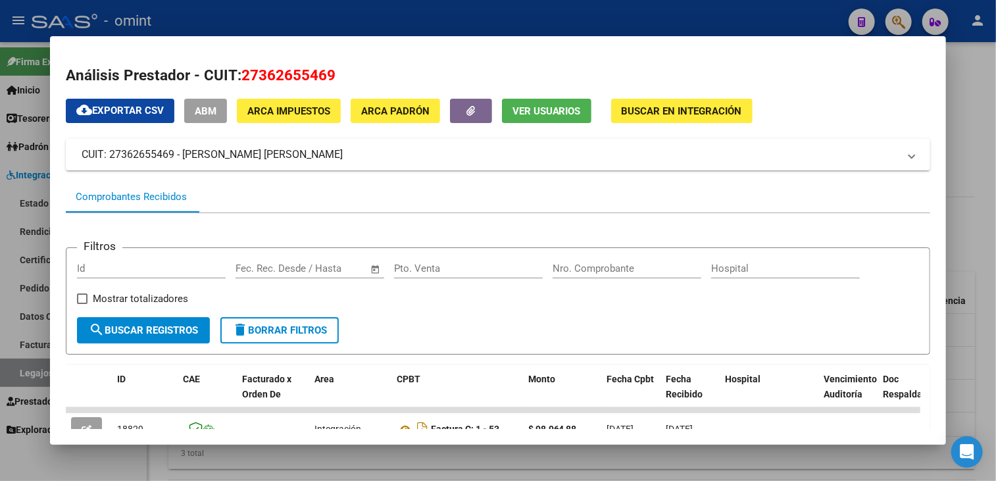
click at [348, 457] on div at bounding box center [498, 240] width 996 height 481
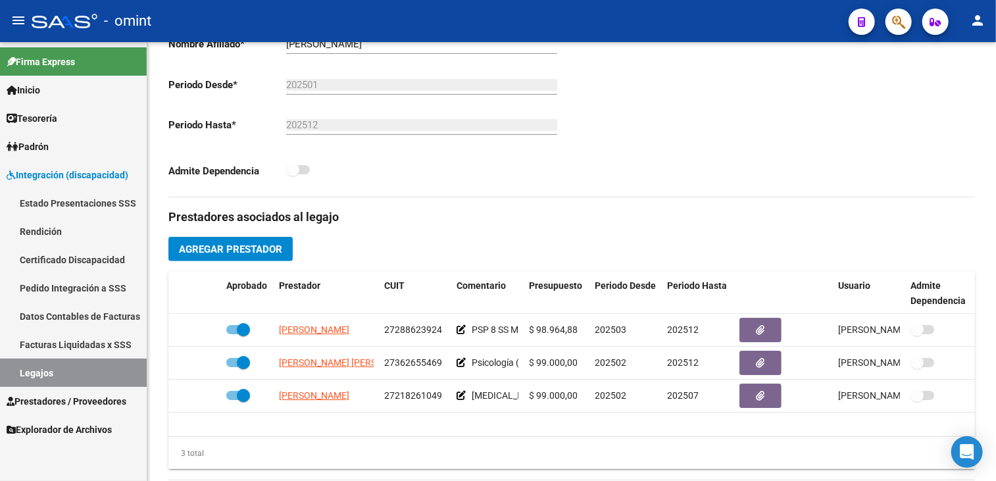
click at [126, 378] on link "Legajos" at bounding box center [73, 373] width 147 height 28
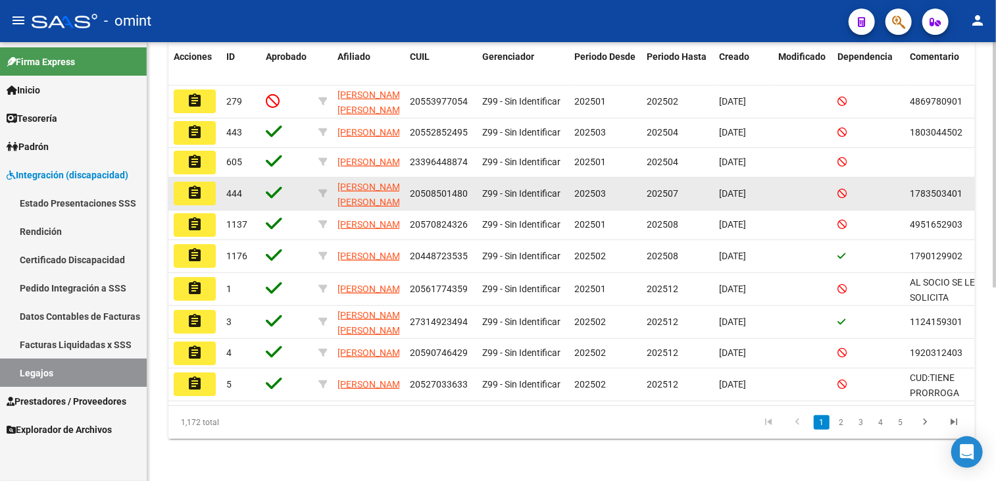
click at [535, 209] on datatable-body-cell "Z99 - Sin Identificar" at bounding box center [523, 194] width 92 height 32
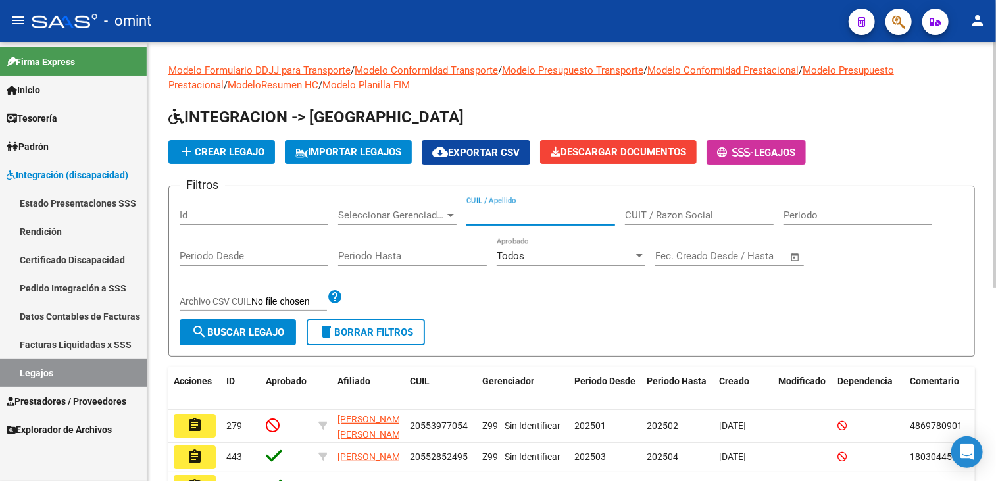
click at [516, 218] on input "CUIL / Apellido" at bounding box center [540, 215] width 149 height 12
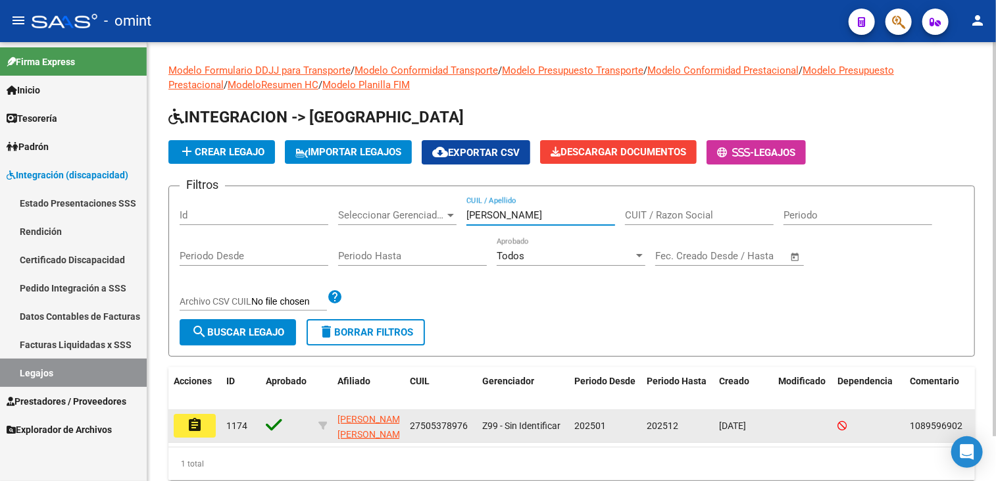
type input "maffio"
click at [205, 420] on button "assignment" at bounding box center [195, 426] width 42 height 24
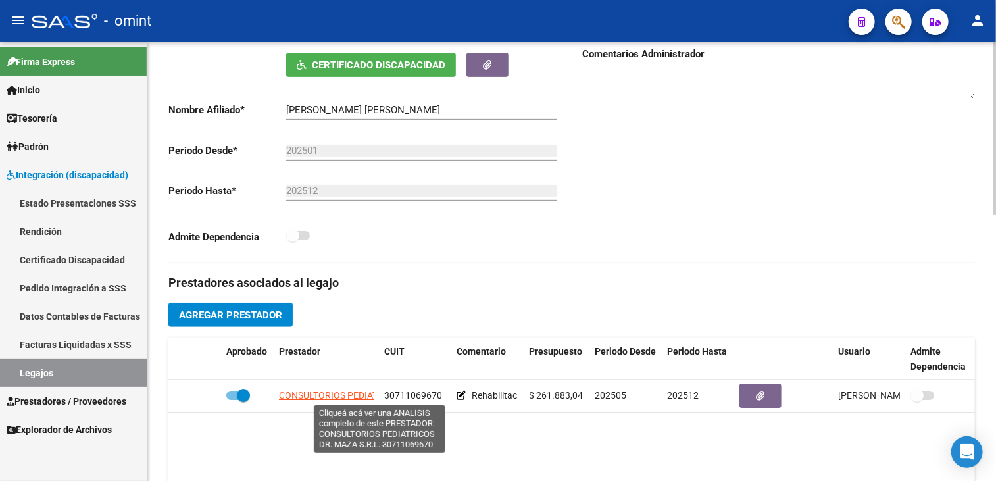
scroll to position [395, 0]
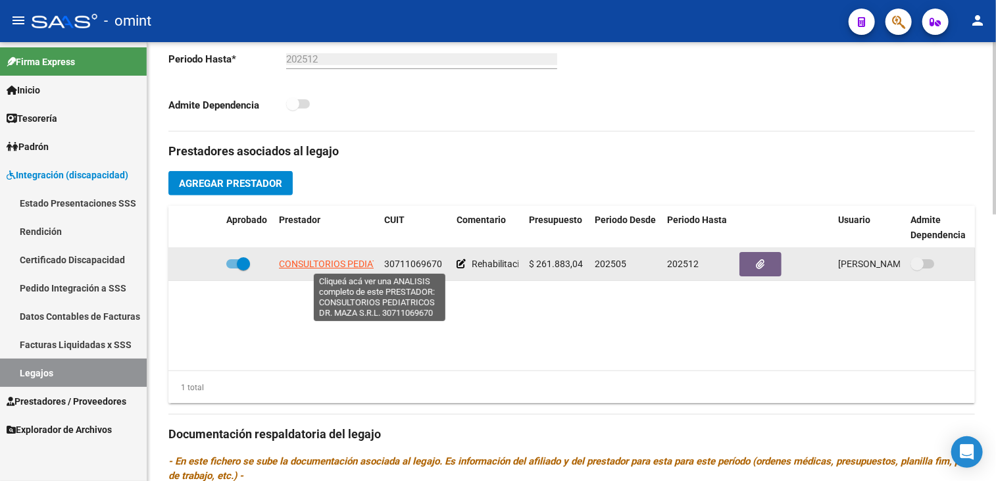
click at [332, 264] on span "CONSULTORIOS PEDIATRICOS DR. MAZA S.R.L." at bounding box center [376, 264] width 195 height 11
type textarea "30711069670"
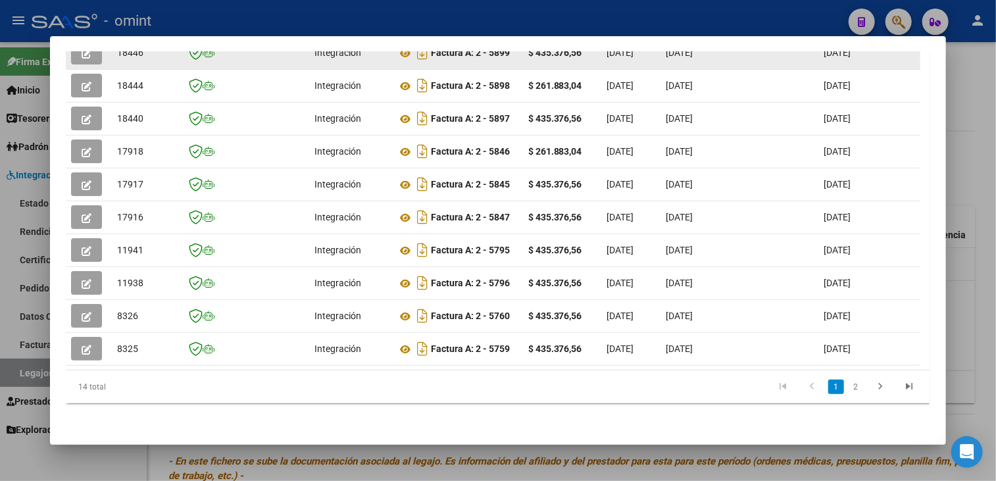
scroll to position [253, 0]
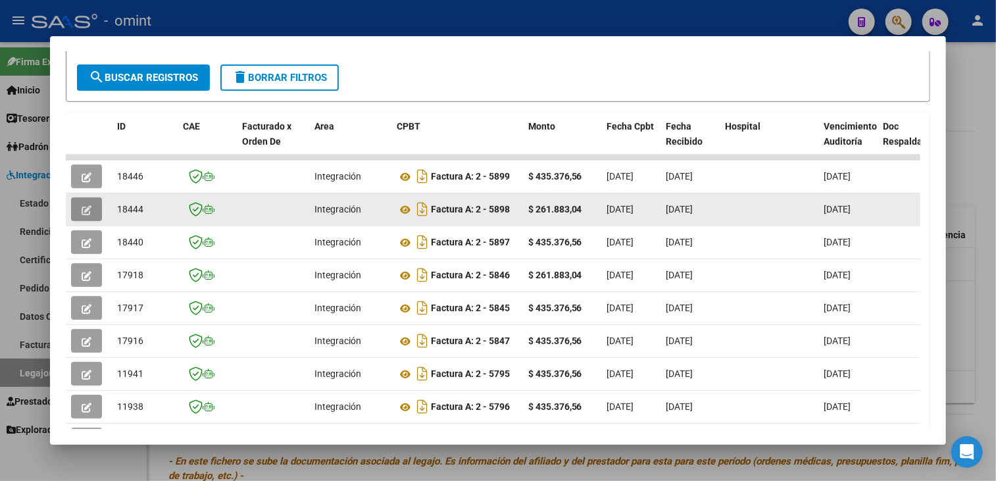
click at [84, 205] on icon "button" at bounding box center [87, 210] width 10 height 10
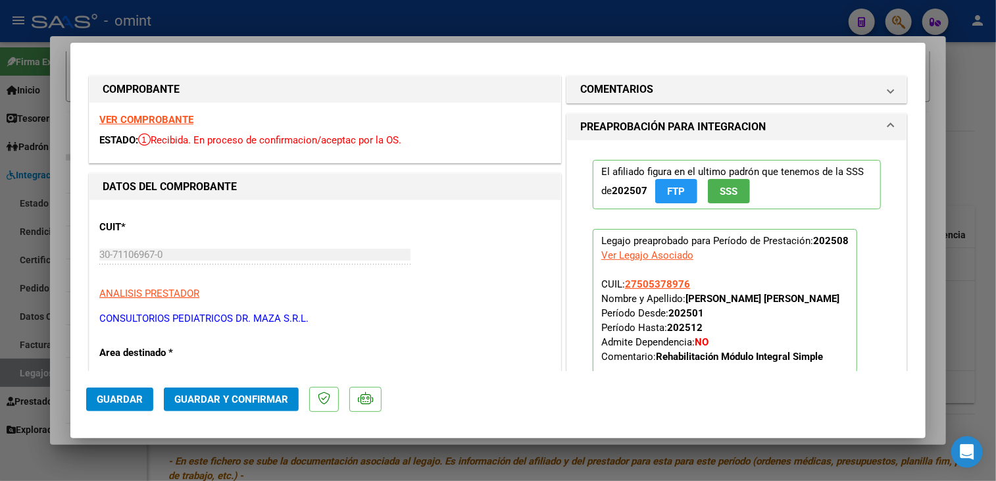
click at [149, 117] on strong "VER COMPROBANTE" at bounding box center [146, 120] width 94 height 12
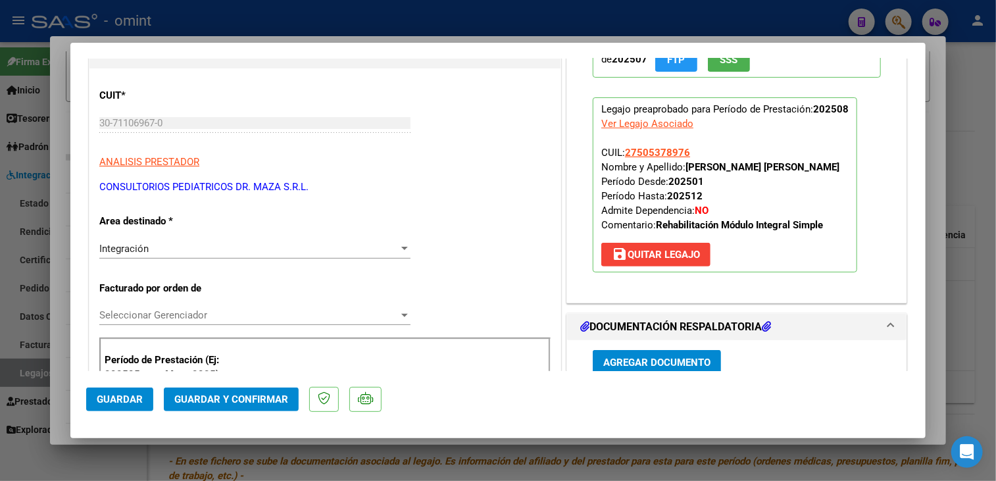
scroll to position [329, 0]
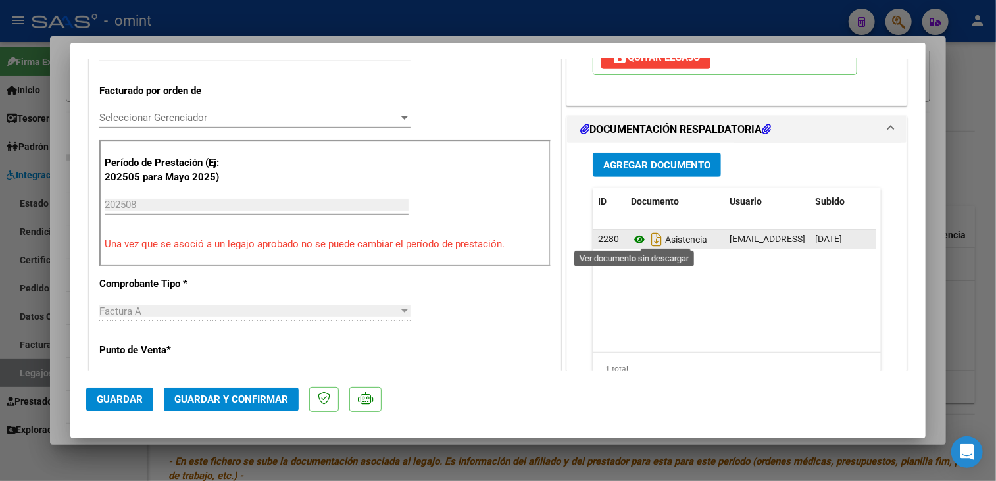
click at [632, 237] on icon at bounding box center [639, 240] width 17 height 16
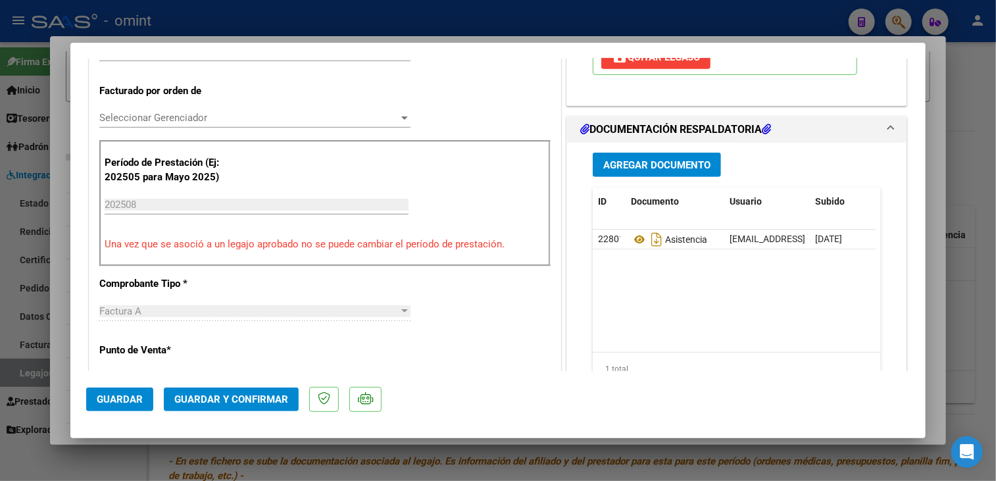
scroll to position [132, 0]
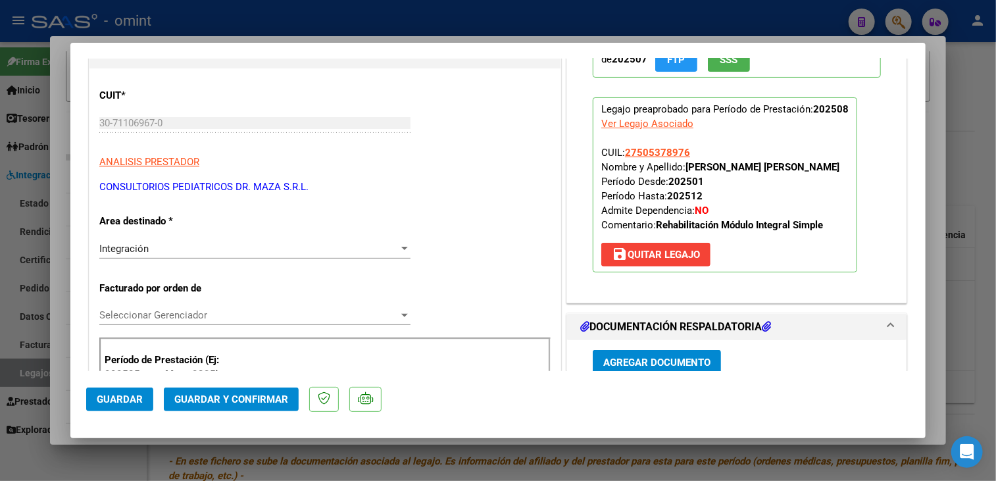
click at [224, 307] on div "Seleccionar Gerenciador Seleccionar Gerenciador" at bounding box center [254, 315] width 311 height 20
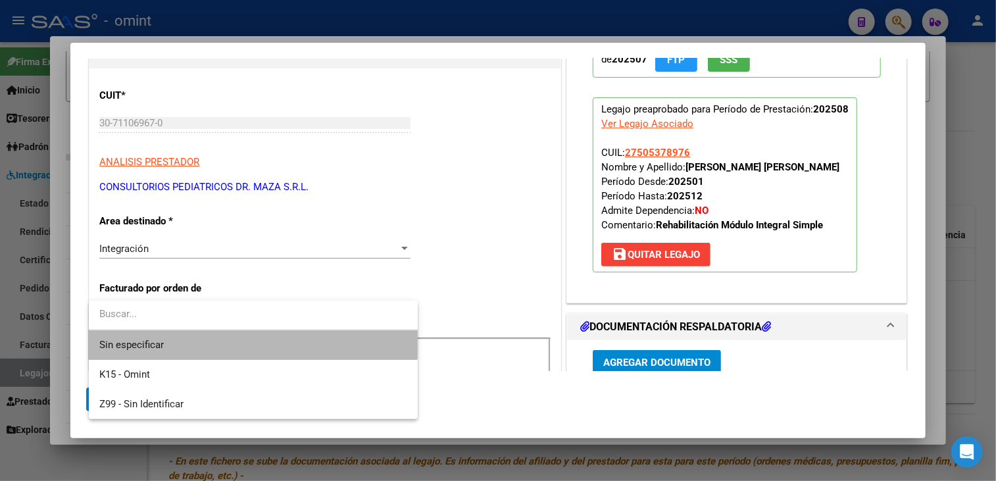
drag, startPoint x: 214, startPoint y: 333, endPoint x: 226, endPoint y: 420, distance: 88.4
click at [214, 334] on span "Sin especificar" at bounding box center [253, 345] width 308 height 30
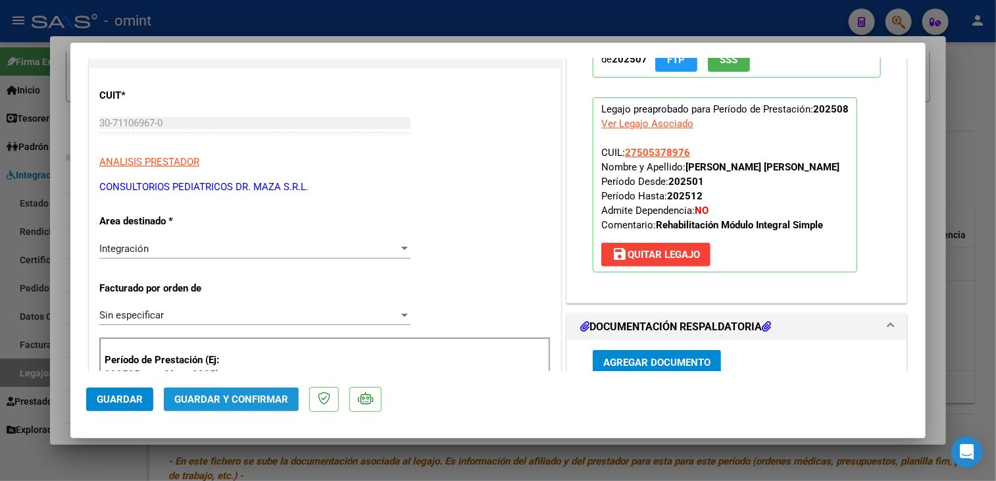
click at [227, 409] on button "Guardar y Confirmar" at bounding box center [231, 399] width 135 height 24
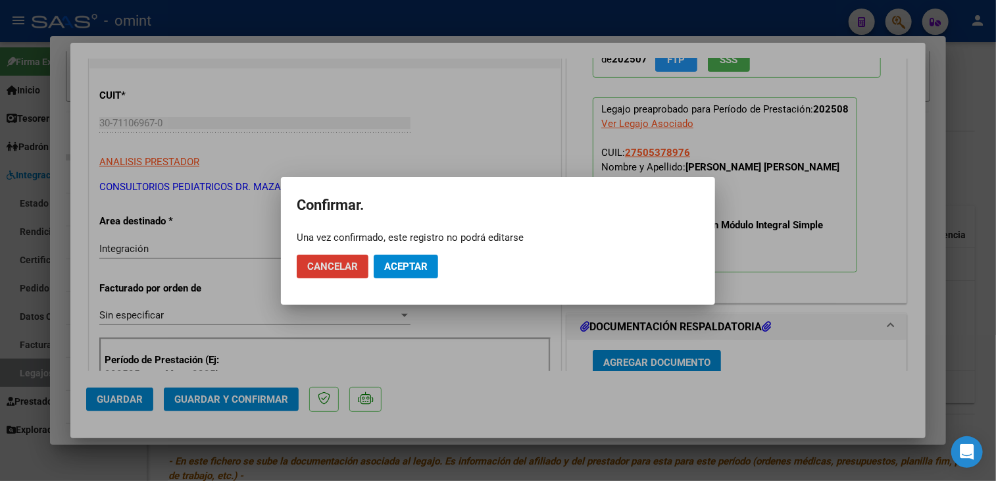
click at [403, 262] on span "Aceptar" at bounding box center [405, 267] width 43 height 12
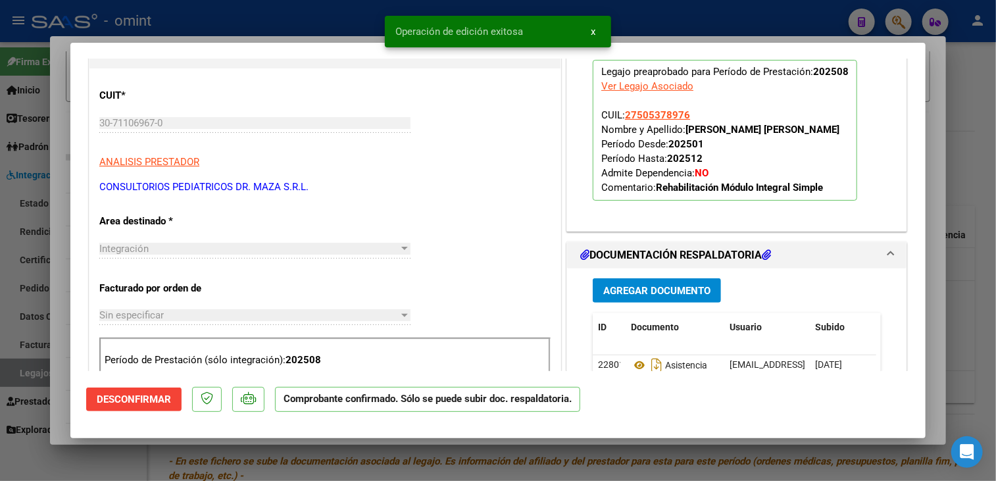
click at [44, 278] on div at bounding box center [498, 240] width 996 height 481
type input "$ 0,00"
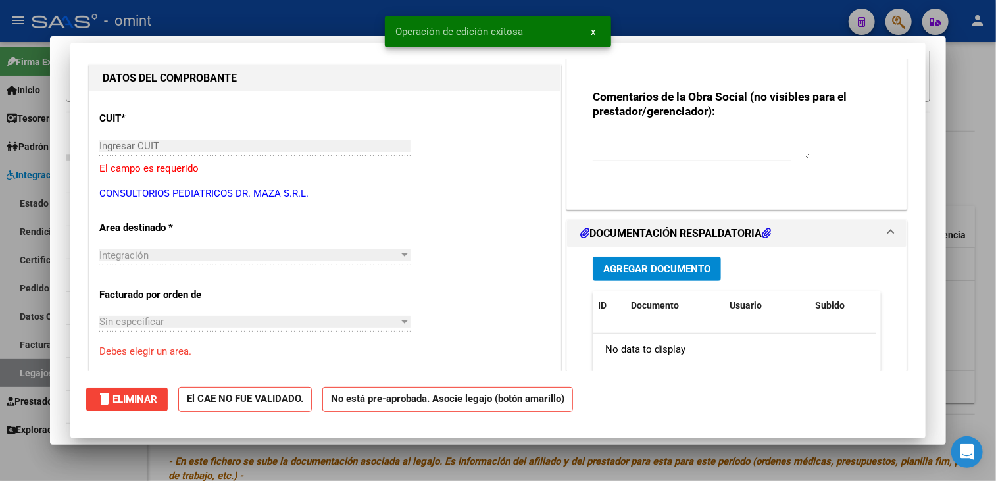
scroll to position [155, 0]
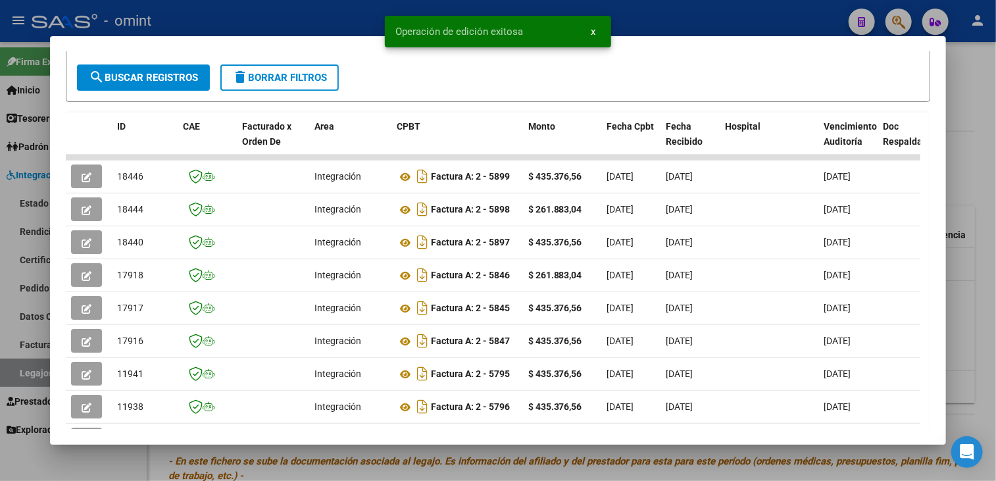
click at [64, 260] on mat-dialog-content "Análisis Prestador - CUIT: 30711069670 cloud_download Exportar CSV ABM ARCA Imp…" at bounding box center [498, 240] width 897 height 377
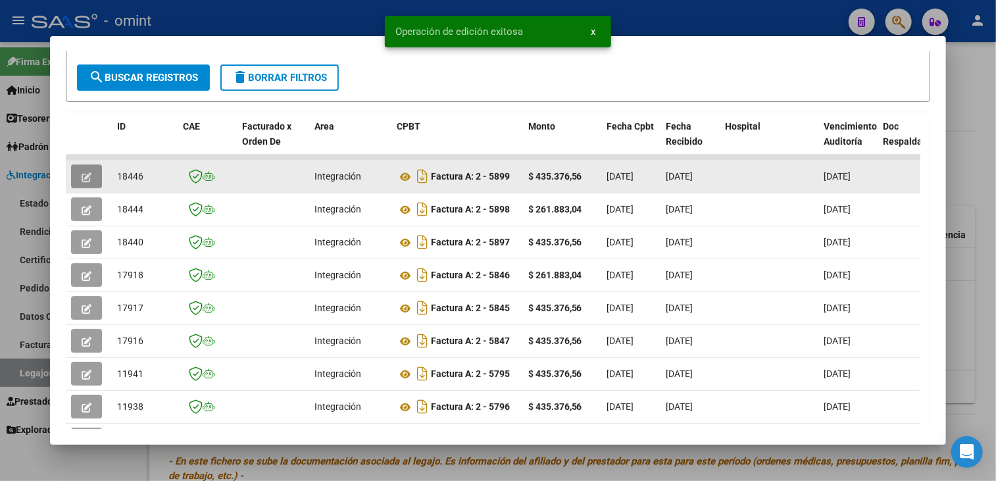
click at [86, 179] on icon "button" at bounding box center [87, 177] width 10 height 10
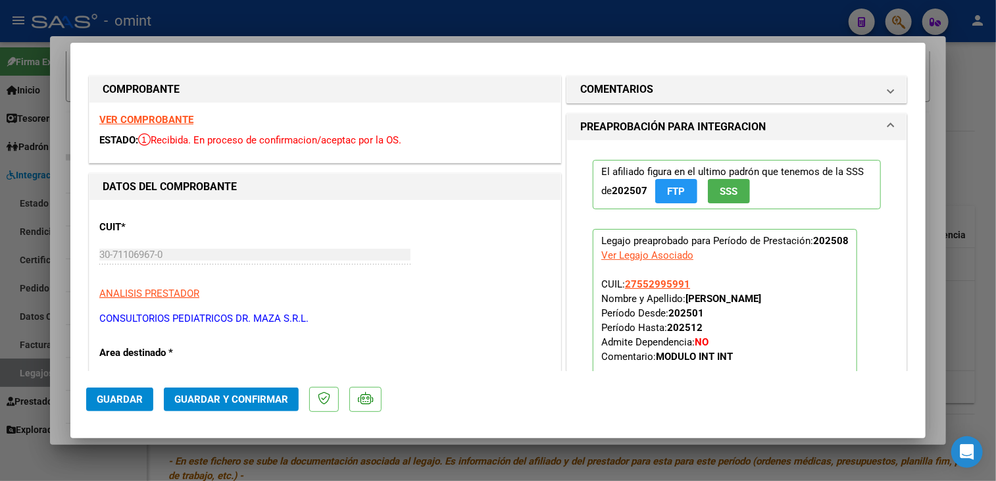
click at [180, 119] on strong "VER COMPROBANTE" at bounding box center [146, 120] width 94 height 12
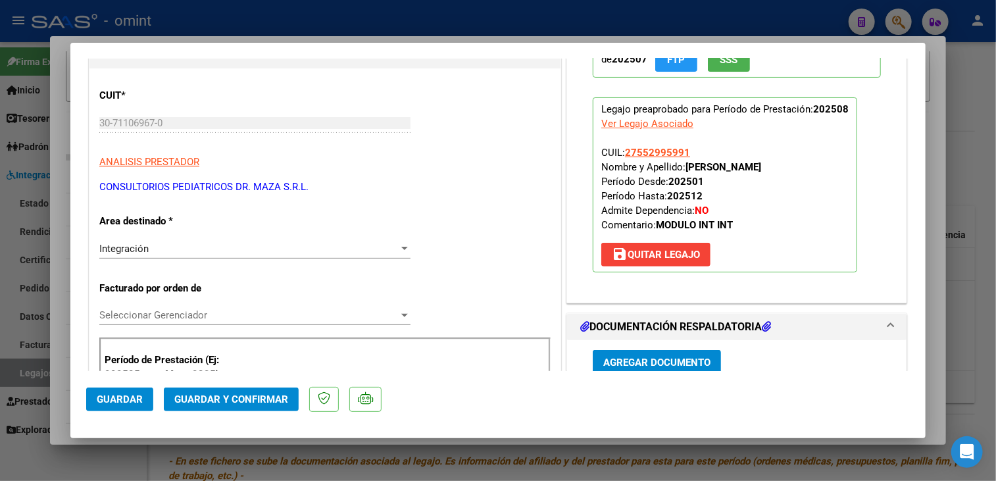
click at [351, 249] on div "Integración" at bounding box center [248, 249] width 299 height 12
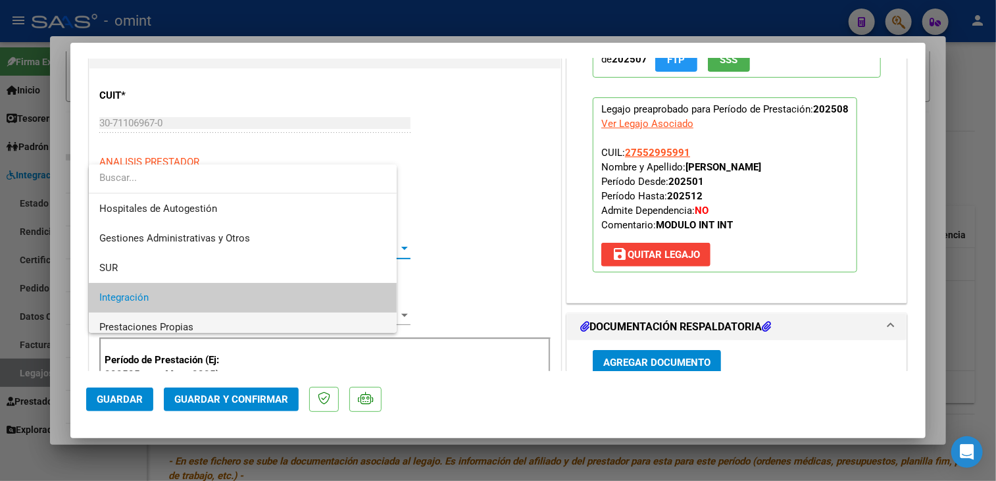
scroll to position [49, 0]
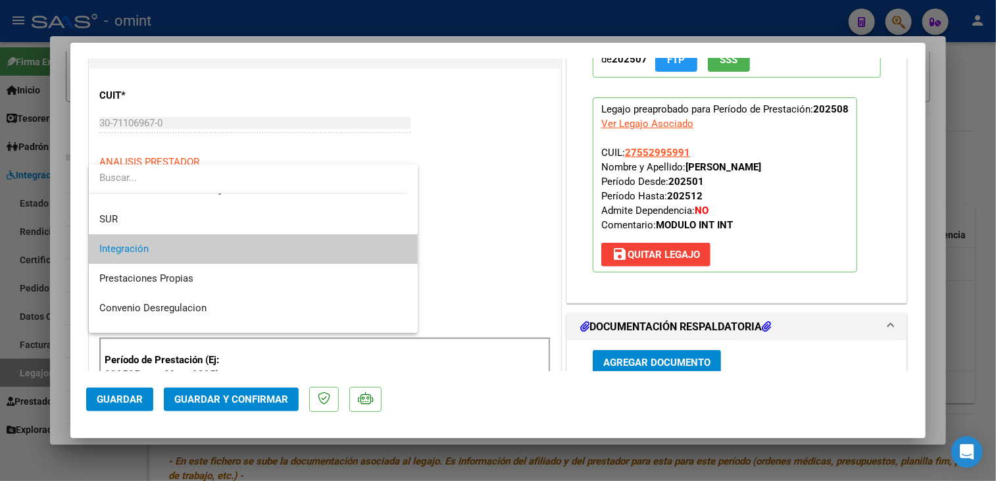
click at [496, 275] on div at bounding box center [498, 240] width 996 height 481
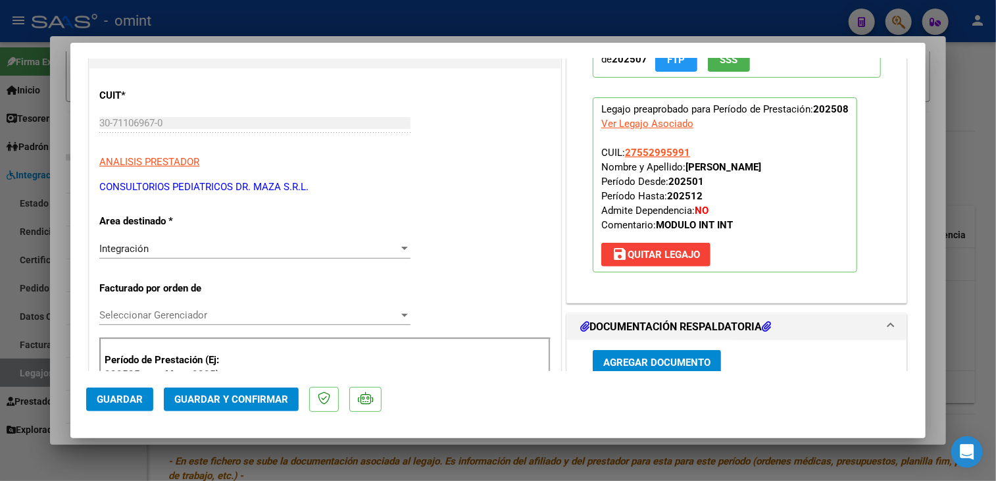
click at [341, 307] on div "Seleccionar Gerenciador Seleccionar Gerenciador" at bounding box center [254, 315] width 311 height 20
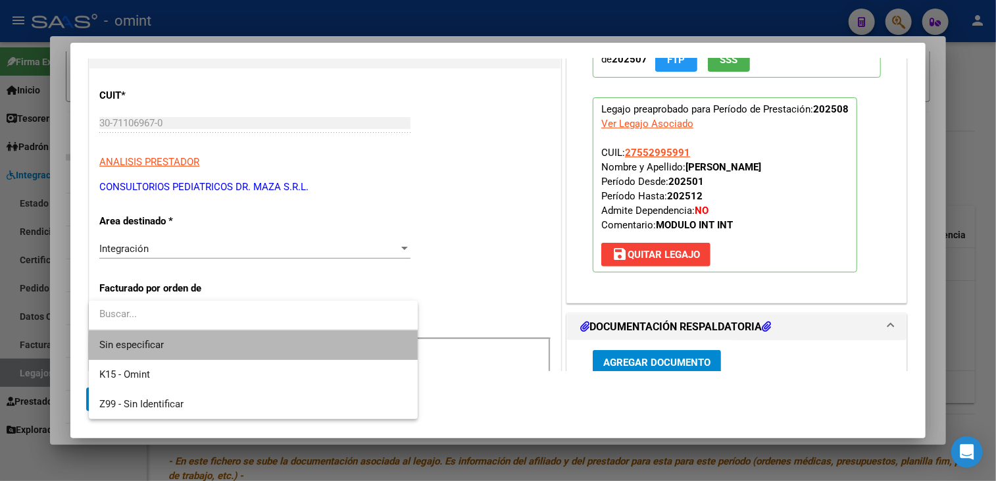
click at [329, 347] on span "Sin especificar" at bounding box center [253, 345] width 308 height 30
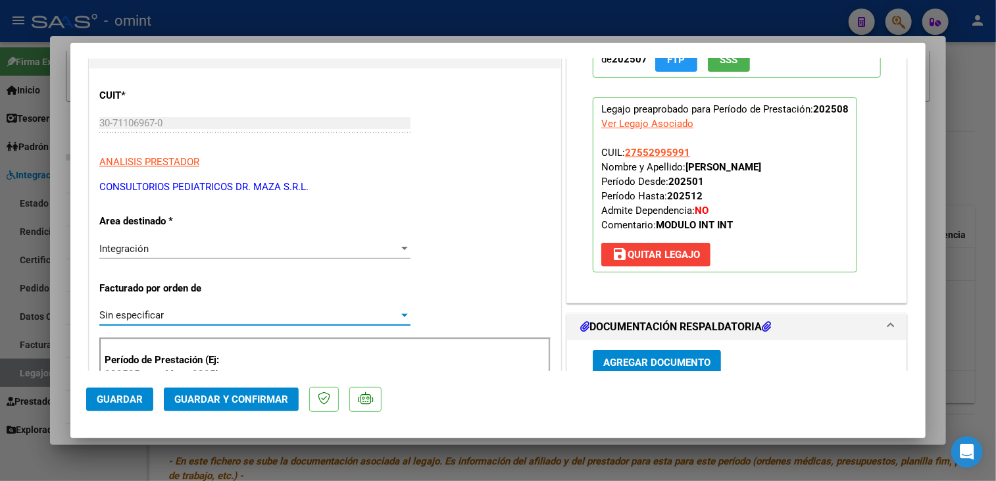
scroll to position [263, 0]
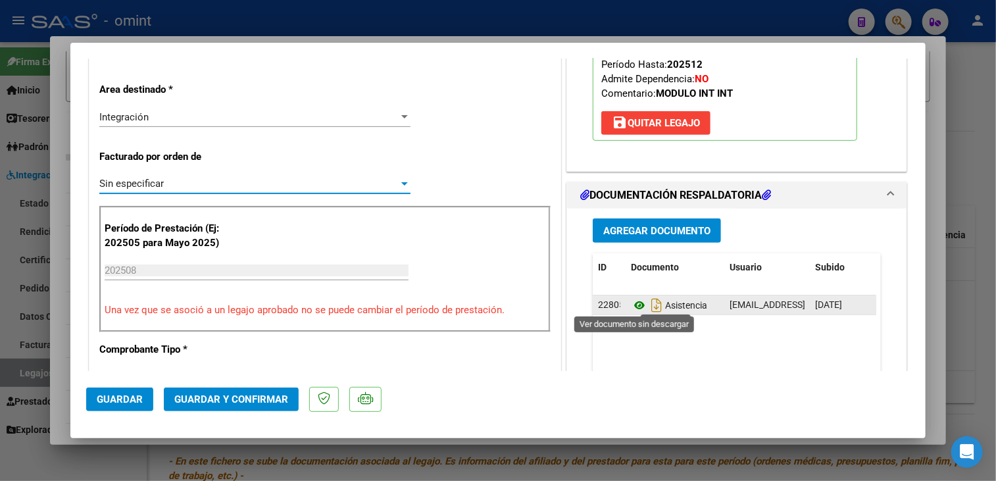
click at [631, 307] on icon at bounding box center [639, 305] width 17 height 16
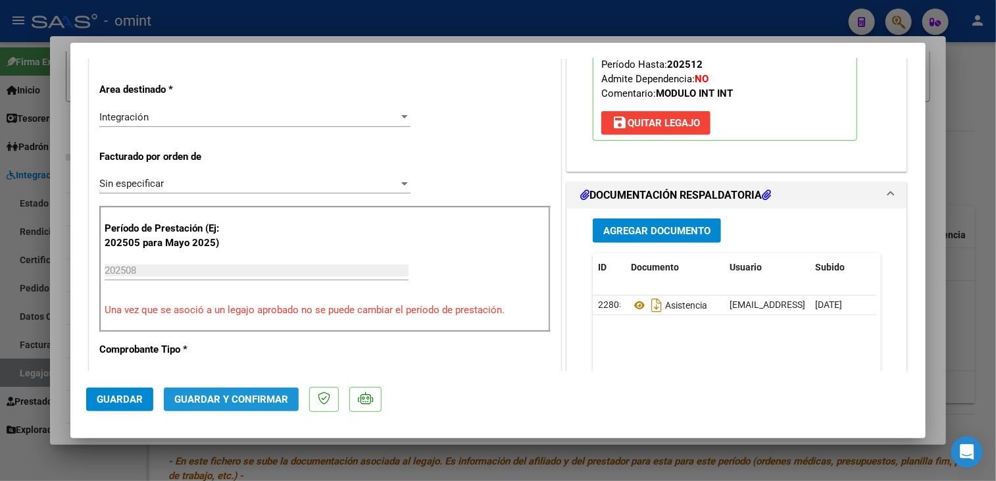
click at [257, 399] on span "Guardar y Confirmar" at bounding box center [231, 399] width 114 height 12
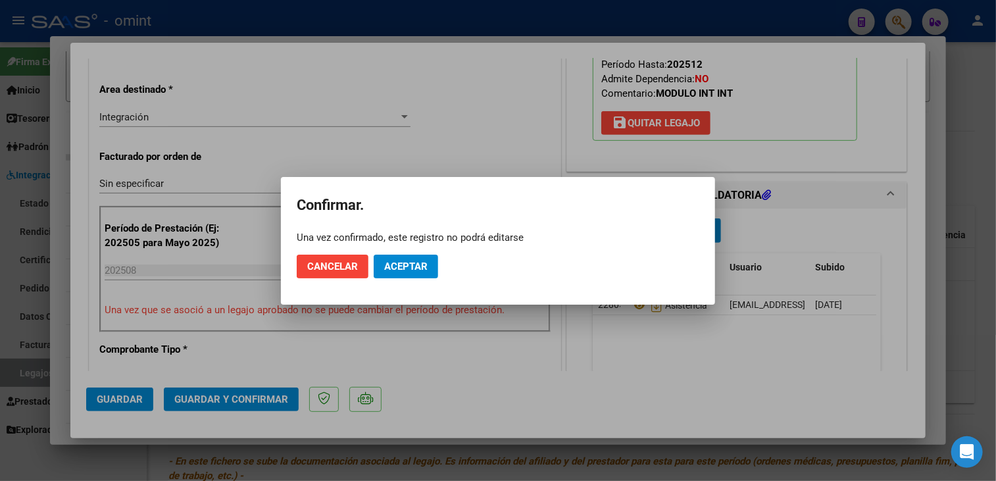
click at [372, 257] on mat-dialog-actions "Cancelar Aceptar" at bounding box center [498, 266] width 403 height 45
click at [387, 257] on button "Aceptar" at bounding box center [406, 267] width 64 height 24
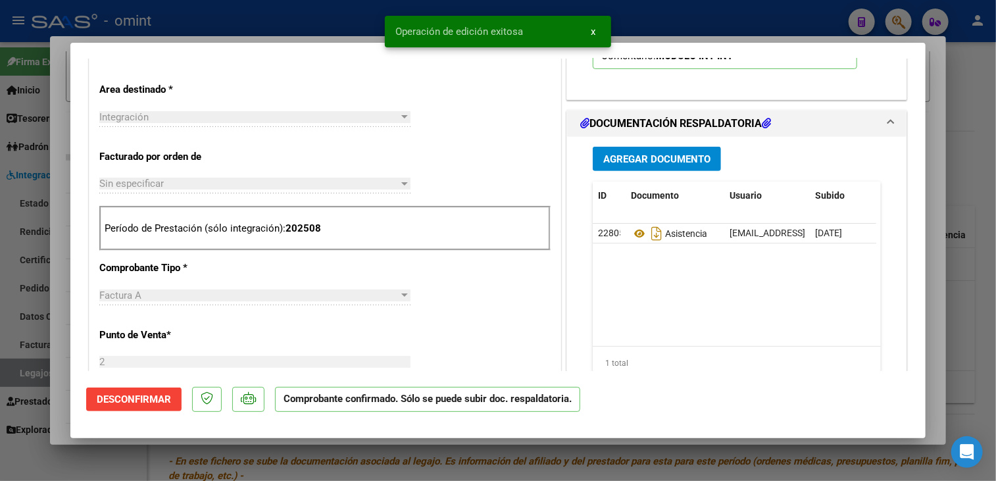
click at [62, 307] on div at bounding box center [498, 240] width 996 height 481
type input "$ 0,00"
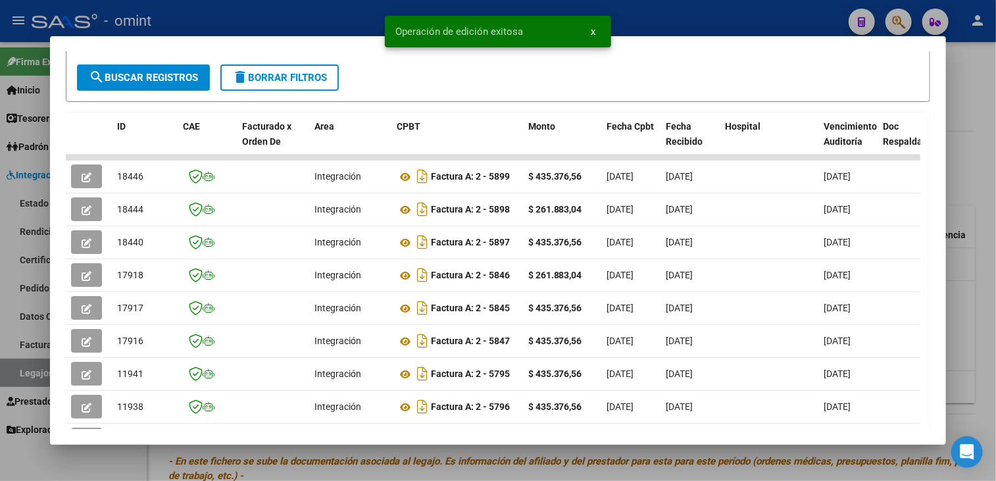
click at [34, 307] on div at bounding box center [498, 240] width 996 height 481
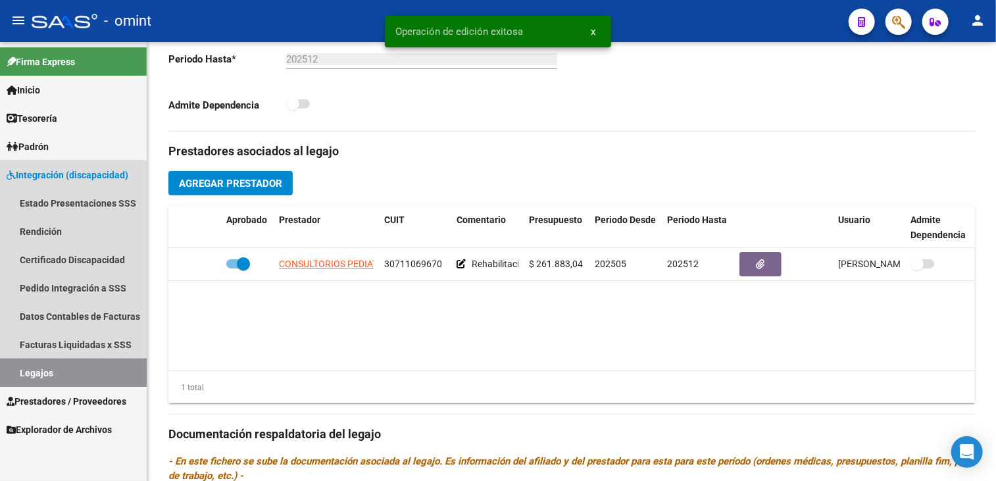
click at [68, 362] on link "Legajos" at bounding box center [73, 373] width 147 height 28
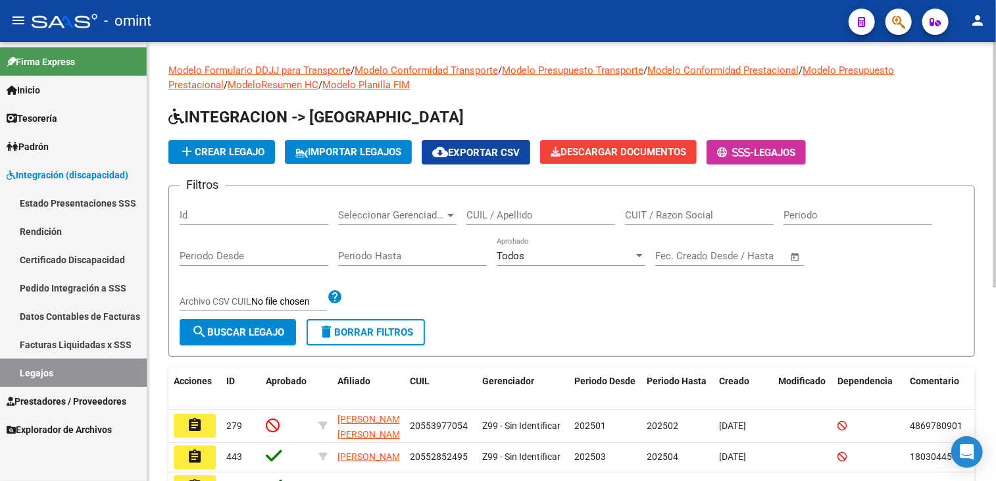
click at [513, 205] on div "CUIL / Apellido" at bounding box center [540, 211] width 149 height 28
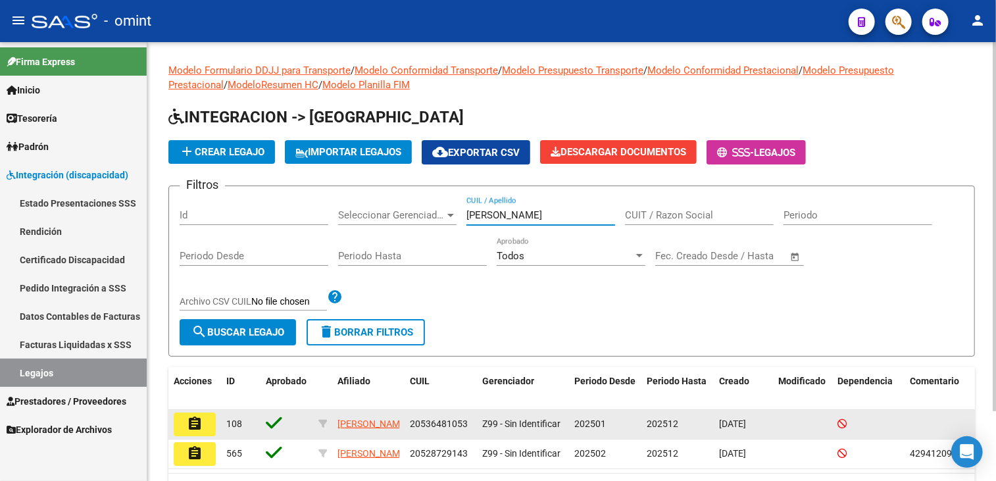
type input "maidana"
click at [208, 420] on button "assignment" at bounding box center [195, 424] width 42 height 24
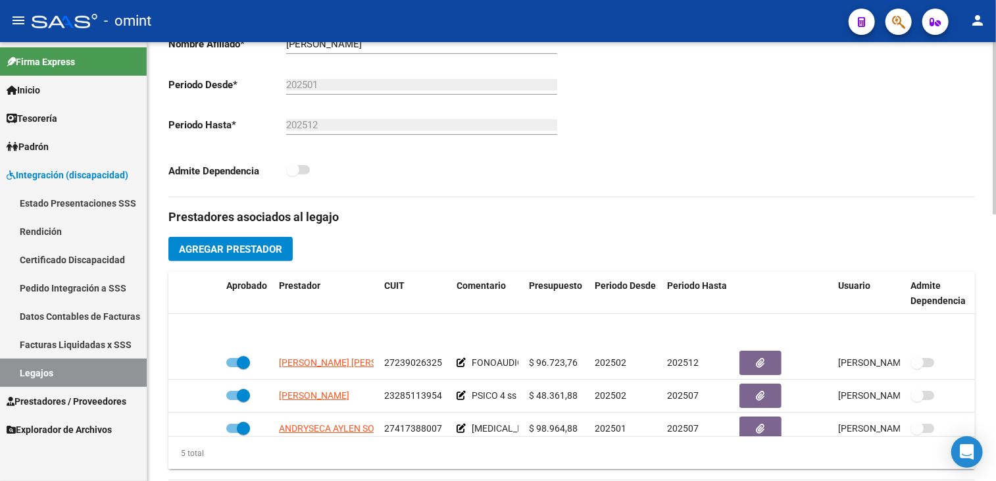
scroll to position [56, 0]
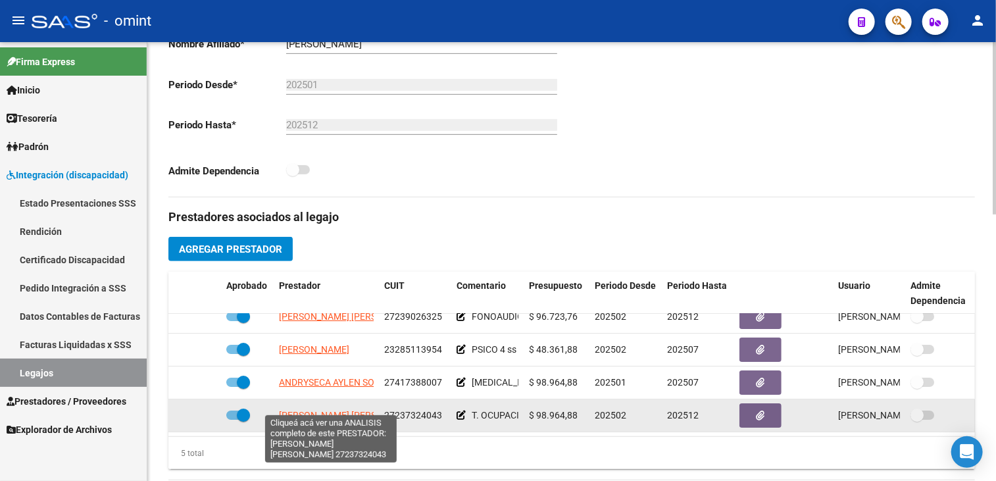
click at [318, 410] on span "LANCI ANDREA LORENA" at bounding box center [350, 415] width 143 height 11
type textarea "27237324043"
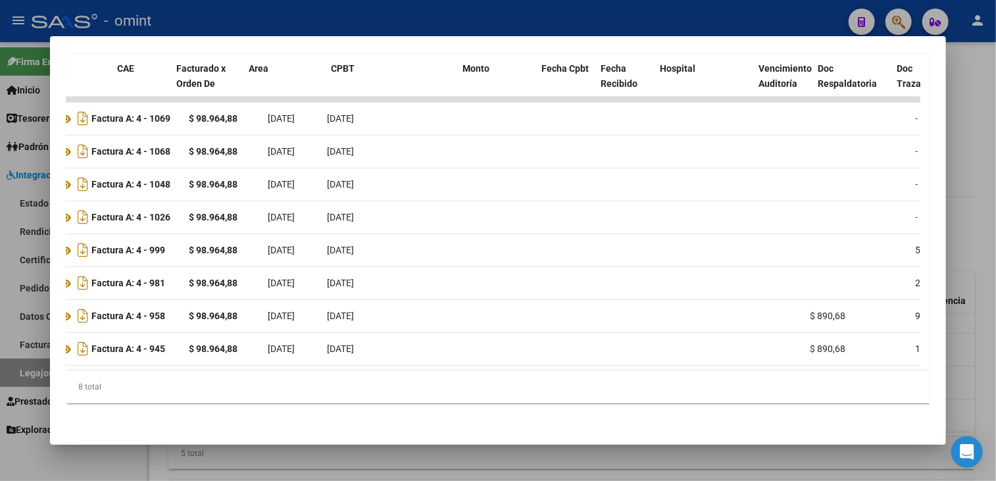
scroll to position [0, 0]
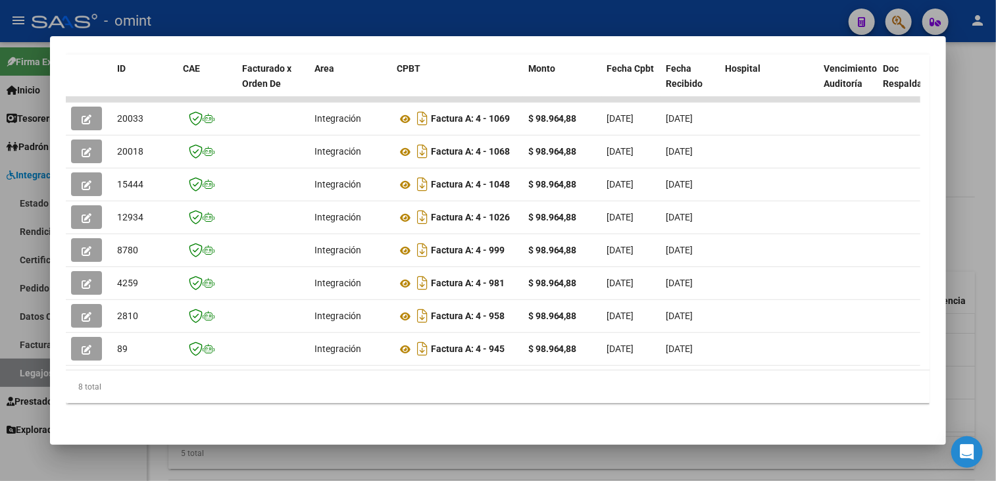
click at [310, 472] on div at bounding box center [498, 240] width 996 height 481
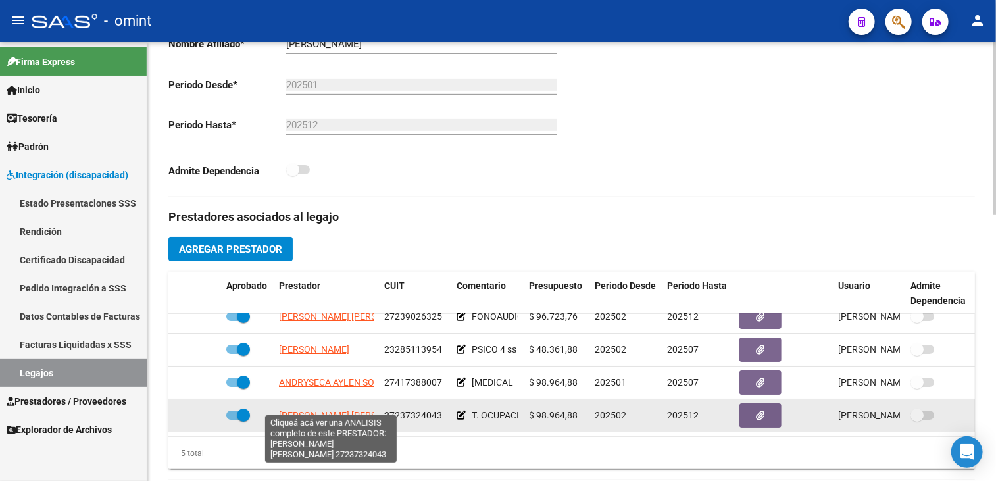
click at [339, 410] on span "LANCI ANDREA LORENA" at bounding box center [350, 415] width 143 height 11
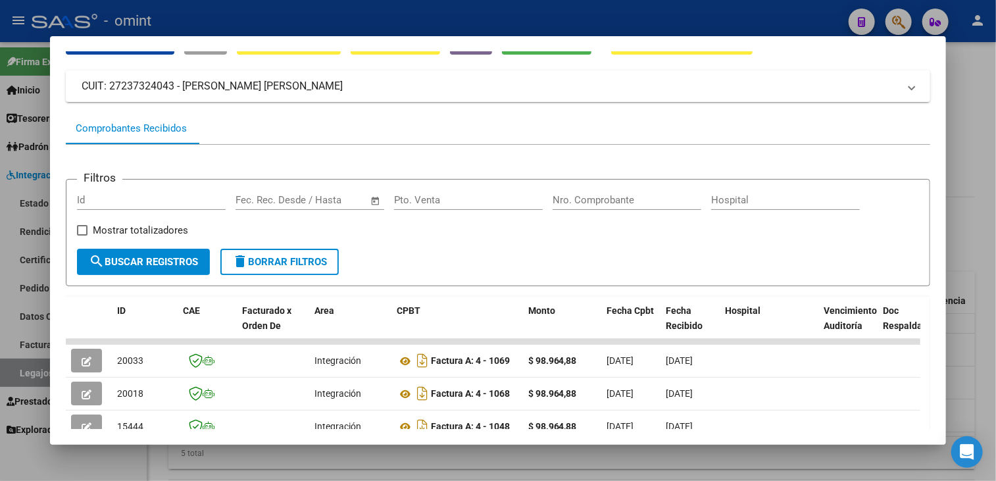
scroll to position [134, 0]
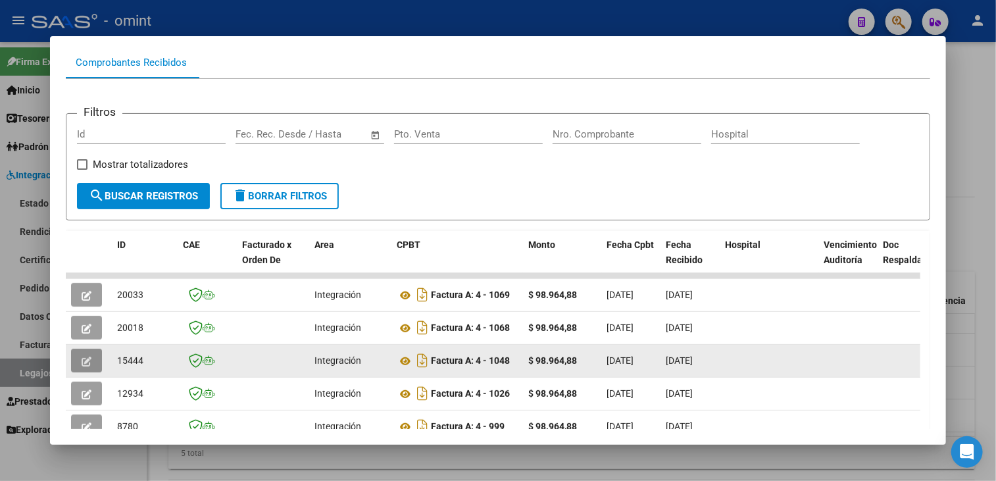
click at [89, 357] on icon "button" at bounding box center [87, 362] width 10 height 10
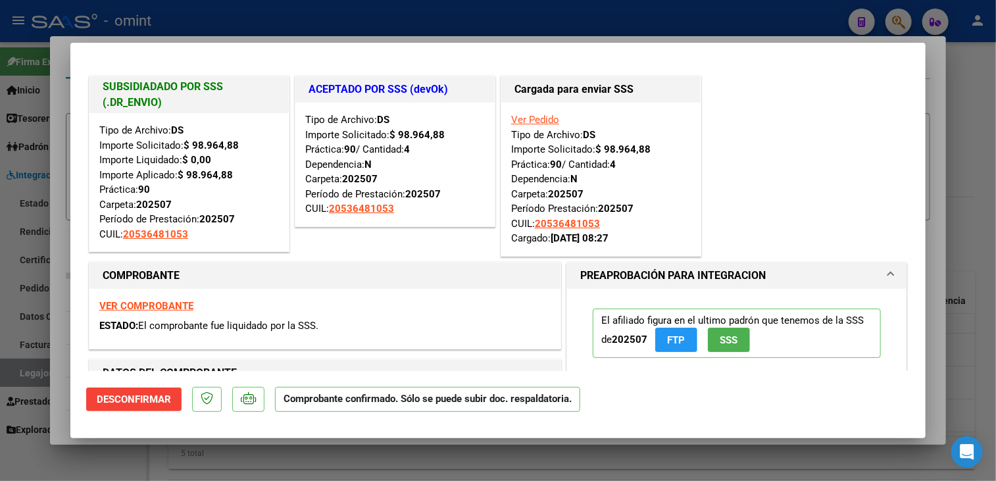
click at [50, 328] on div at bounding box center [498, 240] width 996 height 481
type input "$ 0,00"
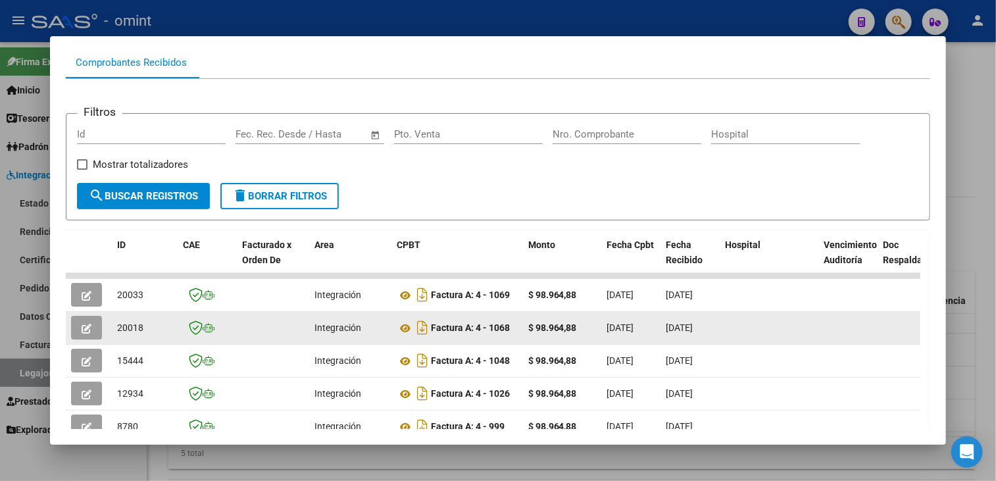
click at [83, 325] on icon "button" at bounding box center [87, 329] width 10 height 10
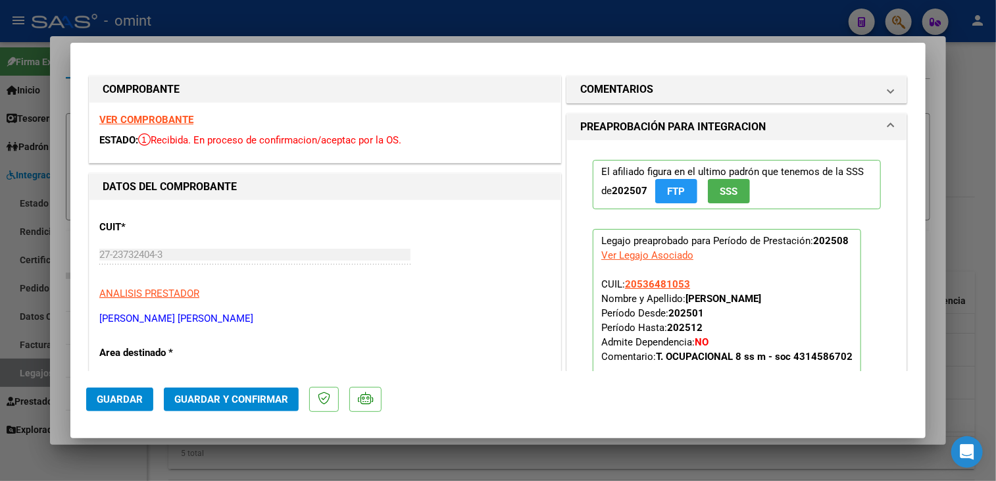
click at [174, 117] on strong "VER COMPROBANTE" at bounding box center [146, 120] width 94 height 12
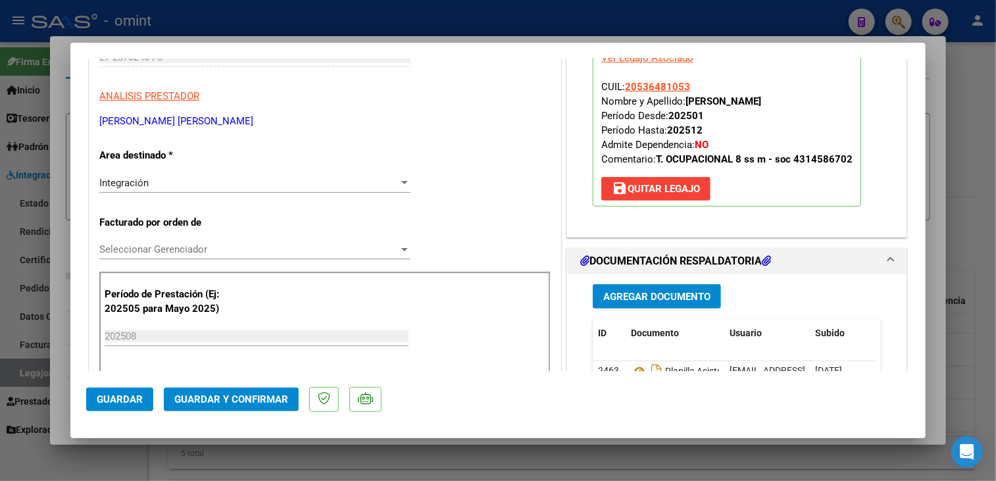
scroll to position [263, 0]
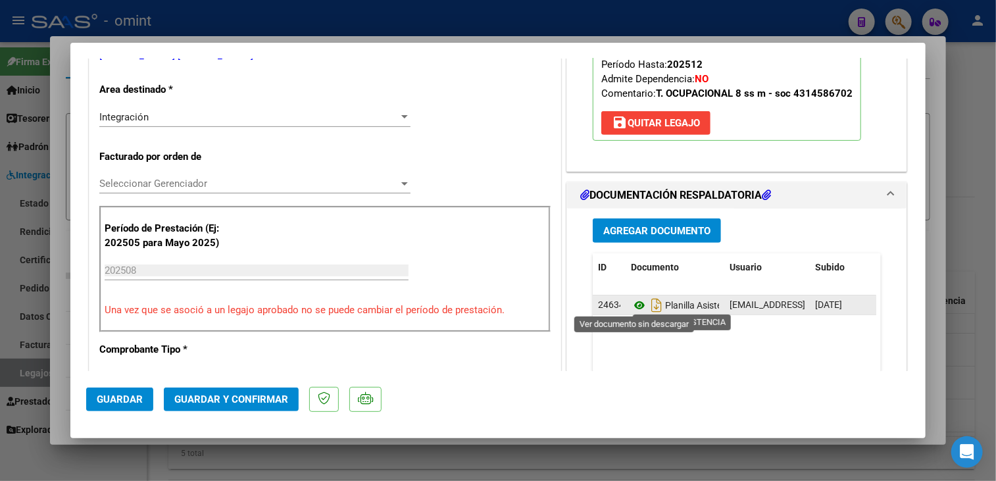
click at [635, 307] on icon at bounding box center [639, 305] width 17 height 16
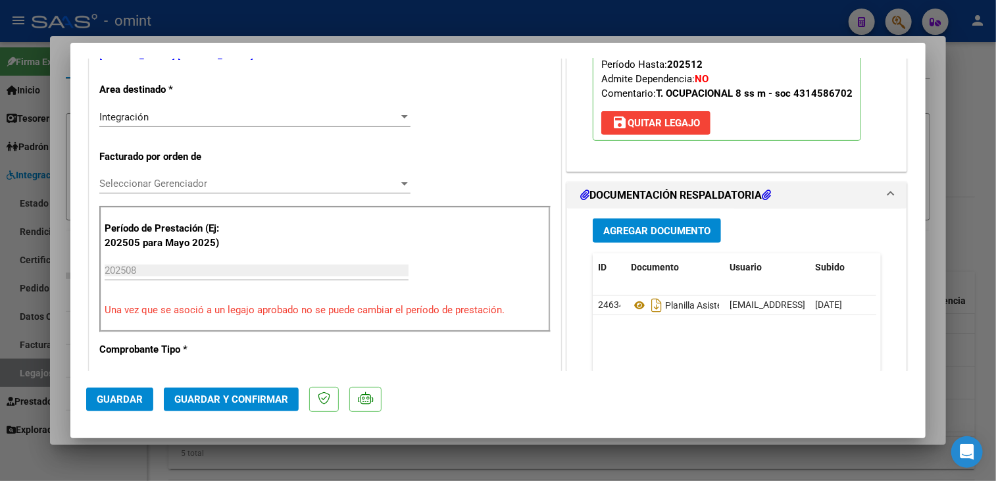
click at [68, 323] on div at bounding box center [498, 240] width 996 height 481
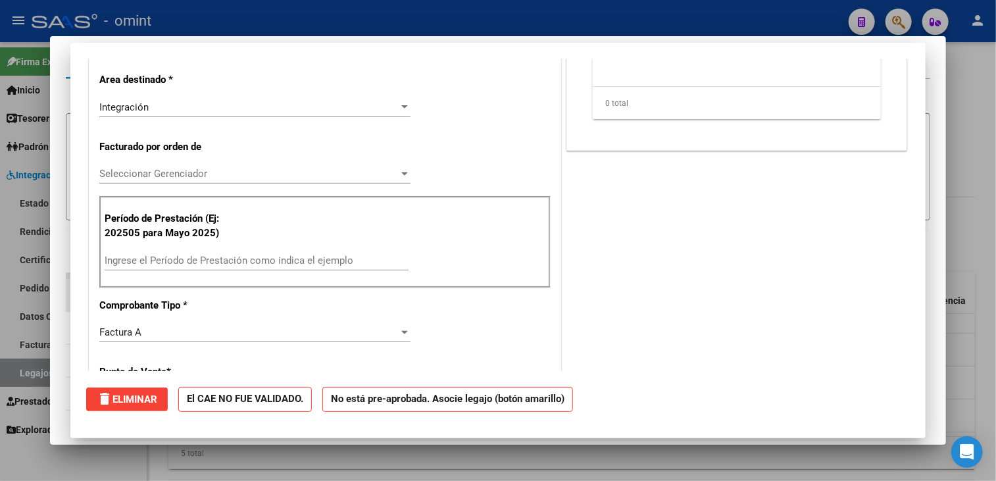
scroll to position [0, 0]
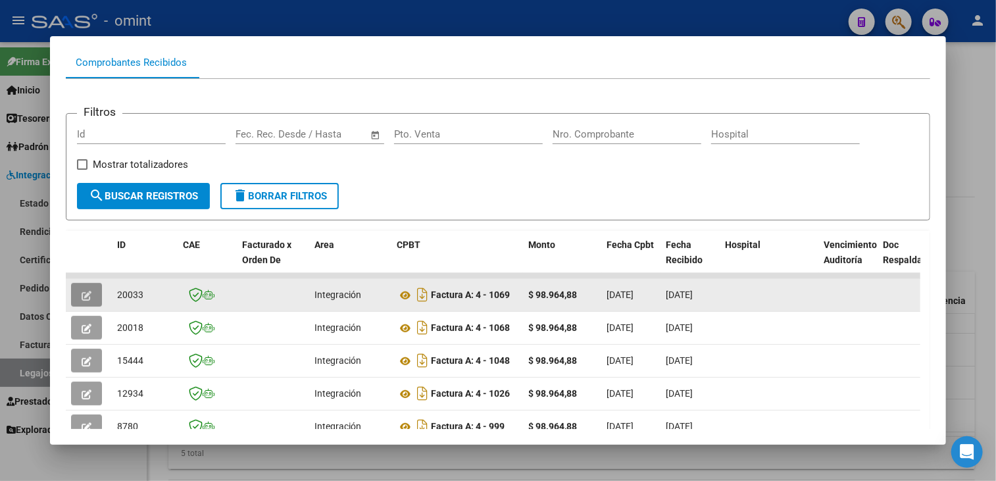
click at [80, 291] on button "button" at bounding box center [86, 295] width 31 height 24
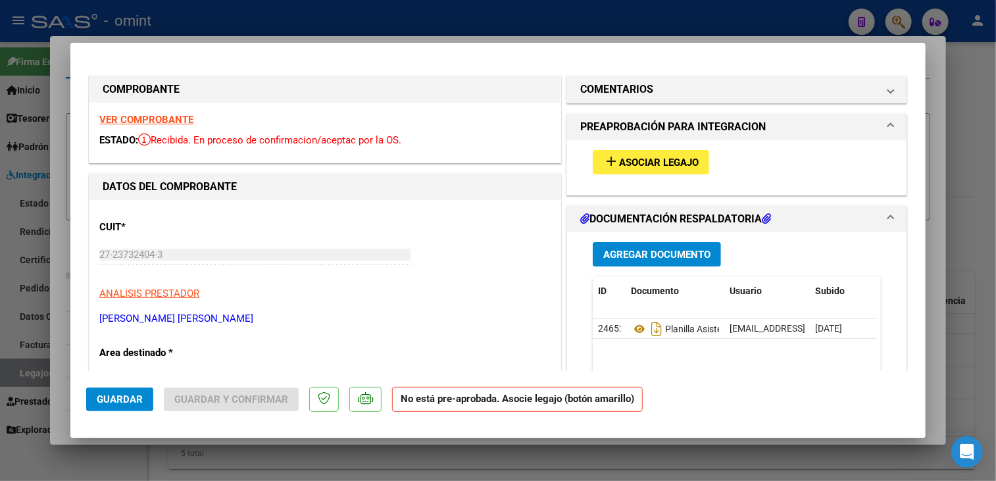
click at [158, 120] on strong "VER COMPROBANTE" at bounding box center [146, 120] width 94 height 12
click at [619, 164] on span "Asociar Legajo" at bounding box center [659, 163] width 80 height 12
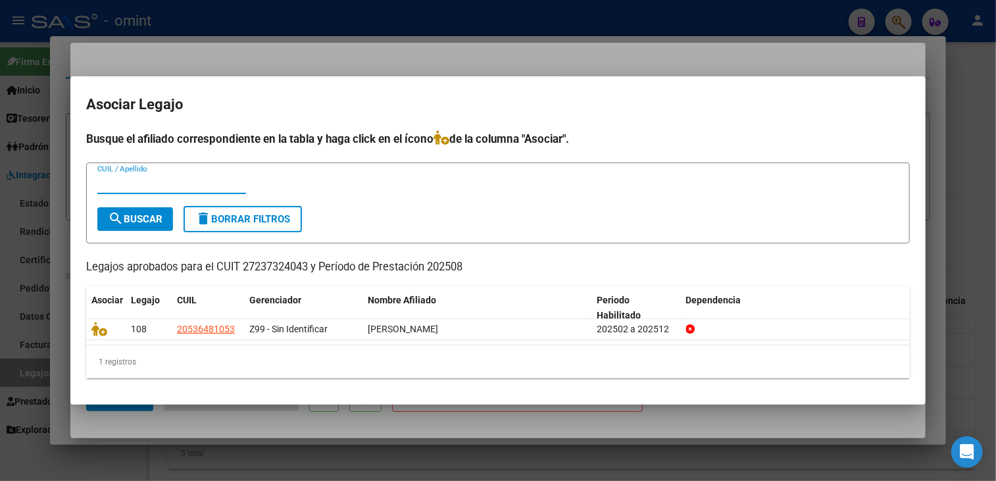
click at [547, 416] on div at bounding box center [498, 240] width 996 height 481
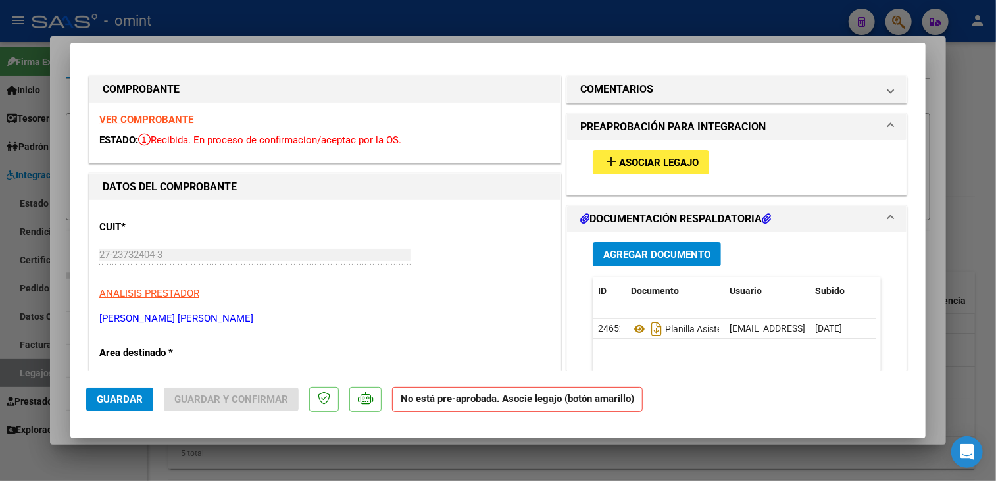
click at [420, 449] on div at bounding box center [498, 240] width 996 height 481
type input "$ 0,00"
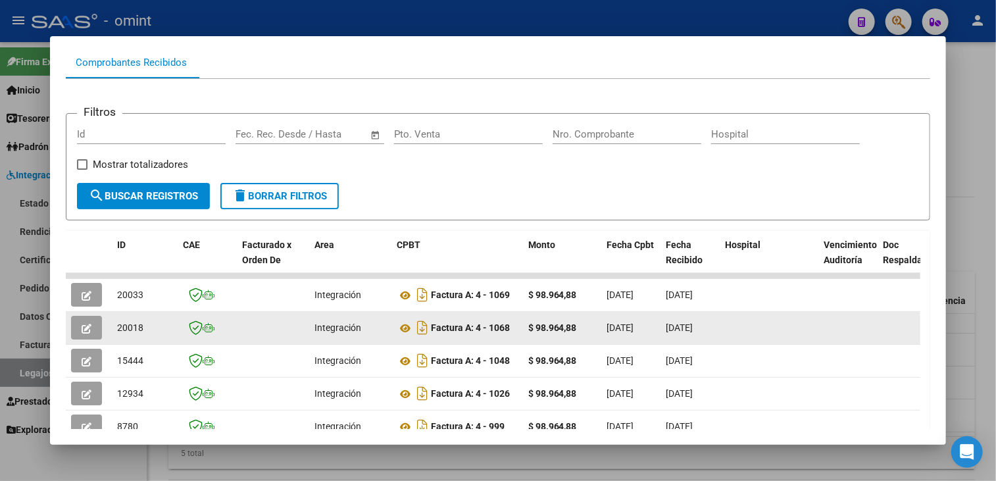
click at [92, 327] on button "button" at bounding box center [86, 328] width 31 height 24
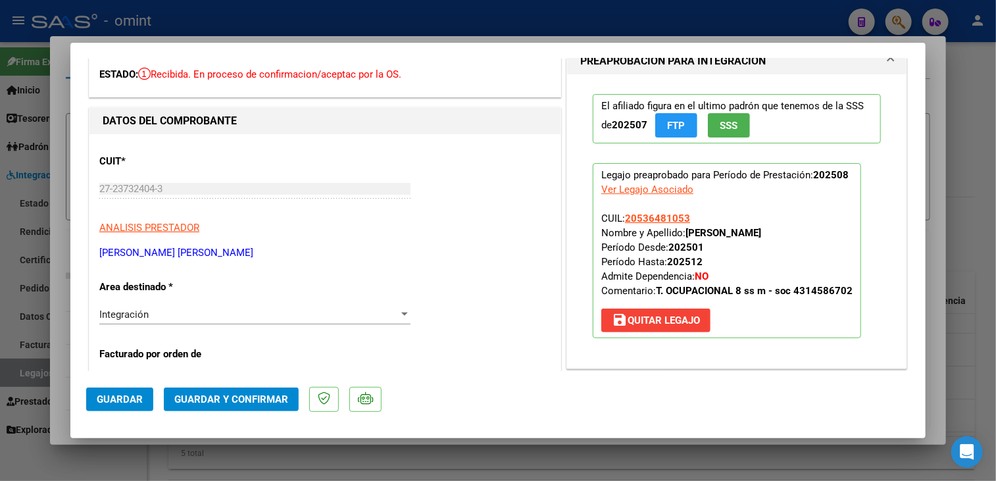
scroll to position [132, 0]
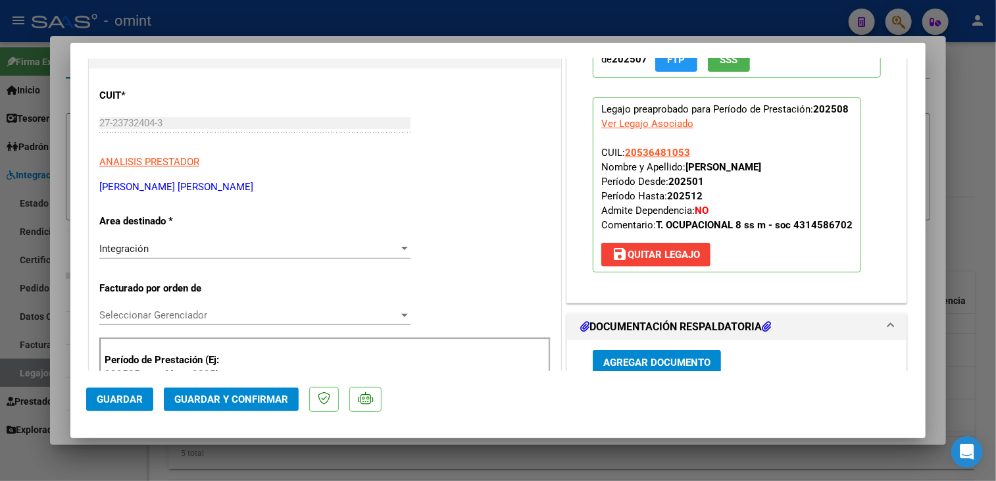
click at [205, 315] on span "Seleccionar Gerenciador" at bounding box center [248, 315] width 299 height 12
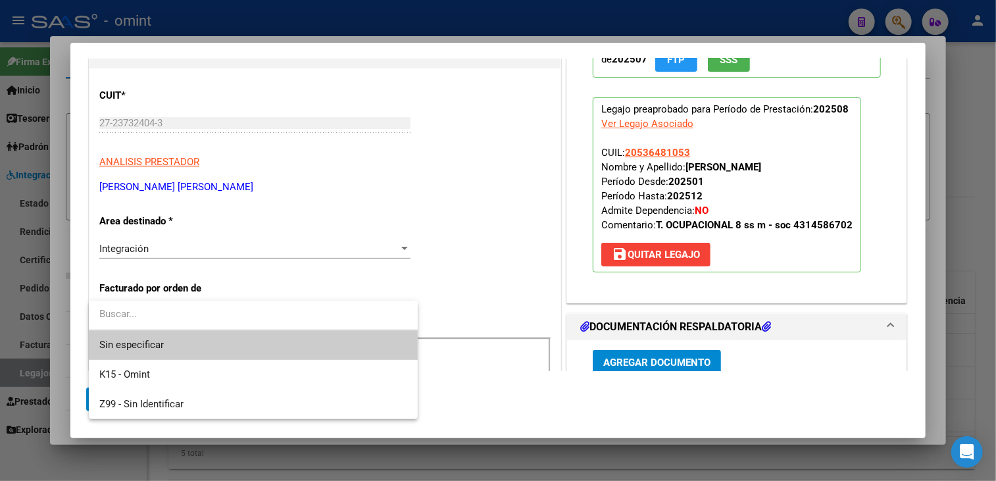
click at [184, 347] on span "Sin especificar" at bounding box center [253, 345] width 308 height 30
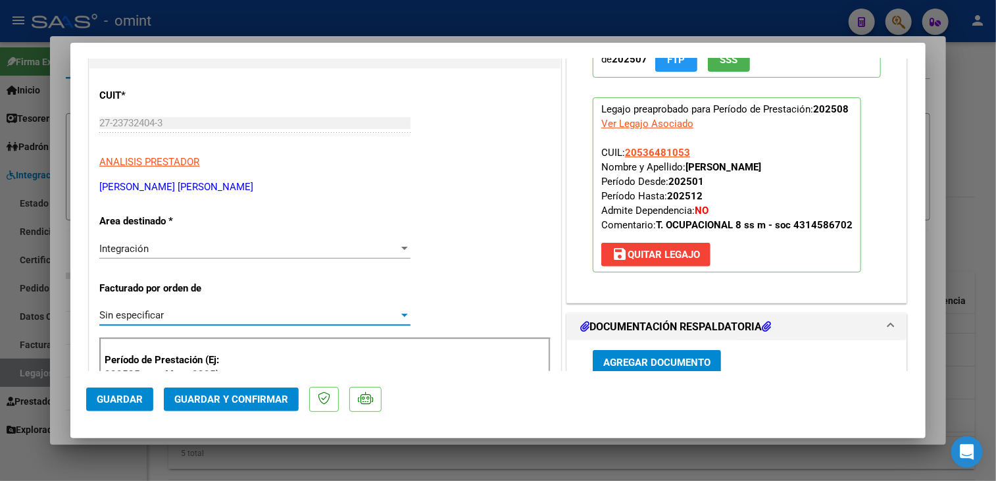
click at [203, 395] on span "Guardar y Confirmar" at bounding box center [231, 399] width 114 height 12
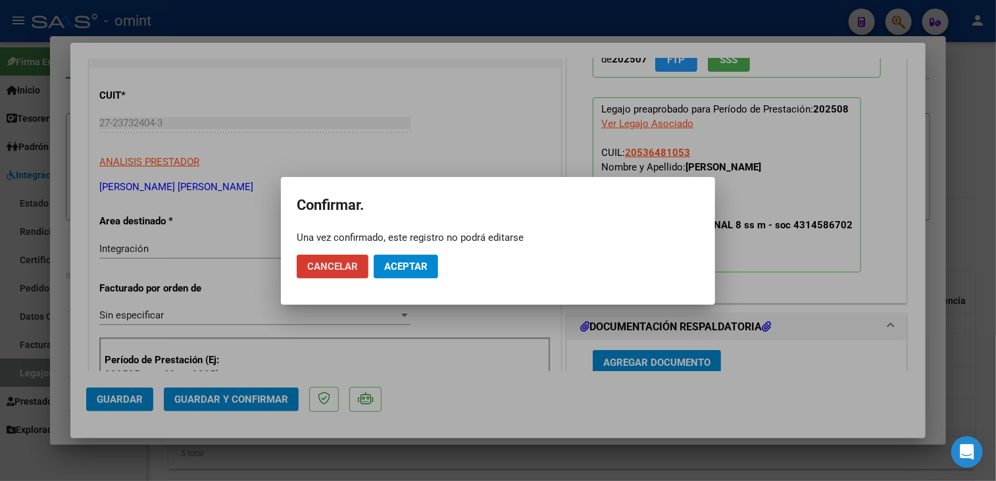
click at [420, 272] on button "Aceptar" at bounding box center [406, 267] width 64 height 24
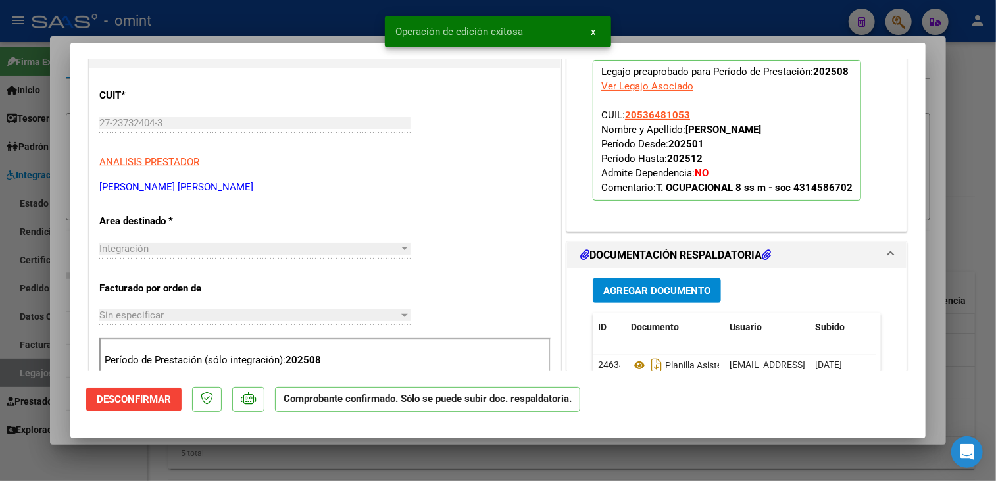
click at [61, 434] on div at bounding box center [498, 240] width 996 height 481
type input "$ 0,00"
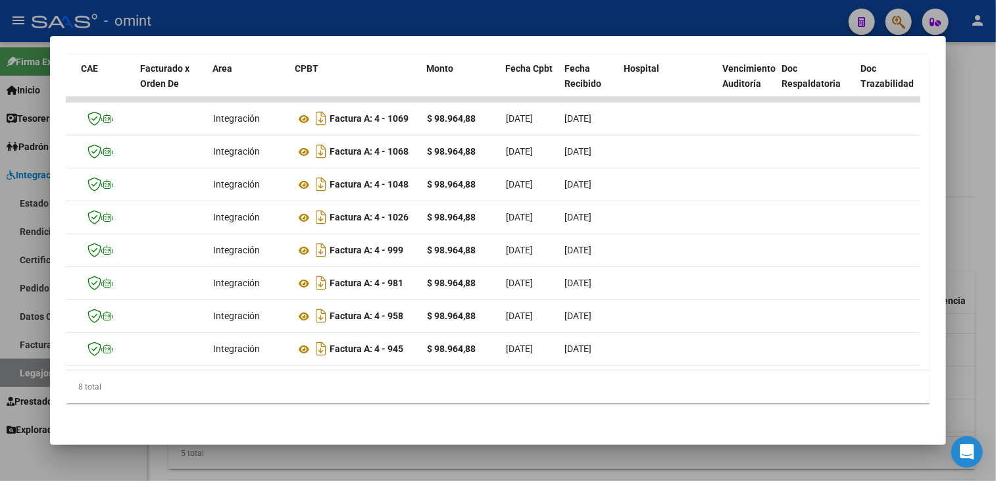
scroll to position [0, 0]
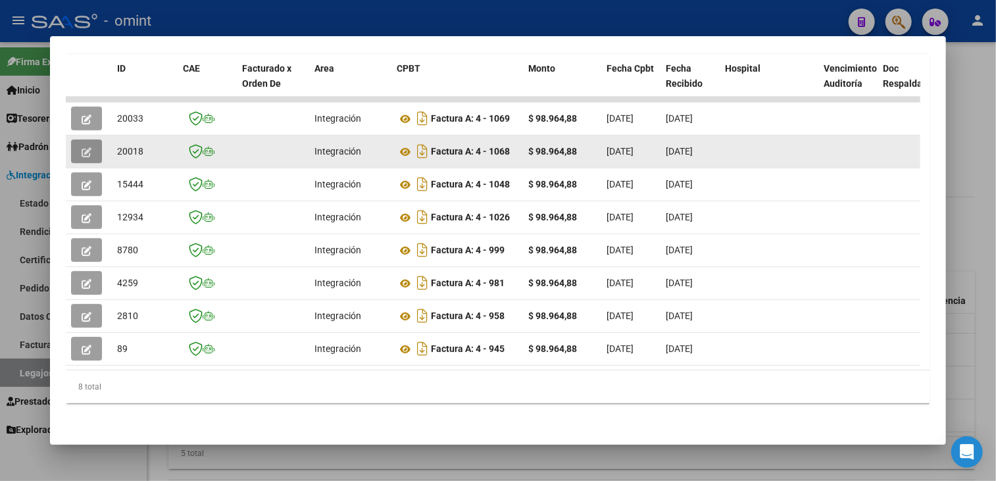
click at [82, 151] on button "button" at bounding box center [86, 151] width 31 height 24
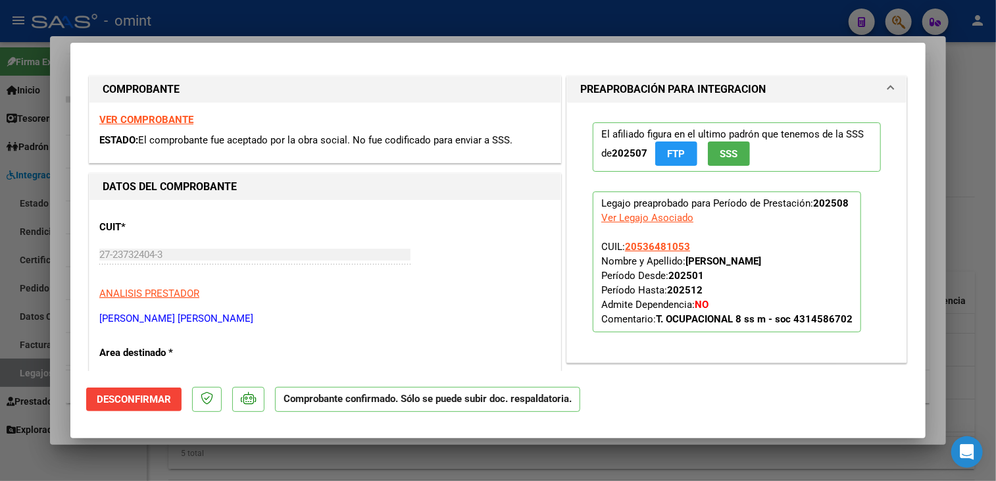
click at [59, 179] on div at bounding box center [498, 240] width 996 height 481
type input "$ 0,00"
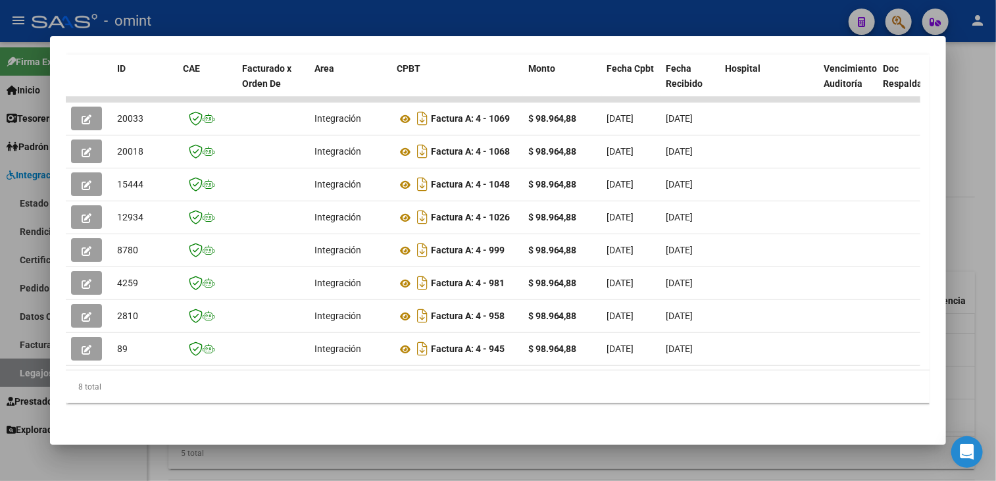
click at [34, 194] on div at bounding box center [498, 240] width 996 height 481
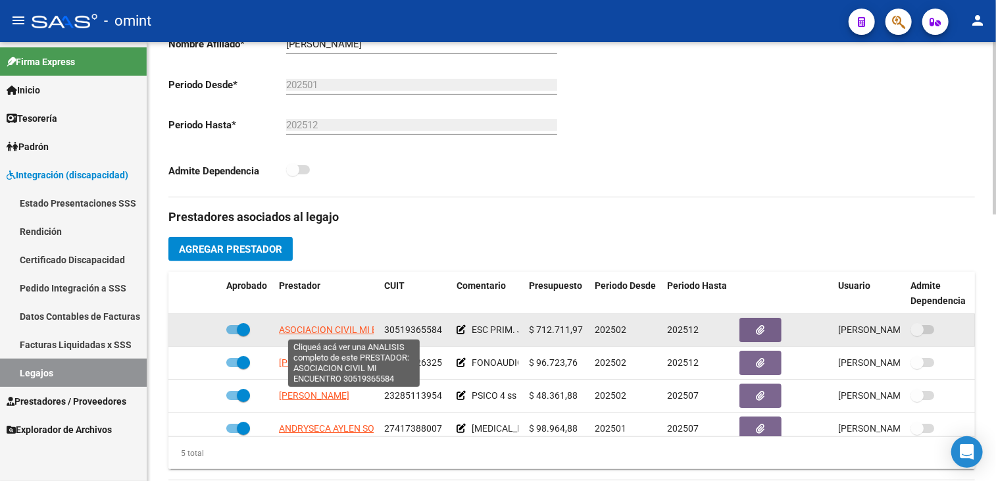
click at [321, 324] on span "ASOCIACION CIVIL MI ENCUENTRO" at bounding box center [352, 329] width 146 height 11
type textarea "30519365584"
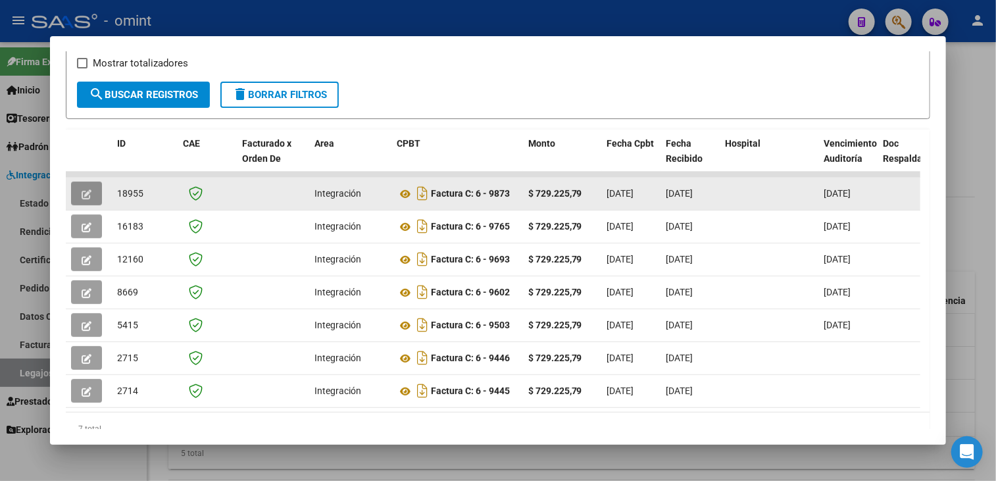
click at [87, 189] on icon "button" at bounding box center [87, 194] width 10 height 10
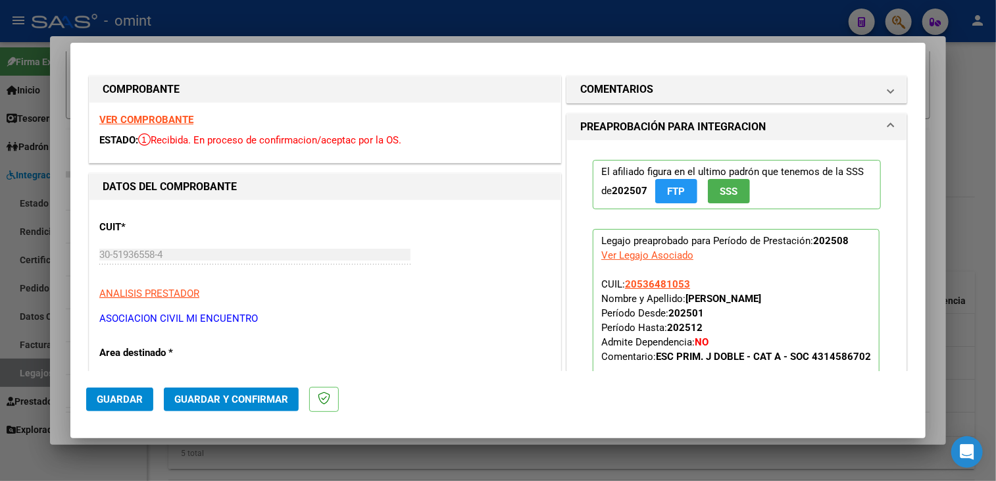
click at [163, 120] on strong "VER COMPROBANTE" at bounding box center [146, 120] width 94 height 12
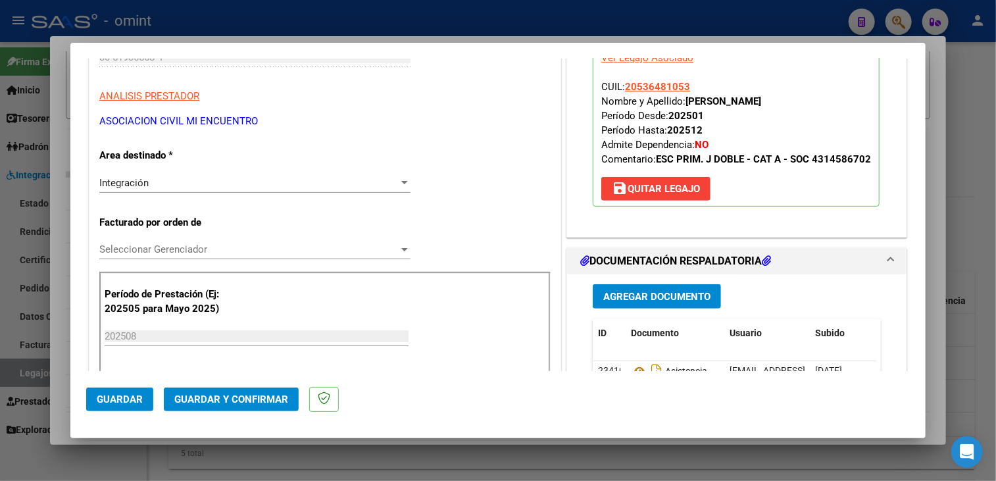
scroll to position [329, 0]
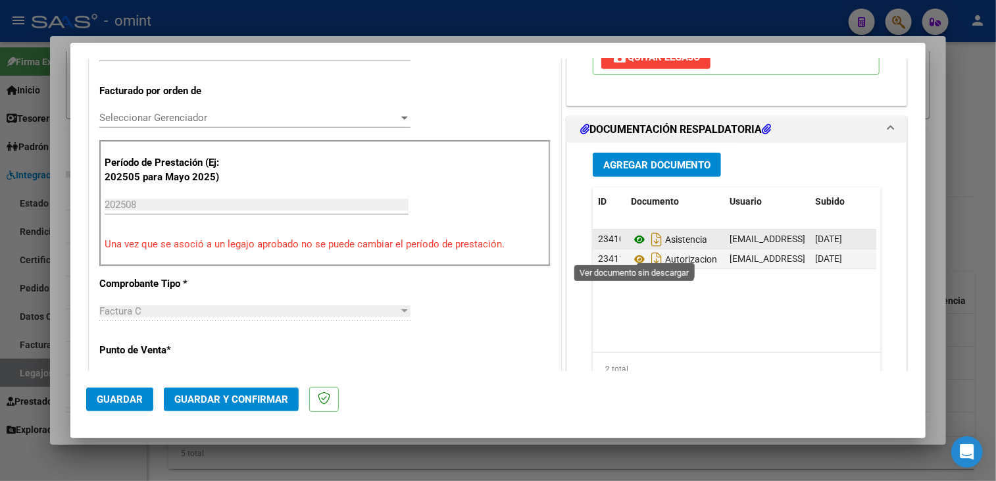
click at [633, 247] on icon at bounding box center [639, 240] width 17 height 16
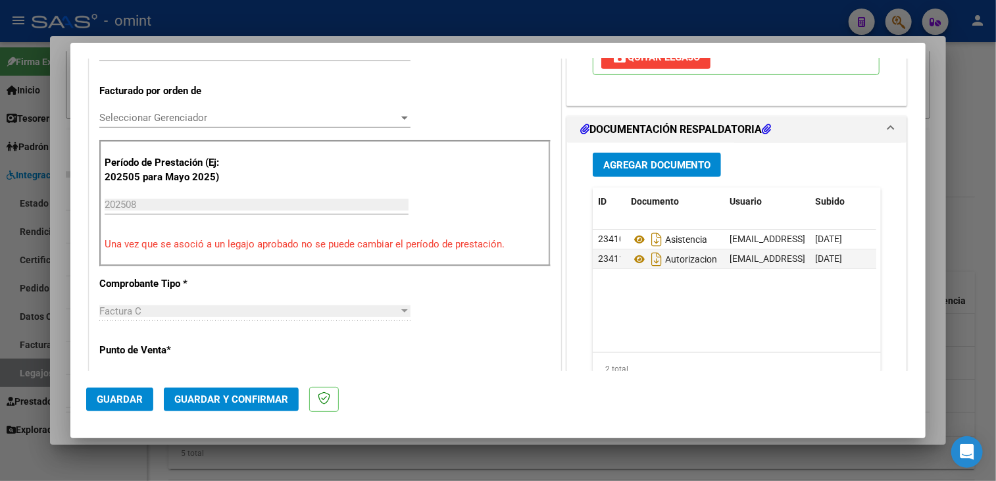
click at [226, 120] on span "Seleccionar Gerenciador" at bounding box center [248, 118] width 299 height 12
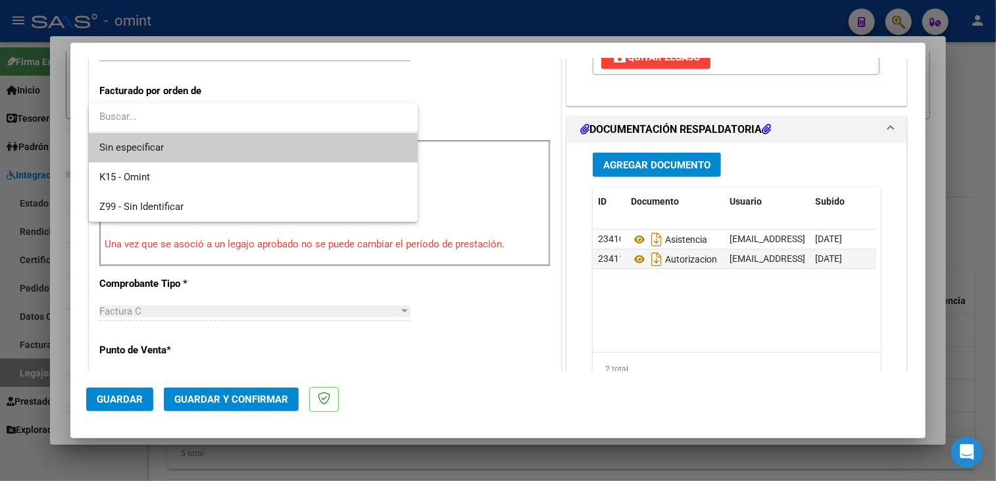
click at [214, 151] on span "Sin especificar" at bounding box center [253, 148] width 308 height 30
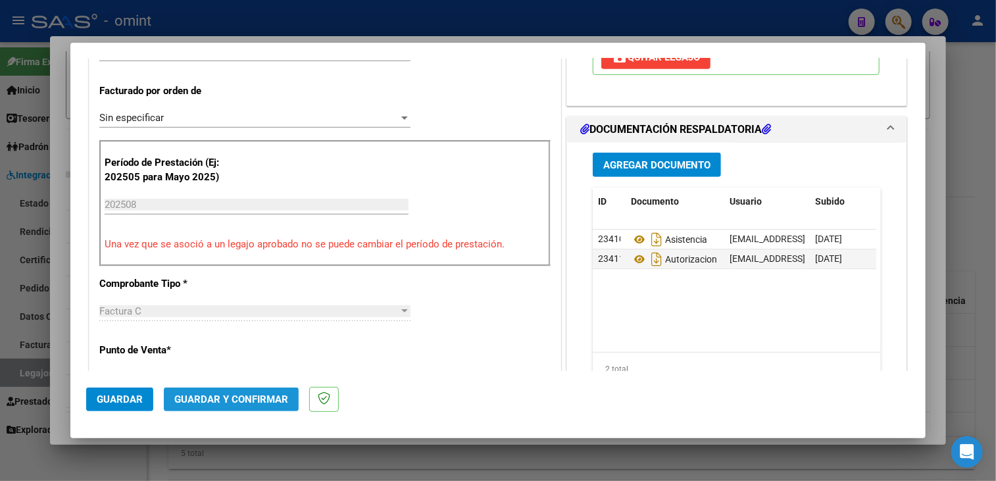
click at [209, 403] on span "Guardar y Confirmar" at bounding box center [231, 399] width 114 height 12
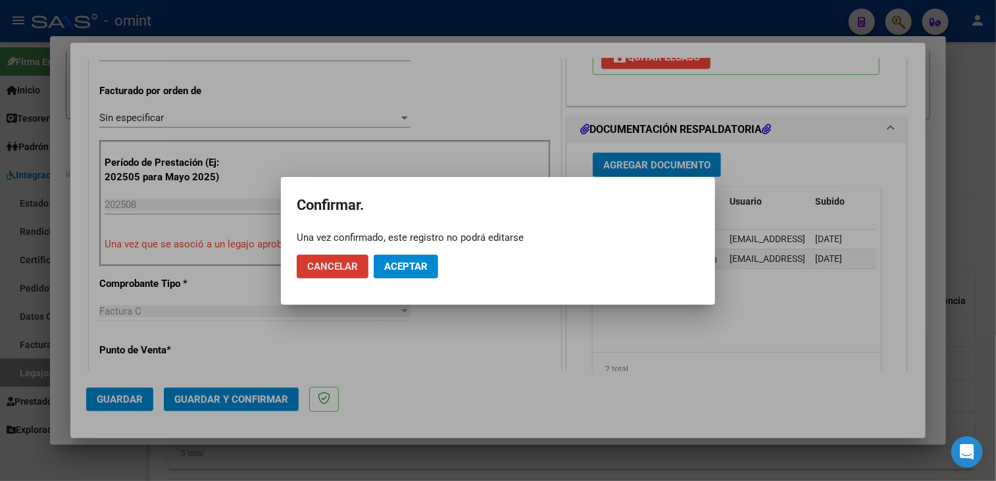
click at [410, 269] on span "Aceptar" at bounding box center [405, 267] width 43 height 12
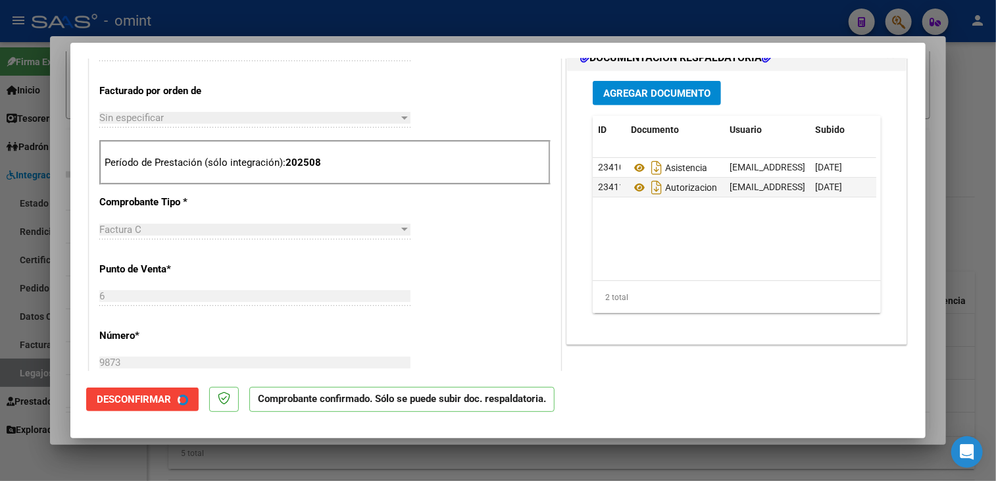
click at [48, 361] on div at bounding box center [498, 240] width 996 height 481
type input "$ 0,00"
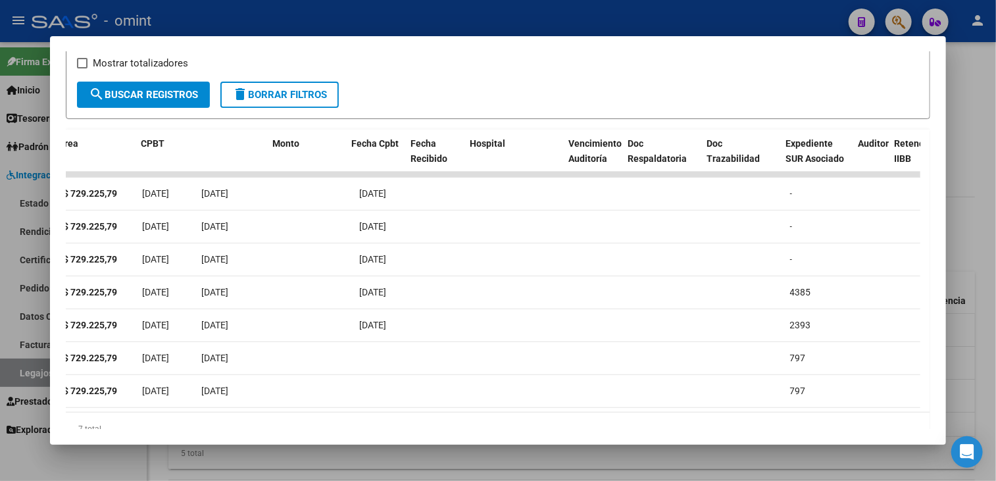
scroll to position [0, 0]
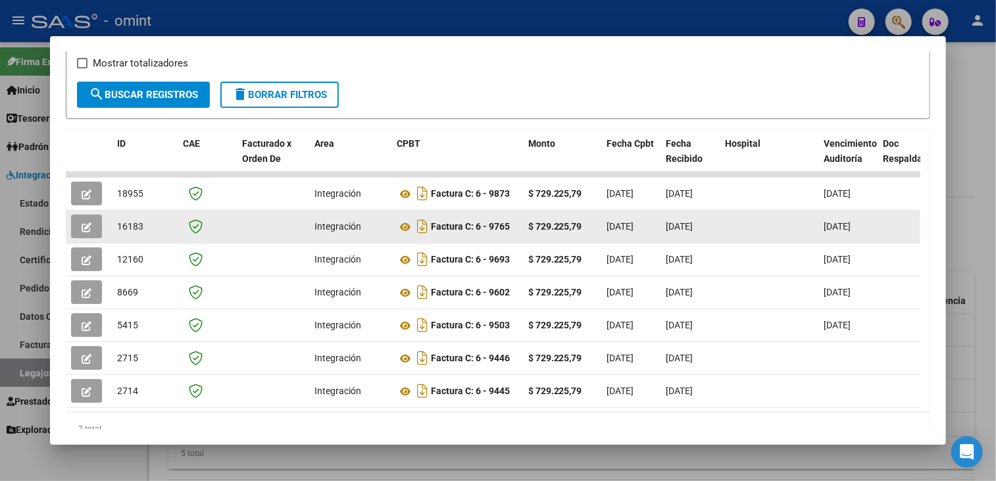
click at [91, 226] on button "button" at bounding box center [86, 226] width 31 height 24
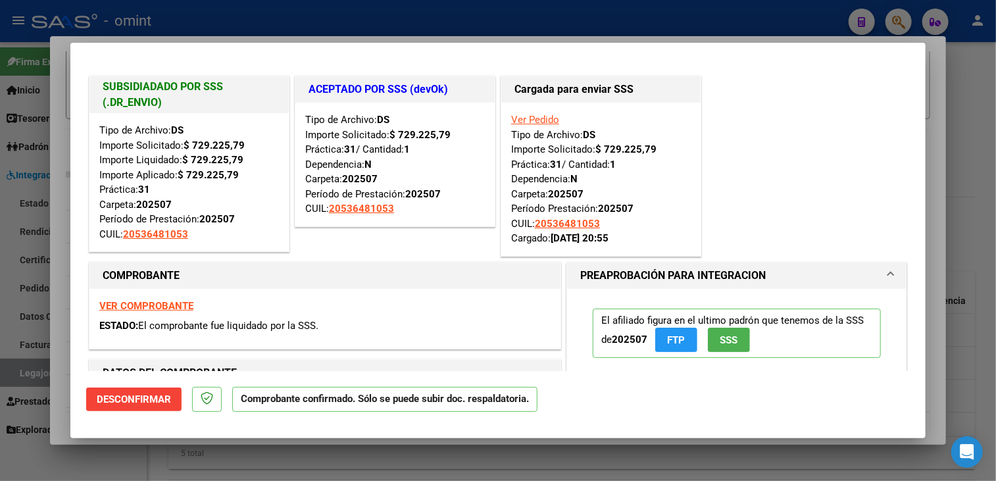
click at [55, 236] on div at bounding box center [498, 240] width 996 height 481
type input "$ 0,00"
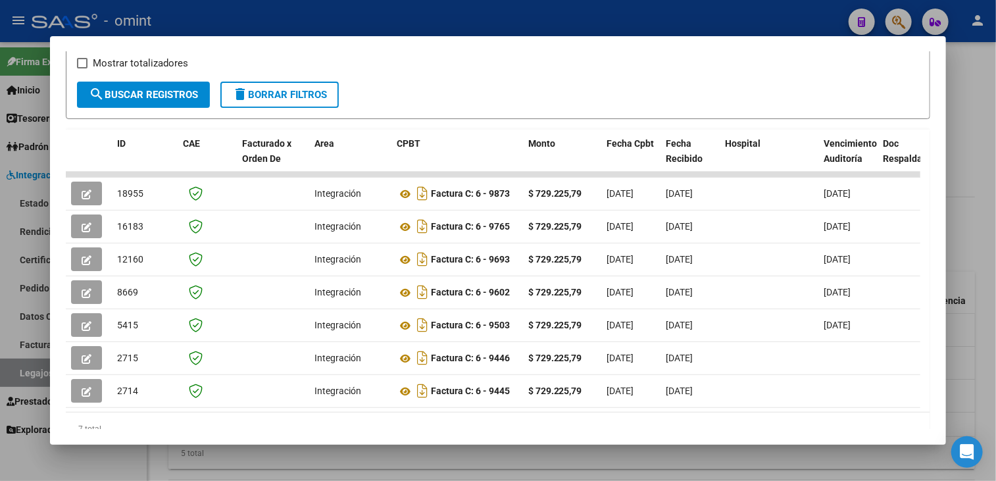
click at [37, 245] on div at bounding box center [498, 240] width 996 height 481
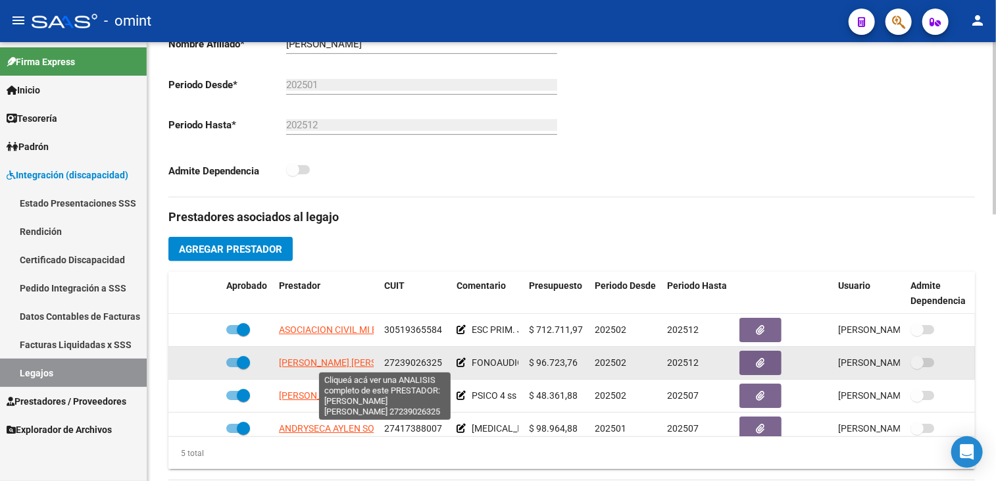
click at [338, 362] on span "SANCHEZ ECKERDT ARACELI PAULINA GRISELDA" at bounding box center [350, 362] width 143 height 11
type textarea "27239026325"
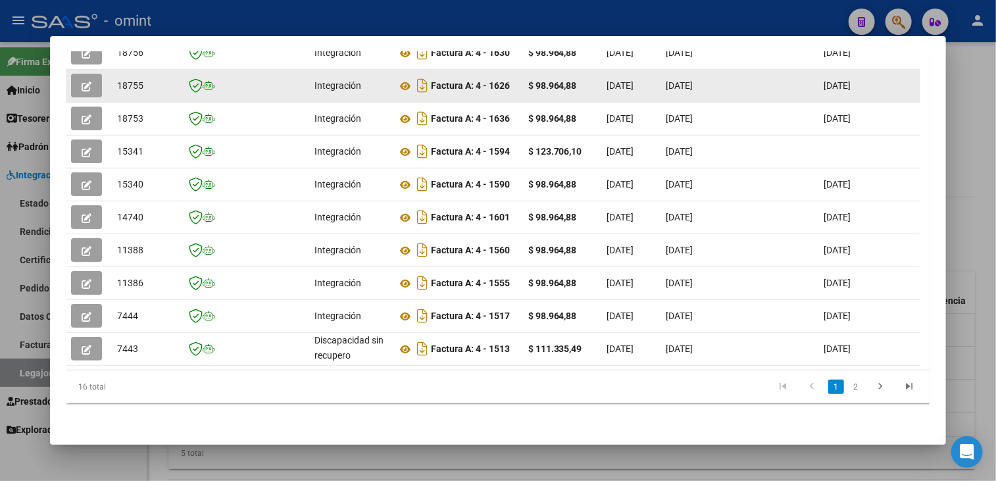
scroll to position [318, 0]
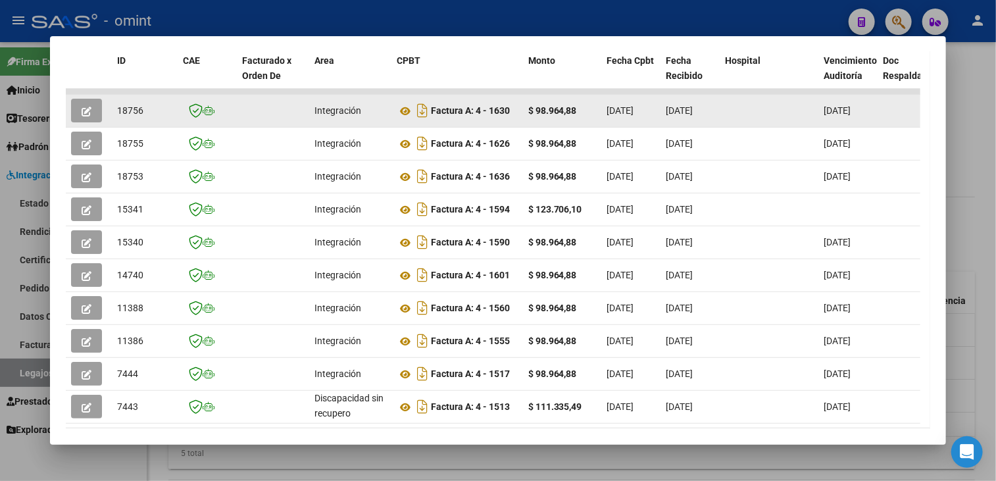
click at [86, 102] on button "button" at bounding box center [86, 111] width 31 height 24
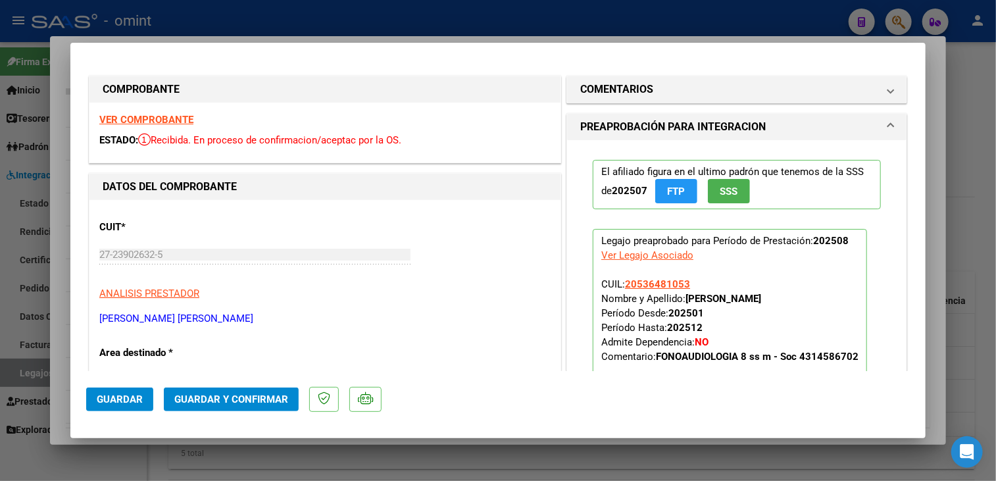
click at [178, 122] on strong "VER COMPROBANTE" at bounding box center [146, 120] width 94 height 12
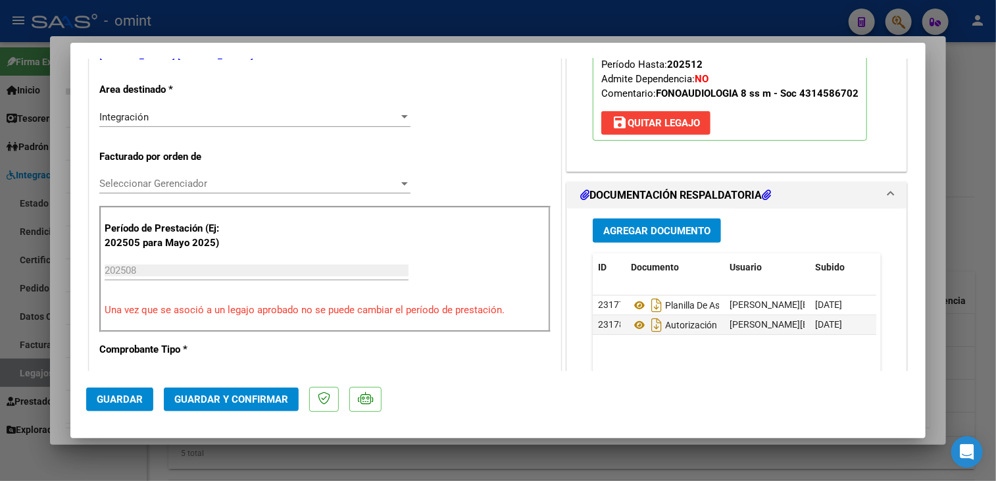
scroll to position [329, 0]
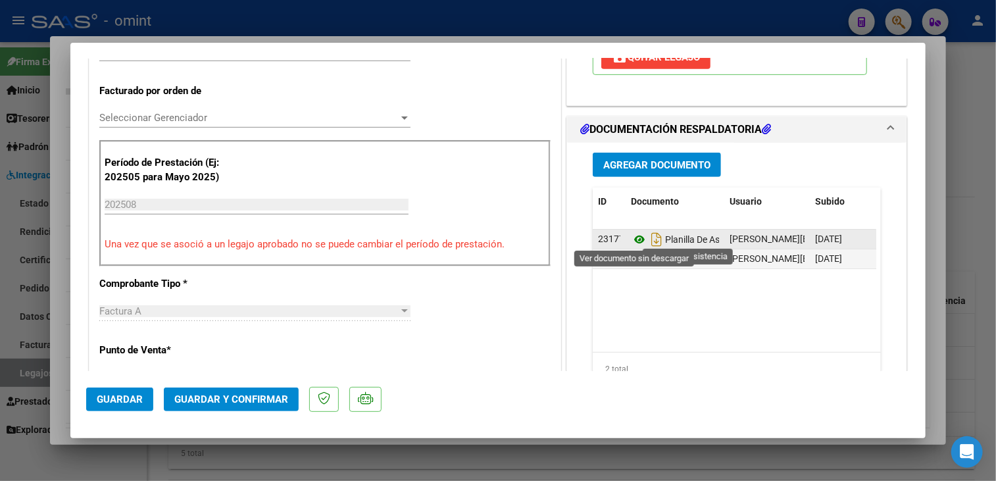
click at [641, 235] on icon at bounding box center [639, 240] width 17 height 16
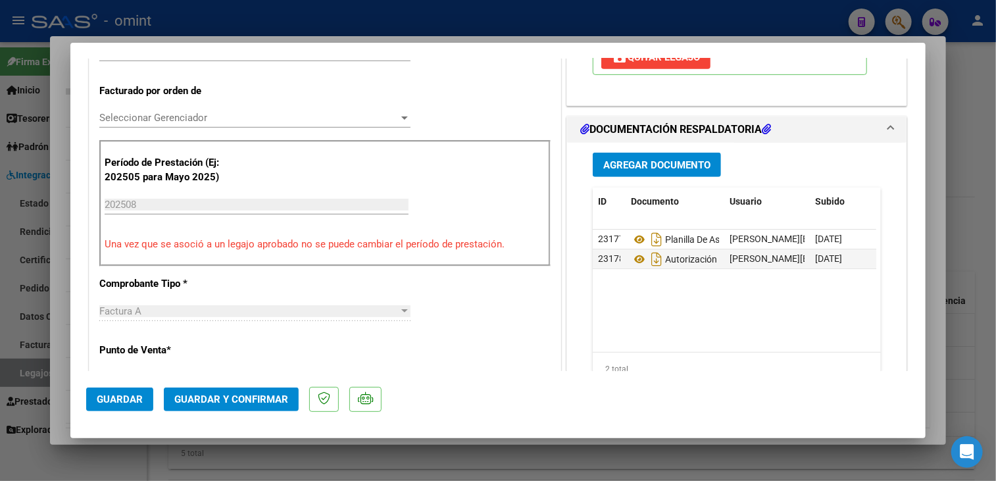
click at [179, 125] on div "Seleccionar Gerenciador Seleccionar Gerenciador" at bounding box center [254, 118] width 311 height 20
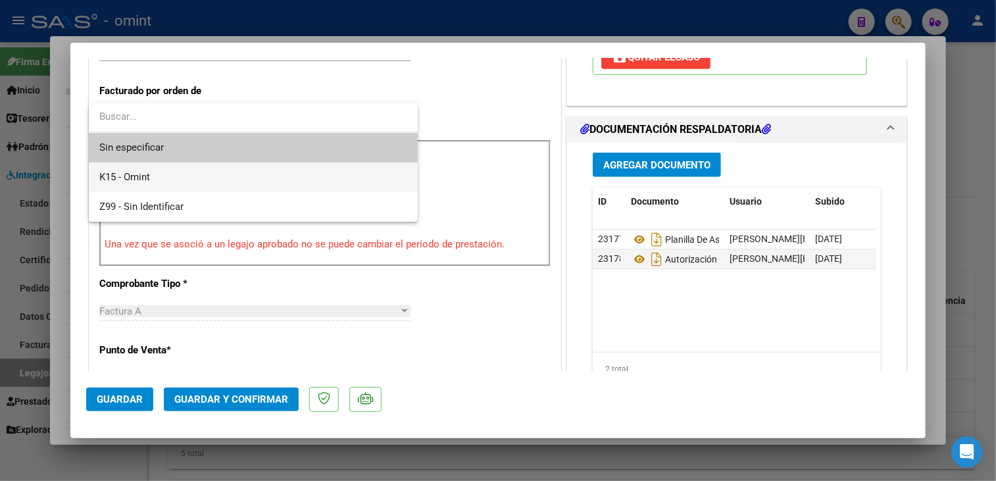
click at [170, 162] on span "K15 - Omint" at bounding box center [253, 177] width 308 height 30
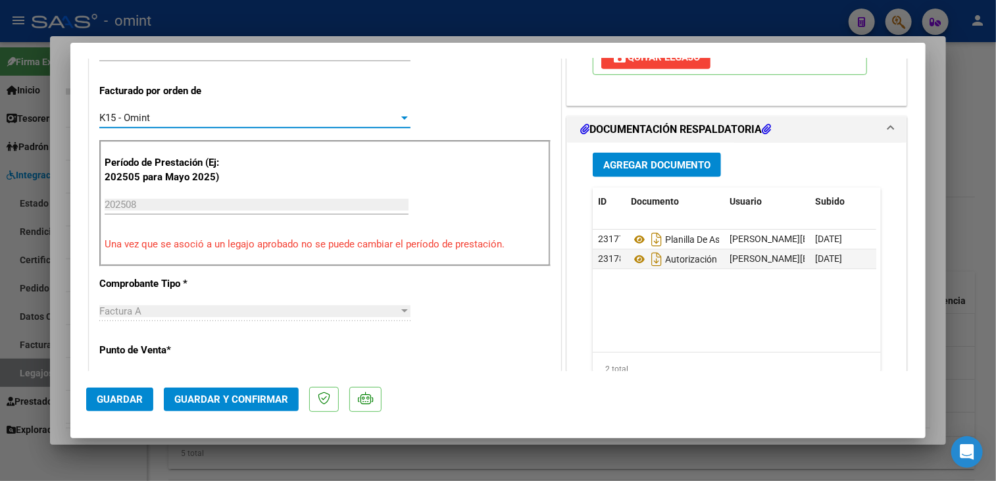
click at [185, 112] on div "K15 - Omint" at bounding box center [248, 118] width 299 height 12
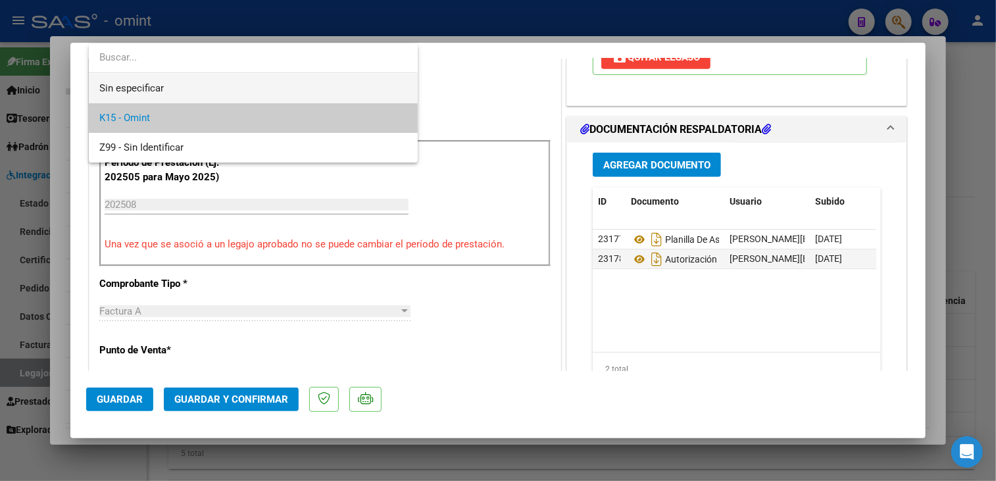
click at [193, 80] on span "Sin especificar" at bounding box center [253, 89] width 308 height 30
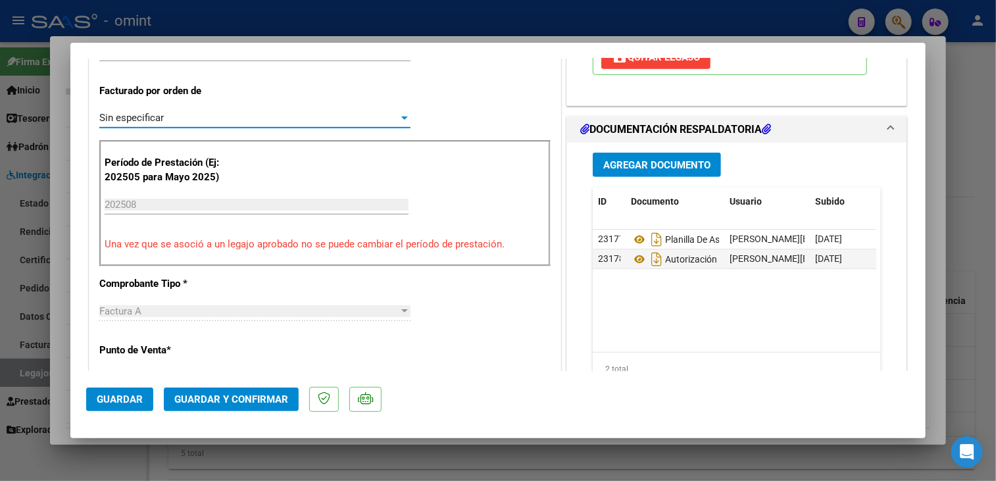
click at [242, 404] on span "Guardar y Confirmar" at bounding box center [231, 399] width 114 height 12
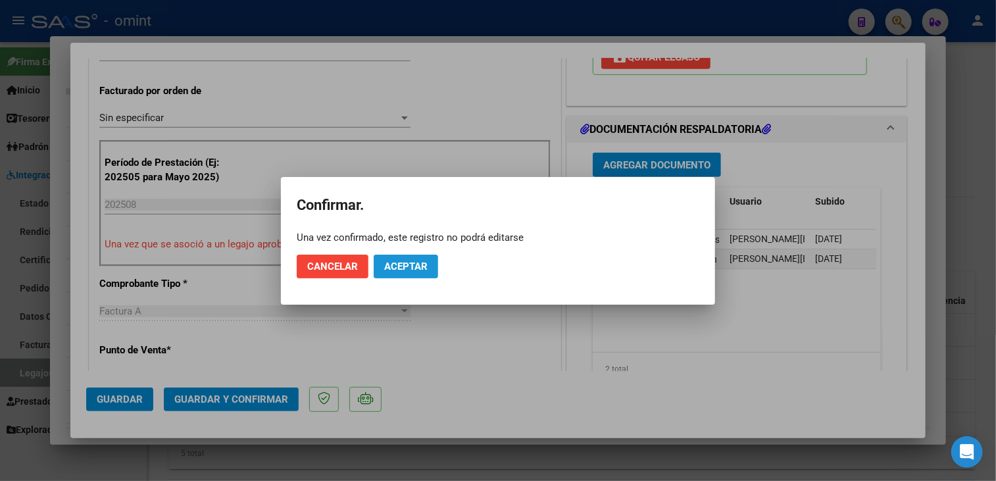
click at [407, 273] on button "Aceptar" at bounding box center [406, 267] width 64 height 24
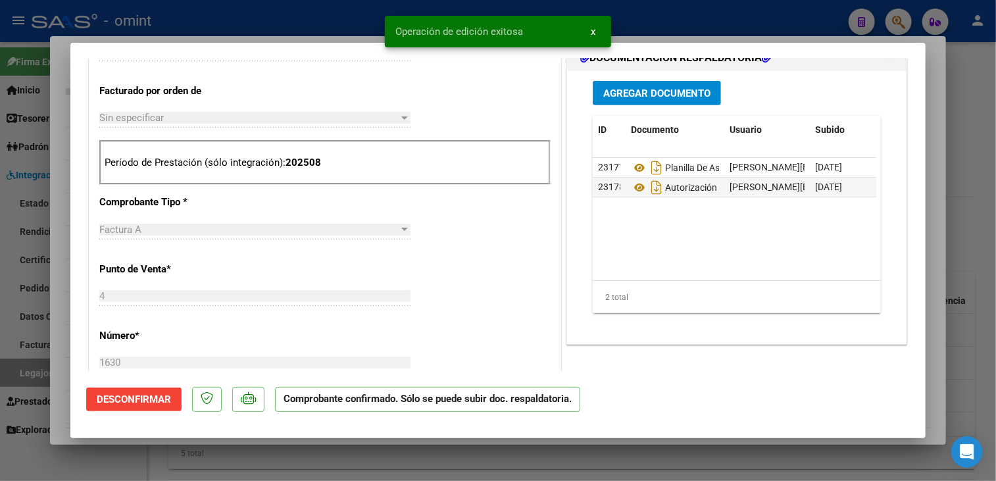
click at [66, 283] on div at bounding box center [498, 240] width 996 height 481
type input "$ 0,00"
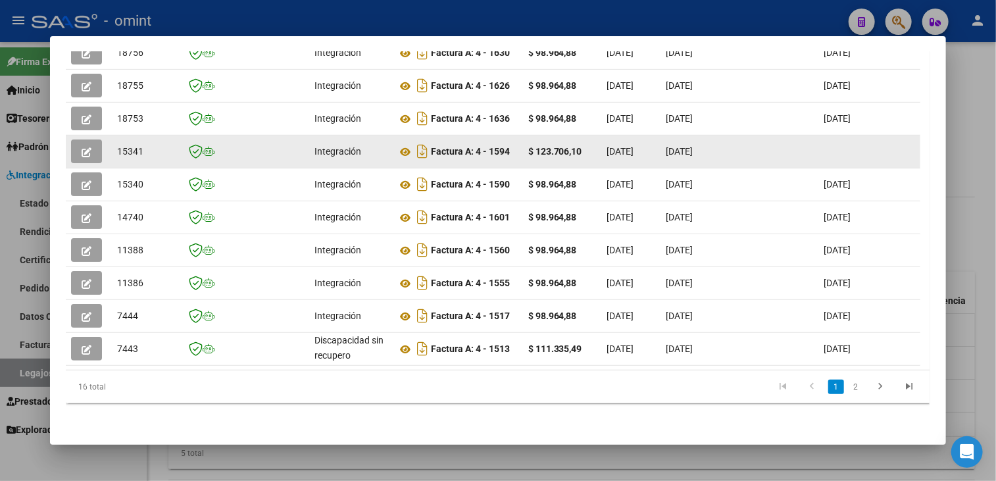
scroll to position [318, 0]
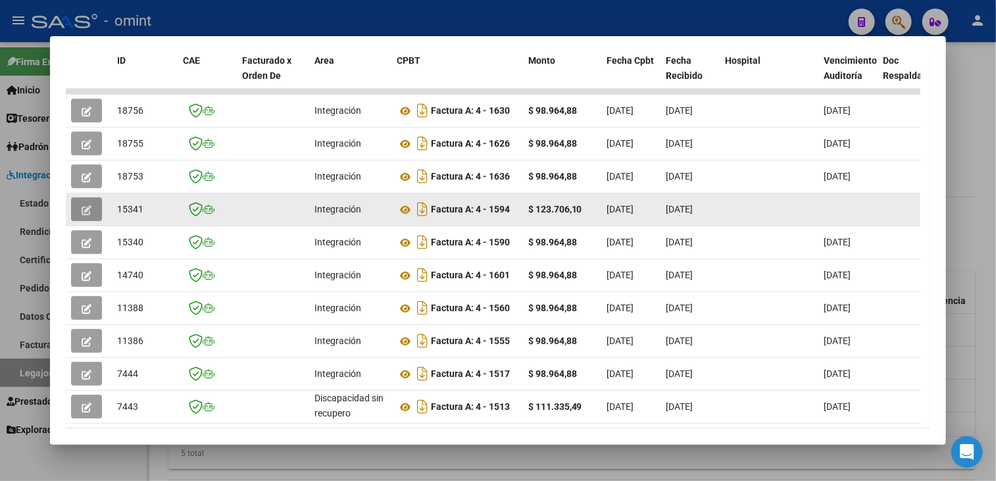
click at [84, 213] on span "button" at bounding box center [87, 209] width 10 height 12
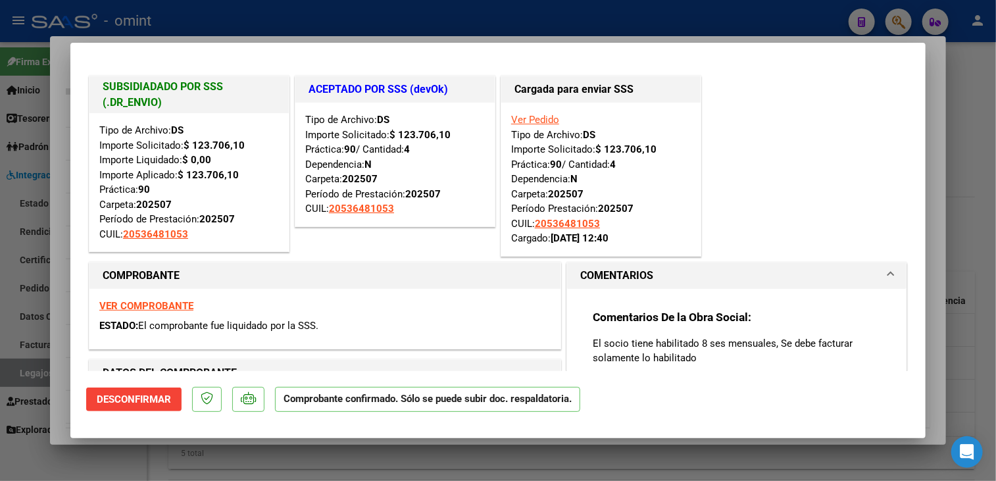
click at [66, 215] on div at bounding box center [498, 240] width 996 height 481
type input "$ 0,00"
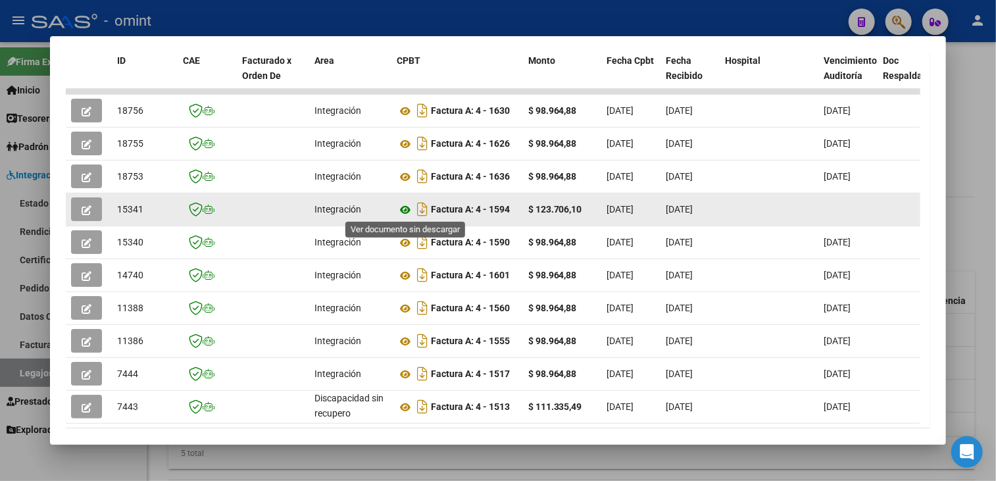
click at [403, 203] on icon at bounding box center [405, 210] width 17 height 16
click at [403, 209] on icon at bounding box center [405, 210] width 17 height 16
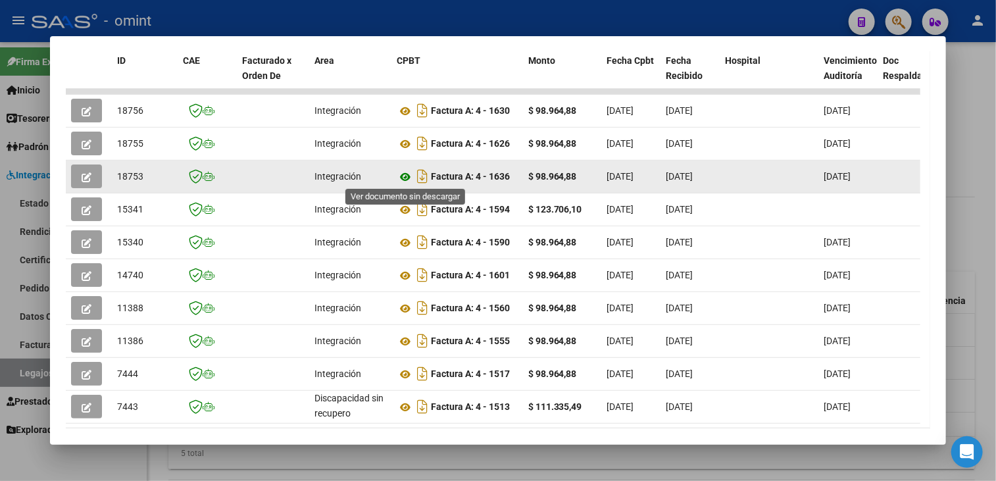
click at [405, 176] on icon at bounding box center [405, 177] width 17 height 16
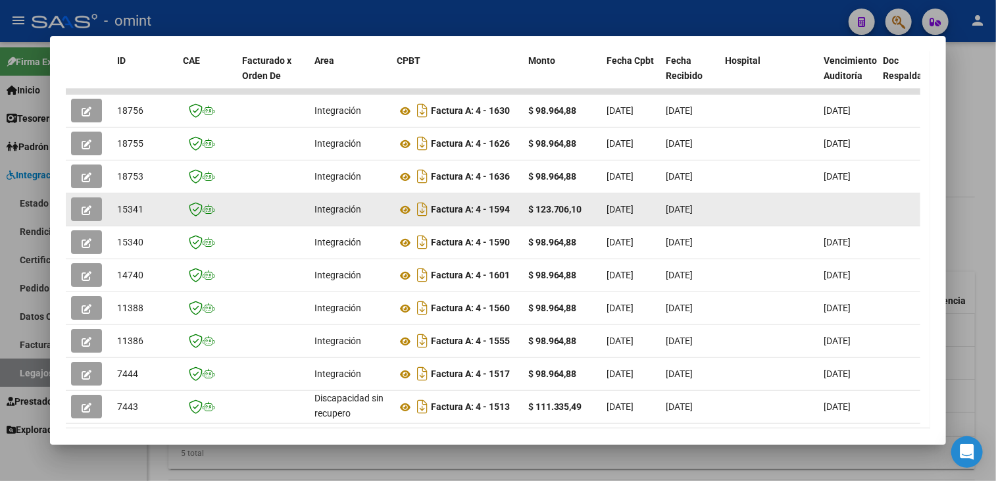
drag, startPoint x: 516, startPoint y: 207, endPoint x: 432, endPoint y: 201, distance: 84.4
click at [432, 201] on div "Factura A: 4 - 1594" at bounding box center [457, 209] width 121 height 21
copy strong "Factura A: 4 - 1594"
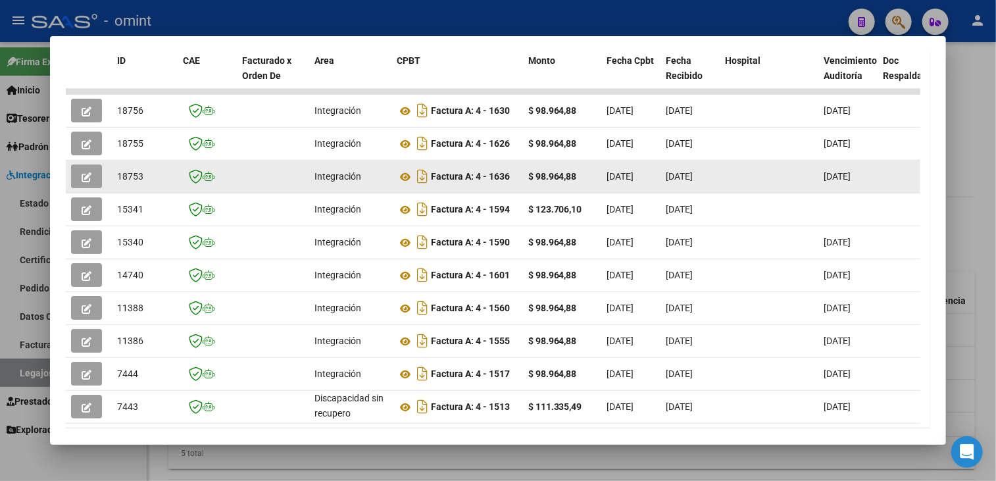
click at [93, 178] on button "button" at bounding box center [86, 176] width 31 height 24
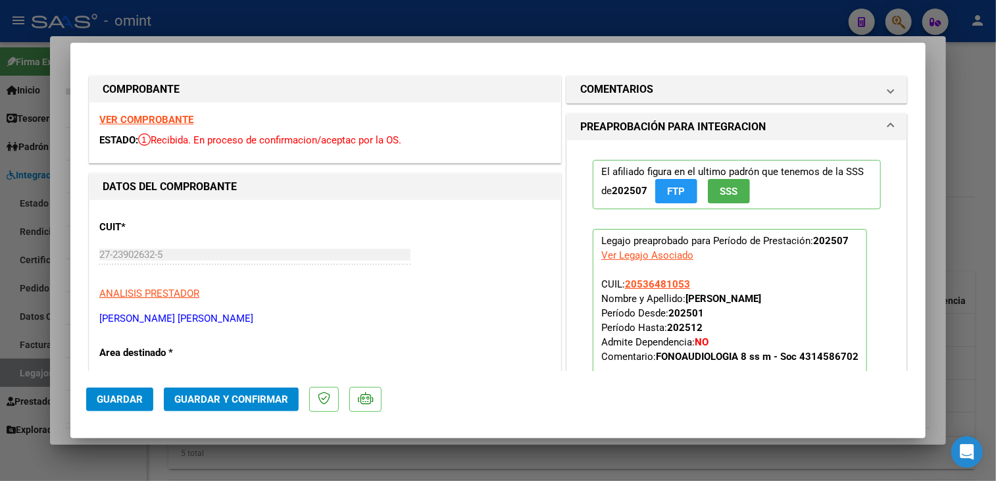
click at [158, 118] on strong "VER COMPROBANTE" at bounding box center [146, 120] width 94 height 12
click at [692, 82] on mat-panel-title "COMENTARIOS" at bounding box center [728, 90] width 297 height 16
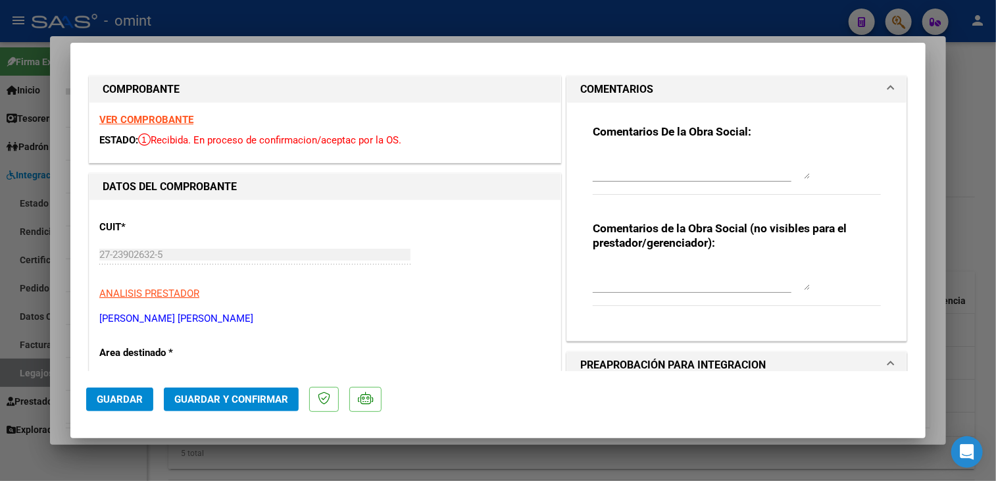
click at [661, 168] on textarea at bounding box center [701, 166] width 217 height 26
paste textarea "Factura A: 4 - 1594"
click at [745, 156] on textarea "-Mes Julio se proceso en fc Factura A: 4 - 1594" at bounding box center [701, 166] width 217 height 26
click at [733, 160] on textarea "-Mes Julio se proceso en fc Factura A: 4 - 1594" at bounding box center [701, 166] width 217 height 26
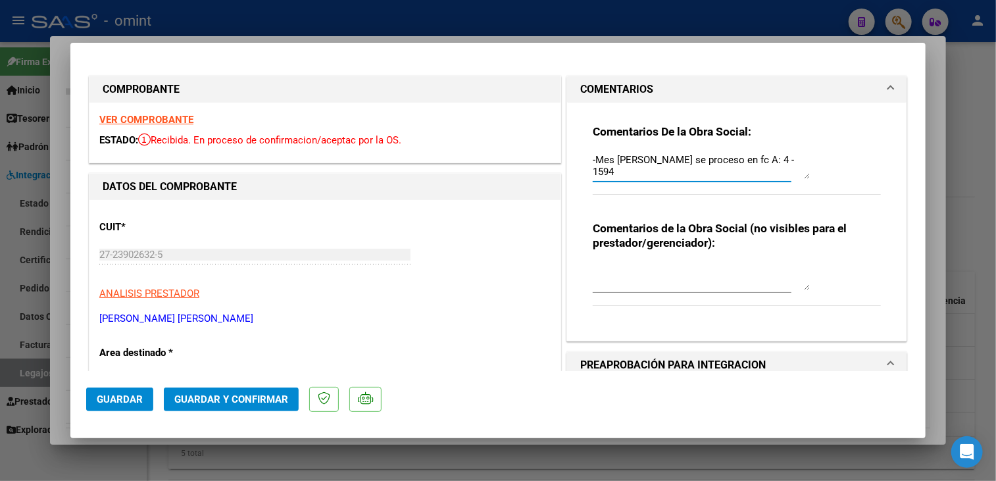
click at [771, 157] on textarea "-Mes Julio se proceso en fc A: 4 - 1594" at bounding box center [701, 166] width 217 height 26
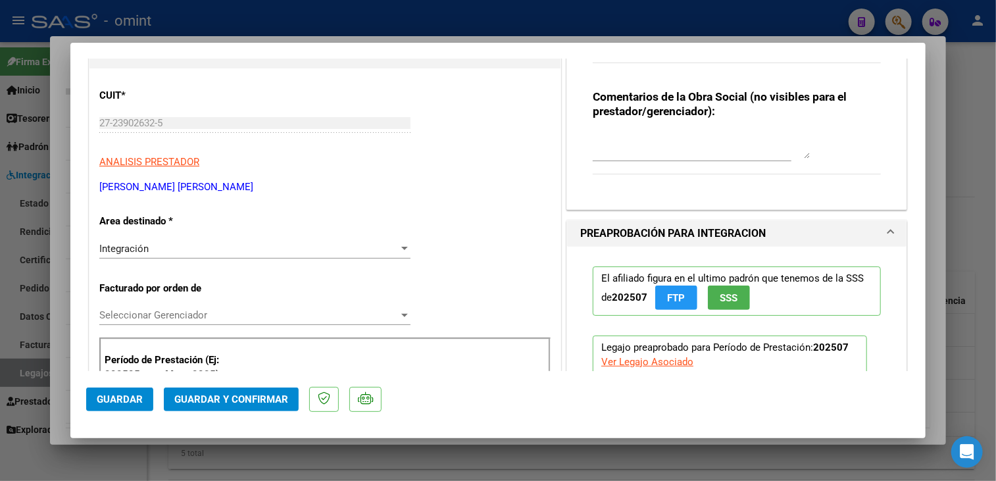
type textarea "-Mes Julio se proceso en fc A: 4 - 1594- (la fc se había aceptado pero se aclar…"
click at [203, 252] on div "Integración" at bounding box center [248, 249] width 299 height 12
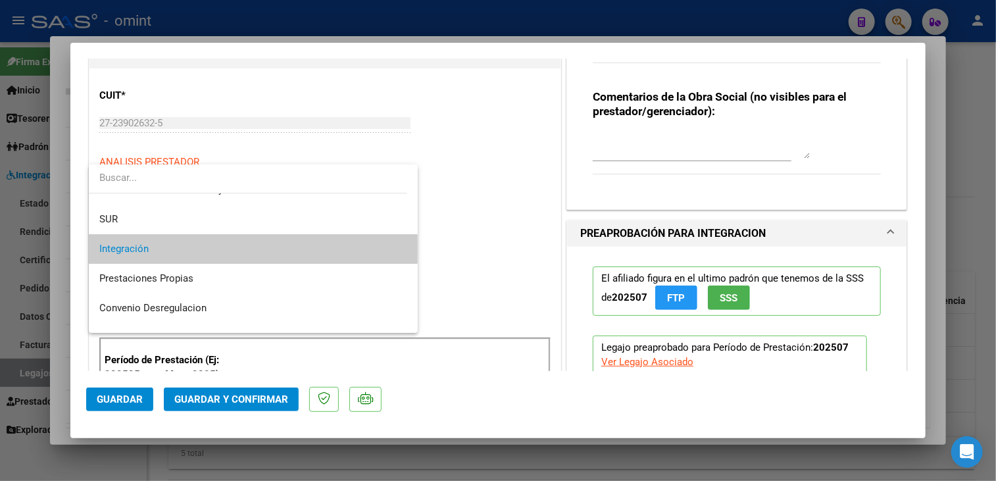
scroll to position [127, 0]
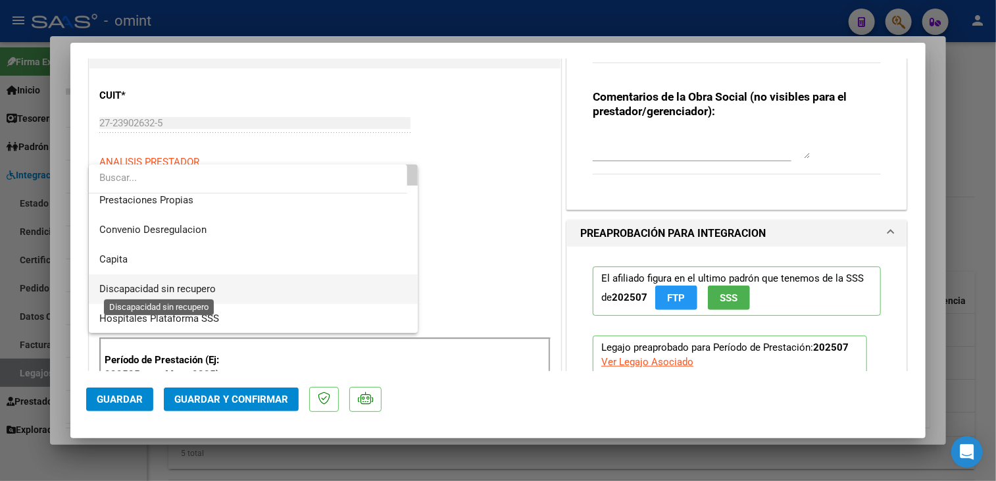
click at [199, 292] on span "Discapacidad sin recupero" at bounding box center [157, 289] width 116 height 12
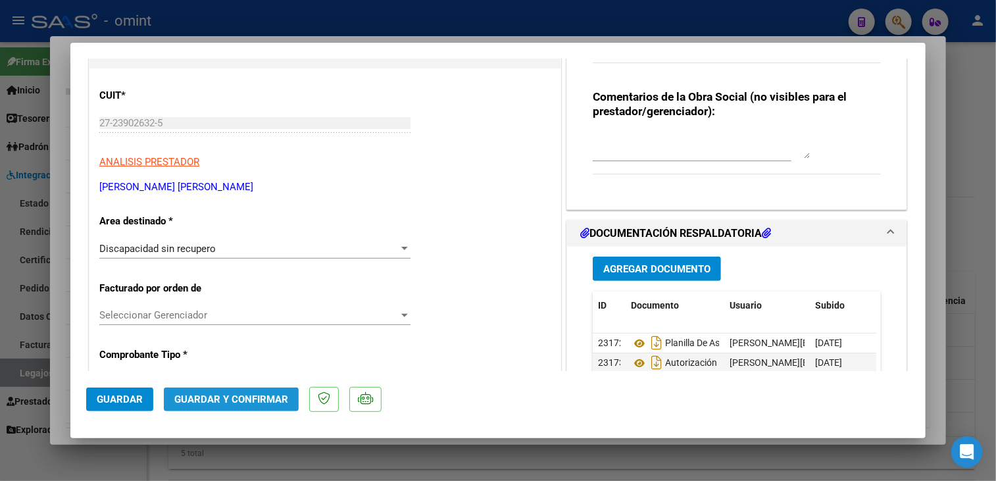
click at [203, 397] on span "Guardar y Confirmar" at bounding box center [231, 399] width 114 height 12
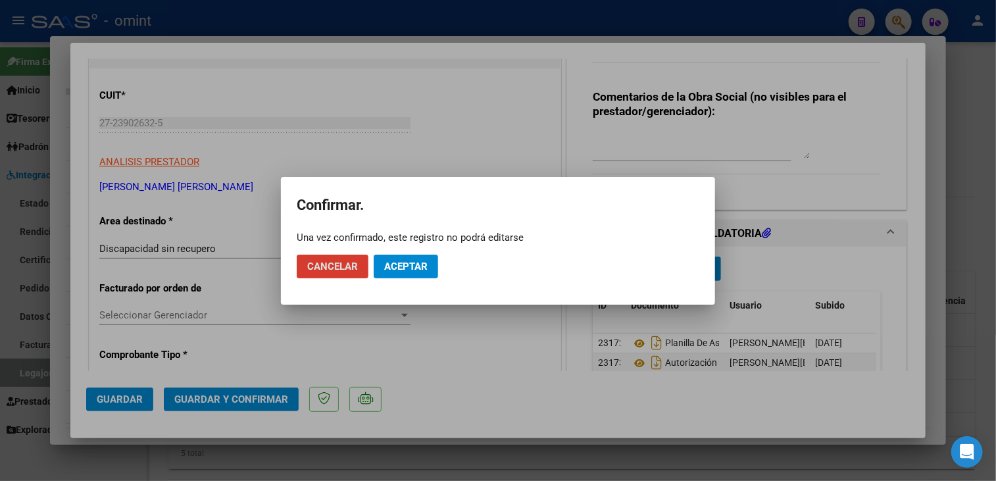
click at [413, 276] on button "Aceptar" at bounding box center [406, 267] width 64 height 24
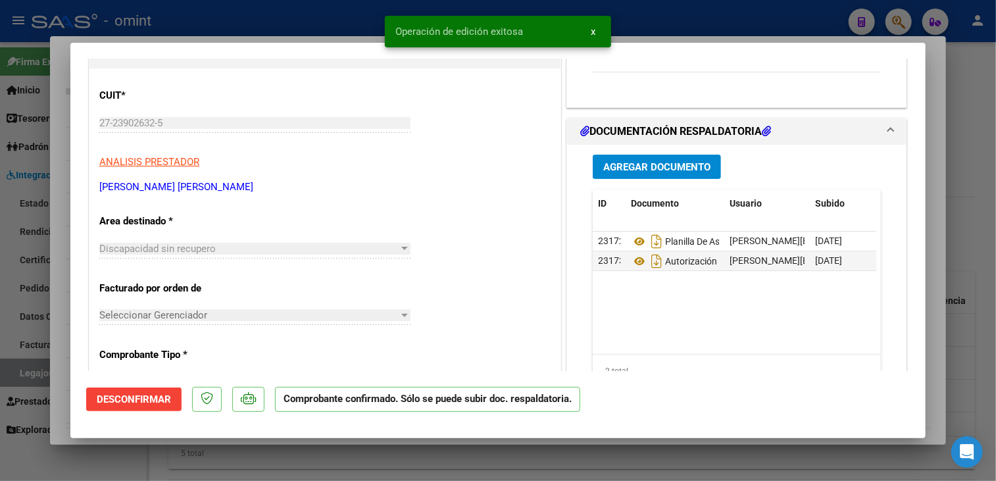
click at [60, 412] on div at bounding box center [498, 240] width 996 height 481
type input "$ 0,00"
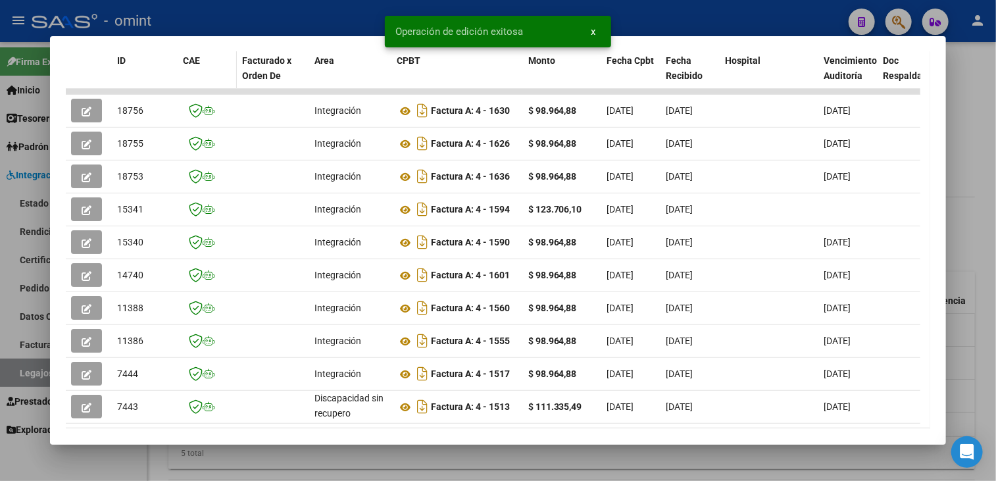
scroll to position [121, 0]
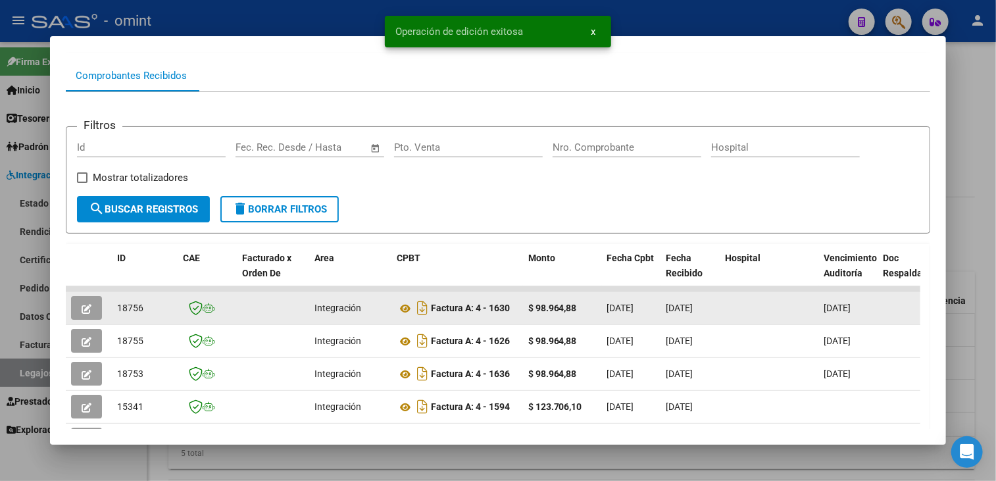
click at [79, 312] on button "button" at bounding box center [86, 308] width 31 height 24
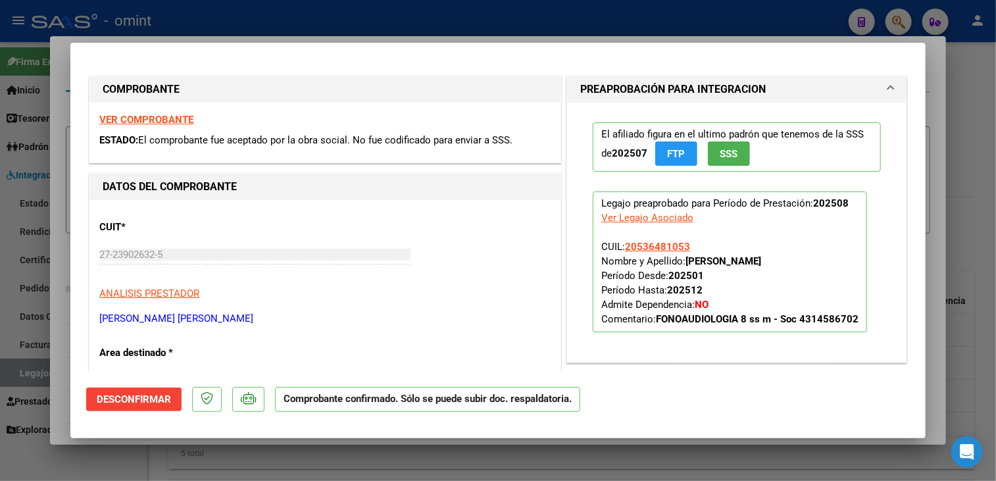
click at [54, 362] on div at bounding box center [498, 240] width 996 height 481
type input "$ 0,00"
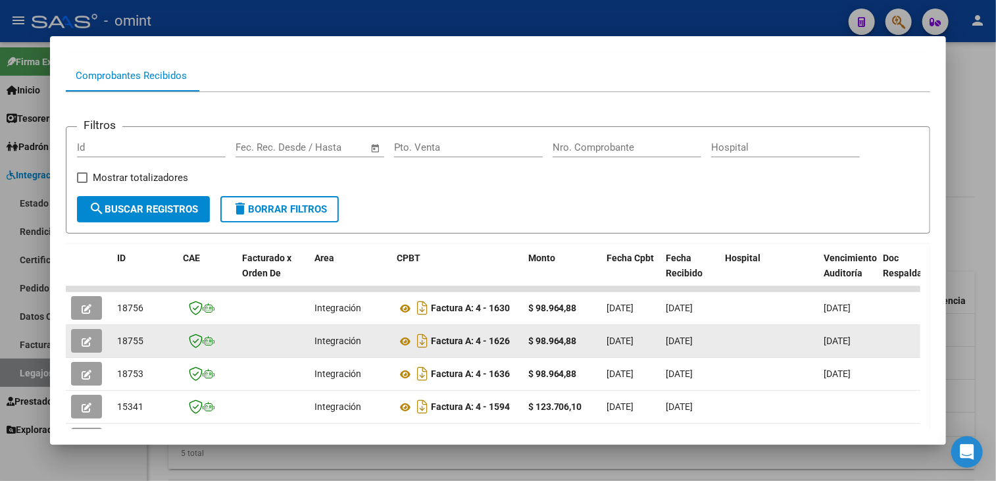
click at [84, 343] on icon "button" at bounding box center [87, 342] width 10 height 10
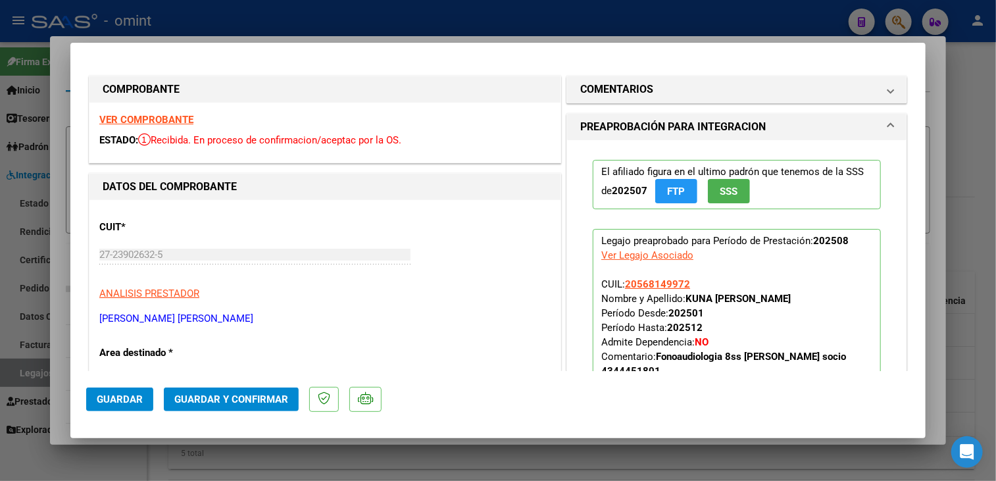
click at [160, 119] on strong "VER COMPROBANTE" at bounding box center [146, 120] width 94 height 12
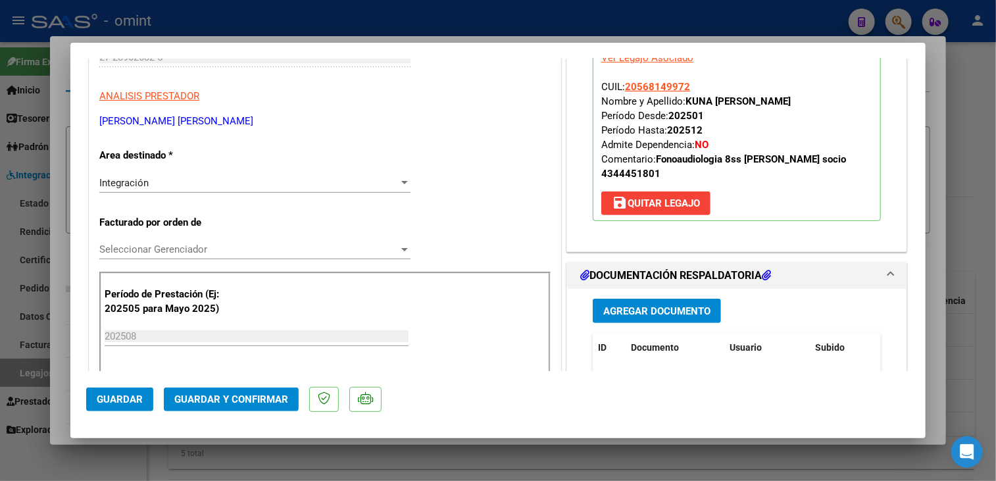
scroll to position [263, 0]
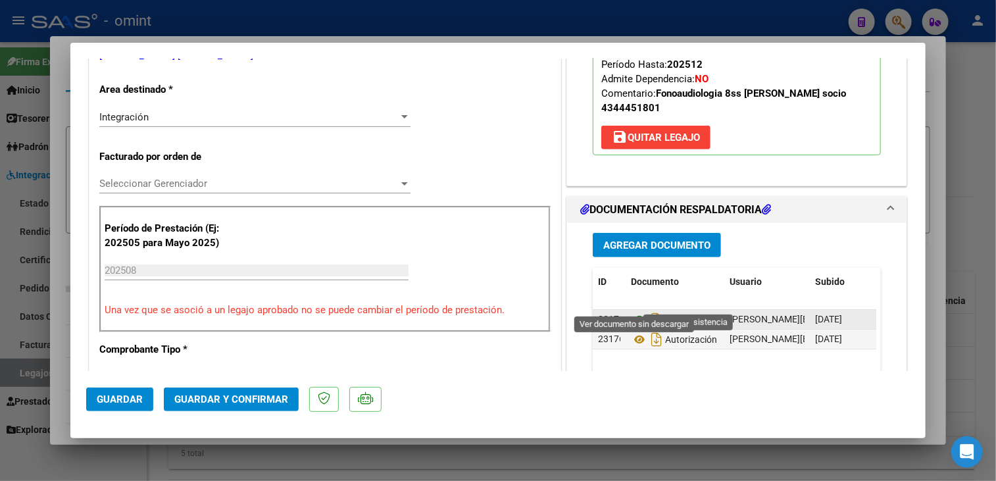
click at [638, 312] on icon at bounding box center [639, 320] width 17 height 16
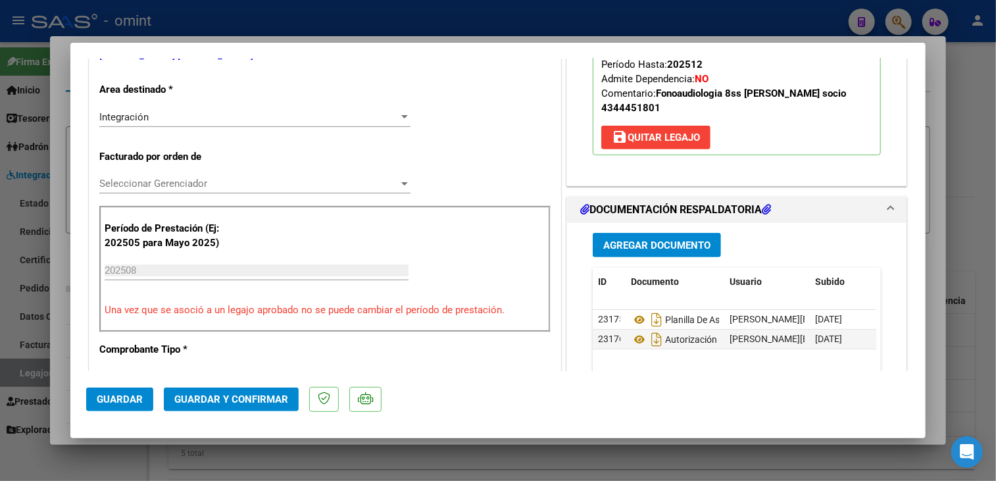
click at [164, 178] on span "Seleccionar Gerenciador" at bounding box center [248, 184] width 299 height 12
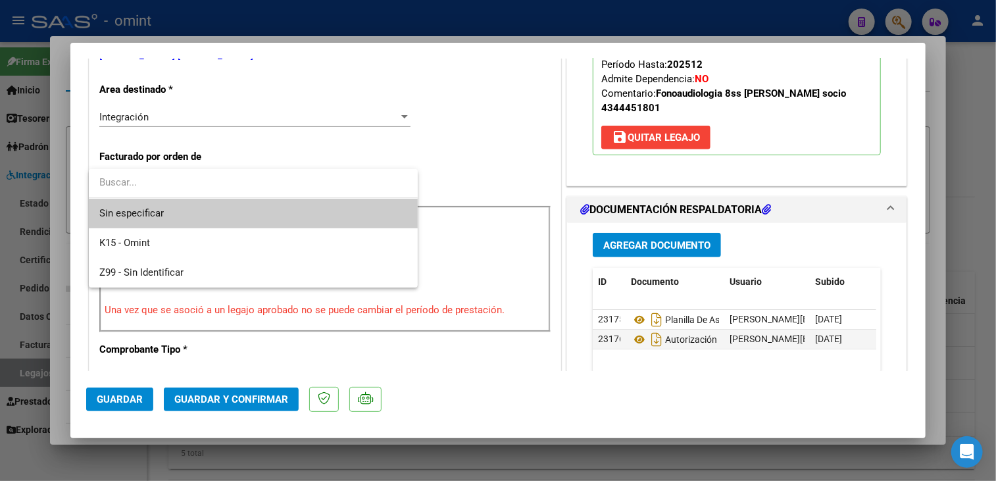
click at [157, 211] on span "Sin especificar" at bounding box center [253, 214] width 308 height 30
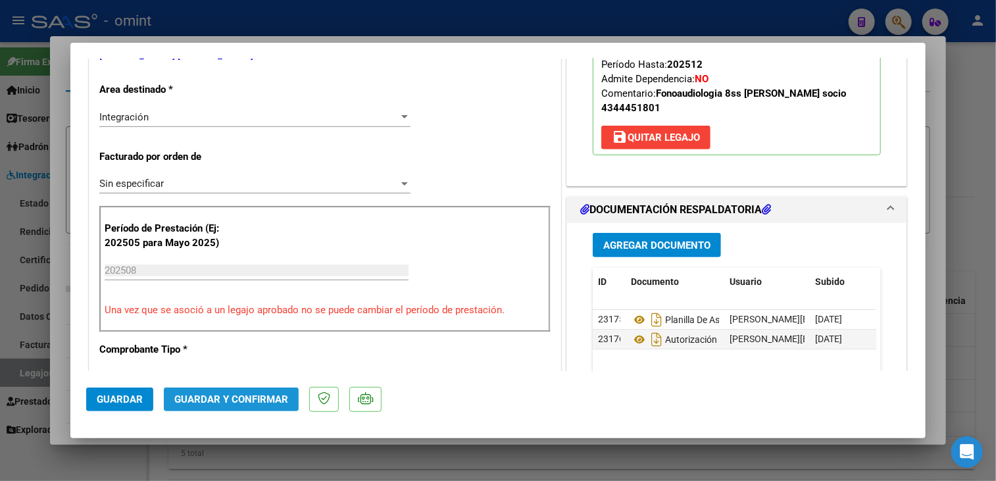
click at [229, 405] on button "Guardar y Confirmar" at bounding box center [231, 399] width 135 height 24
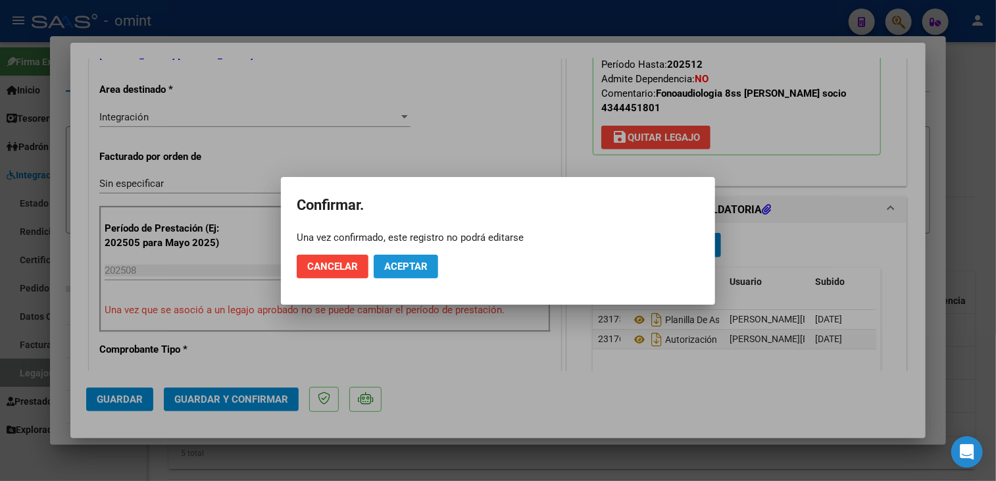
click at [418, 262] on span "Aceptar" at bounding box center [405, 267] width 43 height 12
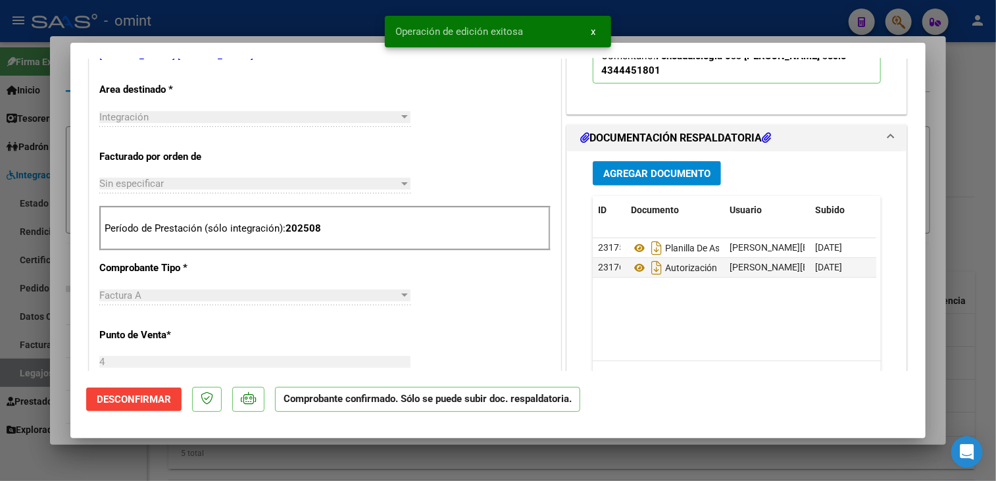
click at [55, 351] on div at bounding box center [498, 240] width 996 height 481
type input "$ 0,00"
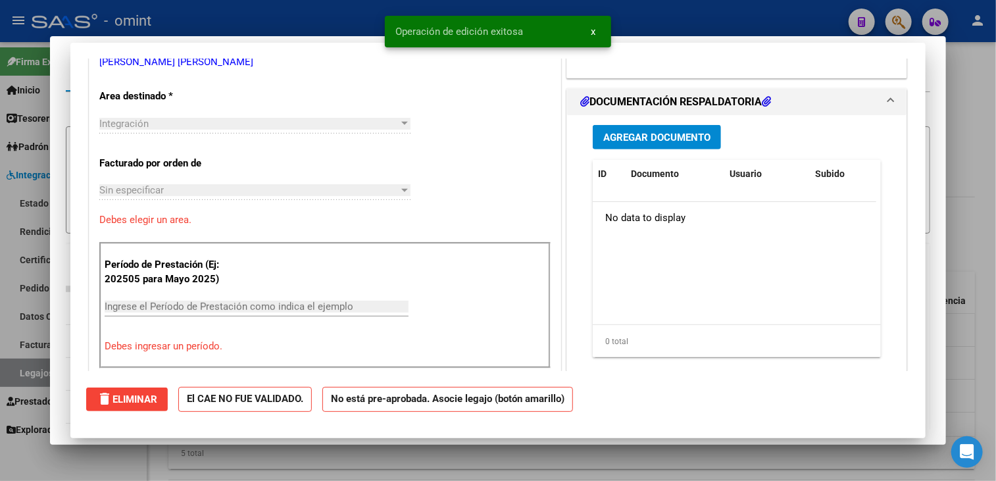
scroll to position [269, 0]
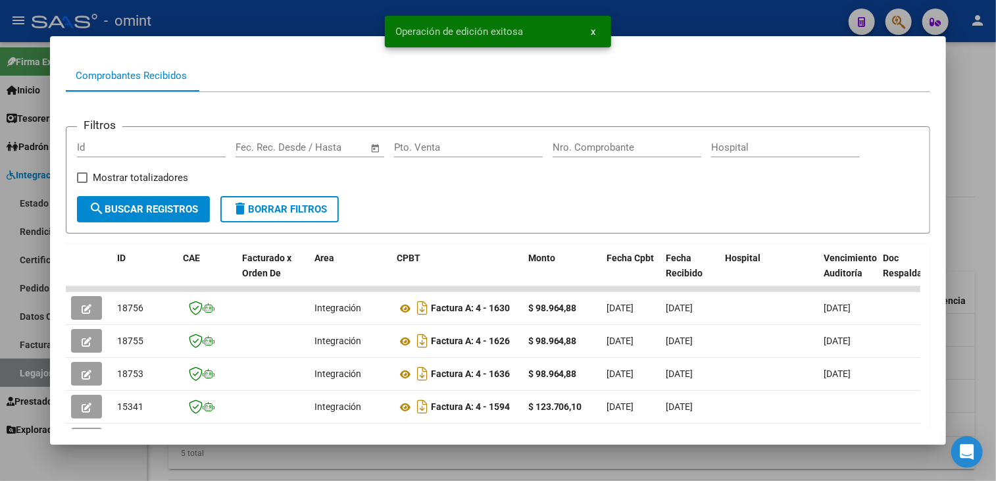
drag, startPoint x: 14, startPoint y: 369, endPoint x: 37, endPoint y: 369, distance: 23.0
click at [16, 369] on div at bounding box center [498, 240] width 996 height 481
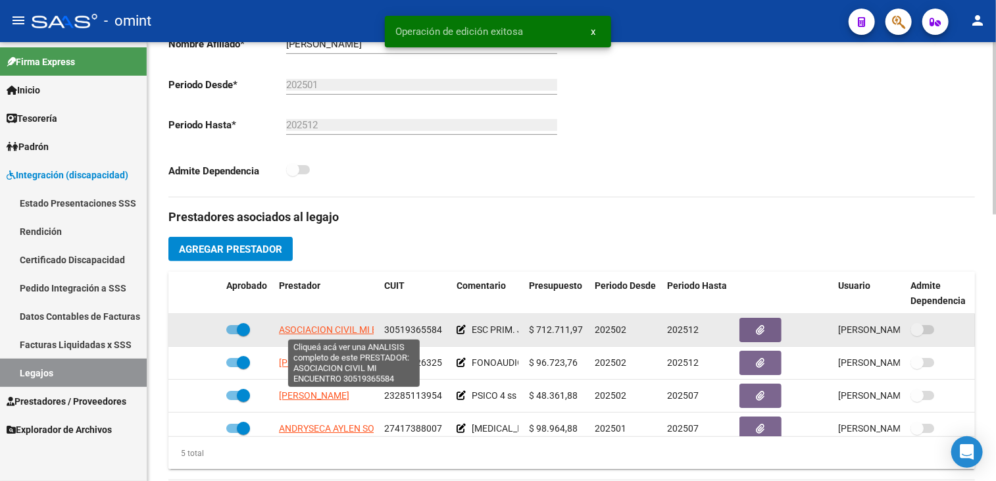
click at [326, 328] on span "ASOCIACION CIVIL MI ENCUENTRO" at bounding box center [352, 329] width 146 height 11
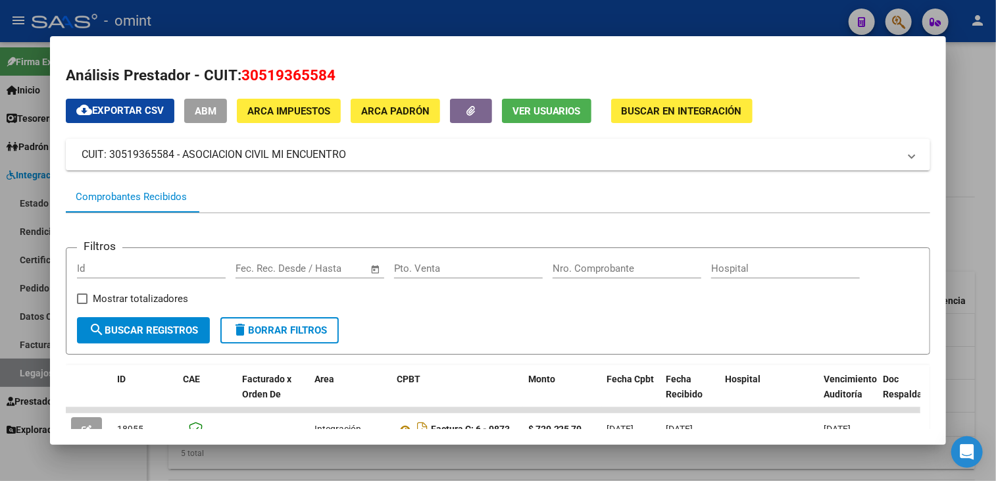
click at [18, 324] on div at bounding box center [498, 240] width 996 height 481
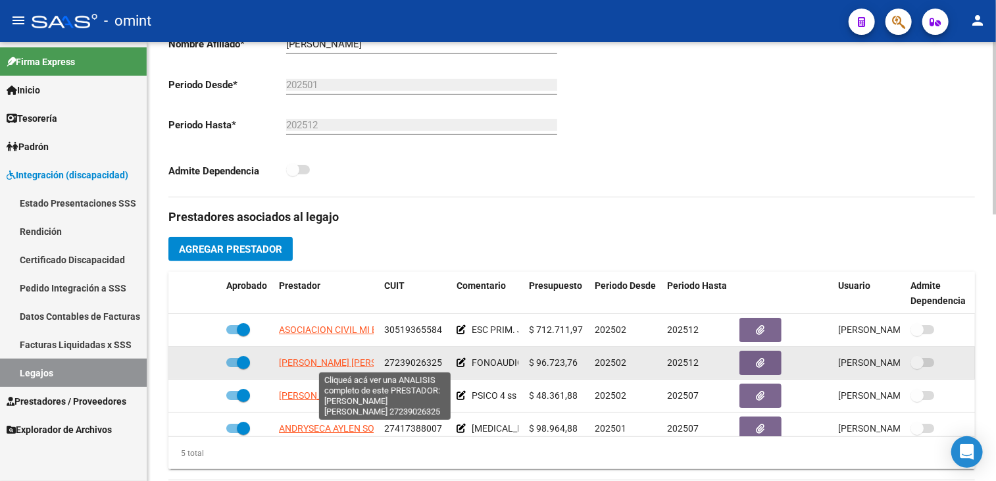
click at [318, 361] on span "SANCHEZ ECKERDT ARACELI PAULINA GRISELDA" at bounding box center [350, 362] width 143 height 11
type textarea "27239026325"
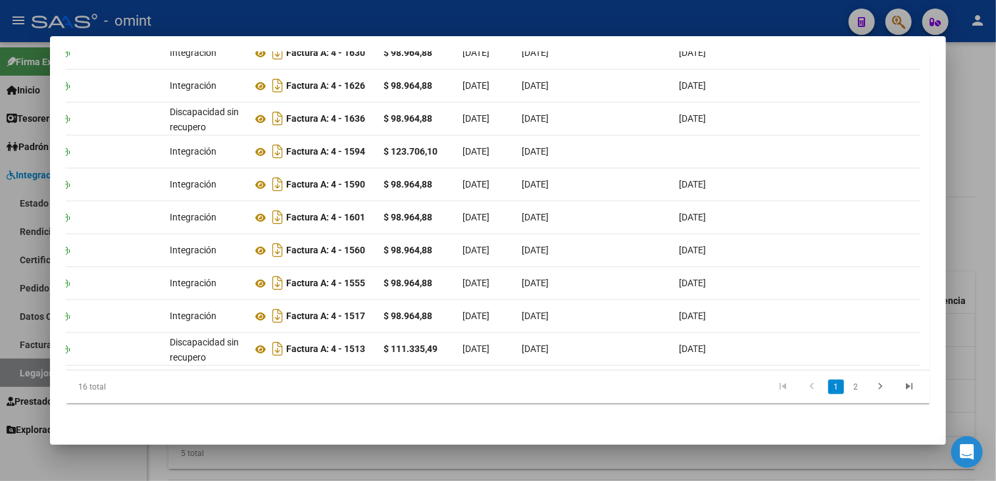
scroll to position [0, 136]
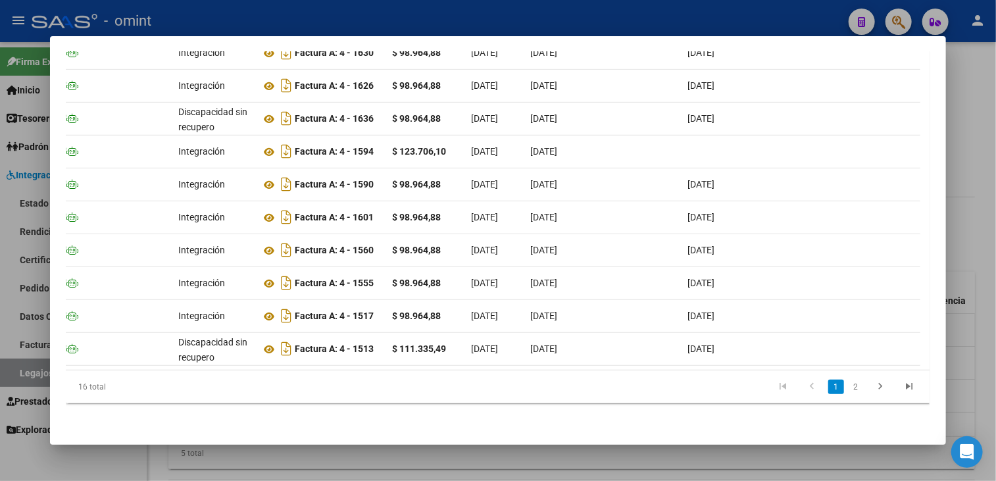
click at [397, 451] on div at bounding box center [498, 240] width 996 height 481
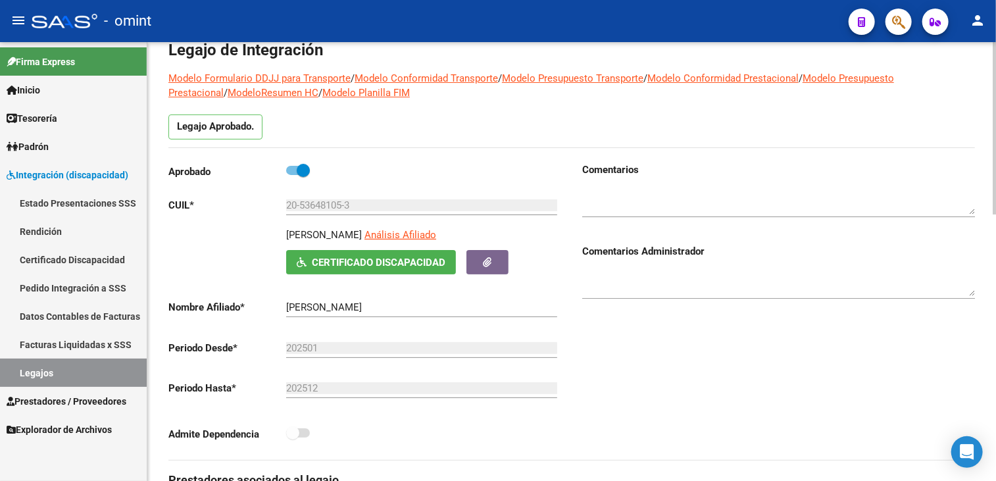
scroll to position [0, 0]
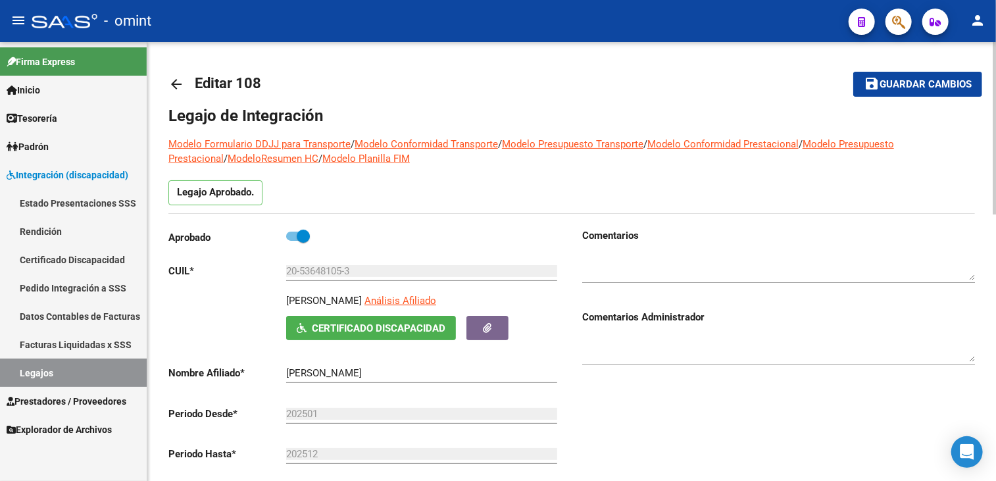
click at [886, 81] on span "Guardar cambios" at bounding box center [926, 85] width 92 height 12
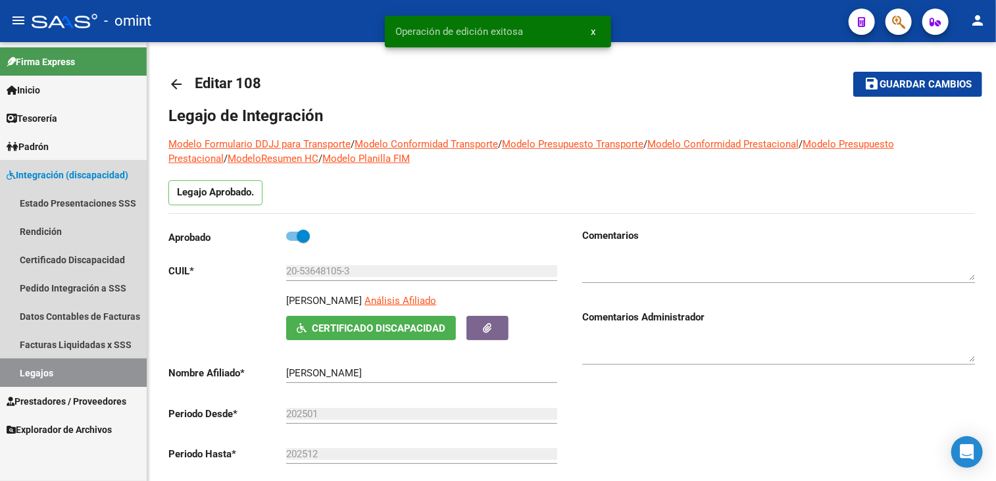
click at [43, 384] on link "Legajos" at bounding box center [73, 373] width 147 height 28
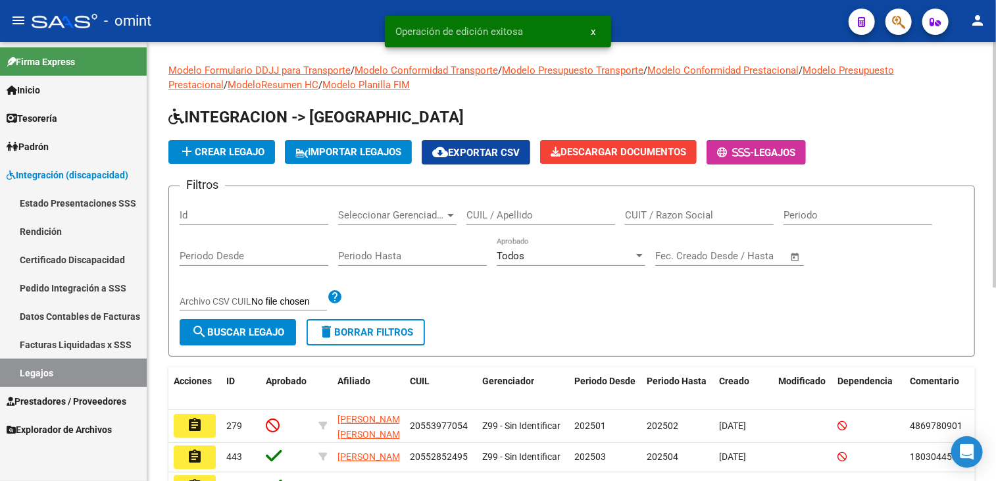
click at [534, 216] on input "CUIL / Apellido" at bounding box center [540, 215] width 149 height 12
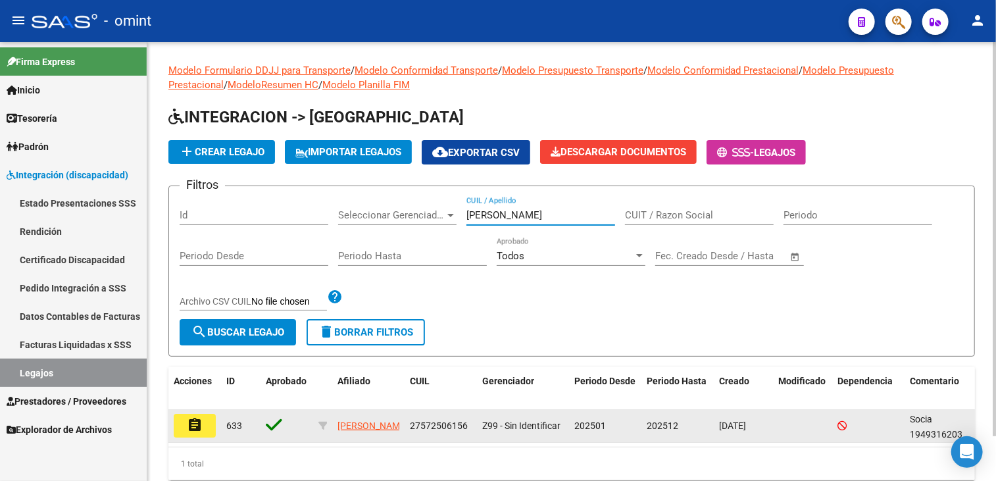
type input "maier"
click at [214, 420] on button "assignment" at bounding box center [195, 426] width 42 height 24
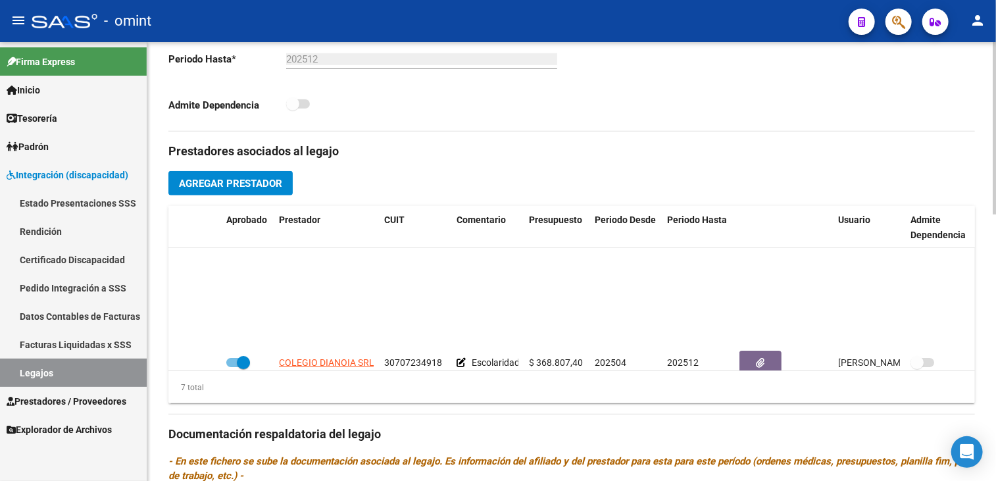
scroll to position [122, 0]
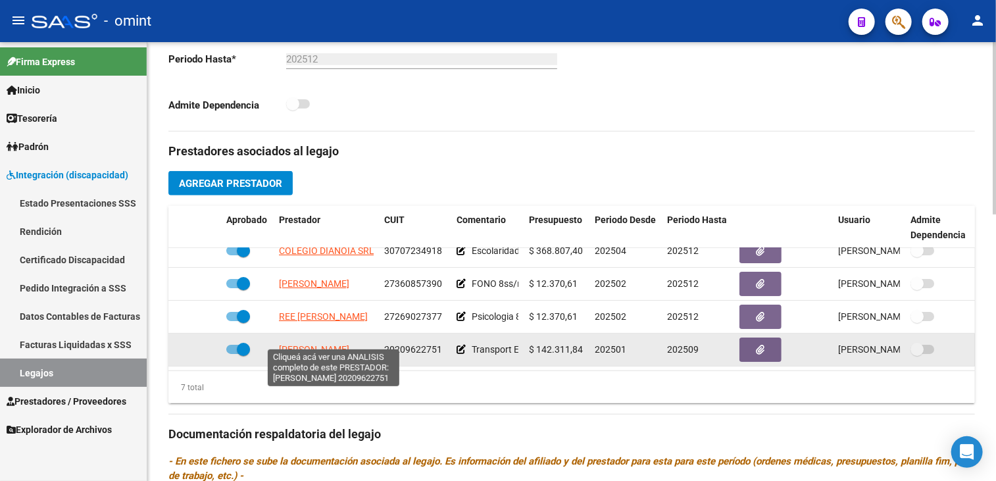
click at [327, 344] on span "RIVAROLA LUIS OSVALDO" at bounding box center [314, 349] width 70 height 11
type textarea "20209622751"
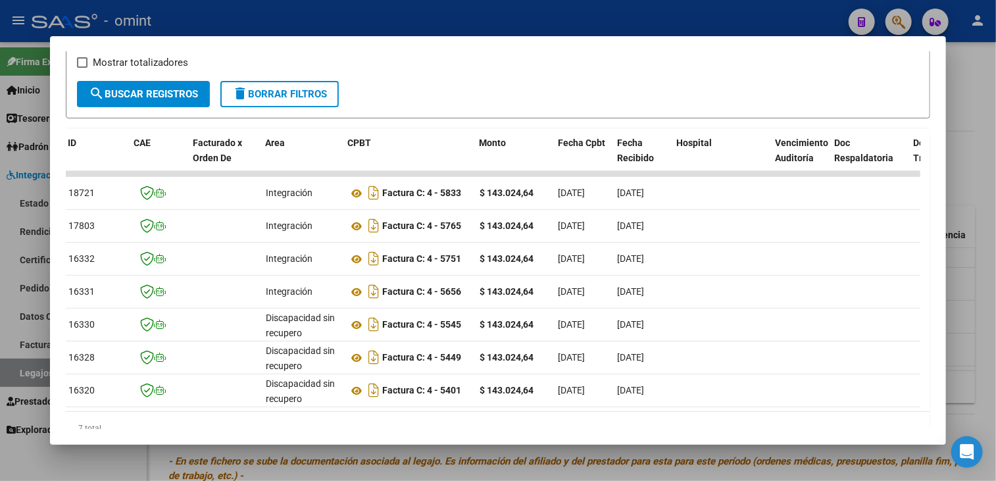
scroll to position [0, 0]
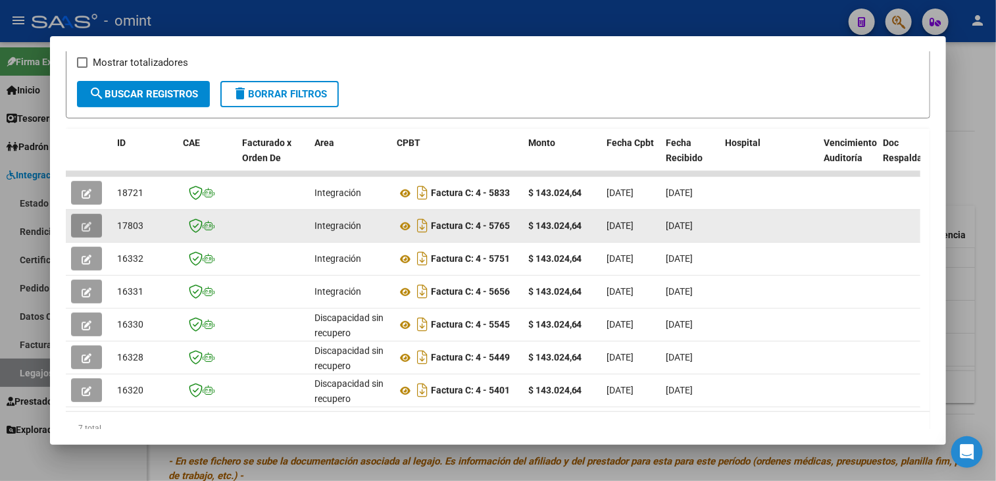
click at [76, 221] on button "button" at bounding box center [86, 226] width 31 height 24
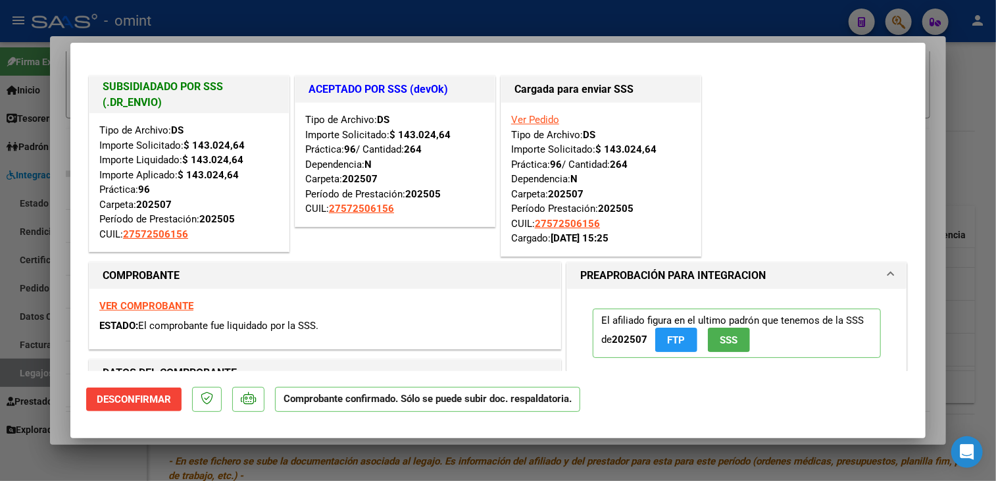
click at [11, 224] on div at bounding box center [498, 240] width 996 height 481
type input "$ 0,00"
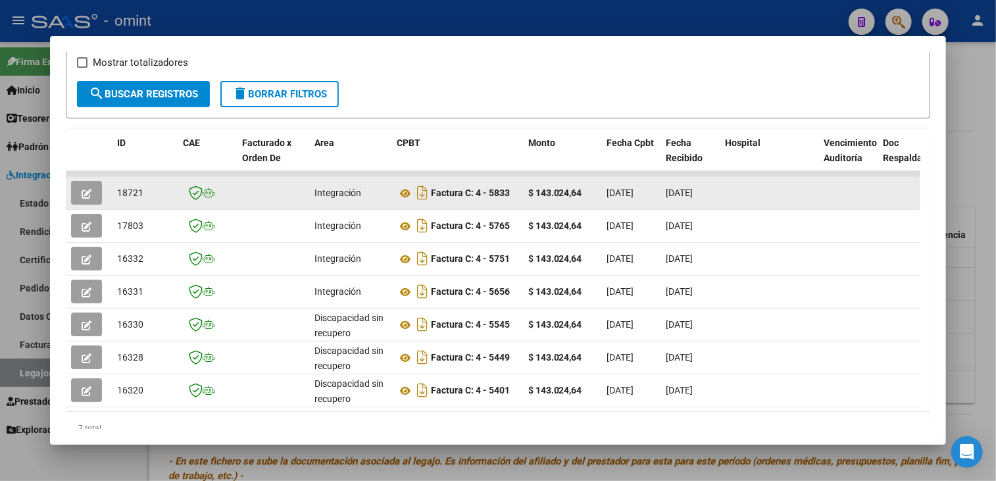
click at [79, 202] on button "button" at bounding box center [86, 193] width 31 height 24
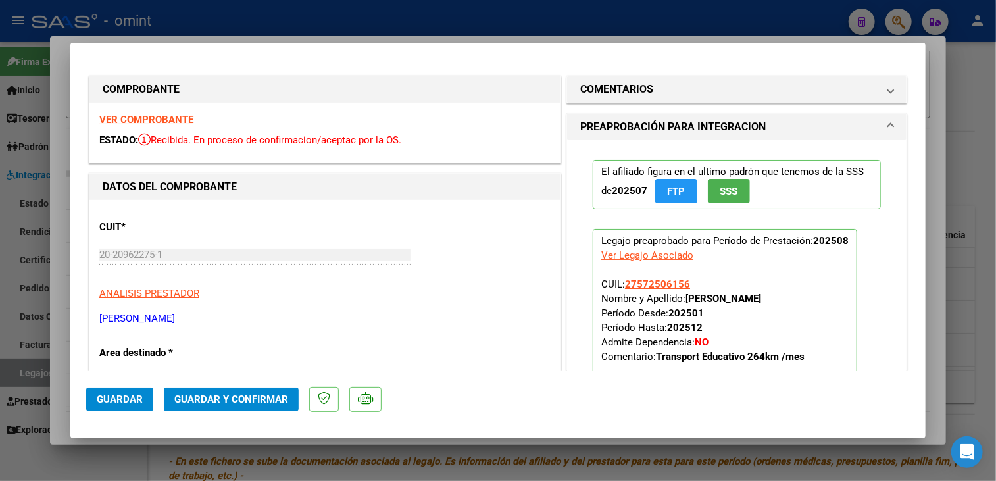
click at [174, 122] on strong "VER COMPROBANTE" at bounding box center [146, 120] width 94 height 12
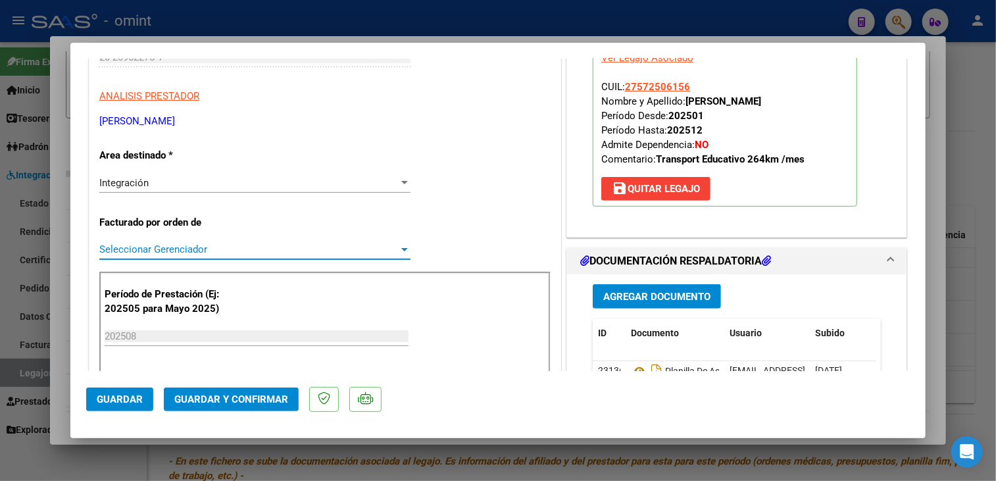
click at [321, 250] on span "Seleccionar Gerenciador" at bounding box center [248, 249] width 299 height 12
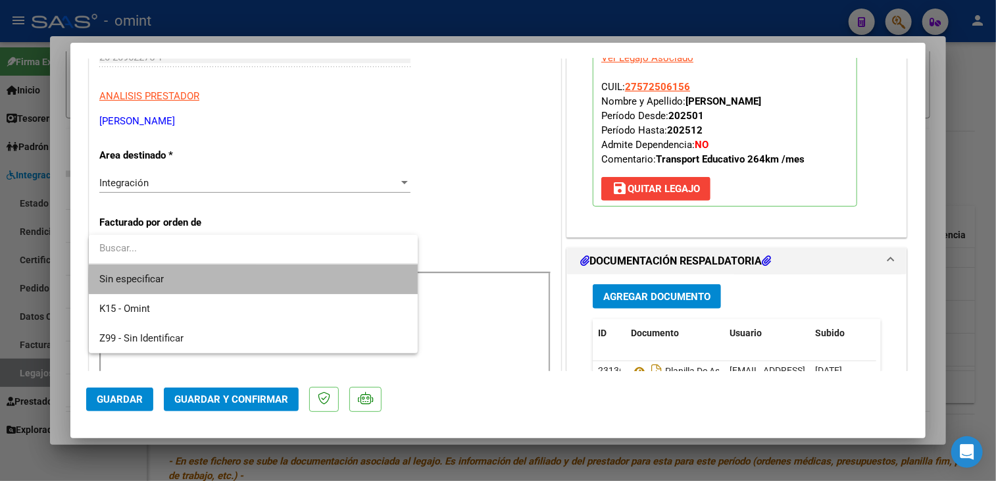
click at [301, 280] on span "Sin especificar" at bounding box center [253, 279] width 308 height 30
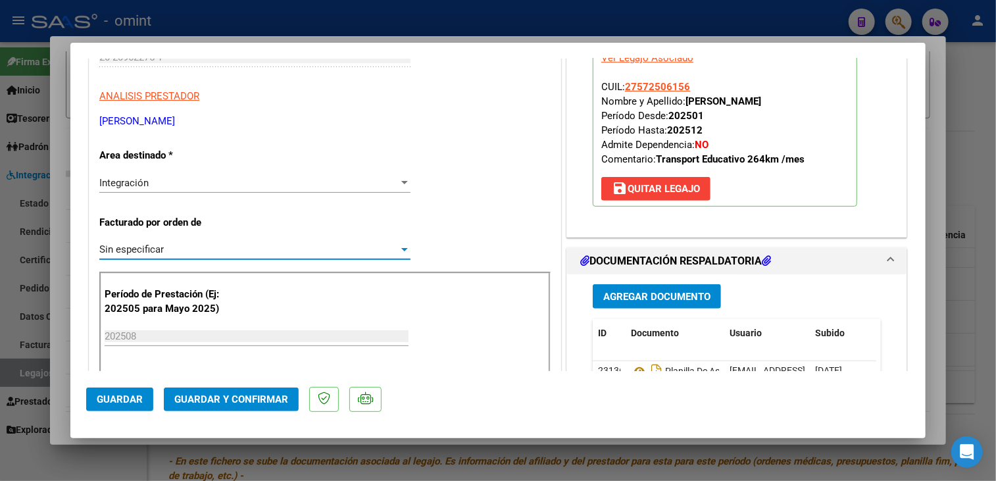
scroll to position [263, 0]
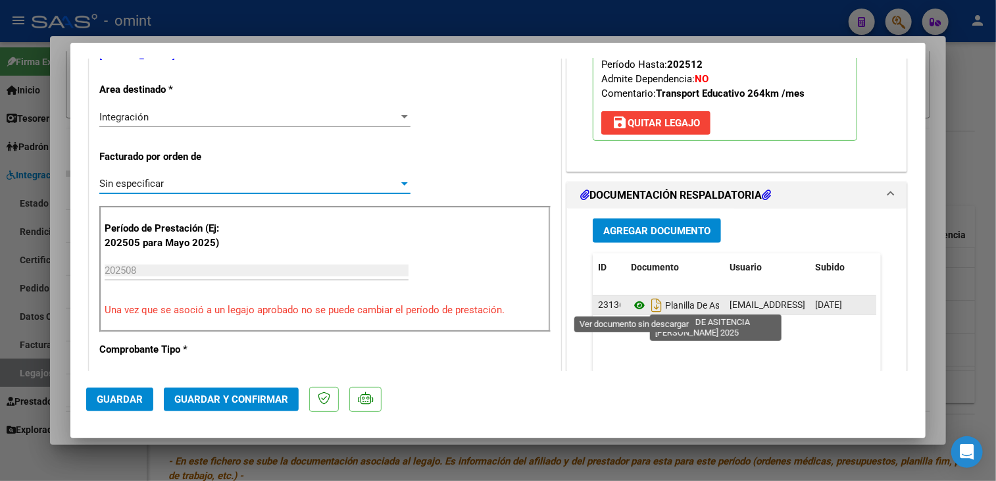
click at [631, 302] on icon at bounding box center [639, 305] width 17 height 16
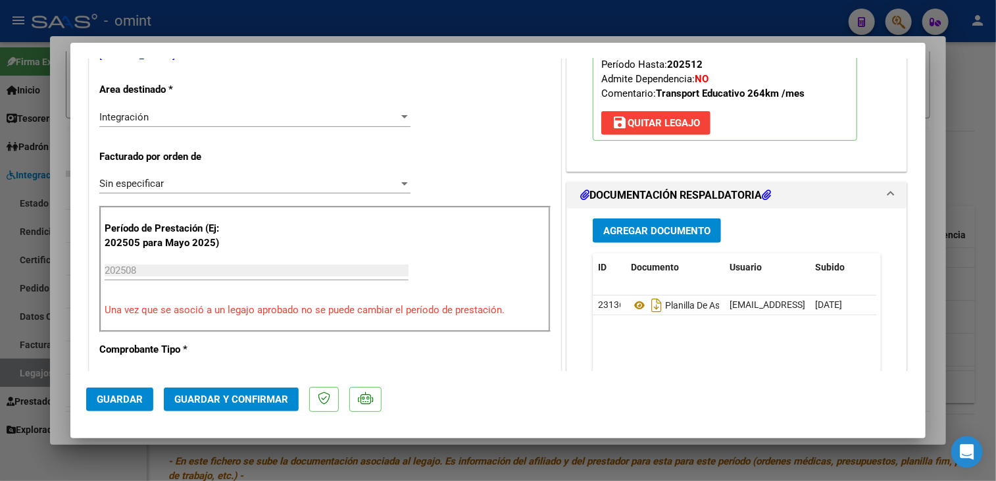
click at [237, 407] on button "Guardar y Confirmar" at bounding box center [231, 399] width 135 height 24
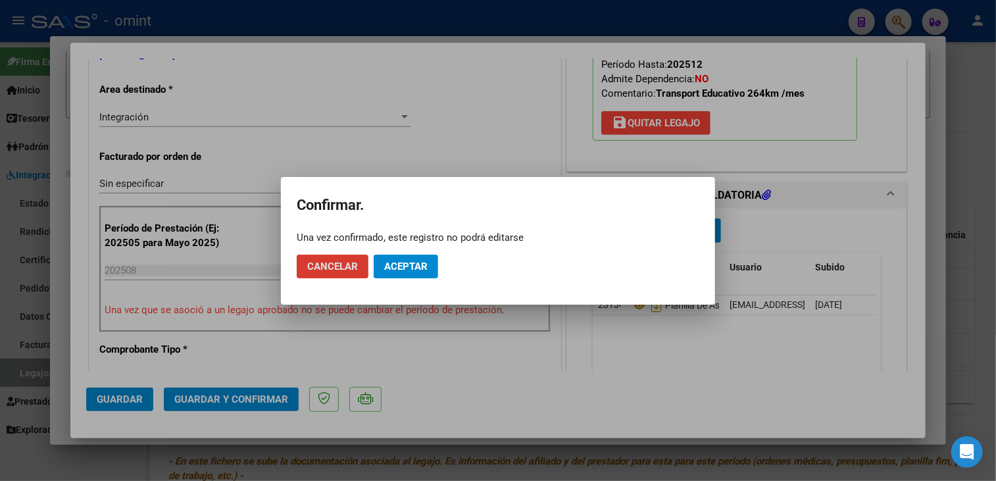
click at [426, 262] on span "Aceptar" at bounding box center [405, 267] width 43 height 12
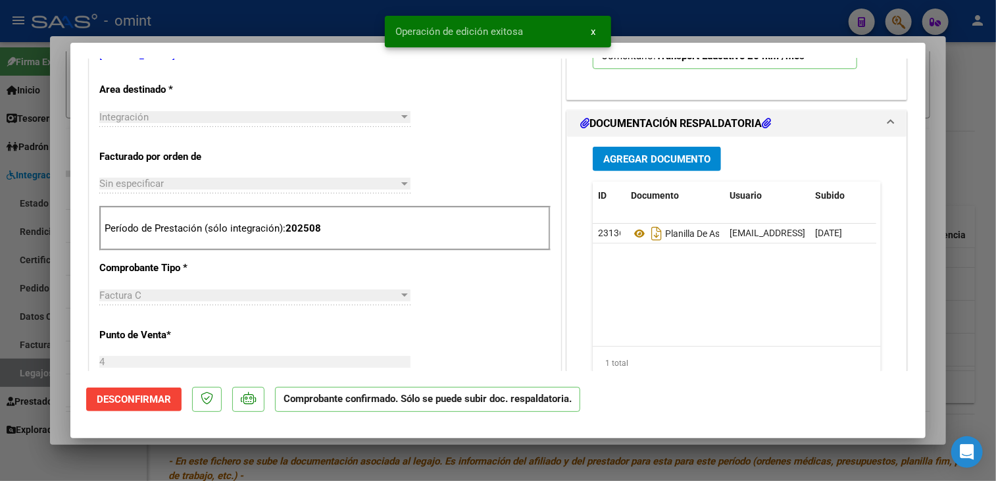
click at [58, 355] on div at bounding box center [498, 240] width 996 height 481
type input "$ 0,00"
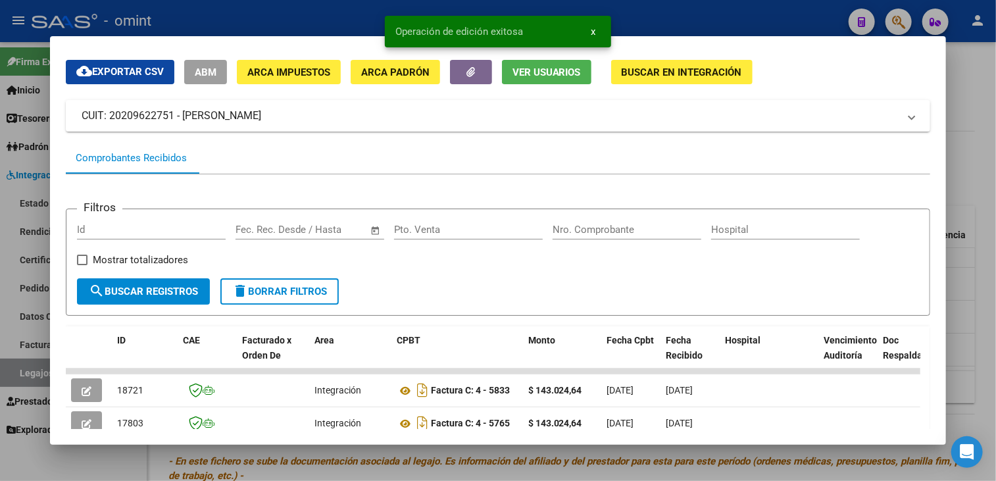
scroll to position [0, 0]
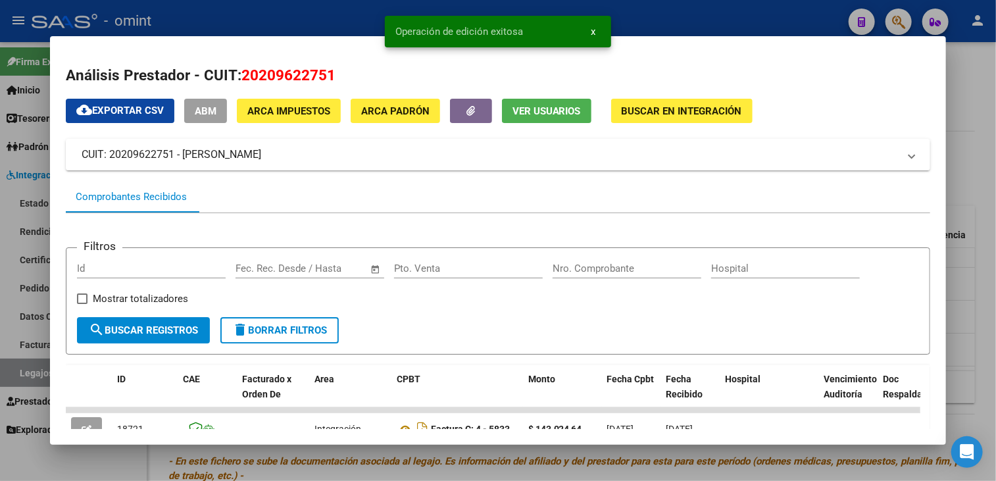
click at [289, 70] on span "20209622751" at bounding box center [288, 74] width 94 height 17
copy span "20209622751"
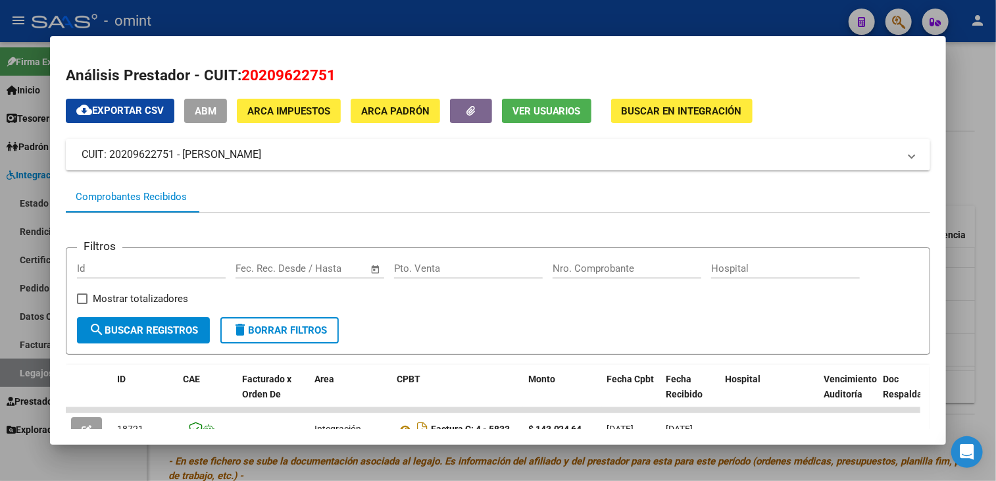
click at [330, 457] on div at bounding box center [498, 240] width 996 height 481
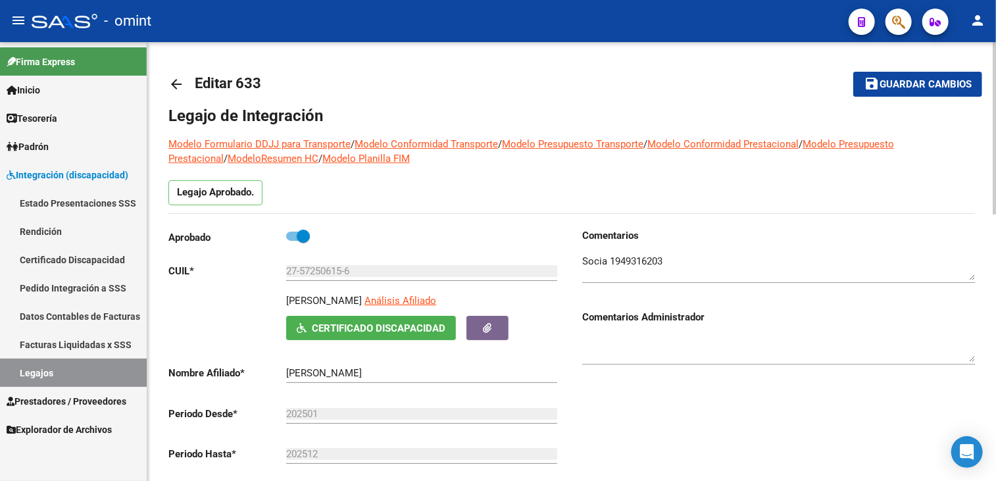
click at [874, 88] on mat-icon "save" at bounding box center [872, 84] width 16 height 16
click at [72, 366] on link "Legajos" at bounding box center [73, 373] width 147 height 28
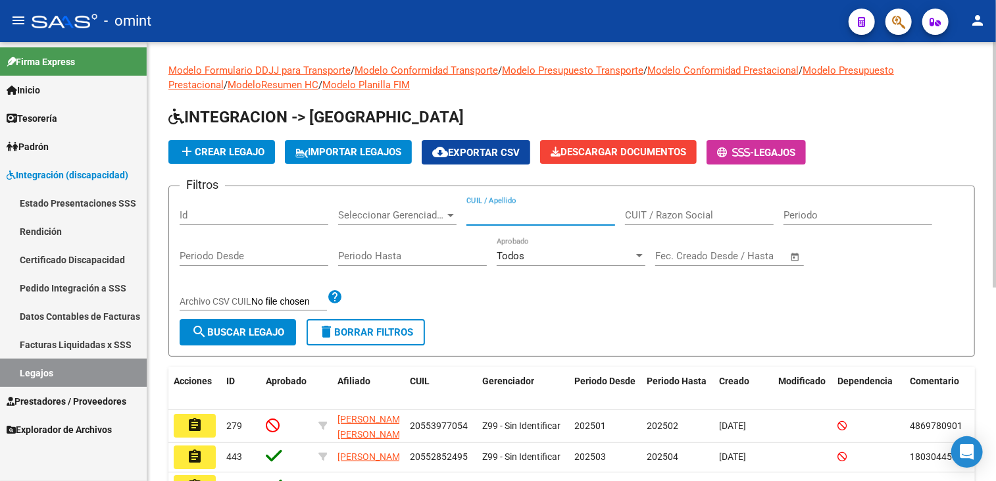
click at [587, 216] on input "CUIL / Apellido" at bounding box center [540, 215] width 149 height 12
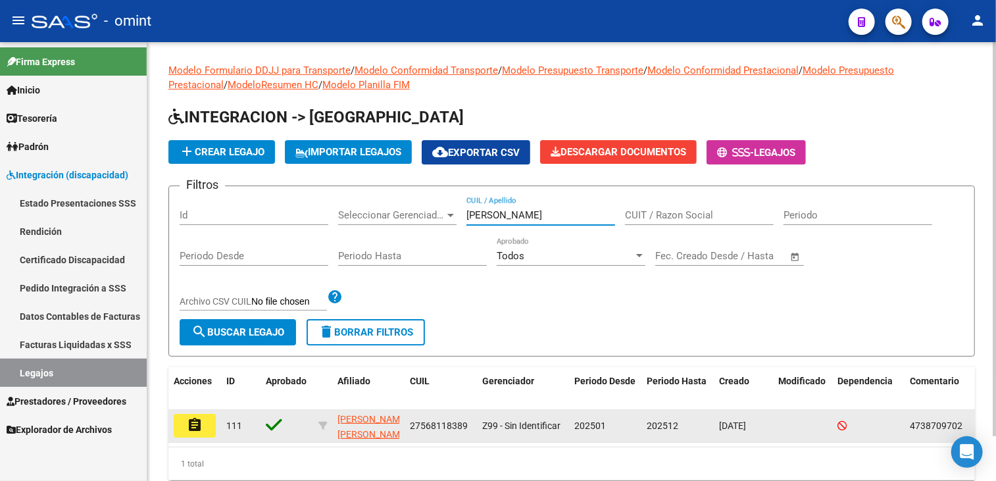
type input "makar"
click at [194, 426] on mat-icon "assignment" at bounding box center [195, 425] width 16 height 16
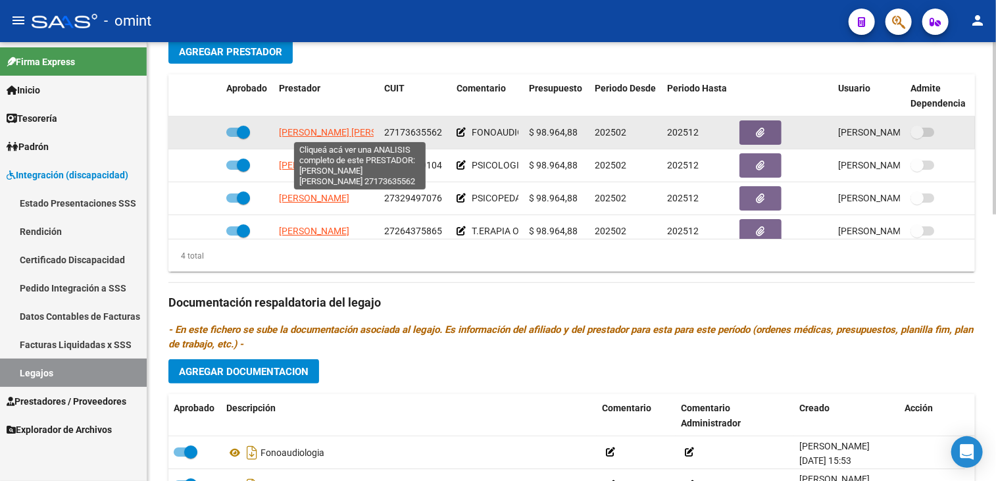
click at [340, 134] on span "ENRIQUEZ AGUIRRE MONICA VIVIANA" at bounding box center [350, 132] width 143 height 11
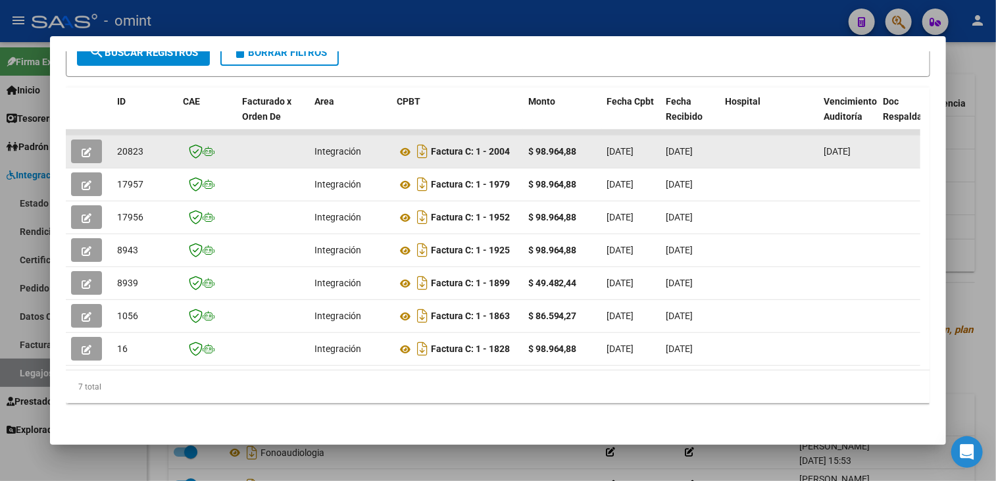
click at [80, 141] on button "button" at bounding box center [86, 151] width 31 height 24
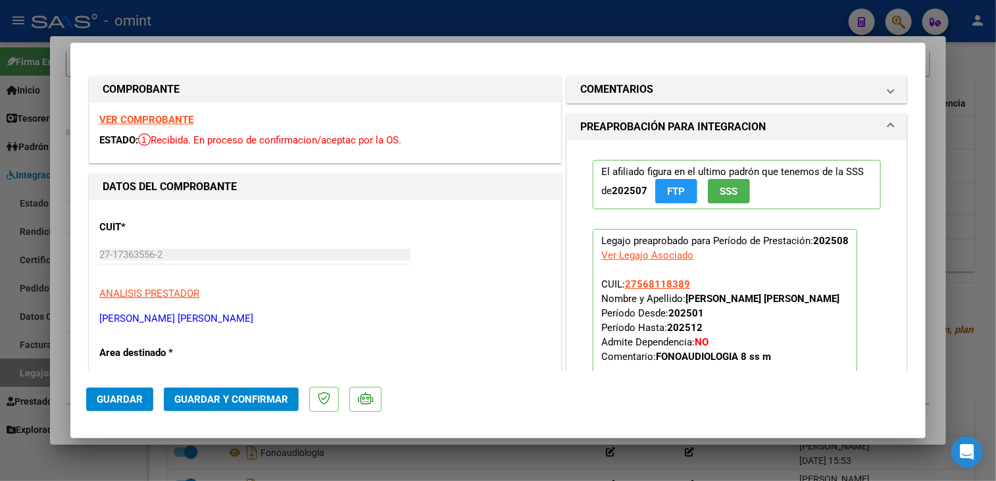
click at [169, 119] on strong "VER COMPROBANTE" at bounding box center [146, 120] width 94 height 12
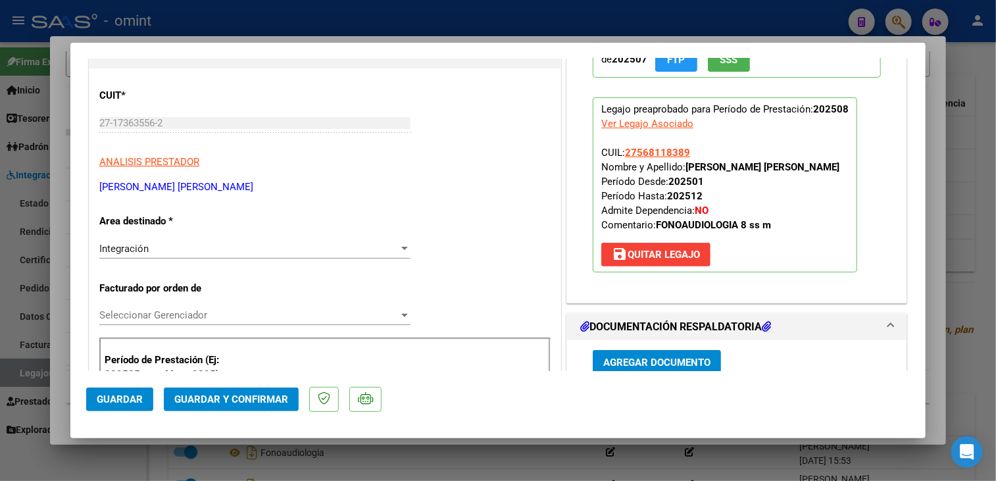
scroll to position [263, 0]
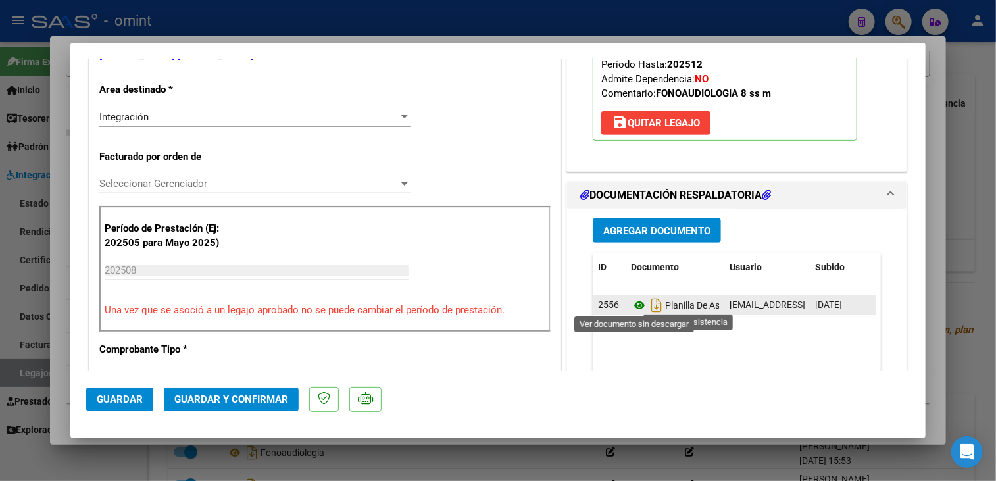
click at [631, 301] on icon at bounding box center [639, 305] width 17 height 16
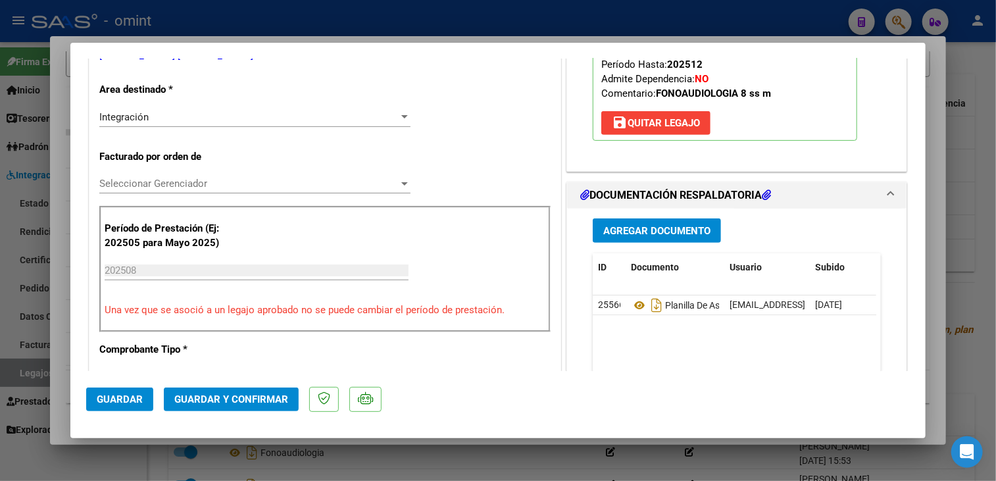
click at [181, 184] on span "Seleccionar Gerenciador" at bounding box center [248, 184] width 299 height 12
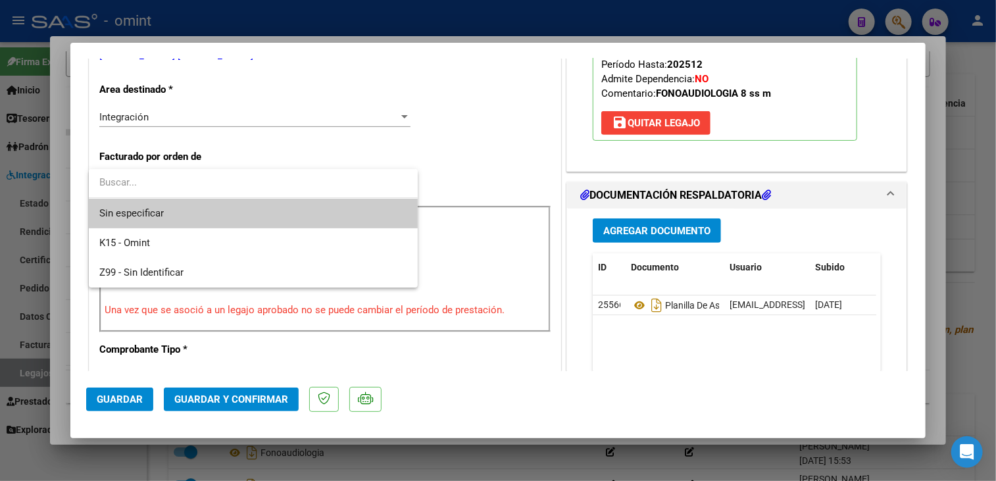
click at [178, 210] on span "Sin especificar" at bounding box center [253, 214] width 308 height 30
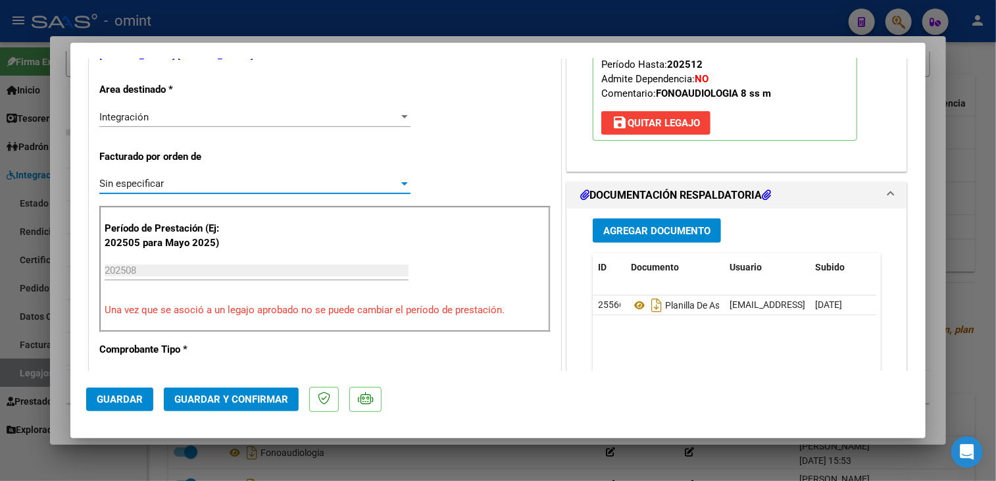
click at [222, 400] on span "Guardar y Confirmar" at bounding box center [231, 399] width 114 height 12
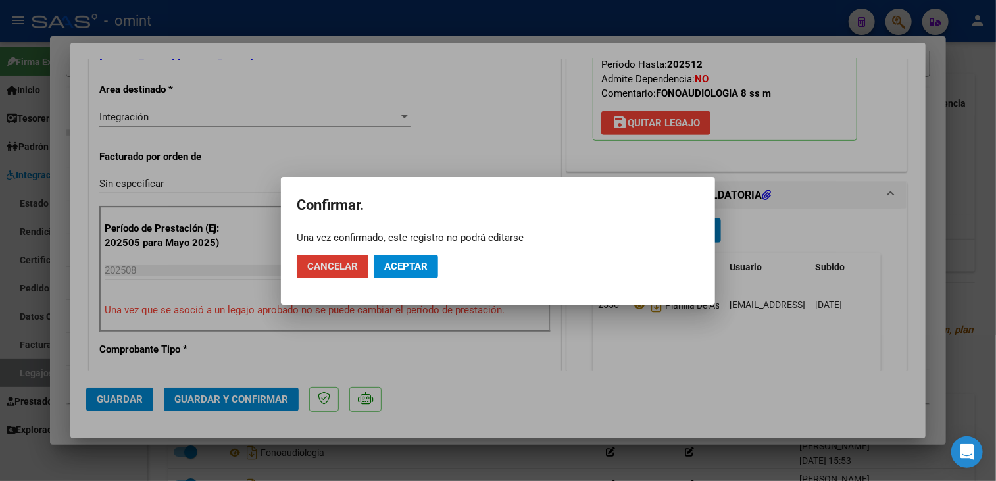
click at [392, 267] on span "Aceptar" at bounding box center [405, 267] width 43 height 12
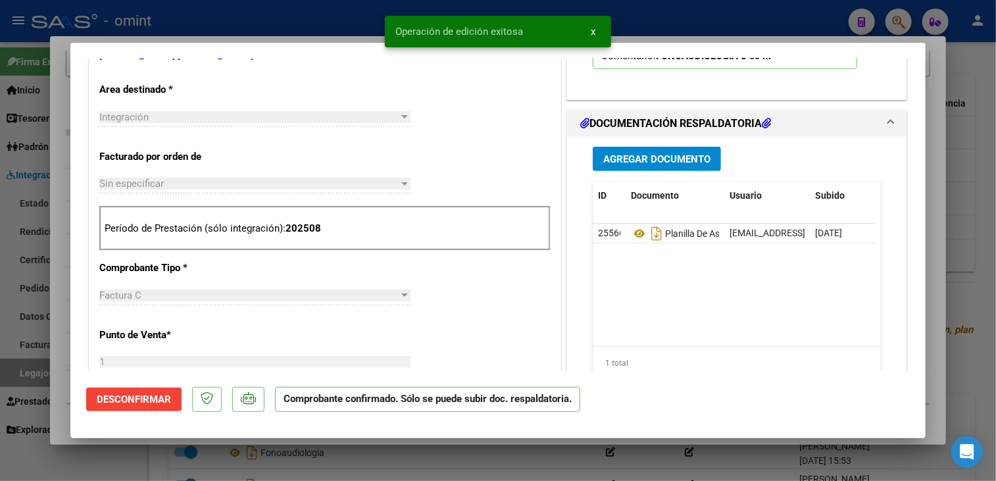
click at [50, 355] on div at bounding box center [498, 240] width 996 height 481
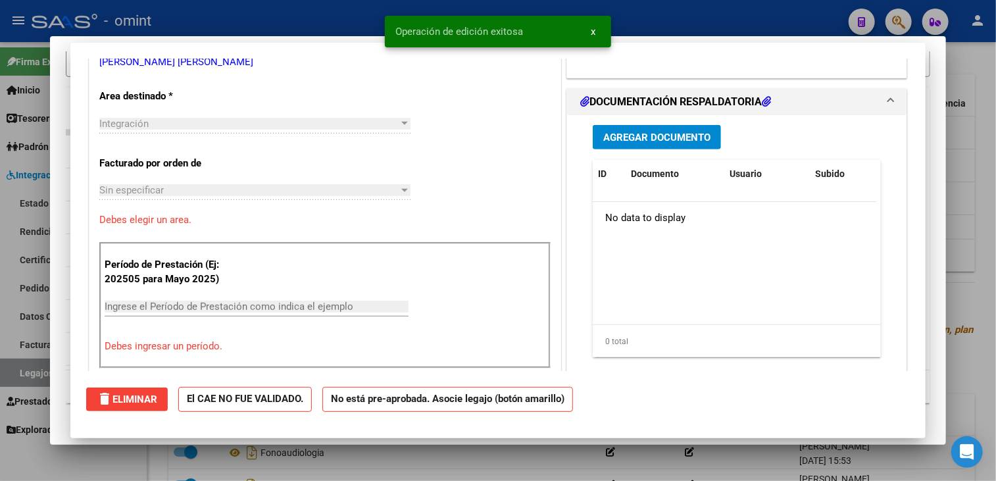
scroll to position [0, 0]
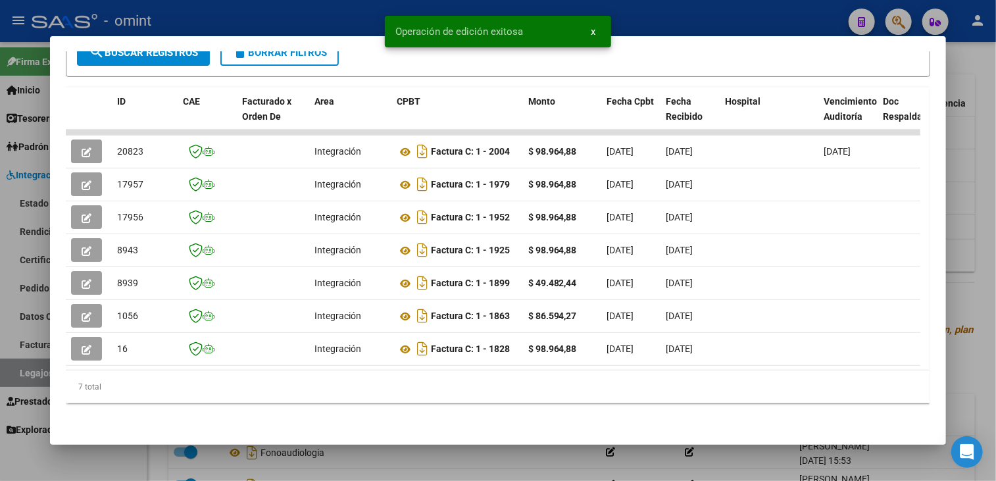
click at [34, 370] on div at bounding box center [498, 240] width 996 height 481
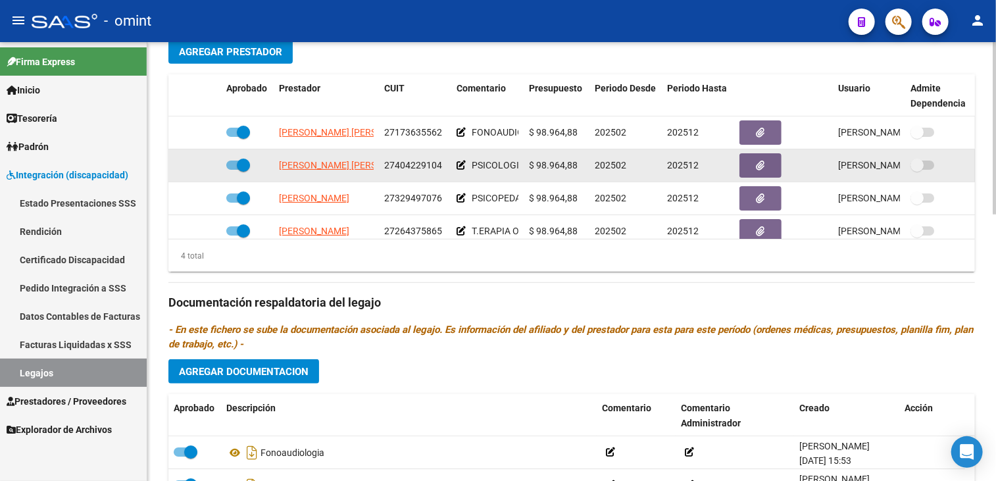
scroll to position [24, 0]
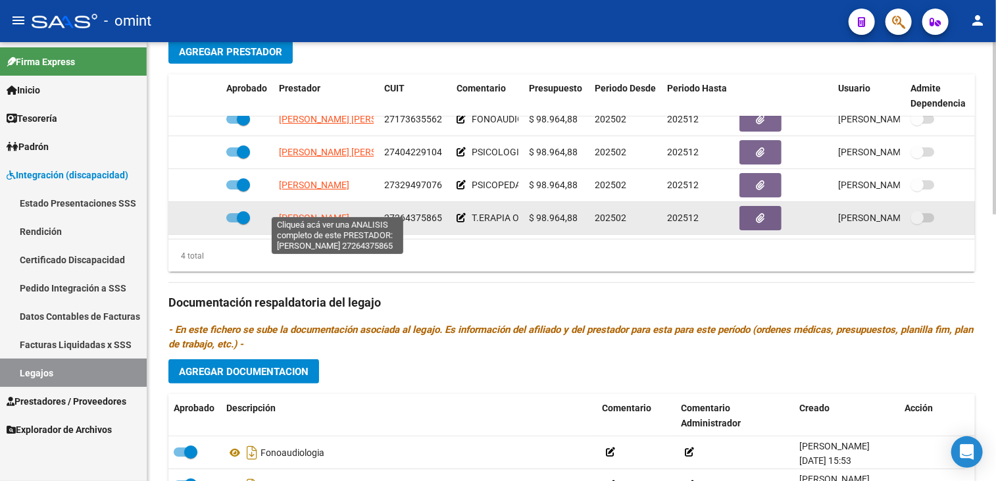
click at [332, 212] on span "GARCIA MARIA FERNANDA" at bounding box center [314, 217] width 70 height 11
type textarea "27264375865"
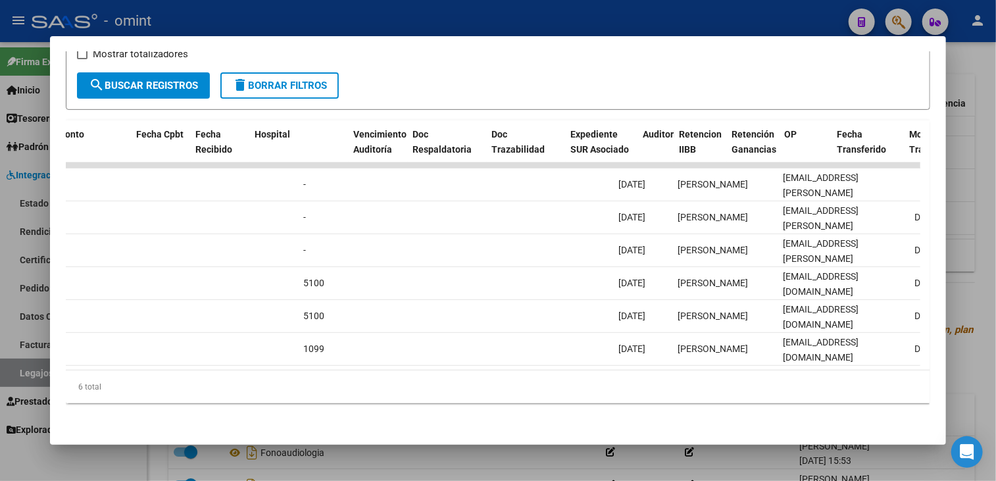
scroll to position [0, 0]
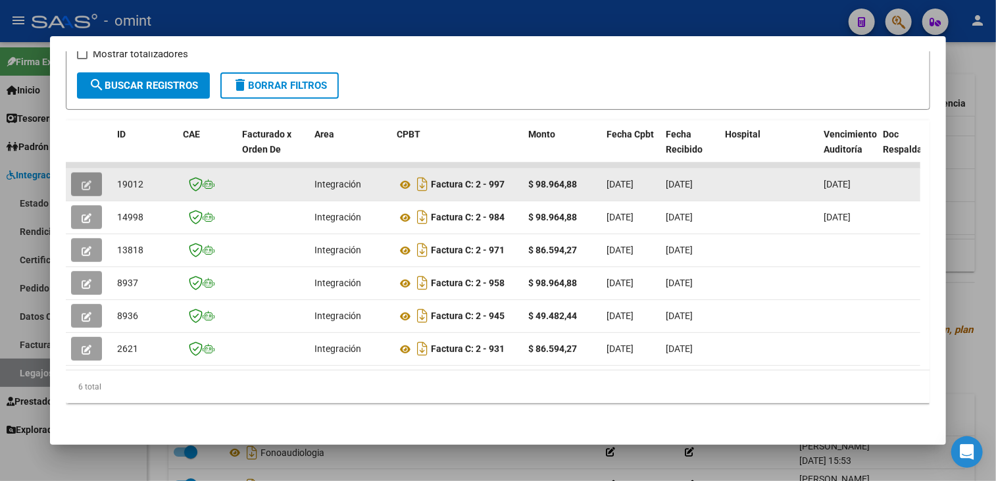
click at [79, 172] on button "button" at bounding box center [86, 184] width 31 height 24
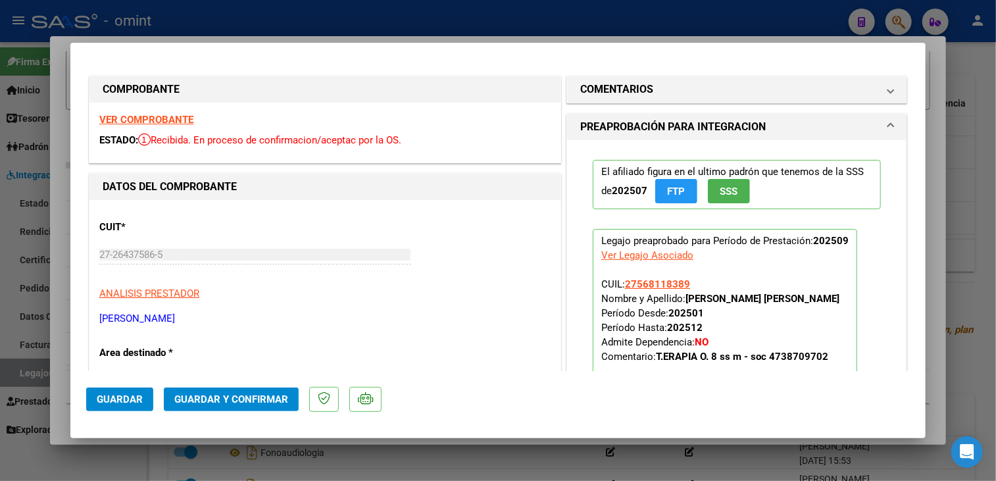
click at [184, 124] on strong "VER COMPROBANTE" at bounding box center [146, 120] width 94 height 12
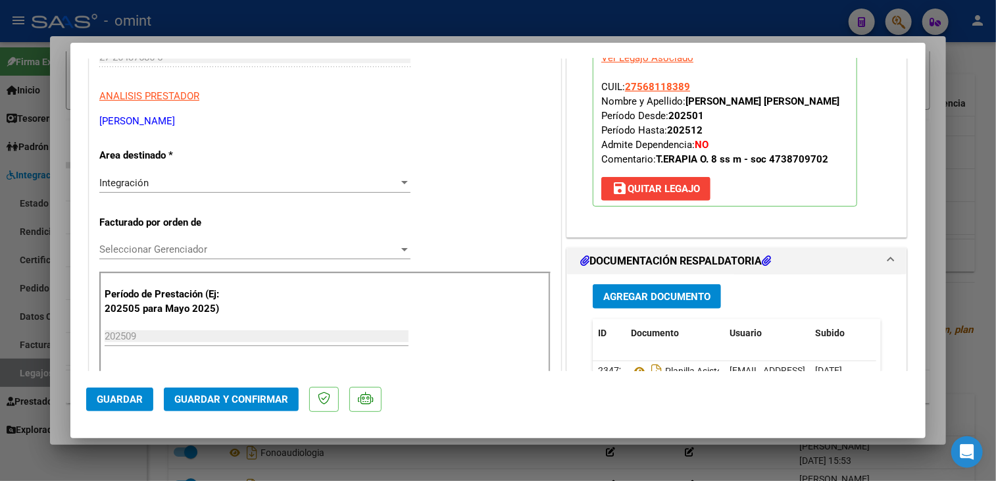
scroll to position [263, 0]
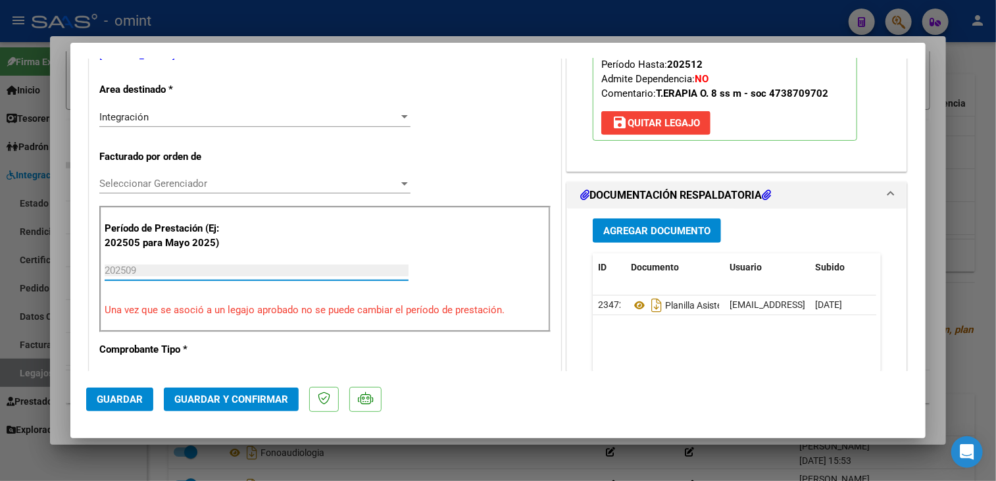
click at [197, 275] on input "202509" at bounding box center [257, 270] width 304 height 12
click at [666, 123] on span "save Quitar Legajo" at bounding box center [656, 123] width 88 height 12
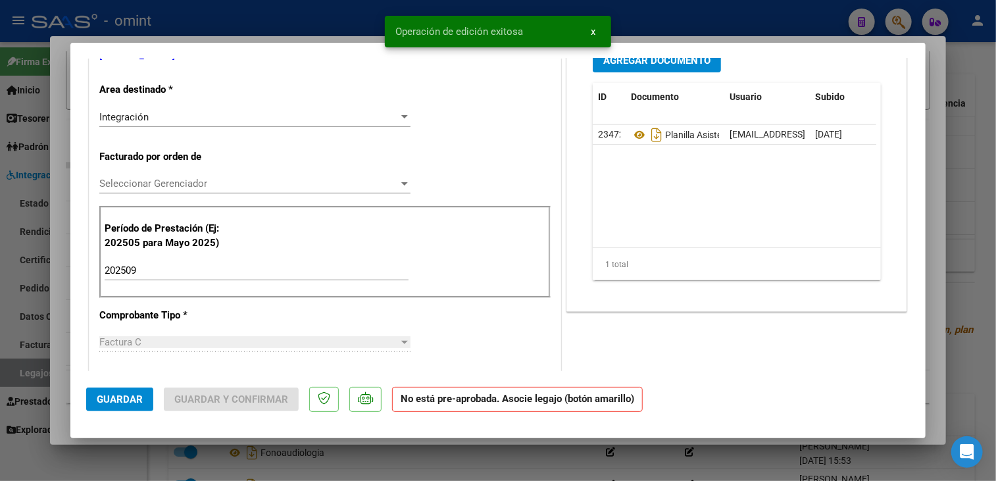
click at [234, 276] on div "202509 Ingrese el Período de Prestación como indica el ejemplo" at bounding box center [257, 271] width 304 height 20
type input "202508"
click at [669, 339] on div "COMENTARIOS Comentarios De la Obra Social: Comentarios de la Obra Social (no vi…" at bounding box center [737, 421] width 346 height 1222
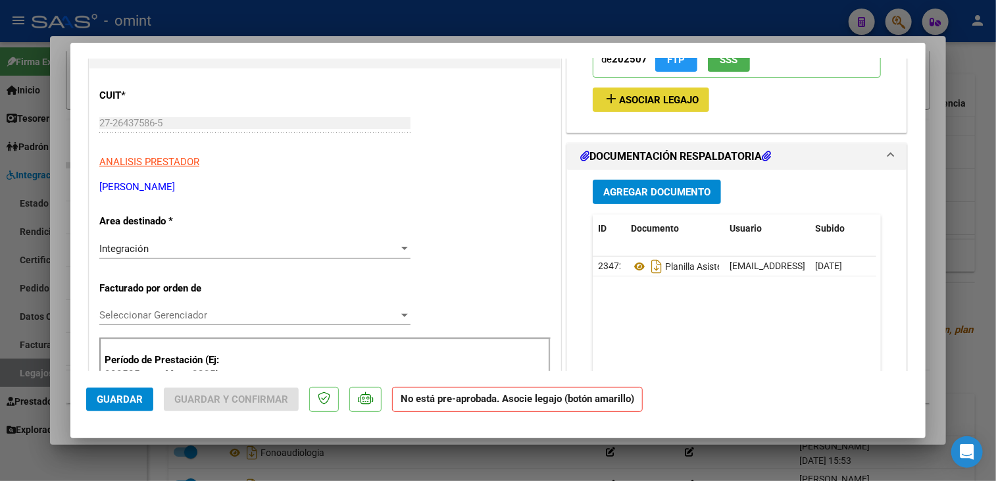
click at [645, 102] on span "Asociar Legajo" at bounding box center [659, 100] width 80 height 12
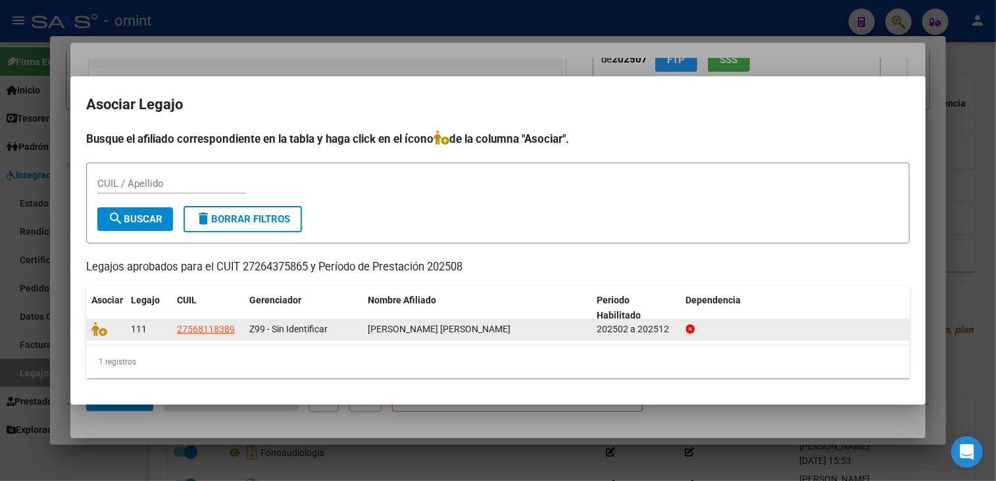
click at [89, 330] on datatable-body-cell at bounding box center [105, 329] width 39 height 20
click at [99, 332] on icon at bounding box center [99, 329] width 16 height 14
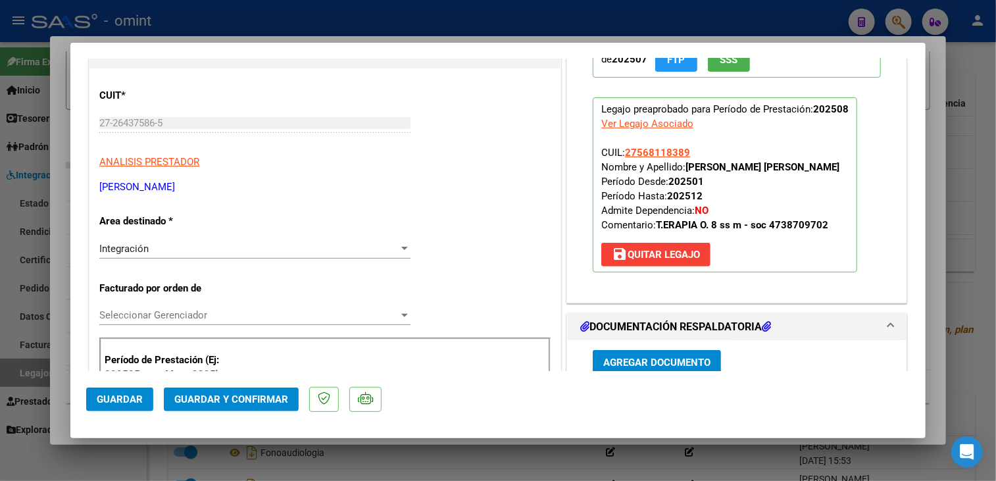
scroll to position [263, 0]
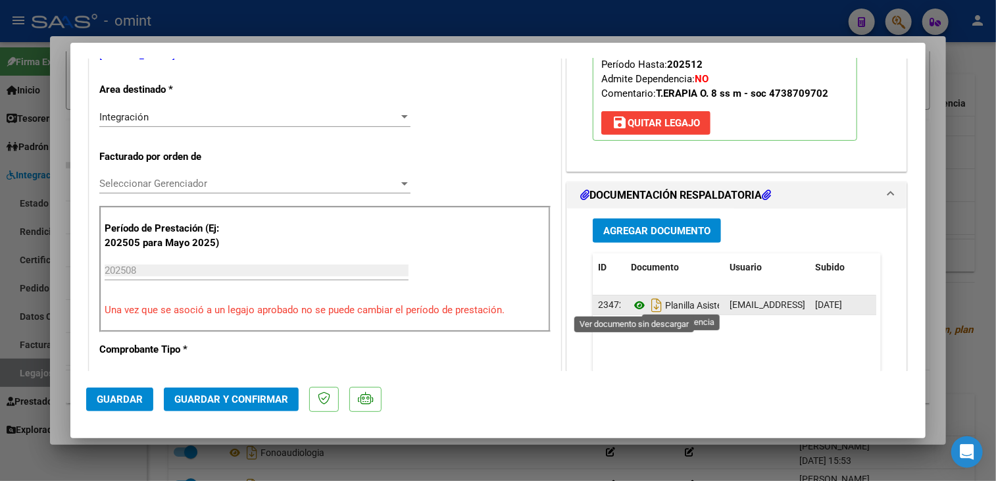
click at [633, 297] on icon at bounding box center [639, 305] width 17 height 16
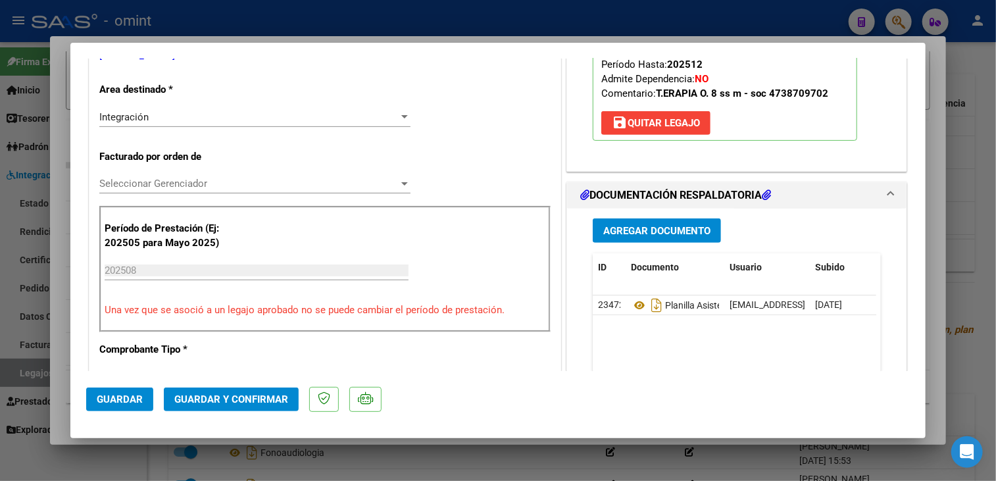
click at [176, 188] on span "Seleccionar Gerenciador" at bounding box center [248, 184] width 299 height 12
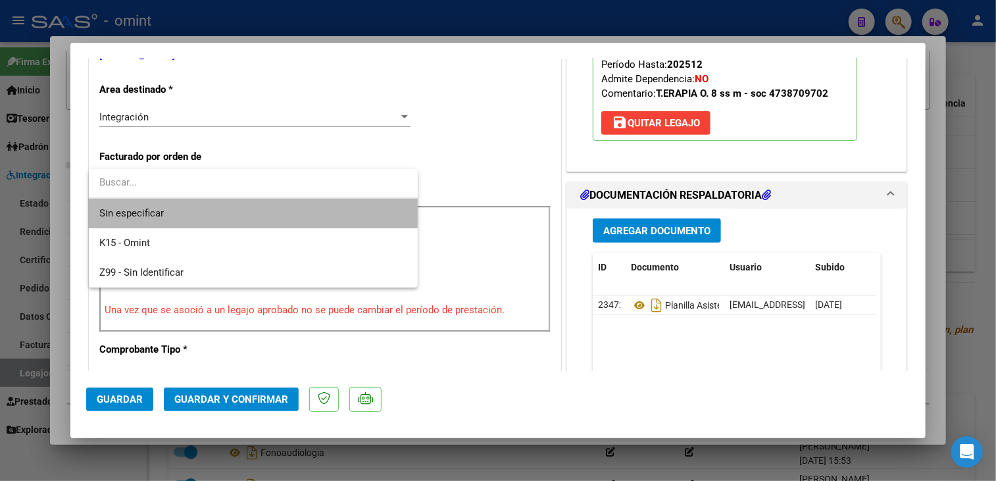
click at [168, 211] on span "Sin especificar" at bounding box center [253, 214] width 308 height 30
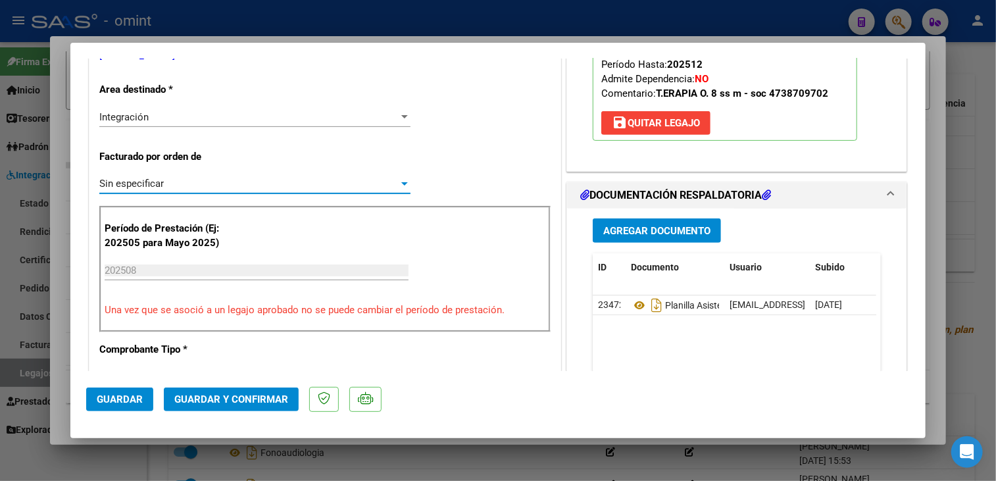
click at [259, 399] on span "Guardar y Confirmar" at bounding box center [231, 399] width 114 height 12
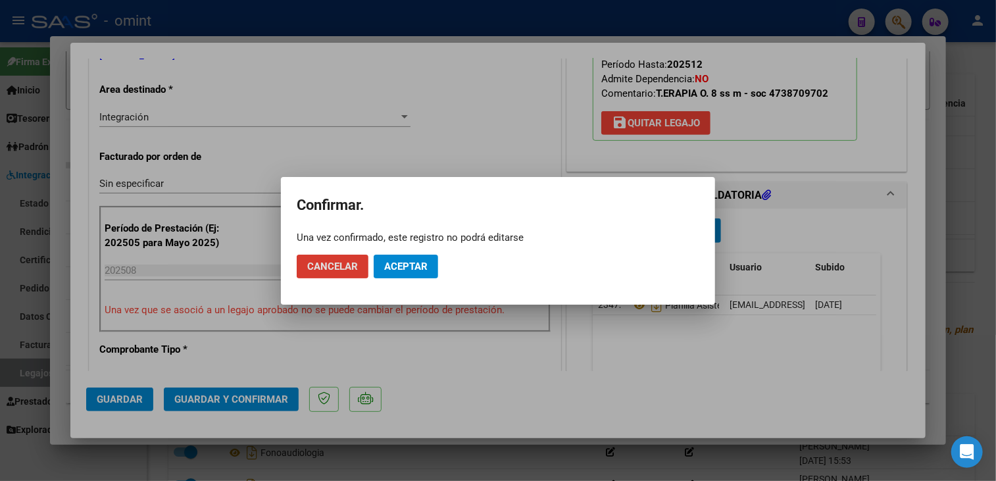
click at [421, 268] on span "Aceptar" at bounding box center [405, 267] width 43 height 12
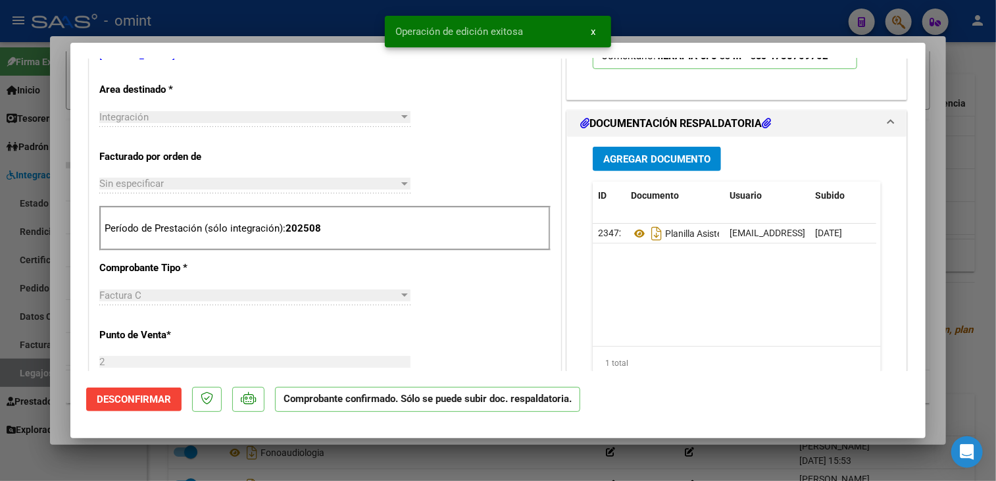
scroll to position [0, 0]
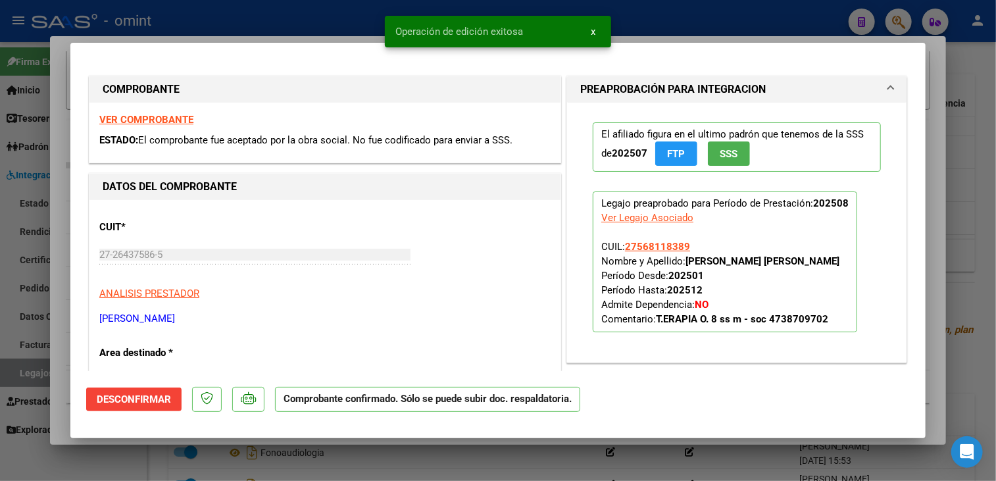
click at [58, 316] on div at bounding box center [498, 240] width 996 height 481
type input "$ 0,00"
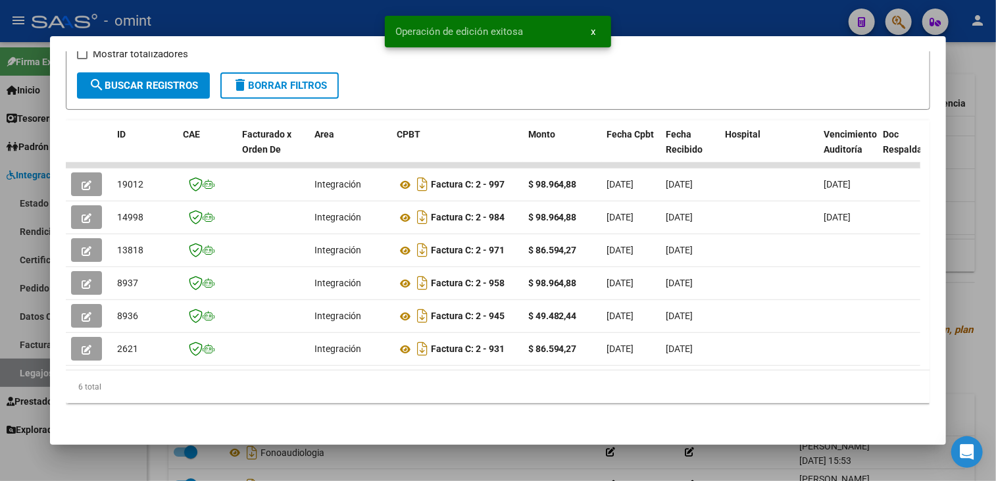
scroll to position [55, 0]
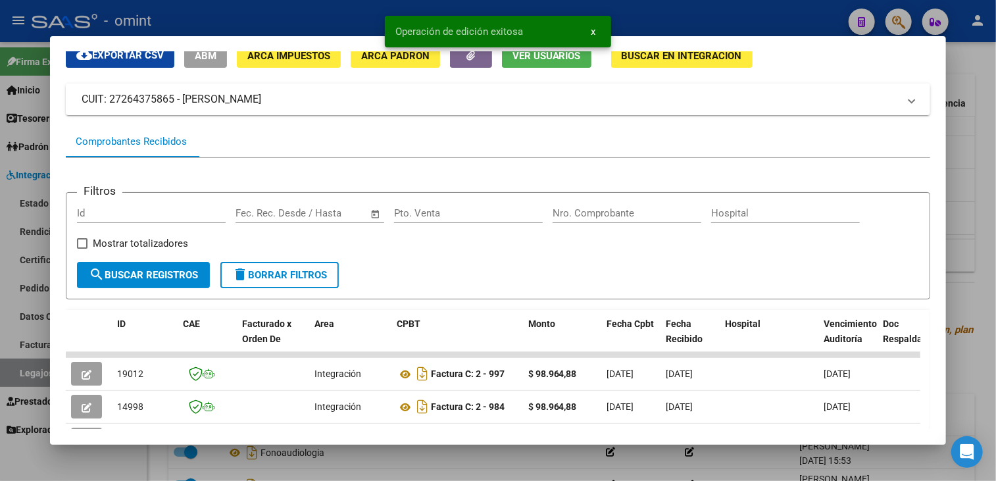
click at [29, 339] on div at bounding box center [498, 240] width 996 height 481
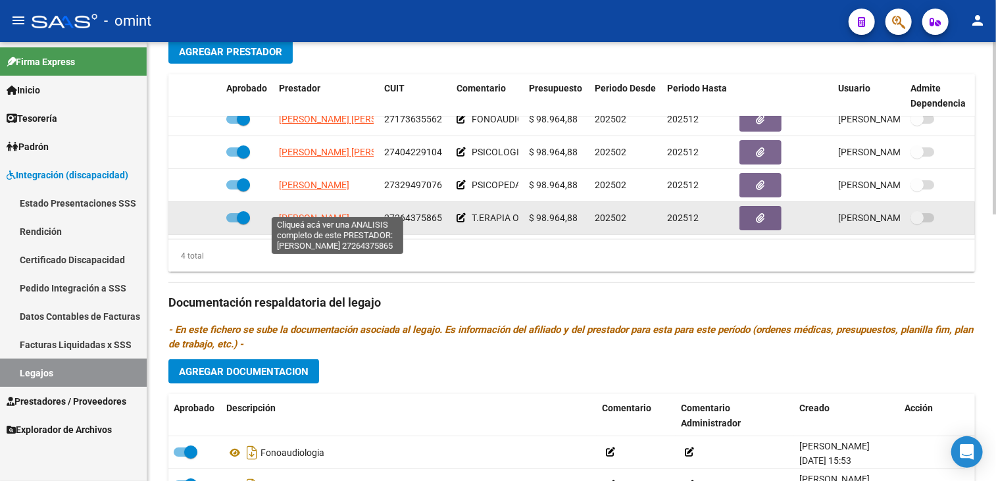
click at [315, 212] on span "GARCIA MARIA FERNANDA" at bounding box center [314, 217] width 70 height 11
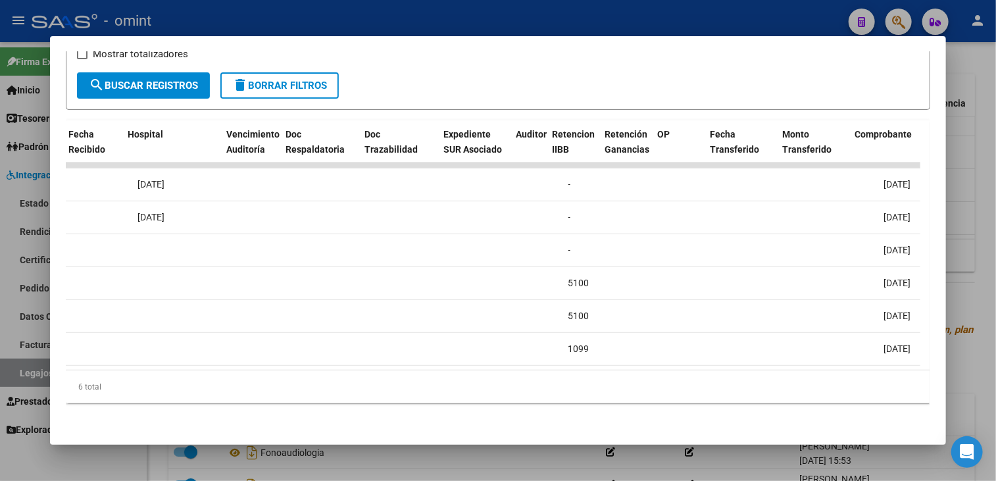
scroll to position [0, 597]
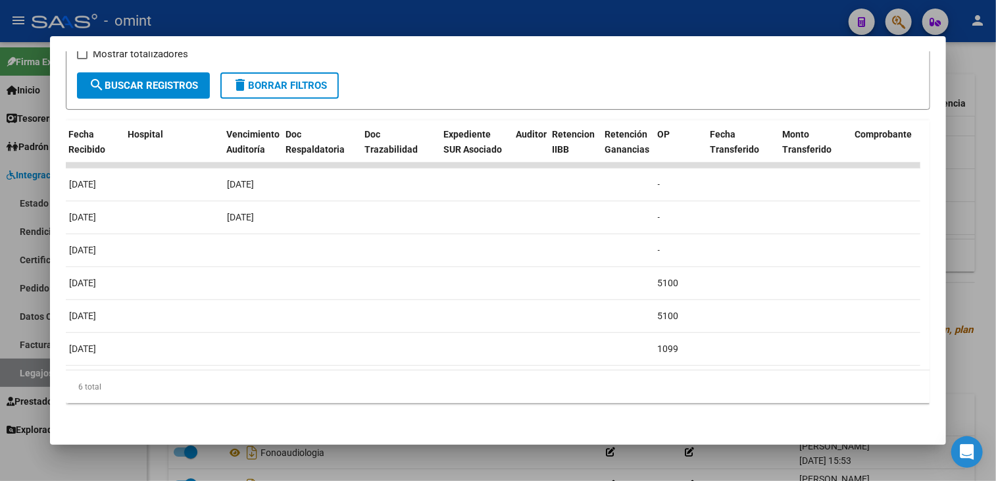
click at [360, 453] on div at bounding box center [498, 240] width 996 height 481
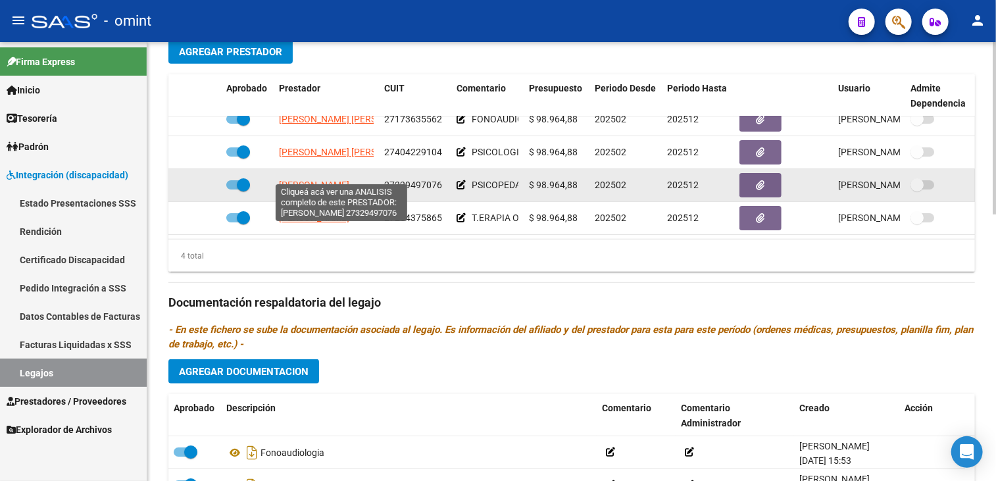
click at [330, 180] on span "RICCIARDI VALERIA ROSARIO" at bounding box center [314, 185] width 70 height 11
type textarea "27329497076"
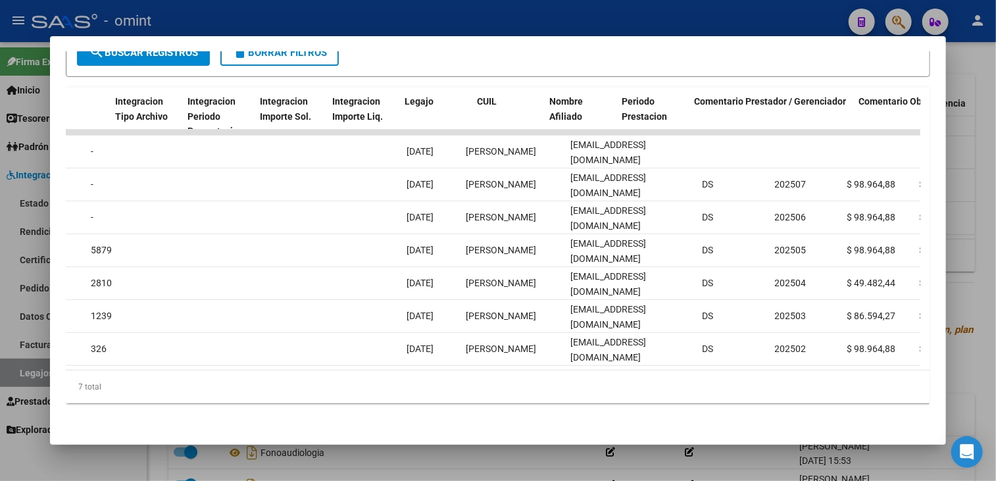
scroll to position [0, 0]
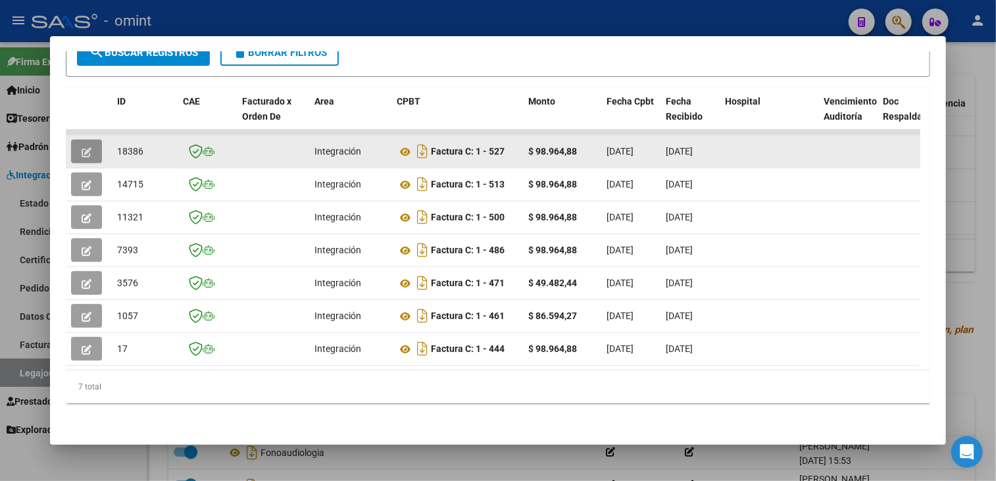
click at [84, 147] on icon "button" at bounding box center [87, 152] width 10 height 10
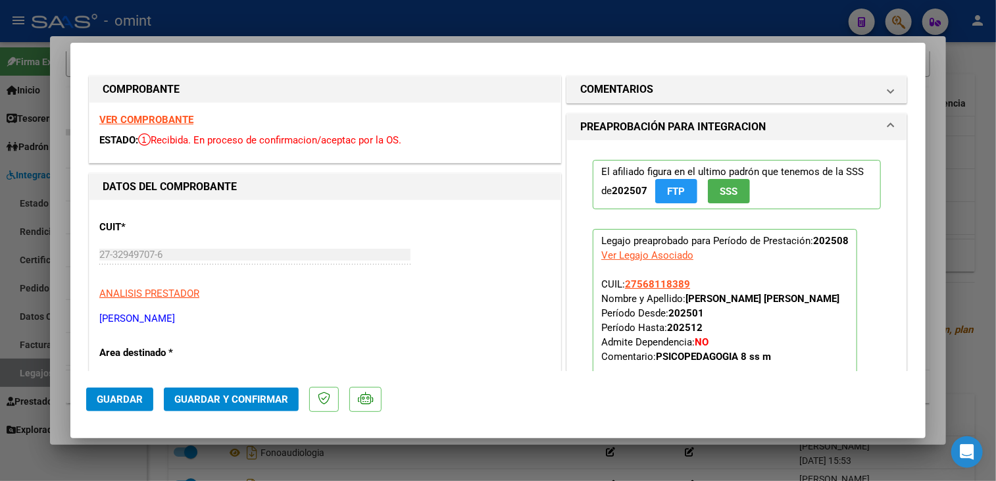
click at [161, 128] on div "VER COMPROBANTE ESTADO: Recibida. En proceso de confirmacion/aceptac por la OS." at bounding box center [324, 133] width 471 height 60
click at [159, 118] on strong "VER COMPROBANTE" at bounding box center [146, 120] width 94 height 12
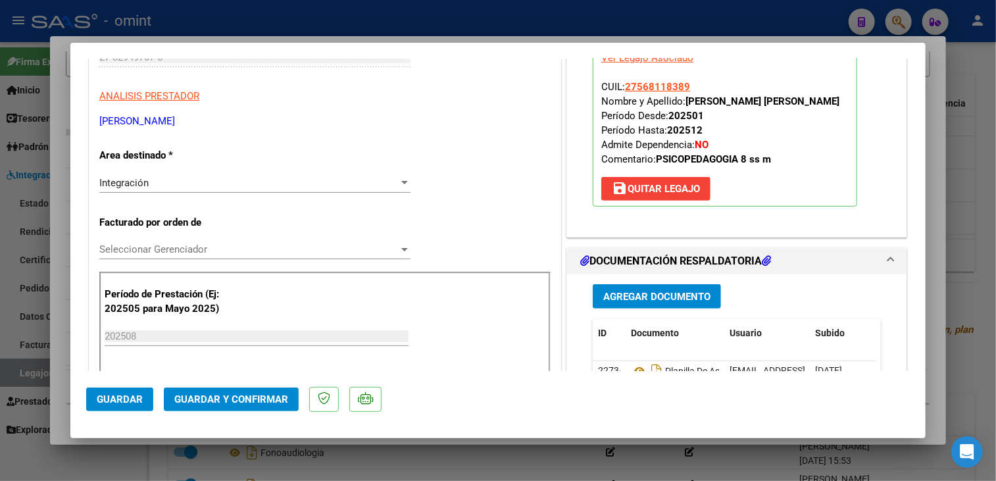
scroll to position [329, 0]
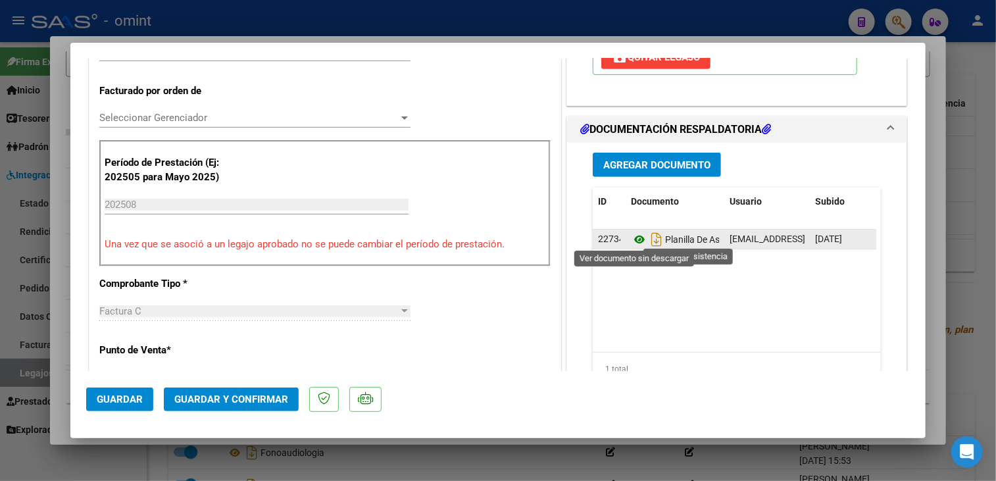
click at [633, 232] on icon at bounding box center [639, 240] width 17 height 16
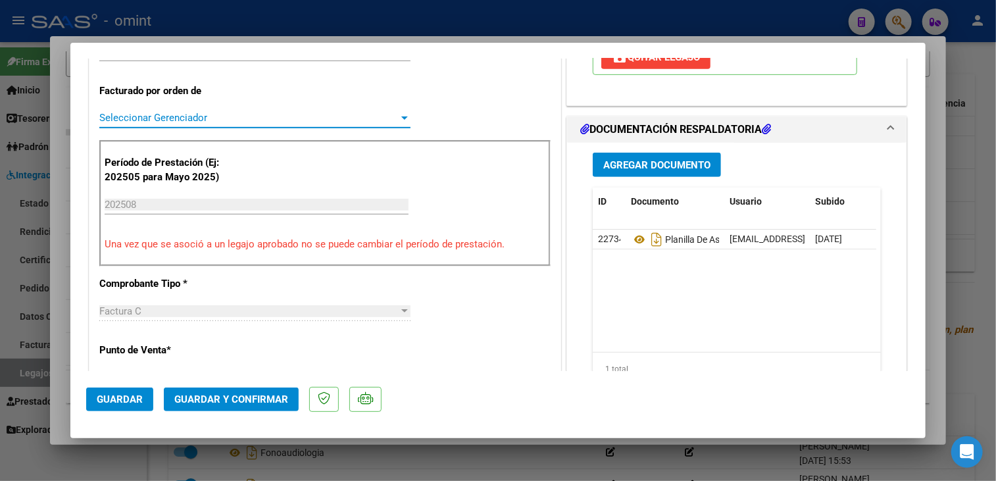
click at [241, 122] on span "Seleccionar Gerenciador" at bounding box center [248, 118] width 299 height 12
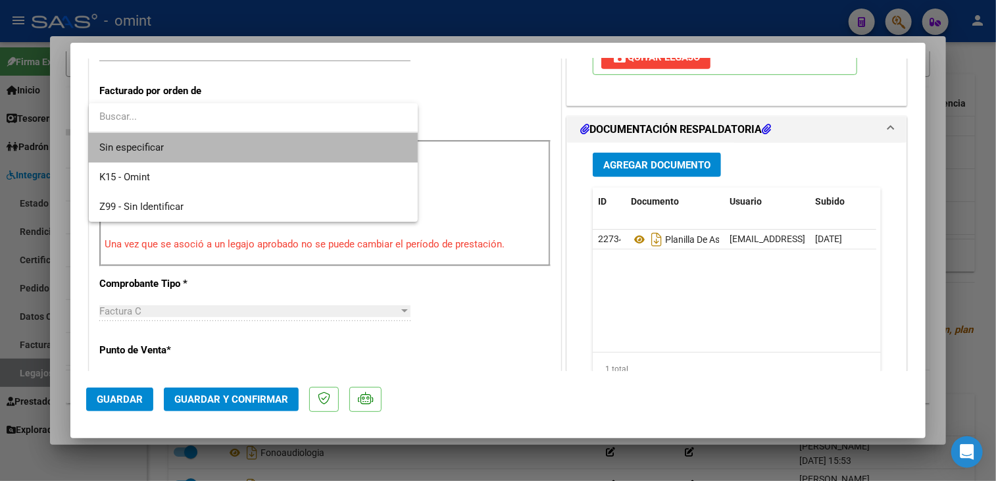
click at [230, 155] on span "Sin especificar" at bounding box center [253, 148] width 308 height 30
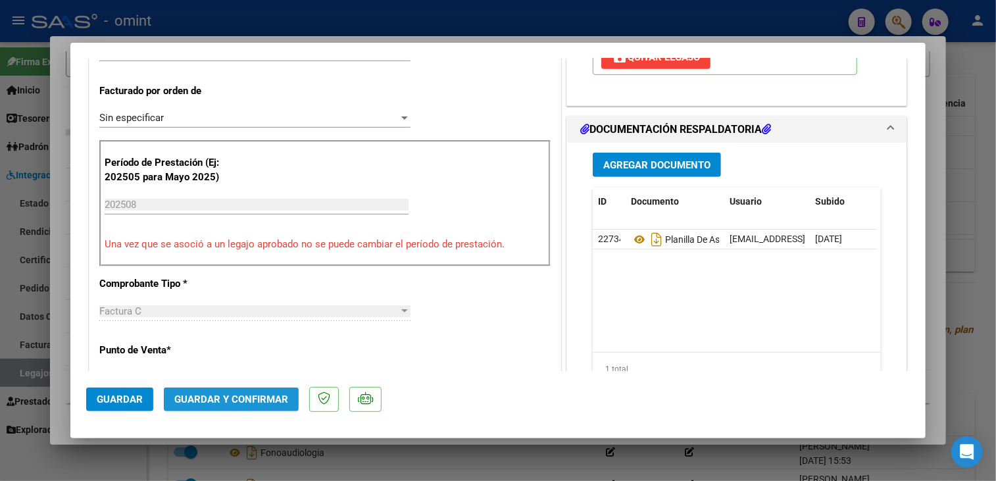
click at [263, 405] on span "Guardar y Confirmar" at bounding box center [231, 399] width 114 height 12
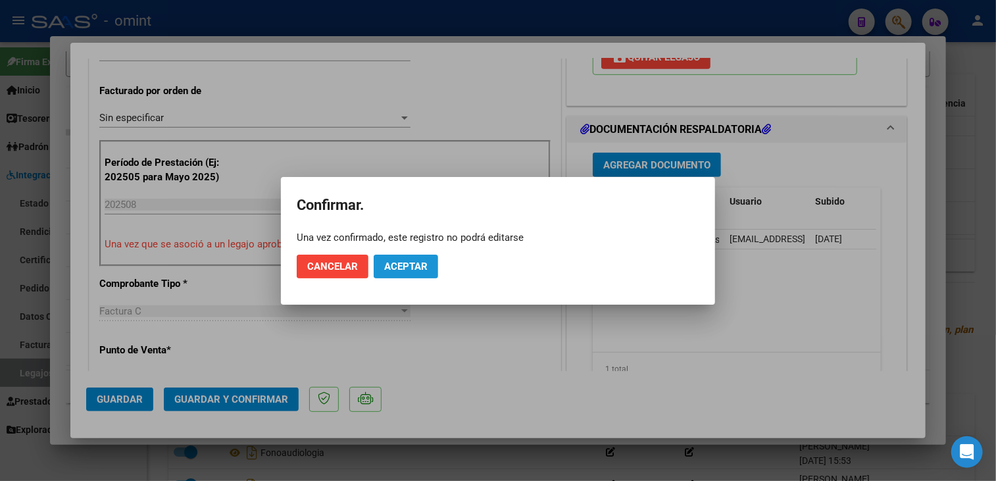
click at [412, 268] on span "Aceptar" at bounding box center [405, 267] width 43 height 12
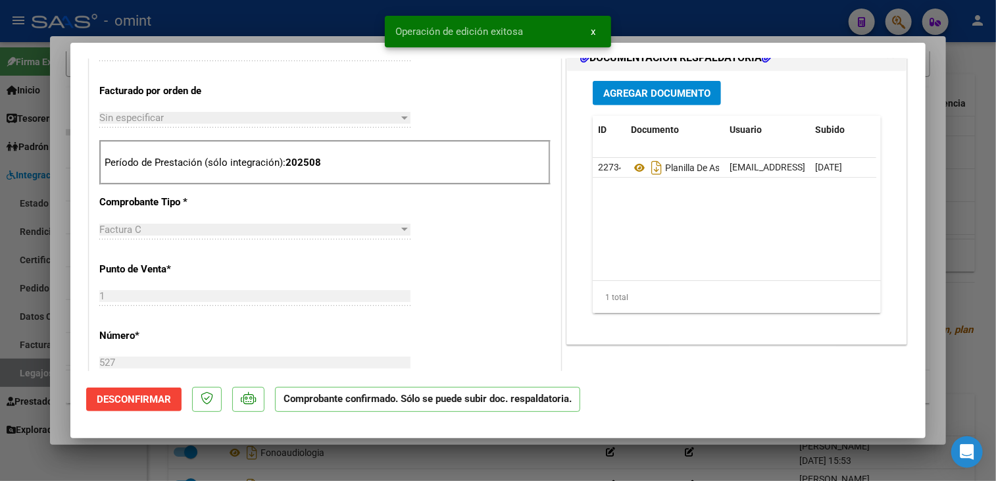
click at [50, 431] on div at bounding box center [498, 240] width 996 height 481
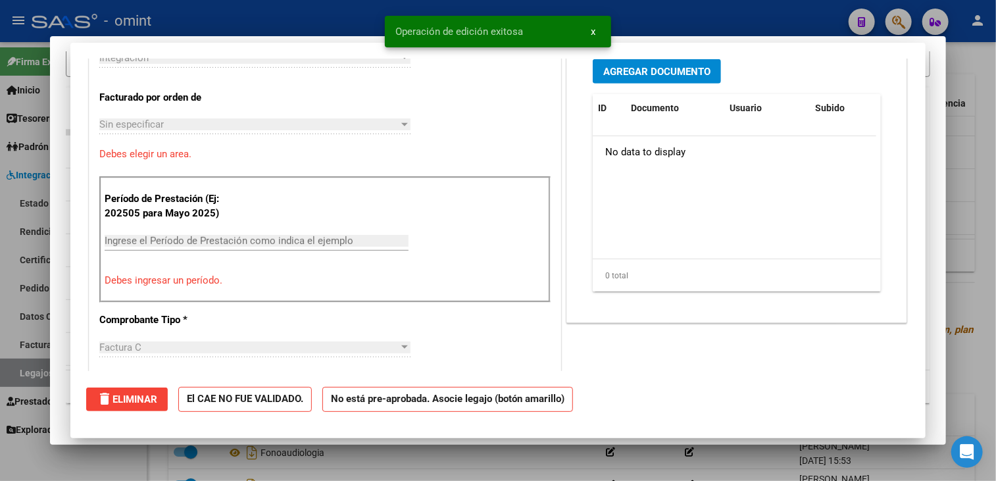
scroll to position [0, 0]
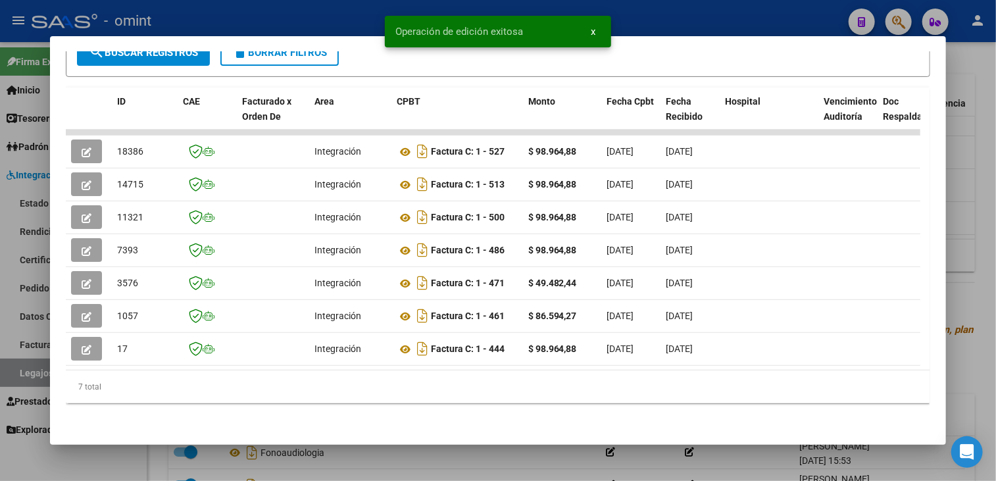
click at [26, 437] on div at bounding box center [498, 240] width 996 height 481
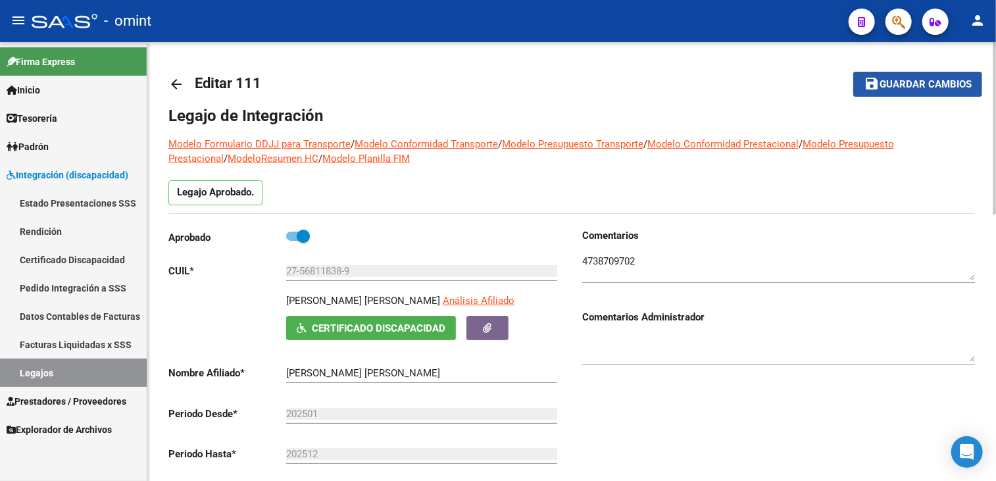
click at [888, 79] on span "Guardar cambios" at bounding box center [926, 85] width 92 height 12
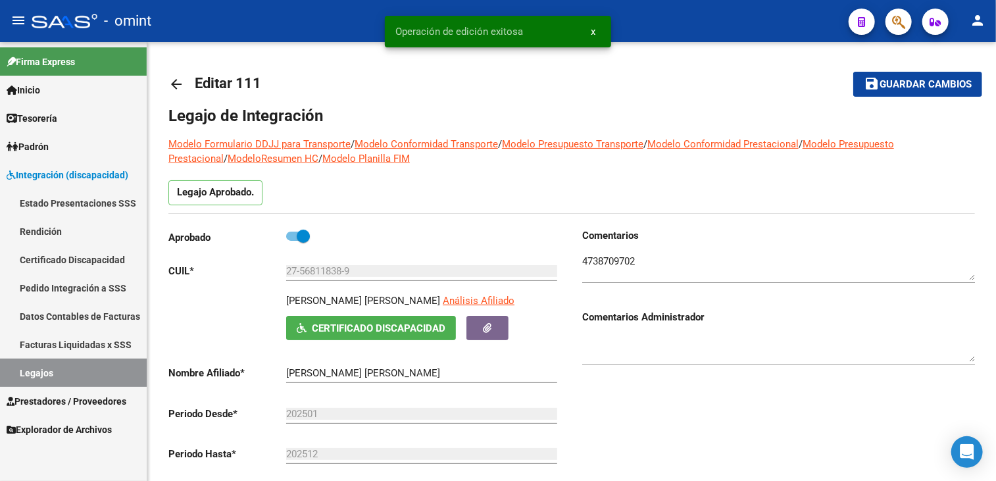
click at [41, 372] on link "Legajos" at bounding box center [73, 373] width 147 height 28
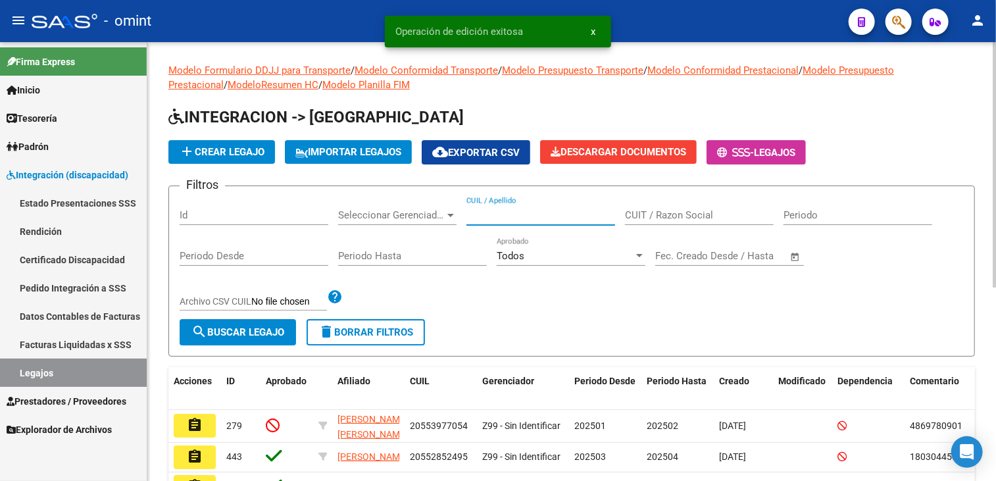
click at [479, 212] on input "CUIL / Apellido" at bounding box center [540, 215] width 149 height 12
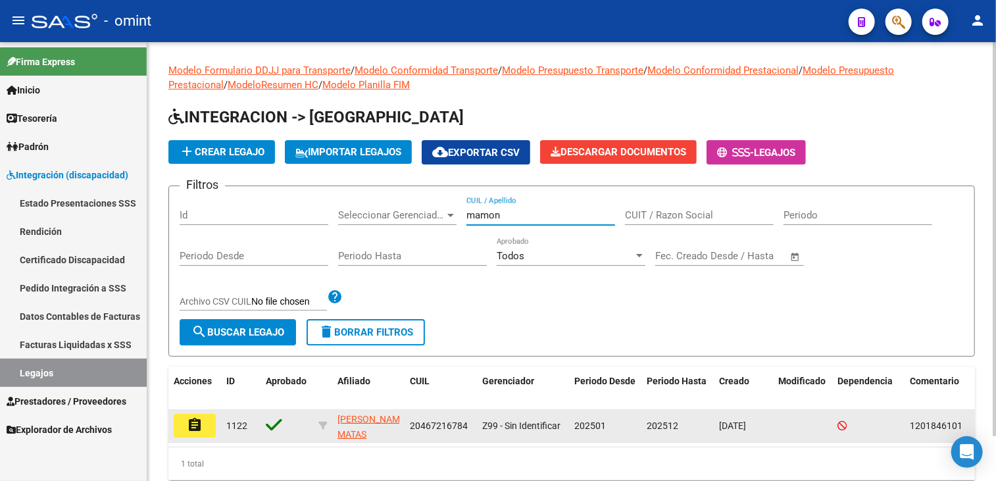
type input "mamon"
click at [202, 418] on mat-icon "assignment" at bounding box center [195, 425] width 16 height 16
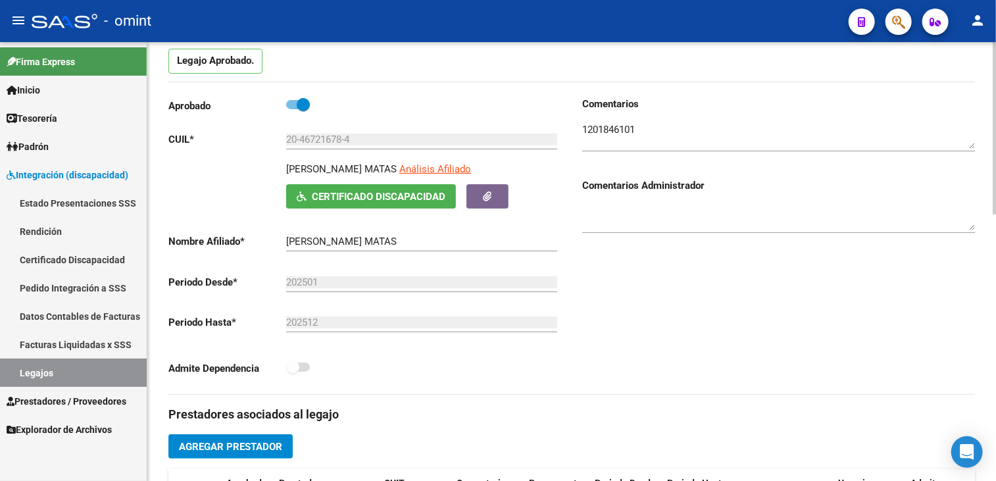
scroll to position [329, 0]
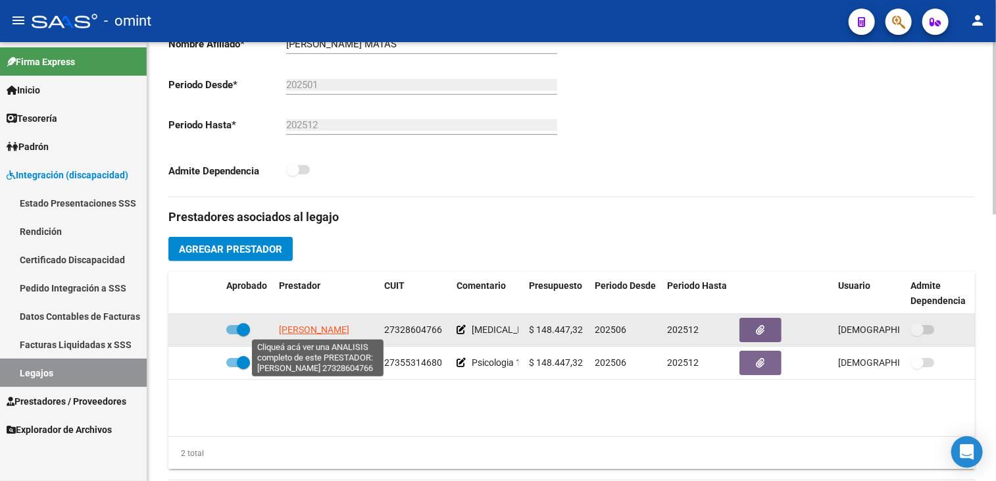
click at [319, 329] on span "BRASCHI ROMINA" at bounding box center [314, 329] width 70 height 11
type textarea "27328604766"
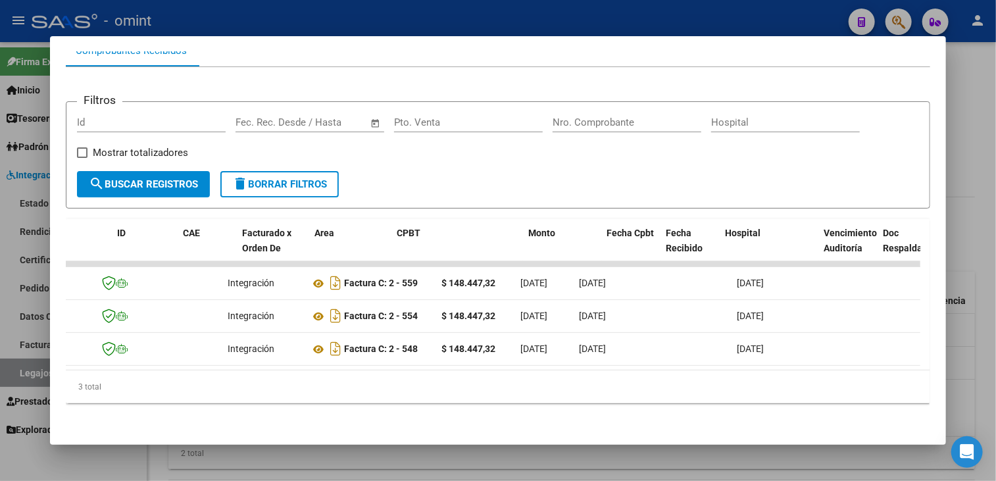
scroll to position [0, 0]
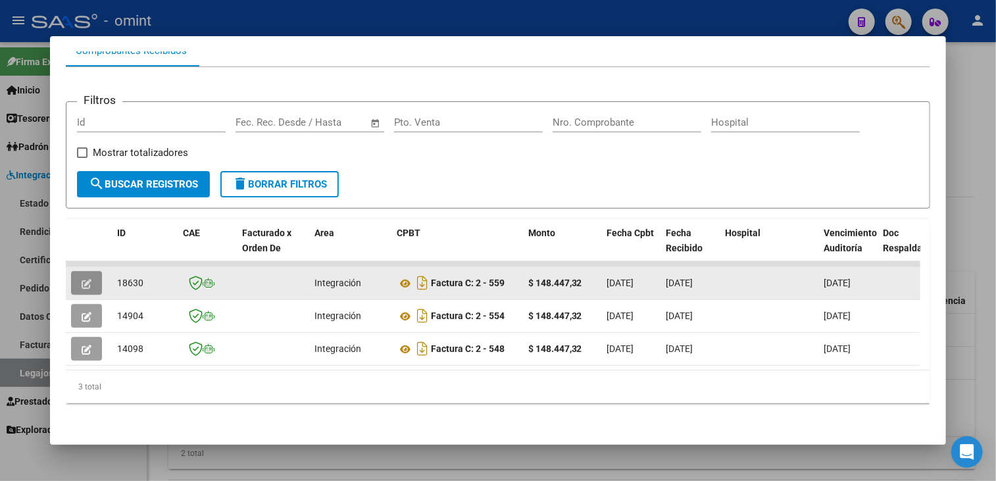
click at [95, 278] on button "button" at bounding box center [86, 283] width 31 height 24
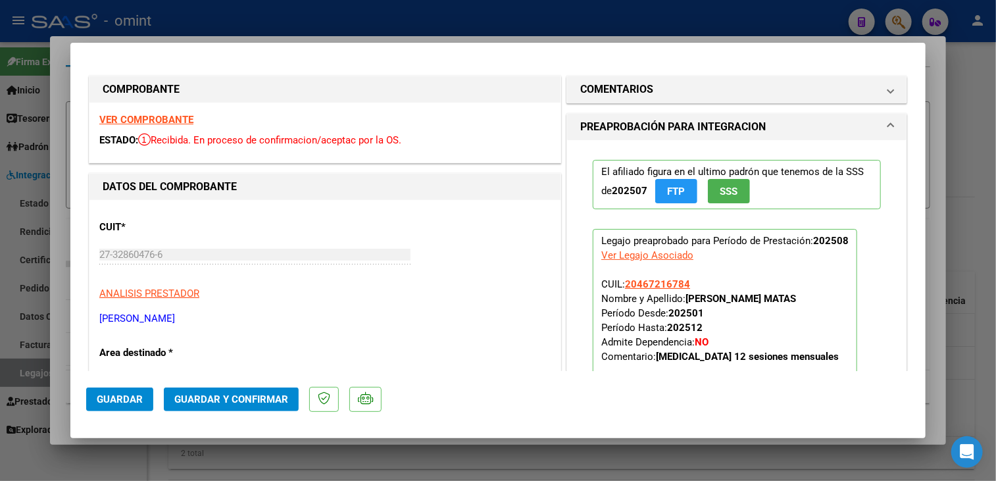
click at [147, 115] on strong "VER COMPROBANTE" at bounding box center [146, 120] width 94 height 12
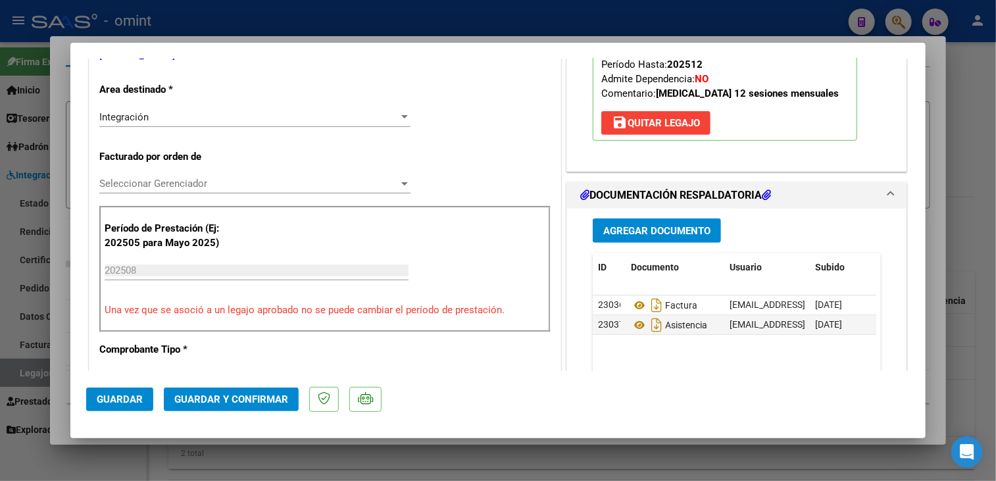
scroll to position [395, 0]
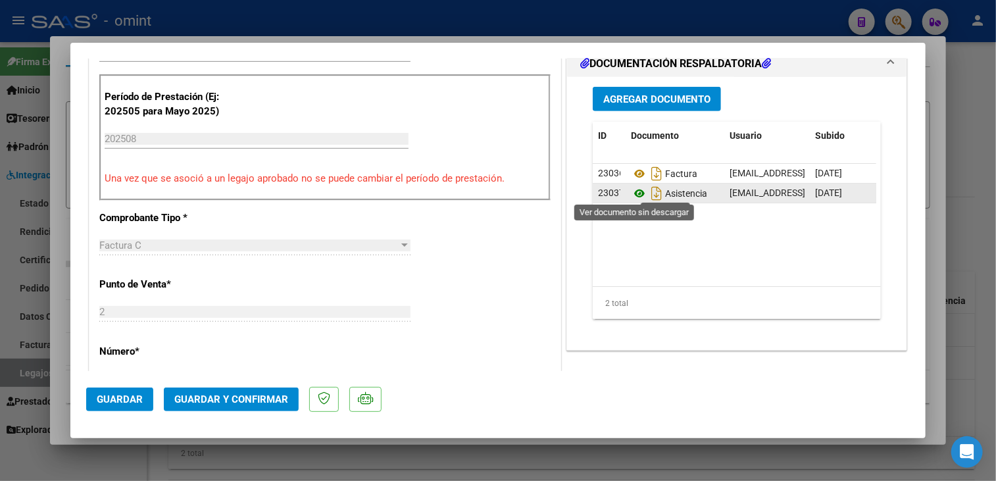
click at [636, 187] on icon at bounding box center [639, 194] width 17 height 16
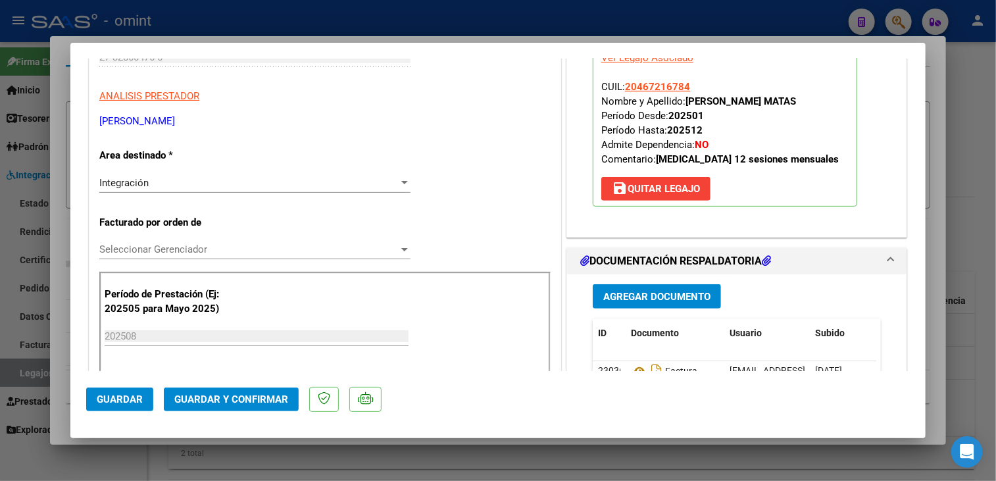
drag, startPoint x: 212, startPoint y: 233, endPoint x: 213, endPoint y: 239, distance: 6.6
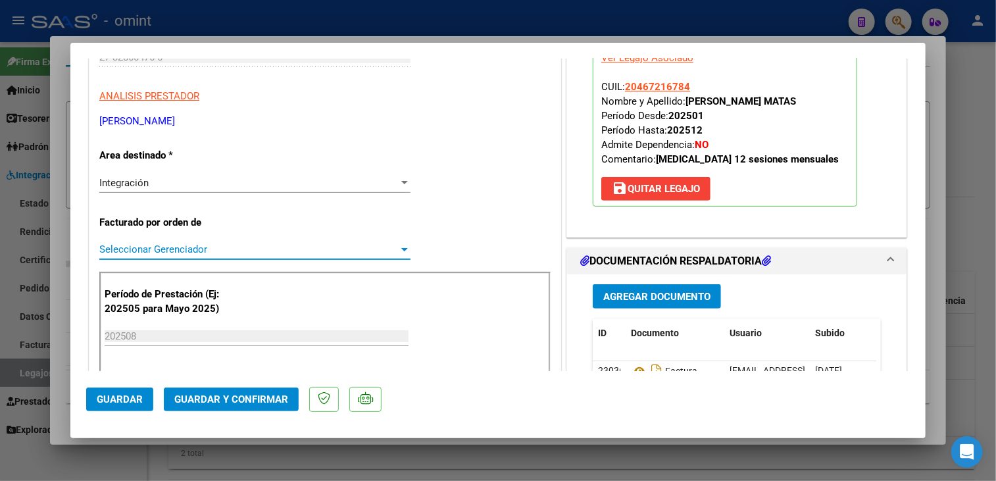
click at [216, 248] on span "Seleccionar Gerenciador" at bounding box center [248, 249] width 299 height 12
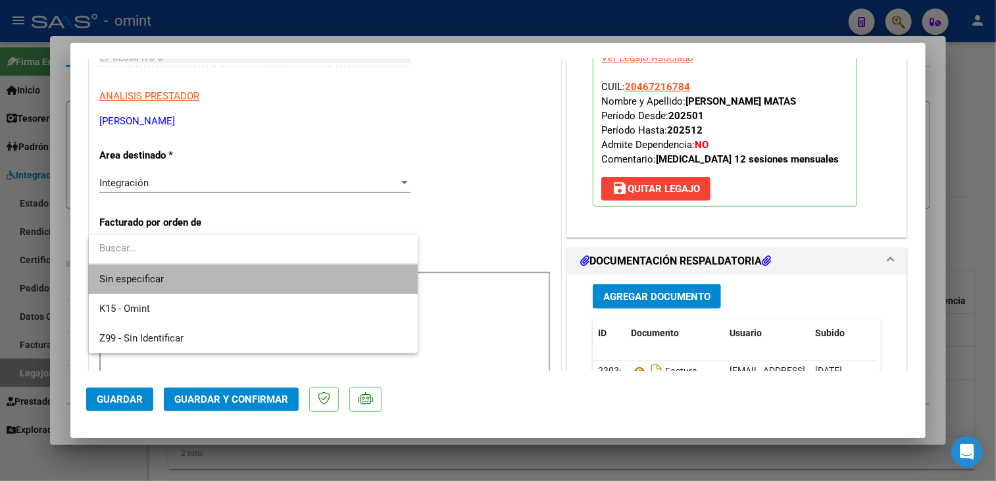
click at [215, 265] on span "Sin especificar" at bounding box center [253, 279] width 308 height 30
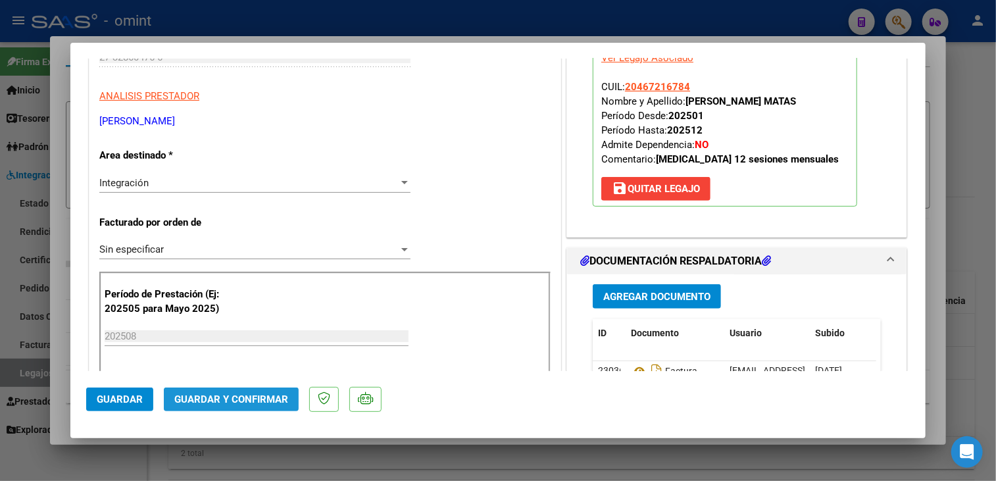
click at [249, 393] on span "Guardar y Confirmar" at bounding box center [231, 399] width 114 height 12
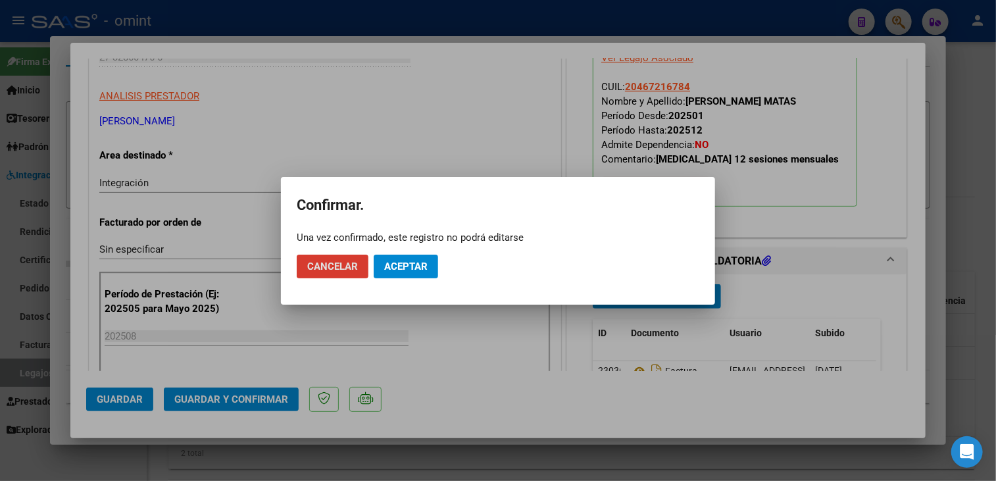
click at [421, 278] on mat-dialog-actions "Cancelar Aceptar" at bounding box center [498, 266] width 403 height 45
click at [418, 268] on span "Aceptar" at bounding box center [405, 267] width 43 height 12
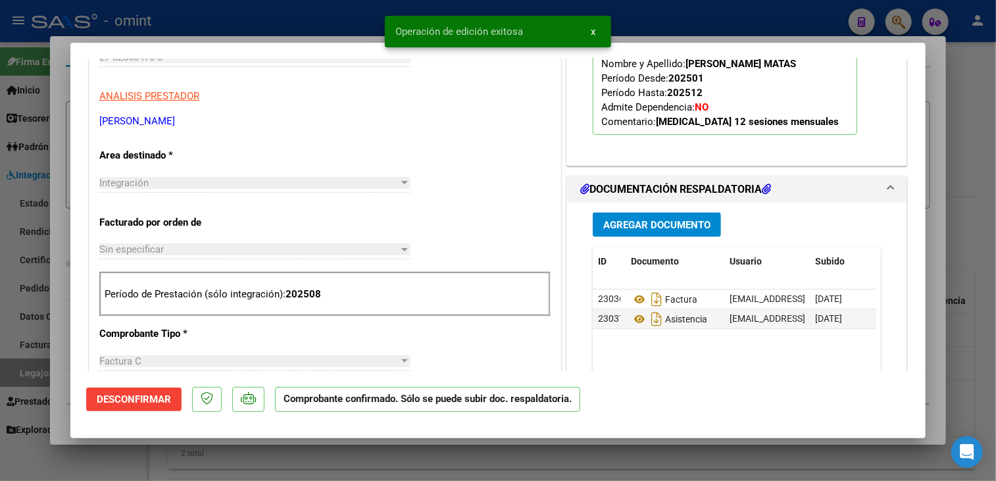
click at [58, 328] on div at bounding box center [498, 240] width 996 height 481
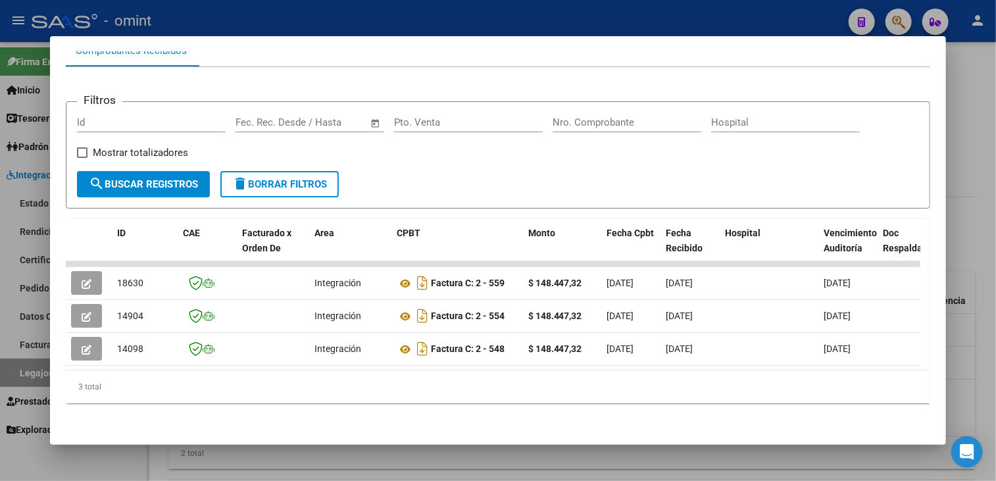
click at [255, 468] on div at bounding box center [498, 240] width 996 height 481
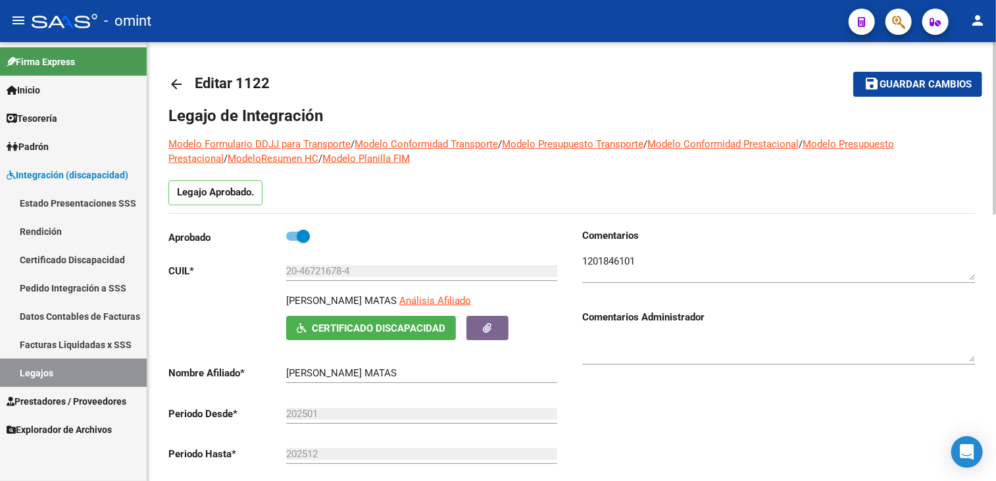
click at [887, 90] on button "save Guardar cambios" at bounding box center [917, 84] width 129 height 24
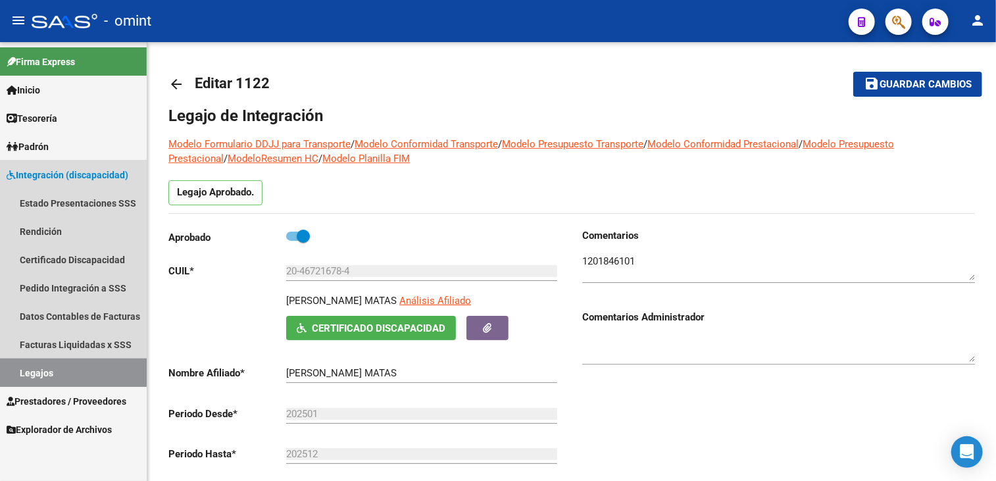
click at [100, 375] on link "Legajos" at bounding box center [73, 373] width 147 height 28
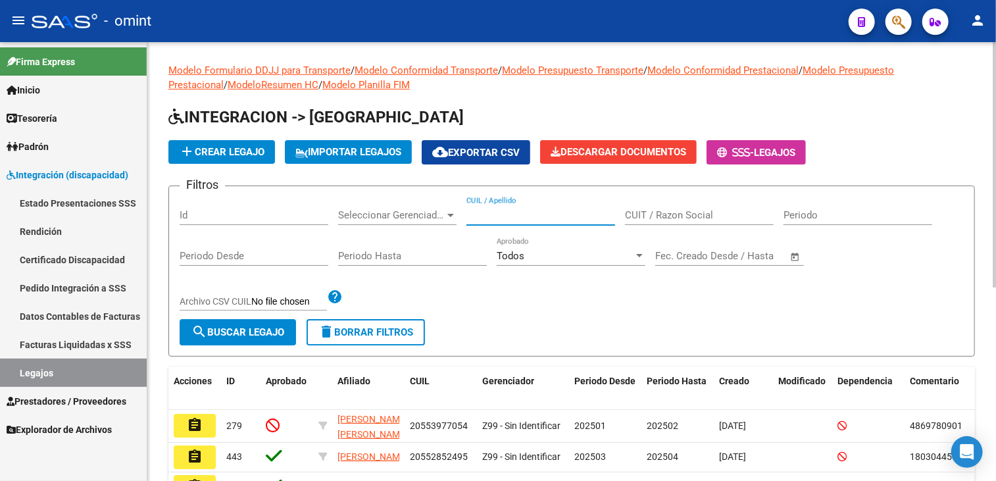
click at [547, 216] on input "CUIL / Apellido" at bounding box center [540, 215] width 149 height 12
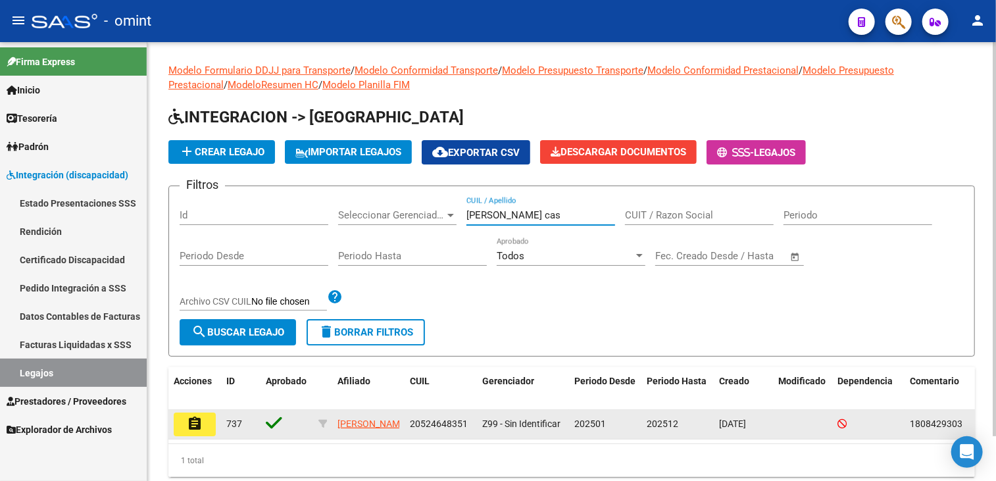
type input "mansilla cas"
click at [218, 425] on datatable-body-cell "assignment" at bounding box center [194, 424] width 53 height 29
click at [212, 431] on button "assignment" at bounding box center [195, 424] width 42 height 24
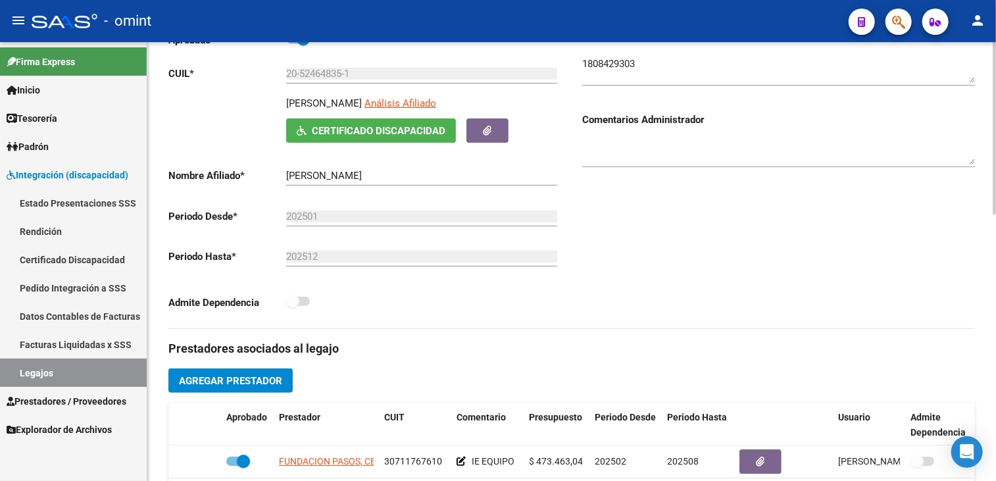
scroll to position [395, 0]
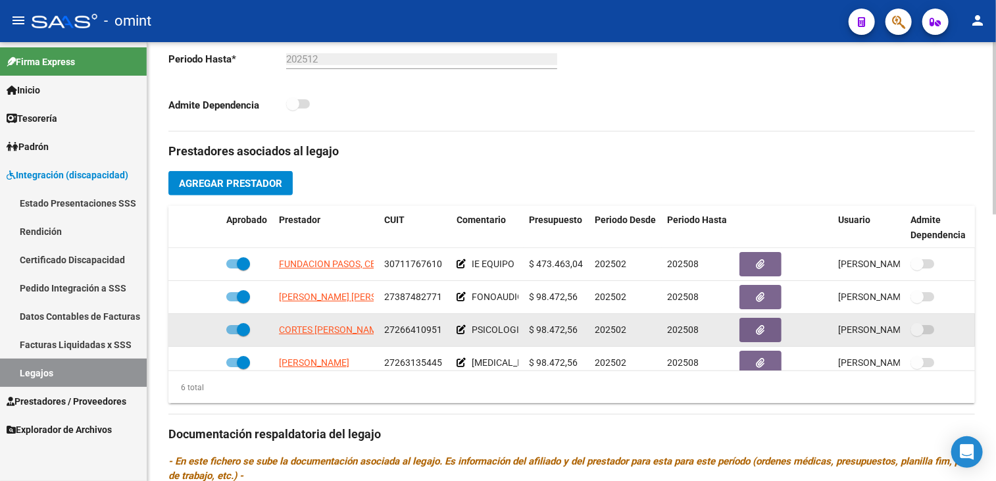
click at [317, 322] on app-link-go-to "CORTES VICTORIA VERONICA" at bounding box center [332, 329] width 106 height 15
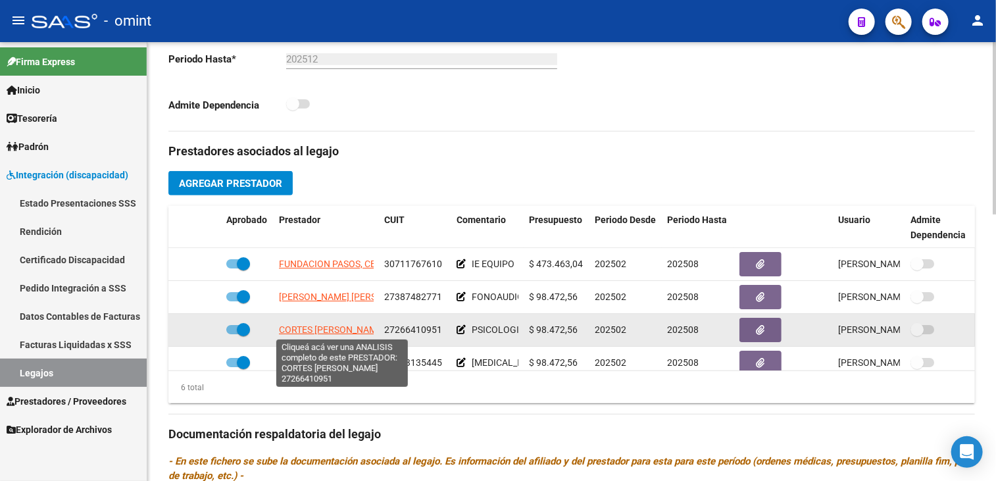
click at [315, 328] on span "CORTES VICTORIA VERONICA" at bounding box center [332, 329] width 106 height 11
type textarea "27266410951"
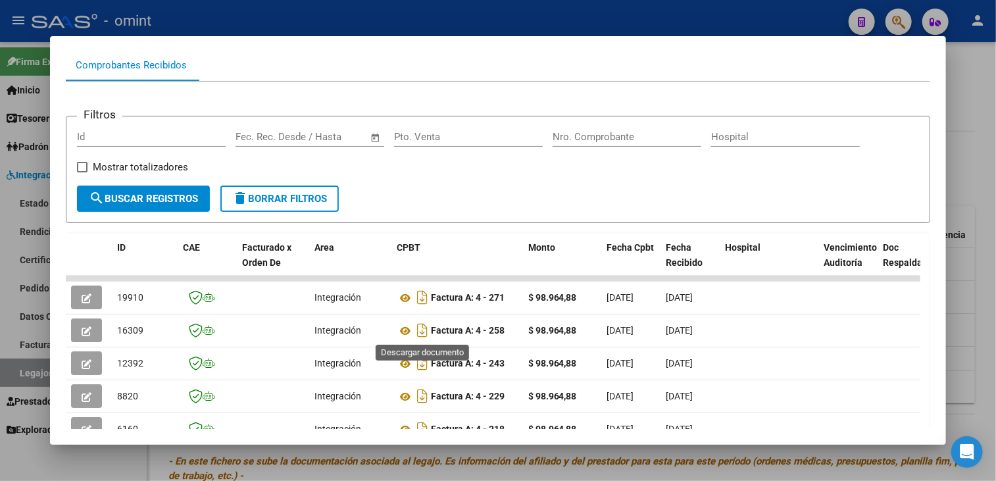
scroll to position [286, 0]
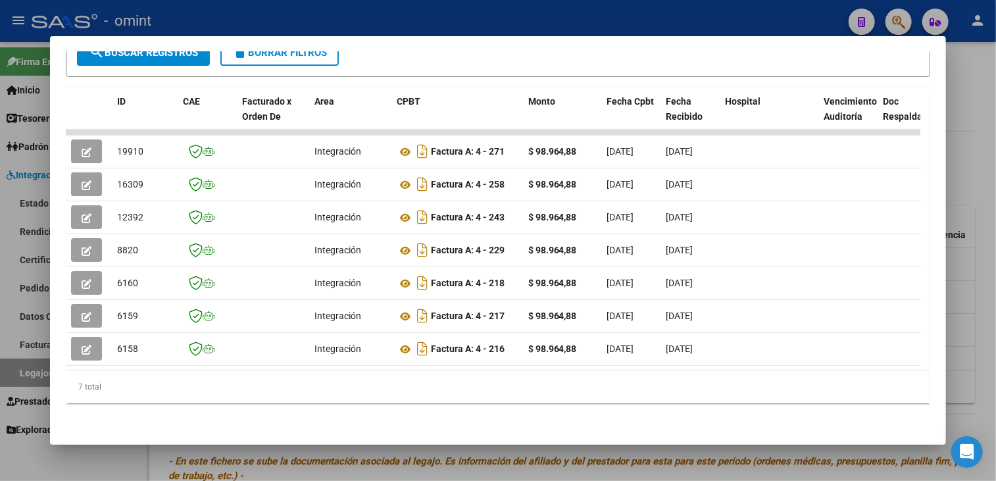
click at [494, 466] on div at bounding box center [498, 240] width 996 height 481
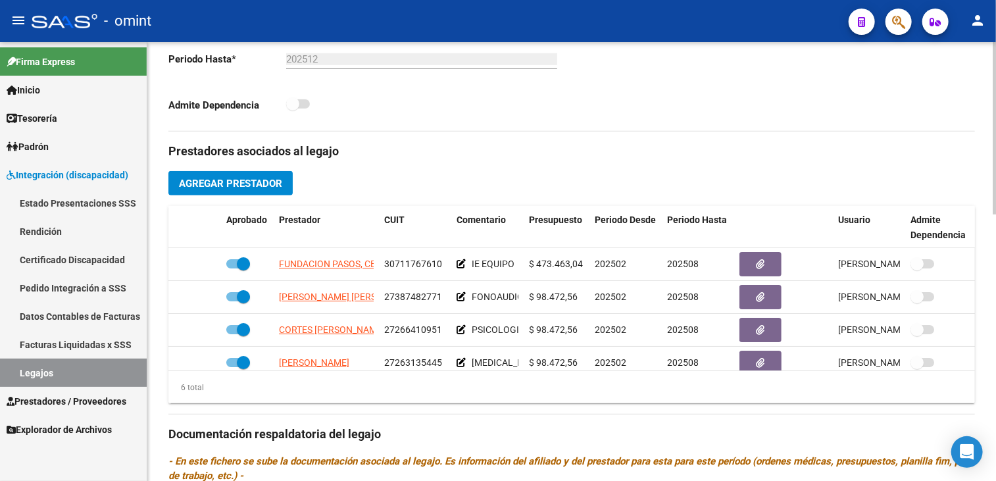
scroll to position [197, 0]
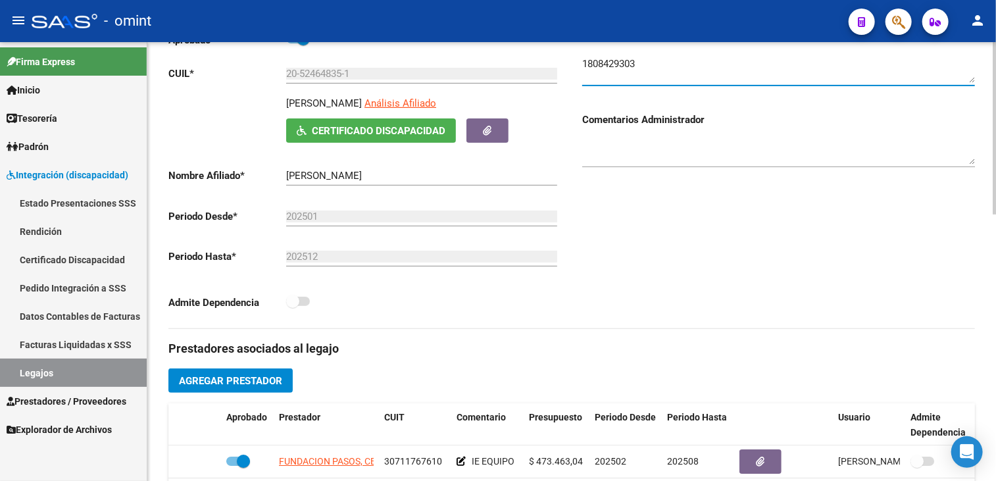
click at [616, 57] on textarea at bounding box center [778, 70] width 393 height 26
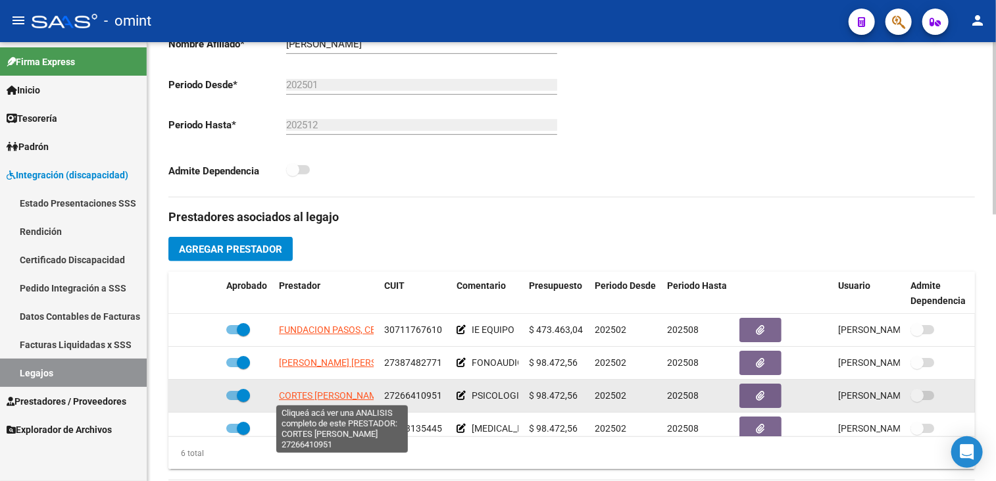
click at [334, 393] on span "CORTES VICTORIA VERONICA" at bounding box center [332, 395] width 106 height 11
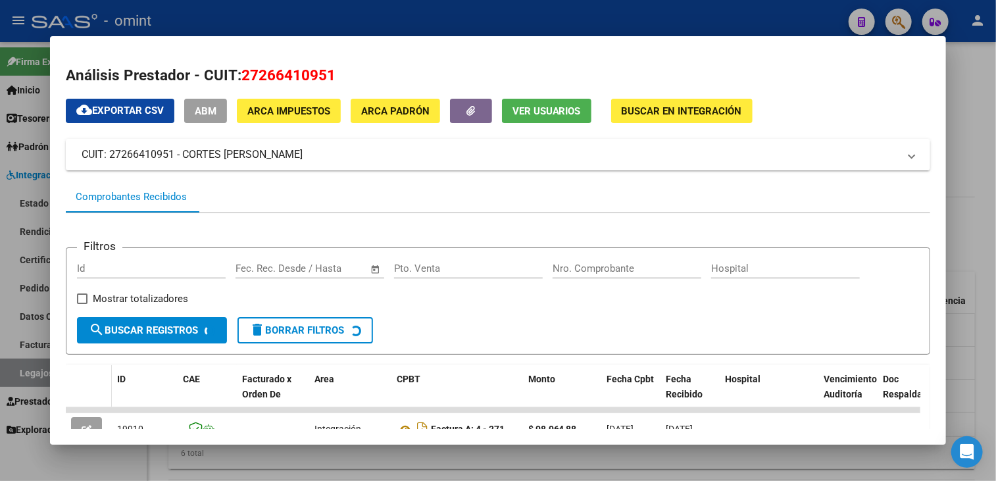
scroll to position [132, 0]
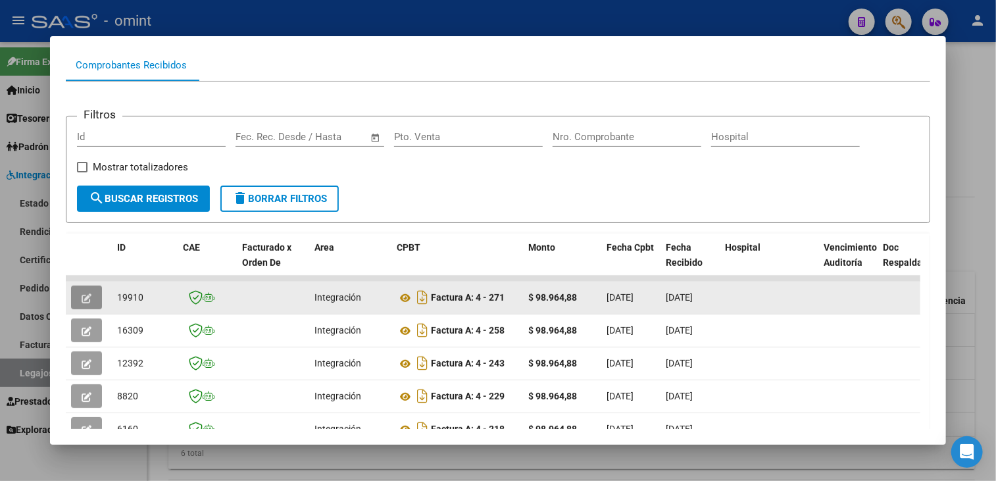
click at [89, 293] on icon "button" at bounding box center [87, 298] width 10 height 10
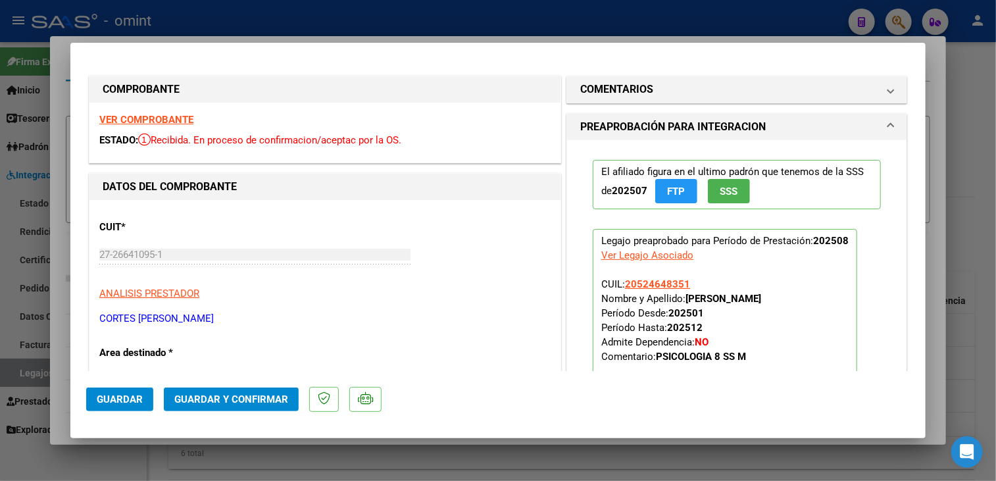
click at [166, 119] on strong "VER COMPROBANTE" at bounding box center [146, 120] width 94 height 12
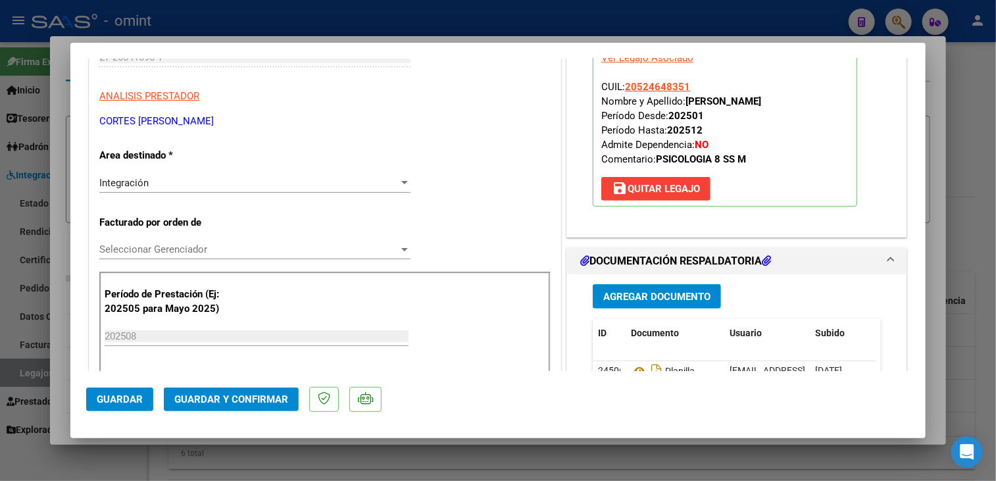
scroll to position [329, 0]
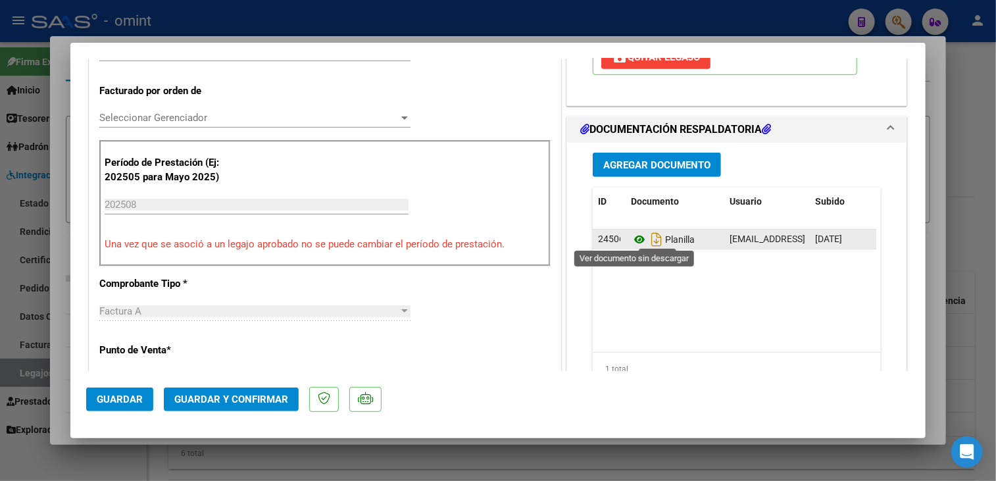
click at [634, 238] on icon at bounding box center [639, 240] width 17 height 16
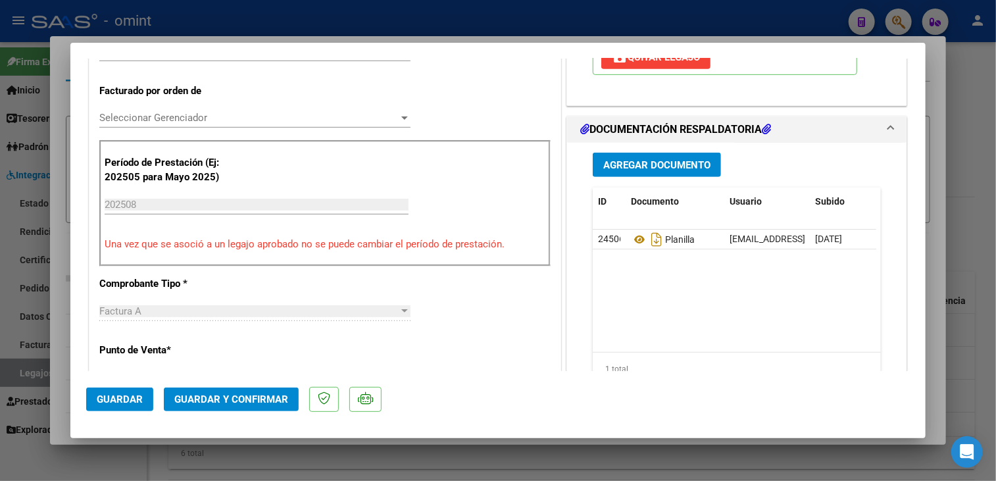
click at [264, 120] on span "Seleccionar Gerenciador" at bounding box center [248, 118] width 299 height 12
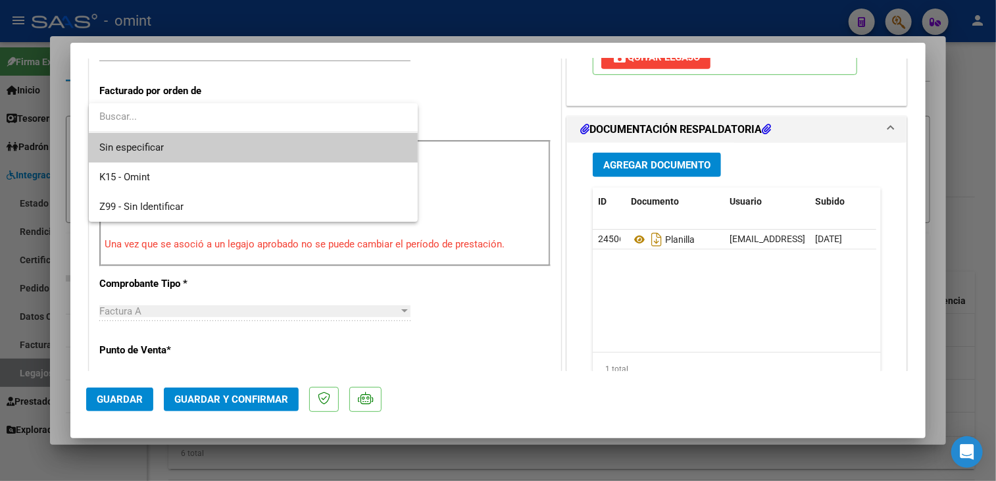
click at [255, 139] on span "Sin especificar" at bounding box center [253, 148] width 308 height 30
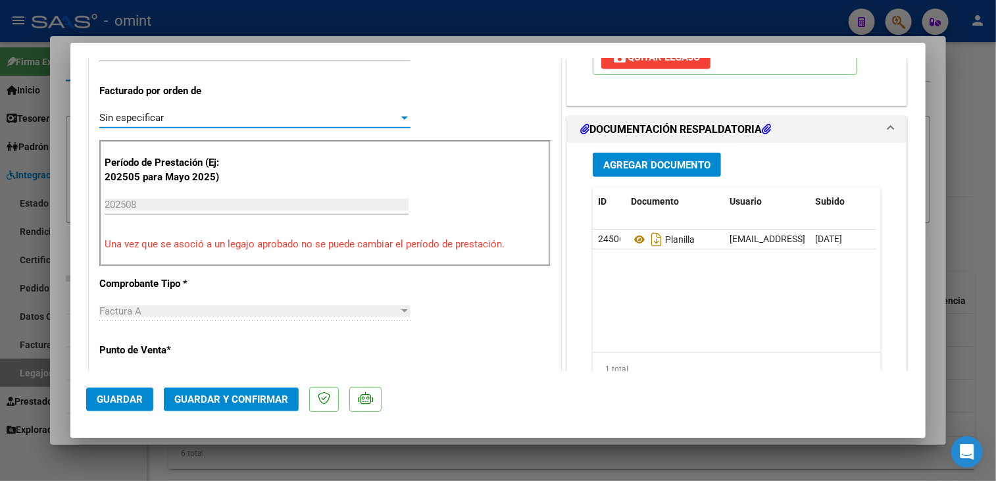
click at [251, 395] on span "Guardar y Confirmar" at bounding box center [231, 399] width 114 height 12
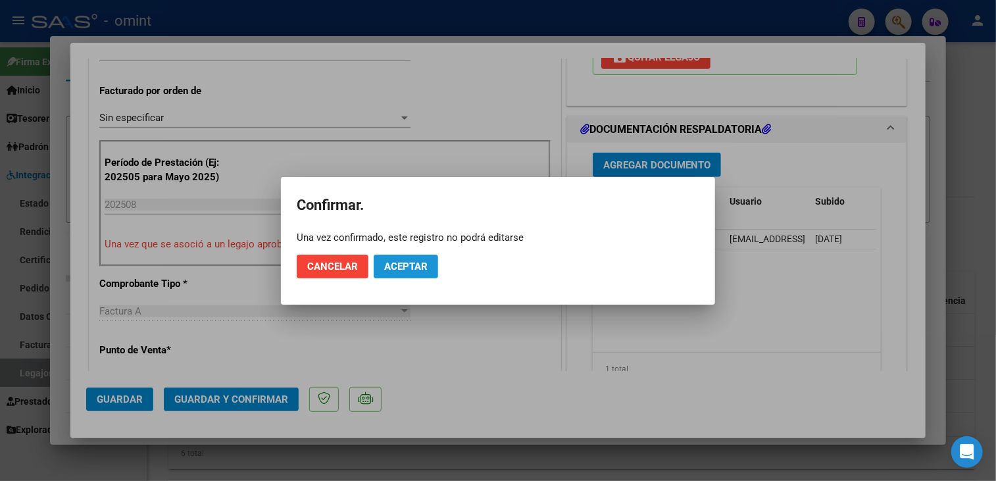
click at [410, 266] on span "Aceptar" at bounding box center [405, 267] width 43 height 12
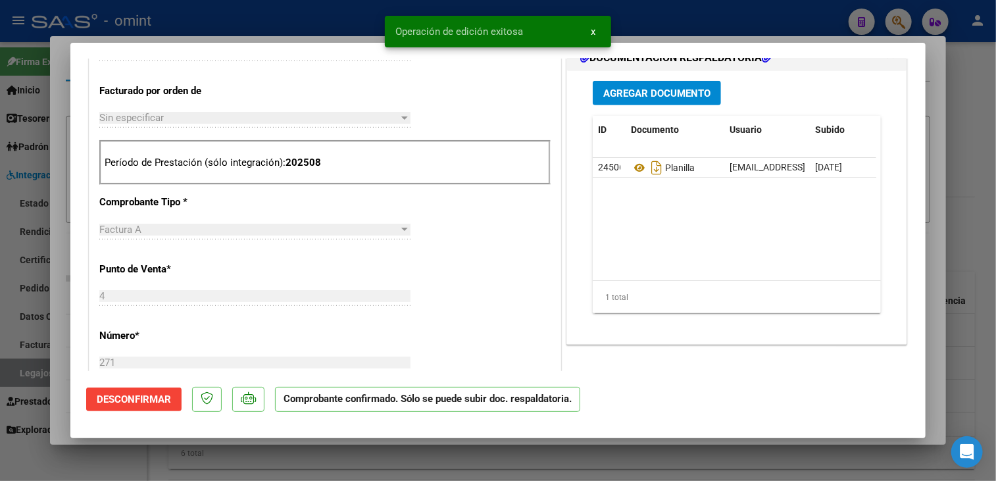
click at [42, 370] on div at bounding box center [498, 240] width 996 height 481
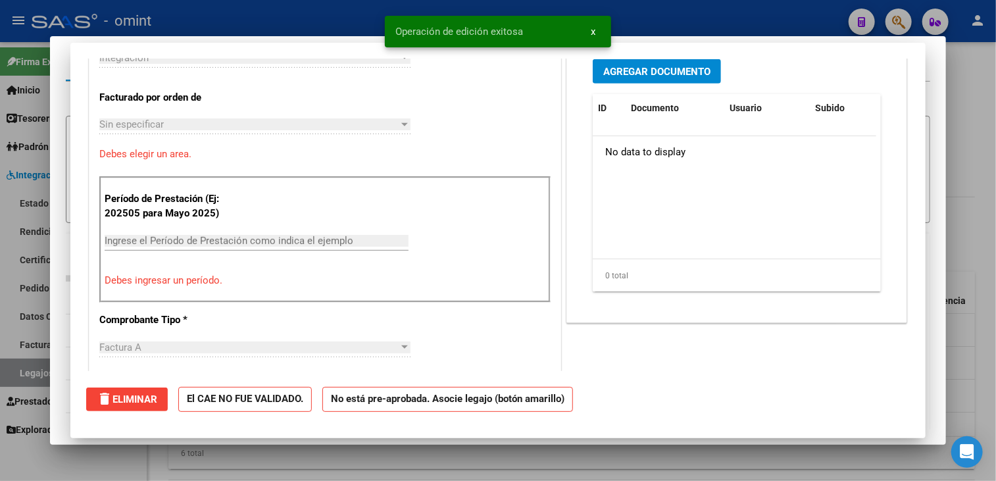
scroll to position [0, 0]
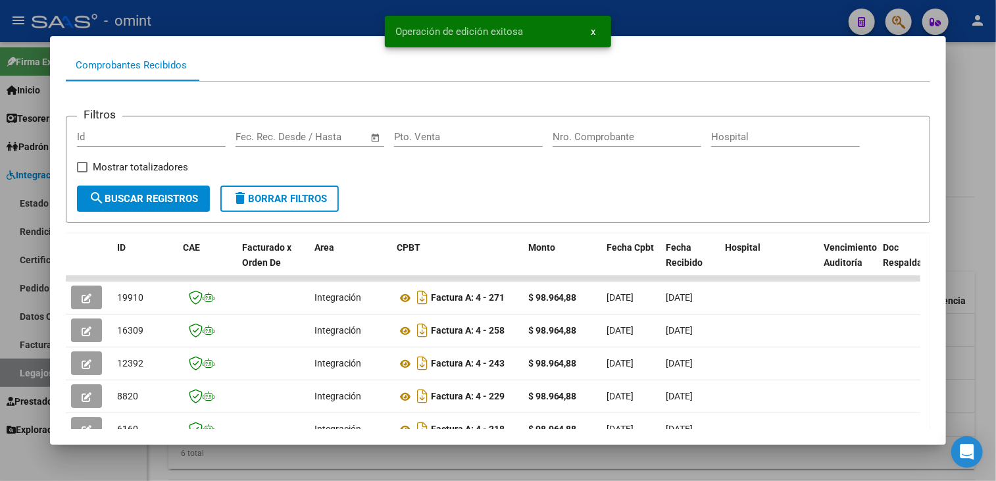
click at [49, 380] on div at bounding box center [498, 240] width 996 height 481
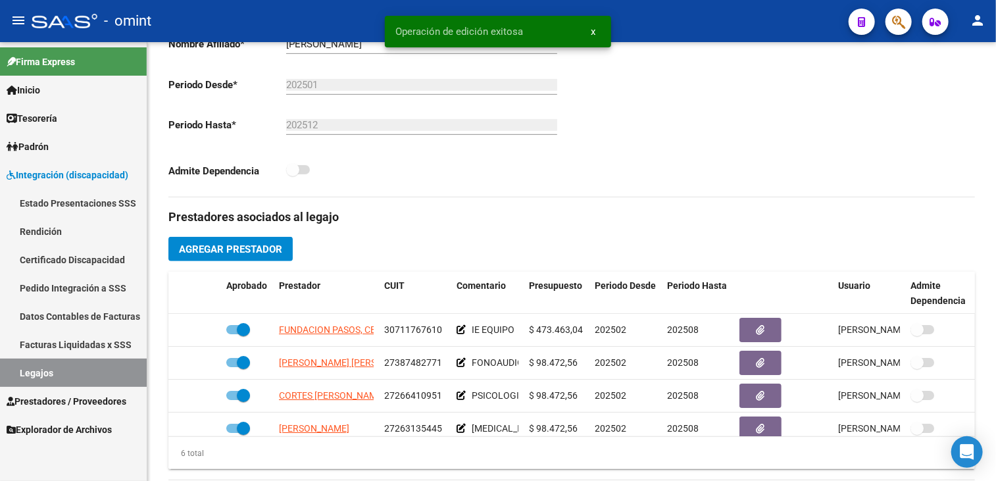
click at [45, 377] on link "Legajos" at bounding box center [73, 373] width 147 height 28
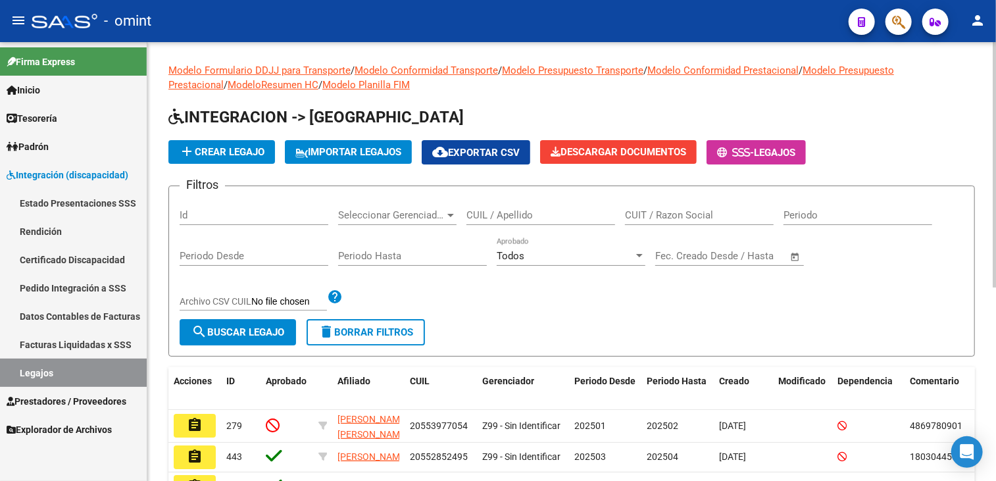
click at [516, 212] on input "CUIL / Apellido" at bounding box center [540, 215] width 149 height 12
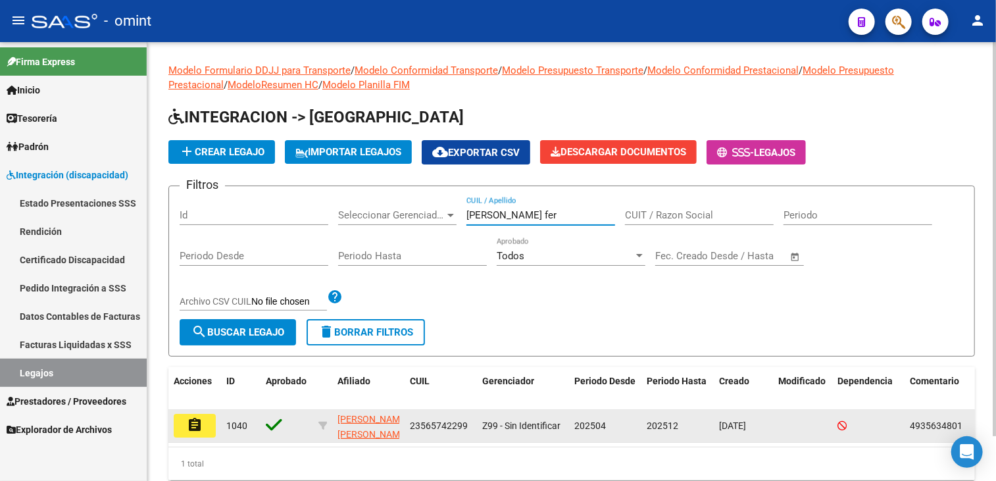
type input "mansilla fer"
click at [188, 436] on datatable-body-cell "assignment" at bounding box center [194, 426] width 53 height 32
click at [191, 424] on mat-icon "assignment" at bounding box center [195, 425] width 16 height 16
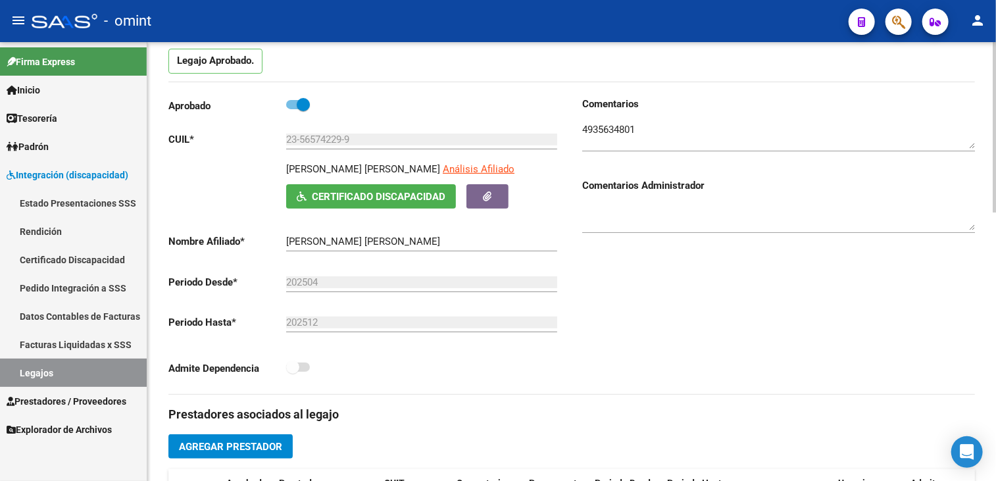
scroll to position [329, 0]
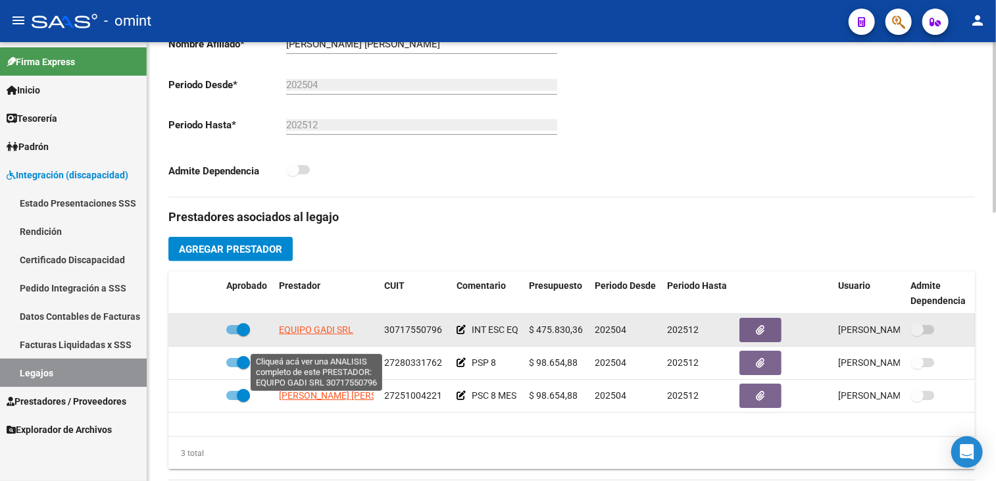
click at [324, 335] on span "EQUIPO GADI SRL" at bounding box center [316, 329] width 74 height 11
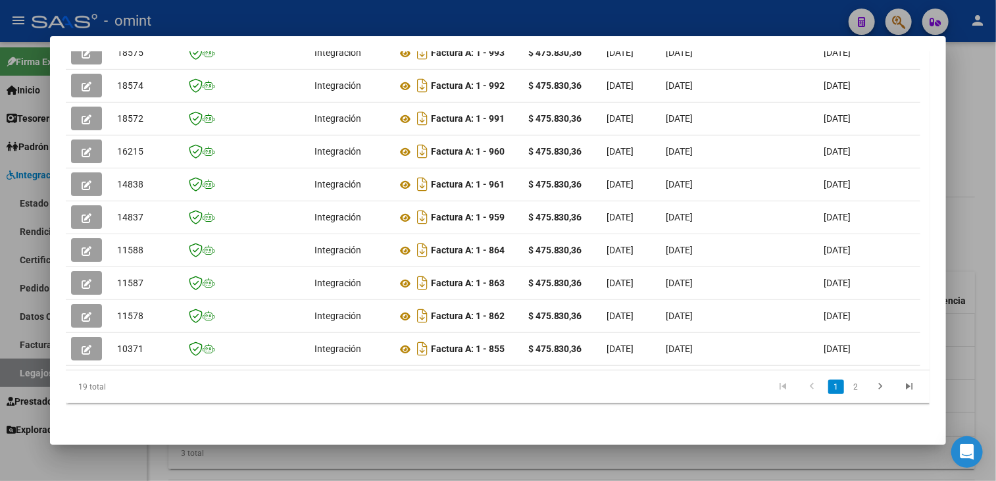
scroll to position [253, 0]
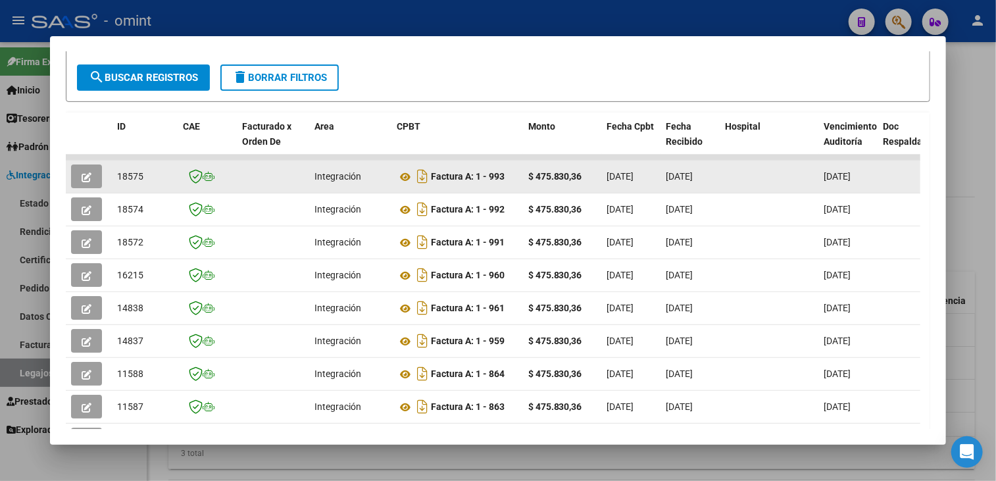
click at [87, 176] on icon "button" at bounding box center [87, 177] width 10 height 10
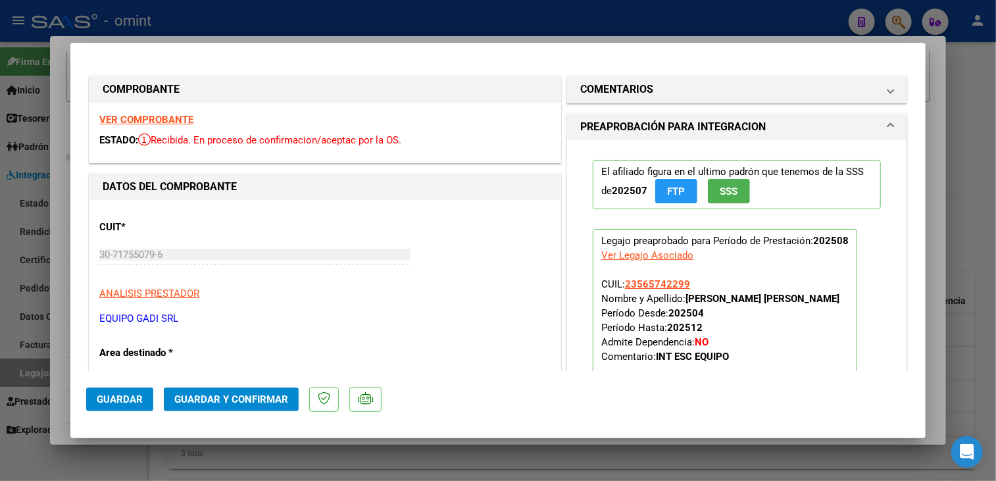
click at [162, 90] on strong "COMPROBANTE" at bounding box center [141, 89] width 77 height 12
click at [155, 116] on strong "VER COMPROBANTE" at bounding box center [146, 120] width 94 height 12
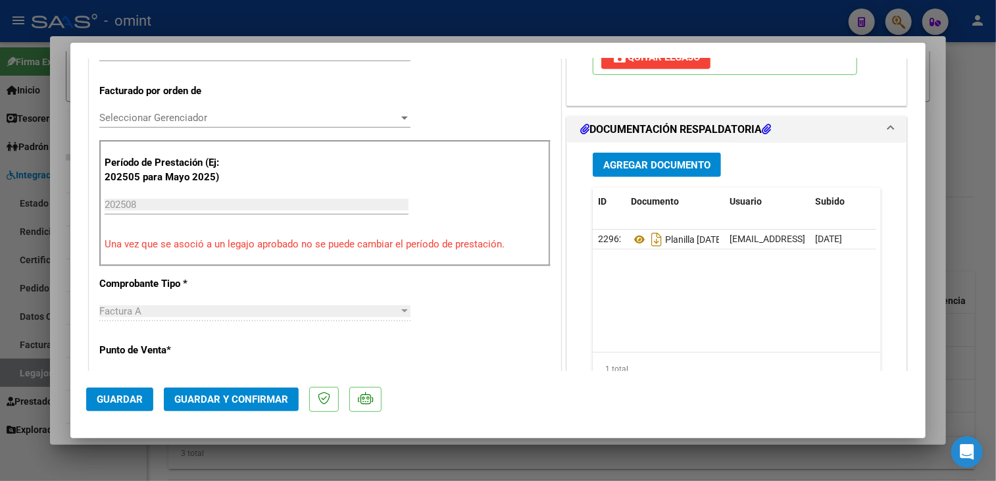
scroll to position [263, 0]
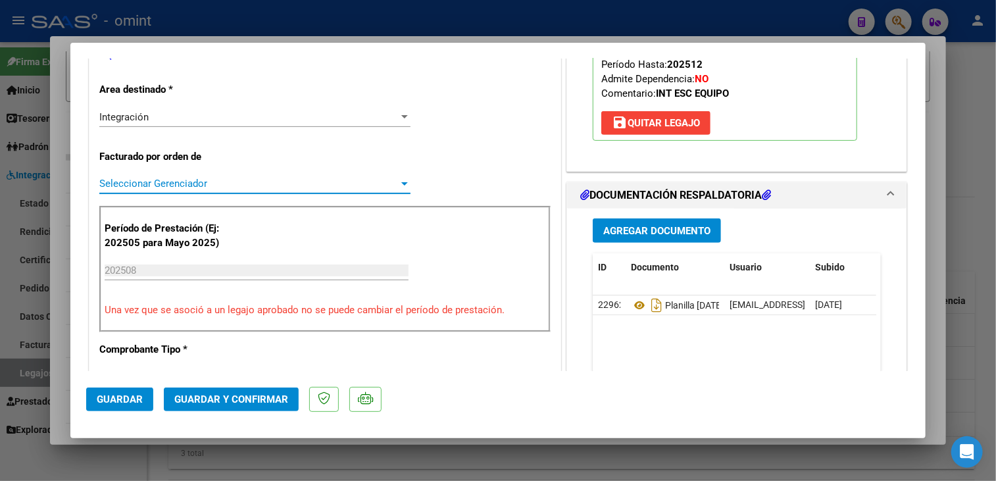
click at [189, 184] on span "Seleccionar Gerenciador" at bounding box center [248, 184] width 299 height 12
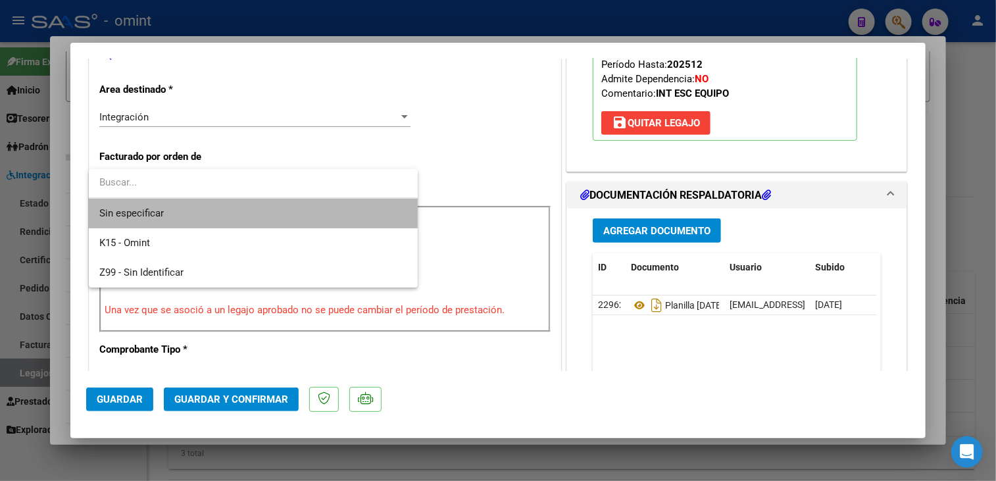
click at [176, 211] on span "Sin especificar" at bounding box center [253, 214] width 308 height 30
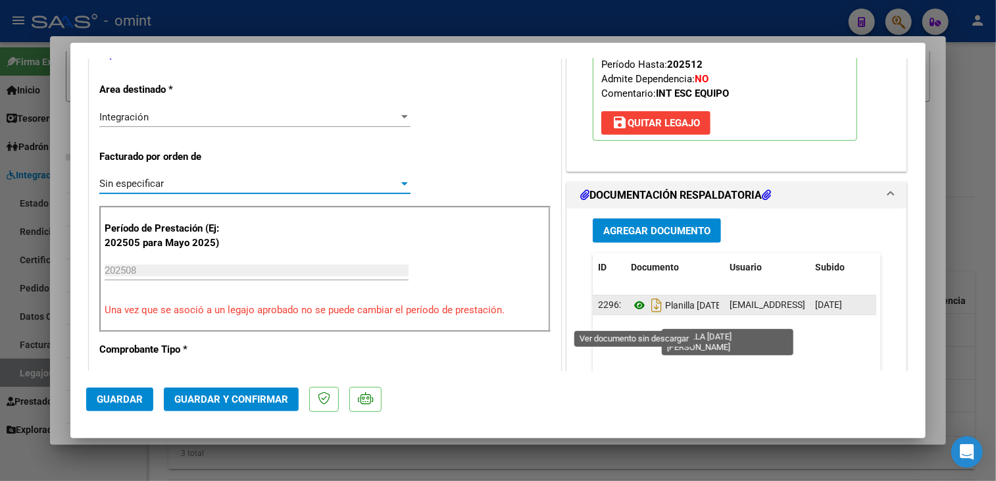
click at [634, 312] on icon at bounding box center [639, 305] width 17 height 16
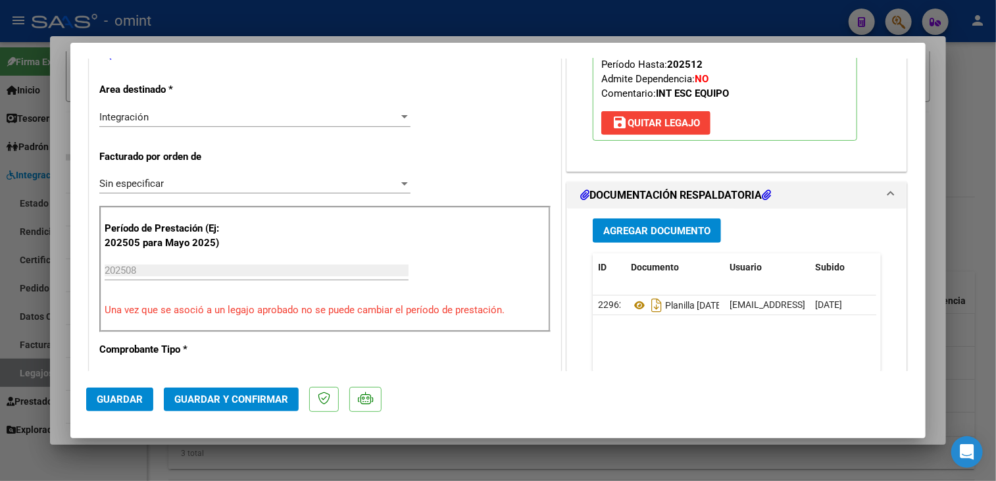
click at [220, 399] on span "Guardar y Confirmar" at bounding box center [231, 399] width 114 height 12
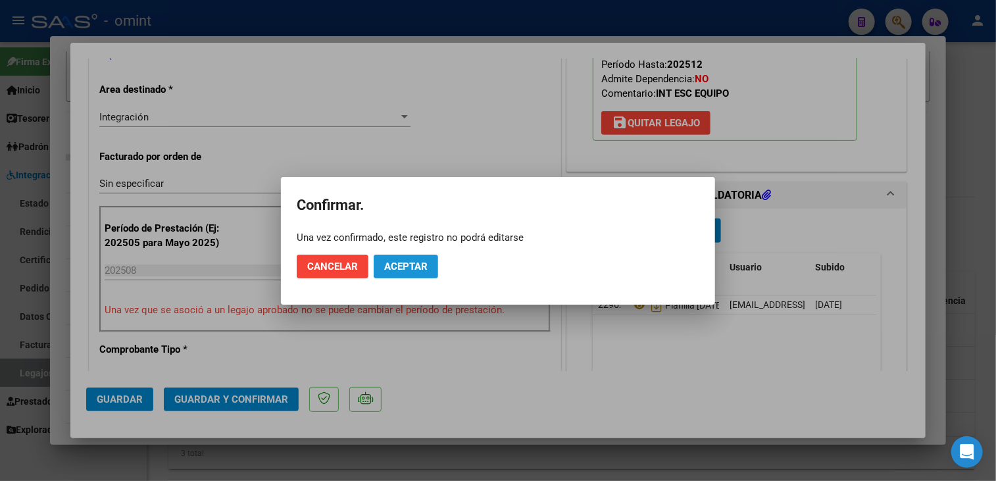
click at [410, 270] on span "Aceptar" at bounding box center [405, 267] width 43 height 12
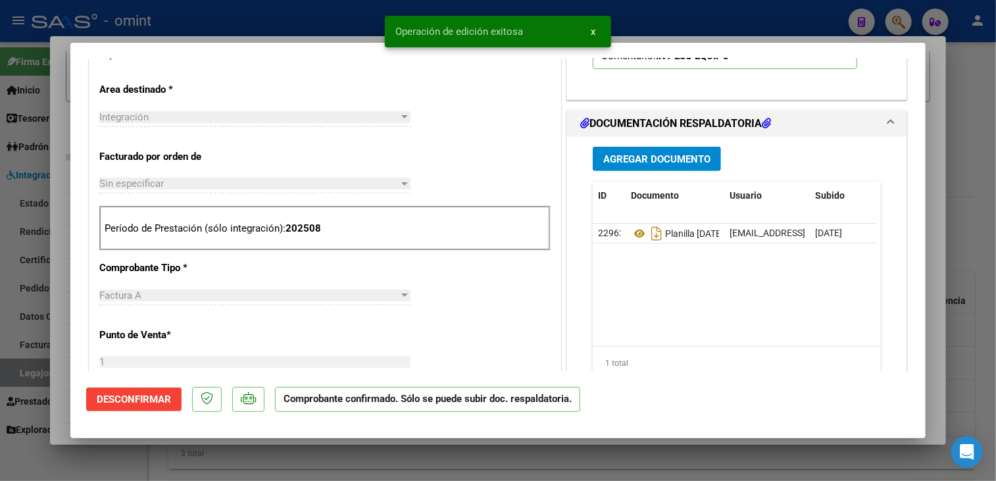
click at [63, 360] on div at bounding box center [498, 240] width 996 height 481
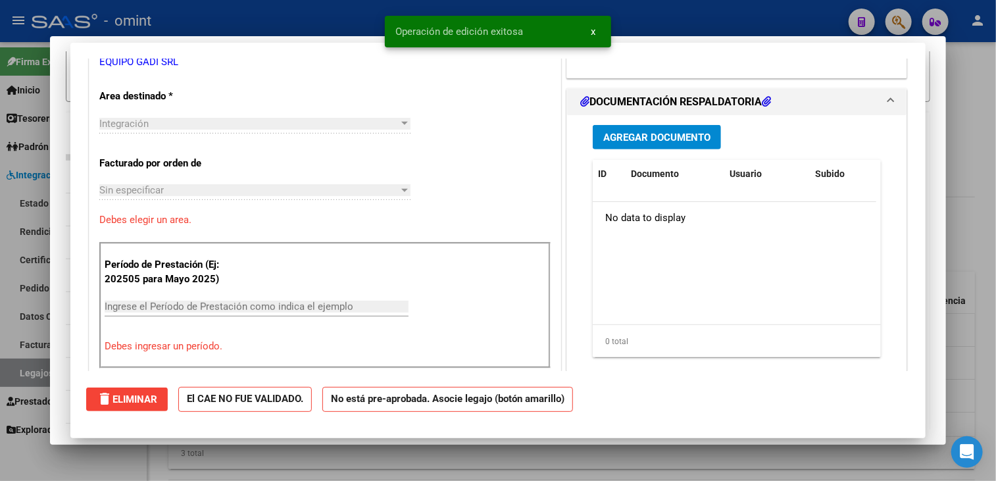
scroll to position [0, 0]
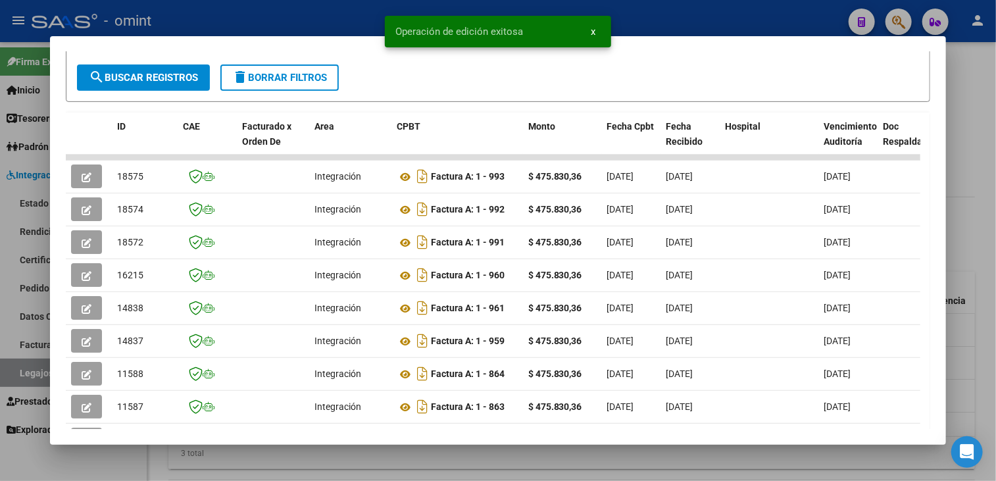
click at [486, 472] on div at bounding box center [498, 240] width 996 height 481
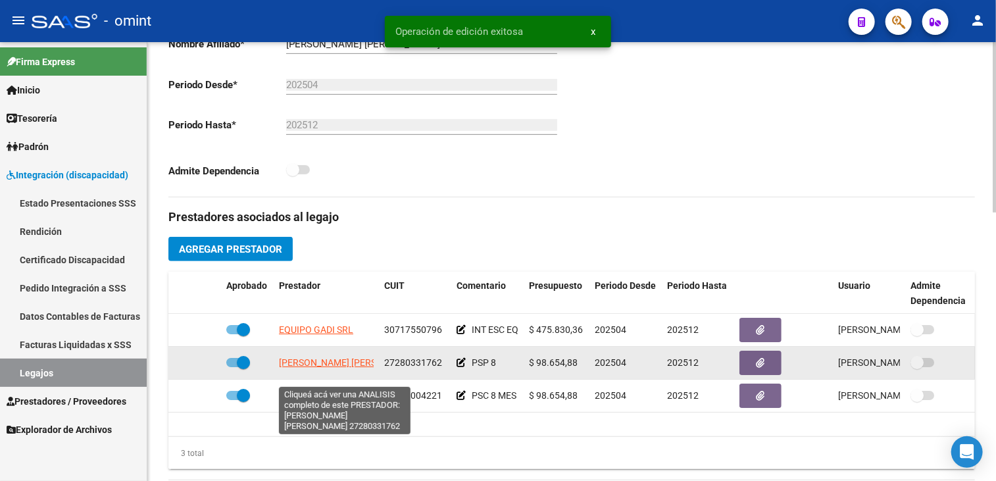
click at [295, 368] on span "[PERSON_NAME] [PERSON_NAME]" at bounding box center [350, 362] width 143 height 11
type textarea "27280331762"
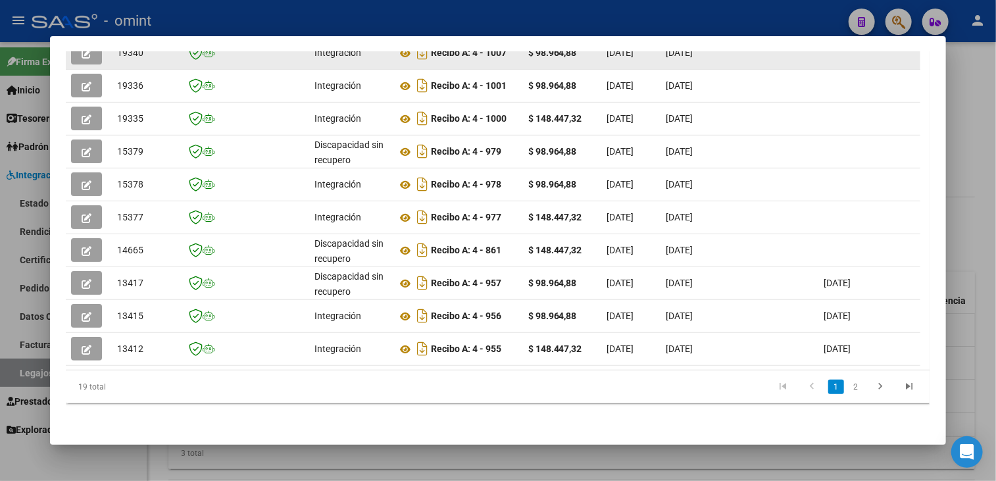
scroll to position [253, 0]
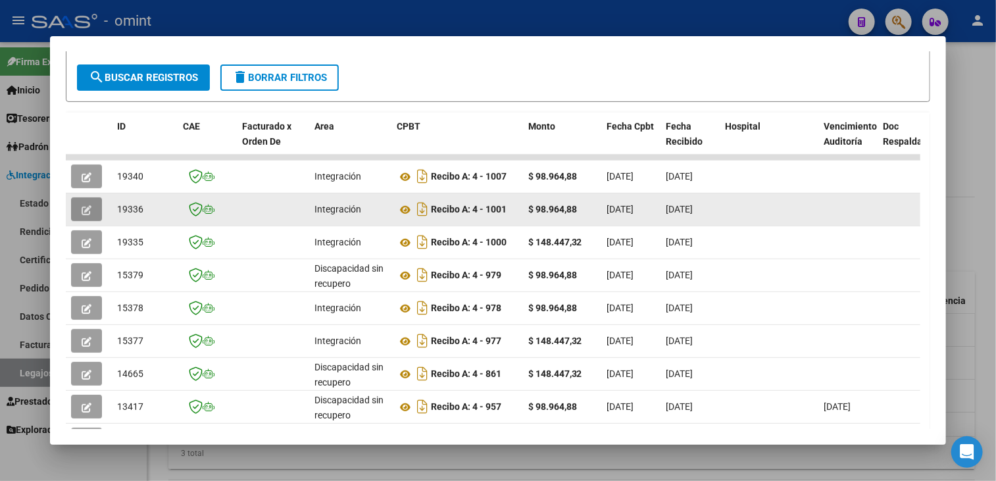
click at [88, 203] on span "button" at bounding box center [87, 209] width 10 height 12
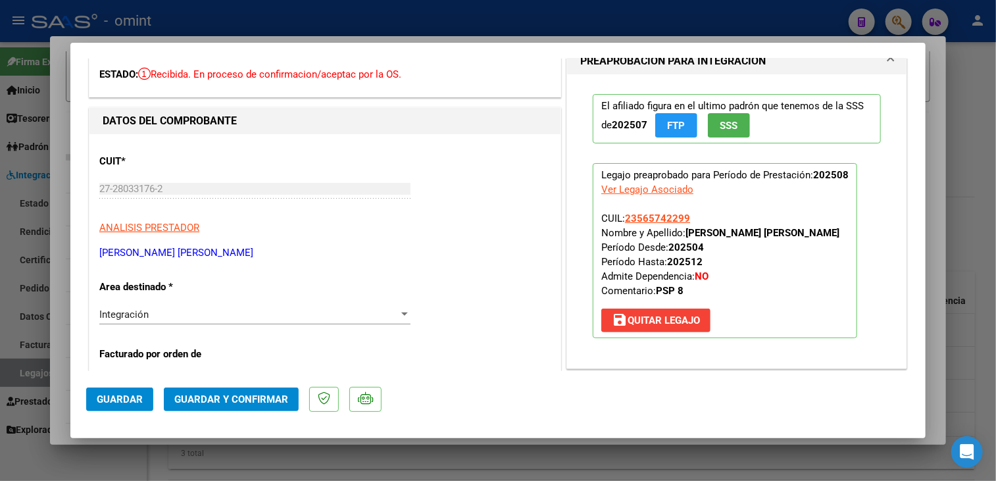
scroll to position [0, 0]
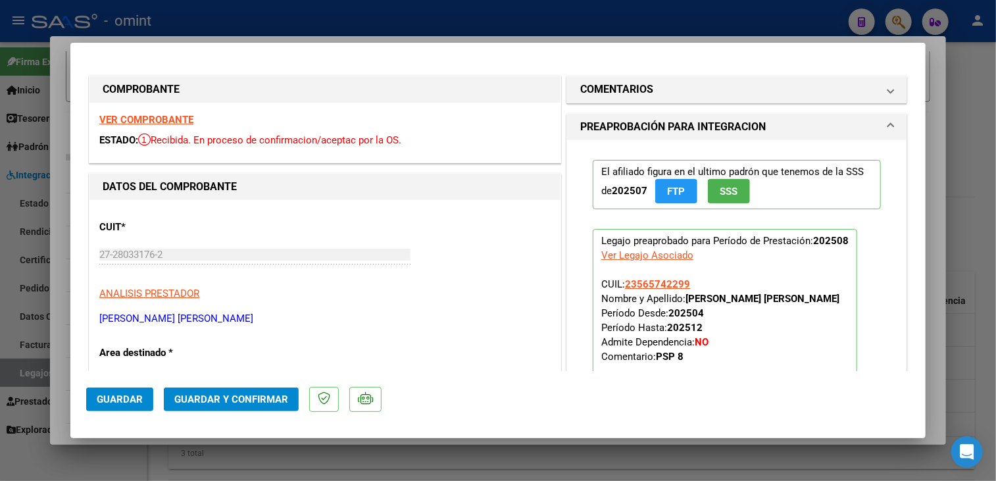
click at [170, 120] on strong "VER COMPROBANTE" at bounding box center [146, 120] width 94 height 12
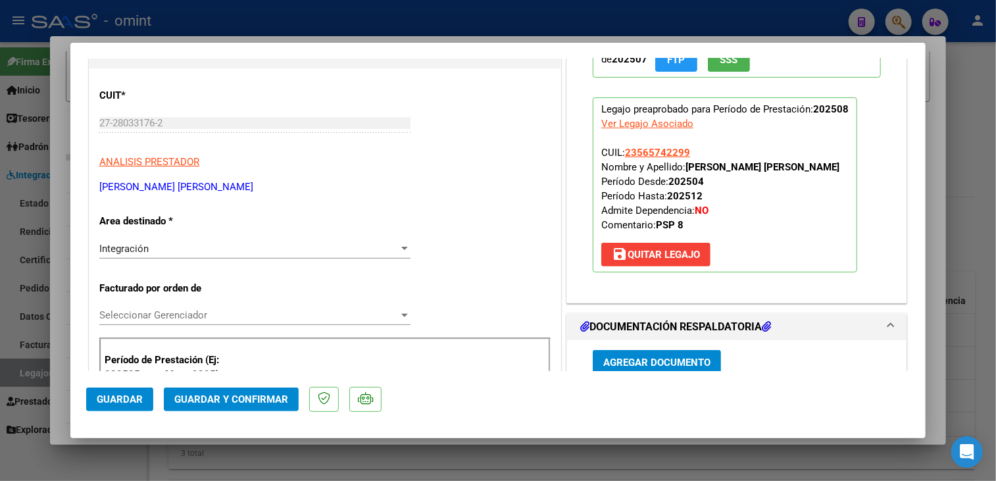
scroll to position [263, 0]
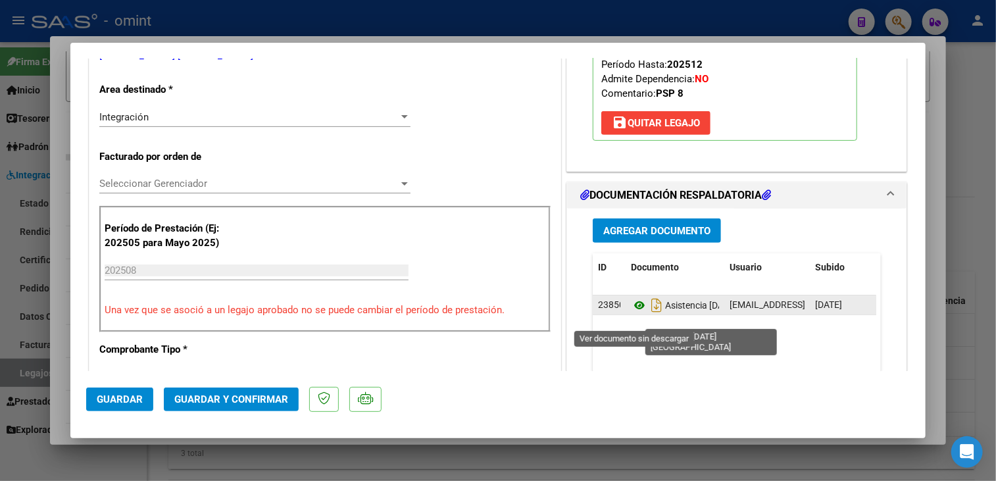
click at [634, 313] on icon at bounding box center [639, 305] width 17 height 16
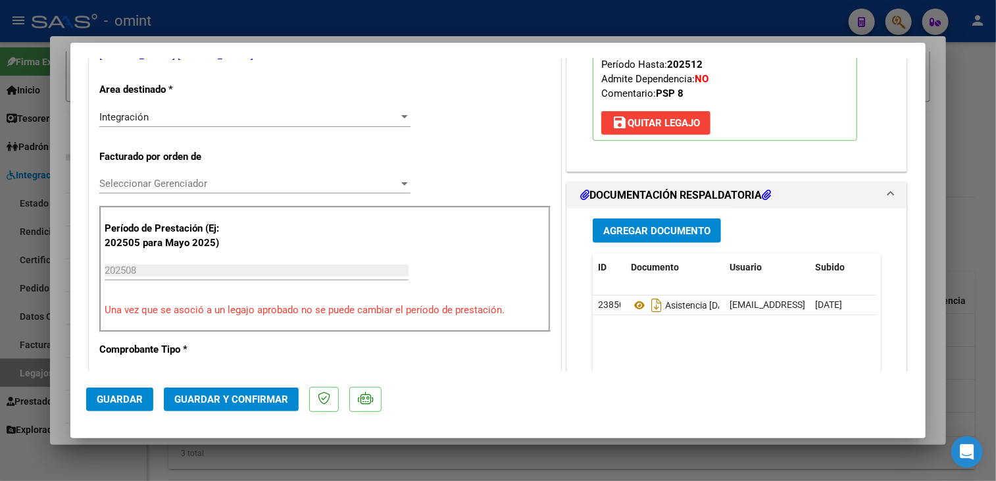
click at [187, 399] on span "Guardar y Confirmar" at bounding box center [231, 399] width 114 height 12
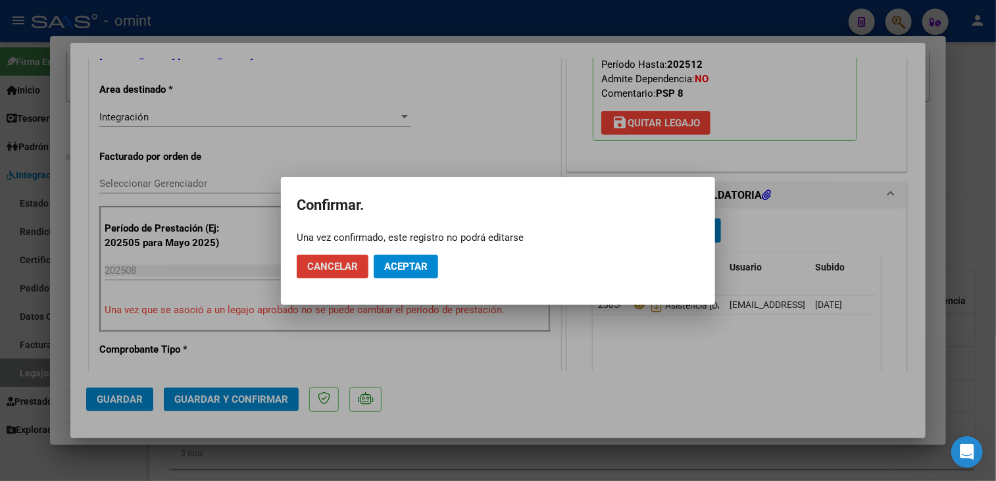
click at [413, 275] on button "Aceptar" at bounding box center [406, 267] width 64 height 24
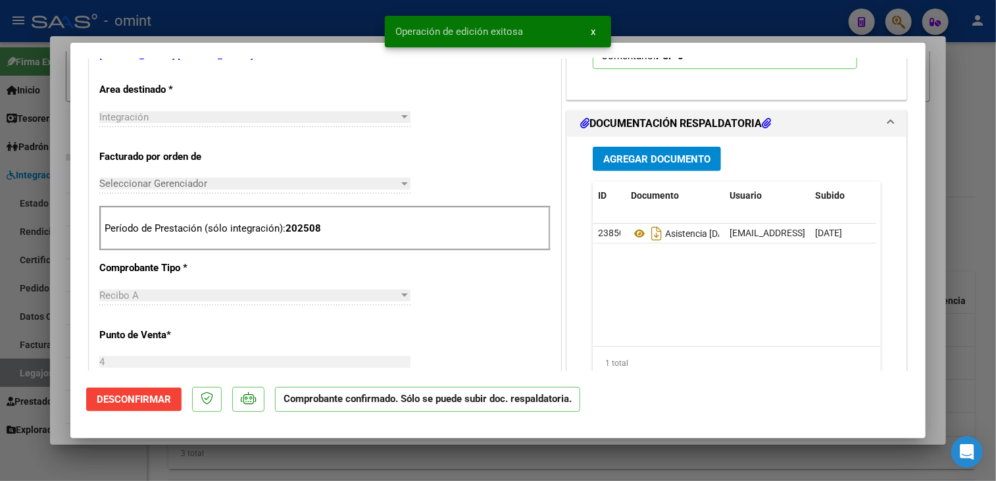
click at [63, 232] on div at bounding box center [498, 240] width 996 height 481
type input "$ 0,00"
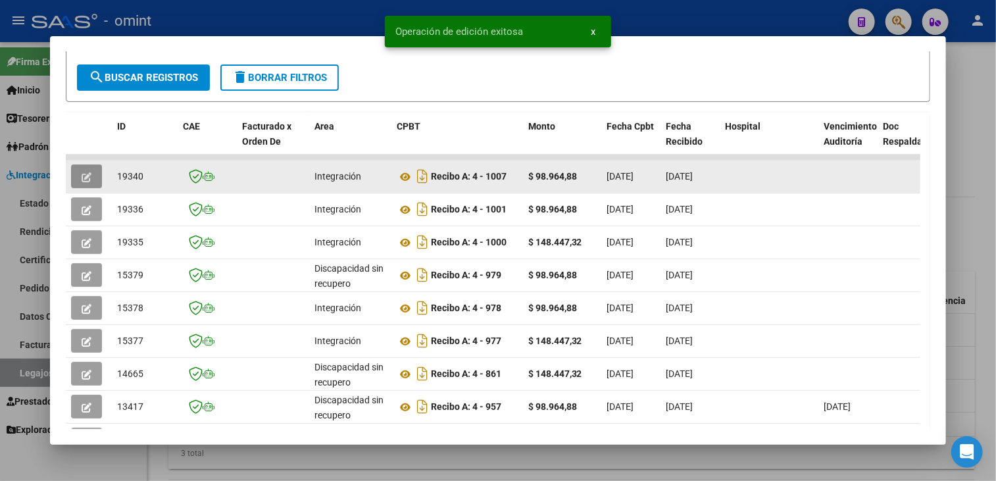
click at [82, 172] on icon "button" at bounding box center [87, 177] width 10 height 10
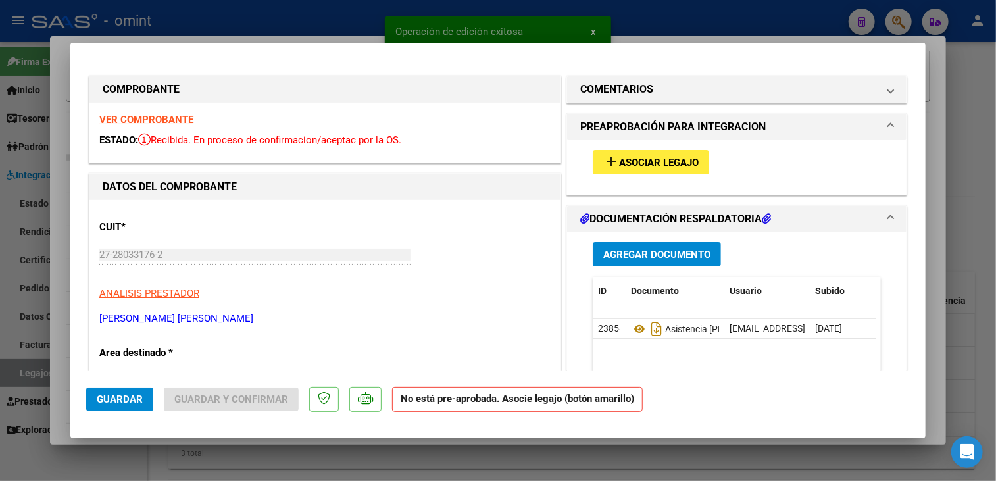
click at [171, 119] on strong "VER COMPROBANTE" at bounding box center [146, 120] width 94 height 12
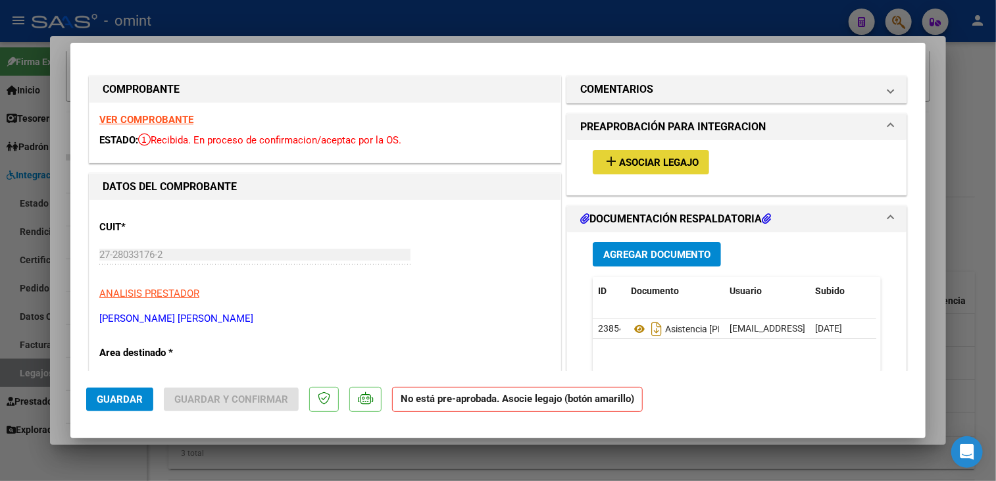
click at [622, 166] on span "Asociar Legajo" at bounding box center [659, 163] width 80 height 12
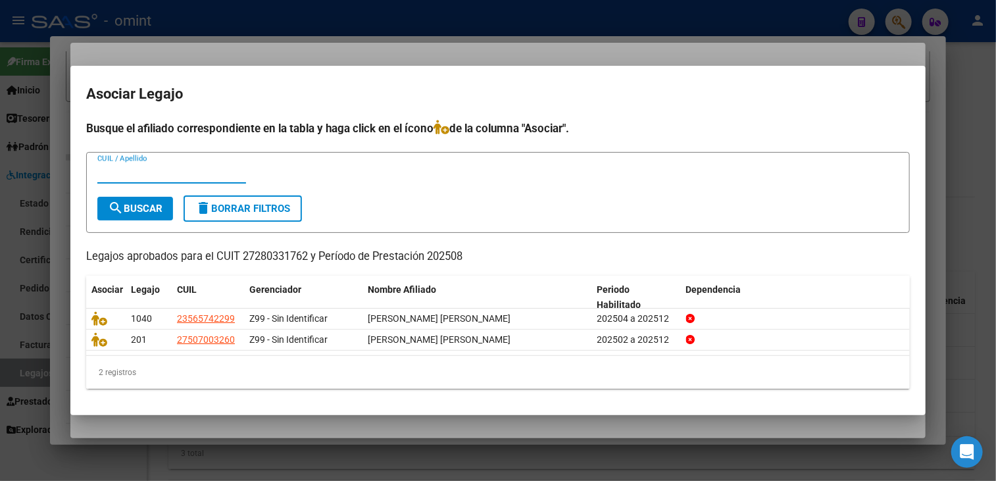
click at [603, 39] on div at bounding box center [498, 240] width 996 height 481
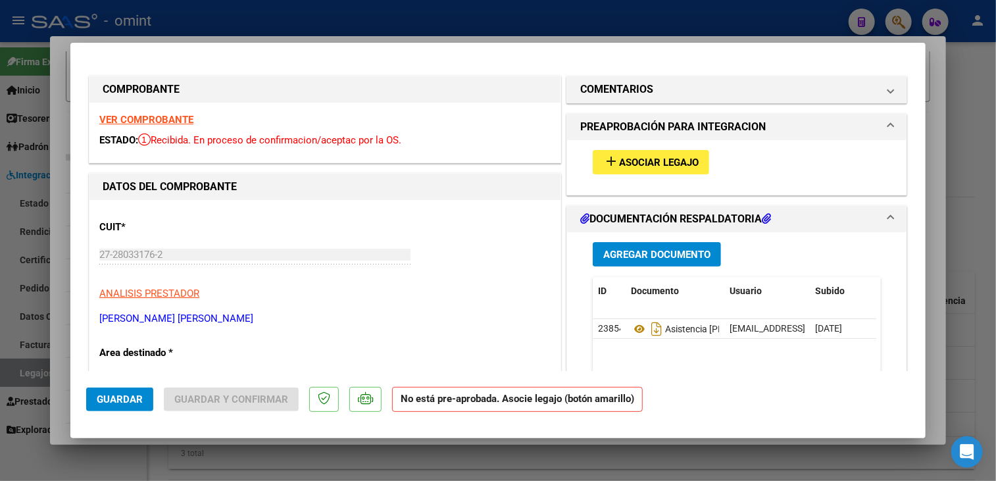
click at [401, 29] on div at bounding box center [498, 240] width 996 height 481
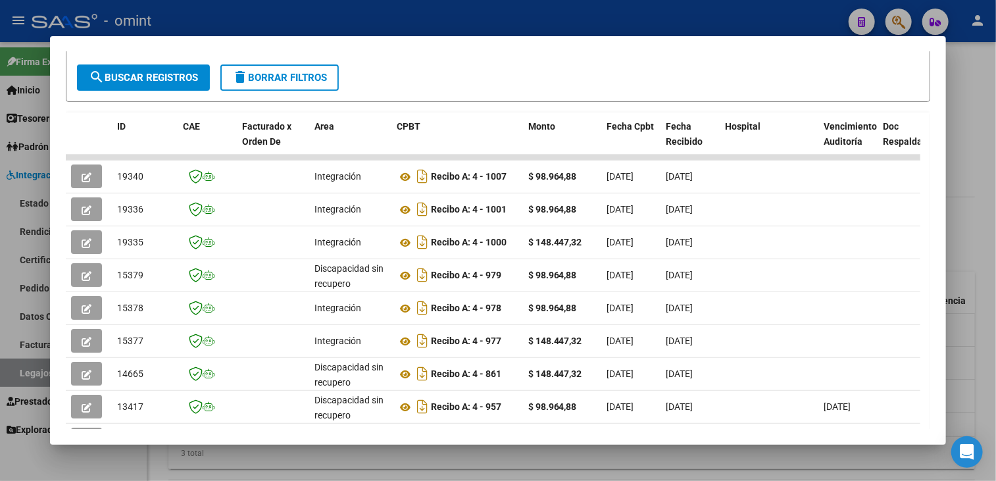
click at [249, 454] on div at bounding box center [498, 240] width 996 height 481
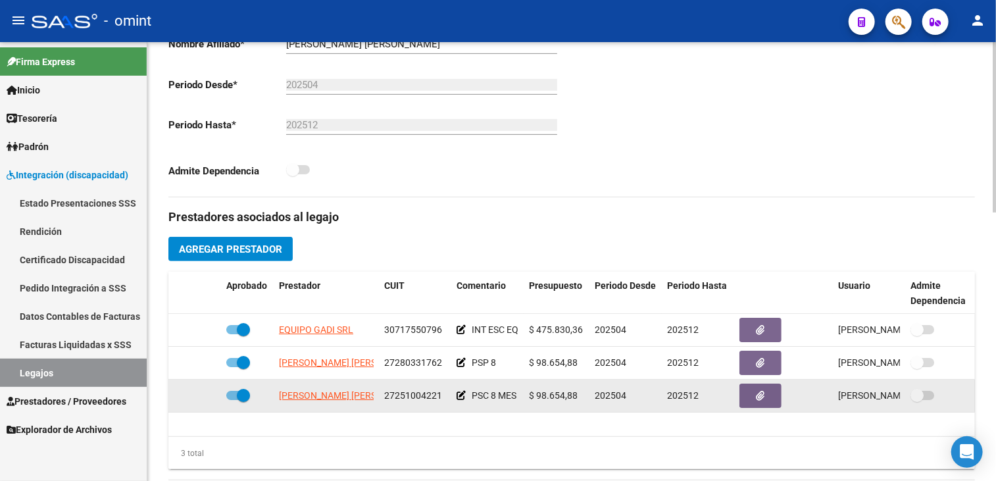
click at [305, 403] on app-link-go-to "[PERSON_NAME] [PERSON_NAME]" at bounding box center [350, 395] width 143 height 15
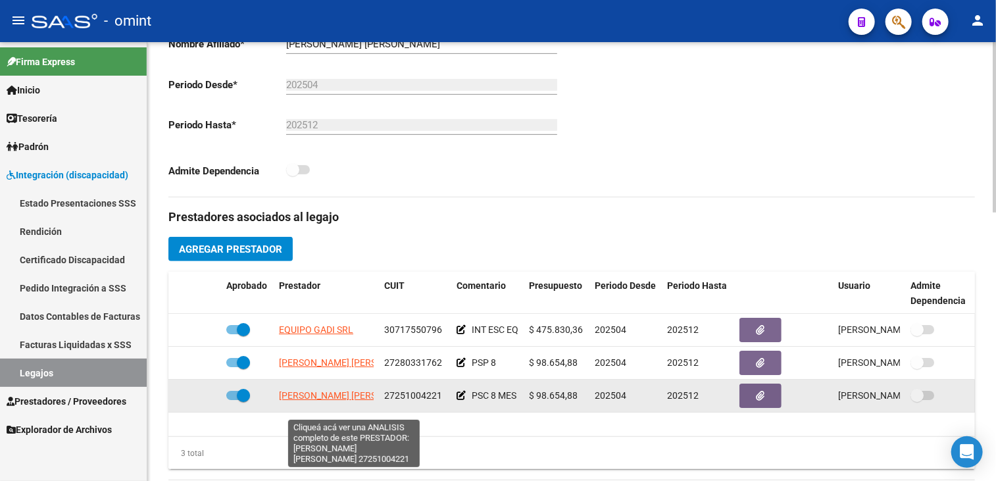
click at [305, 401] on span "[PERSON_NAME] [PERSON_NAME]" at bounding box center [350, 395] width 143 height 11
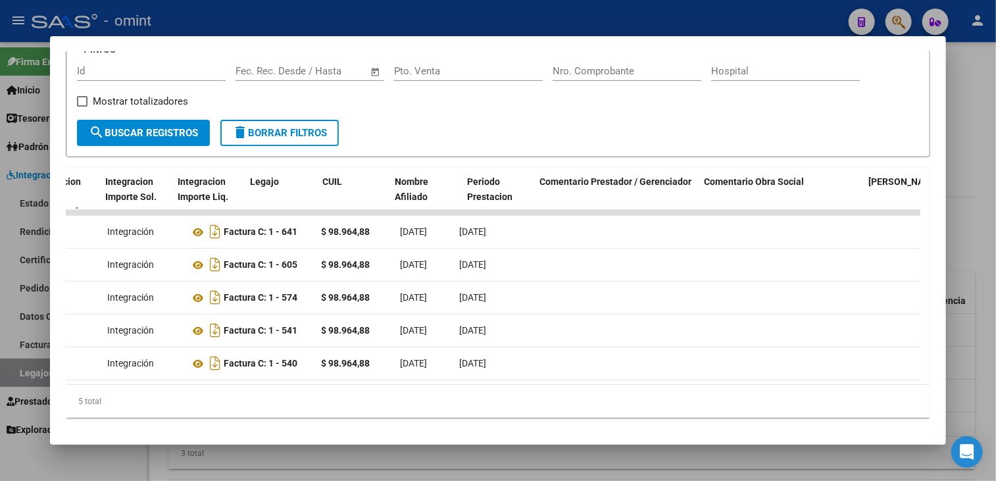
scroll to position [0, 0]
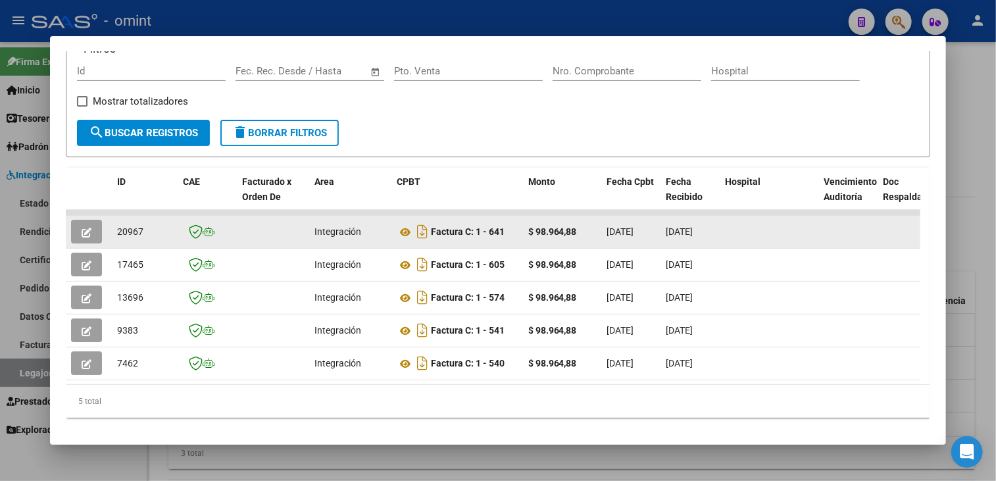
click at [78, 236] on button "button" at bounding box center [86, 232] width 31 height 24
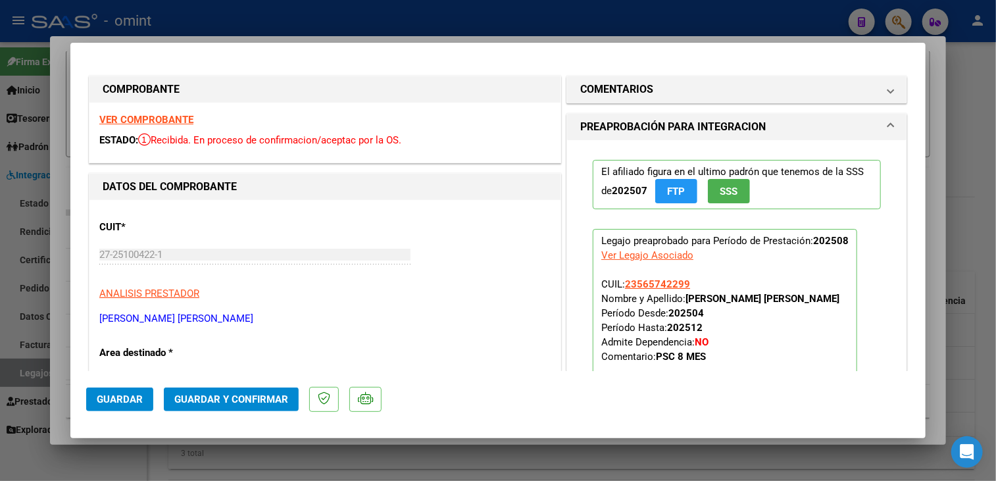
click at [167, 119] on strong "VER COMPROBANTE" at bounding box center [146, 120] width 94 height 12
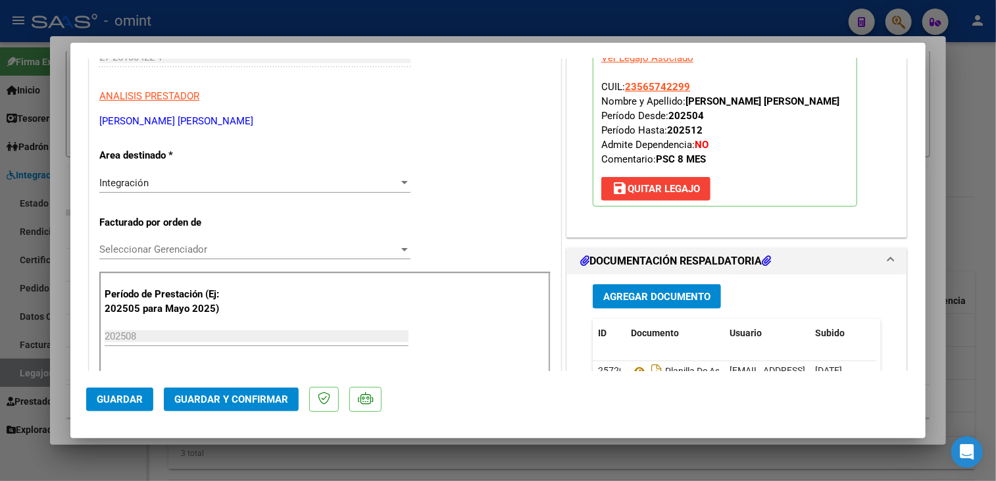
scroll to position [329, 0]
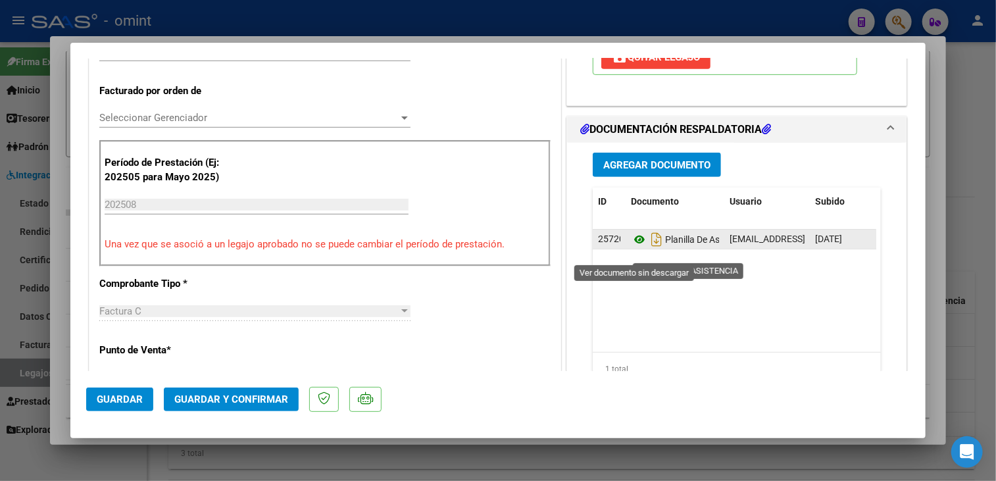
click at [633, 247] on icon at bounding box center [639, 240] width 17 height 16
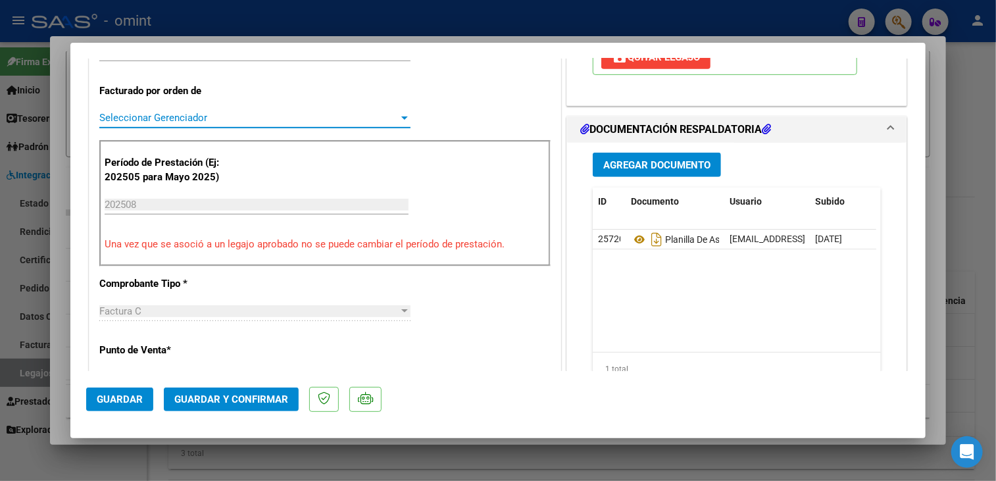
click at [186, 116] on span "Seleccionar Gerenciador" at bounding box center [248, 118] width 299 height 12
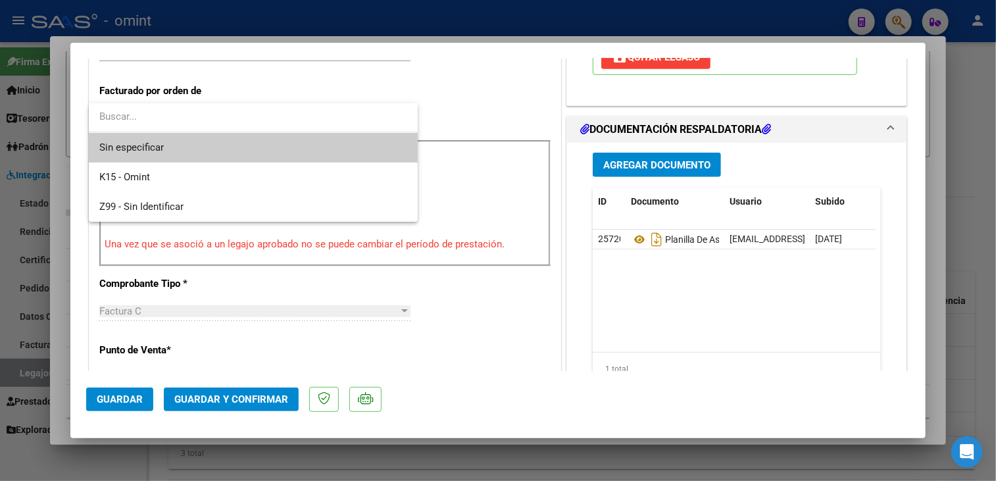
click at [189, 149] on span "Sin especificar" at bounding box center [253, 148] width 308 height 30
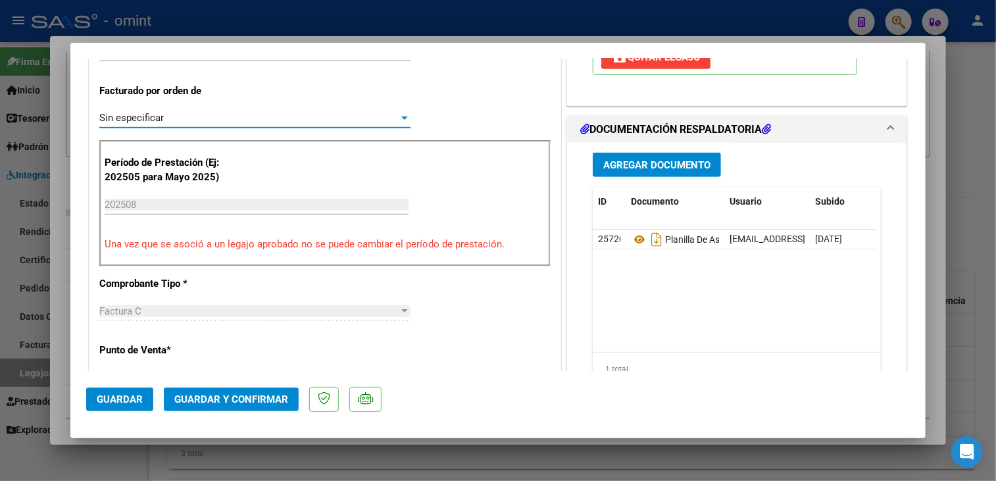
click at [242, 396] on span "Guardar y Confirmar" at bounding box center [231, 399] width 114 height 12
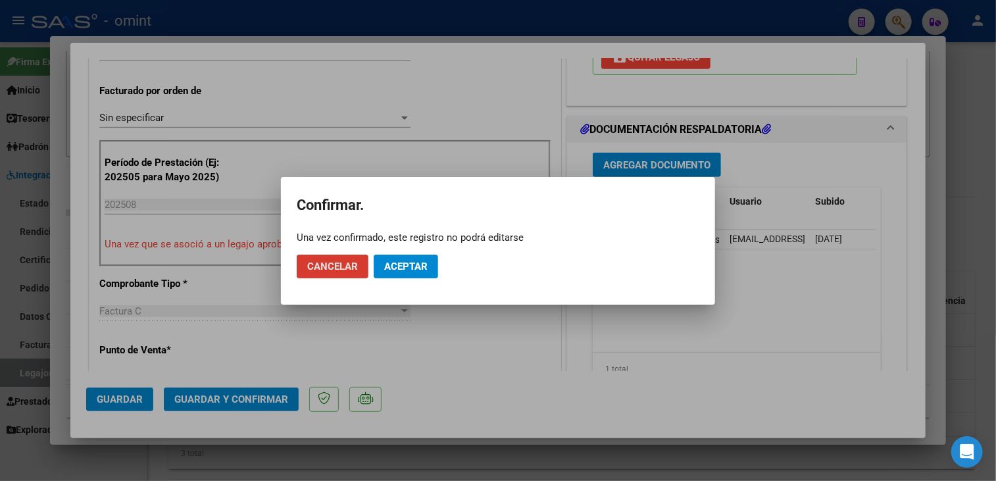
click at [416, 268] on span "Aceptar" at bounding box center [405, 267] width 43 height 12
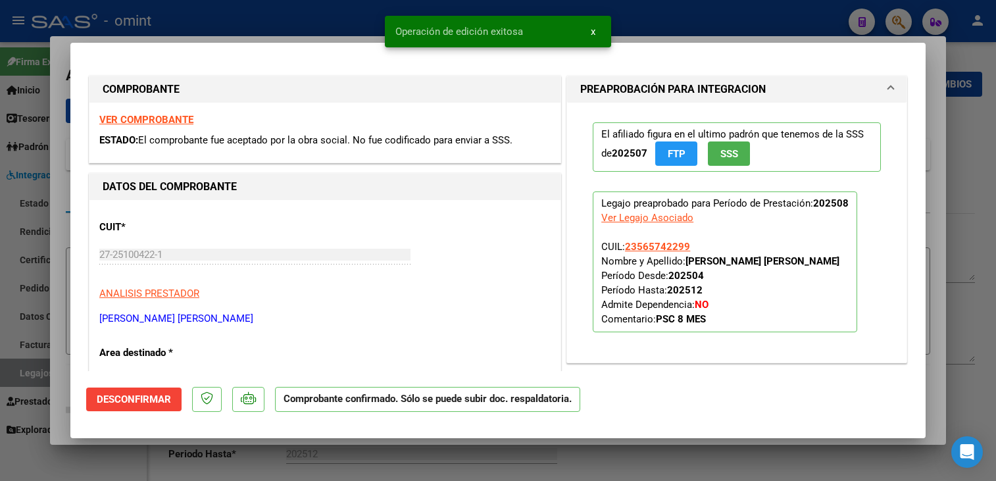
click at [54, 380] on div at bounding box center [498, 240] width 996 height 481
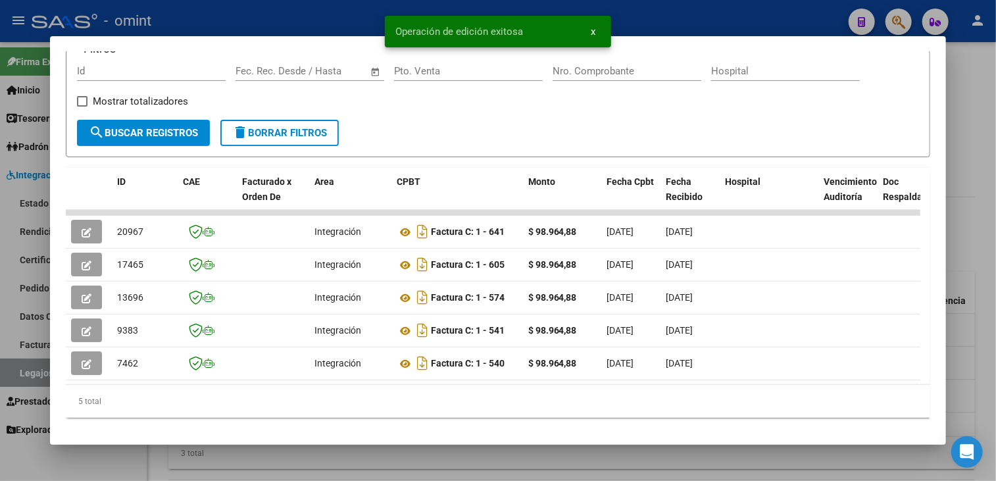
click at [351, 466] on div at bounding box center [498, 240] width 996 height 481
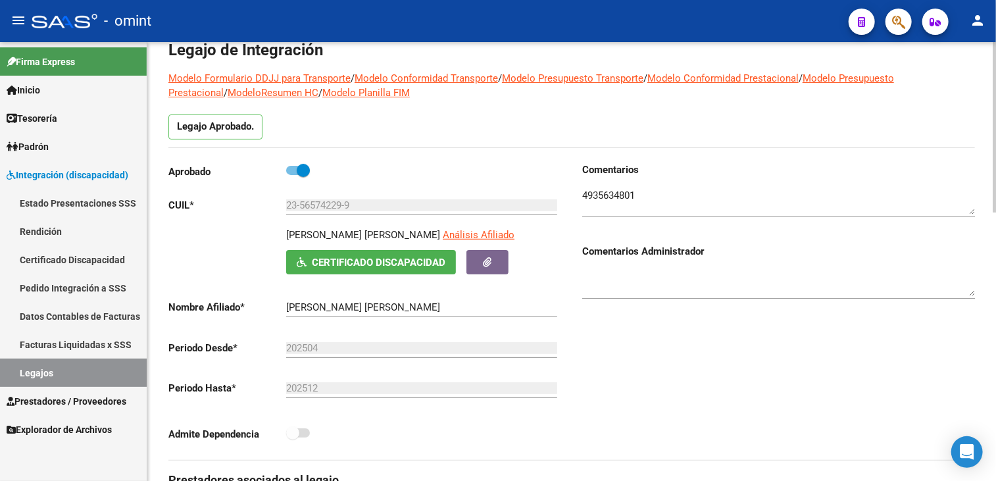
scroll to position [0, 0]
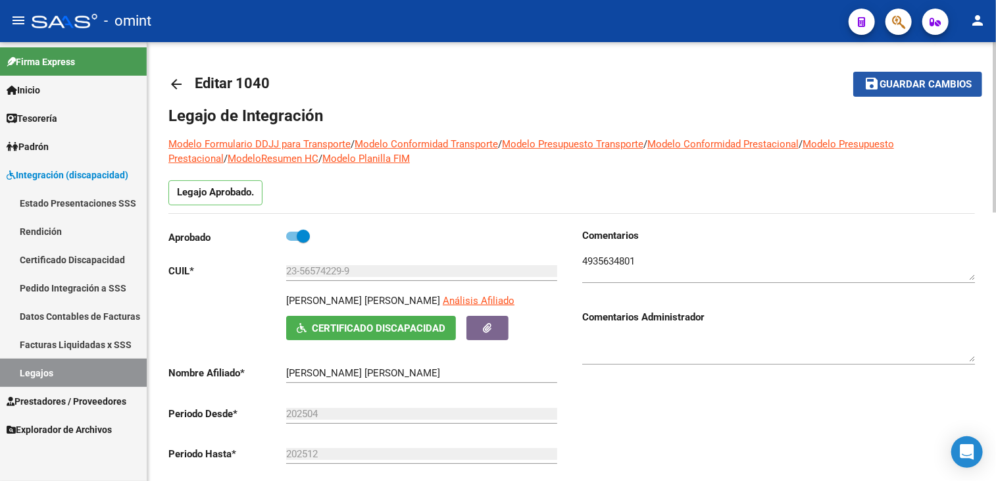
click at [908, 88] on span "Guardar cambios" at bounding box center [926, 85] width 92 height 12
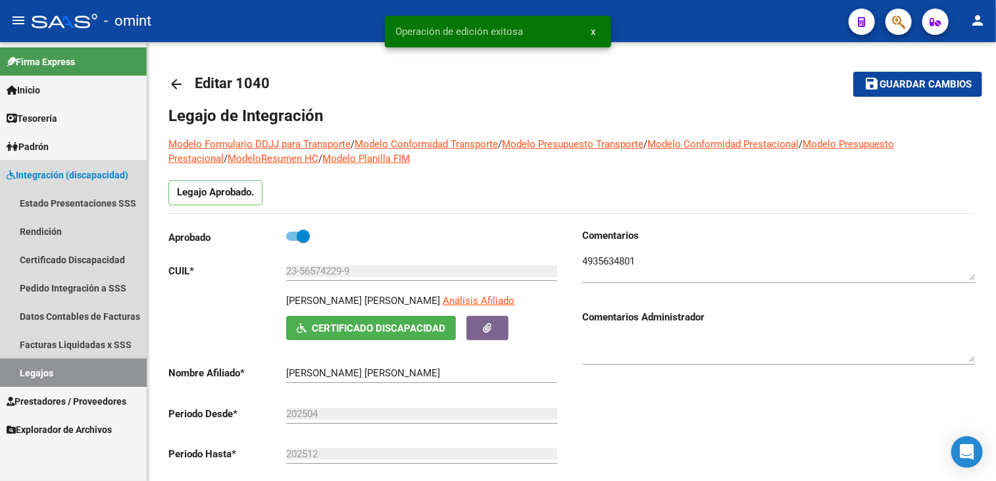
drag, startPoint x: 28, startPoint y: 373, endPoint x: 103, endPoint y: 378, distance: 75.8
click at [29, 372] on link "Legajos" at bounding box center [73, 373] width 147 height 28
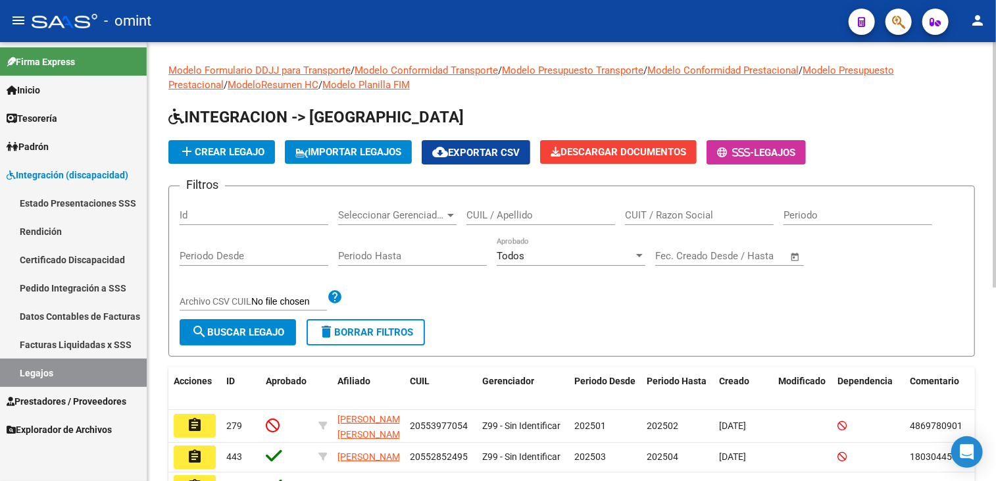
click at [568, 222] on div "CUIL / Apellido" at bounding box center [540, 211] width 149 height 28
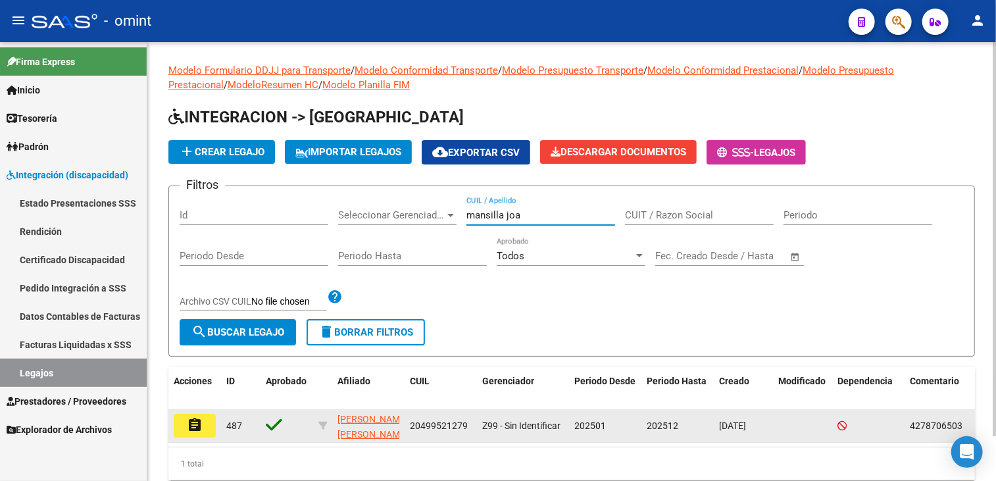
type input "mansilla joa"
click at [205, 418] on button "assignment" at bounding box center [195, 426] width 42 height 24
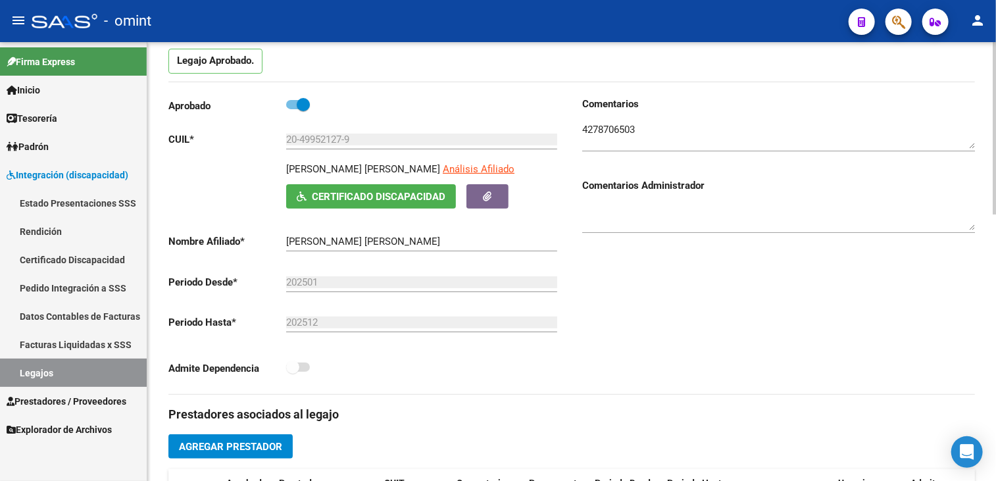
scroll to position [329, 0]
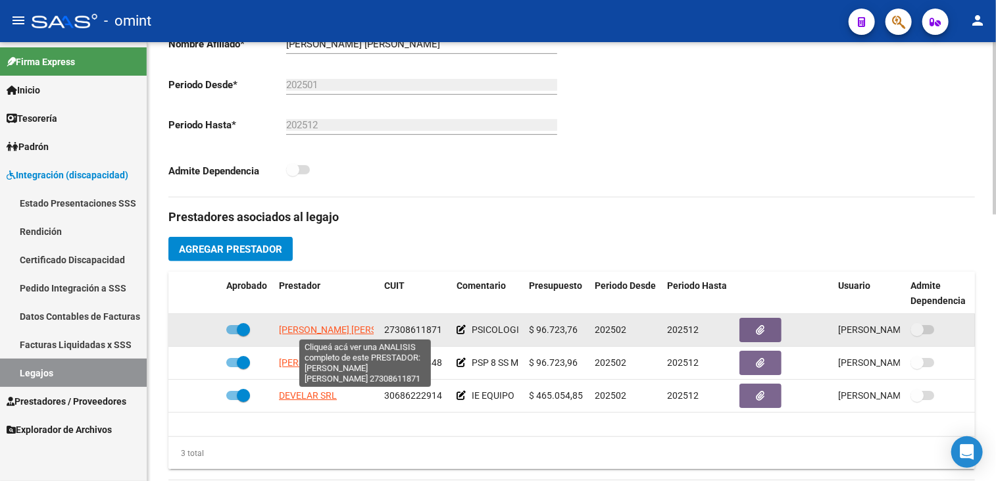
click at [297, 324] on span "[PERSON_NAME] [PERSON_NAME]" at bounding box center [350, 329] width 143 height 11
type textarea "27308611871"
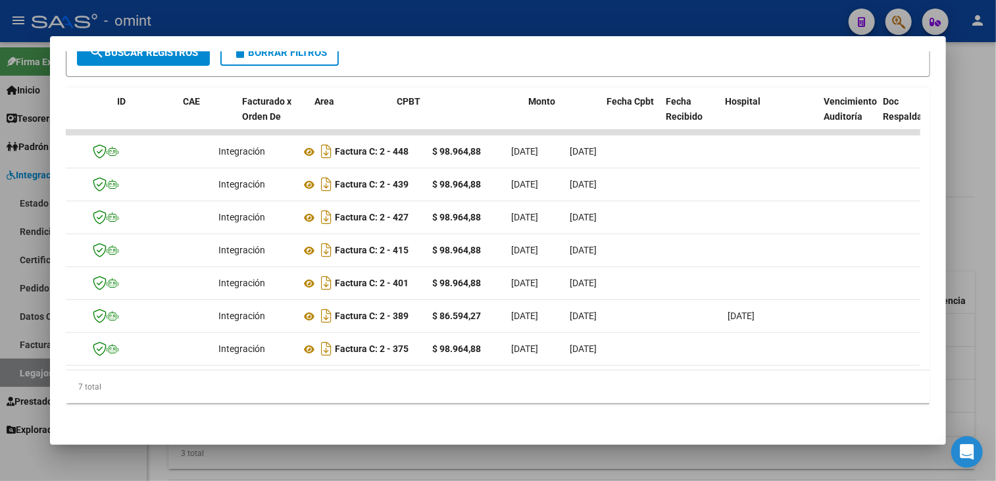
scroll to position [0, 0]
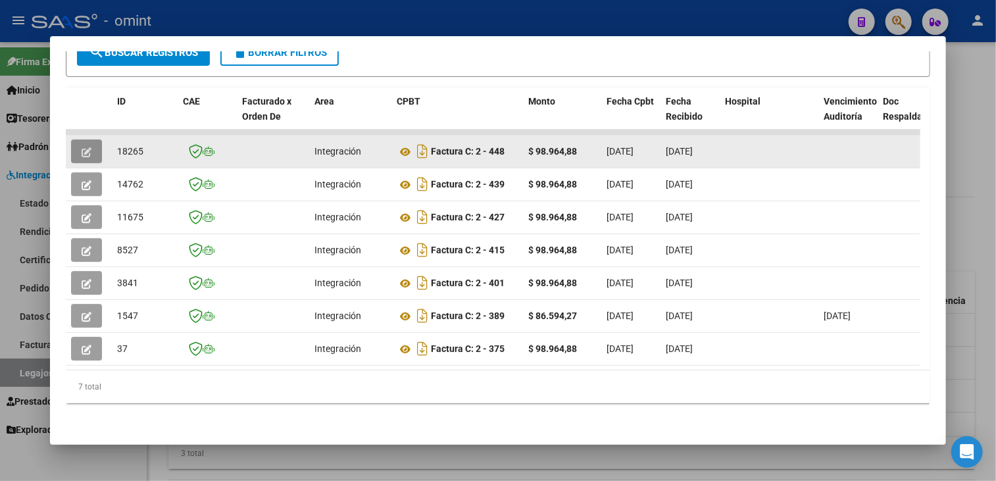
click at [80, 143] on button "button" at bounding box center [86, 151] width 31 height 24
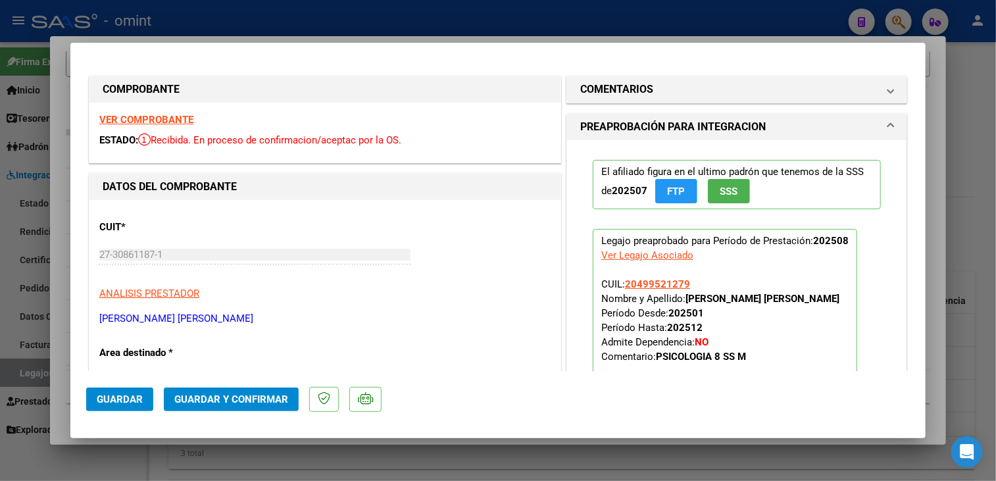
click at [184, 117] on strong "VER COMPROBANTE" at bounding box center [146, 120] width 94 height 12
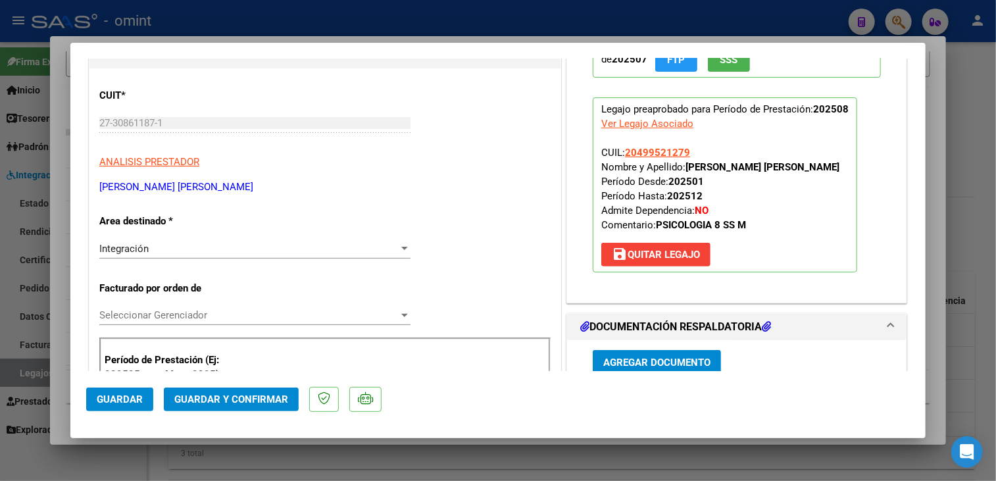
scroll to position [263, 0]
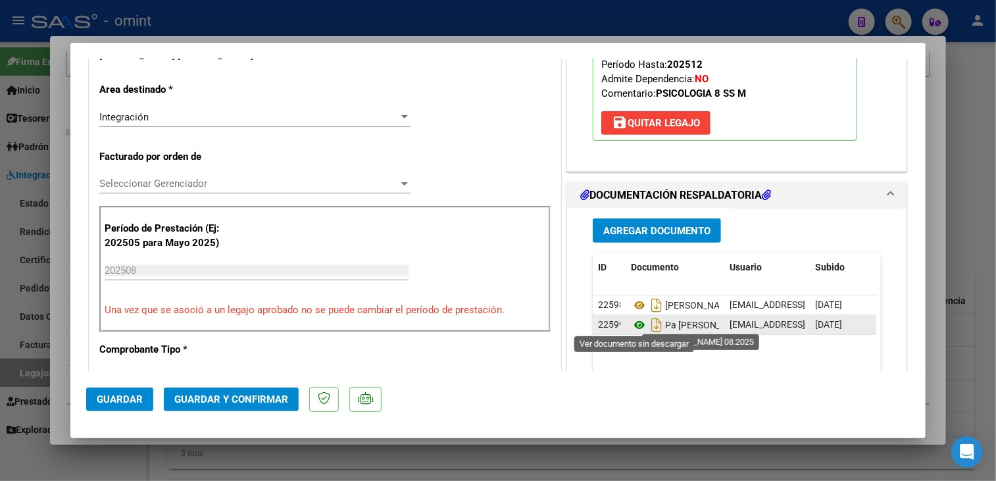
click at [631, 320] on icon at bounding box center [639, 325] width 17 height 16
drag, startPoint x: 255, startPoint y: 170, endPoint x: 255, endPoint y: 186, distance: 15.1
click at [255, 187] on span "Seleccionar Gerenciador" at bounding box center [248, 184] width 299 height 12
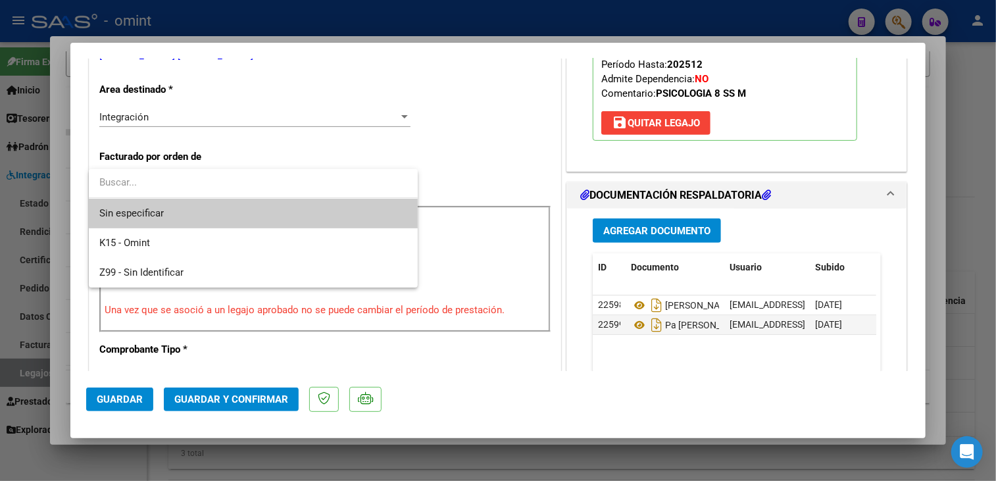
click at [240, 214] on span "Sin especificar" at bounding box center [253, 214] width 308 height 30
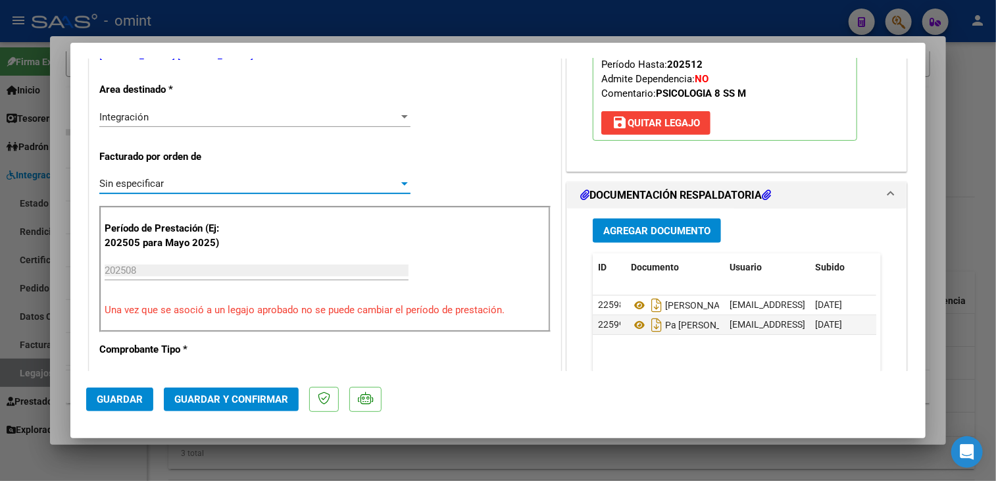
click at [256, 409] on button "Guardar y Confirmar" at bounding box center [231, 399] width 135 height 24
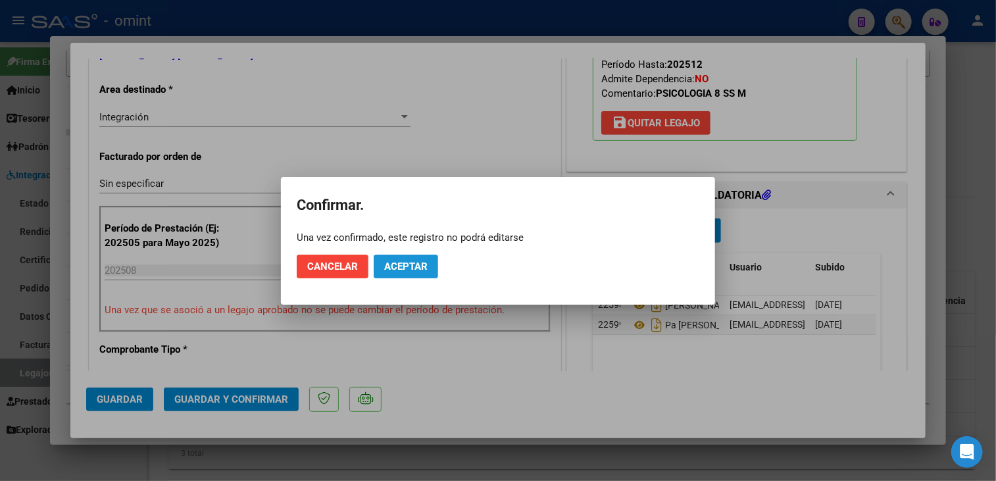
click at [418, 273] on button "Aceptar" at bounding box center [406, 267] width 64 height 24
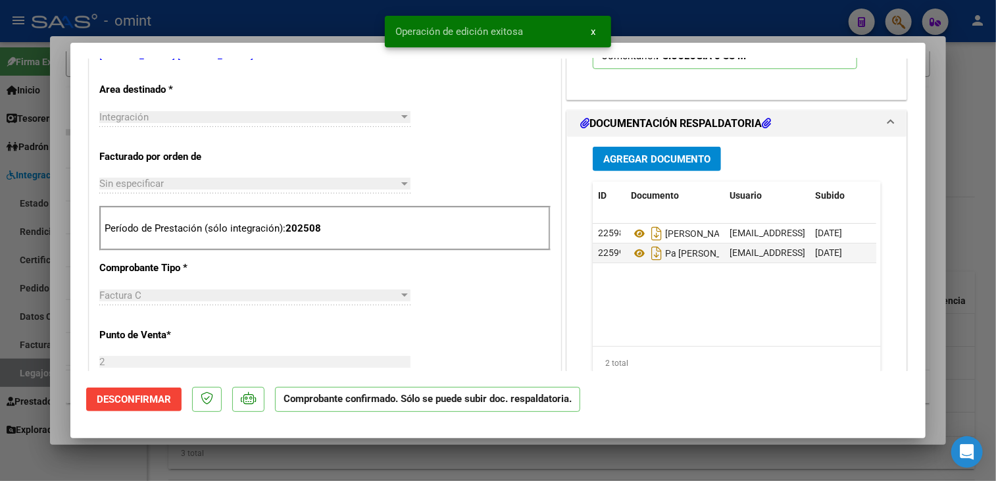
click at [261, 454] on div at bounding box center [498, 240] width 996 height 481
type input "$ 0,00"
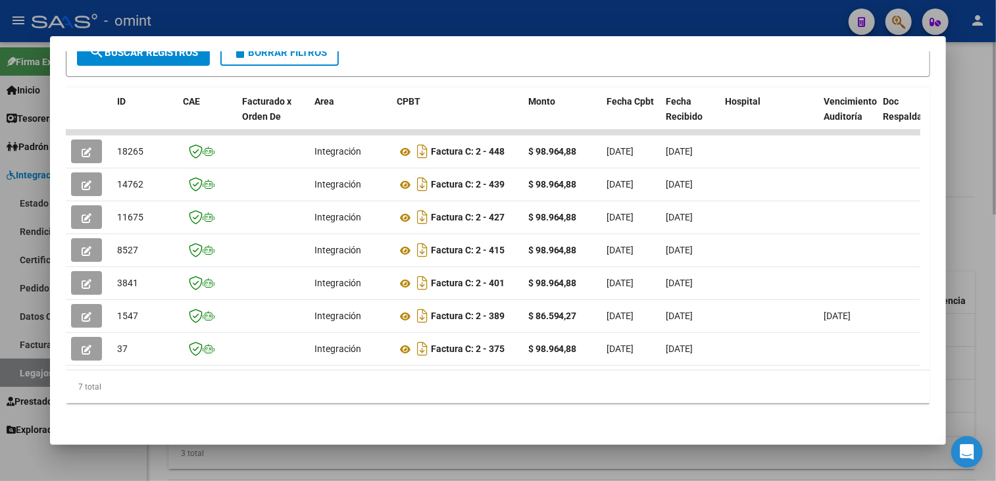
click at [286, 449] on div at bounding box center [498, 240] width 996 height 481
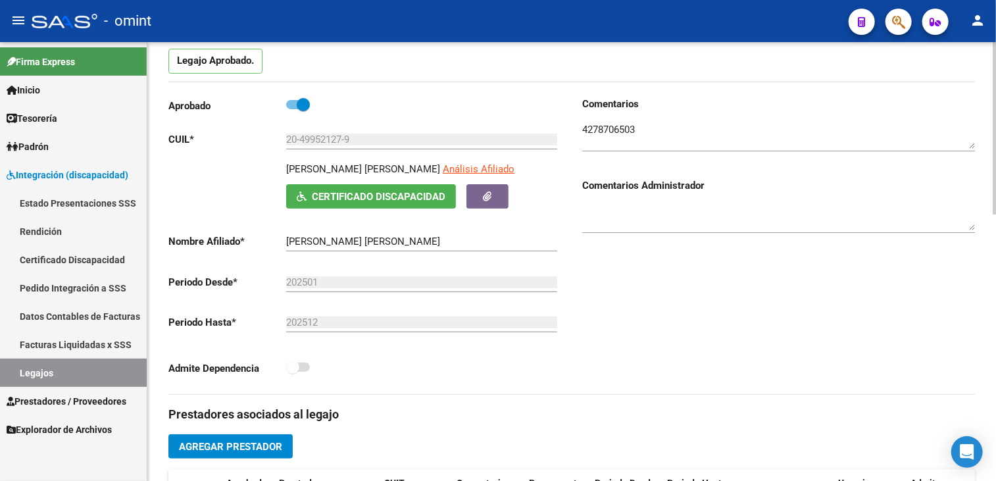
scroll to position [0, 0]
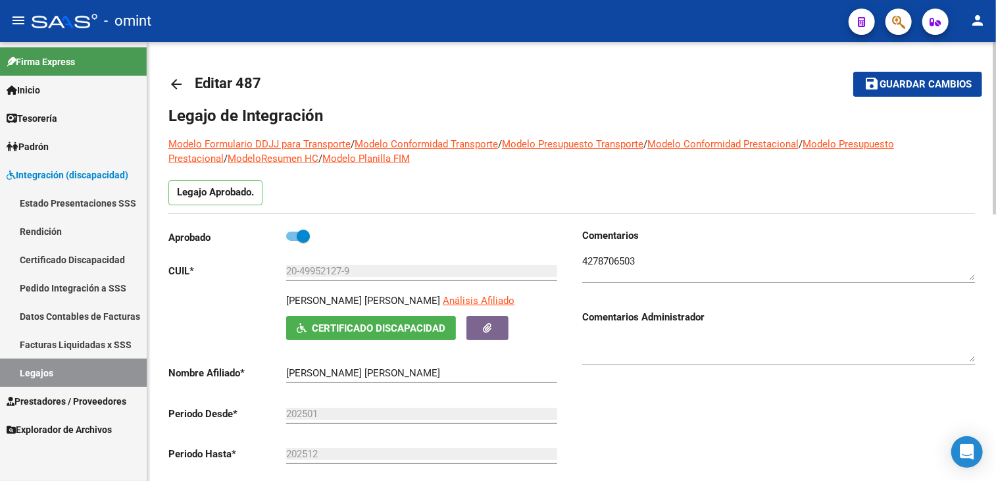
click at [935, 84] on span "Guardar cambios" at bounding box center [926, 85] width 92 height 12
click at [95, 380] on link "Legajos" at bounding box center [73, 373] width 147 height 28
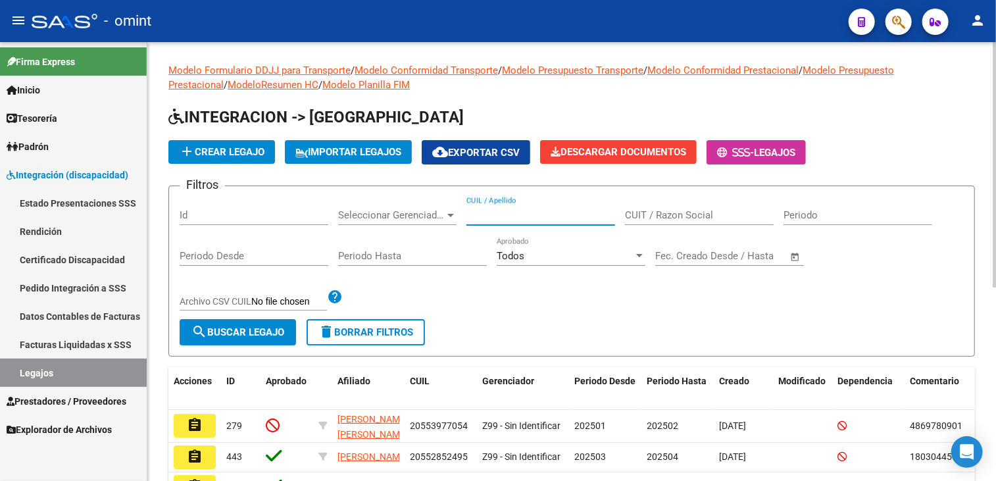
click at [490, 218] on input "CUIL / Apellido" at bounding box center [540, 215] width 149 height 12
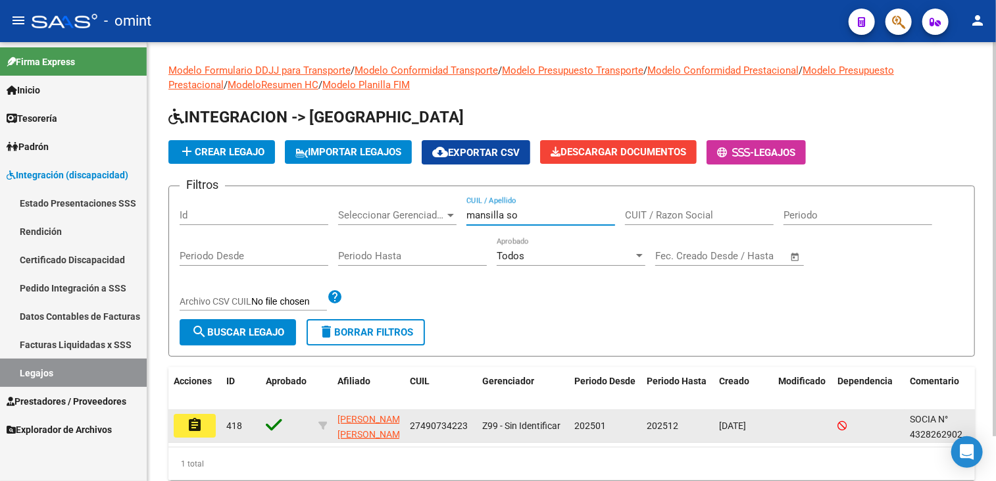
type input "mansilla so"
click at [186, 425] on button "assignment" at bounding box center [195, 426] width 42 height 24
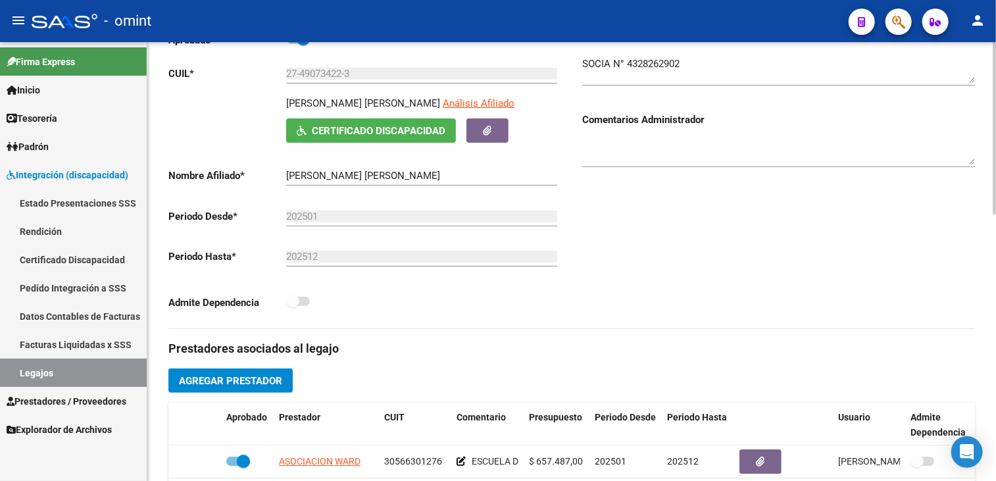
scroll to position [460, 0]
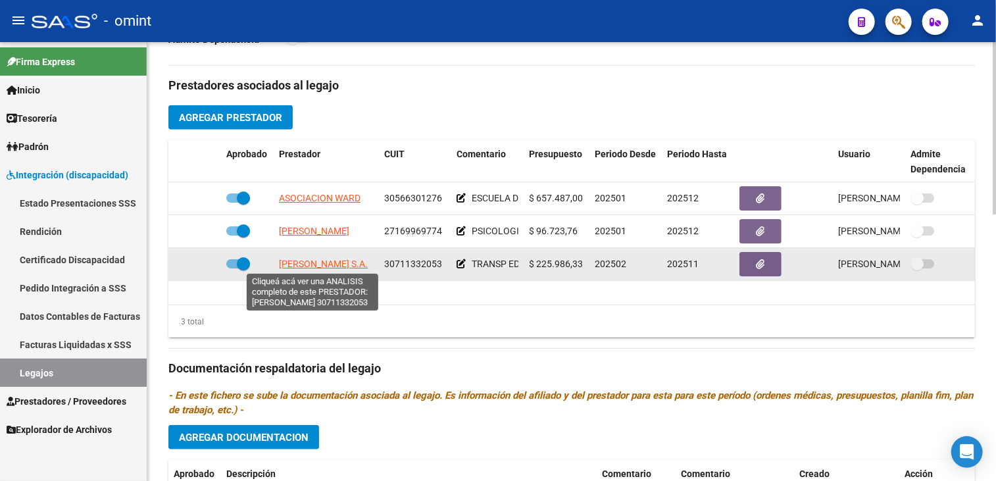
click at [319, 261] on span "[PERSON_NAME] S.A." at bounding box center [323, 264] width 89 height 11
type textarea "30711332053"
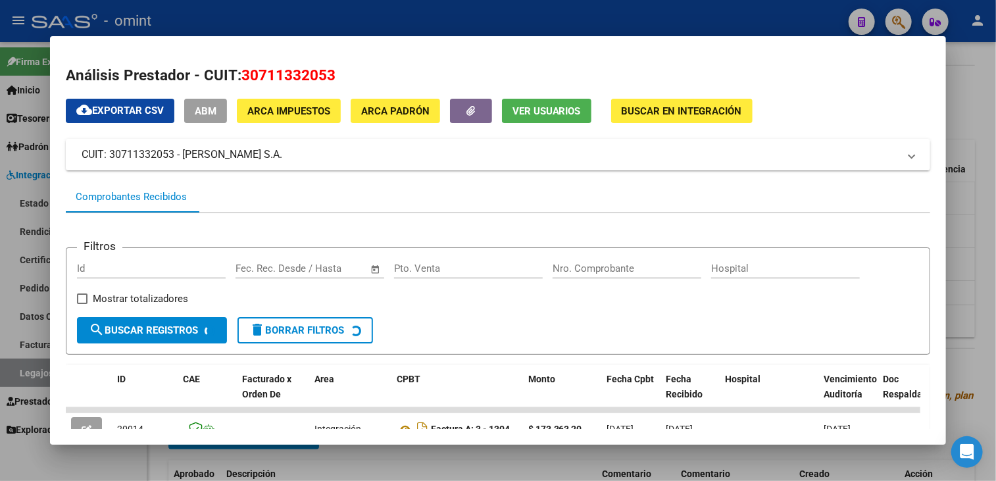
scroll to position [132, 0]
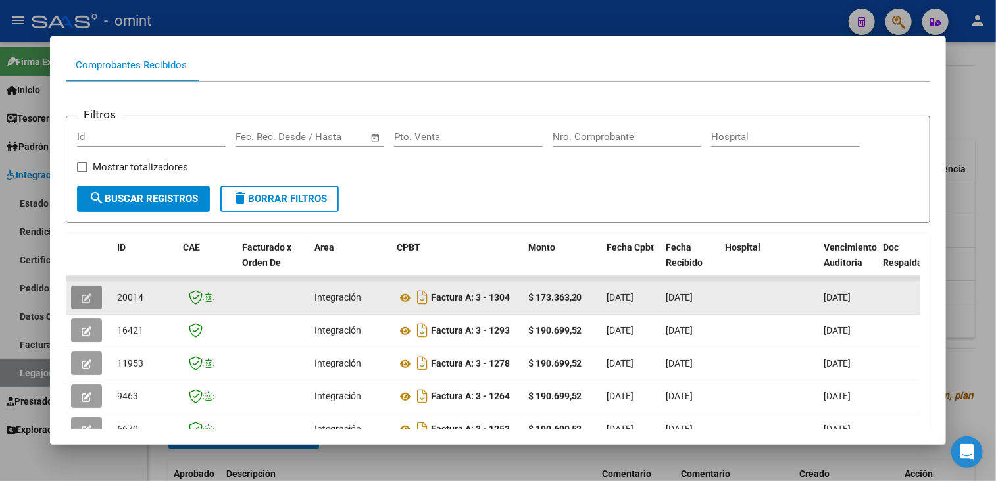
click at [84, 302] on button "button" at bounding box center [86, 298] width 31 height 24
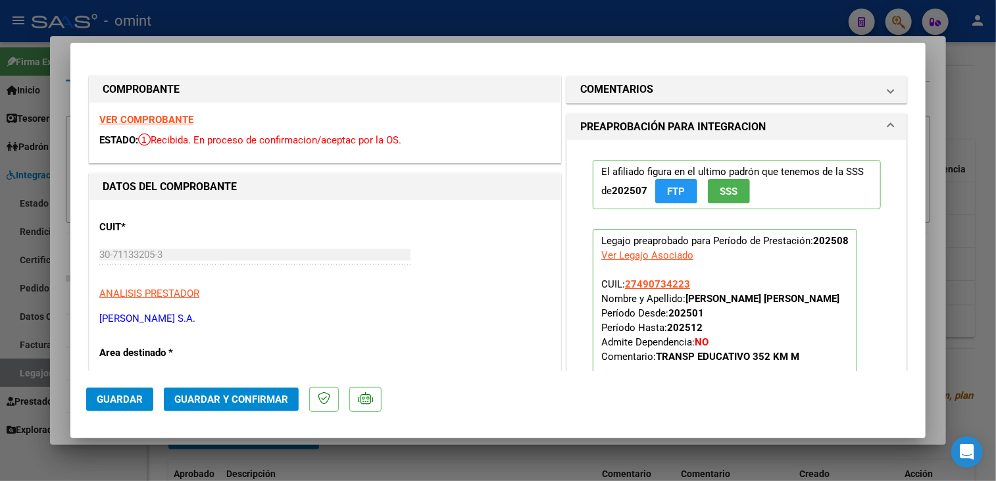
click at [170, 120] on strong "VER COMPROBANTE" at bounding box center [146, 120] width 94 height 12
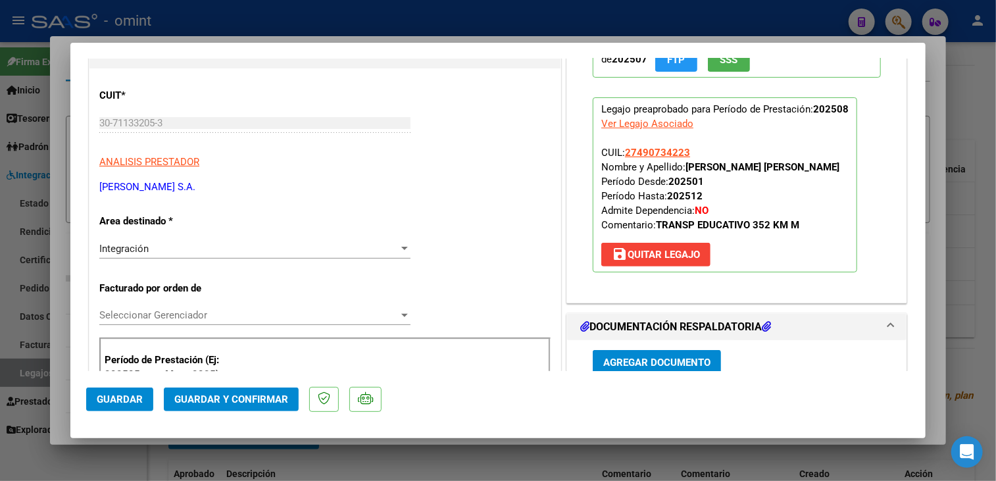
scroll to position [329, 0]
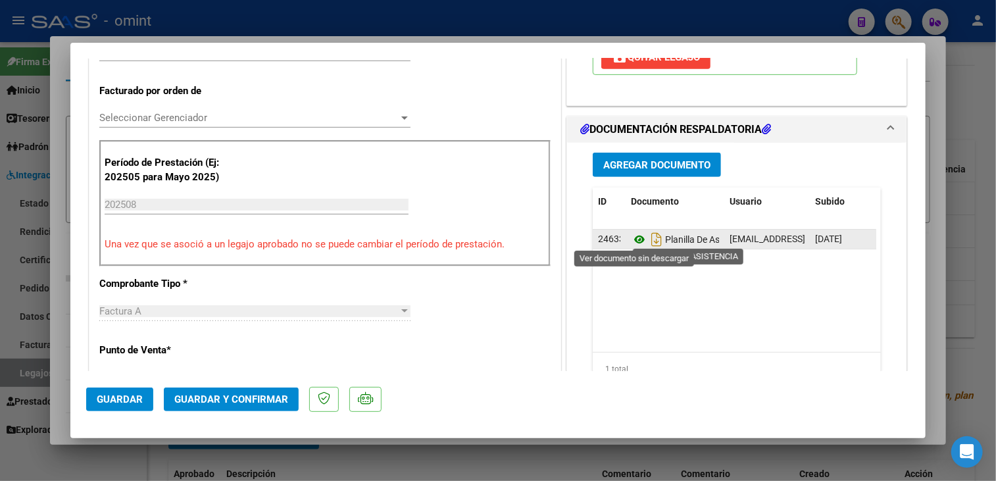
click at [637, 234] on icon at bounding box center [639, 240] width 17 height 16
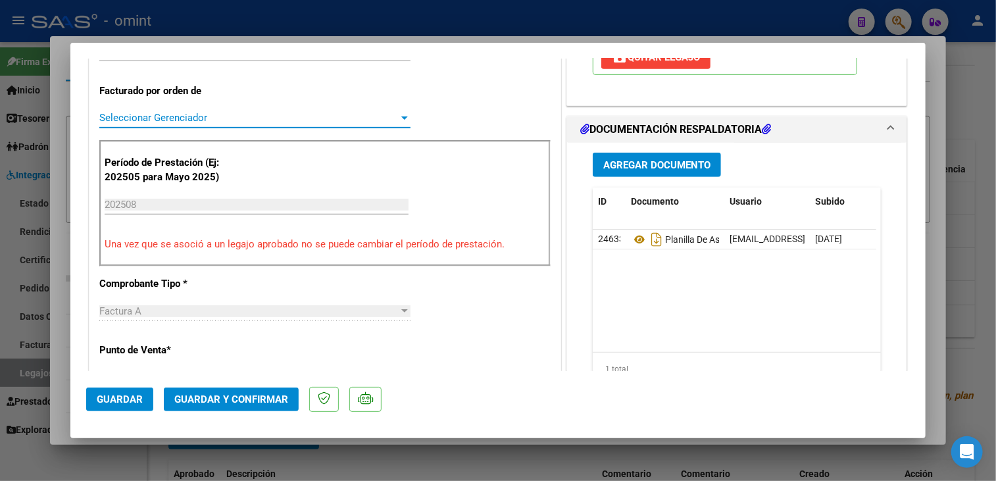
click at [172, 115] on span "Seleccionar Gerenciador" at bounding box center [248, 118] width 299 height 12
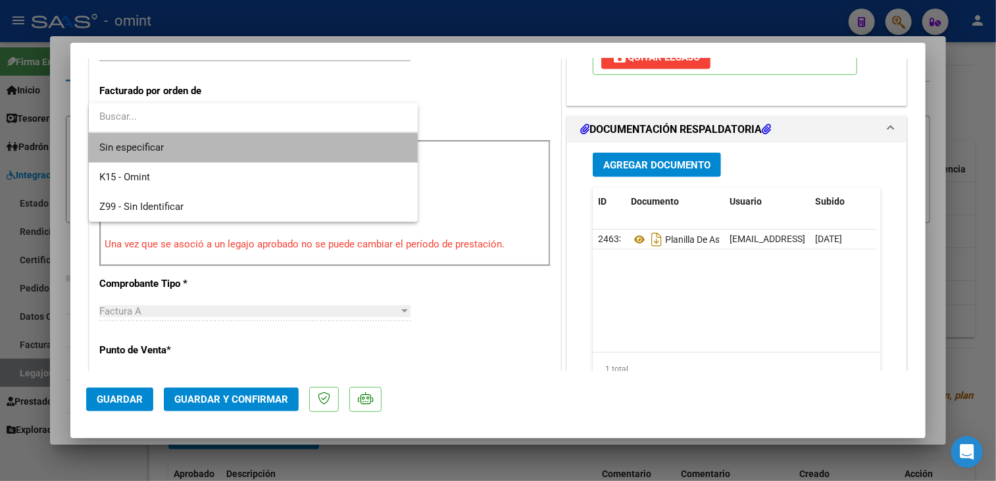
click at [161, 150] on span "Sin especificar" at bounding box center [253, 148] width 308 height 30
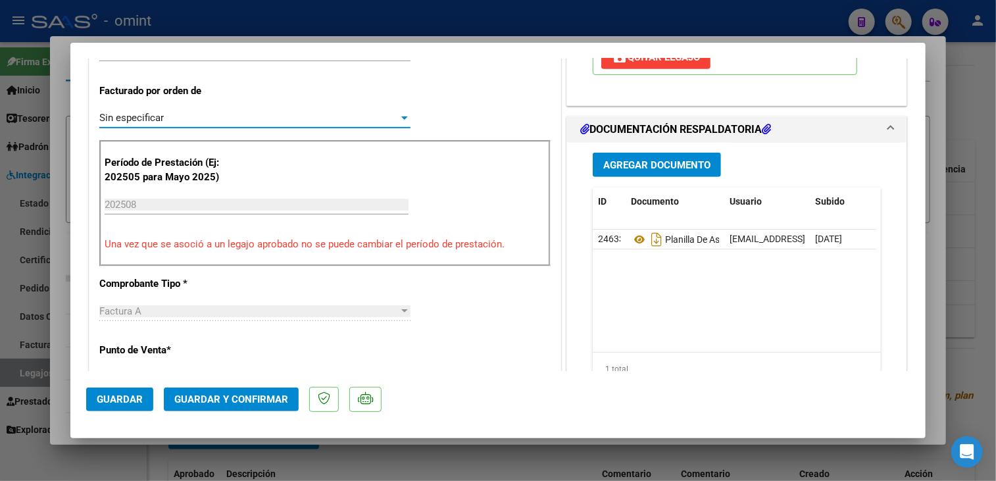
click at [213, 393] on span "Guardar y Confirmar" at bounding box center [231, 399] width 114 height 12
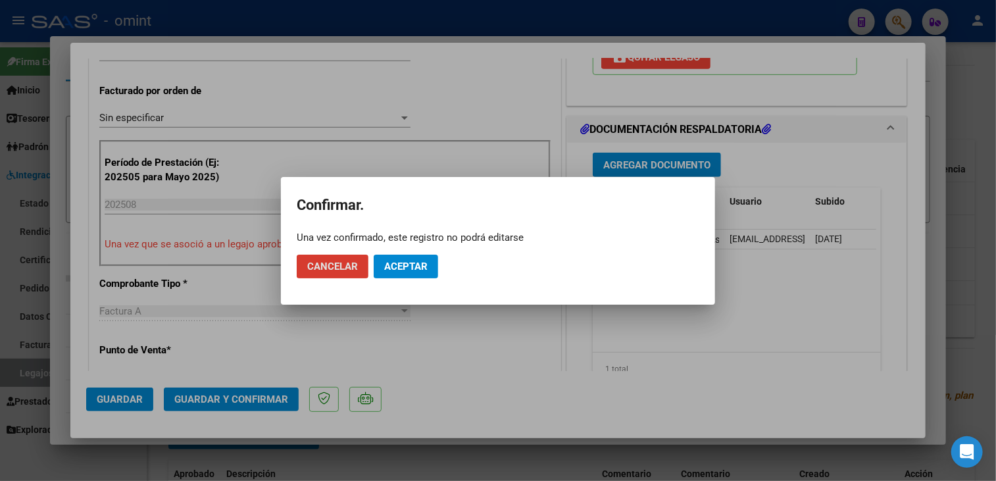
click at [383, 257] on button "Aceptar" at bounding box center [406, 267] width 64 height 24
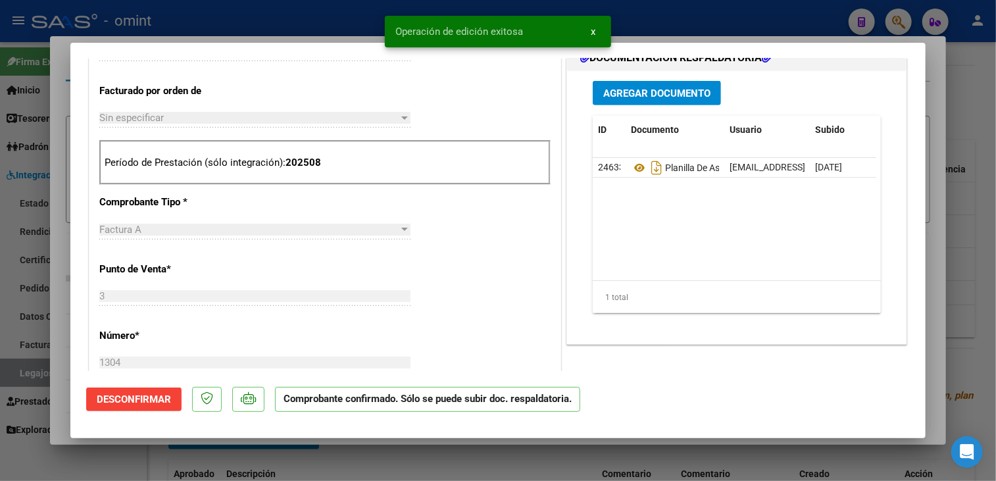
click at [242, 432] on mat-dialog-container "COMPROBANTE VER COMPROBANTE ESTADO: El comprobante fue aceptado por la obra soc…" at bounding box center [497, 241] width 855 height 396
click at [242, 465] on div at bounding box center [498, 240] width 996 height 481
type input "$ 0,00"
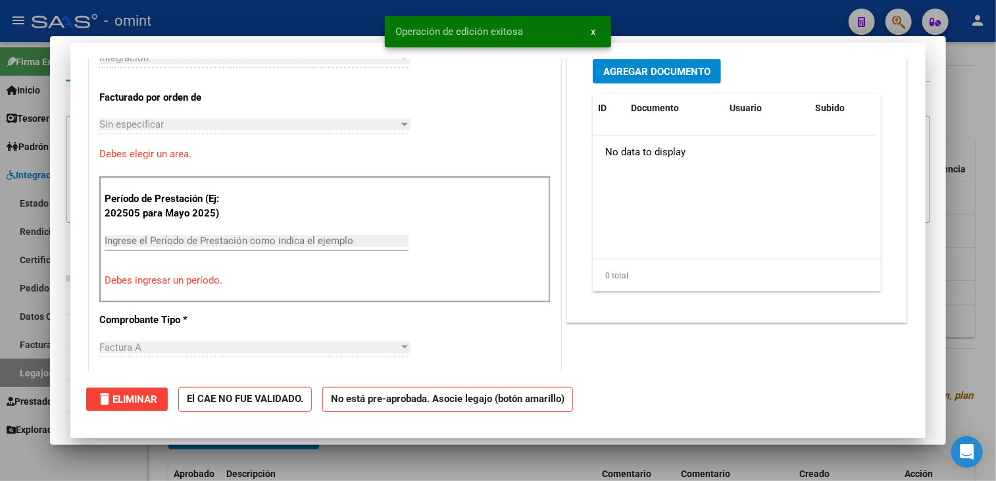
scroll to position [0, 0]
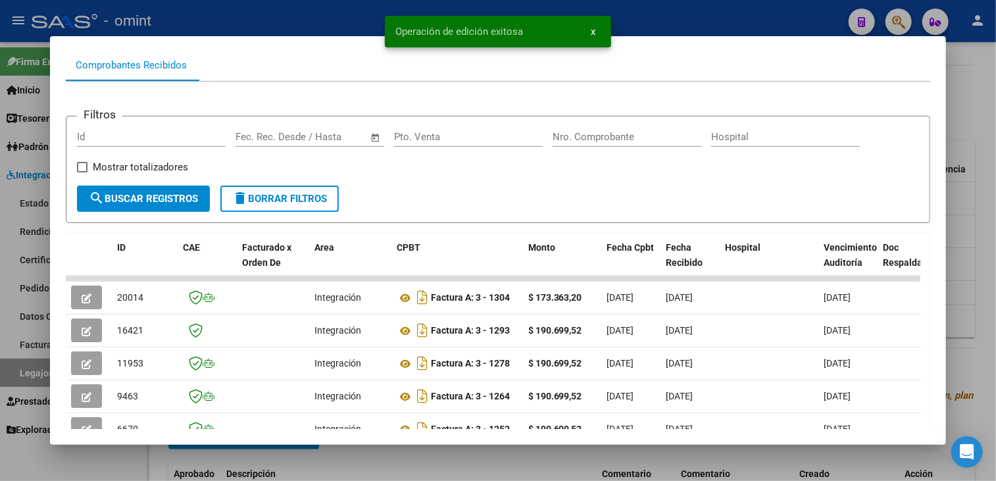
click at [282, 453] on div at bounding box center [498, 240] width 996 height 481
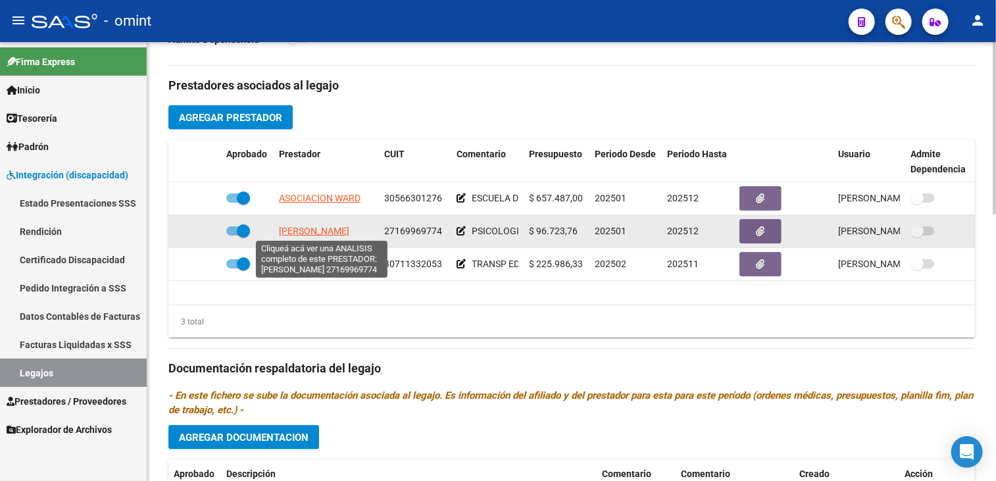
click at [312, 235] on span "[PERSON_NAME]" at bounding box center [314, 231] width 70 height 11
type textarea "27169969774"
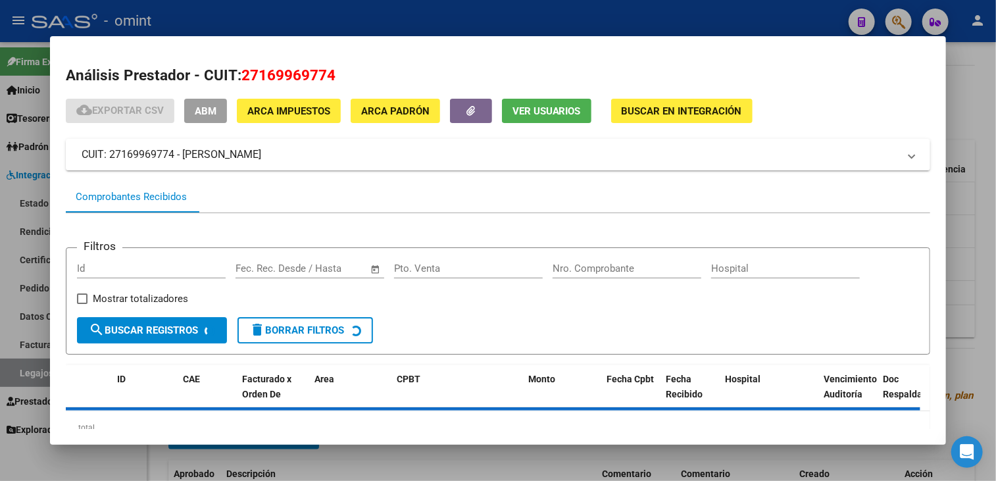
scroll to position [38, 0]
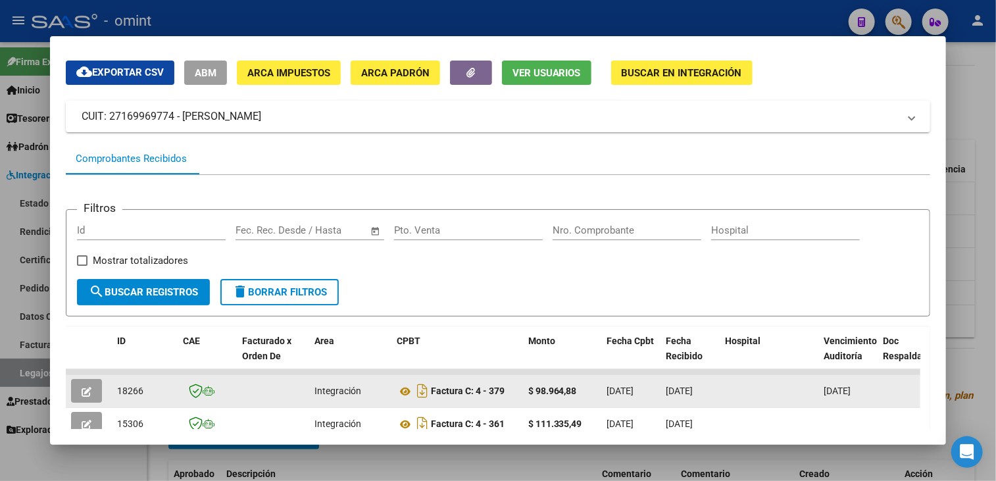
click at [88, 389] on icon "button" at bounding box center [87, 392] width 10 height 10
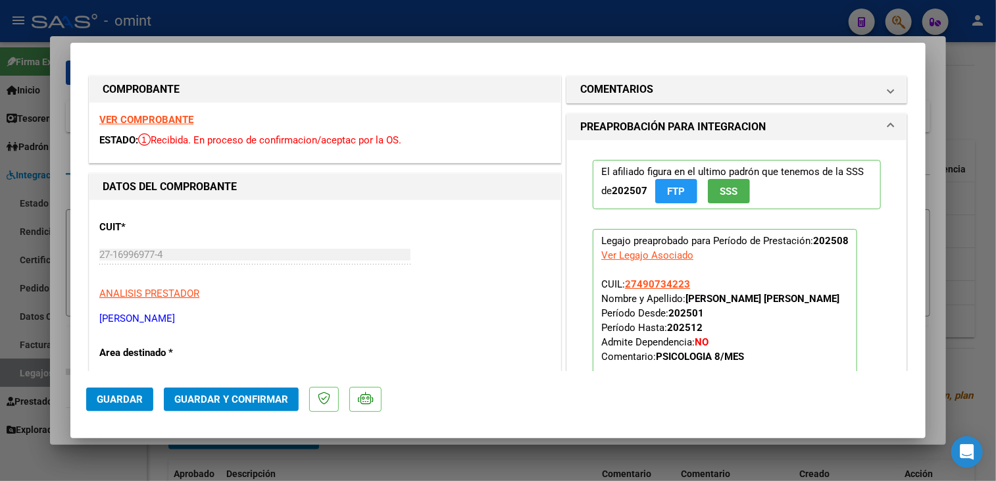
click at [164, 119] on strong "VER COMPROBANTE" at bounding box center [146, 120] width 94 height 12
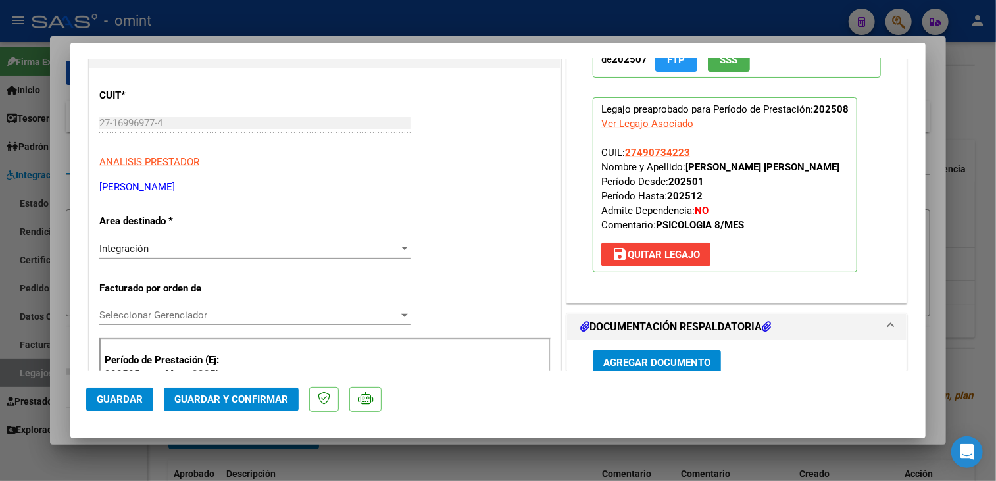
scroll to position [329, 0]
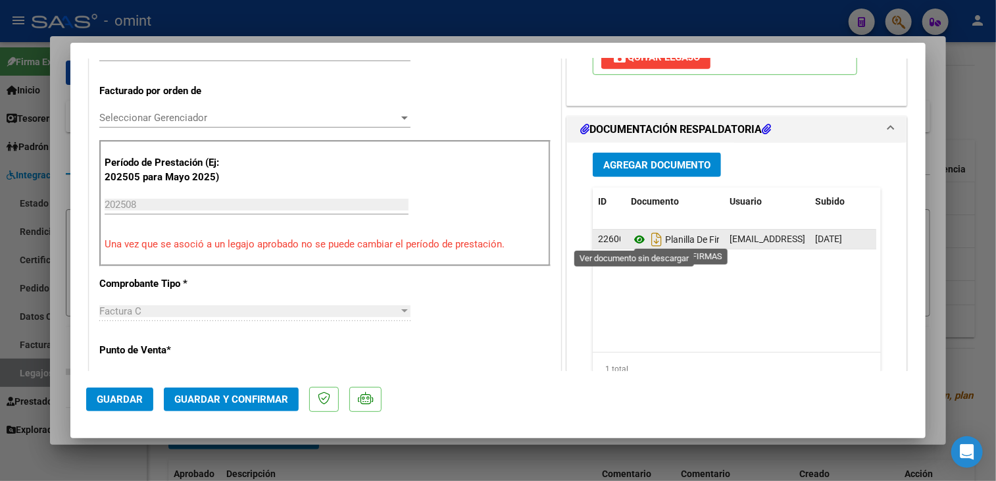
click at [632, 237] on icon at bounding box center [639, 240] width 17 height 16
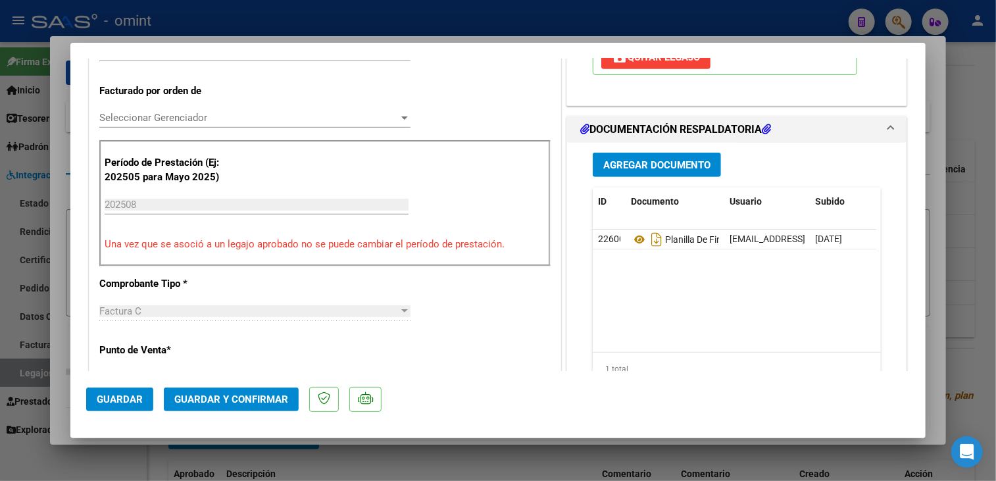
click at [204, 118] on span "Seleccionar Gerenciador" at bounding box center [248, 118] width 299 height 12
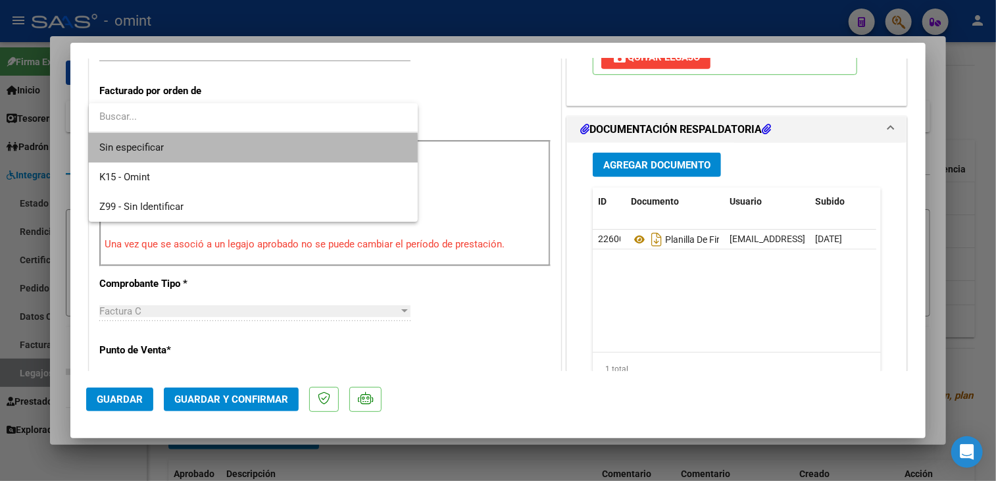
click at [192, 152] on span "Sin especificar" at bounding box center [253, 148] width 308 height 30
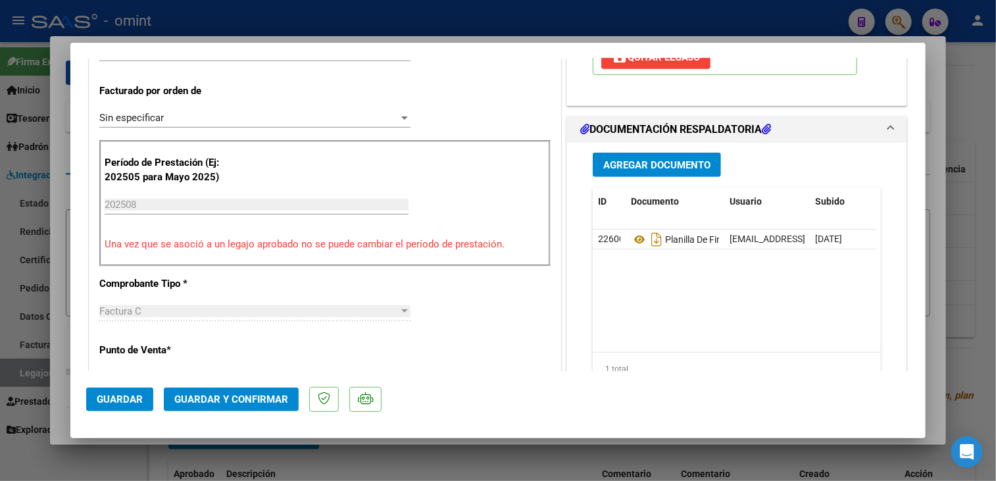
drag, startPoint x: 229, startPoint y: 412, endPoint x: 236, endPoint y: 407, distance: 8.4
click at [232, 412] on mat-dialog-actions "Guardar Guardar y Confirmar" at bounding box center [498, 397] width 824 height 52
click at [253, 397] on span "Guardar y Confirmar" at bounding box center [231, 399] width 114 height 12
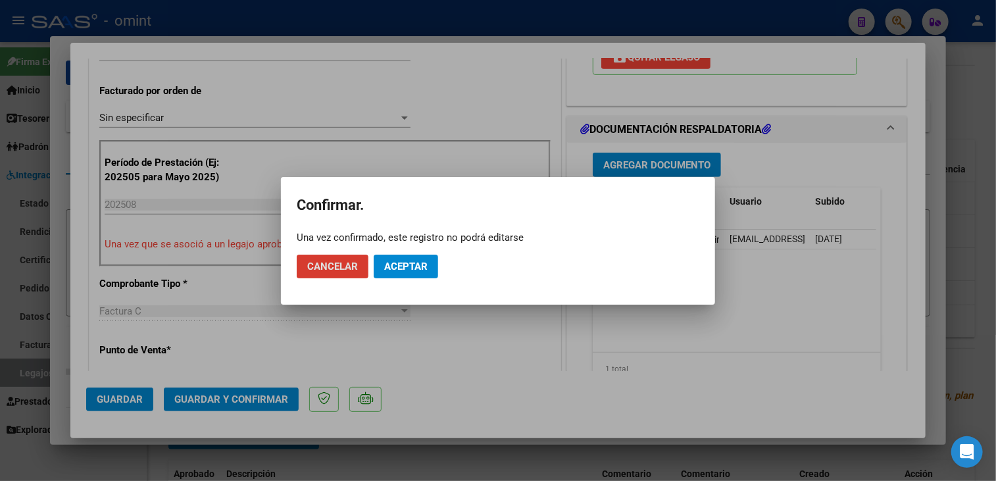
click at [431, 266] on button "Aceptar" at bounding box center [406, 267] width 64 height 24
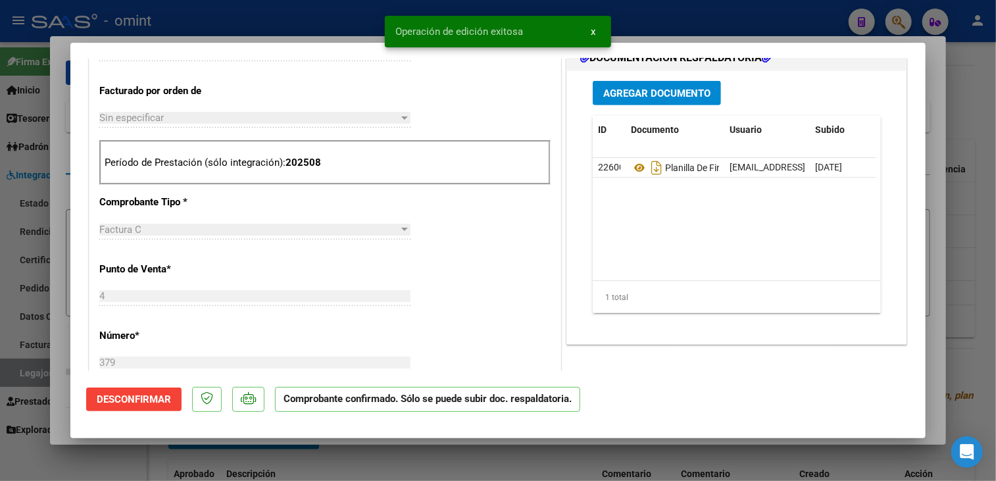
click at [212, 454] on div at bounding box center [498, 240] width 996 height 481
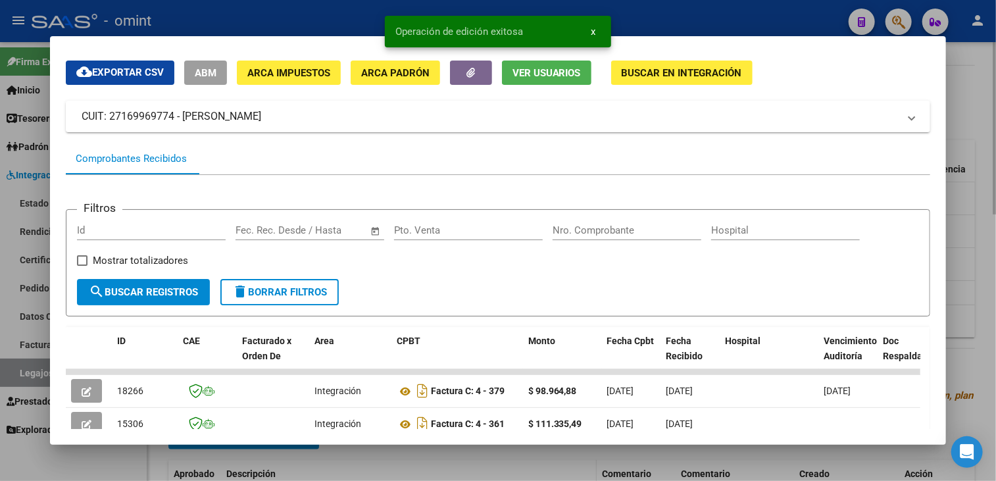
drag, startPoint x: 232, startPoint y: 477, endPoint x: 234, endPoint y: 467, distance: 10.1
click at [234, 476] on div at bounding box center [498, 240] width 996 height 481
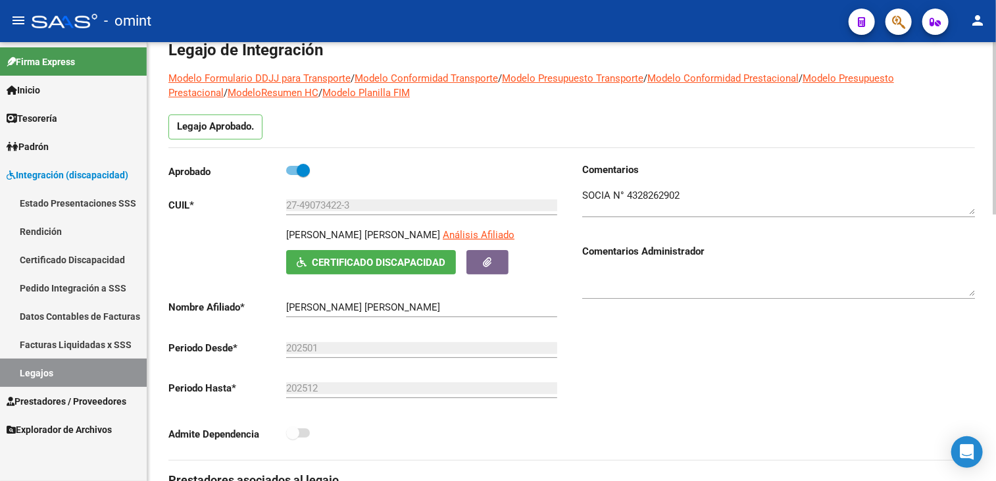
scroll to position [0, 0]
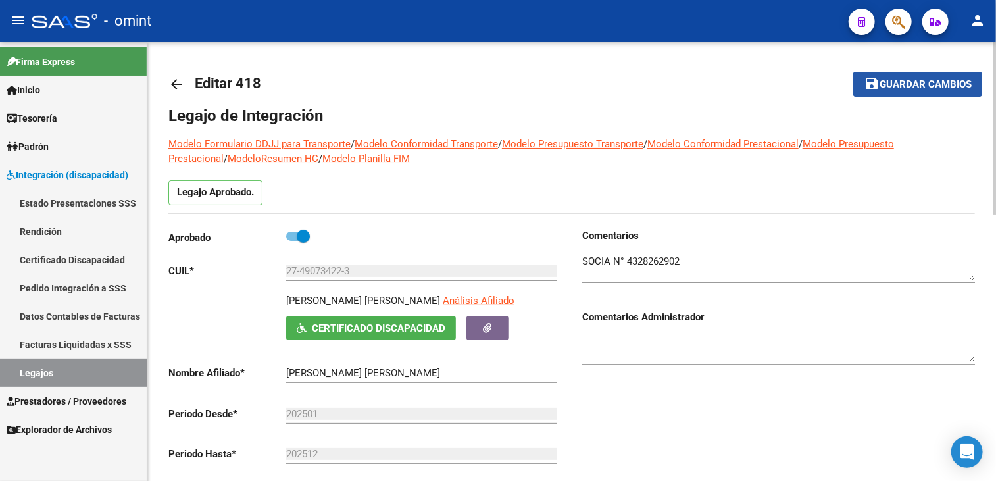
click at [923, 88] on span "Guardar cambios" at bounding box center [926, 85] width 92 height 12
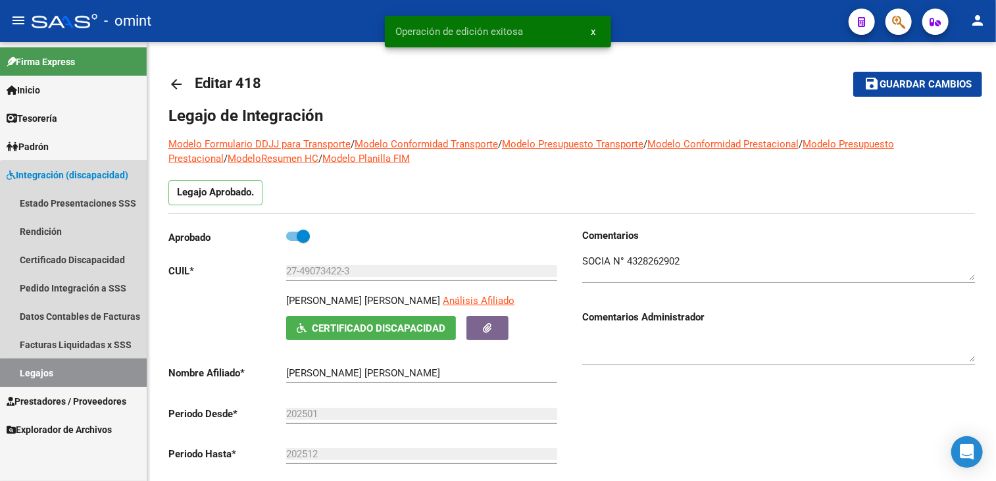
click at [85, 378] on link "Legajos" at bounding box center [73, 373] width 147 height 28
